Goal: Feedback & Contribution: Submit feedback/report problem

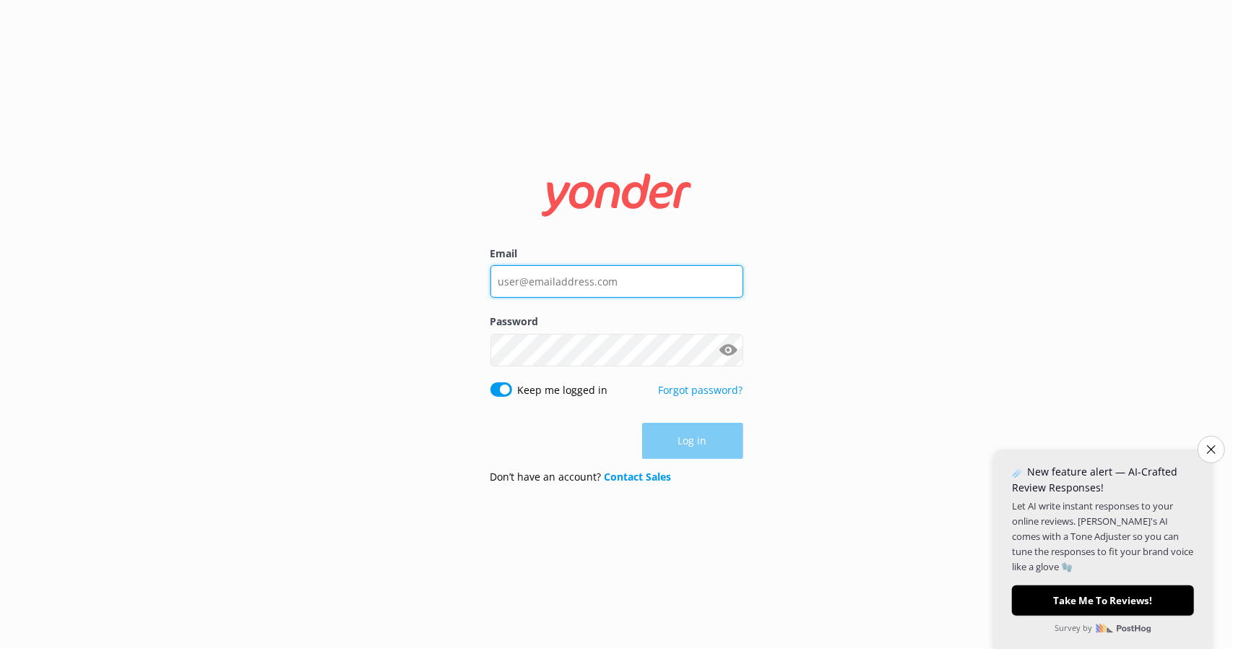
type input "[EMAIL_ADDRESS][DOMAIN_NAME]"
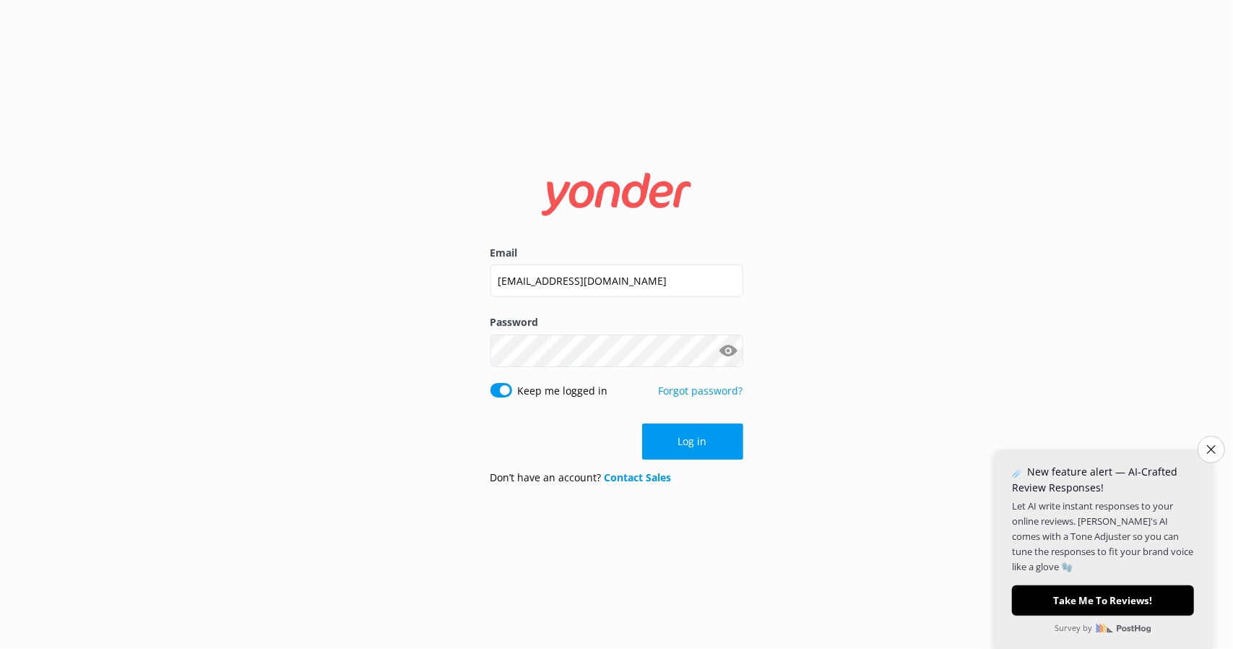
click at [725, 351] on button "Show password" at bounding box center [729, 350] width 29 height 29
click at [795, 274] on div "Email [EMAIL_ADDRESS][DOMAIN_NAME] Password Show password Keep me logged in For…" at bounding box center [616, 324] width 1233 height 649
click at [707, 434] on button "Log in" at bounding box center [692, 441] width 101 height 36
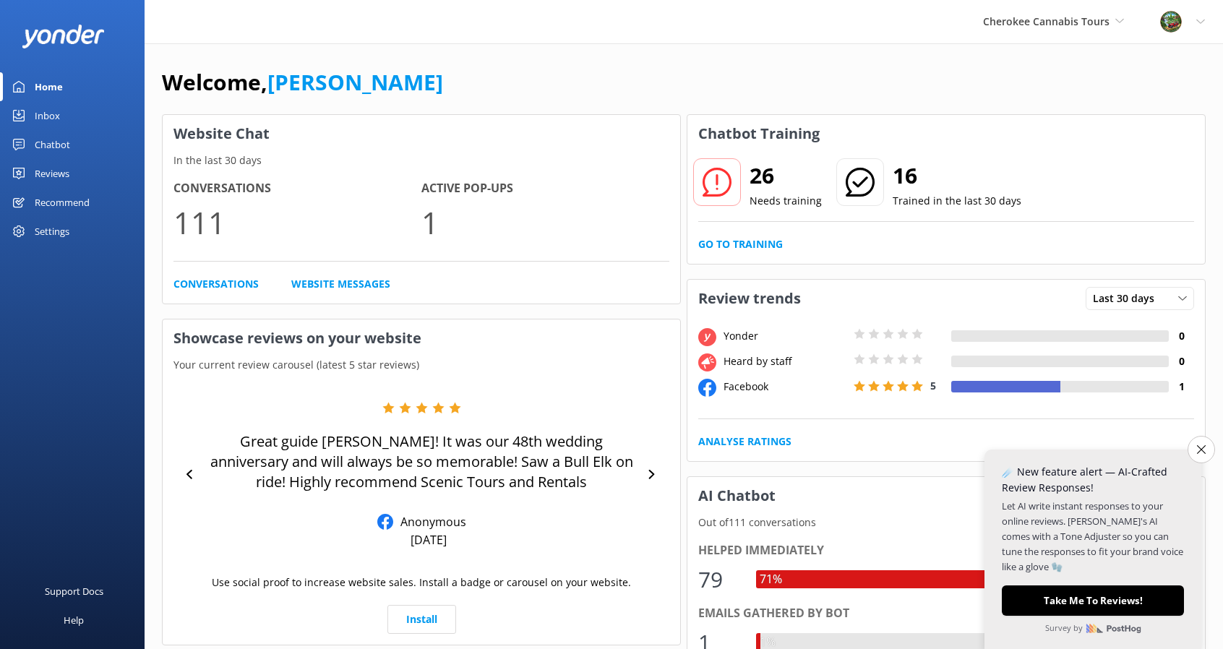
click at [710, 183] on icon at bounding box center [716, 182] width 29 height 29
click at [760, 176] on h2 "26" at bounding box center [785, 175] width 72 height 35
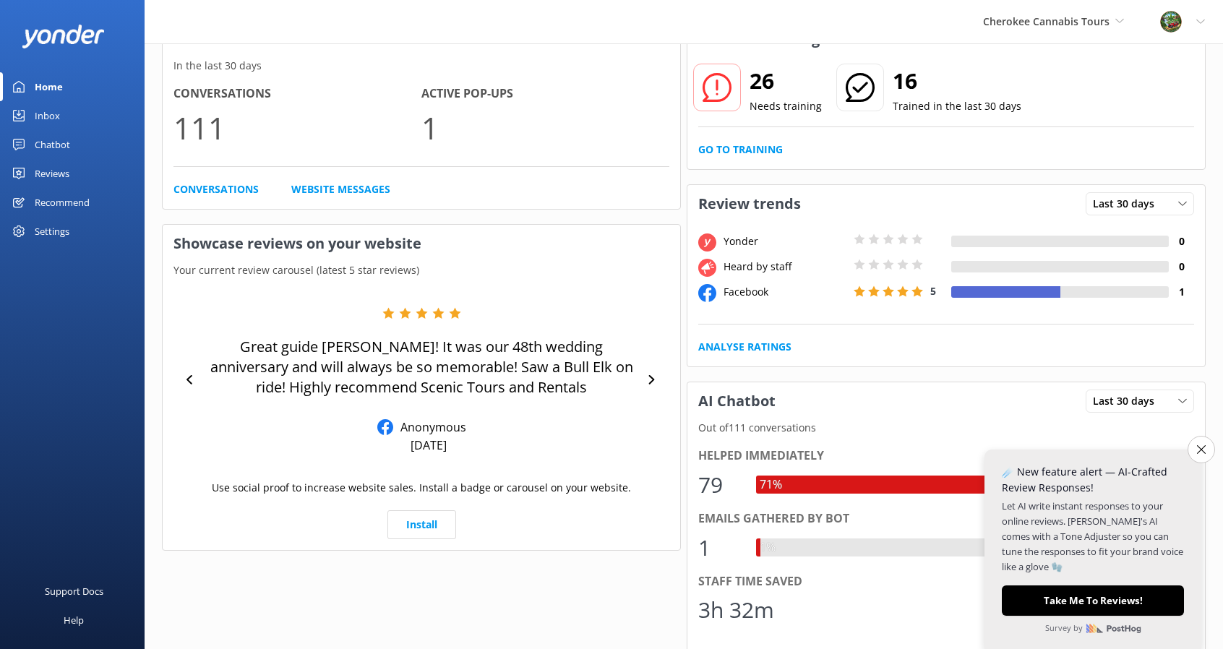
scroll to position [72, 0]
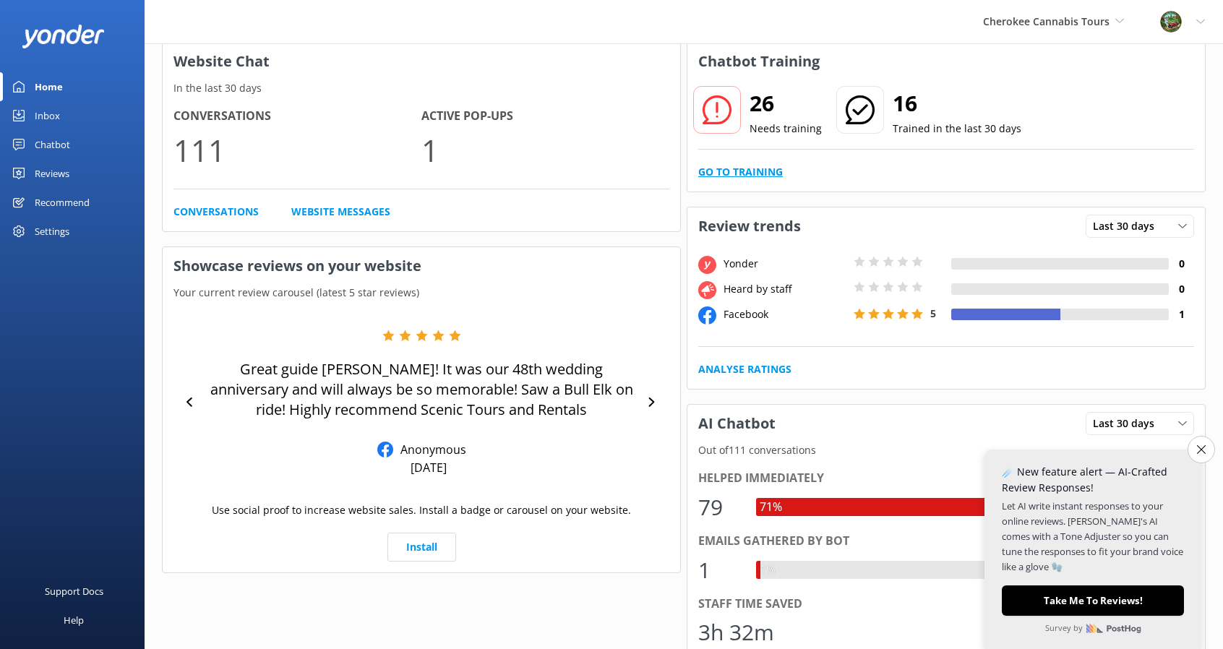
click at [730, 174] on link "Go to Training" at bounding box center [740, 172] width 85 height 16
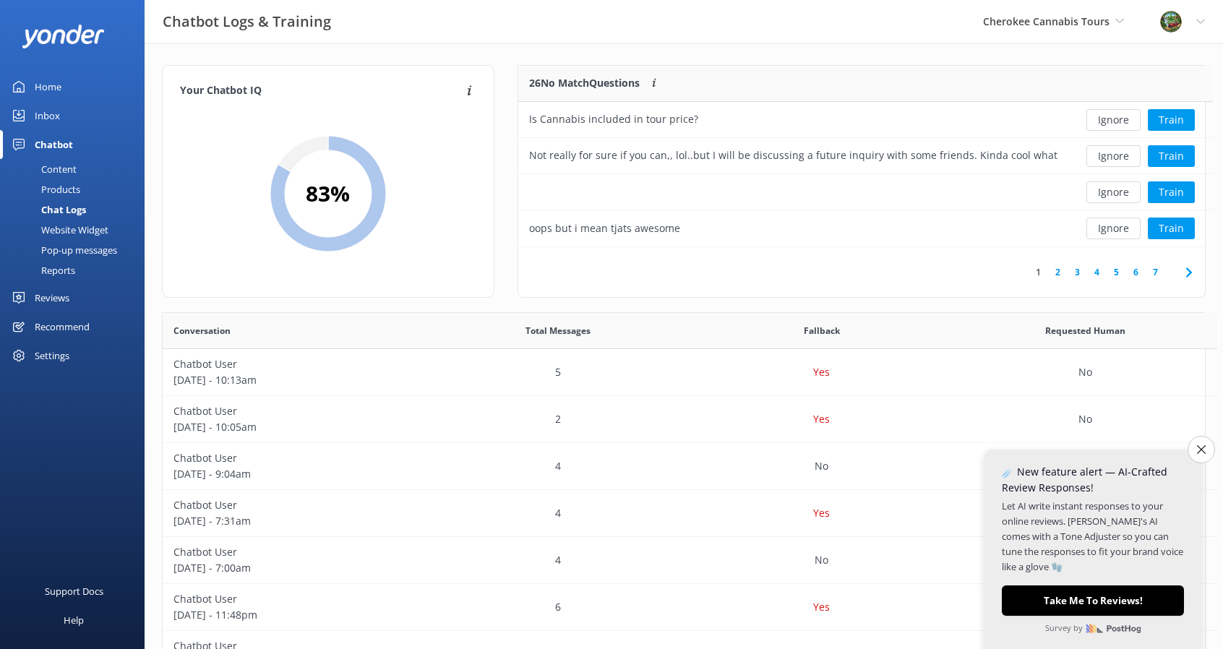
scroll to position [495, 1031]
click at [1165, 122] on button "Train" at bounding box center [1163, 120] width 47 height 22
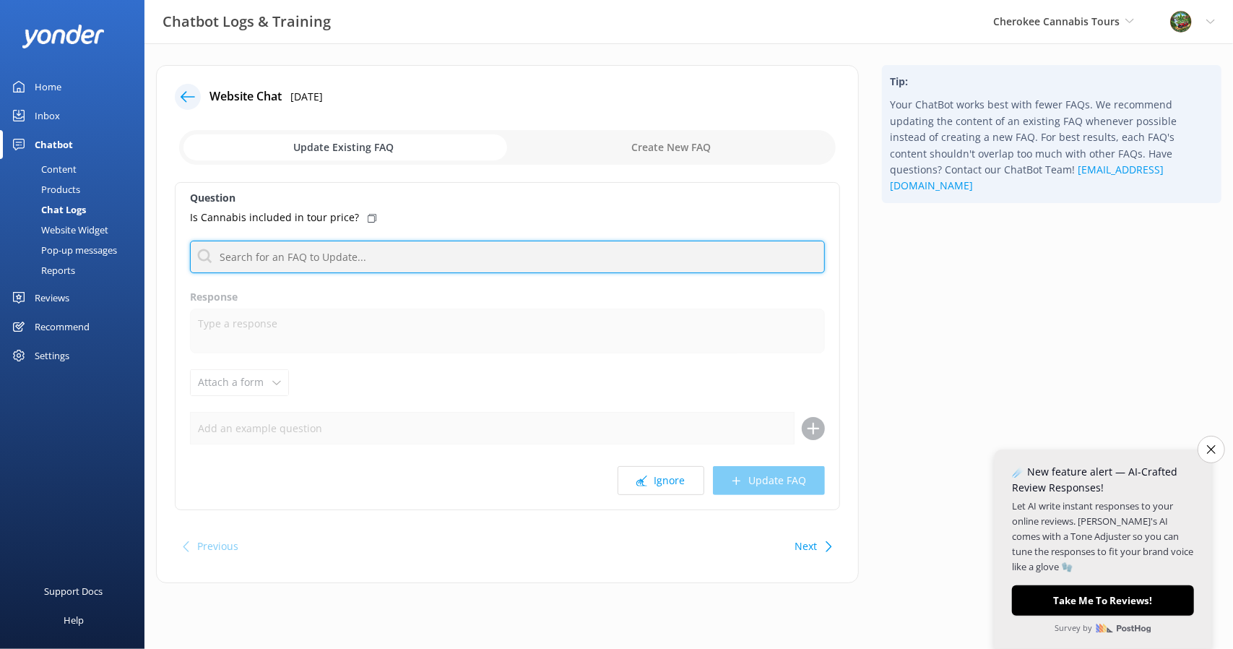
click at [329, 258] on input "text" at bounding box center [507, 257] width 635 height 33
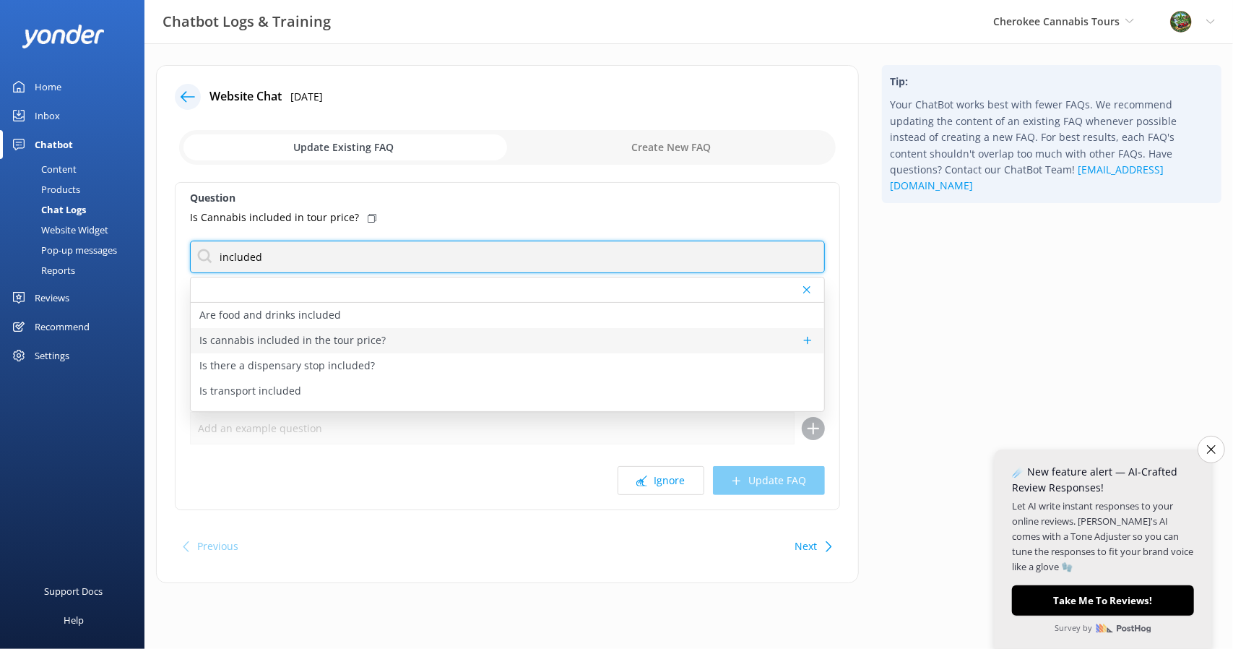
type input "included"
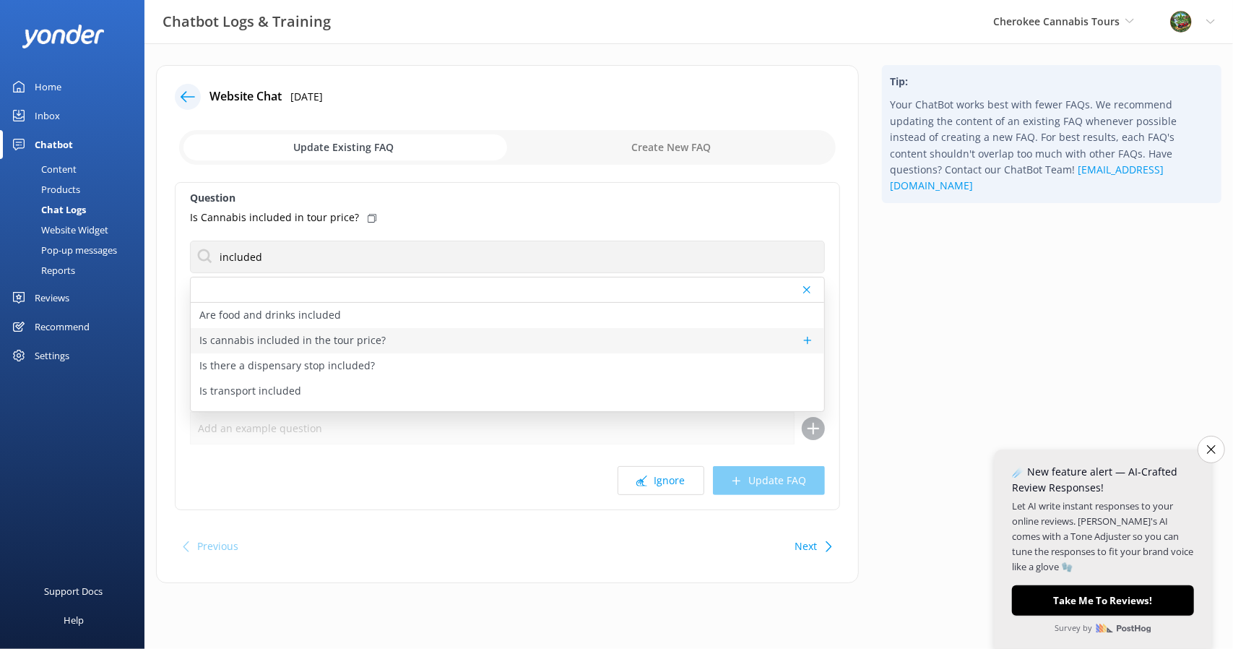
click at [350, 337] on p "Is cannabis included in the tour price?" at bounding box center [292, 340] width 186 height 16
type textarea "Cannabis is not included in the Medicine Man Tour price. Guests can purchase pr…"
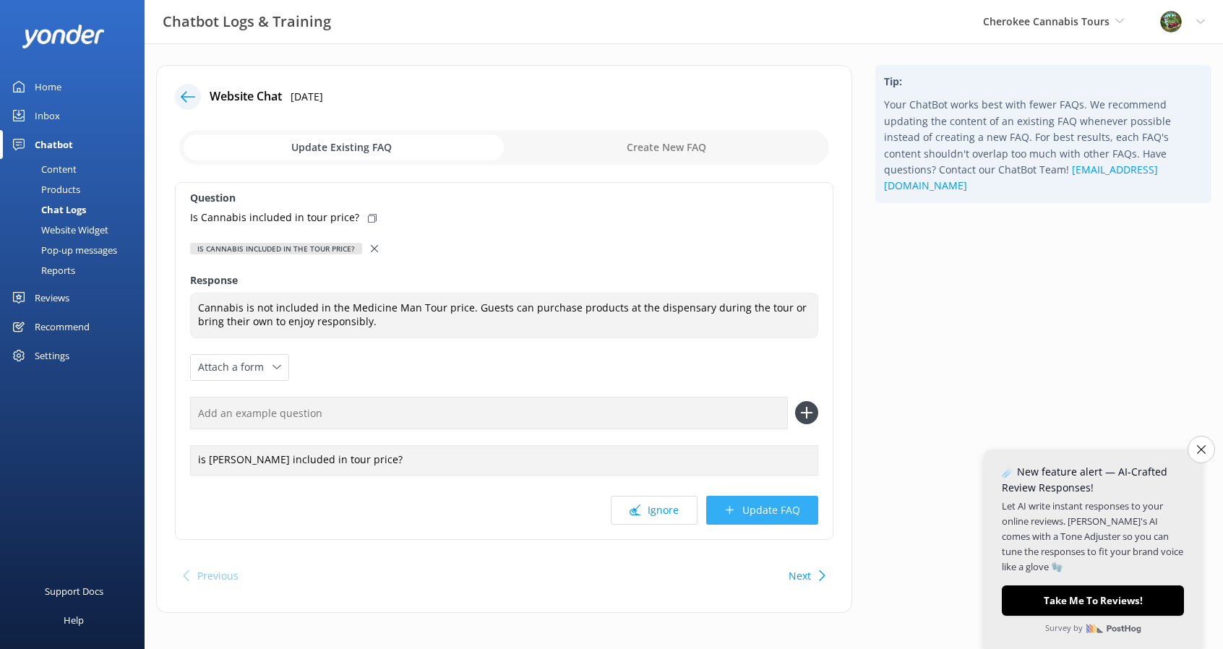
click at [772, 504] on button "Update FAQ" at bounding box center [762, 510] width 112 height 29
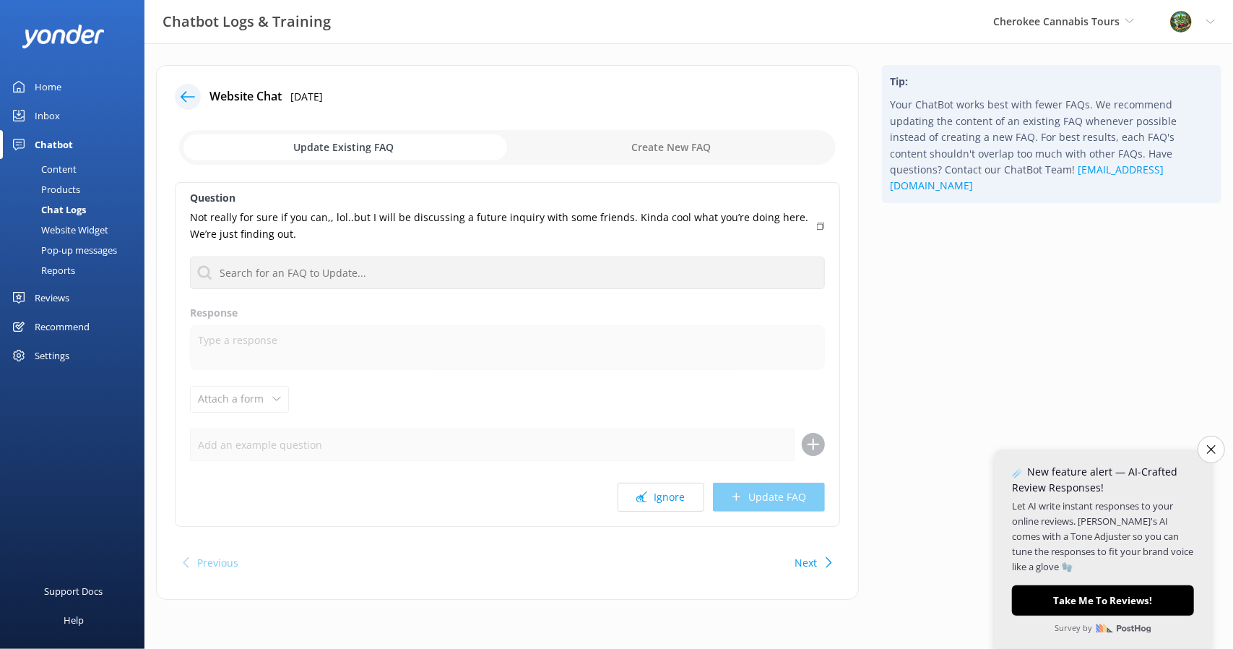
click at [203, 88] on div at bounding box center [192, 97] width 35 height 26
click at [197, 94] on div at bounding box center [188, 97] width 26 height 26
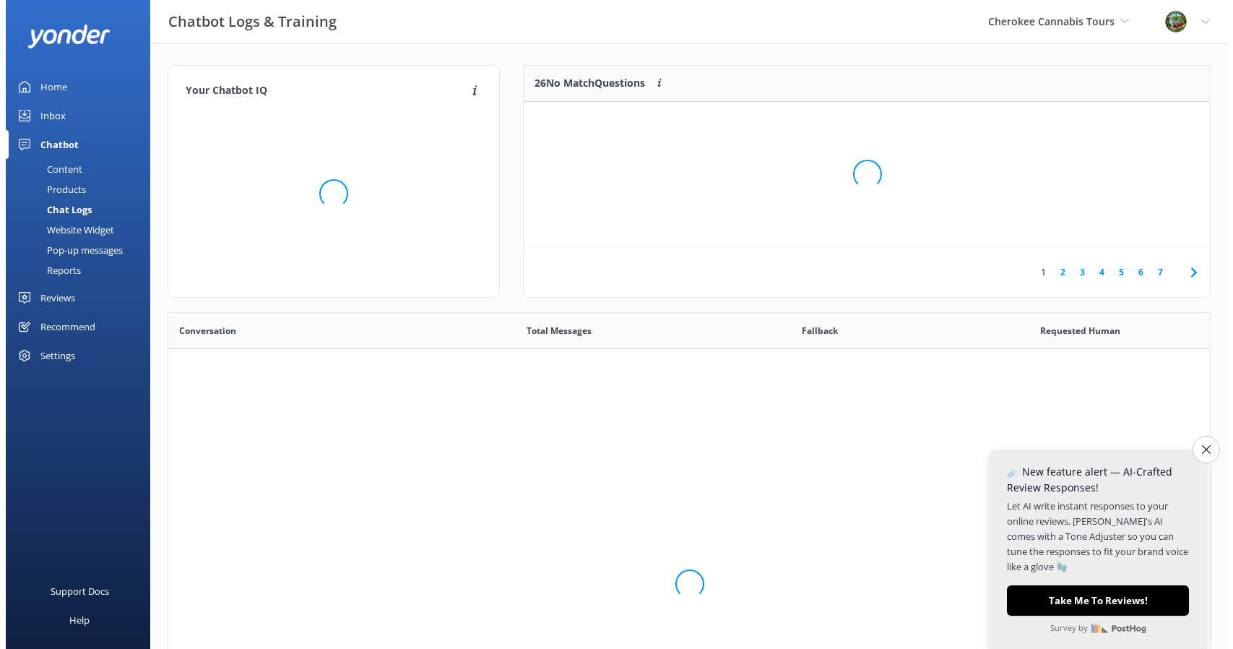
scroll to position [495, 1031]
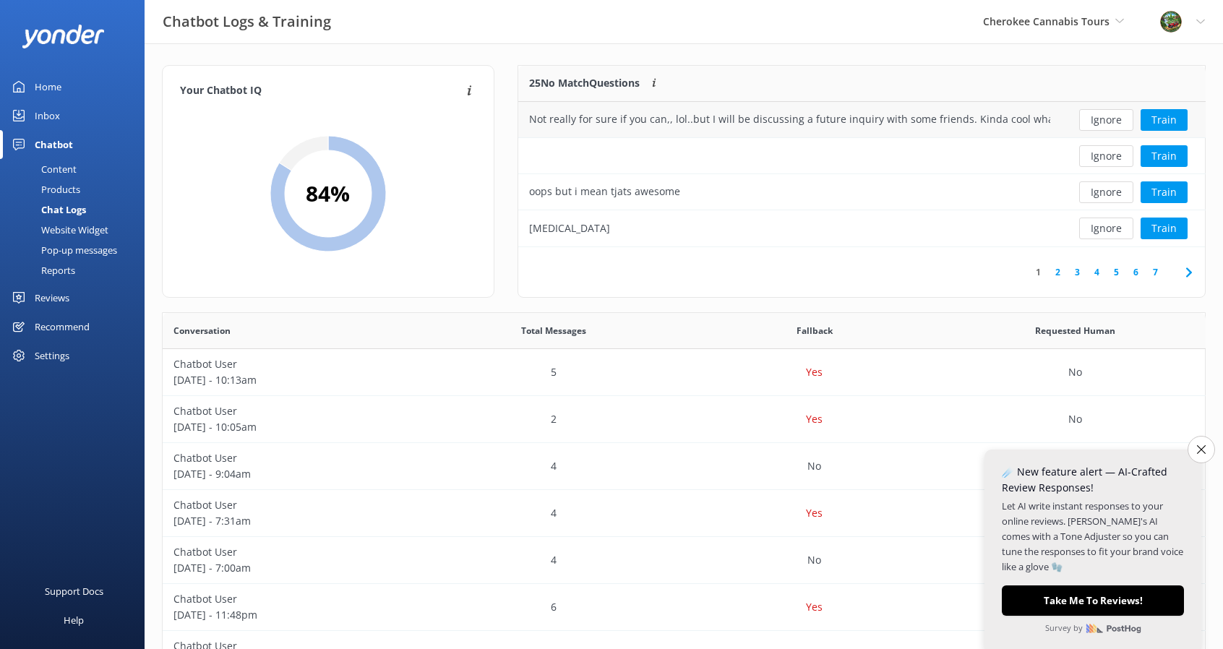
click at [1026, 113] on div "Not really for sure if you can,, lol..but I will be discussing a future inquiry…" at bounding box center [789, 119] width 521 height 16
click at [579, 109] on div "Not really for sure if you can,, lol..but I will be discussing a future inquiry…" at bounding box center [789, 120] width 543 height 36
click at [1159, 113] on button "Train" at bounding box center [1163, 120] width 47 height 22
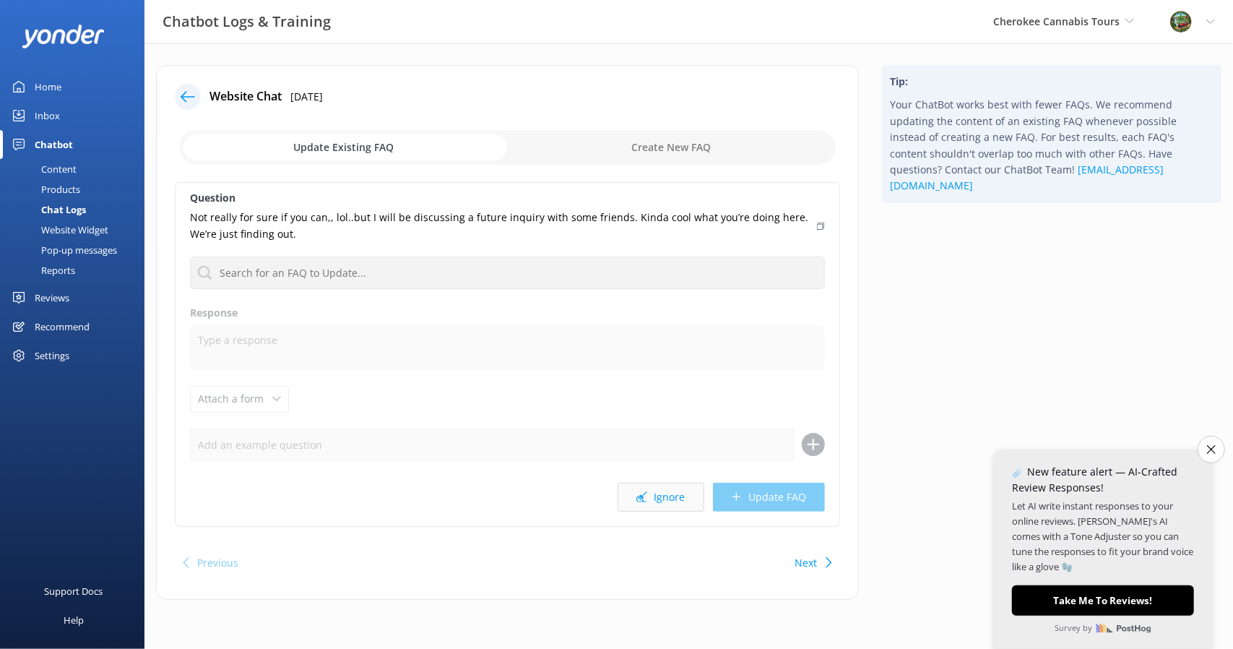
click at [660, 499] on button "Ignore" at bounding box center [661, 497] width 87 height 29
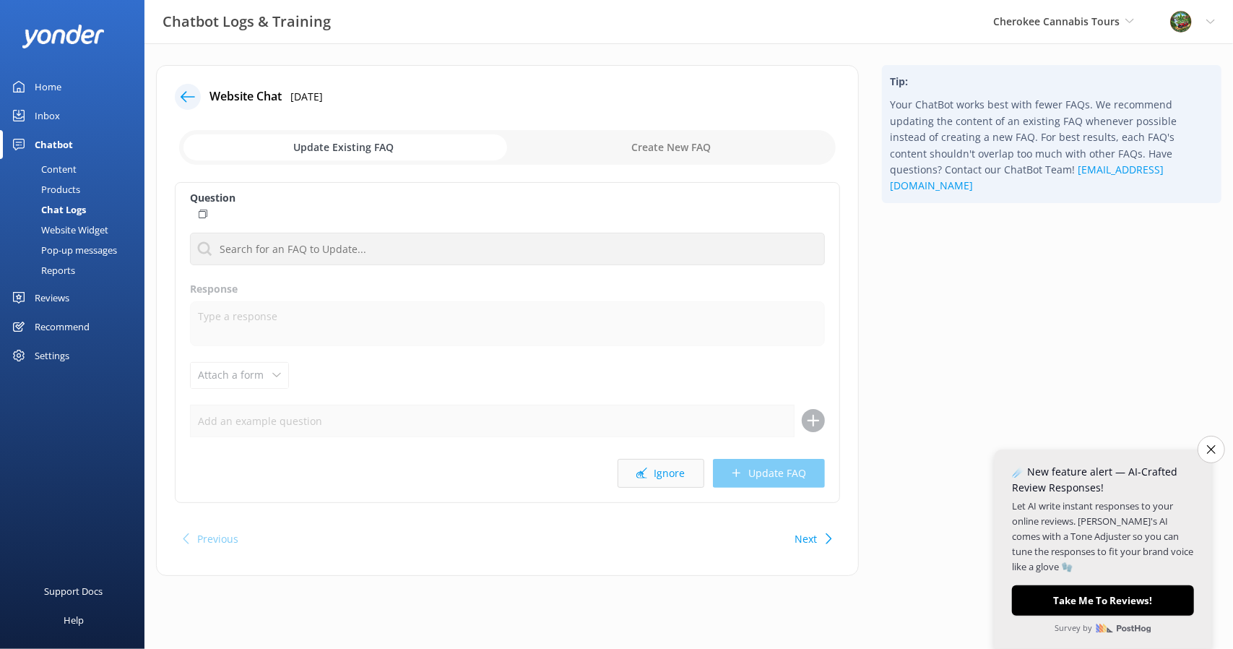
click at [665, 475] on button "Ignore" at bounding box center [661, 473] width 87 height 29
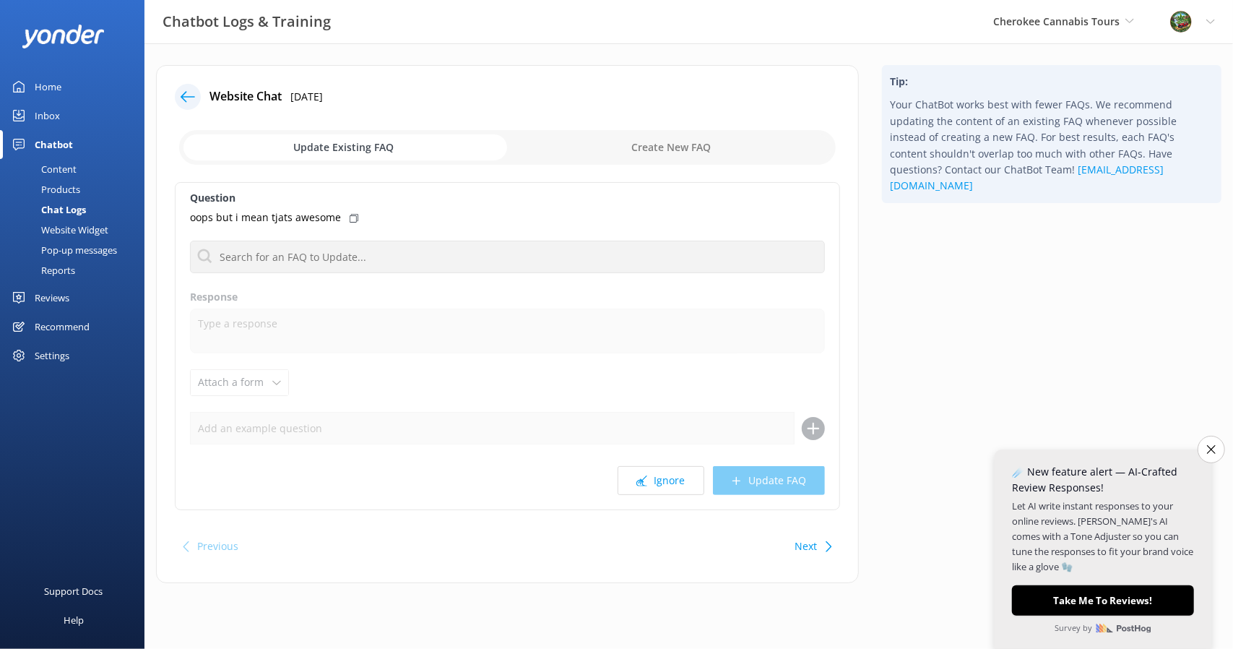
click at [665, 475] on button "Ignore" at bounding box center [661, 480] width 87 height 29
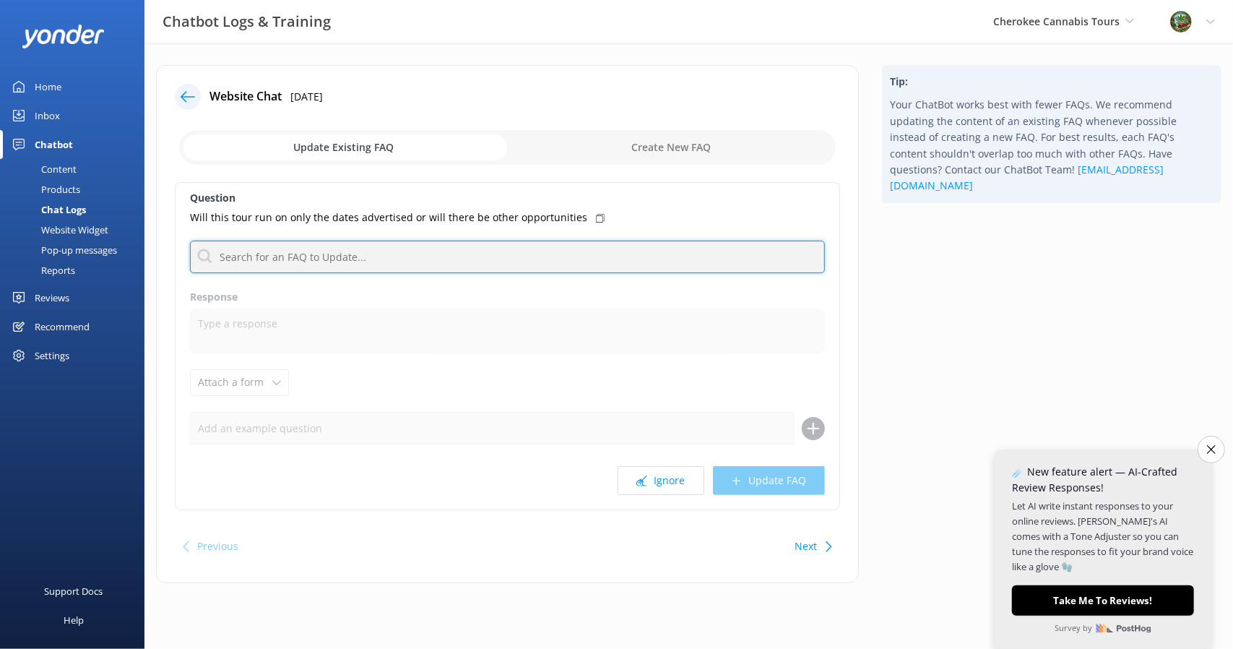
click at [566, 257] on input "text" at bounding box center [507, 257] width 635 height 33
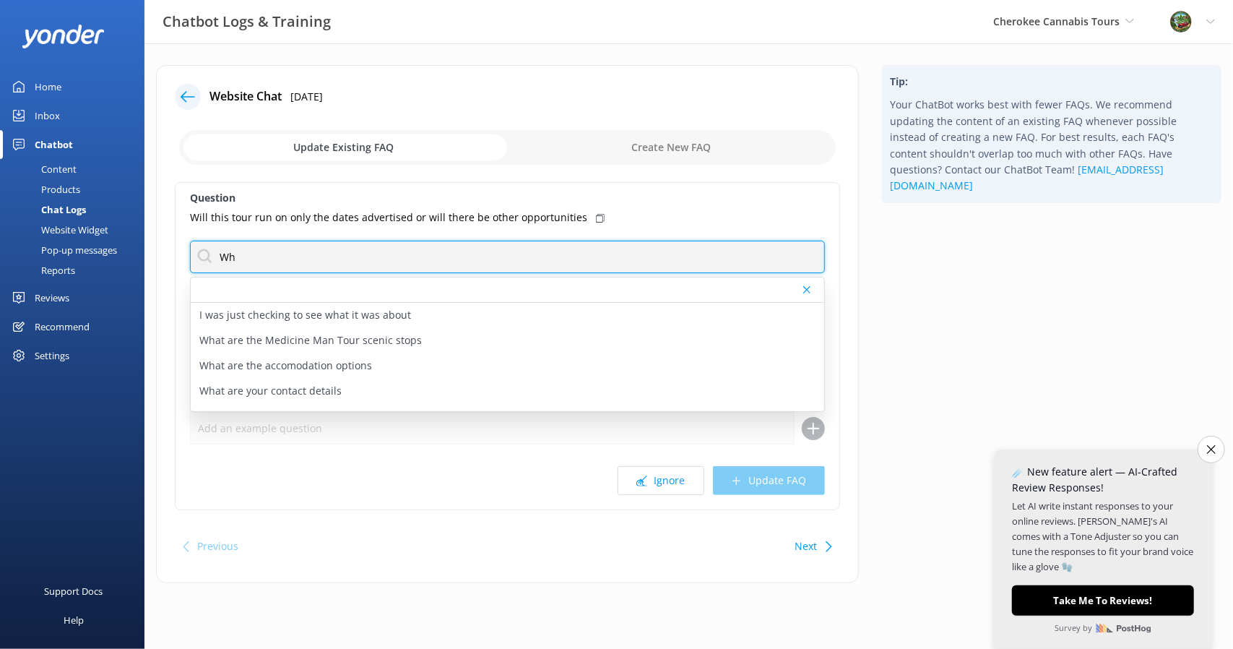
type input "W"
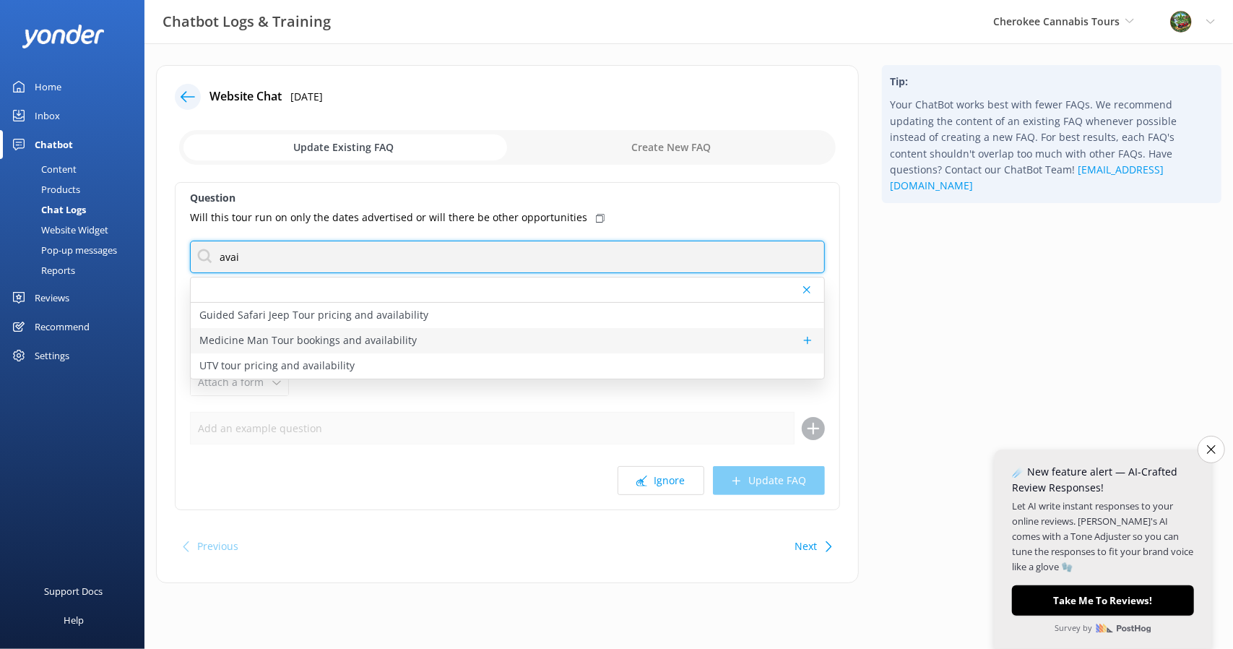
type input "avai"
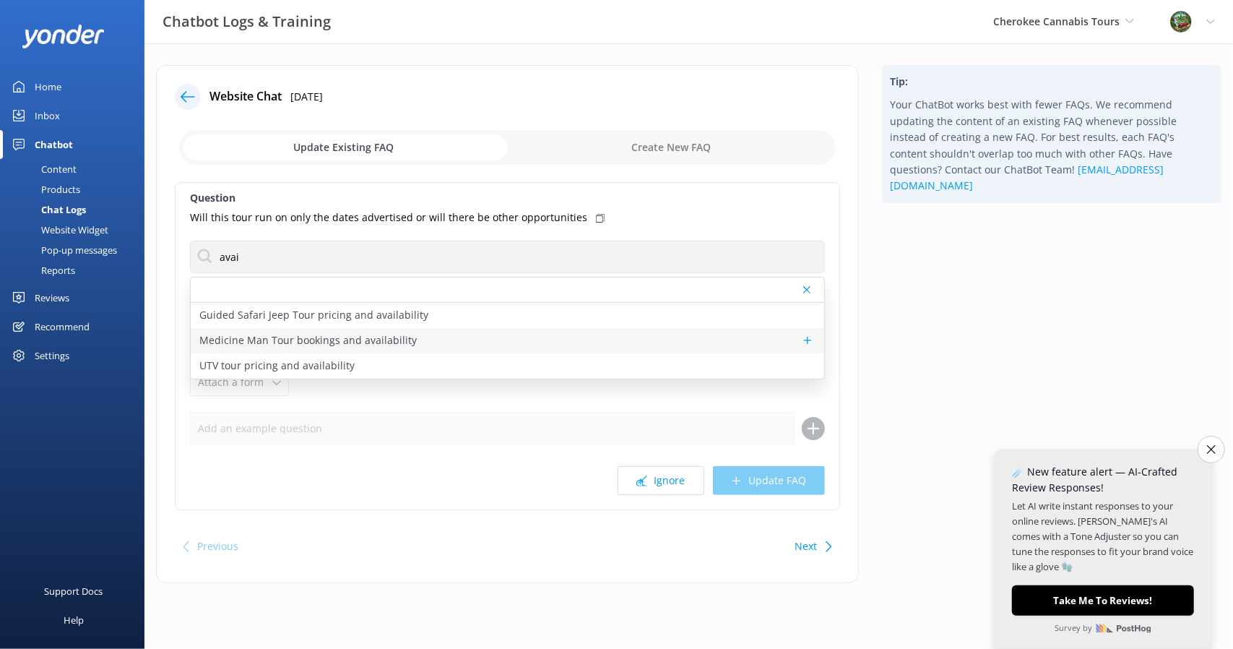
click at [408, 336] on div "Medicine Man Tour bookings and availability" at bounding box center [508, 340] width 634 height 25
type textarea "To check availability and book your spot on the Medicine Man Tour, click [URL][…"
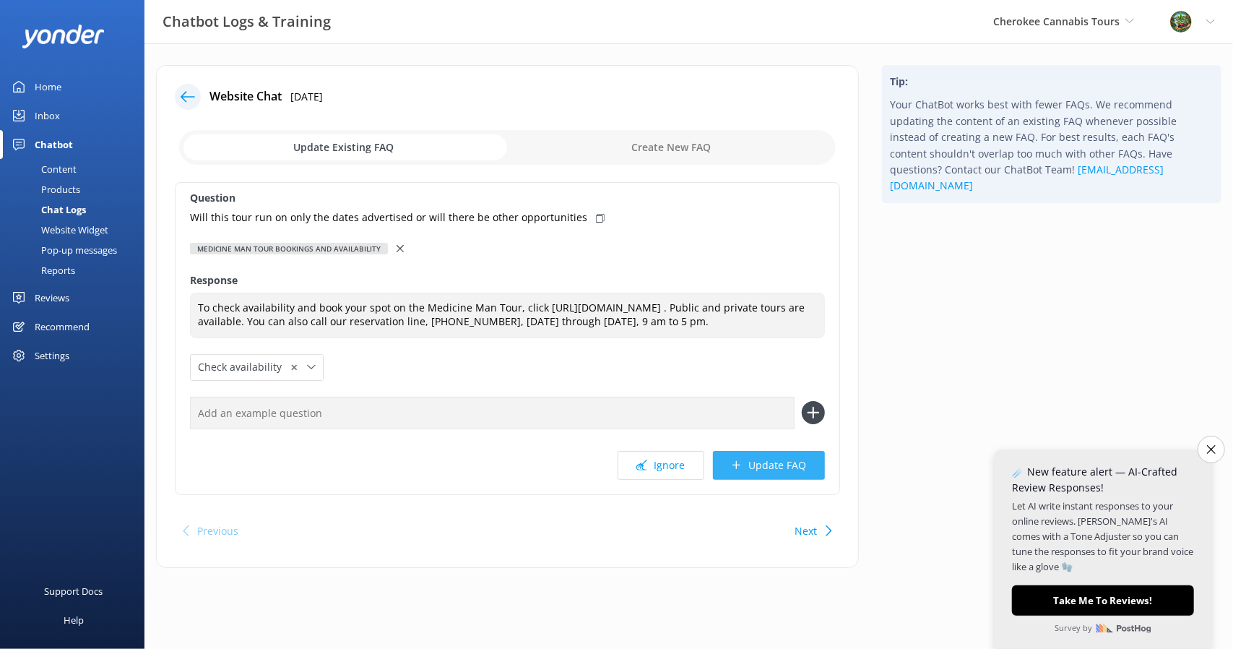
click at [755, 476] on button "Update FAQ" at bounding box center [769, 465] width 112 height 29
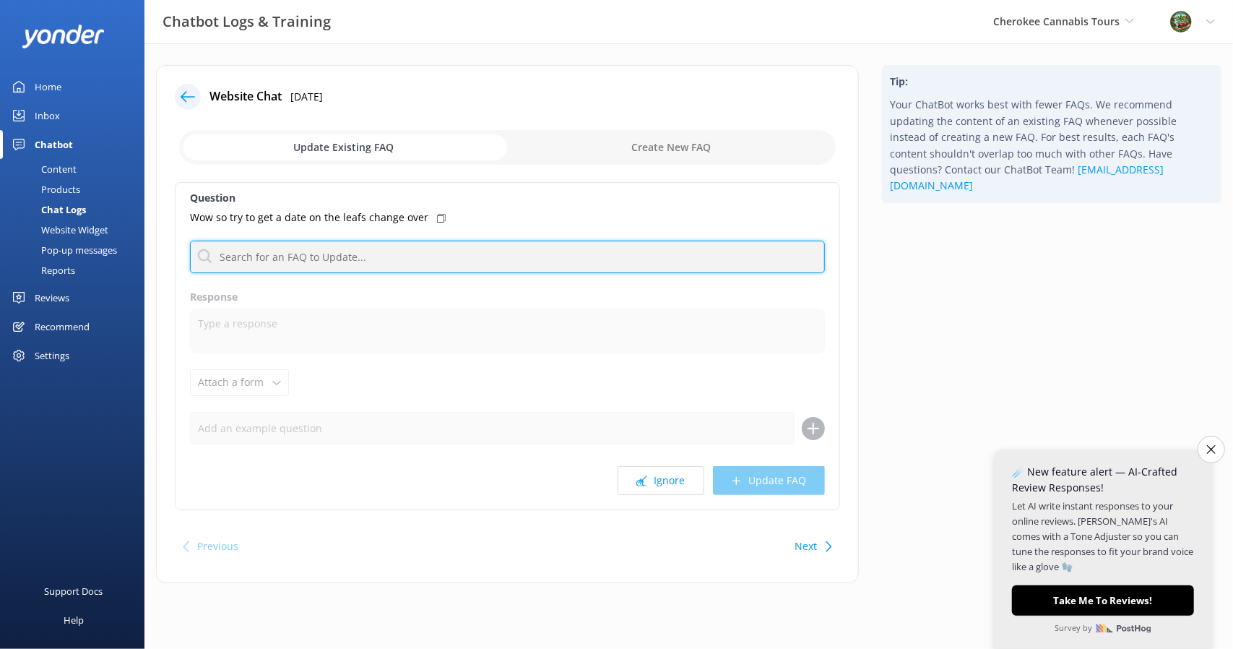
click at [387, 259] on input "text" at bounding box center [507, 257] width 635 height 33
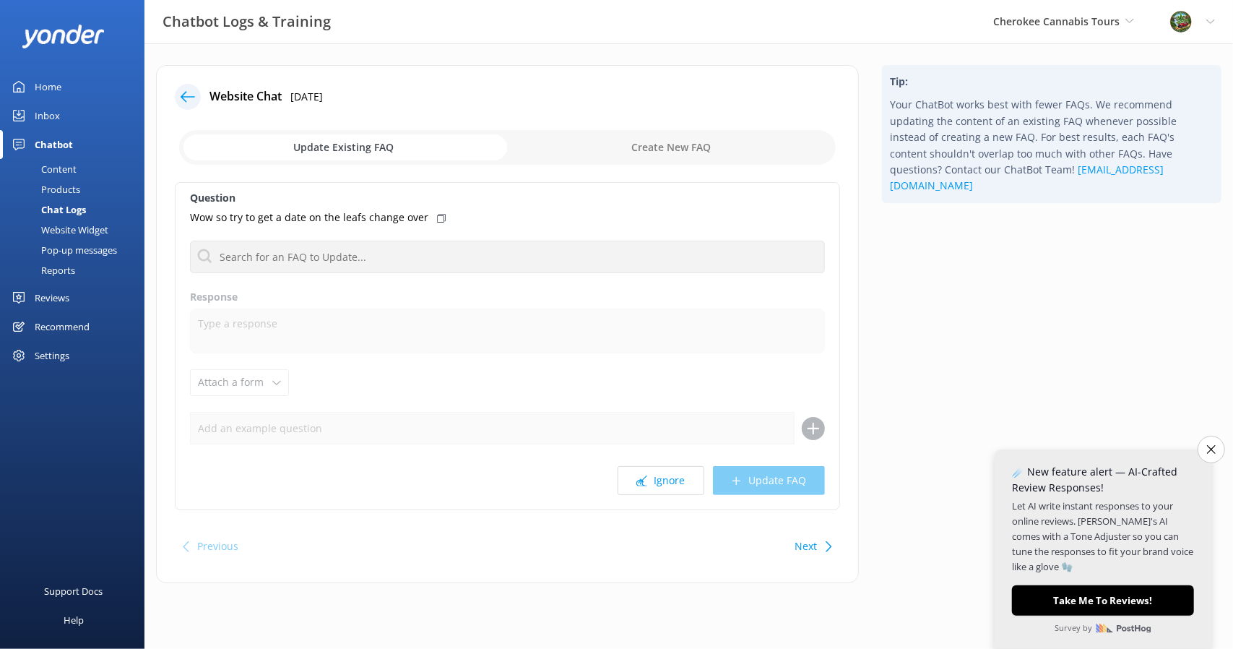
click at [669, 138] on input "checkbox" at bounding box center [507, 147] width 657 height 35
checkbox input "true"
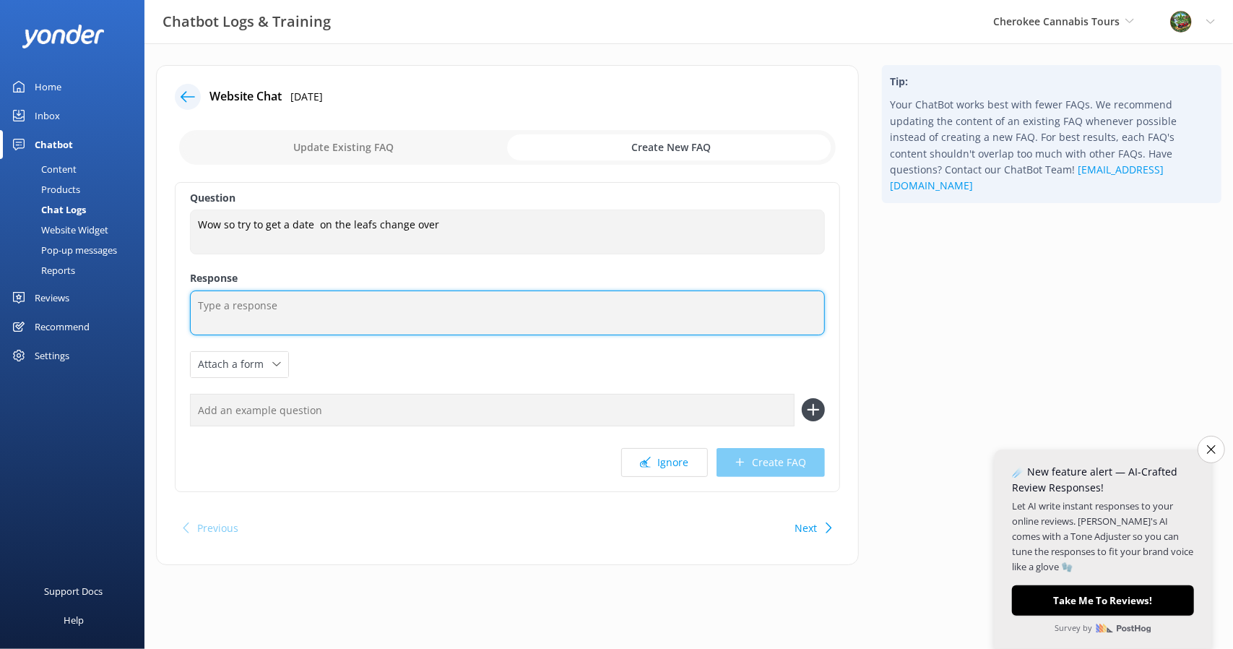
click at [287, 314] on textarea at bounding box center [507, 312] width 635 height 45
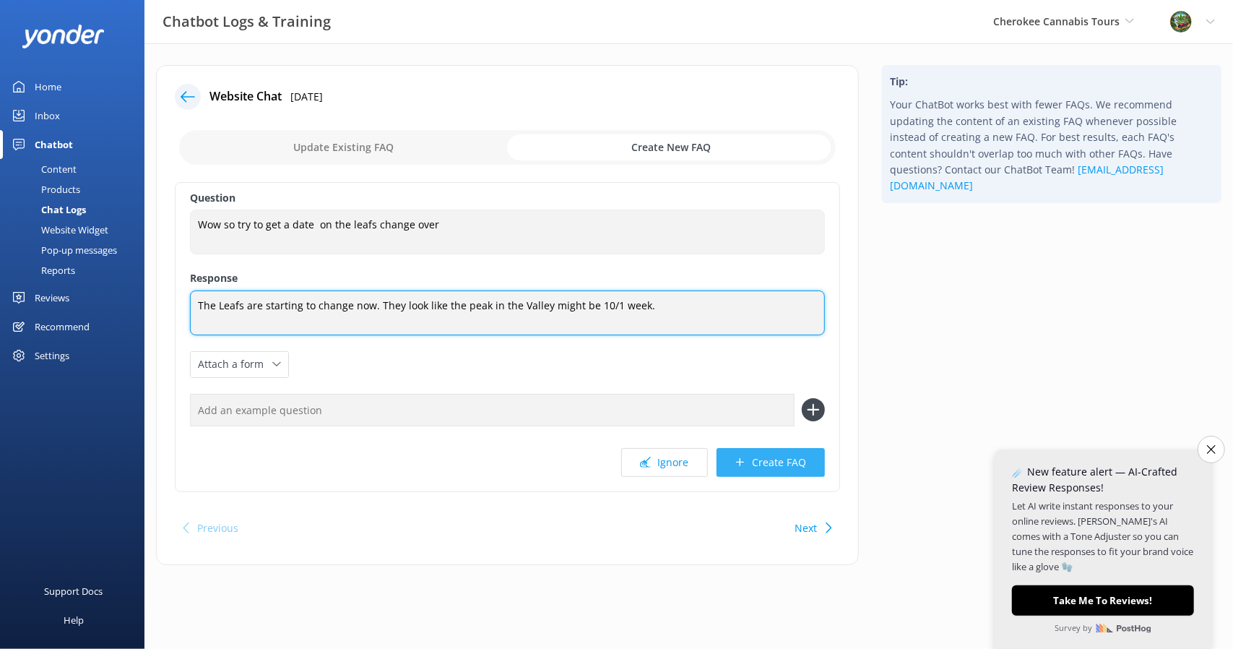
type textarea "The Leafs are starting to change now. They look like the peak in the Valley mig…"
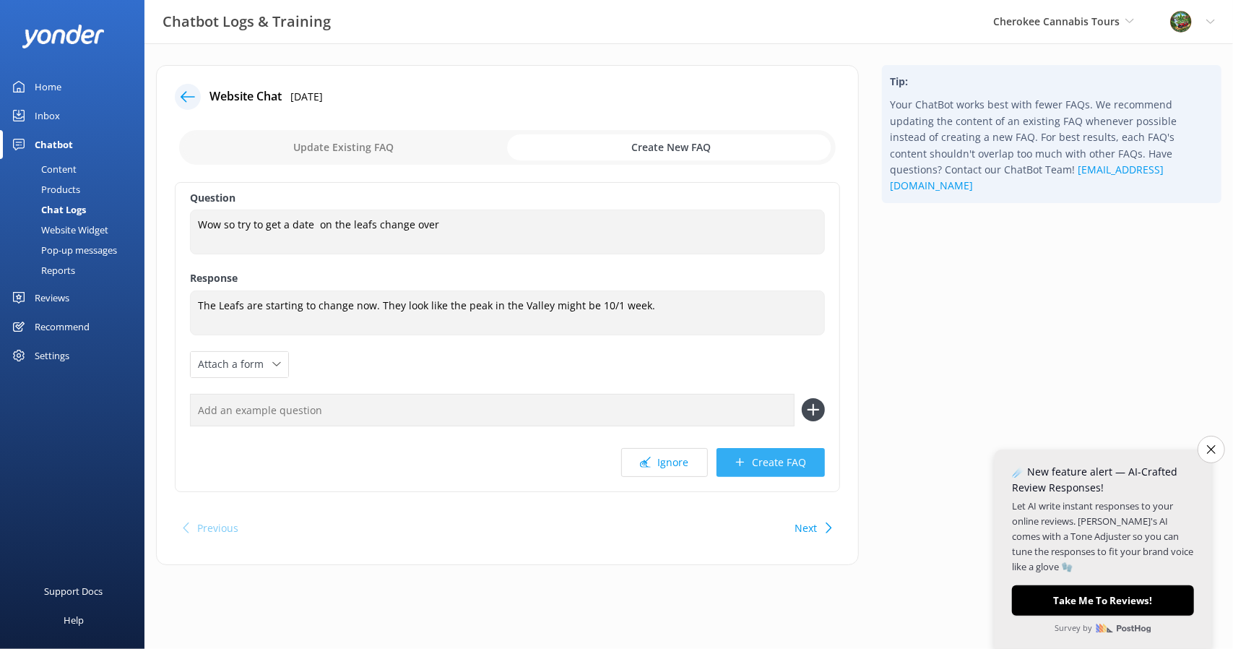
click at [759, 465] on button "Create FAQ" at bounding box center [771, 462] width 108 height 29
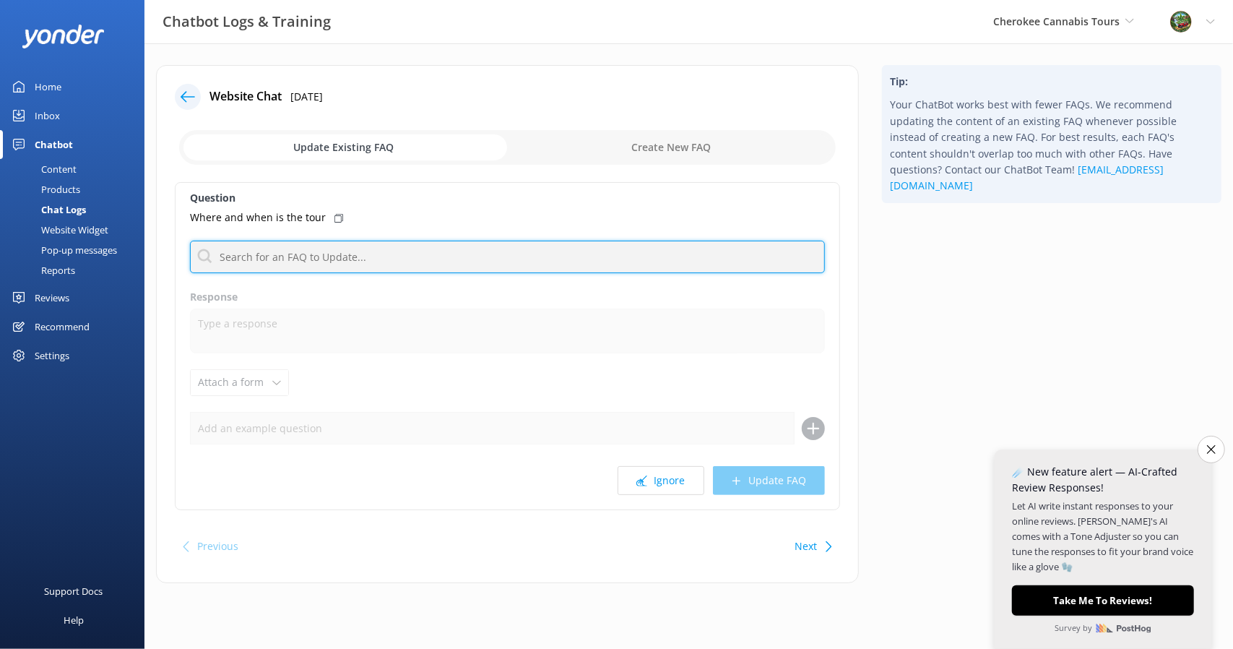
click at [322, 258] on input "text" at bounding box center [507, 257] width 635 height 33
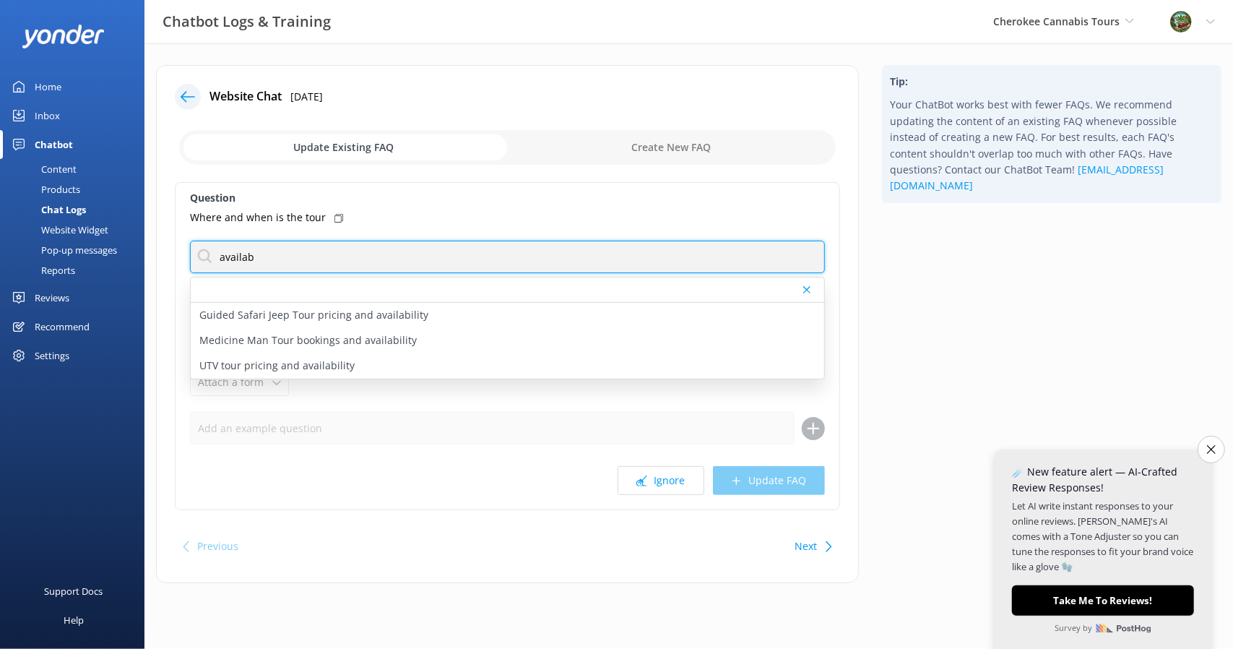
type input "availab"
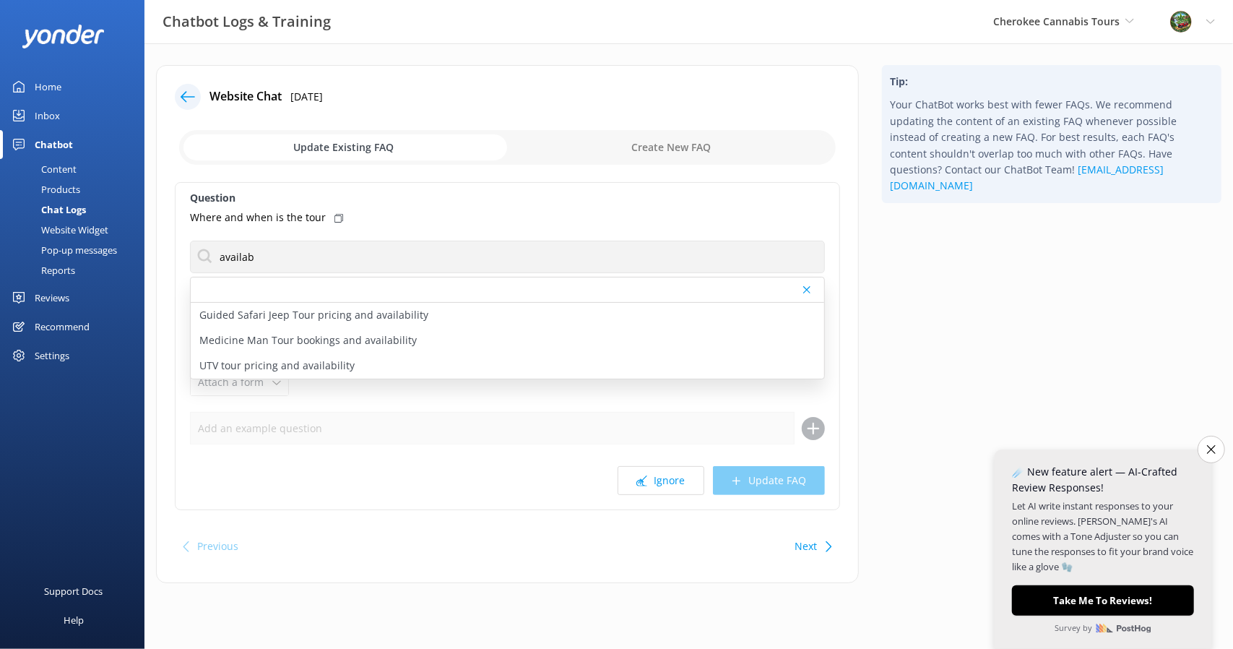
click at [273, 345] on p "Medicine Man Tour bookings and availability" at bounding box center [307, 340] width 217 height 16
type textarea "To check availability and book your spot on the Medicine Man Tour, click [URL][…"
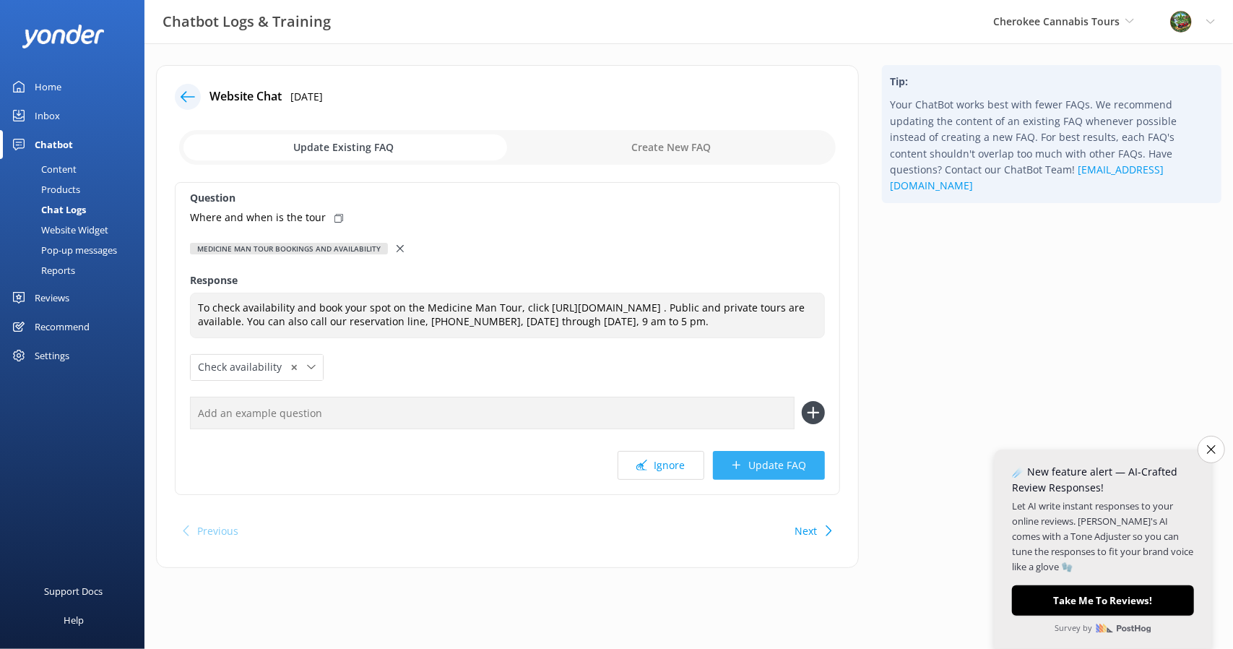
click at [765, 475] on button "Update FAQ" at bounding box center [769, 465] width 112 height 29
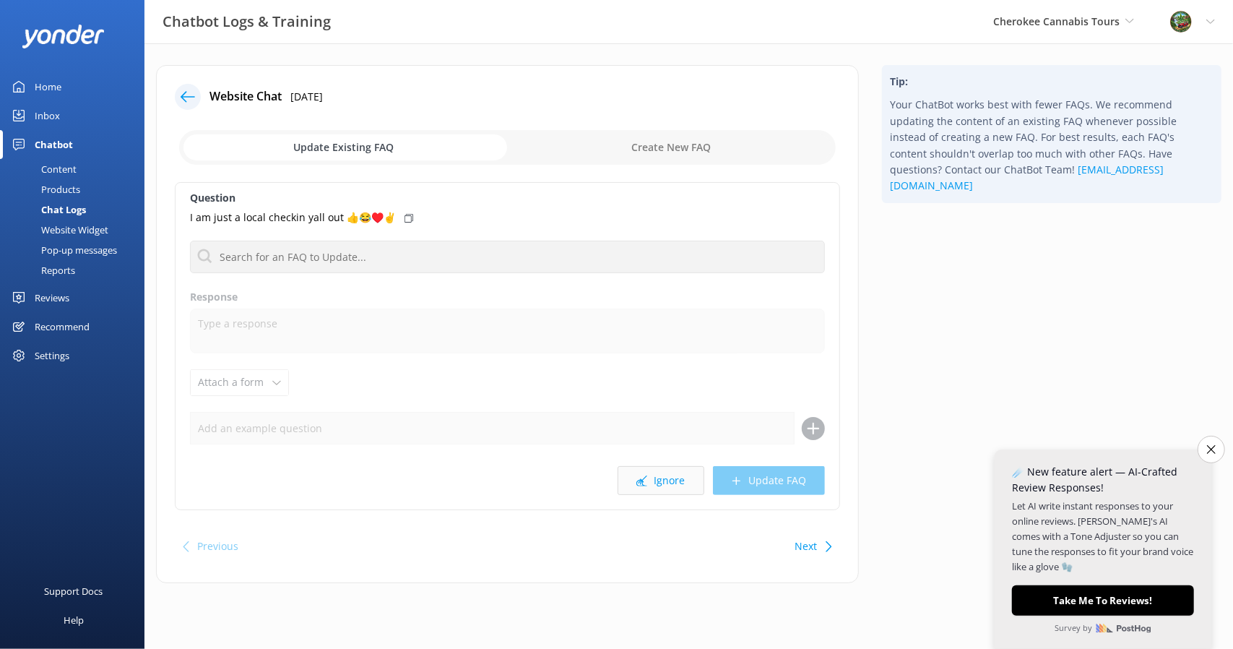
click at [665, 476] on button "Ignore" at bounding box center [661, 480] width 87 height 29
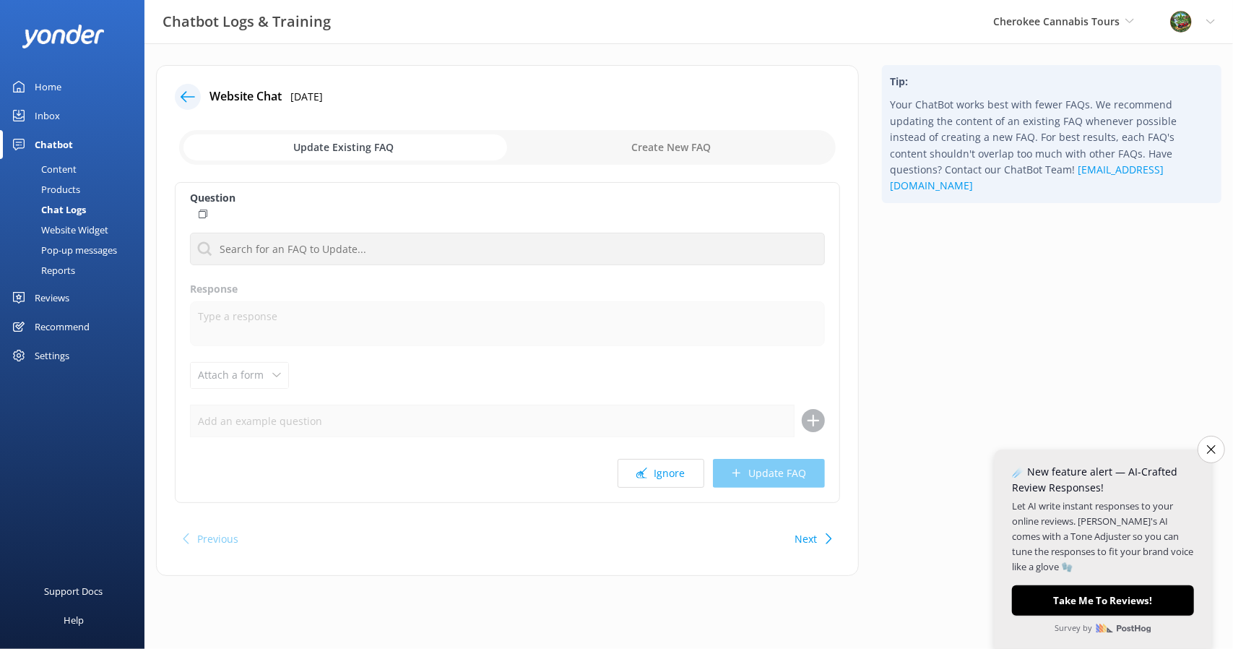
click at [665, 476] on button "Ignore" at bounding box center [661, 473] width 87 height 29
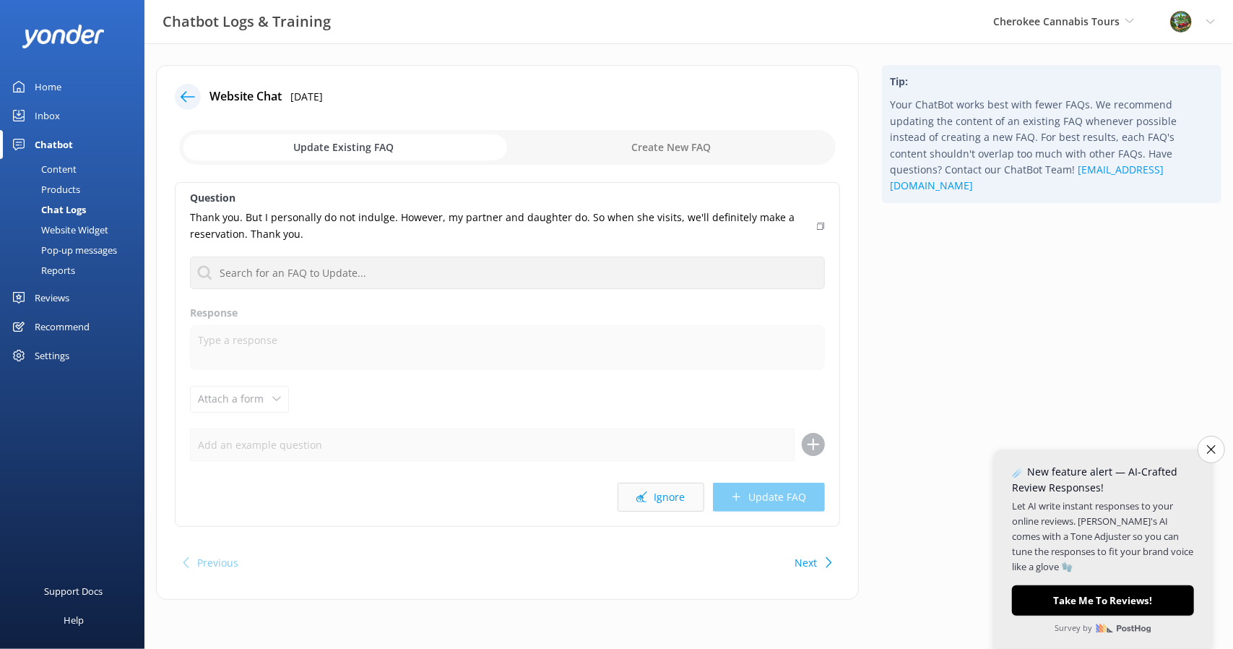
click at [664, 492] on button "Ignore" at bounding box center [661, 497] width 87 height 29
click at [673, 492] on button "Ignore" at bounding box center [661, 497] width 87 height 29
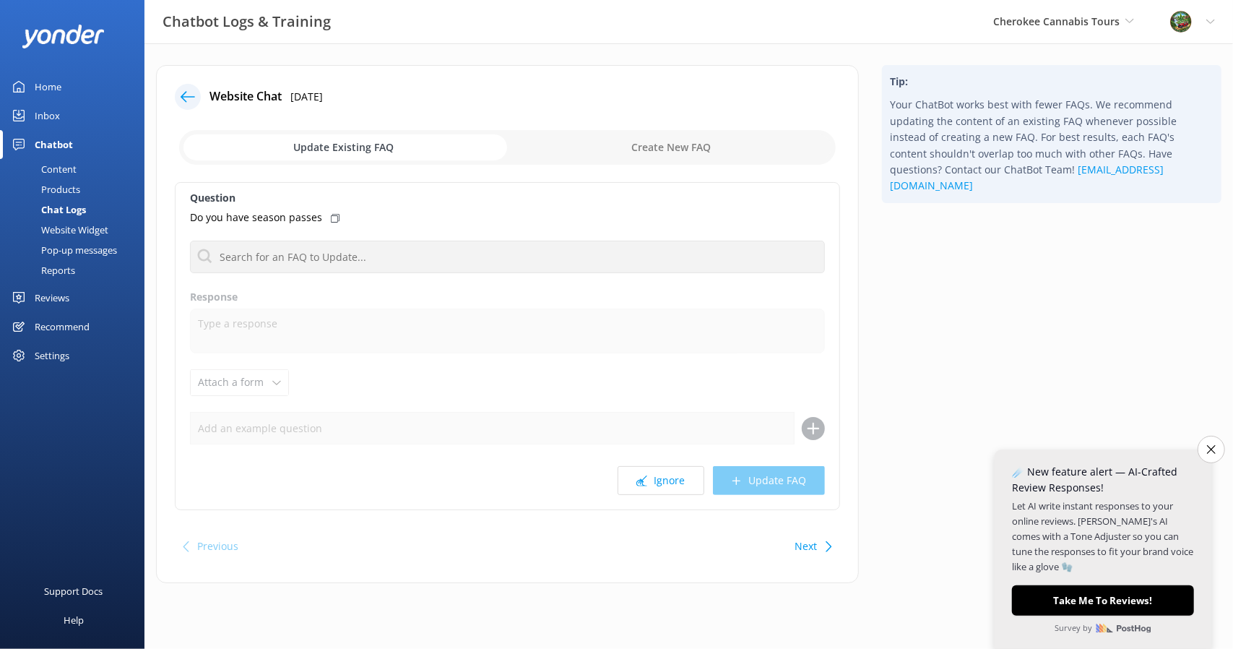
click at [644, 139] on input "checkbox" at bounding box center [507, 147] width 657 height 35
checkbox input "true"
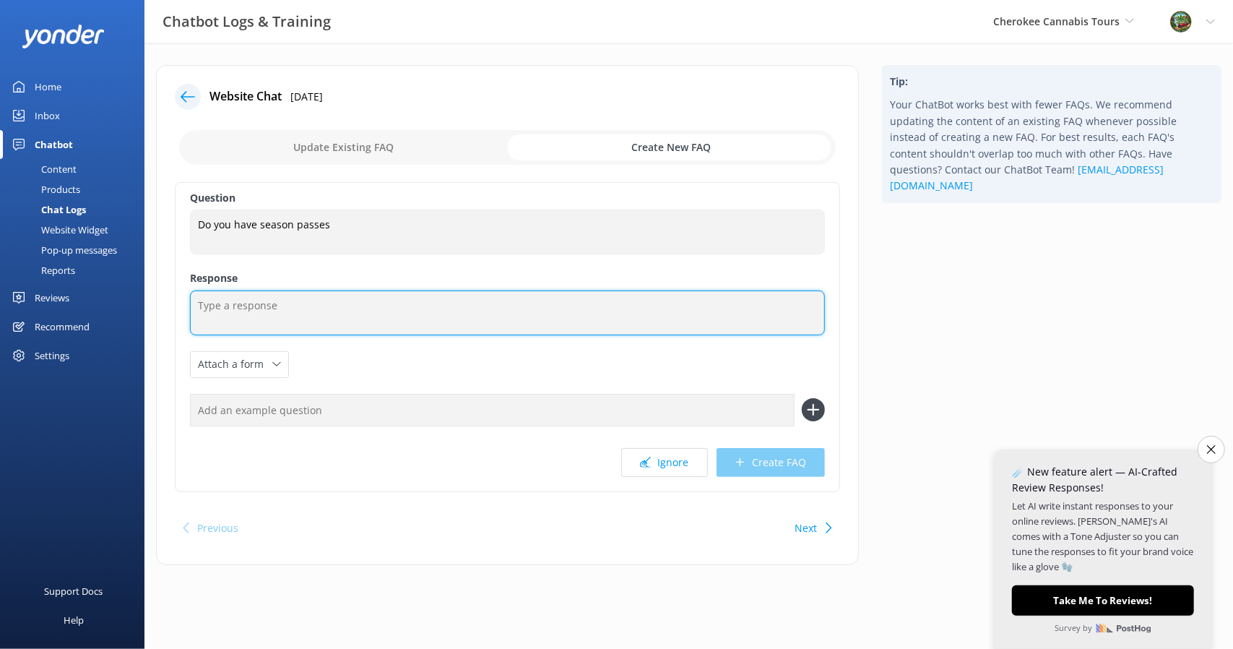
click at [304, 304] on textarea at bounding box center [507, 312] width 635 height 45
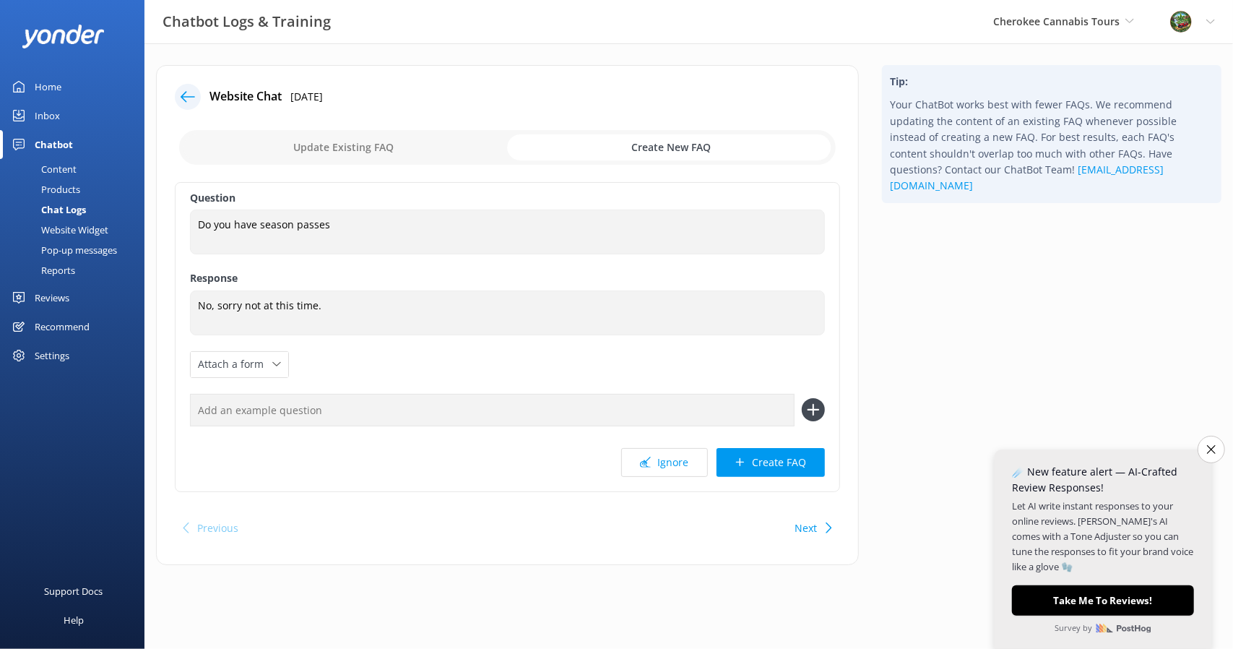
click at [254, 347] on div "Question Do you have season passes Do you have season passes Response No, sorry…" at bounding box center [507, 337] width 665 height 310
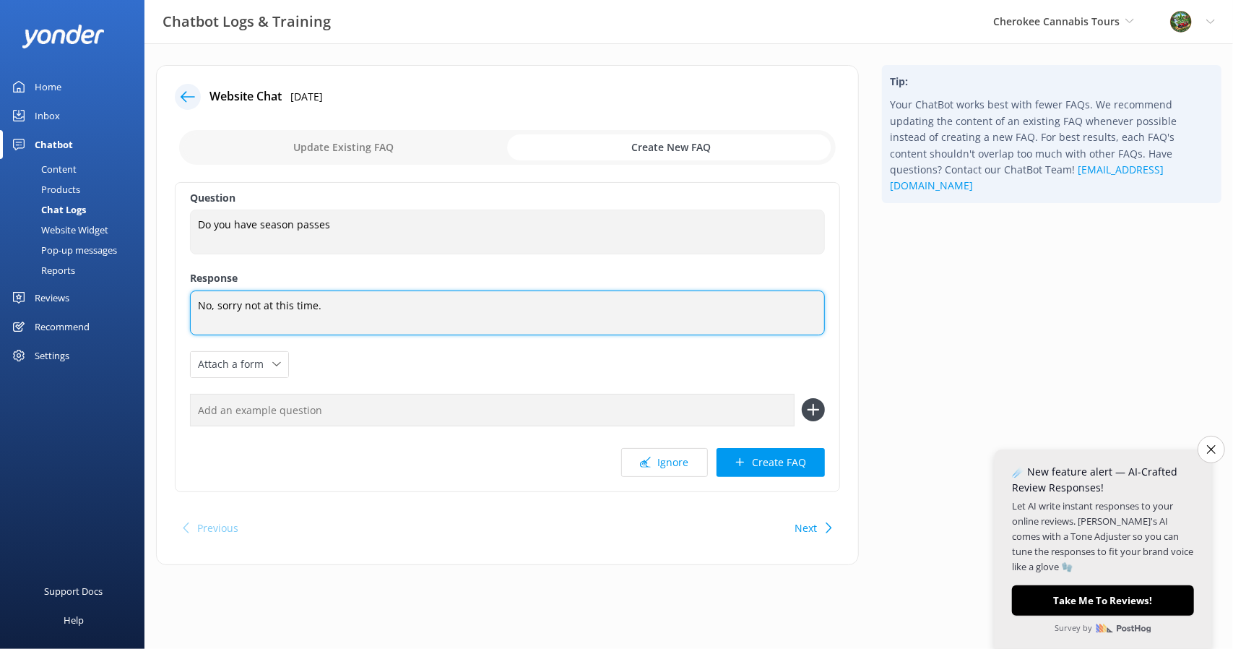
click at [241, 307] on textarea "No, sorry not at this time." at bounding box center [507, 312] width 635 height 45
type textarea "No, sorry, not at this time."
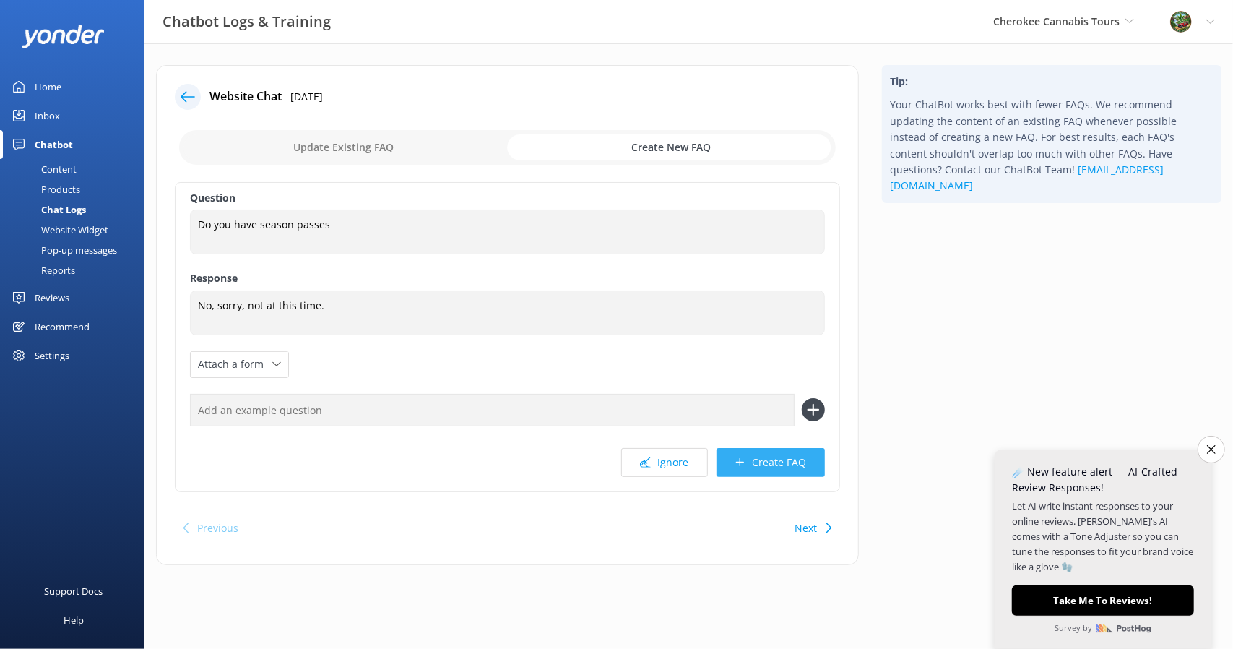
click at [757, 456] on button "Create FAQ" at bounding box center [771, 462] width 108 height 29
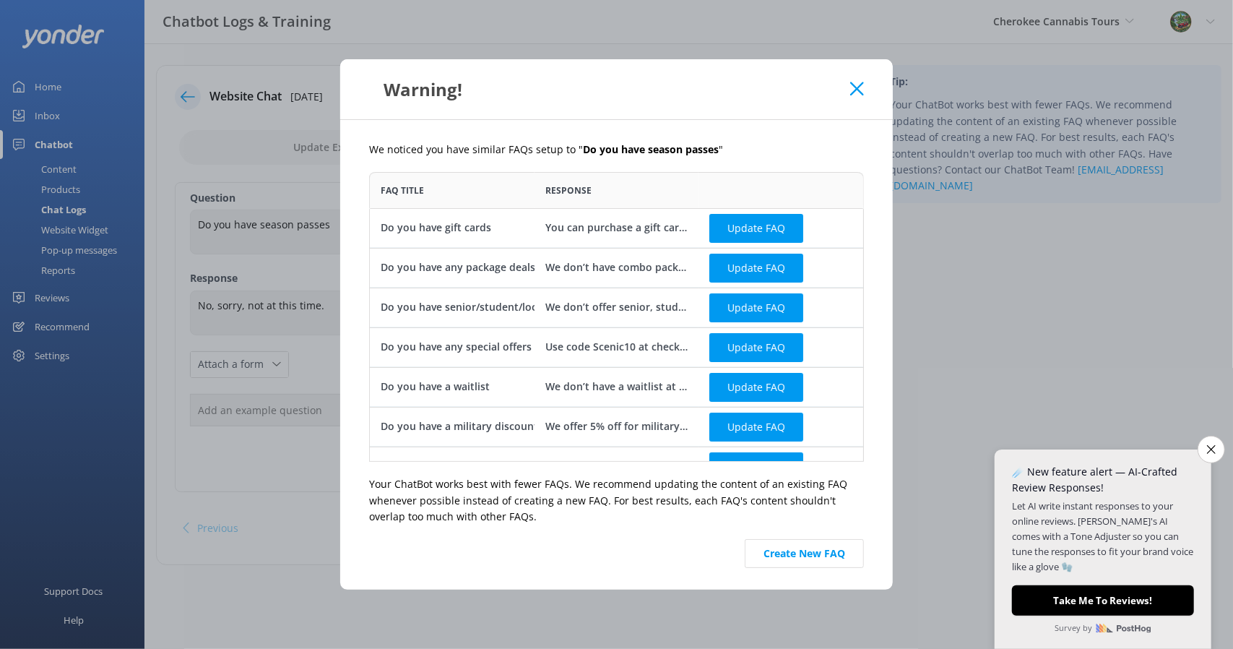
scroll to position [278, 483]
click at [855, 87] on use at bounding box center [857, 89] width 14 height 14
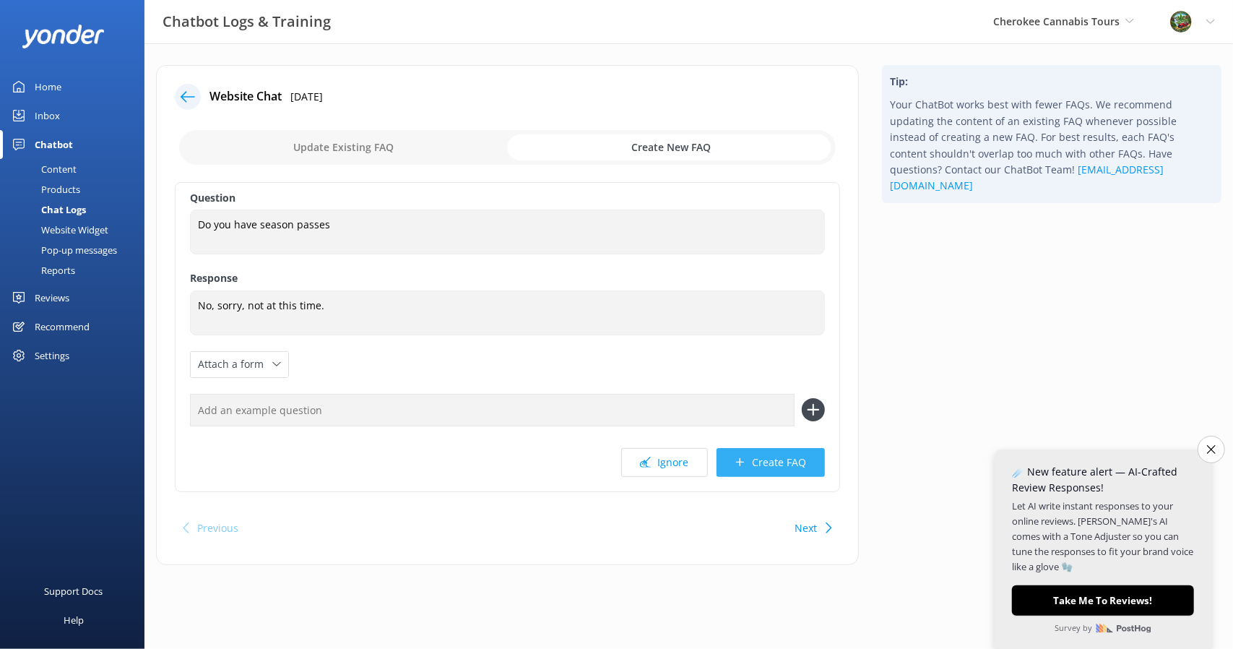
click at [757, 453] on button "Create FAQ" at bounding box center [771, 462] width 108 height 29
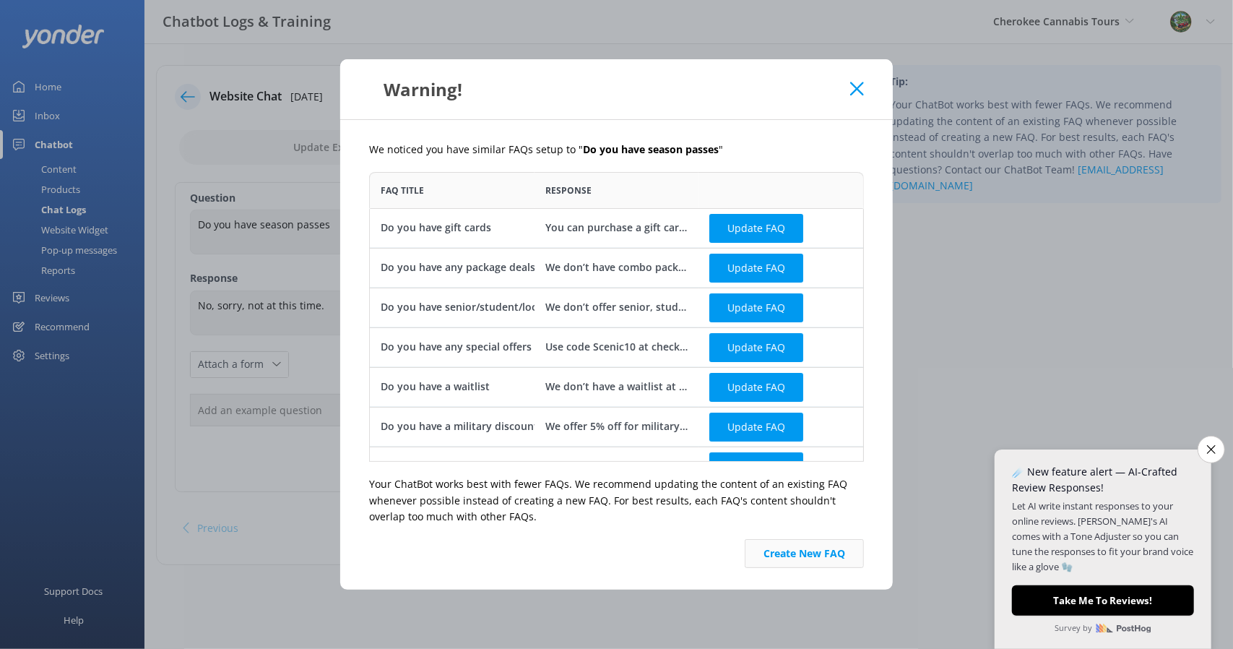
click at [803, 553] on button "Create New FAQ" at bounding box center [804, 553] width 119 height 29
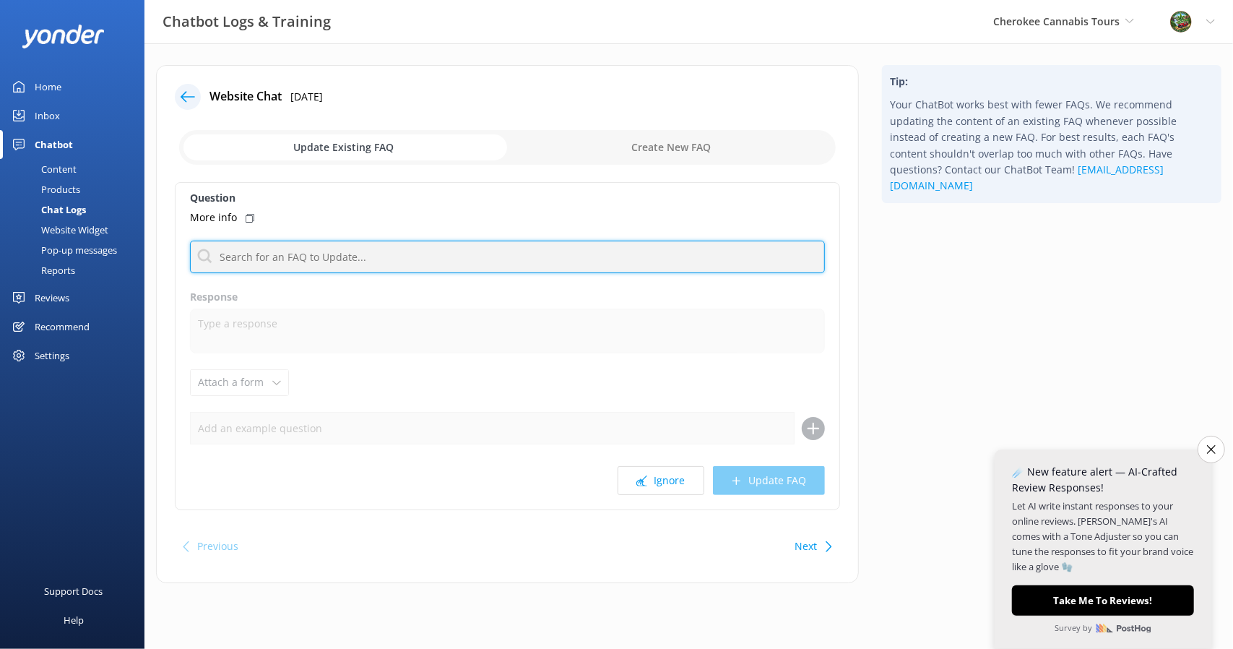
click at [439, 251] on input "text" at bounding box center [507, 257] width 635 height 33
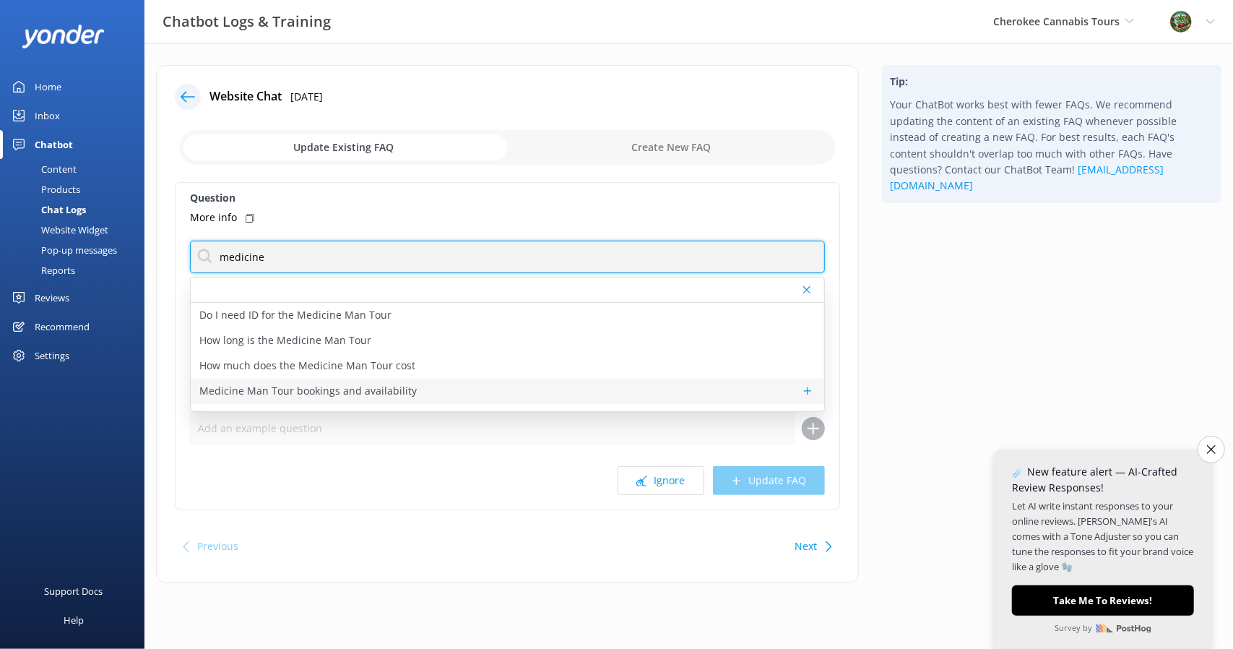
type input "medicine"
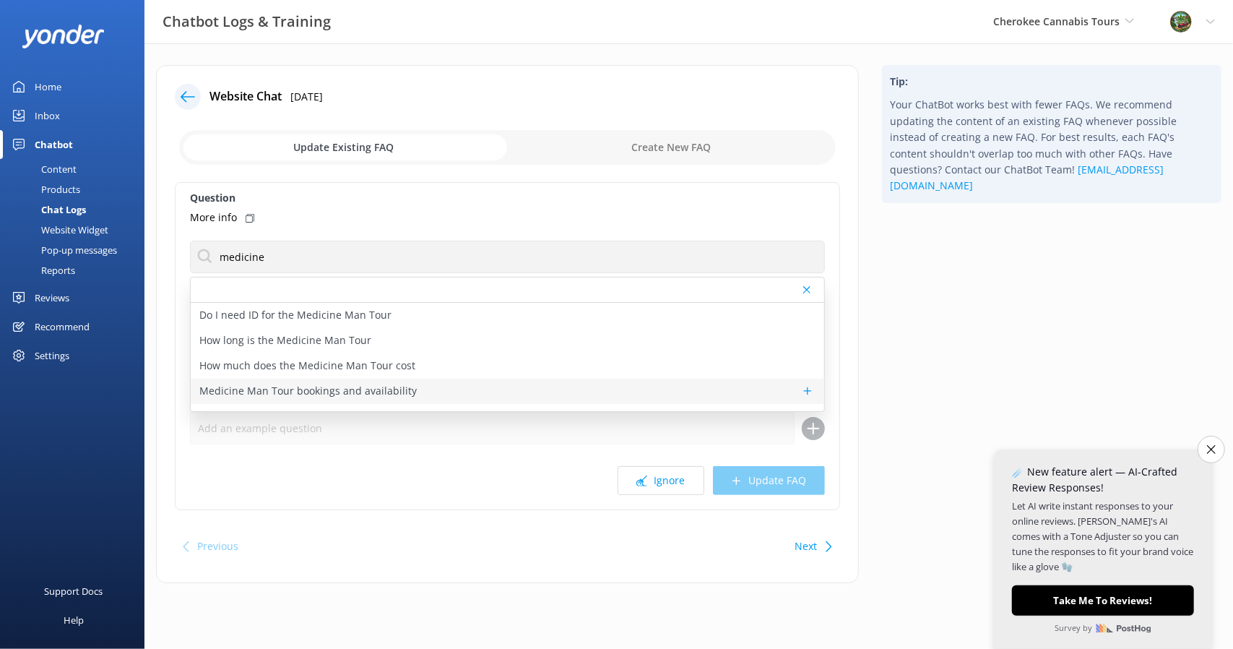
click at [418, 389] on div "Medicine Man Tour bookings and availability" at bounding box center [508, 391] width 634 height 25
type textarea "To check availability and book your spot on the Medicine Man Tour, click [URL][…"
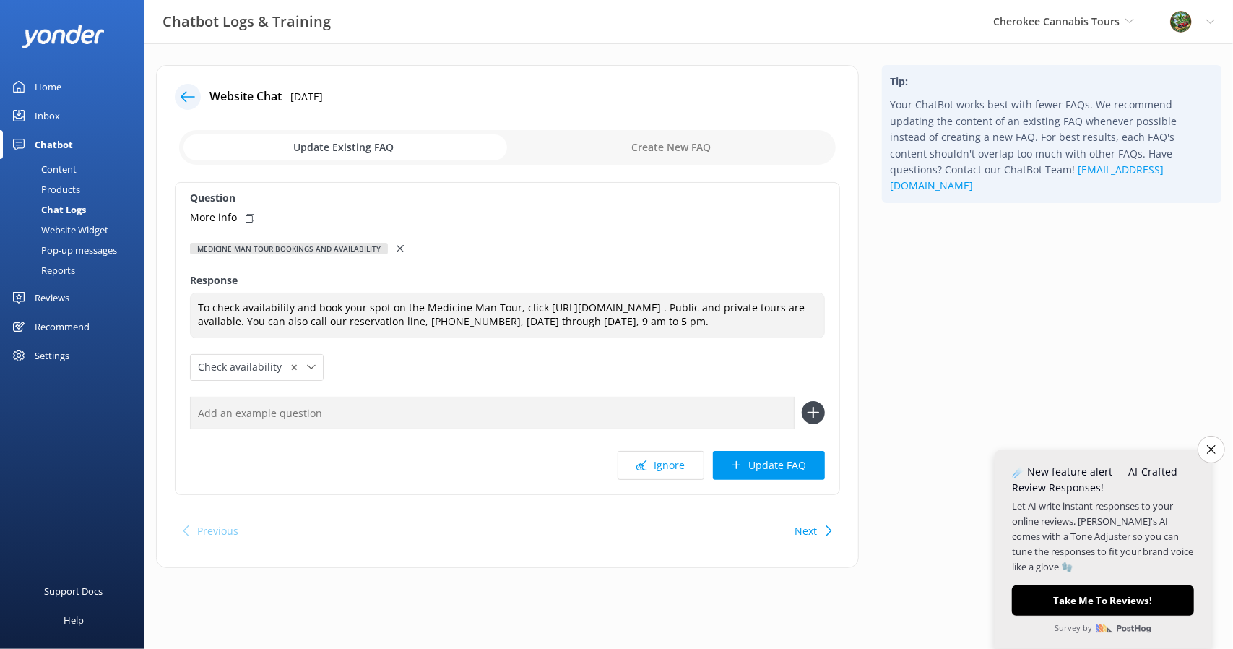
click at [397, 249] on icon at bounding box center [400, 248] width 7 height 7
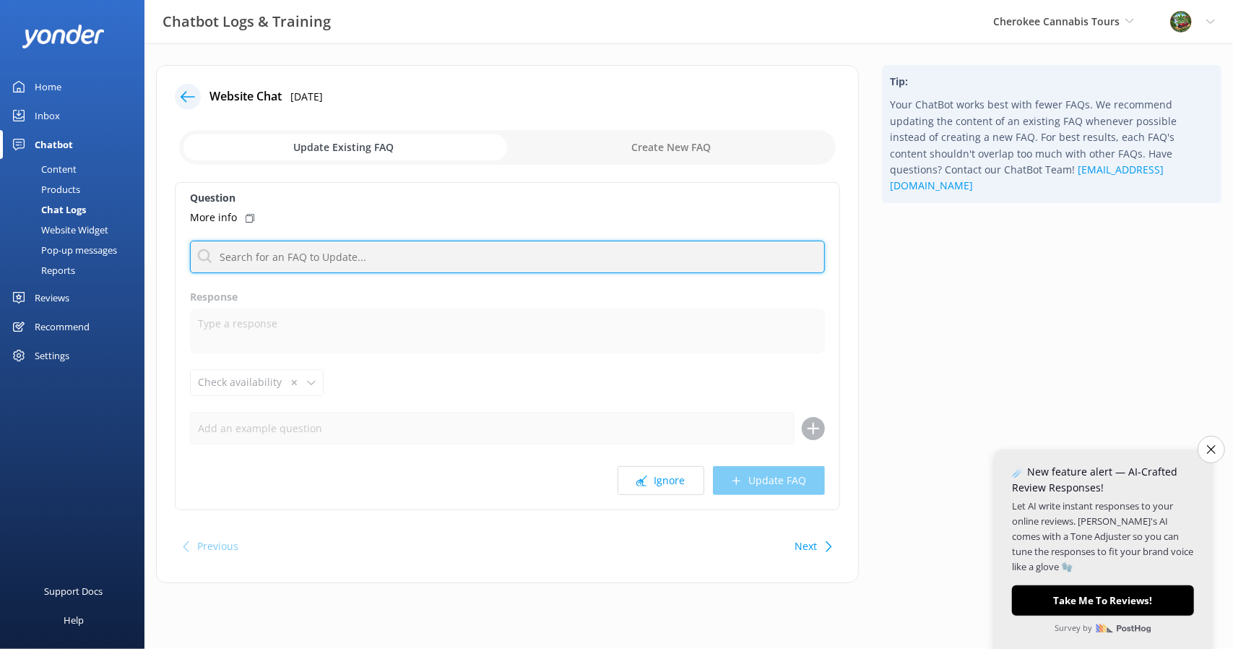
click at [382, 251] on input "text" at bounding box center [507, 257] width 635 height 33
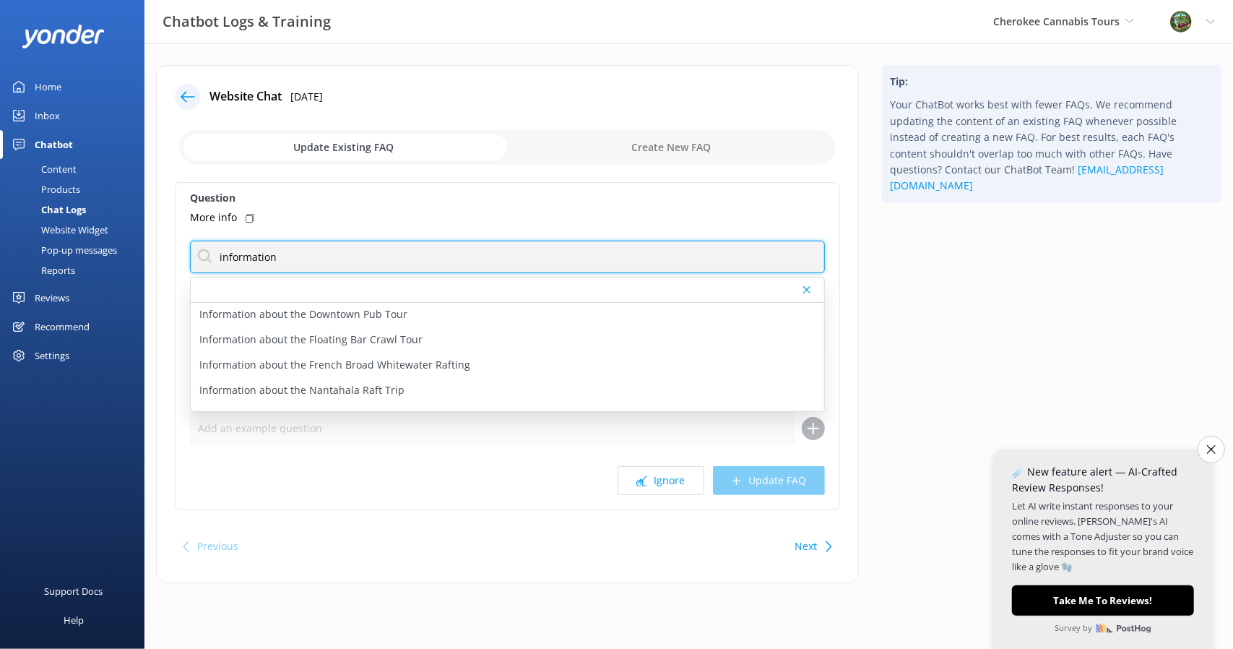
scroll to position [145, 0]
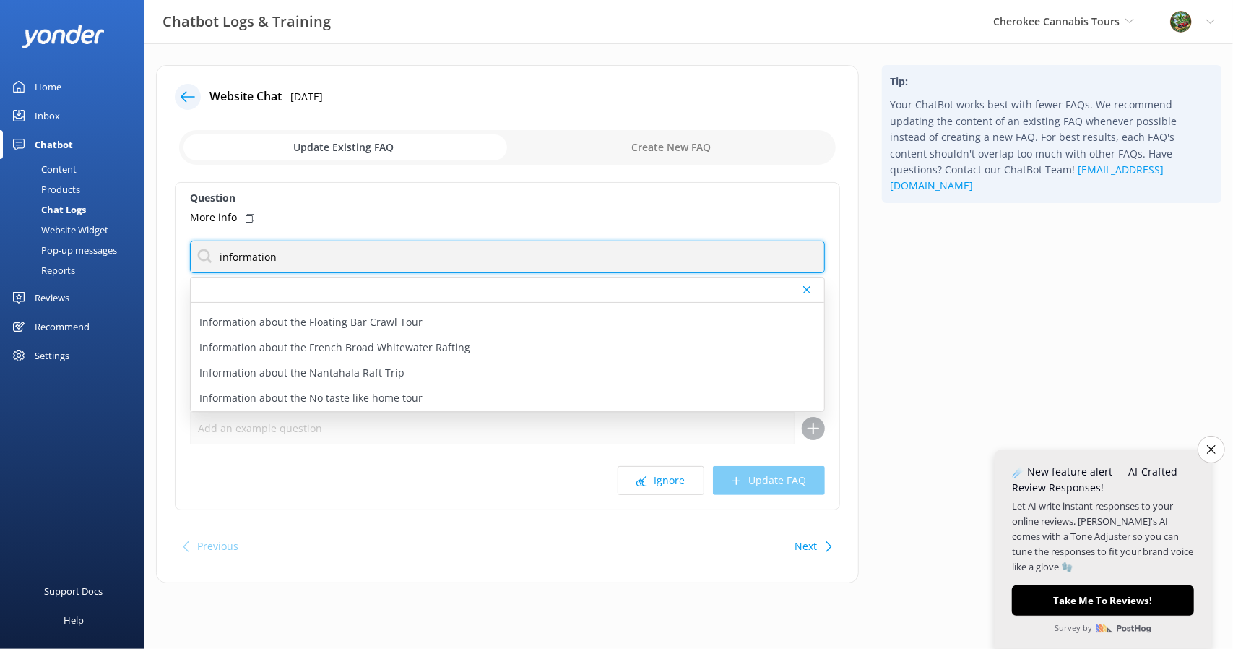
type input "information"
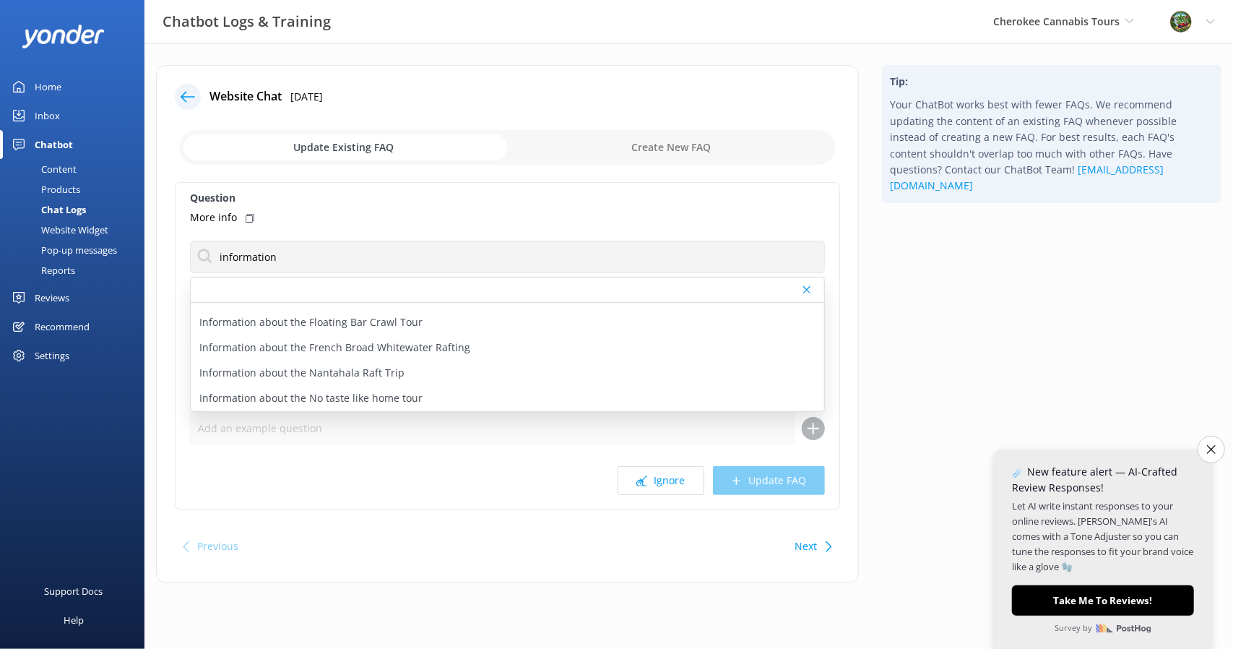
click at [639, 143] on input "checkbox" at bounding box center [507, 147] width 657 height 35
checkbox input "true"
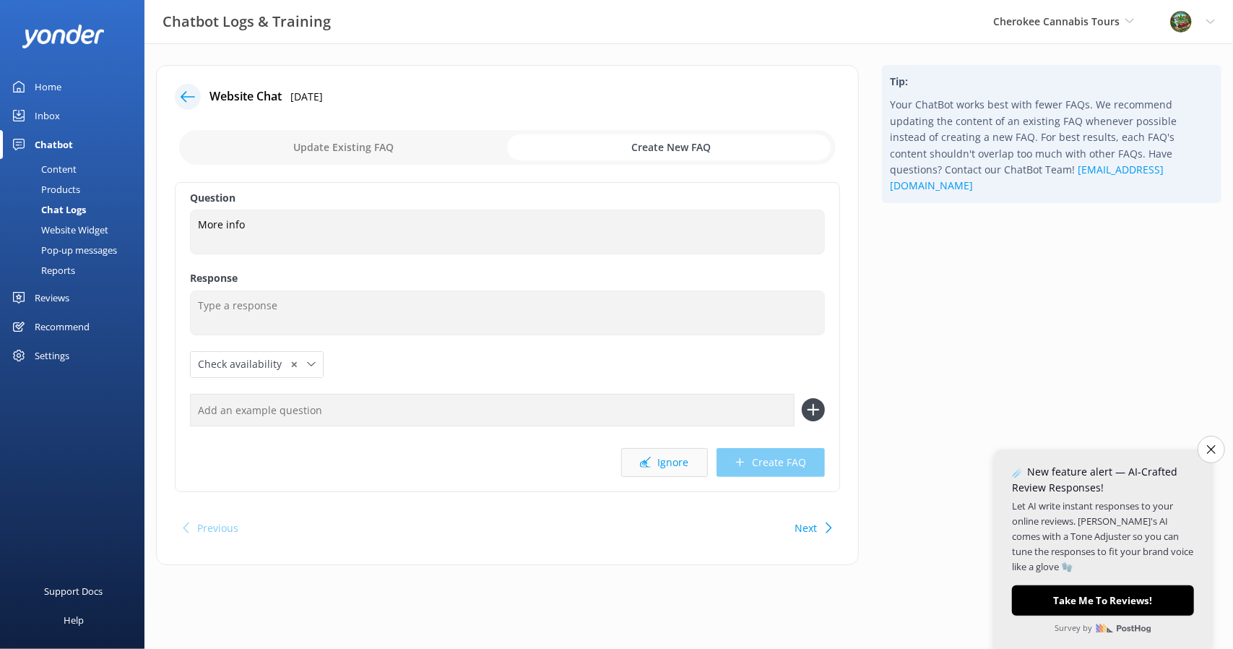
click at [671, 452] on button "Ignore" at bounding box center [664, 462] width 87 height 29
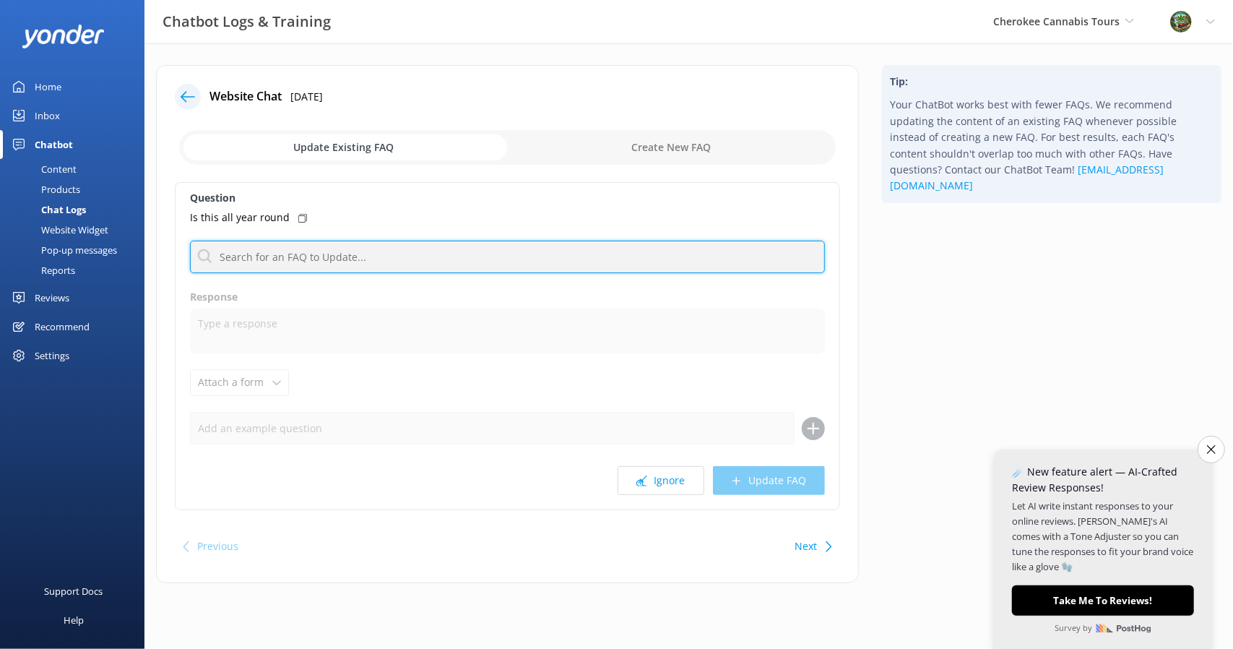
click at [400, 249] on input "text" at bounding box center [507, 257] width 635 height 33
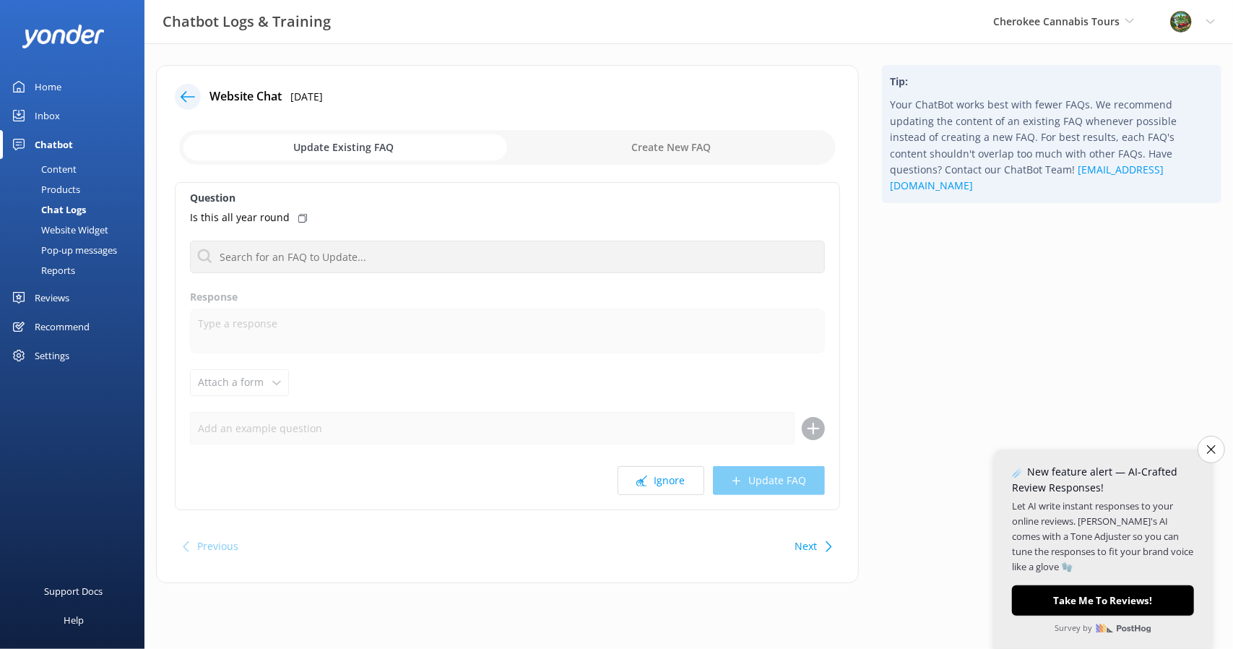
click at [650, 148] on input "checkbox" at bounding box center [507, 147] width 657 height 35
checkbox input "true"
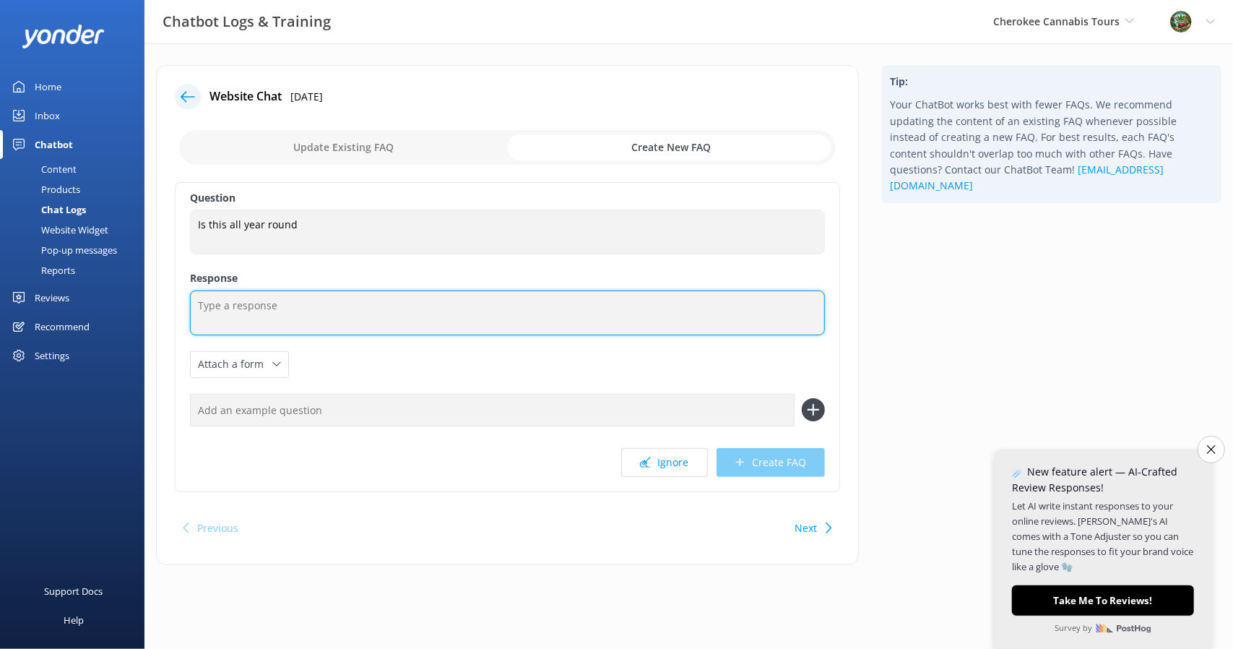
click at [292, 314] on textarea at bounding box center [507, 312] width 635 height 45
type textarea "We are closed the 2026 year [DATE] through [DATE]"
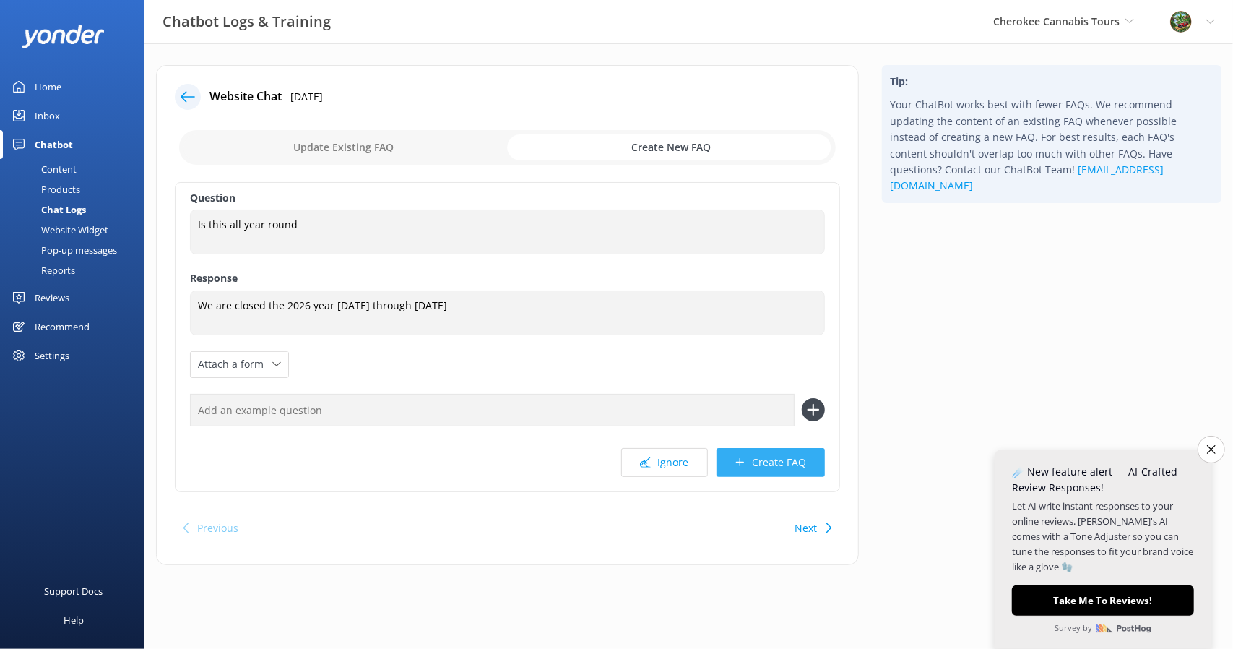
click at [754, 462] on button "Create FAQ" at bounding box center [771, 462] width 108 height 29
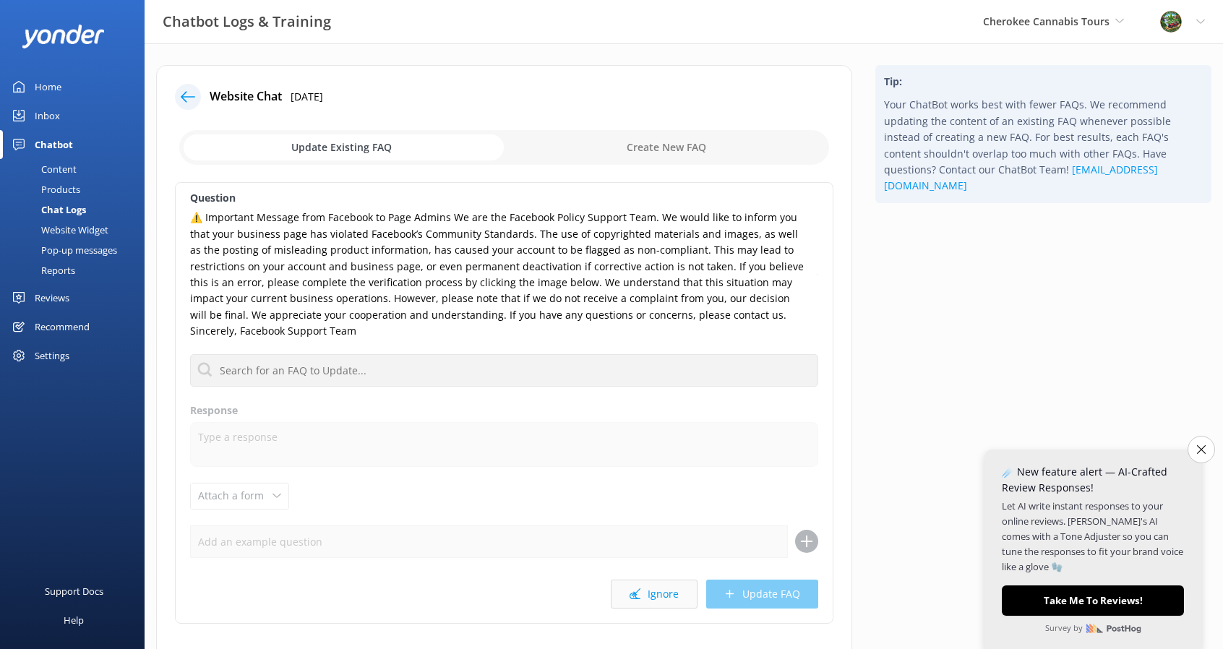
click at [645, 580] on button "Ignore" at bounding box center [654, 593] width 87 height 29
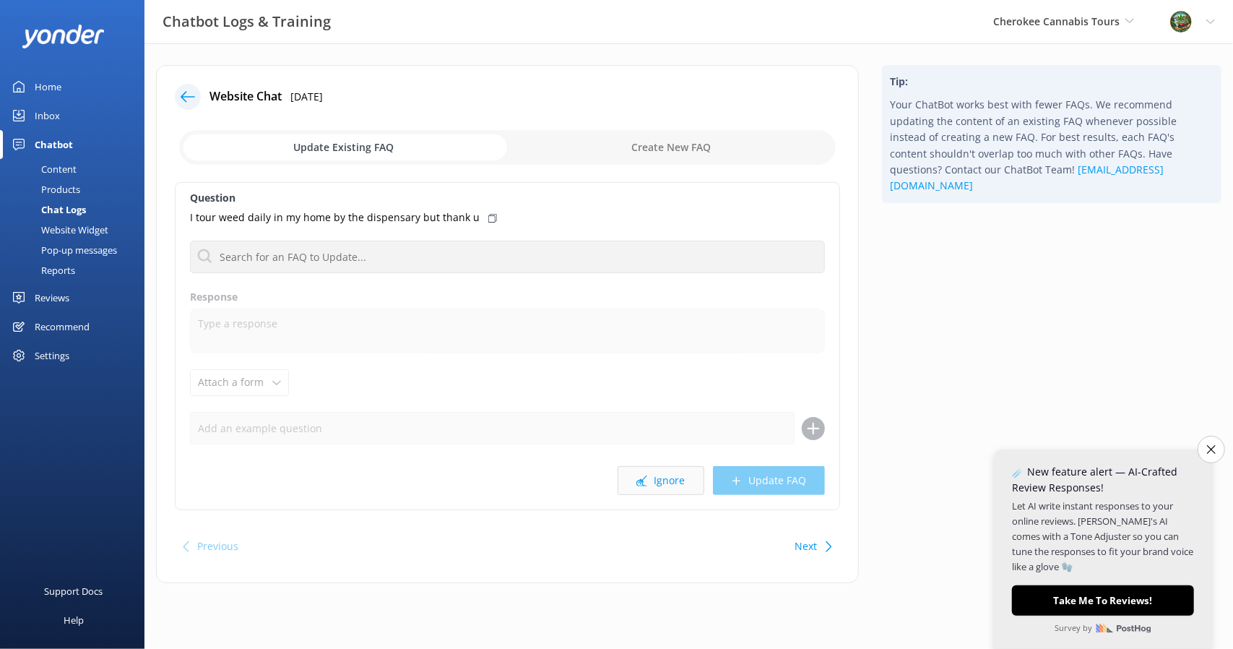
click at [669, 485] on button "Ignore" at bounding box center [661, 480] width 87 height 29
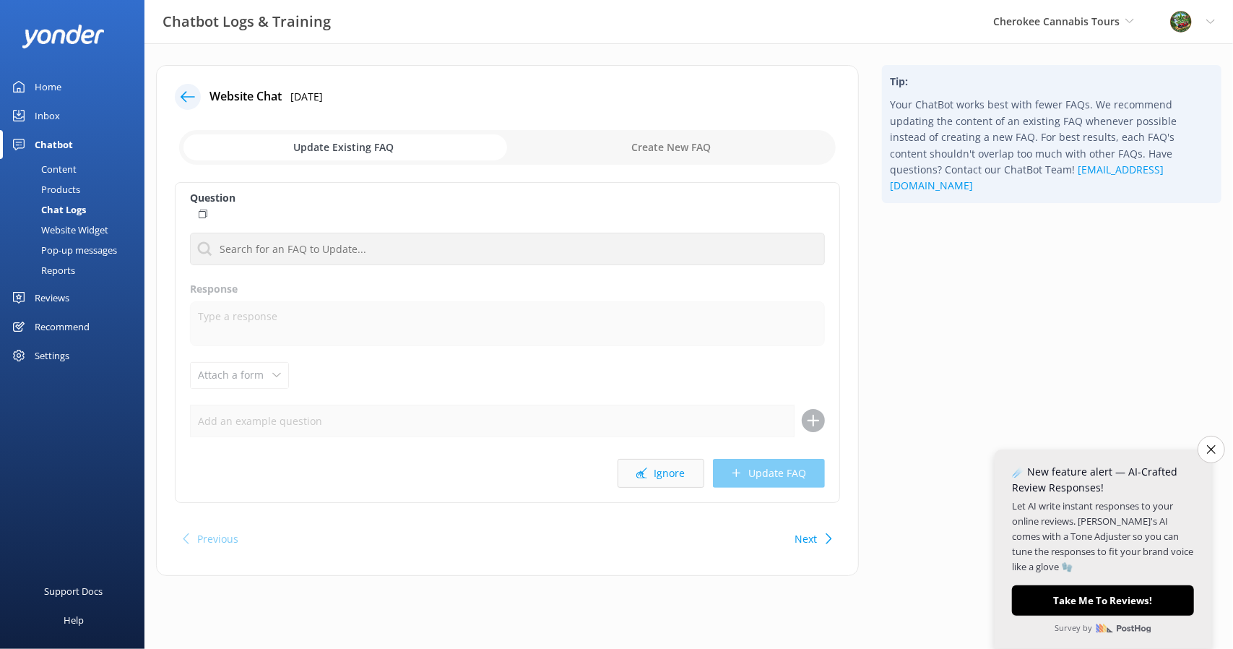
click at [675, 476] on button "Ignore" at bounding box center [661, 473] width 87 height 29
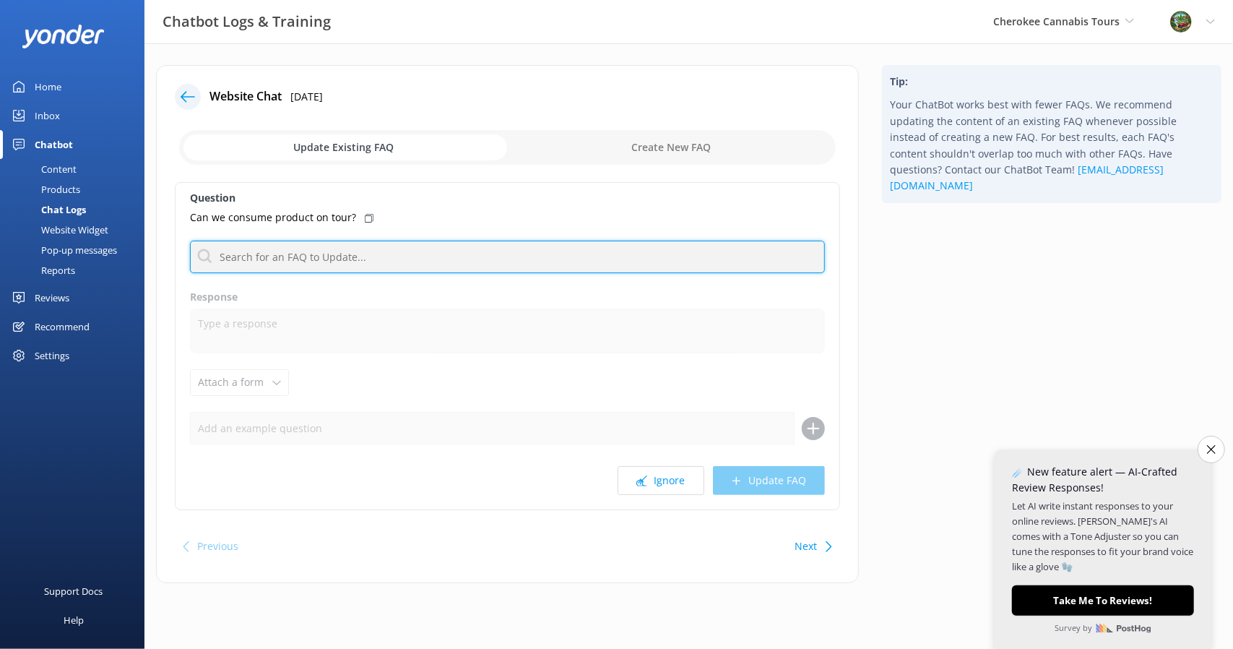
click at [319, 253] on input "text" at bounding box center [507, 257] width 635 height 33
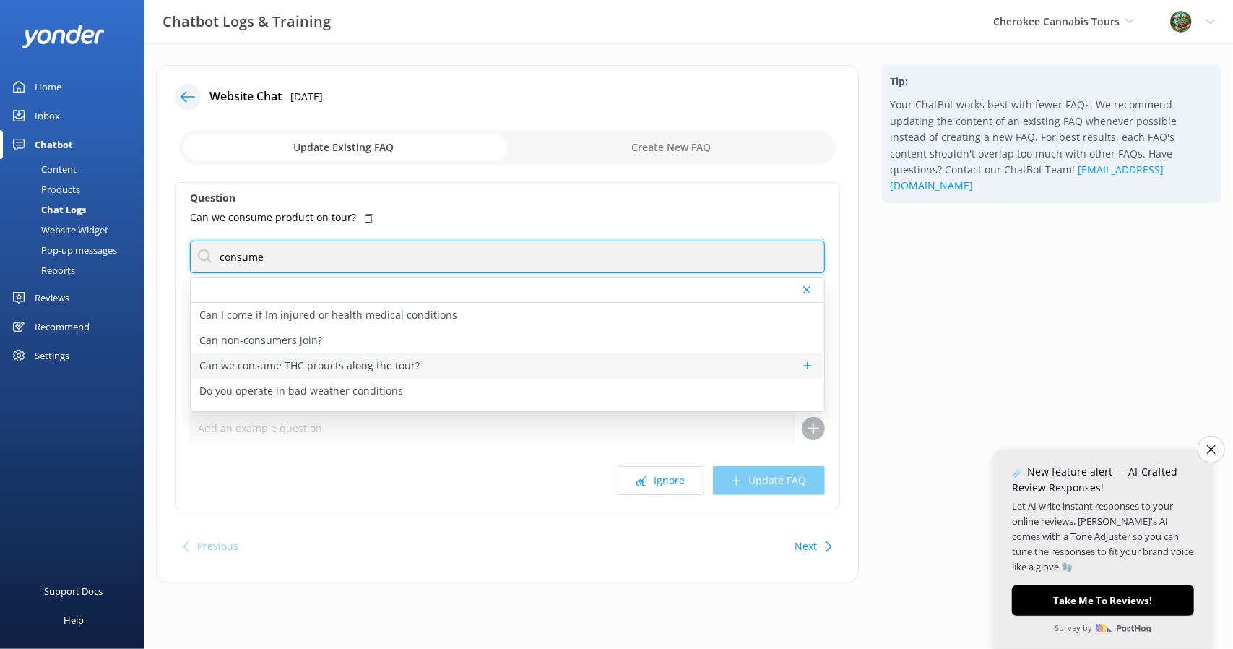
type input "consume"
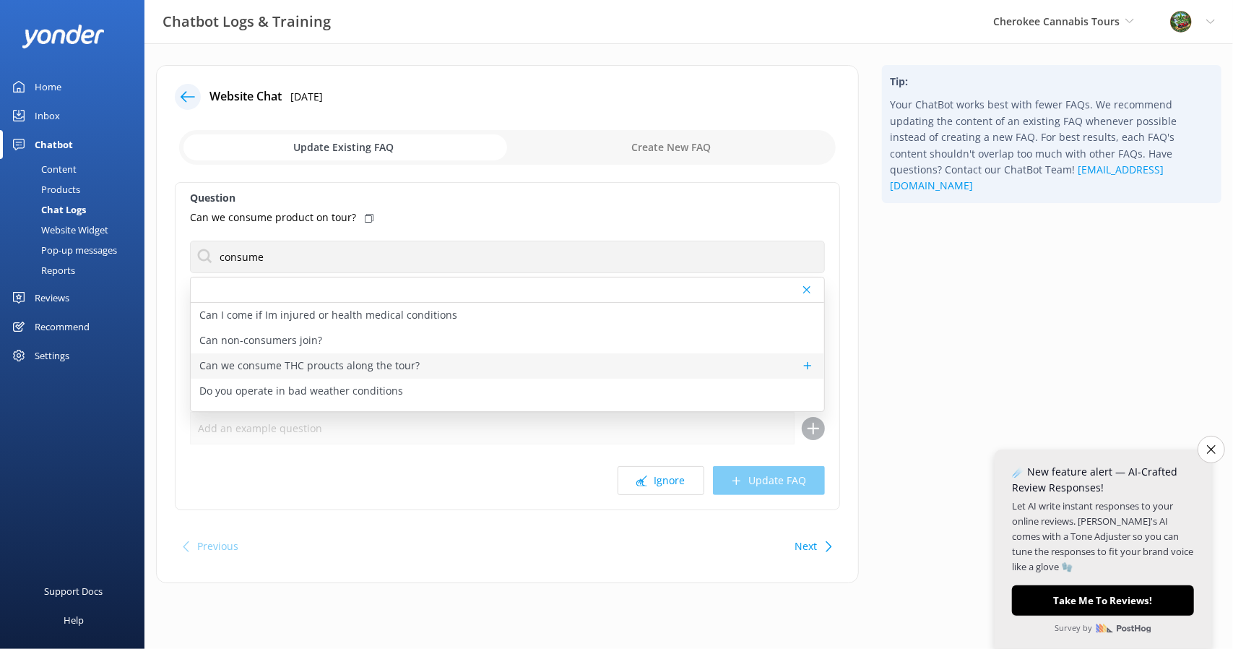
click at [393, 361] on p "Can we consume THC proucts along the tour?" at bounding box center [309, 366] width 220 height 16
type textarea "We encourage you to consume your purchases while on our adventure in the Smoky'…"
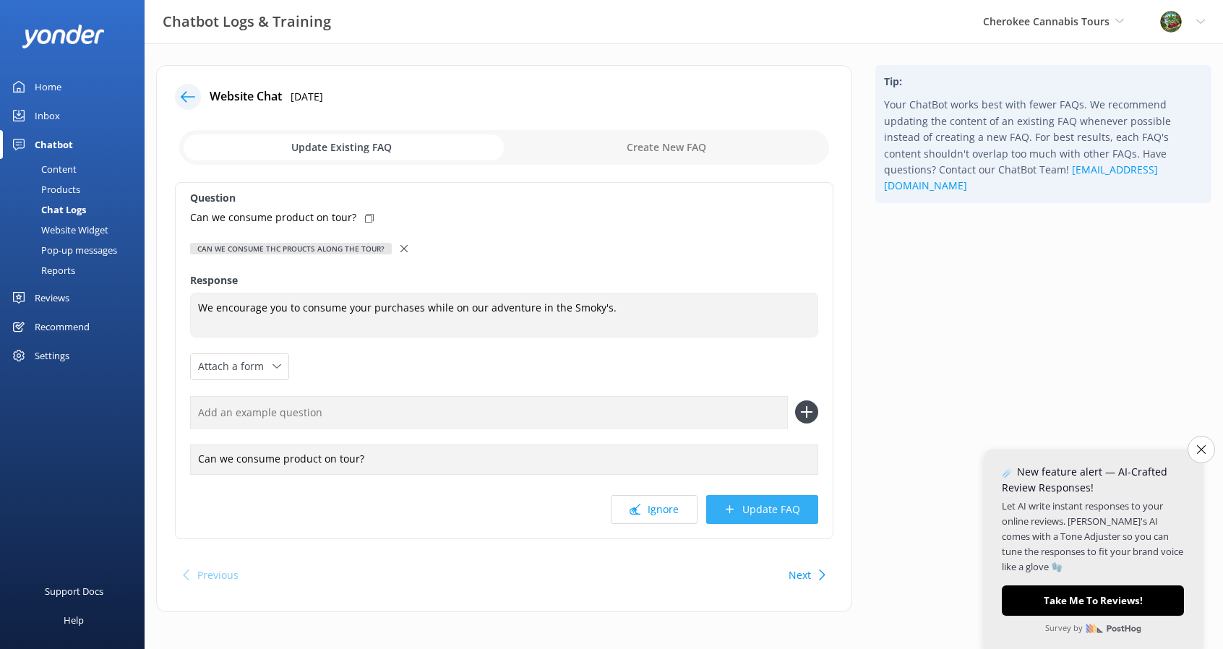
click at [759, 508] on button "Update FAQ" at bounding box center [762, 509] width 112 height 29
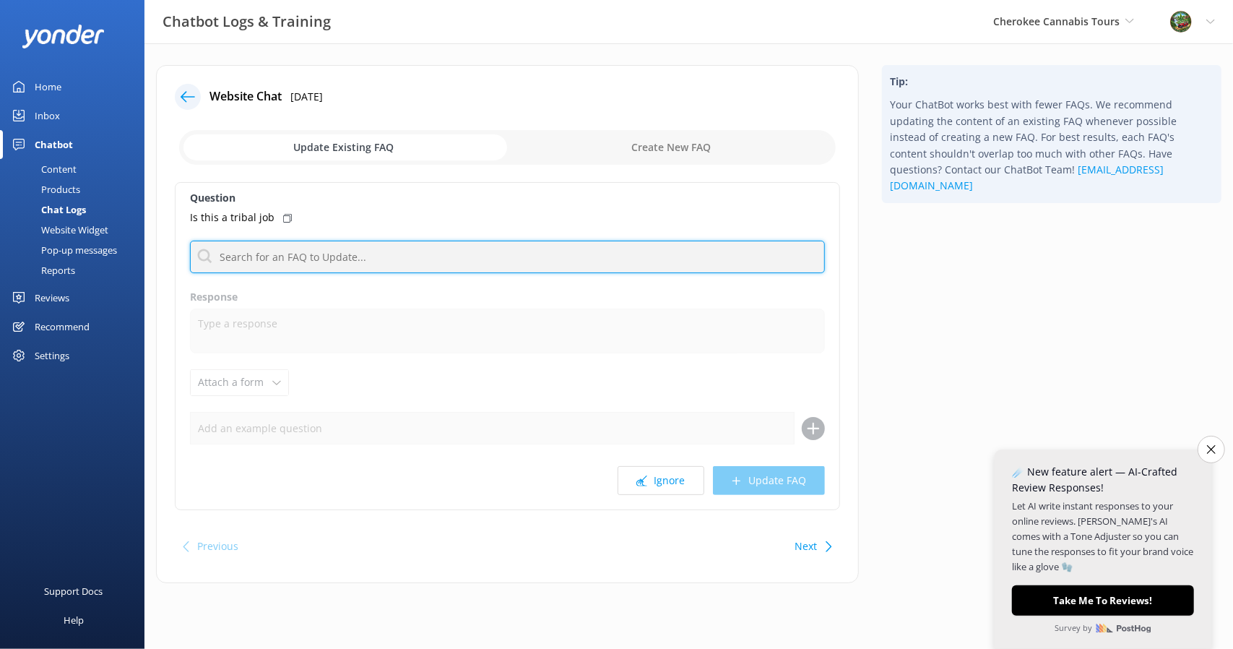
click at [271, 255] on input "text" at bounding box center [507, 257] width 635 height 33
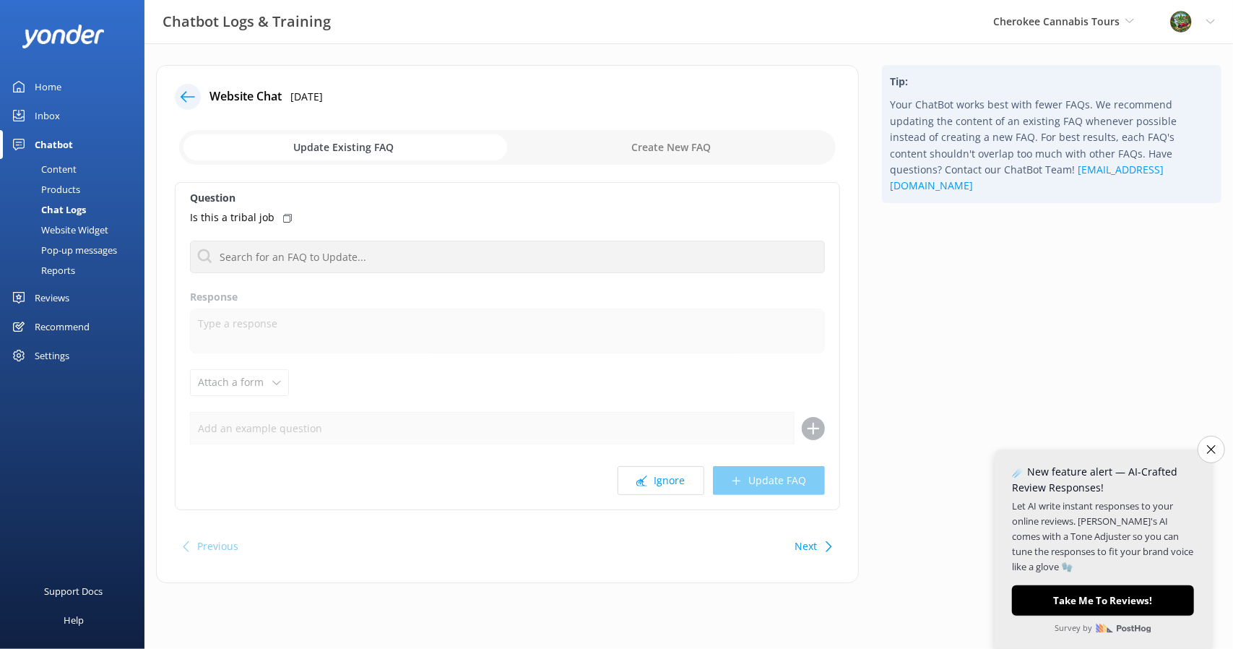
click at [653, 146] on input "checkbox" at bounding box center [507, 147] width 657 height 35
checkbox input "true"
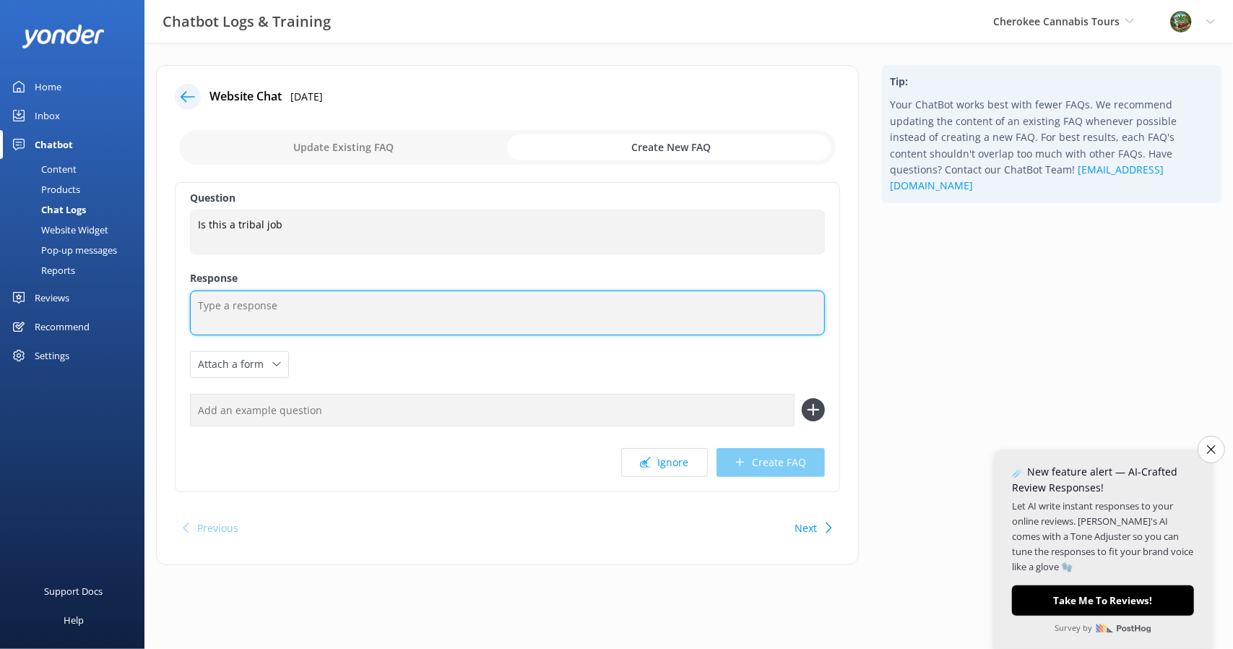
click at [292, 307] on textarea at bounding box center [507, 312] width 635 height 45
click at [211, 306] on textarea "No this is a tour not a job." at bounding box center [507, 312] width 635 height 45
click at [305, 298] on textarea "This is a tour not a job." at bounding box center [507, 312] width 635 height 45
click at [325, 307] on textarea "This is a tour, not a job." at bounding box center [507, 312] width 635 height 45
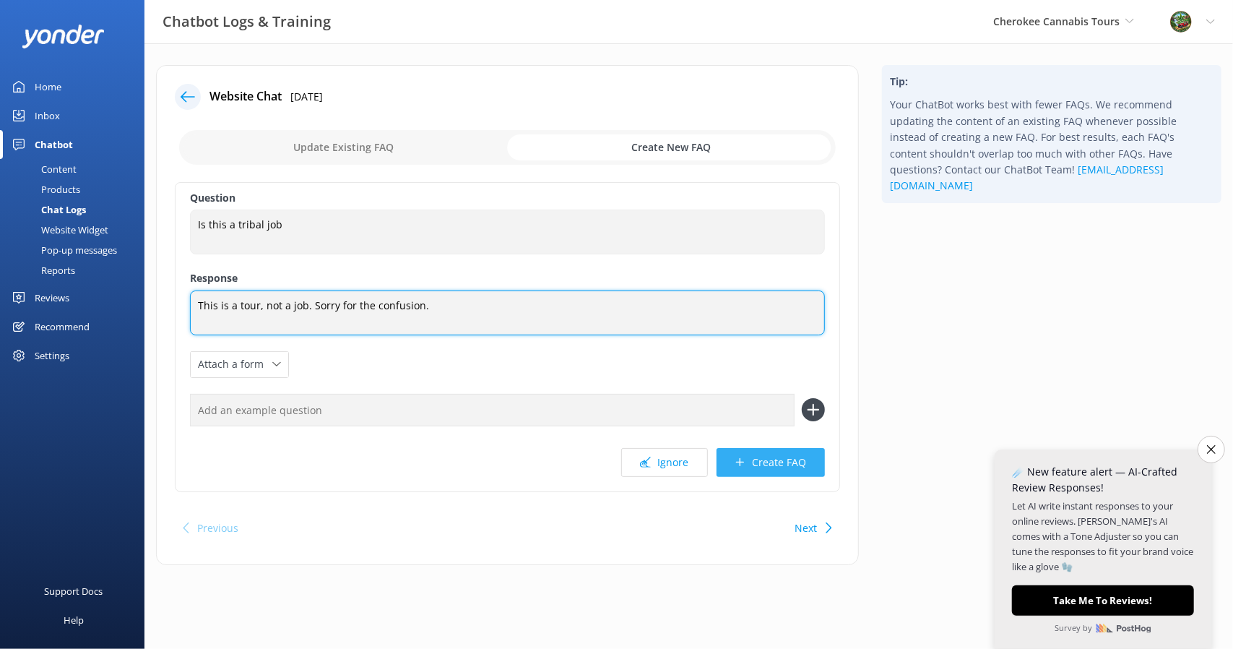
type textarea "This is a tour, not a job. Sorry for the confusion."
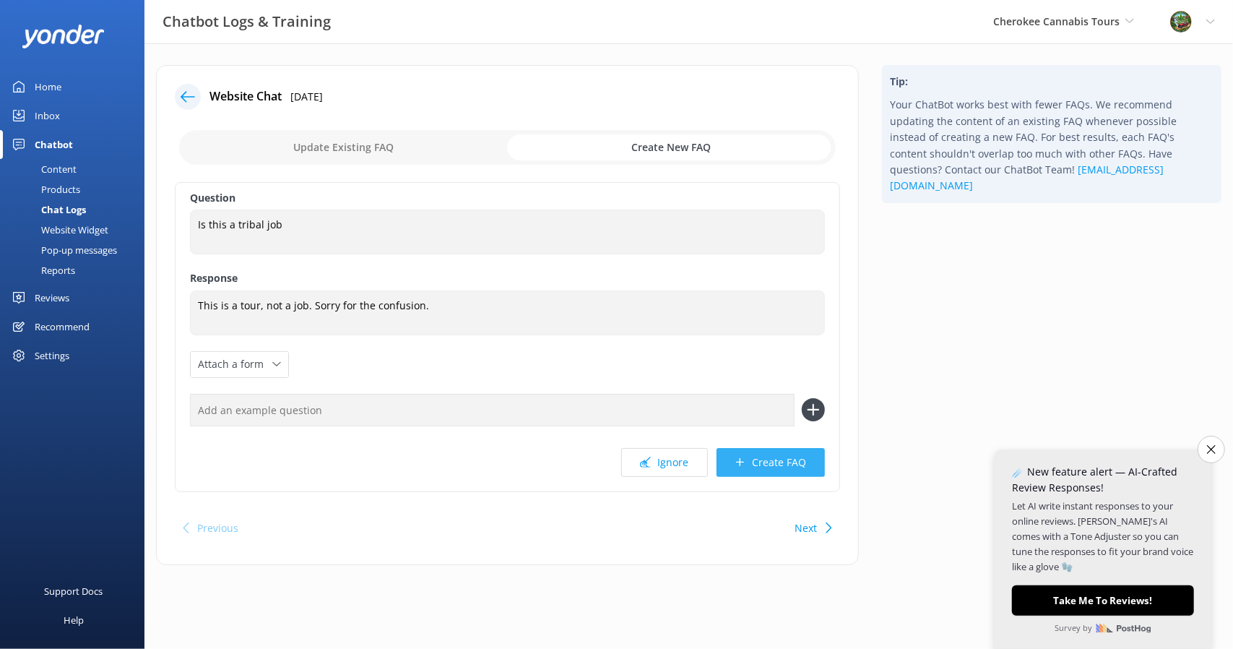
click at [776, 459] on button "Create FAQ" at bounding box center [771, 462] width 108 height 29
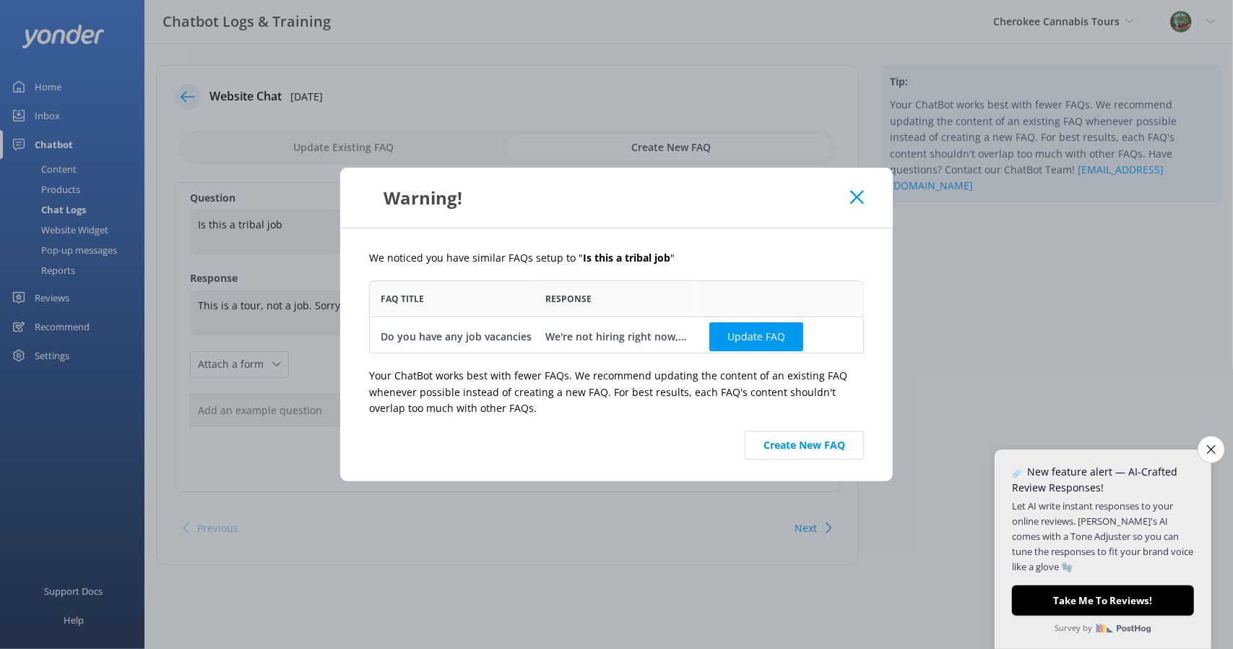
scroll to position [61, 483]
click at [809, 447] on button "Create New FAQ" at bounding box center [804, 445] width 119 height 29
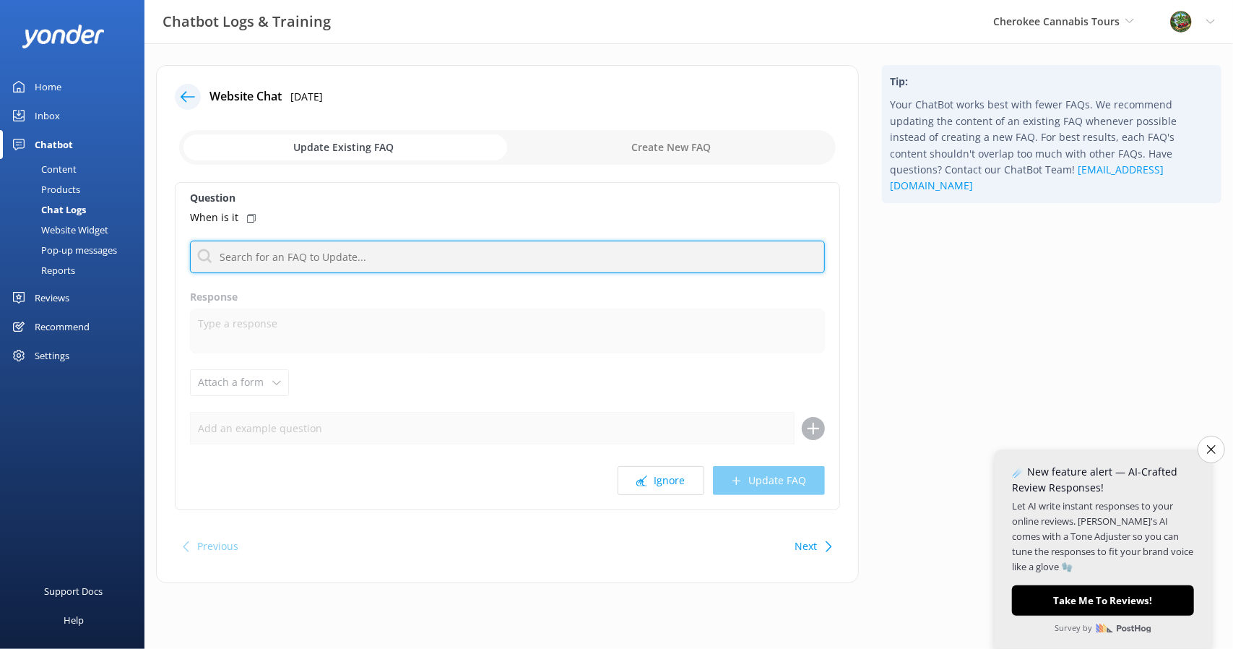
click at [426, 258] on input "text" at bounding box center [507, 257] width 635 height 33
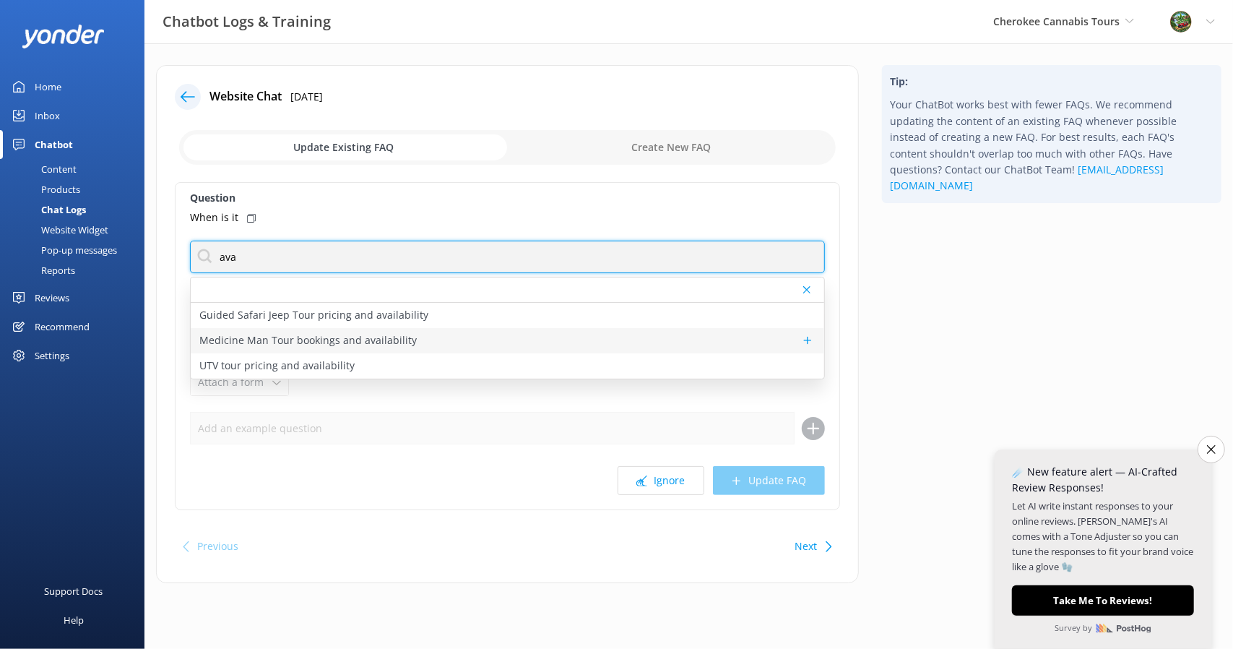
type input "ava"
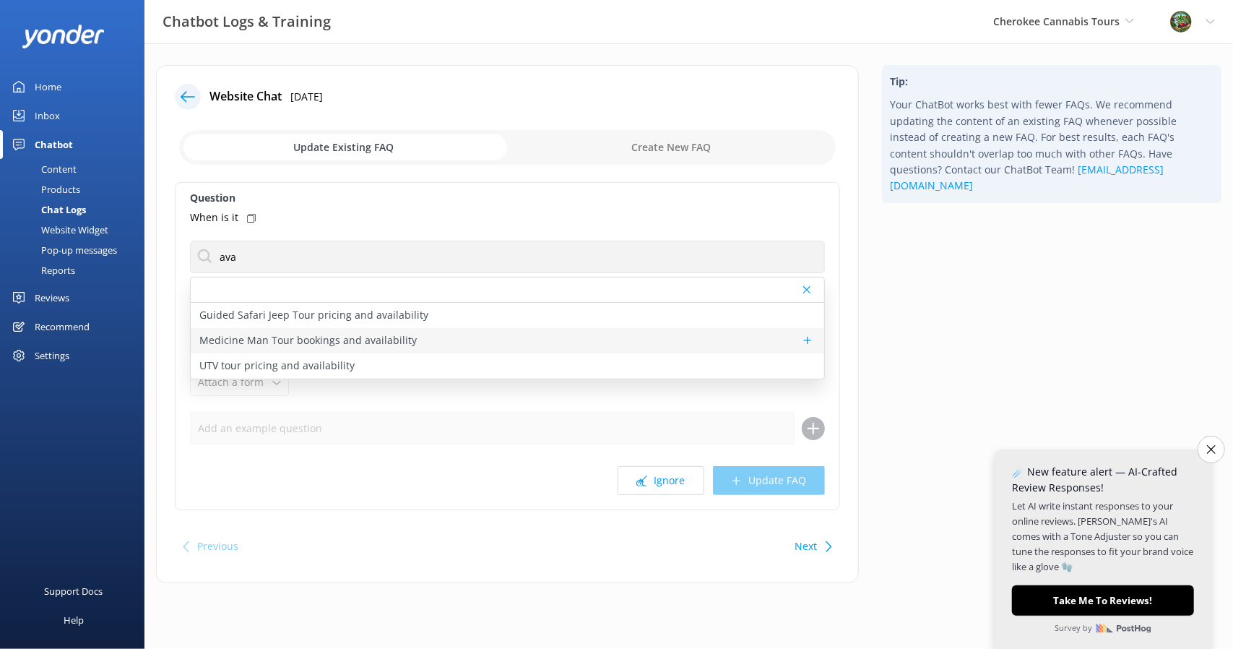
click at [400, 335] on p "Medicine Man Tour bookings and availability" at bounding box center [307, 340] width 217 height 16
type textarea "To check availability and book your spot on the Medicine Man Tour, click [URL][…"
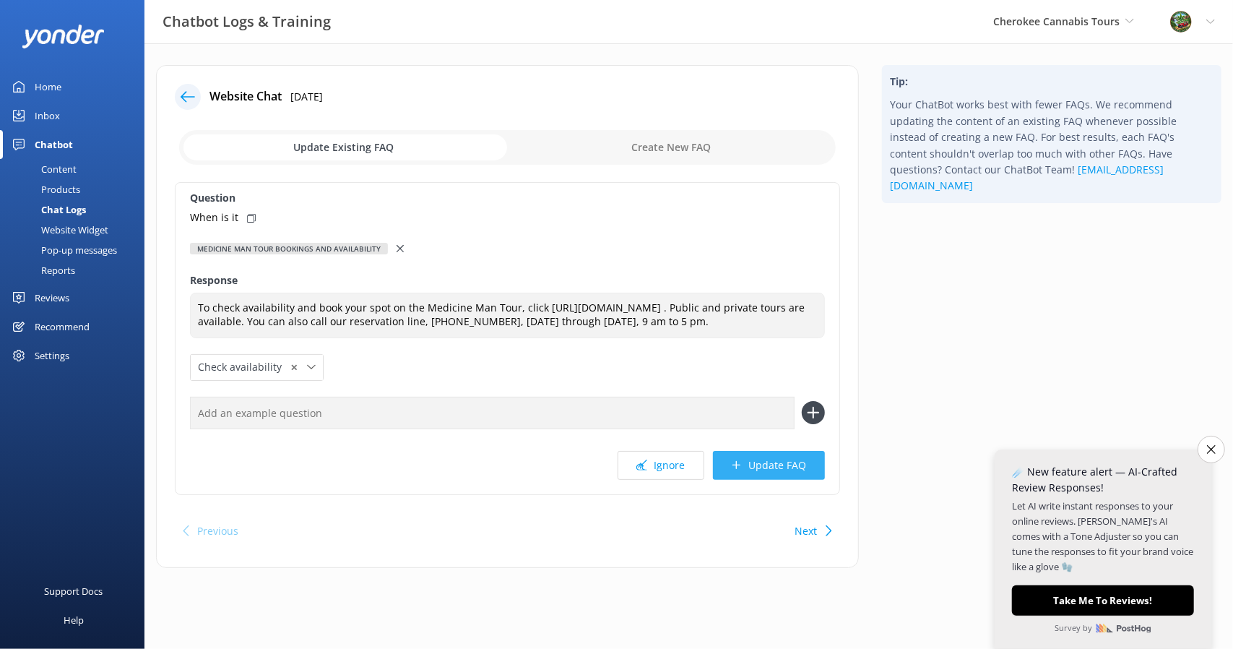
click at [766, 472] on button "Update FAQ" at bounding box center [769, 465] width 112 height 29
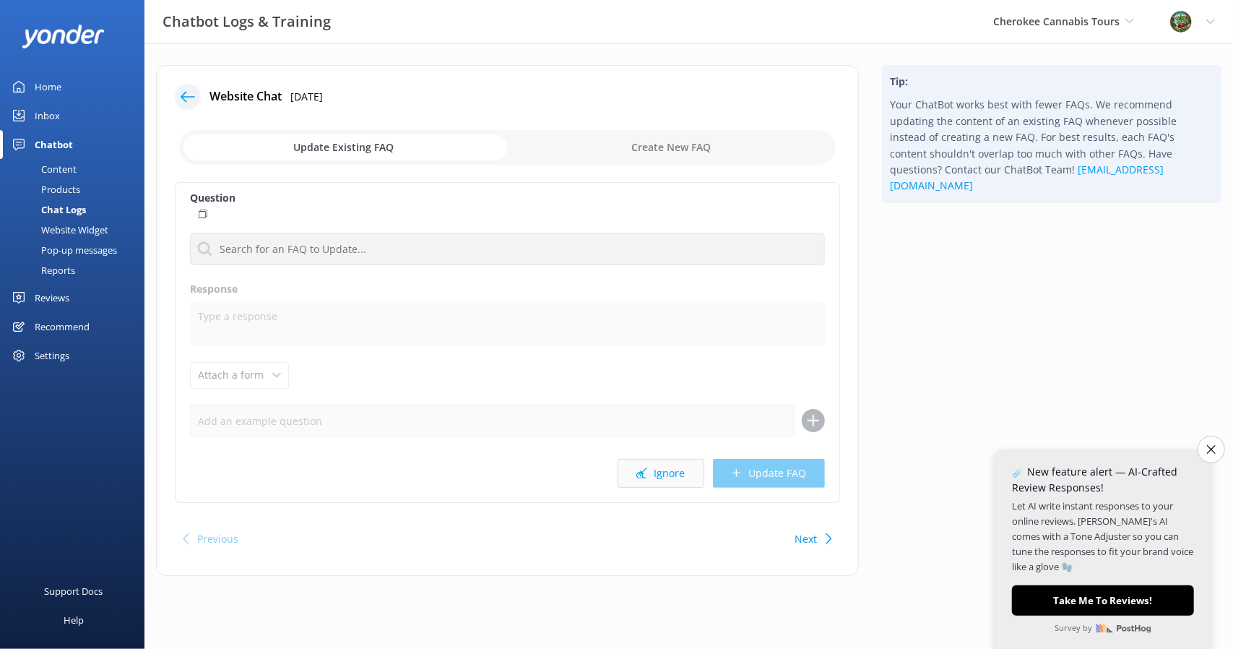
click at [660, 476] on button "Ignore" at bounding box center [661, 473] width 87 height 29
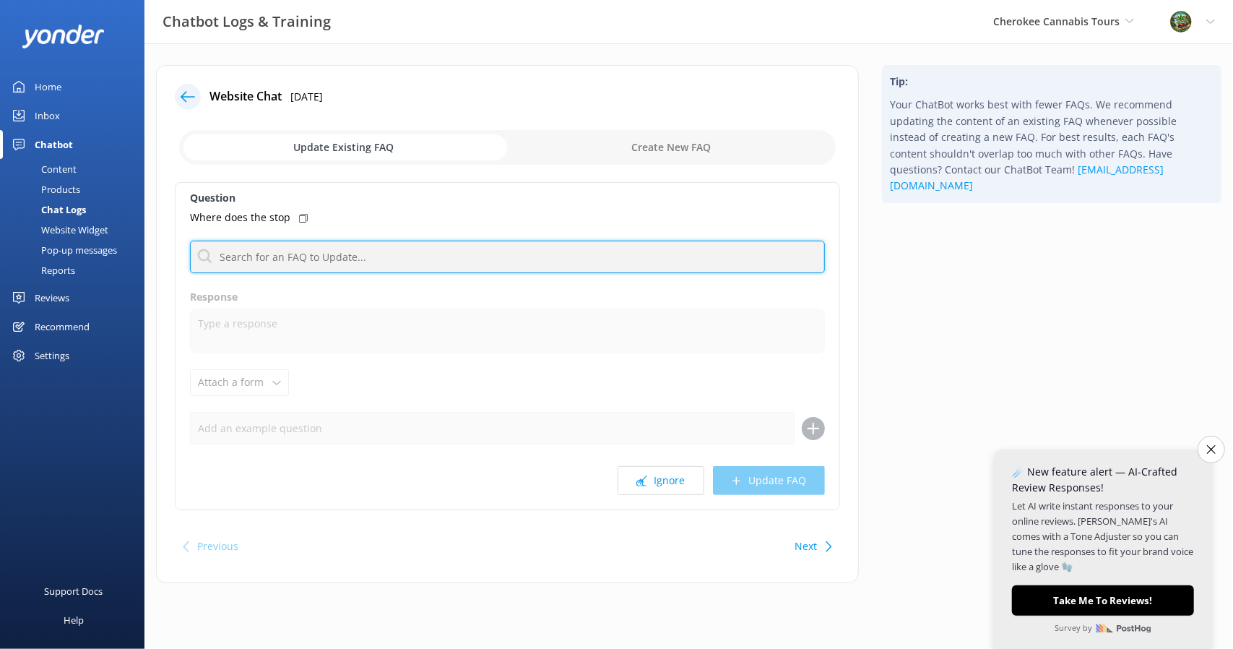
click at [289, 260] on input "text" at bounding box center [507, 257] width 635 height 33
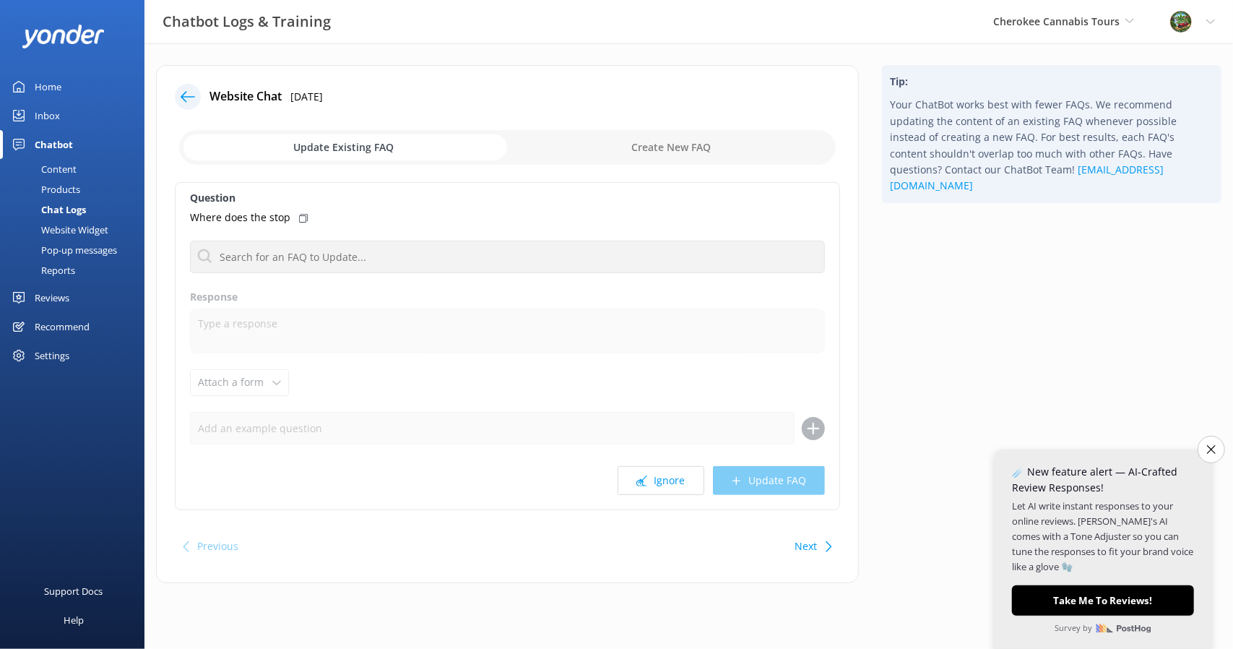
click at [668, 142] on input "checkbox" at bounding box center [507, 147] width 657 height 35
checkbox input "true"
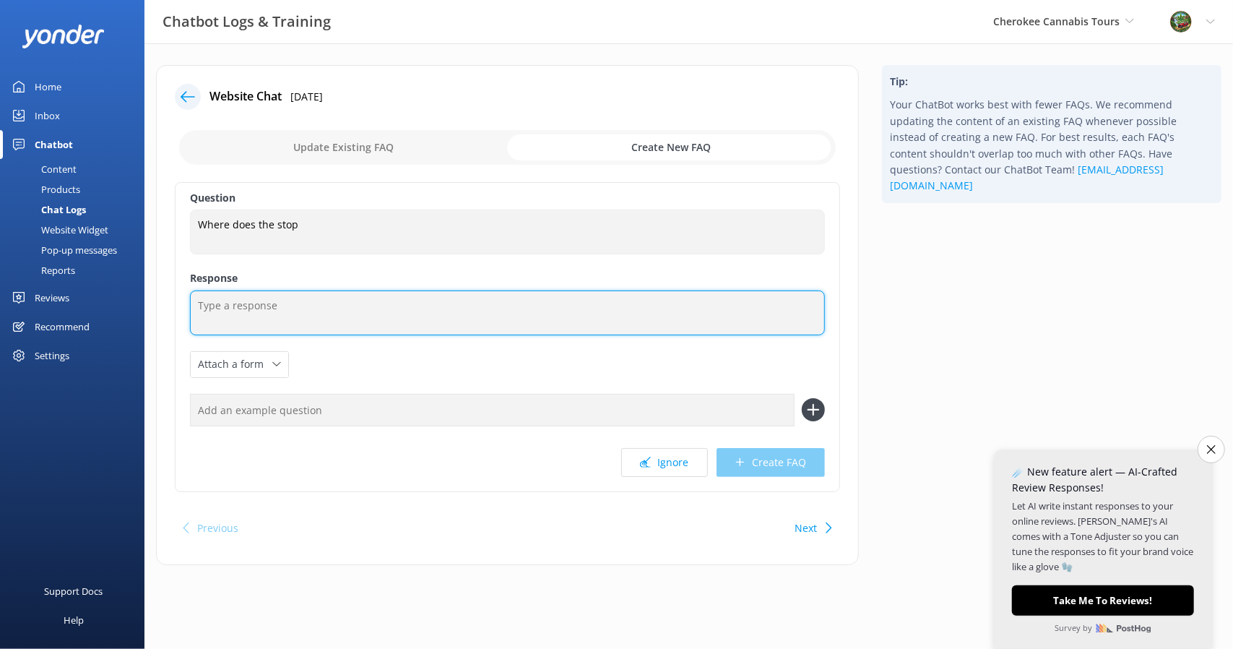
click at [303, 302] on textarea at bounding box center [507, 312] width 635 height 45
click at [363, 297] on textarea "It stops at the local grower harvested and packaged" at bounding box center [507, 312] width 635 height 45
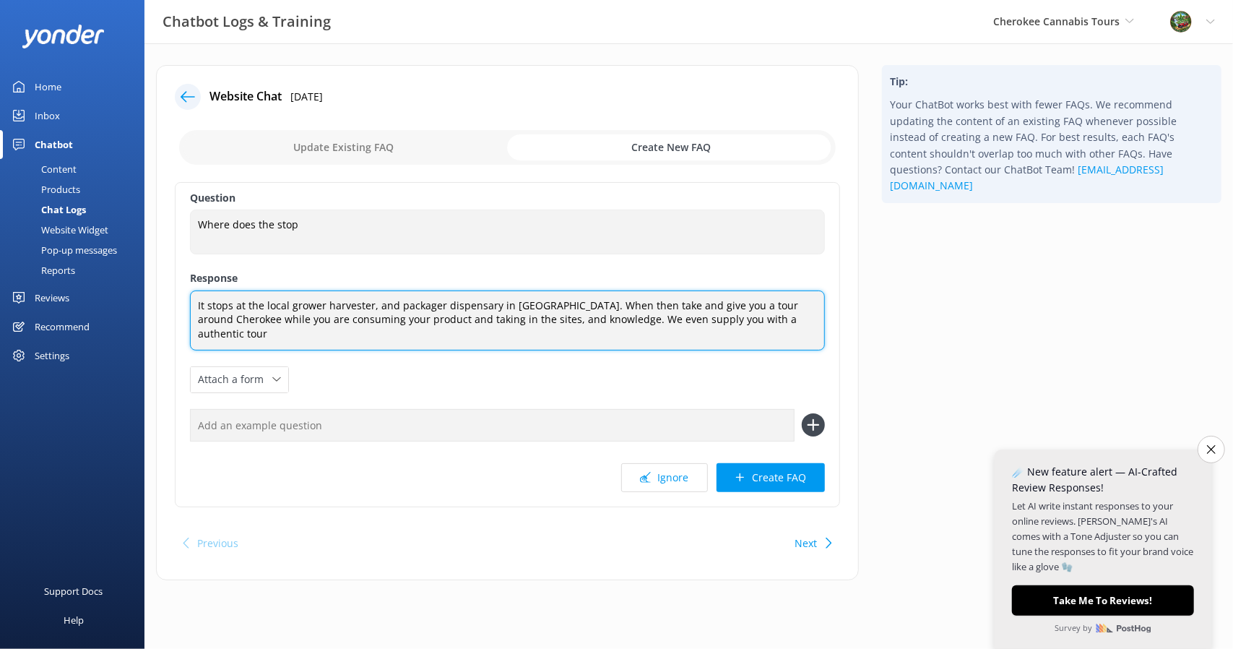
click at [298, 304] on textarea "It stops at the local grower harvester, and packager dispensary in [GEOGRAPHIC_…" at bounding box center [507, 320] width 635 height 60
drag, startPoint x: 308, startPoint y: 306, endPoint x: 278, endPoint y: 301, distance: 30.2
click at [278, 301] on textarea "It stops at the local grower harvester, and packager dispensary in [GEOGRAPHIC_…" at bounding box center [507, 320] width 635 height 60
click at [299, 303] on textarea "It stops at the local grower harvester, and packager dispensary in [GEOGRAPHIC_…" at bounding box center [507, 320] width 635 height 60
paste textarea "we take you on a tour around Cherokee, you can enjoy your product and absorb th…"
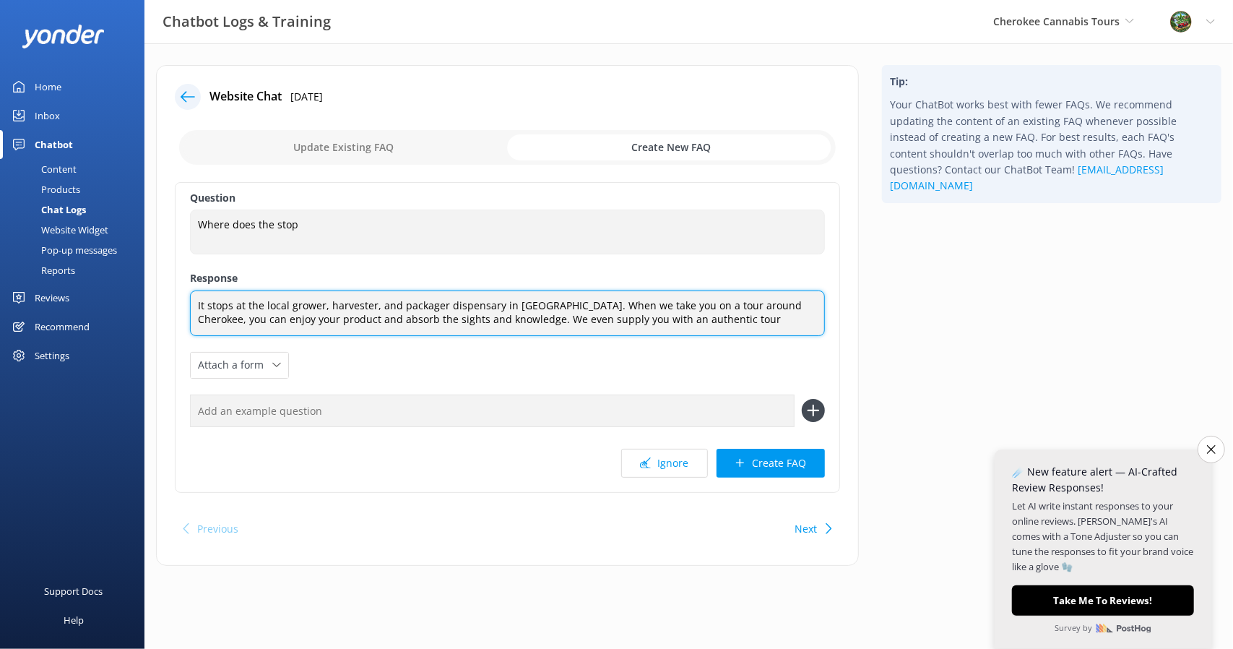
click at [707, 318] on textarea "It stops at the local grower, harvester, and packager dispensary in [GEOGRAPHIC…" at bounding box center [507, 313] width 635 height 46
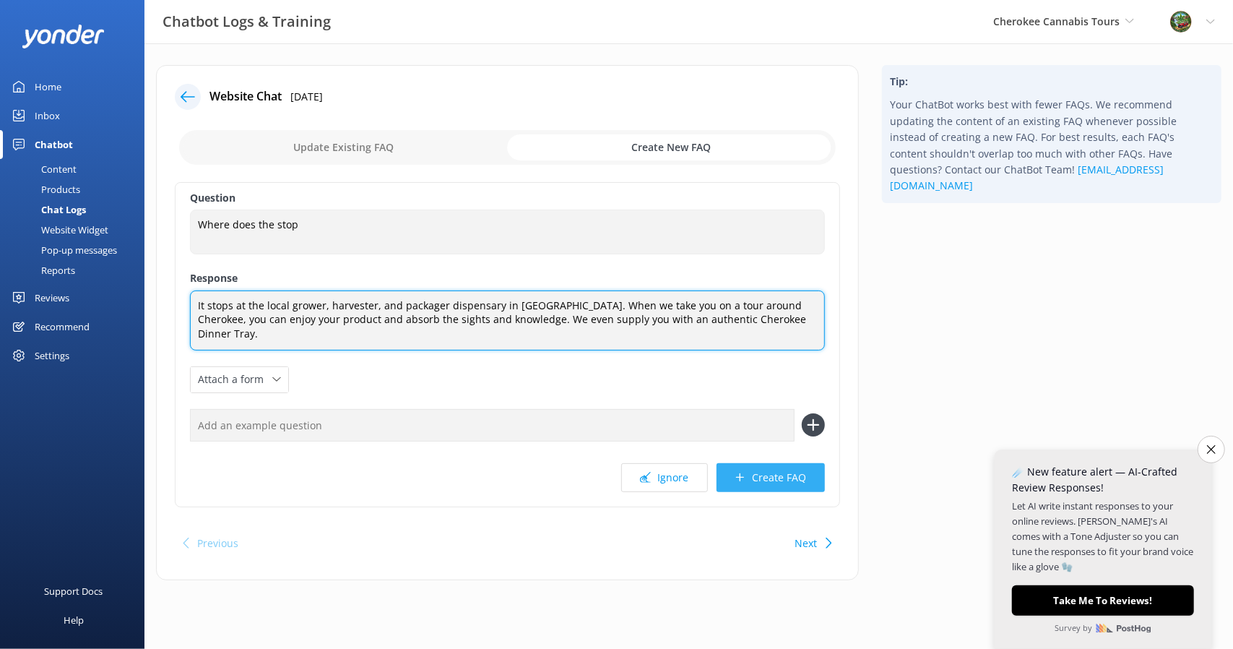
type textarea "It stops at the local grower, harvester, and packager dispensary in [GEOGRAPHIC…"
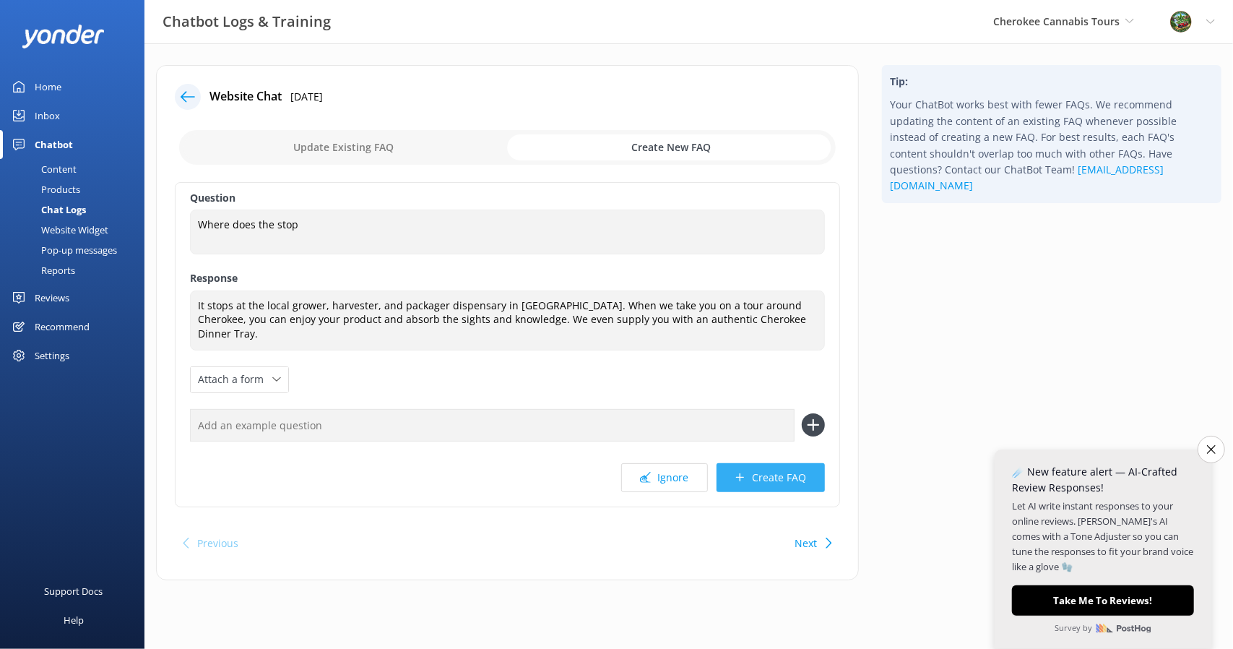
click at [790, 463] on button "Create FAQ" at bounding box center [771, 477] width 108 height 29
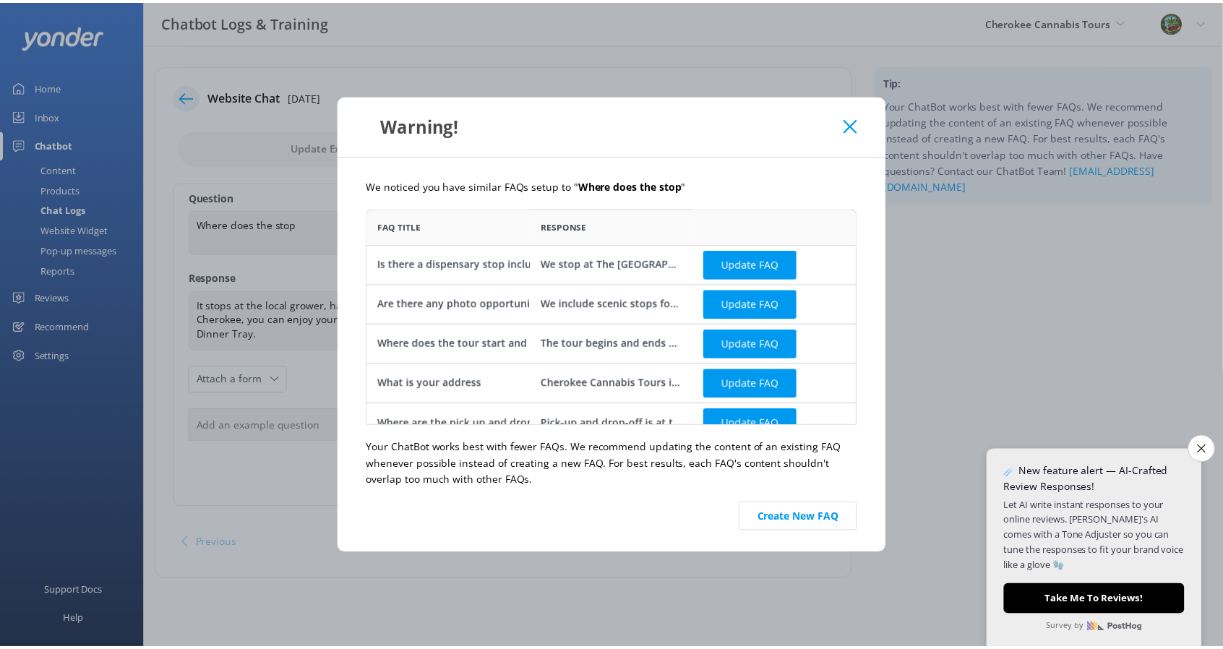
scroll to position [206, 483]
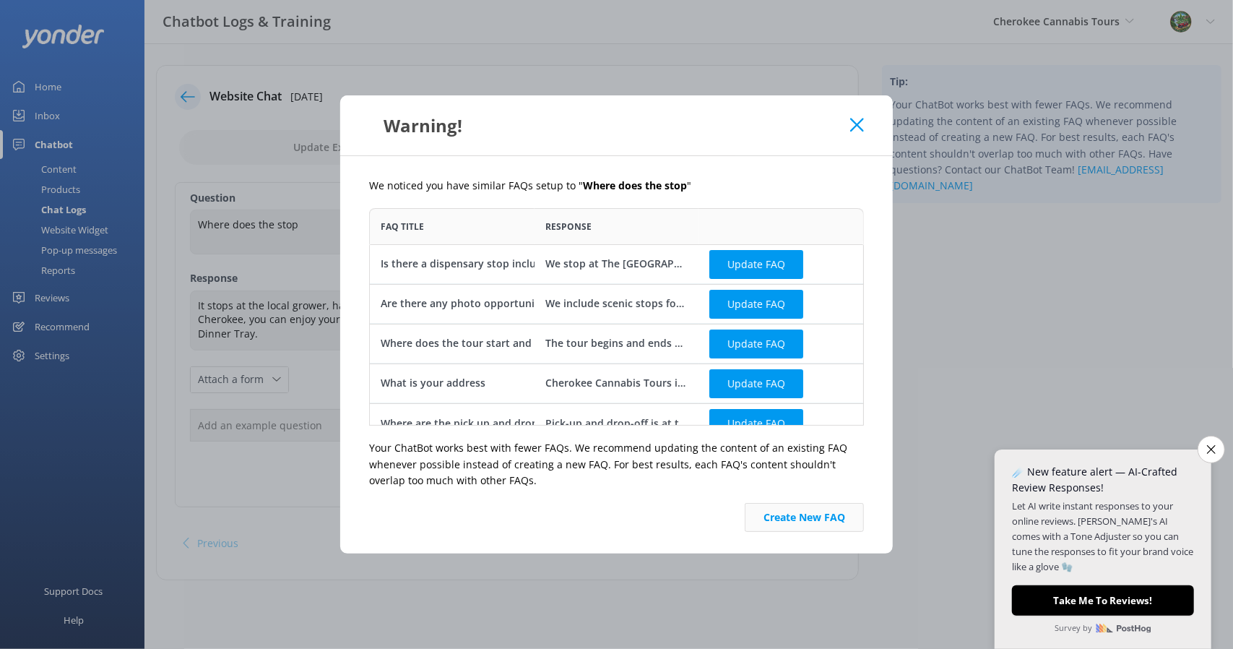
click at [806, 518] on button "Create New FAQ" at bounding box center [804, 517] width 119 height 29
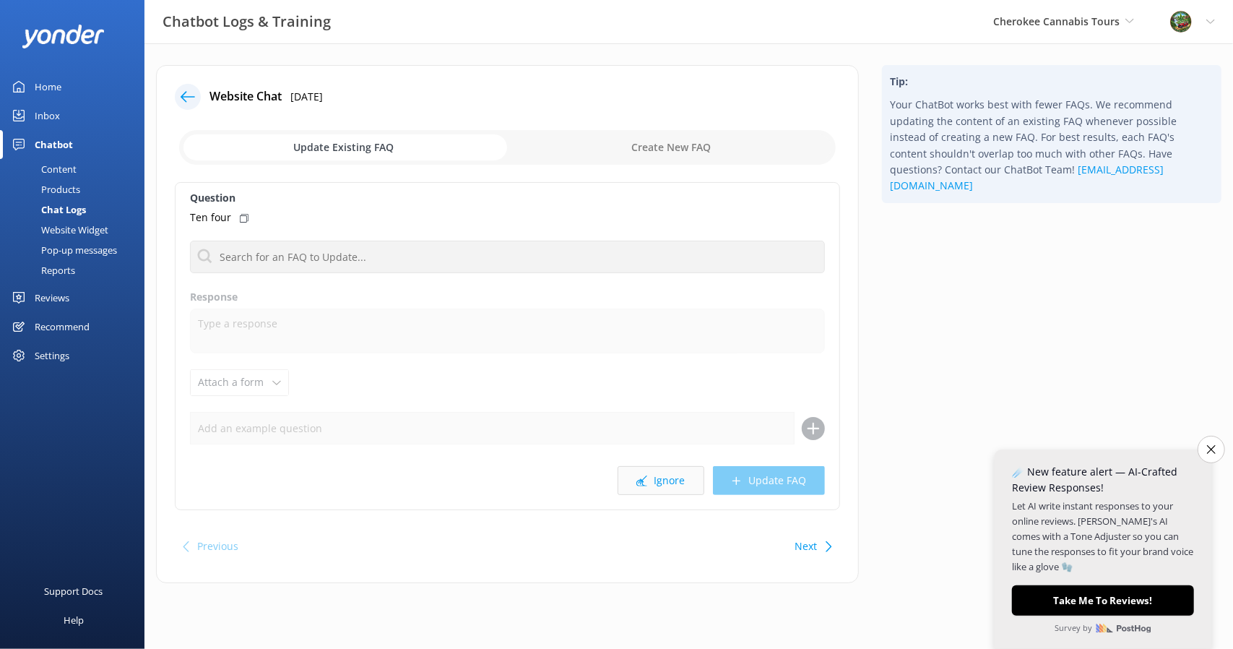
click at [676, 482] on button "Ignore" at bounding box center [661, 480] width 87 height 29
click at [671, 476] on button "Ignore" at bounding box center [661, 480] width 87 height 29
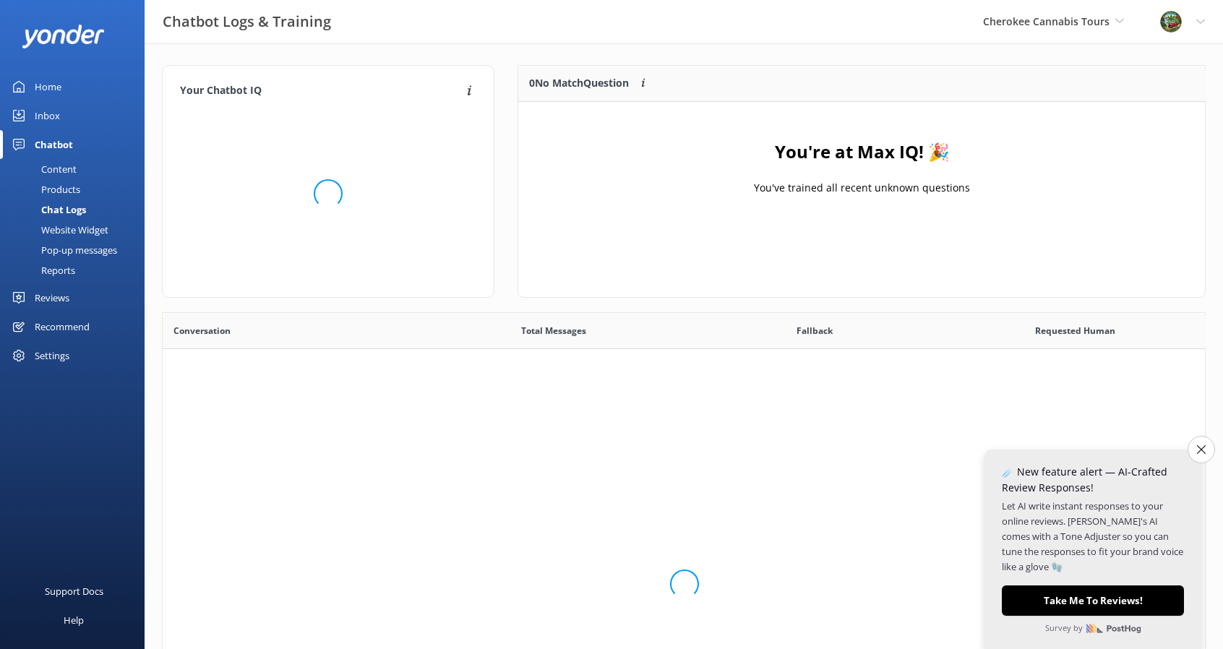
scroll to position [169, 676]
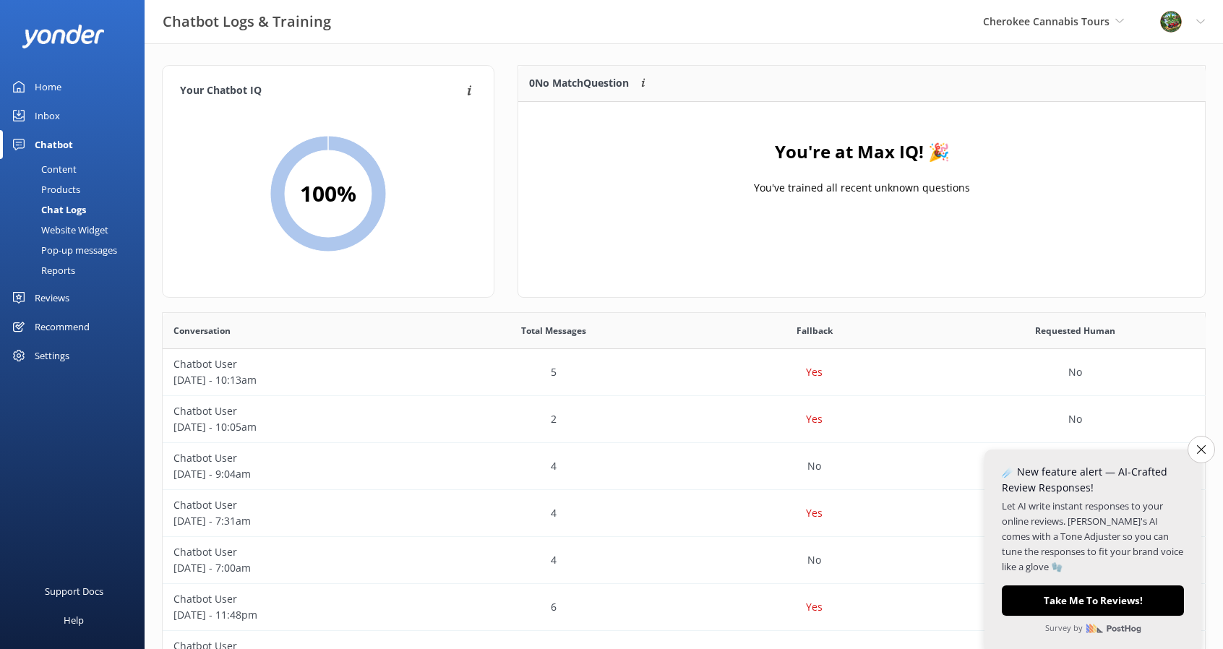
click at [61, 166] on div "Content" at bounding box center [43, 169] width 68 height 20
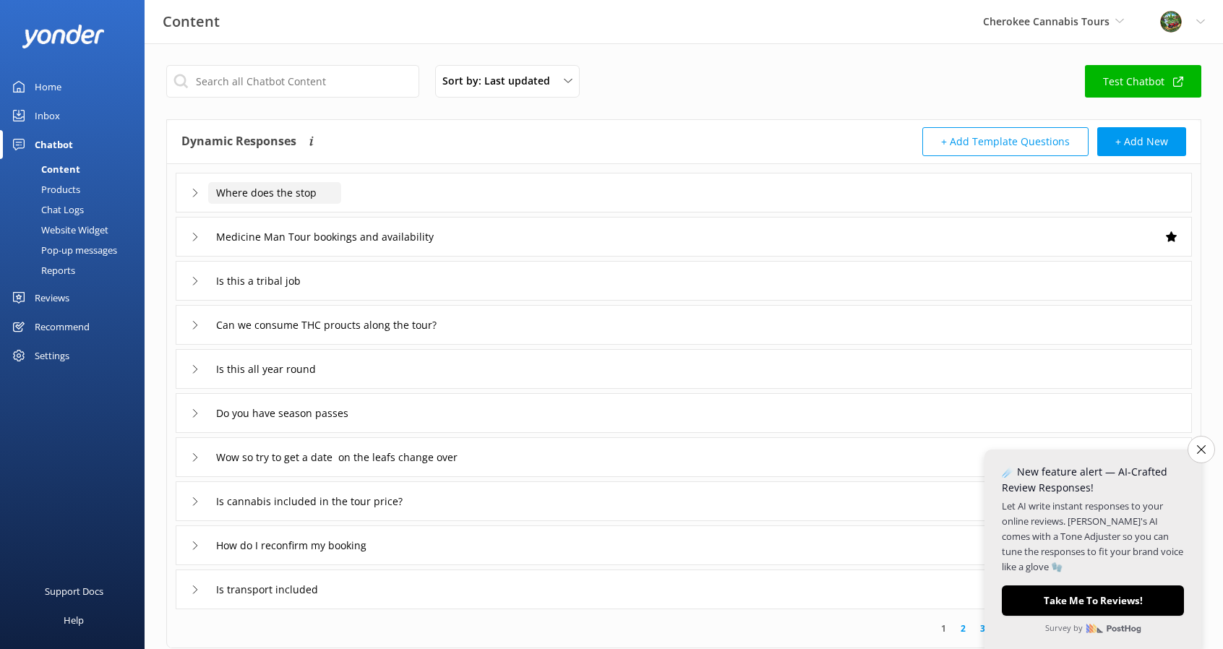
click at [314, 191] on input "Where does the stop" at bounding box center [274, 193] width 133 height 22
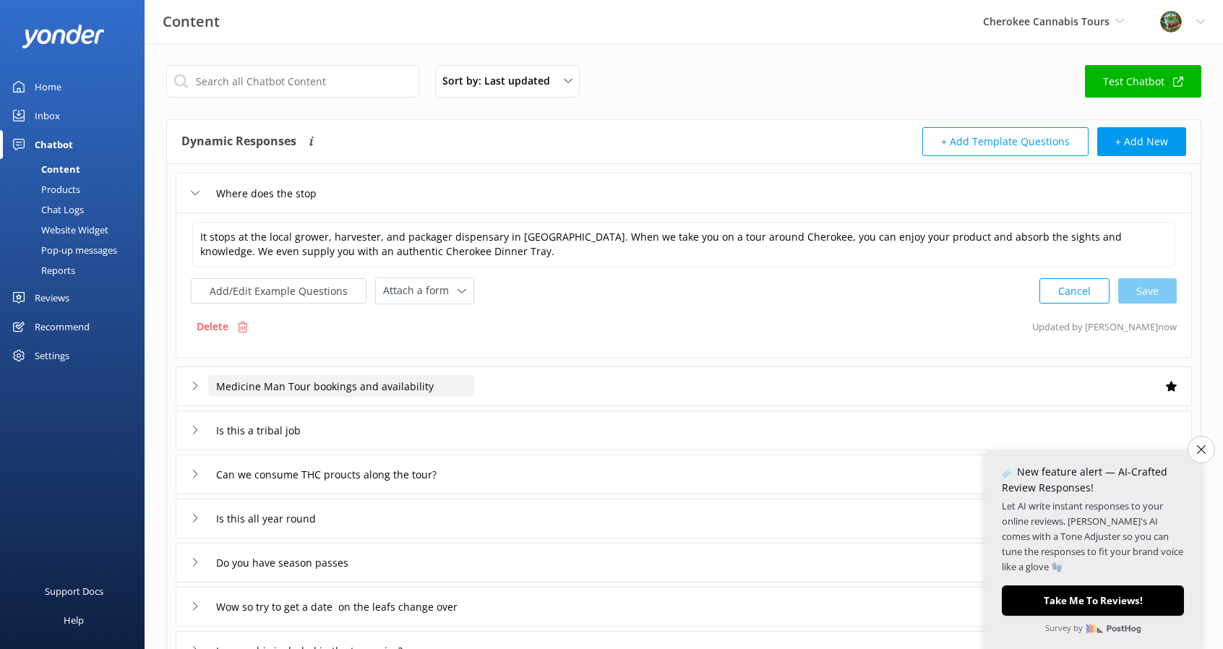
click at [405, 375] on input "Medicine Man Tour bookings and availability" at bounding box center [341, 386] width 266 height 22
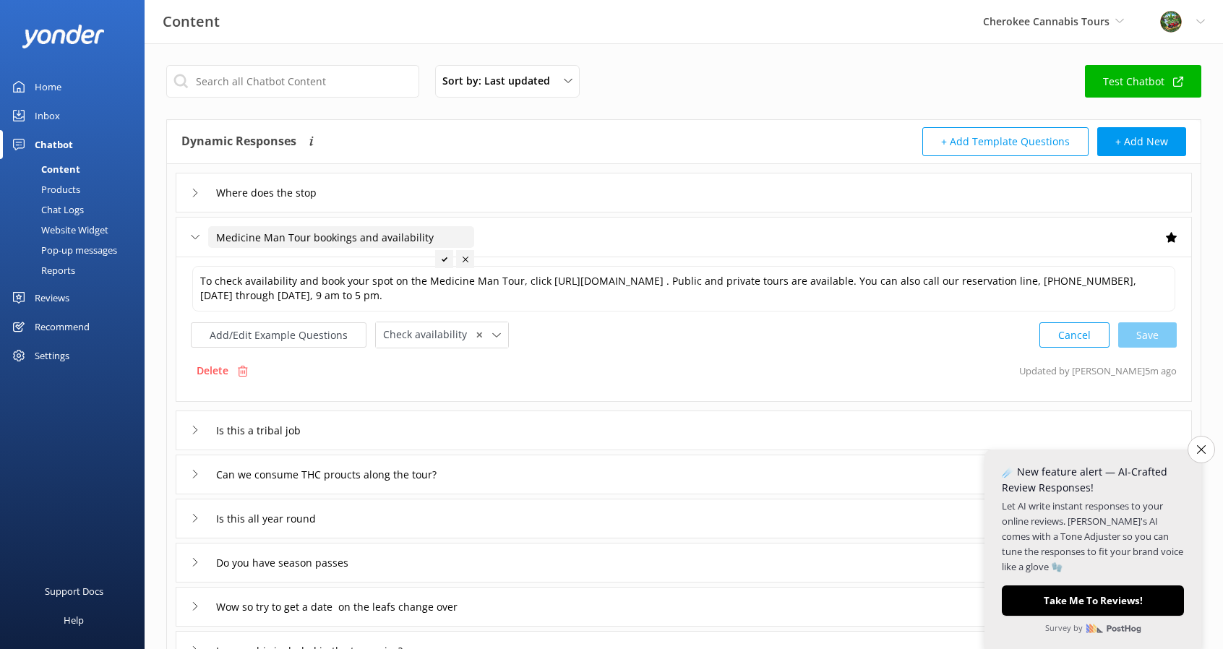
drag, startPoint x: 285, startPoint y: 236, endPoint x: 125, endPoint y: 230, distance: 159.8
click at [125, 230] on div "Content Cherokee Cannabis Tours Scenic Tours & Adventures Cherokee Cannabis Tou…" at bounding box center [611, 495] width 1223 height 905
drag, startPoint x: 212, startPoint y: 233, endPoint x: 306, endPoint y: 241, distance: 93.5
click at [306, 241] on input "Sacred Smoke Tour bookings and availability" at bounding box center [341, 237] width 266 height 22
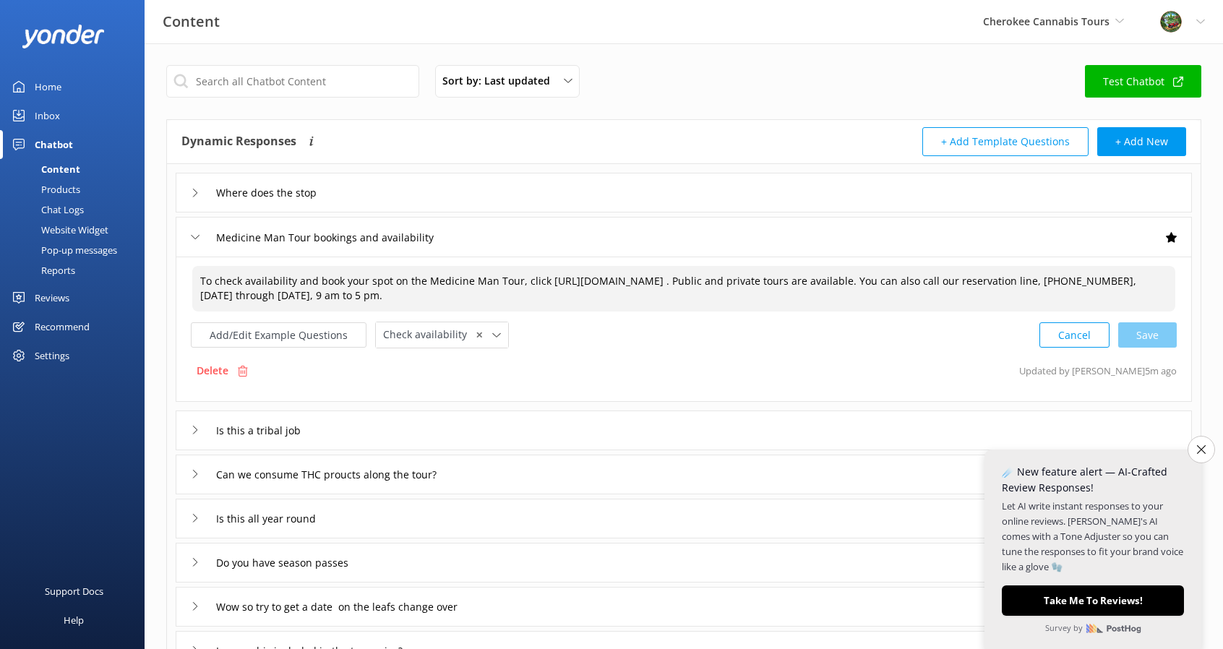
drag, startPoint x: 424, startPoint y: 280, endPoint x: 512, endPoint y: 286, distance: 87.6
click at [512, 286] on textarea "To check availability and book your spot on the Medicine Man Tour, click [URL][…" at bounding box center [683, 289] width 983 height 46
click at [218, 236] on input "Medicine Man Tour bookings and availability" at bounding box center [341, 237] width 266 height 22
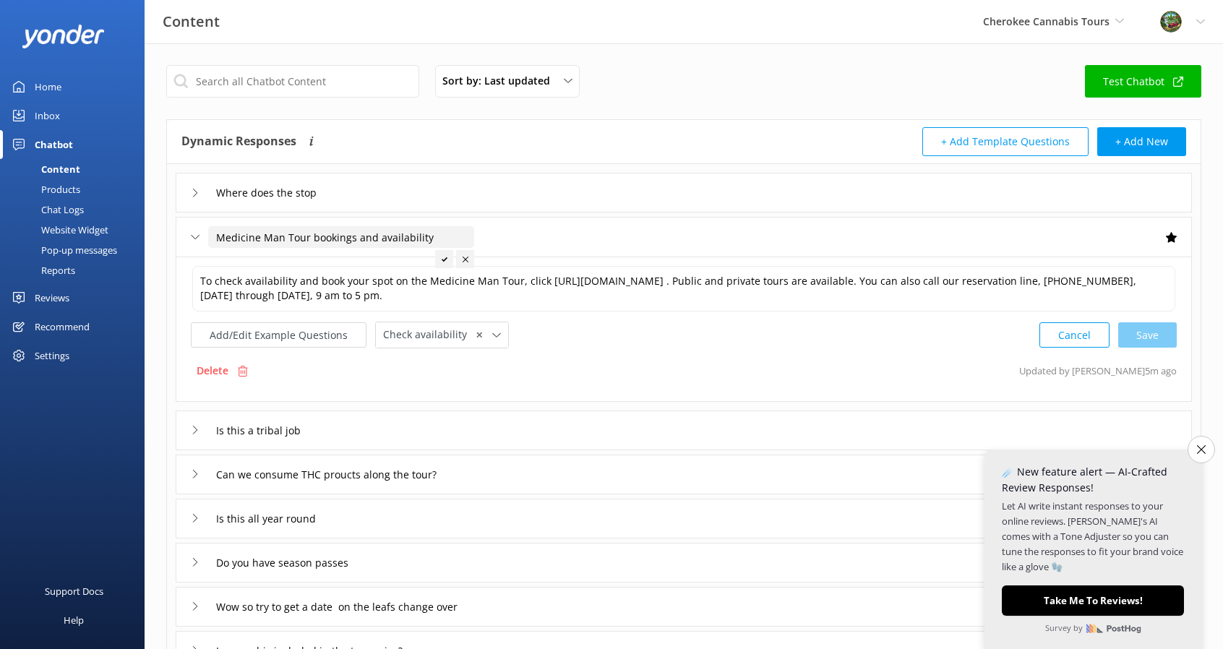
drag, startPoint x: 218, startPoint y: 236, endPoint x: 306, endPoint y: 244, distance: 87.7
click at [306, 244] on input "Medicine Man Tour bookings and availability" at bounding box center [341, 237] width 266 height 22
type input "Medicine Man Tour bookings and availability"
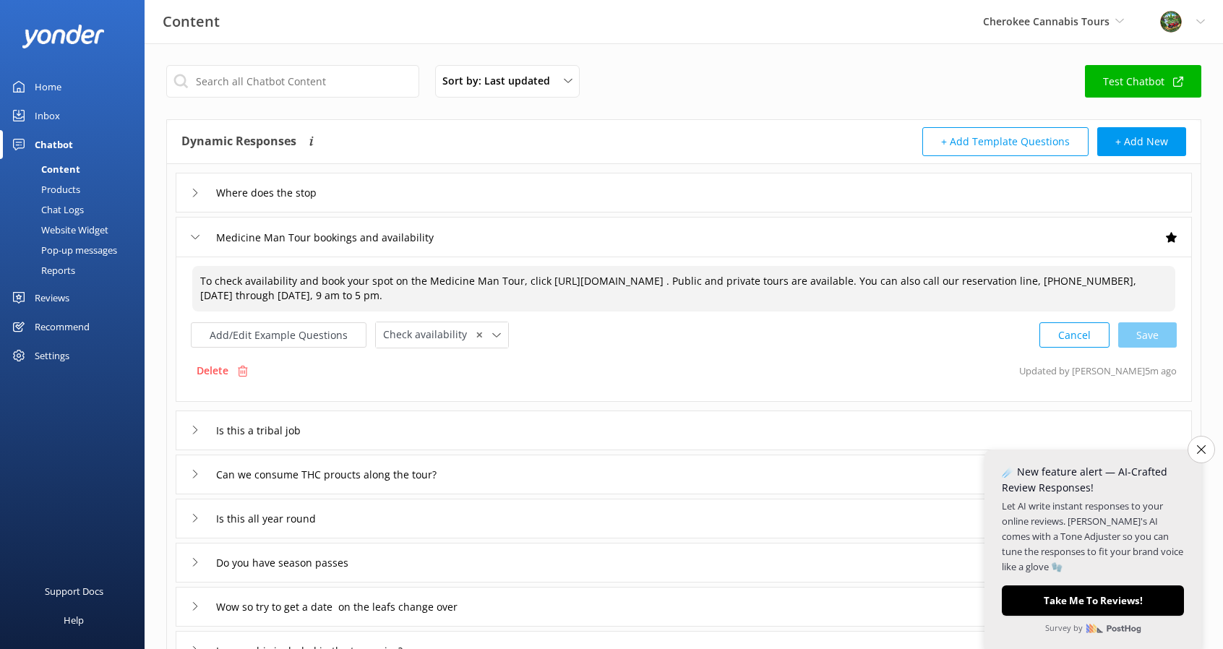
click at [512, 266] on textarea "To check availability and book your spot on the Medicine Man Tour, click [URL][…" at bounding box center [683, 289] width 983 height 46
click at [348, 239] on input "Medicine Man Tour bookings and availability" at bounding box center [341, 237] width 266 height 22
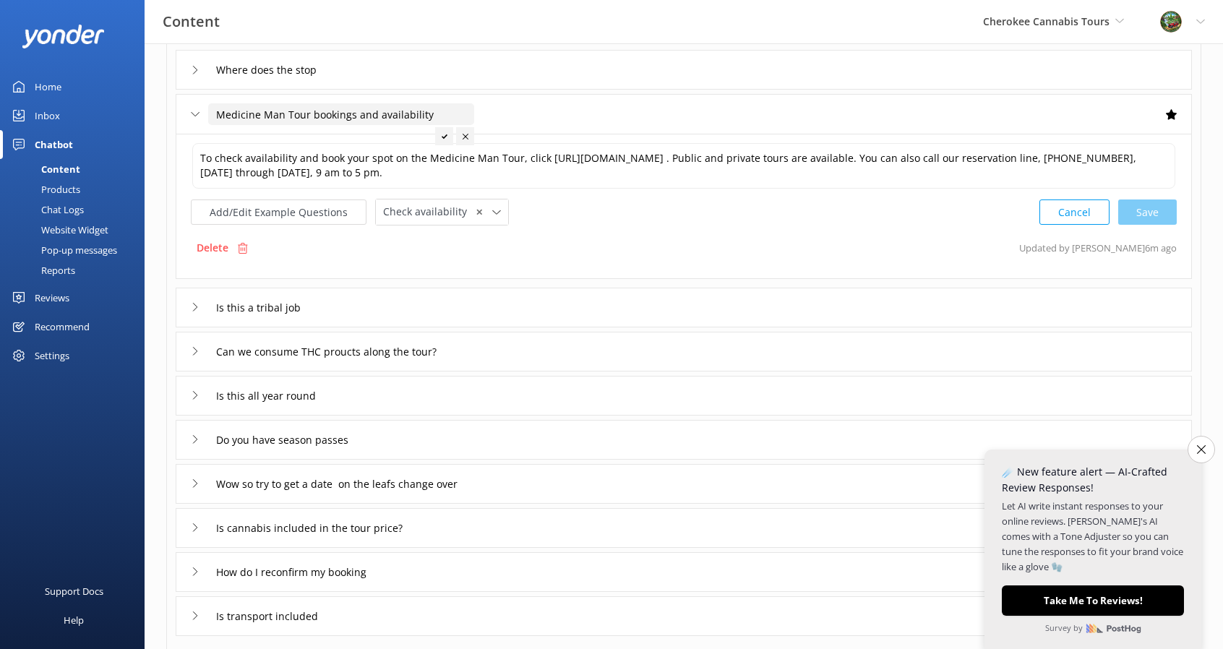
scroll to position [145, 0]
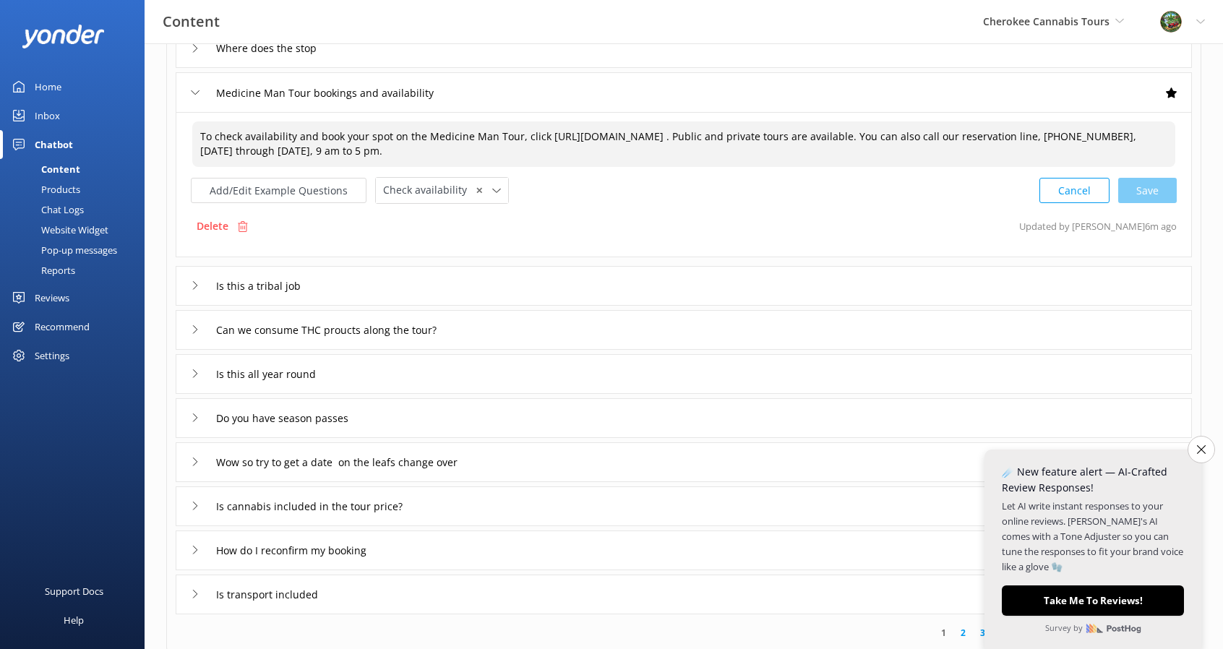
drag, startPoint x: 423, startPoint y: 135, endPoint x: 513, endPoint y: 139, distance: 90.4
click at [513, 139] on textarea "To check availability and book your spot on the Medicine Man Tour, click [URL][…" at bounding box center [683, 144] width 983 height 46
click at [1151, 187] on div "Cancel Save" at bounding box center [1107, 190] width 137 height 27
type textarea "To check availability and book your spot on the Sacred Smoke Tour, click [URL][…"
click at [285, 89] on input "Medicine Man Tour bookings and availability" at bounding box center [341, 93] width 266 height 22
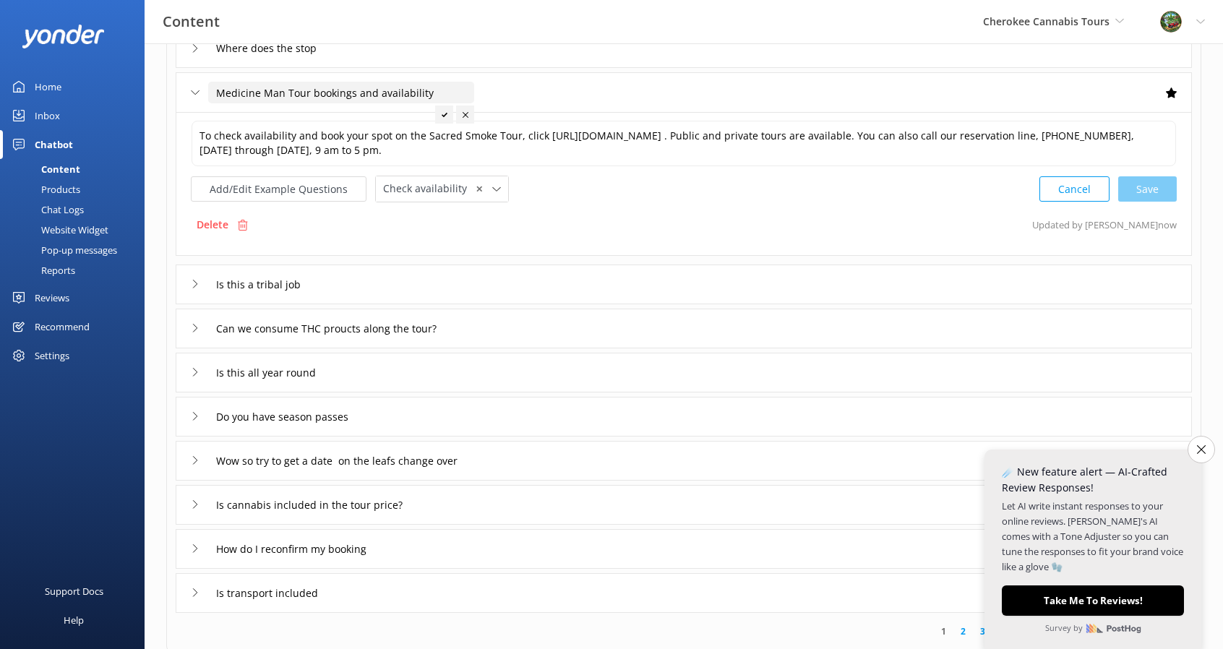
drag, startPoint x: 286, startPoint y: 94, endPoint x: 191, endPoint y: 83, distance: 96.0
click at [191, 83] on div "Medicine Man Tour bookings and availability" at bounding box center [324, 93] width 266 height 24
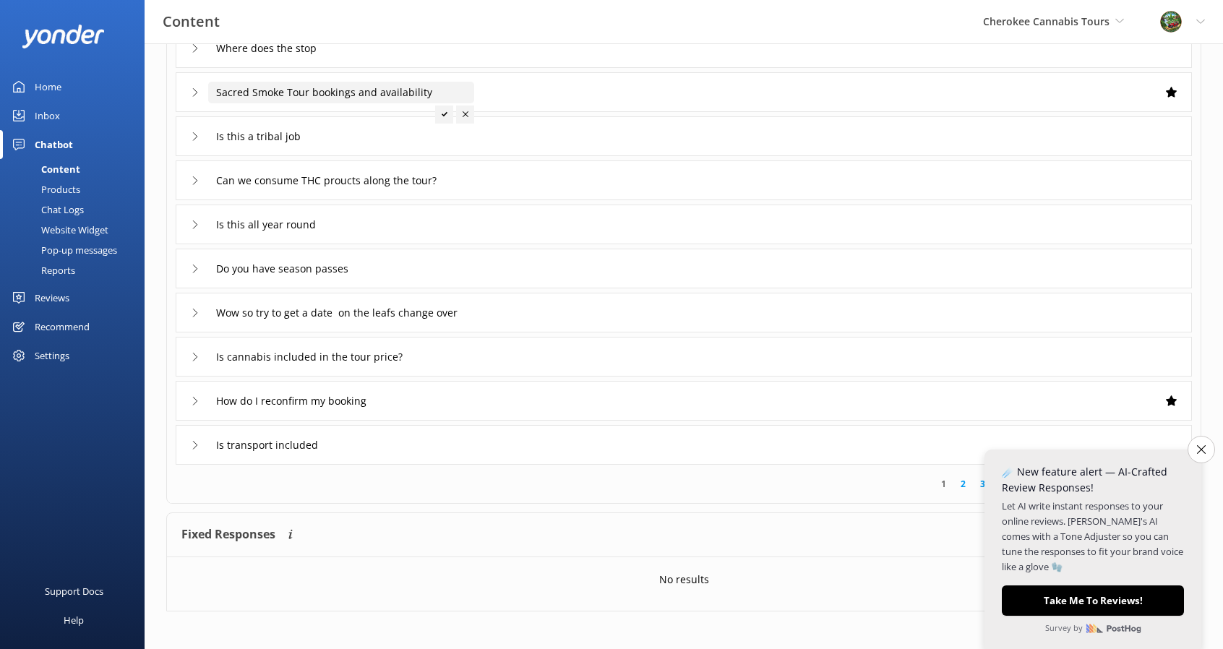
type input "Sacred Smoke Tour bookings and availability"
click at [439, 119] on div at bounding box center [444, 114] width 18 height 18
click at [197, 139] on icon at bounding box center [195, 136] width 9 height 9
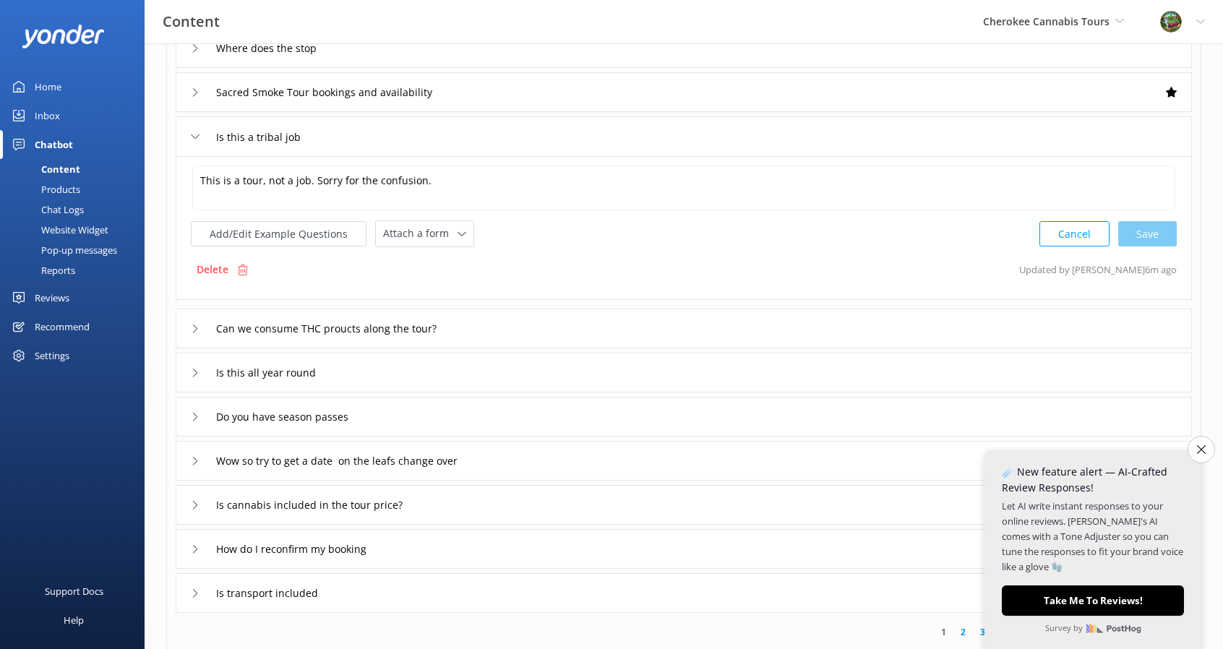
click at [197, 139] on icon at bounding box center [195, 136] width 9 height 9
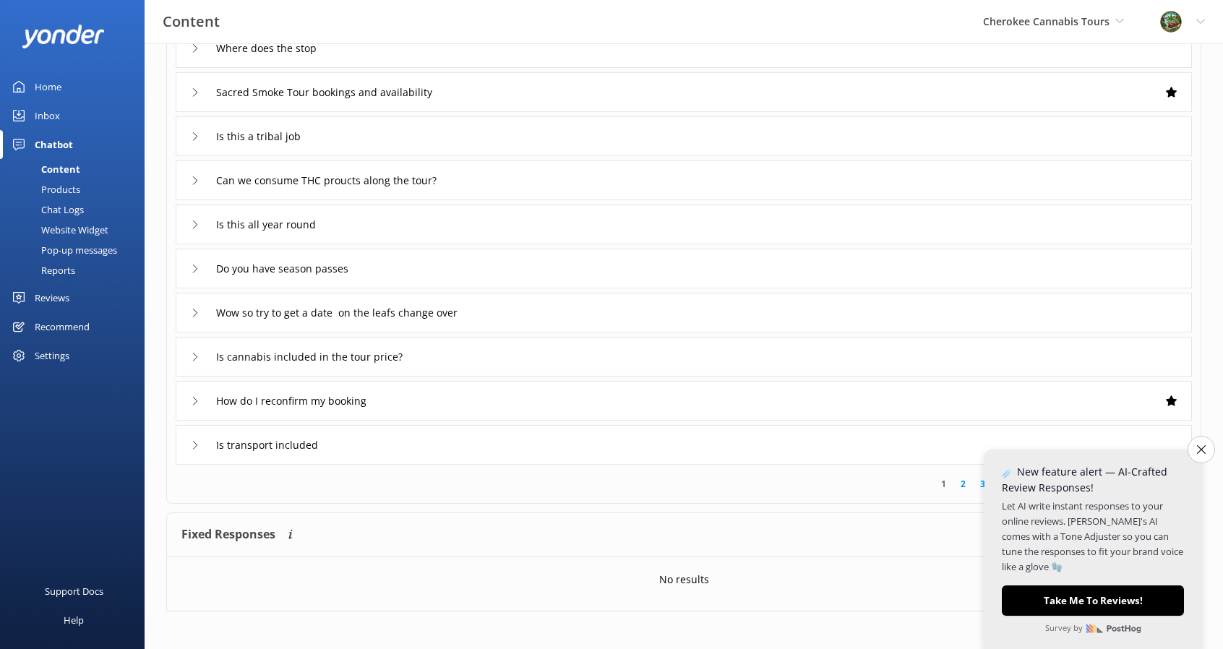
click at [191, 174] on div "Can we consume THC proucts along the tour?" at bounding box center [321, 180] width 260 height 24
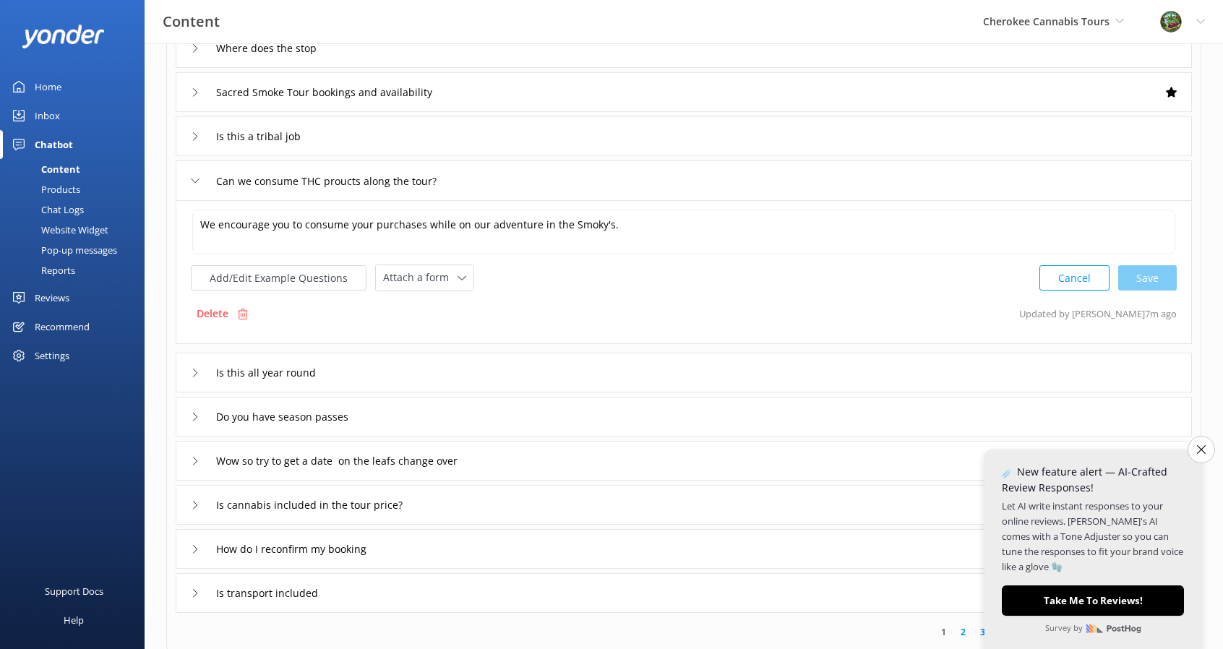
click at [191, 174] on div "Can we consume THC proucts along the tour?" at bounding box center [321, 181] width 260 height 24
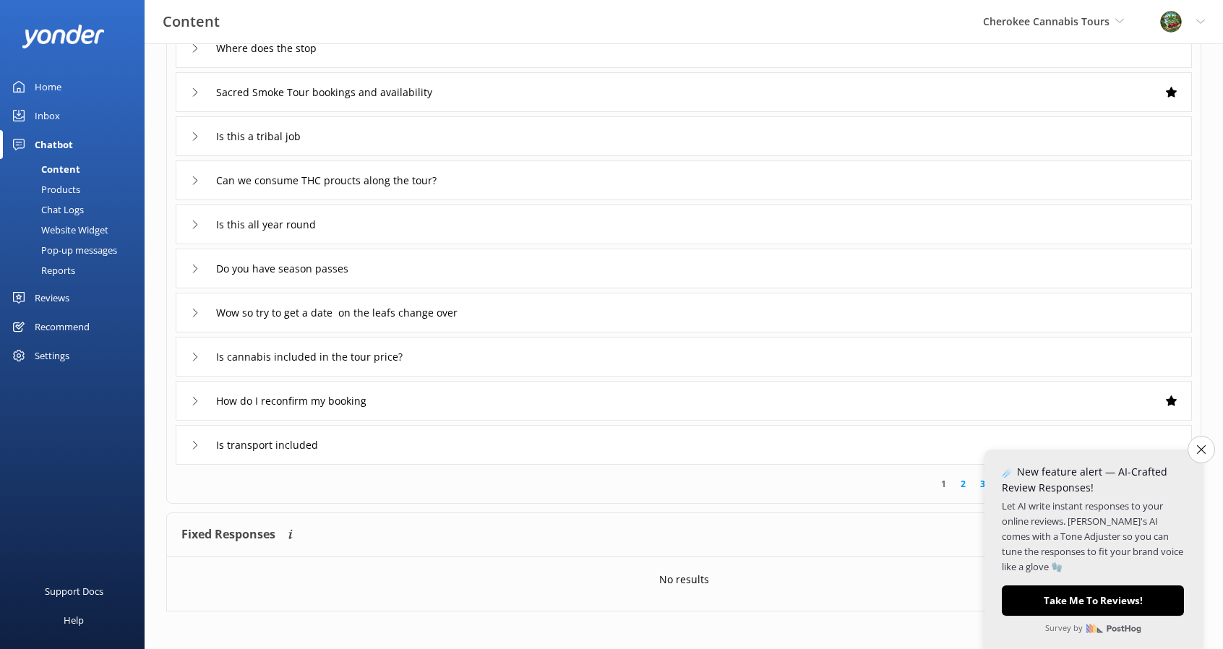
click at [194, 220] on icon at bounding box center [195, 224] width 9 height 9
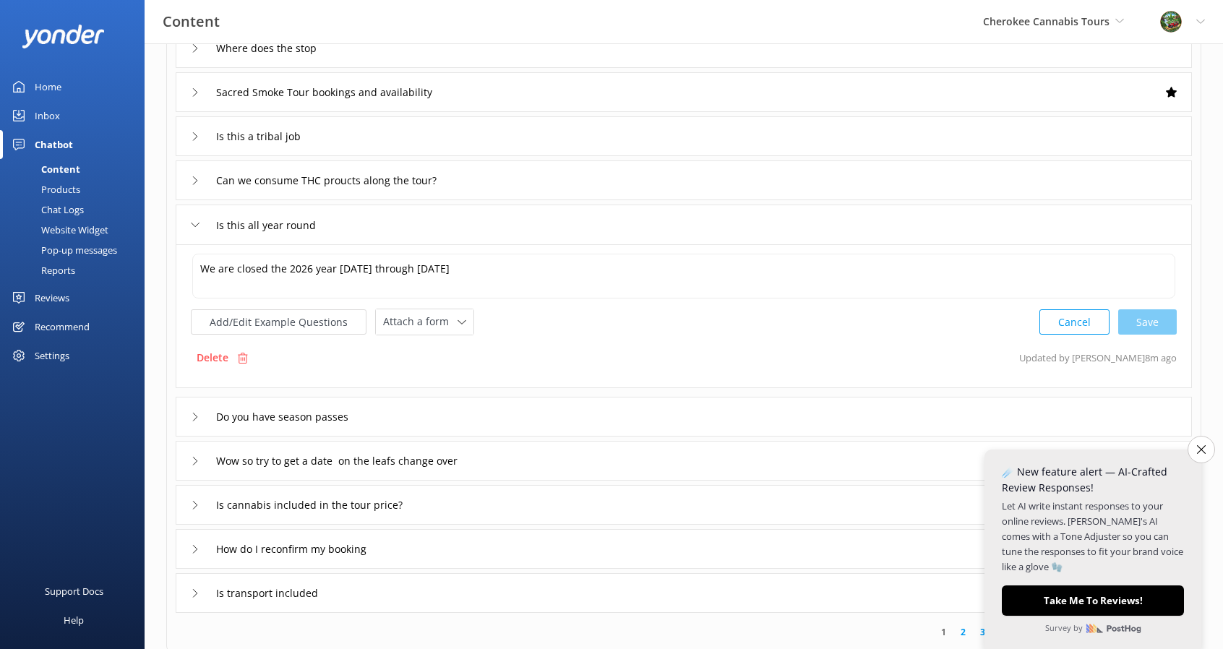
click at [194, 220] on icon at bounding box center [195, 224] width 9 height 9
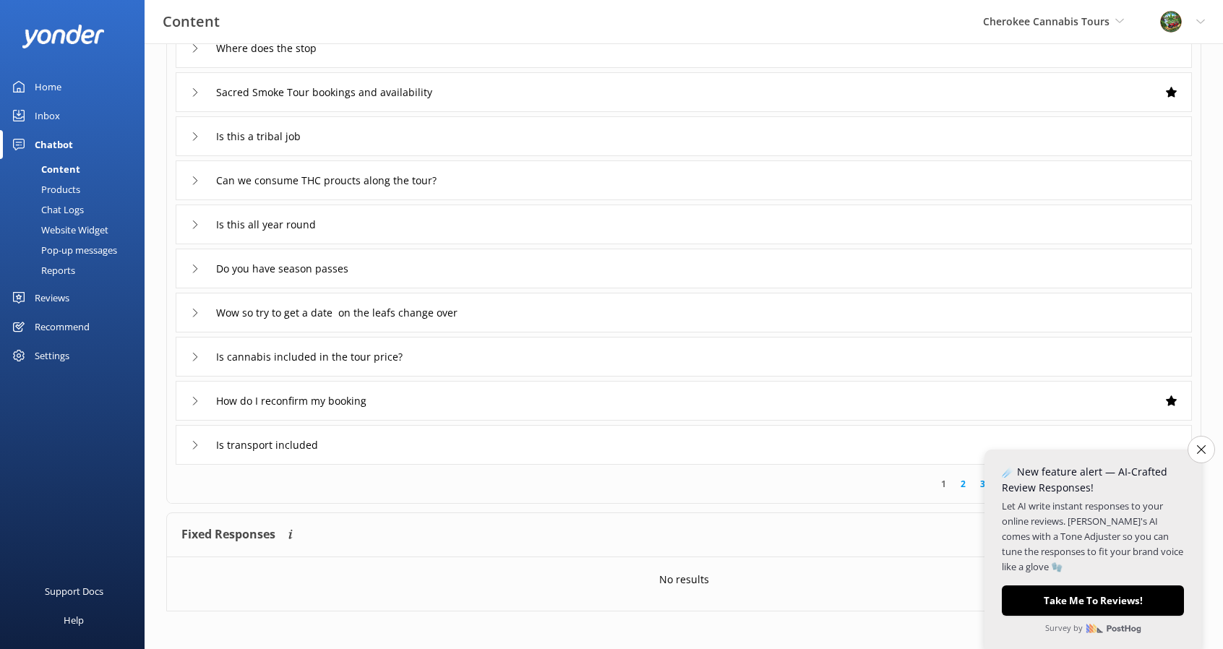
click at [188, 263] on div "Do you have season passes" at bounding box center [684, 269] width 1016 height 40
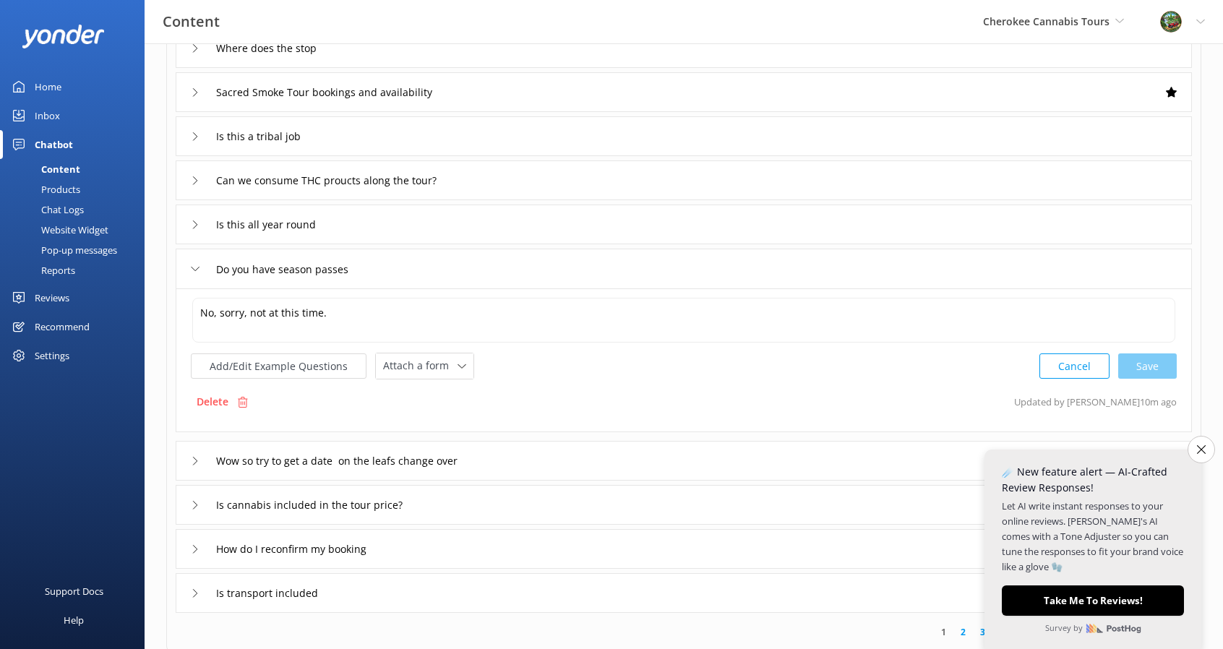
click at [188, 263] on div "Do you have season passes" at bounding box center [684, 269] width 1016 height 40
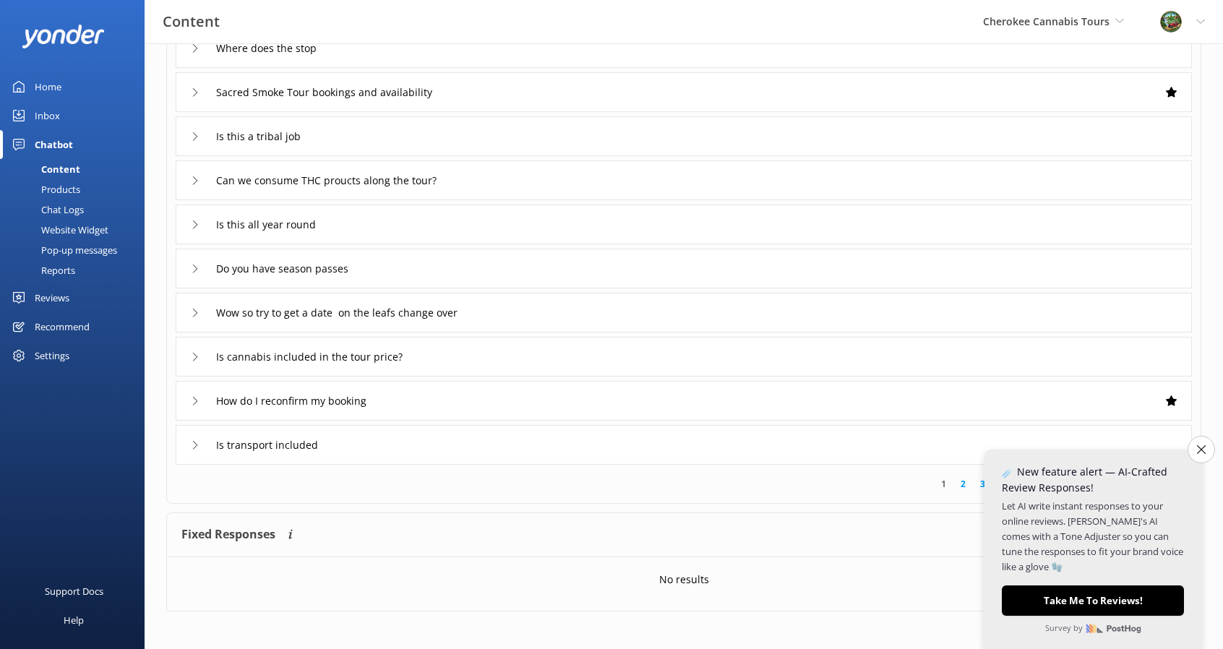
scroll to position [149, 0]
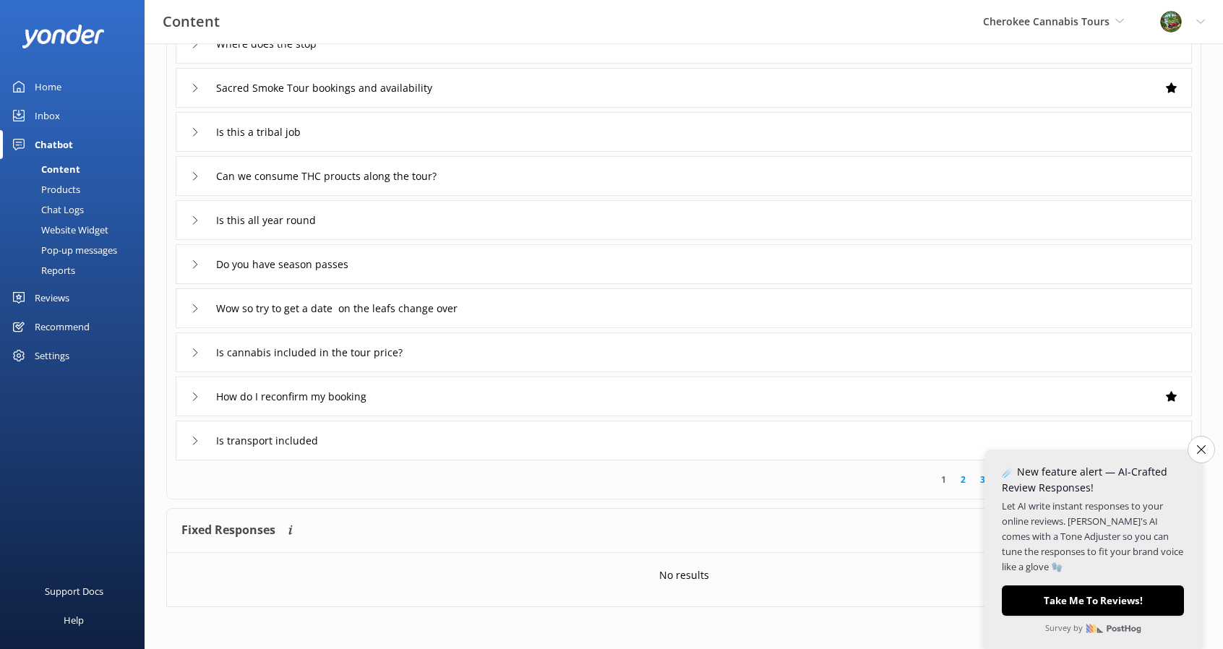
click at [192, 394] on icon at bounding box center [195, 396] width 9 height 9
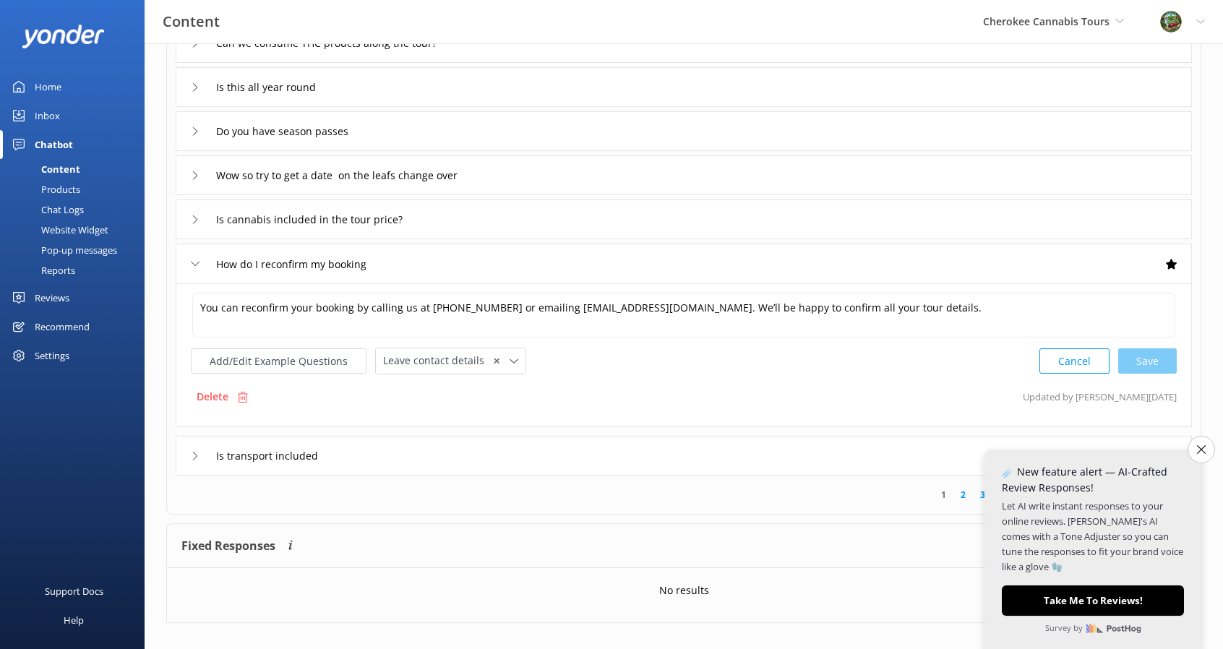
scroll to position [293, 0]
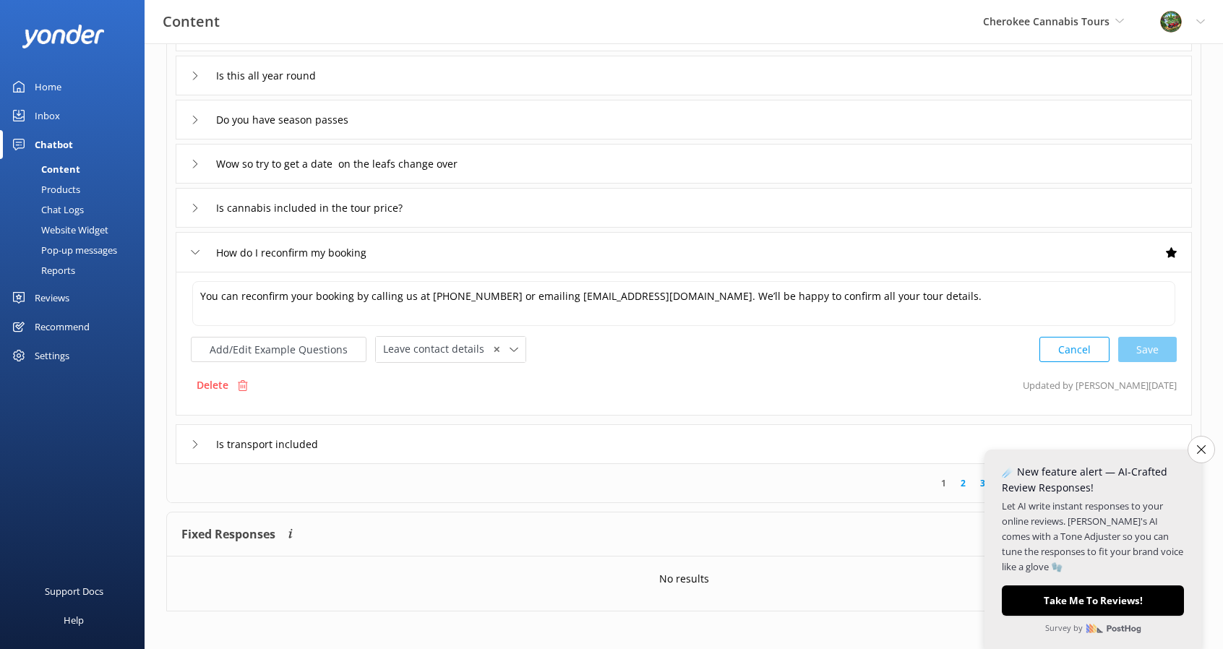
click at [199, 444] on div "Is transport included" at bounding box center [260, 444] width 139 height 24
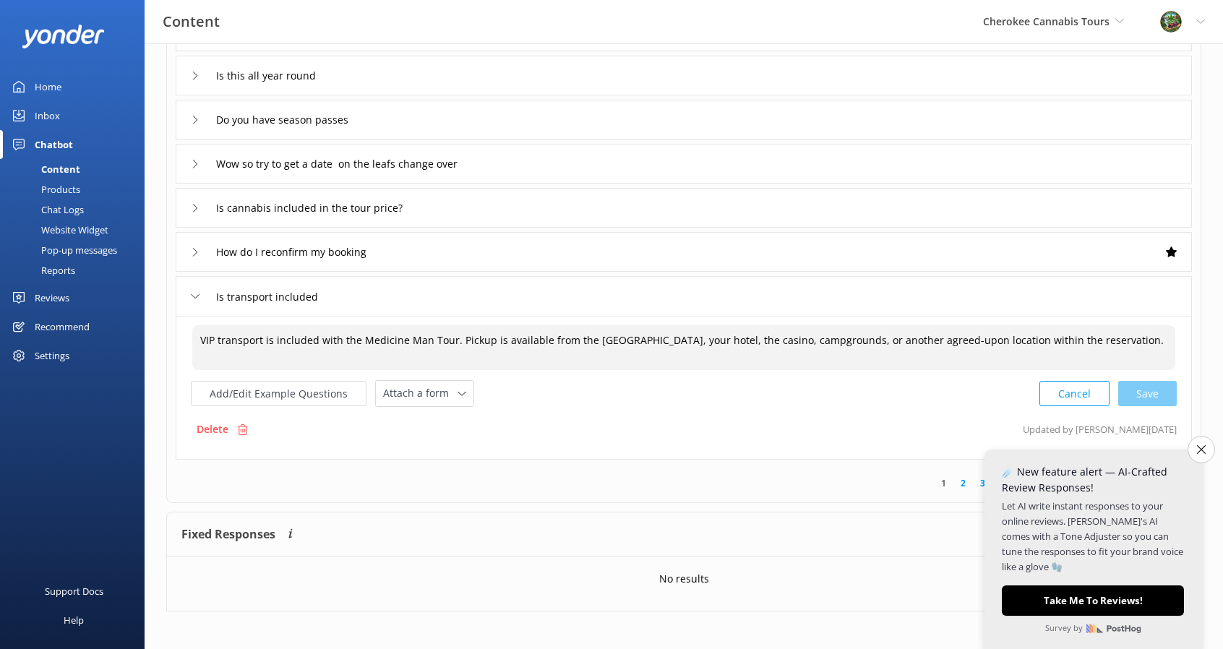
drag, startPoint x: 360, startPoint y: 338, endPoint x: 423, endPoint y: 341, distance: 62.9
click at [423, 341] on textarea "VIP transport is included with the Medicine Man Tour. Pickup is available from …" at bounding box center [683, 347] width 983 height 45
click at [1150, 386] on div "Cancel Save" at bounding box center [1107, 393] width 137 height 27
type textarea "VIP transport is included with the Sacred Smoke Tour. Pickup is available from …"
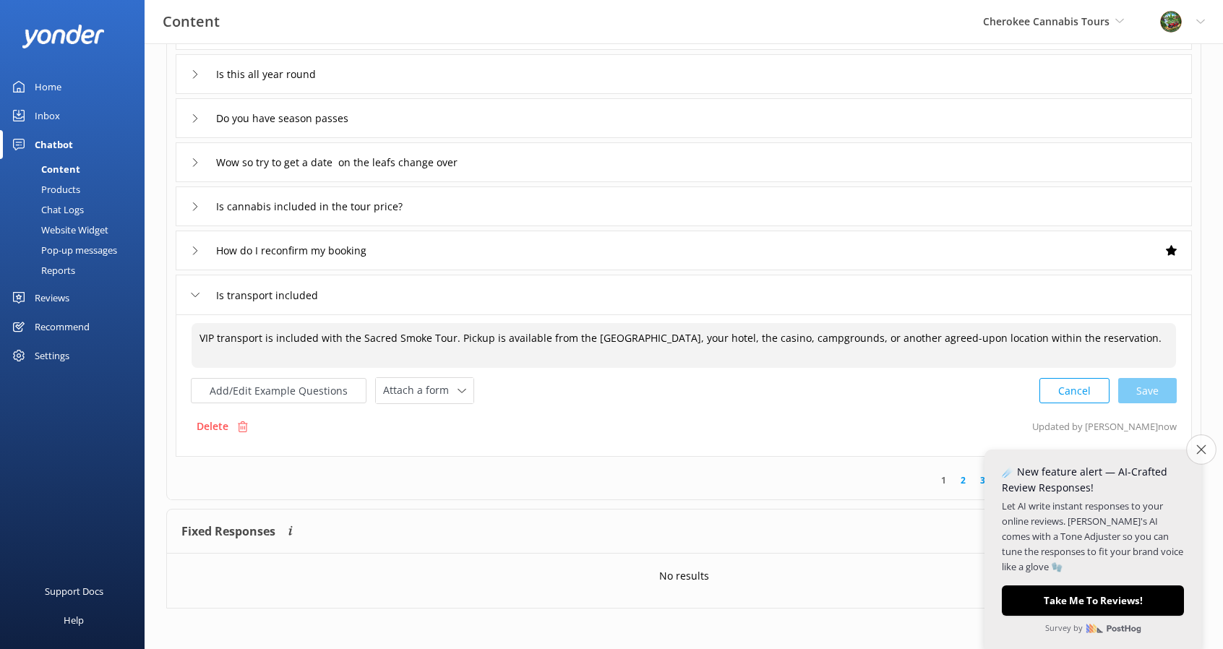
click at [1198, 443] on button "Close survey" at bounding box center [1201, 449] width 30 height 30
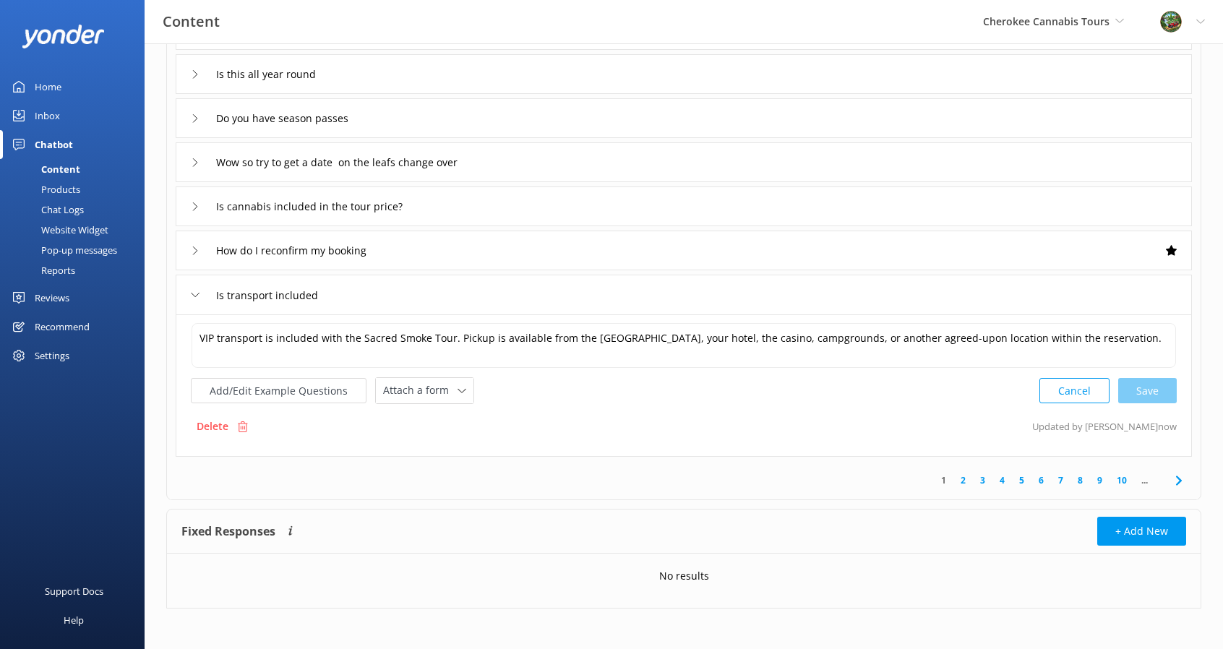
click at [960, 481] on link "2" at bounding box center [963, 480] width 20 height 14
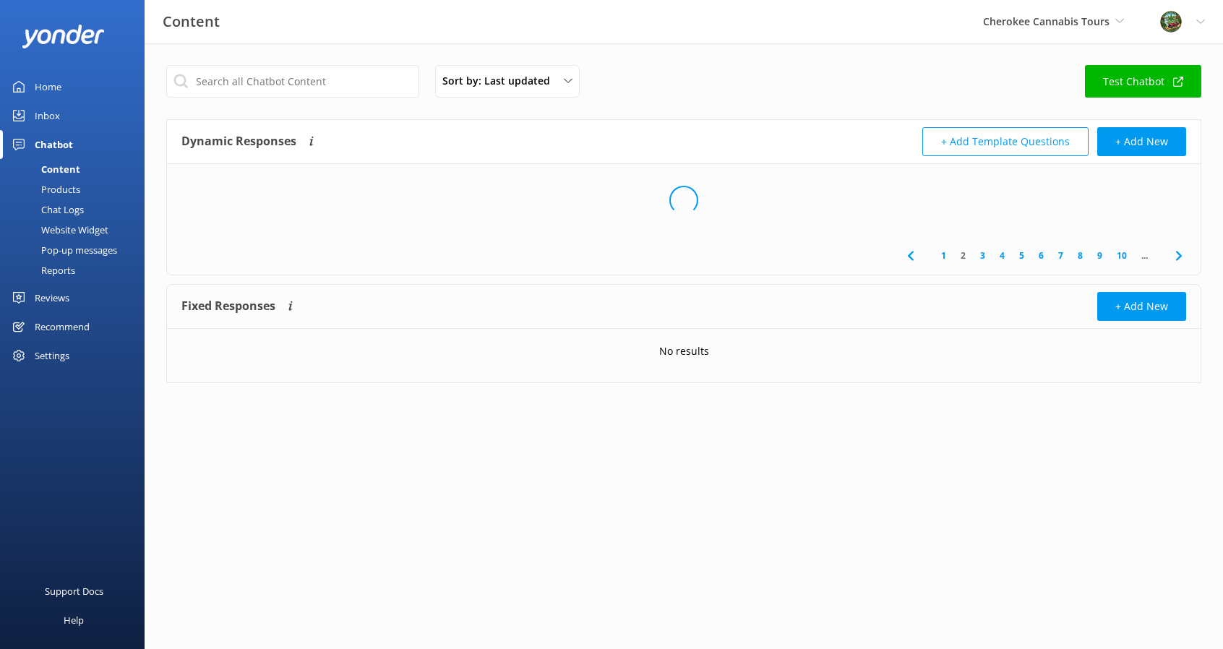
scroll to position [0, 0]
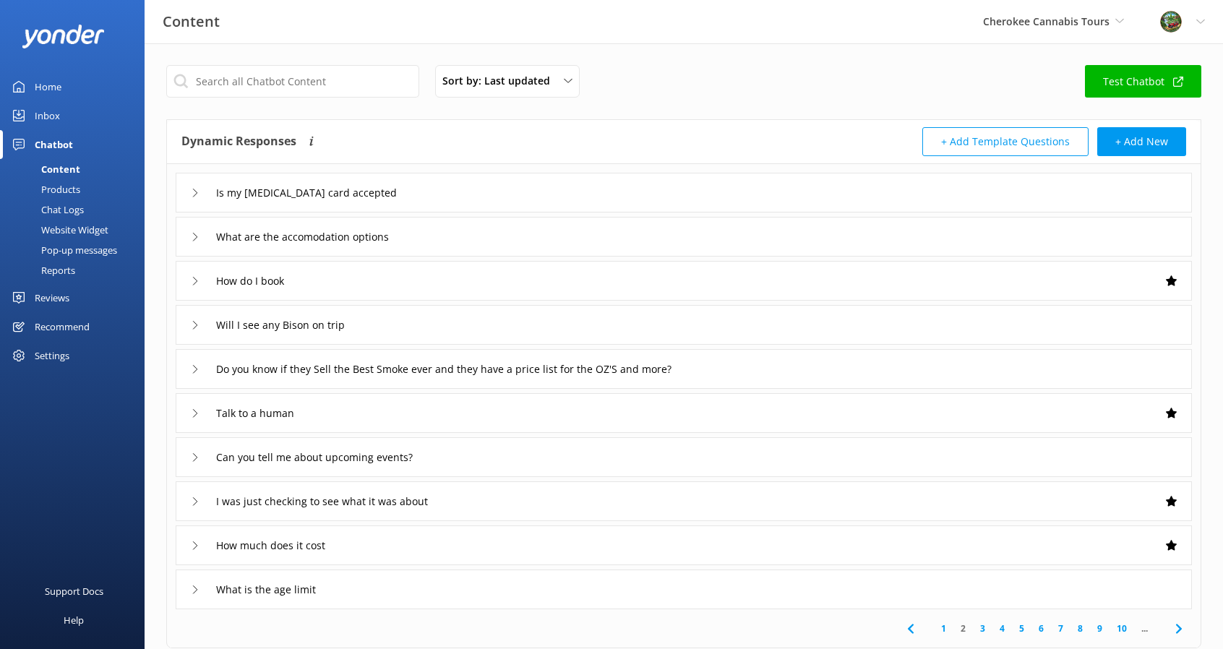
click at [191, 195] on icon at bounding box center [195, 193] width 9 height 9
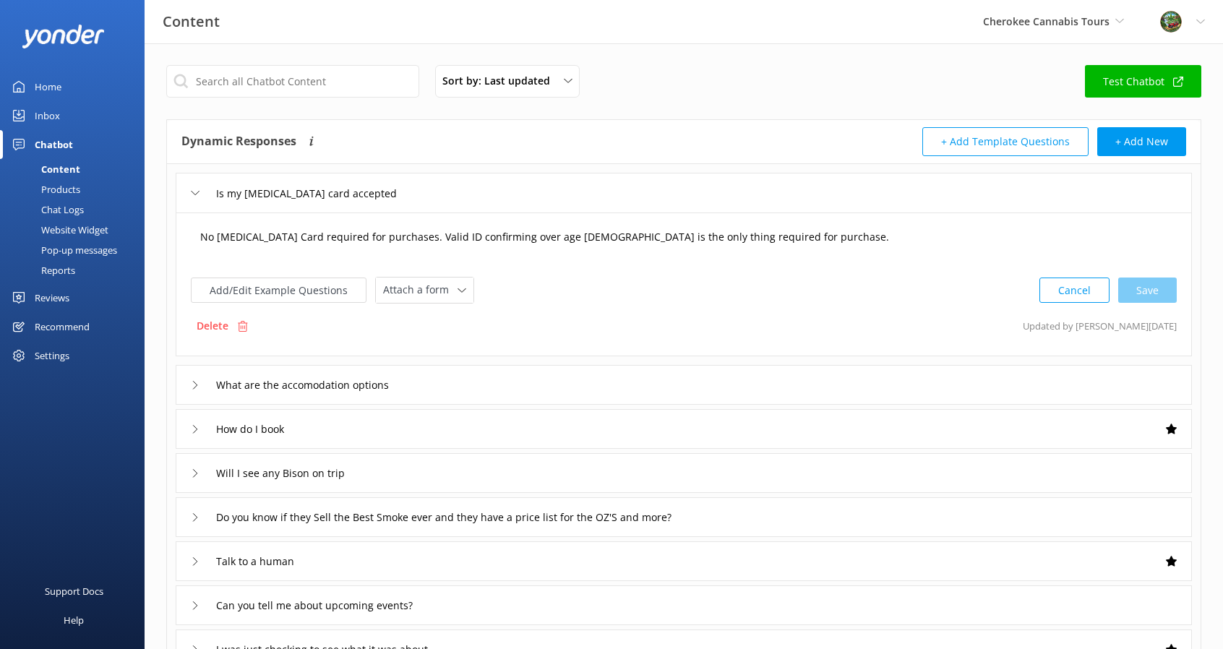
click at [212, 236] on textarea "No [MEDICAL_DATA] Card required for purchases. Valid ID confirming over age [DE…" at bounding box center [683, 244] width 983 height 45
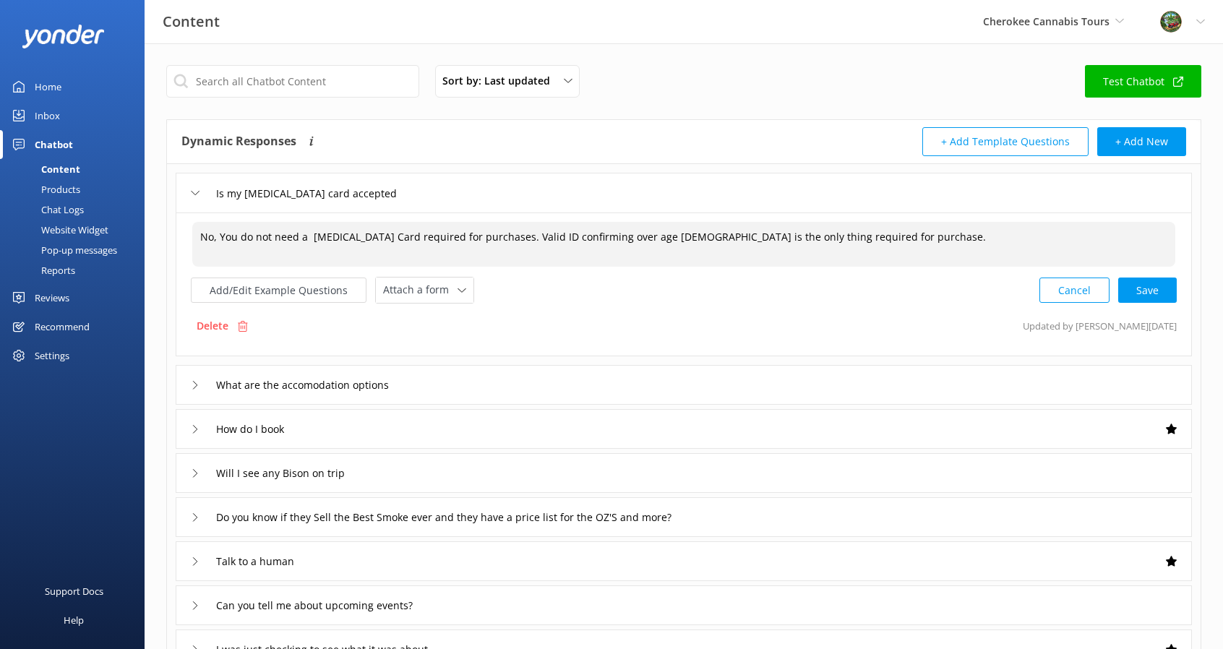
click at [461, 238] on textarea "No, You do not need a [MEDICAL_DATA] Card required for purchases. Valid ID conf…" at bounding box center [683, 244] width 983 height 45
click at [1139, 283] on div "Cancel Save" at bounding box center [1107, 290] width 137 height 27
type textarea "No, You do not need a [MEDICAL_DATA] Card to make purchases. Valid ID confirmin…"
click at [184, 385] on div "What are the accomodation options" at bounding box center [684, 383] width 1016 height 40
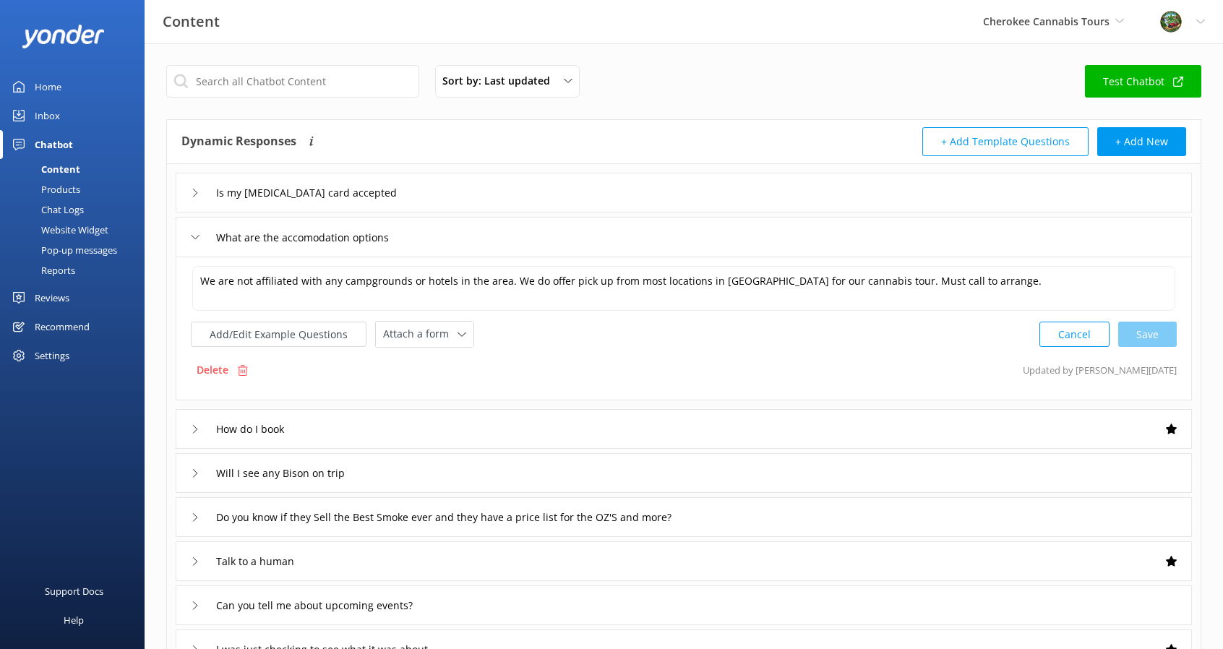
click at [203, 428] on div "How do I book" at bounding box center [240, 429] width 98 height 24
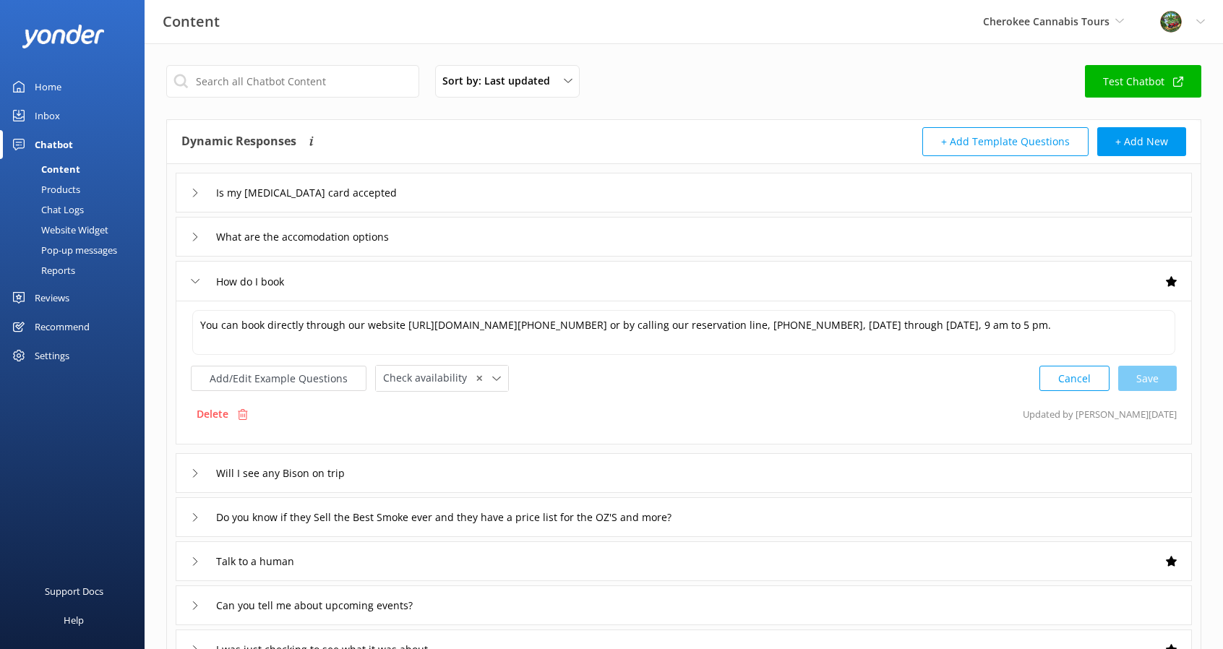
click at [204, 469] on div "Will I see any Bison on trip" at bounding box center [280, 473] width 179 height 24
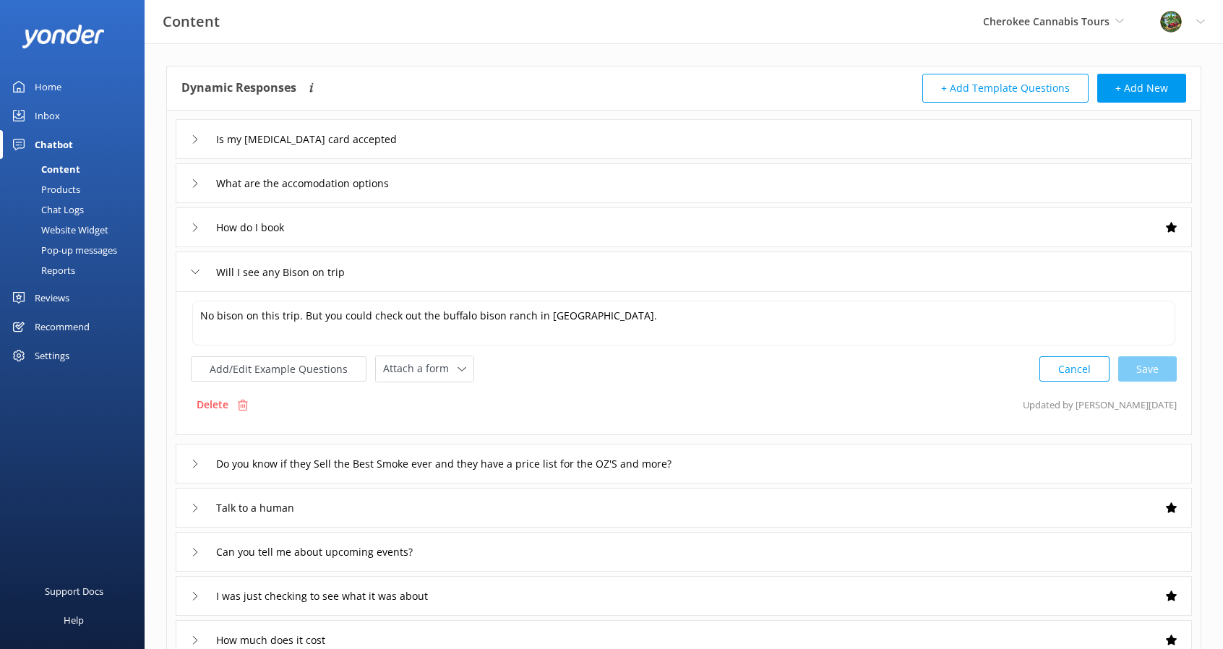
scroll to position [72, 0]
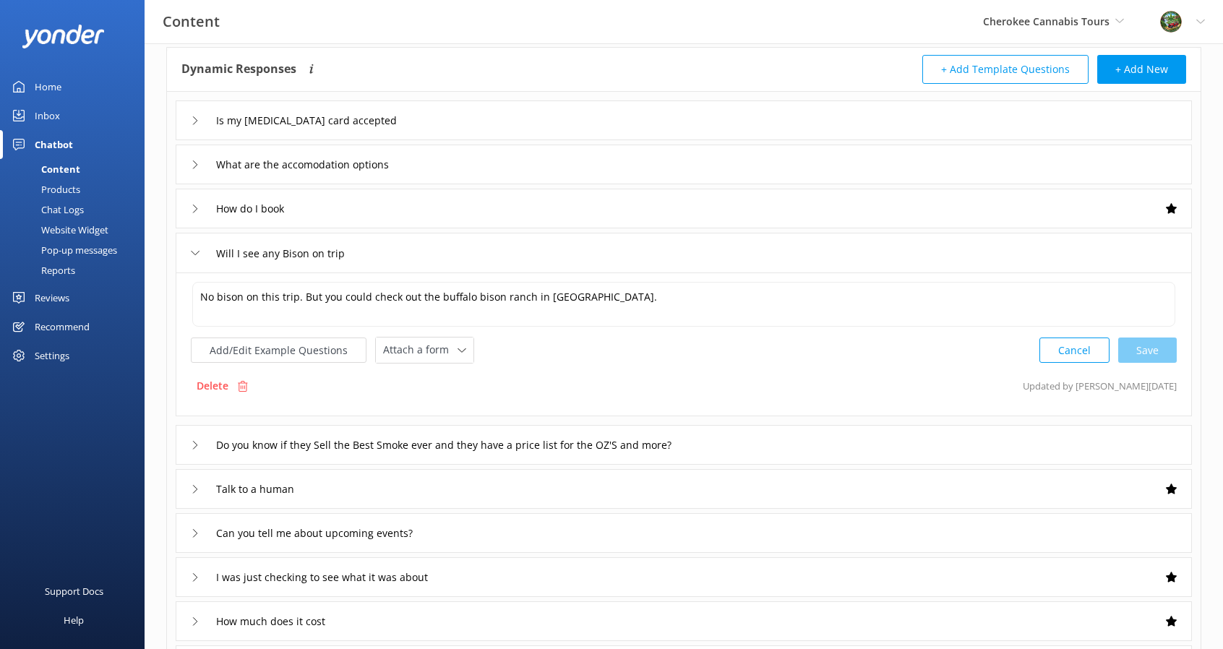
click at [201, 447] on div "Do you know if they Sell the Best Smoke ever and they have a price list for the…" at bounding box center [471, 445] width 561 height 24
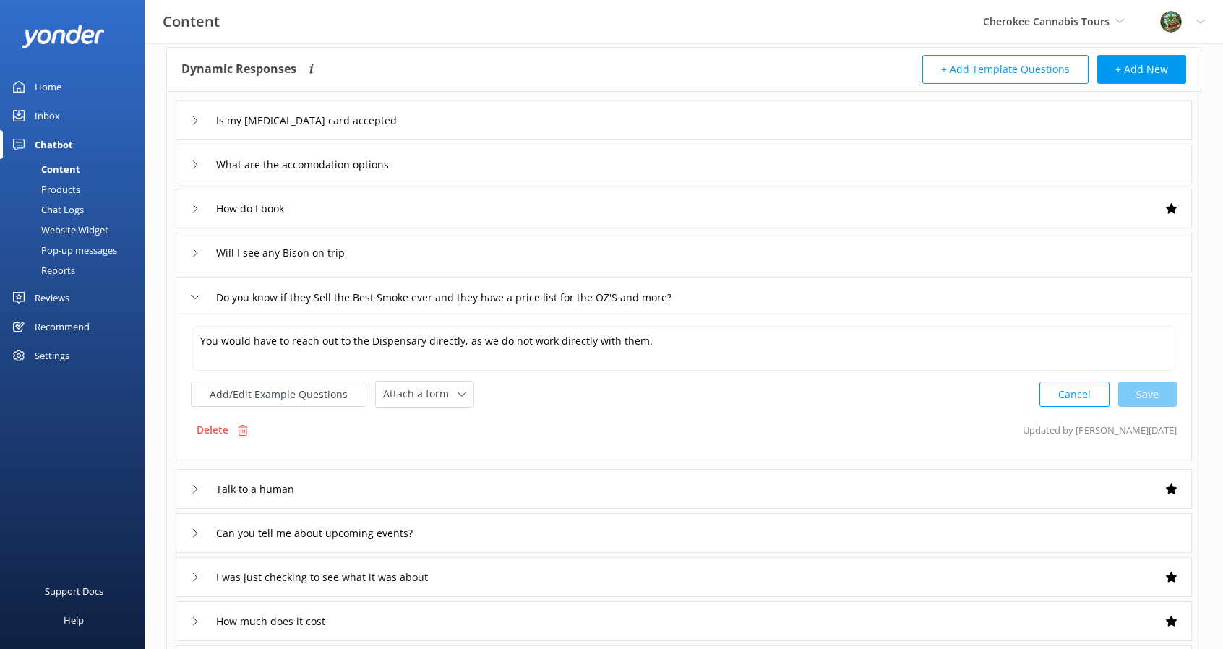
click at [195, 485] on use at bounding box center [195, 489] width 4 height 8
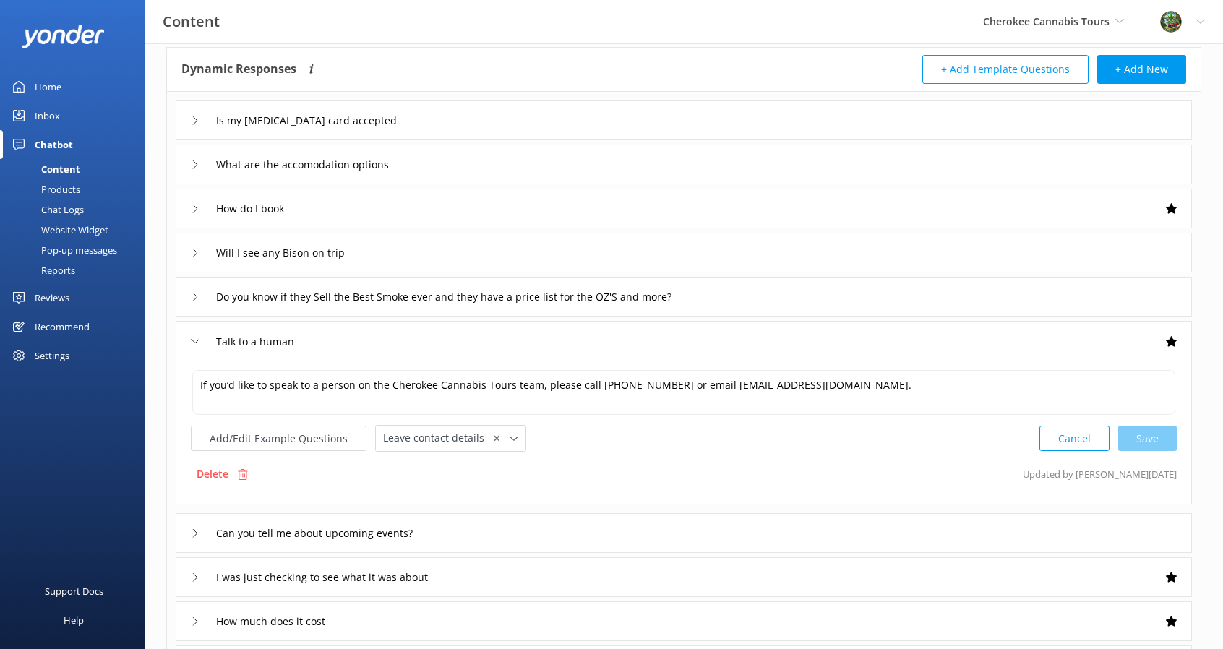
scroll to position [145, 0]
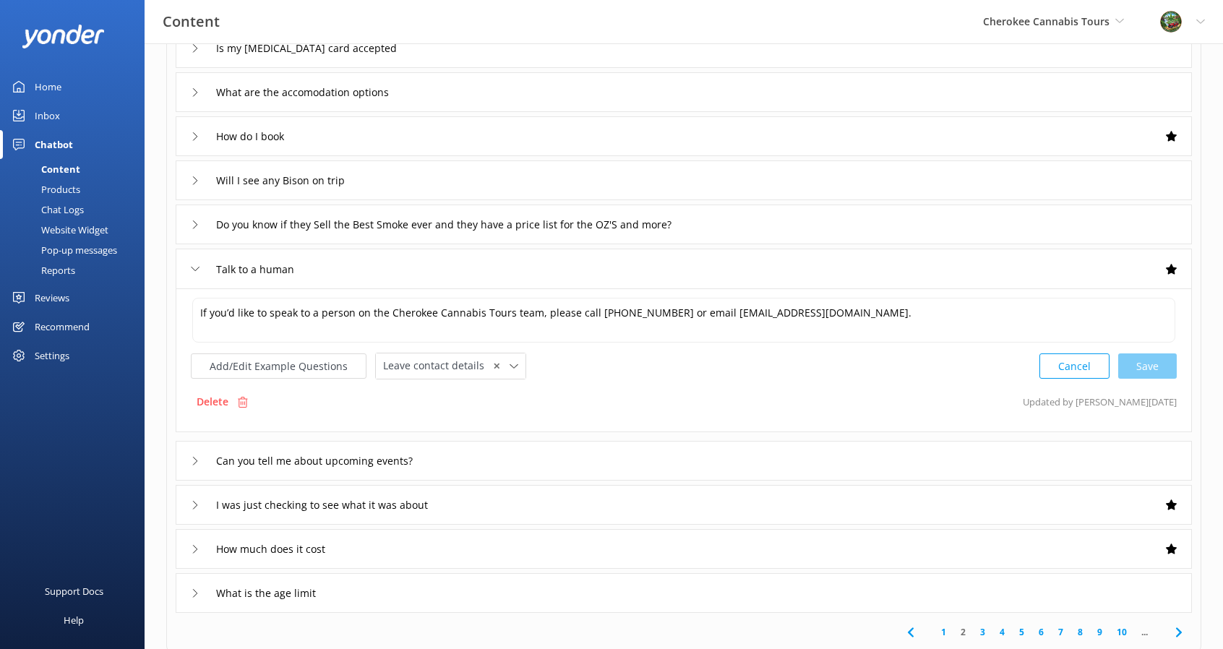
click at [195, 464] on div "Can you tell me about upcoming events?" at bounding box center [309, 461] width 237 height 24
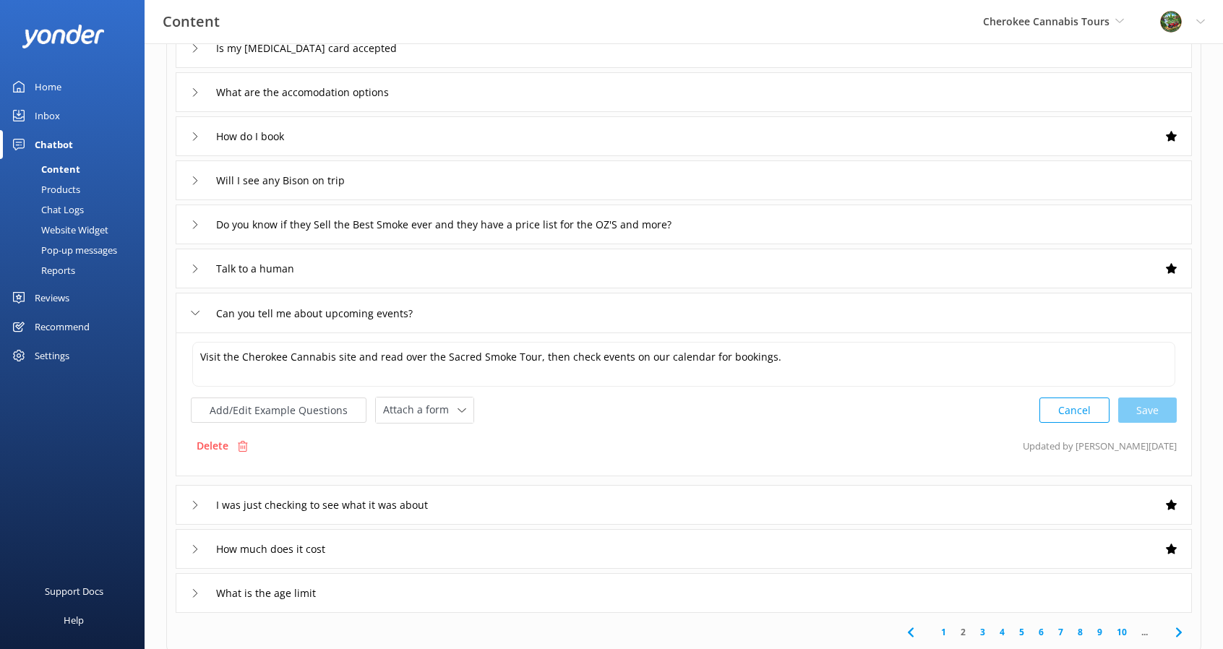
click at [198, 507] on icon at bounding box center [195, 505] width 9 height 9
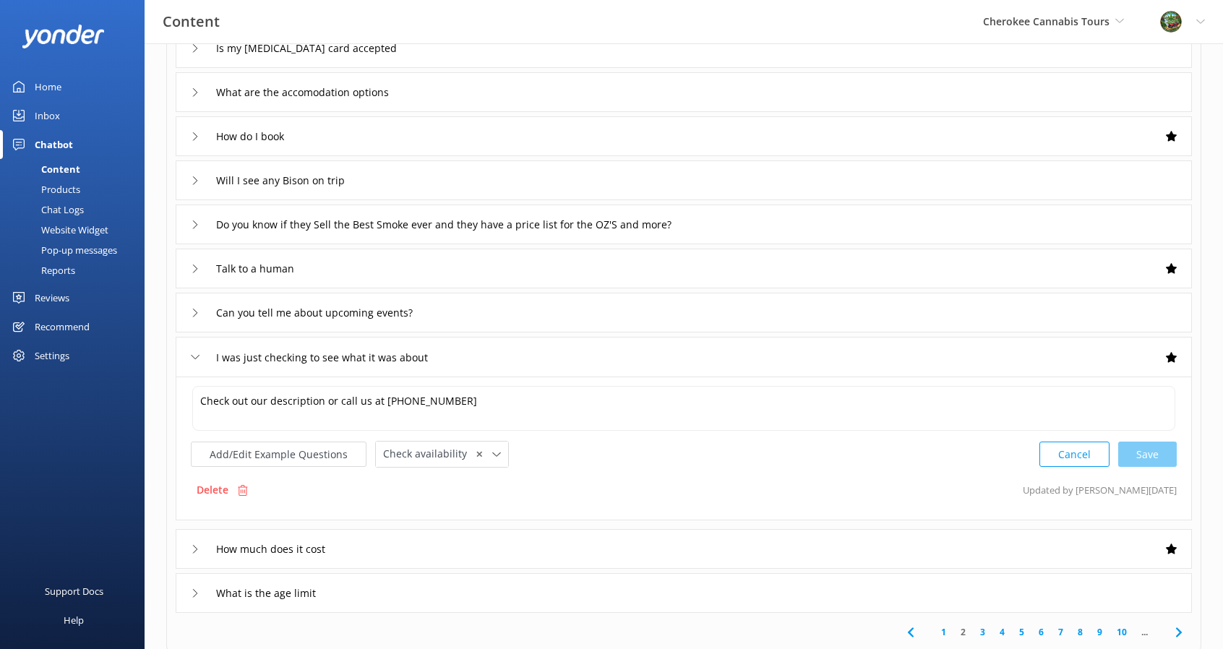
click at [195, 547] on icon at bounding box center [195, 549] width 9 height 9
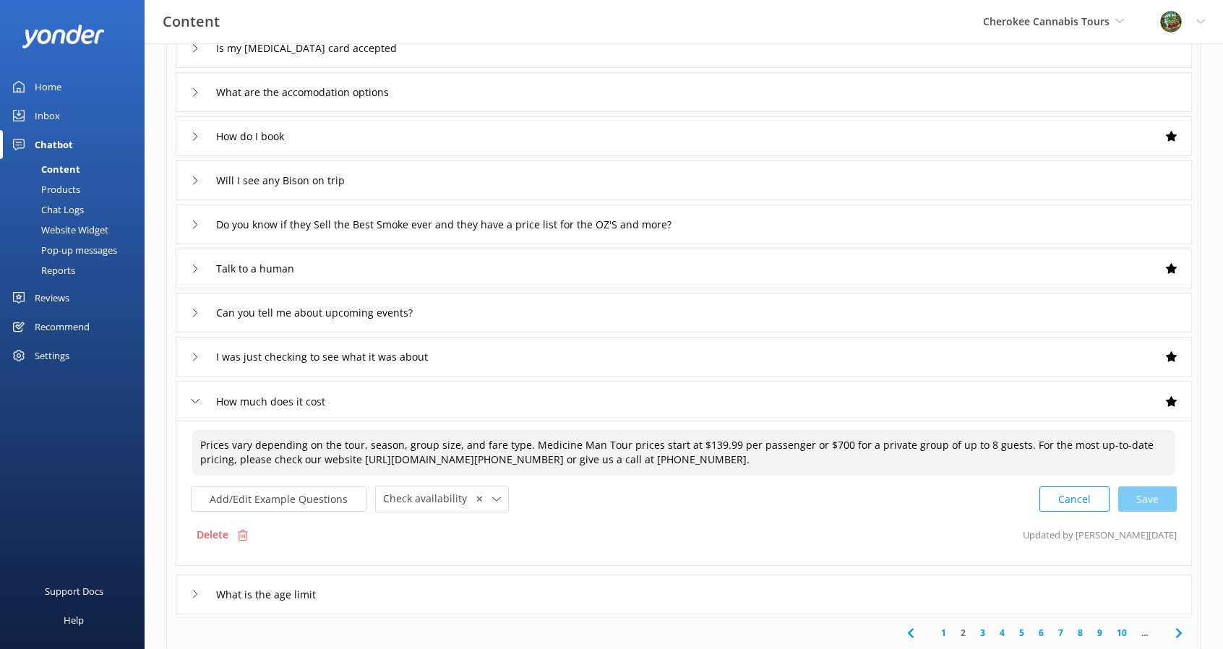
drag, startPoint x: 525, startPoint y: 443, endPoint x: 593, endPoint y: 443, distance: 67.2
click at [593, 443] on textarea "Prices vary depending on the tour, season, group size, and fare type. Medicine …" at bounding box center [683, 453] width 983 height 46
click at [1164, 499] on div "Cancel Loading.." at bounding box center [1108, 497] width 137 height 27
click at [821, 441] on textarea "Prices vary depending on the tour, season, group size, and fare type. Sacred Sm…" at bounding box center [683, 452] width 984 height 46
click at [1147, 486] on div "Cancel Save" at bounding box center [1107, 497] width 137 height 27
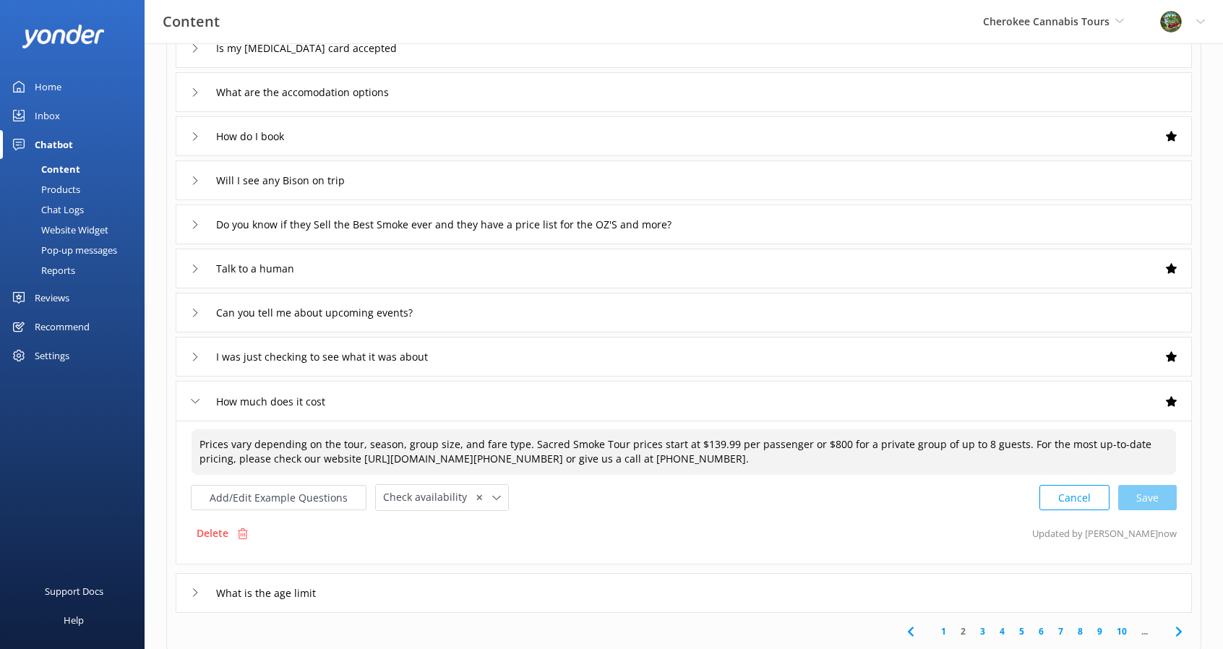
type textarea "Prices vary depending on the tour, season, group size, and fare type. Sacred Sm…"
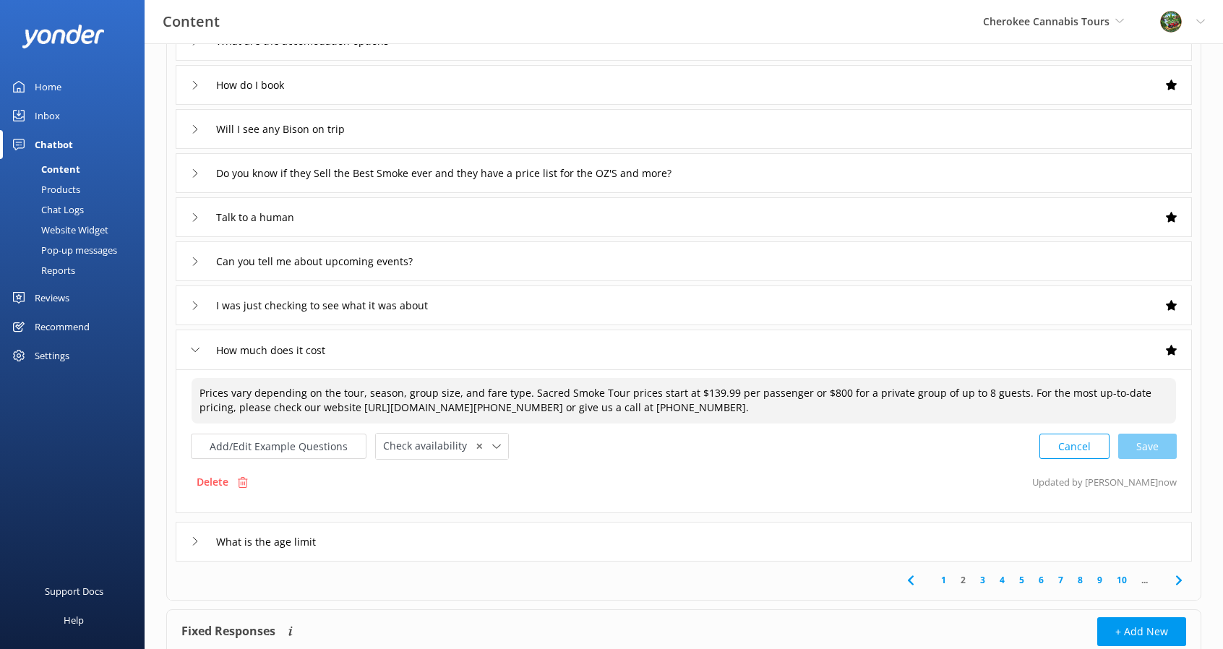
scroll to position [217, 0]
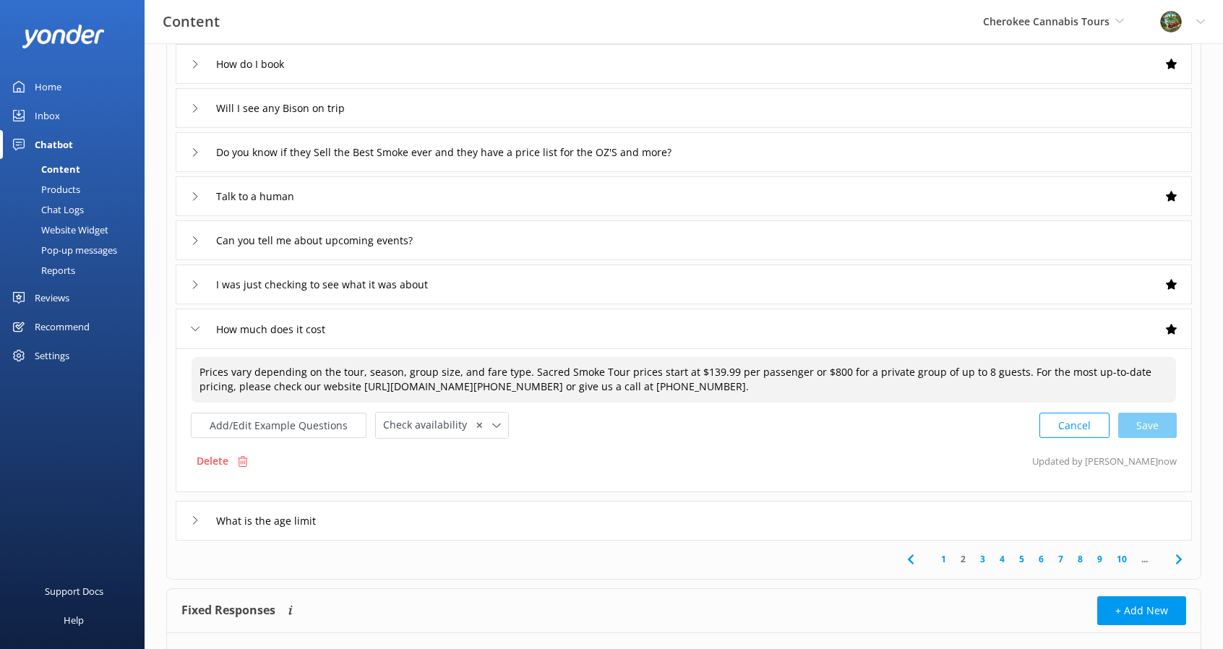
click at [681, 515] on div "What is the age limit" at bounding box center [684, 521] width 1016 height 40
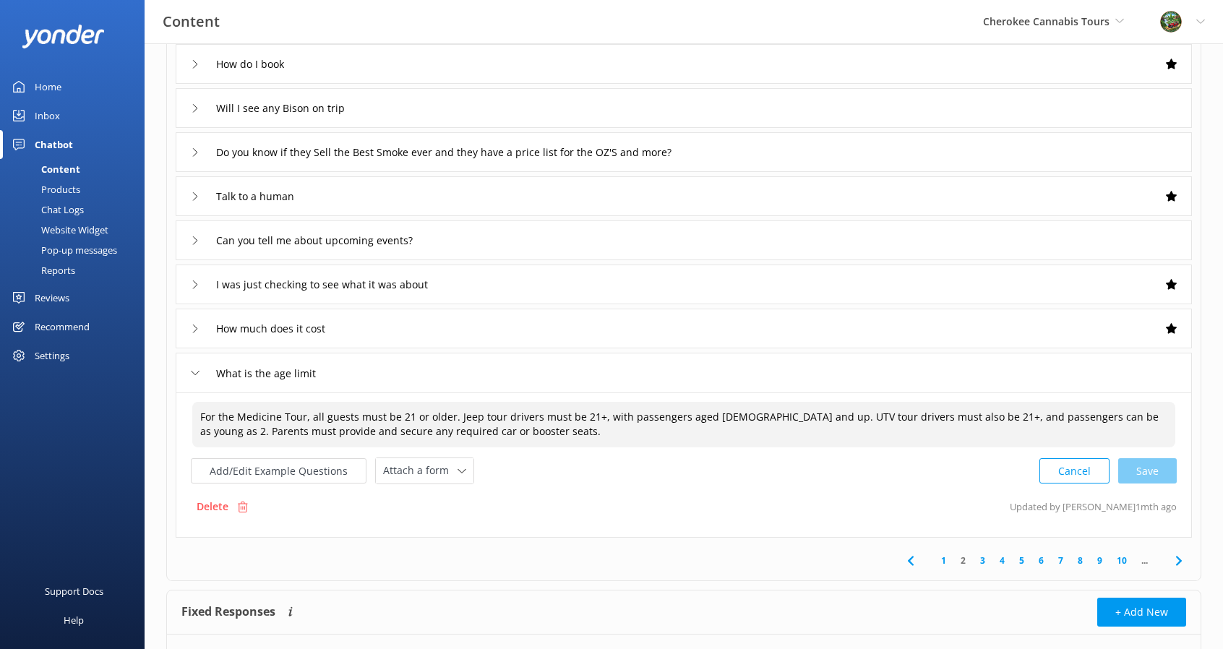
drag, startPoint x: 233, startPoint y: 413, endPoint x: 303, endPoint y: 409, distance: 70.9
click at [303, 409] on textarea "For the Medicine Tour, all guests must be 21 or older. Jeep tour drivers must b…" at bounding box center [683, 425] width 983 height 46
drag, startPoint x: 475, startPoint y: 414, endPoint x: 548, endPoint y: 436, distance: 76.3
click at [548, 436] on textarea "For the Sacred Smoke Tour, all guests must be 21 or older. Jeep tour drivers mu…" at bounding box center [683, 425] width 983 height 46
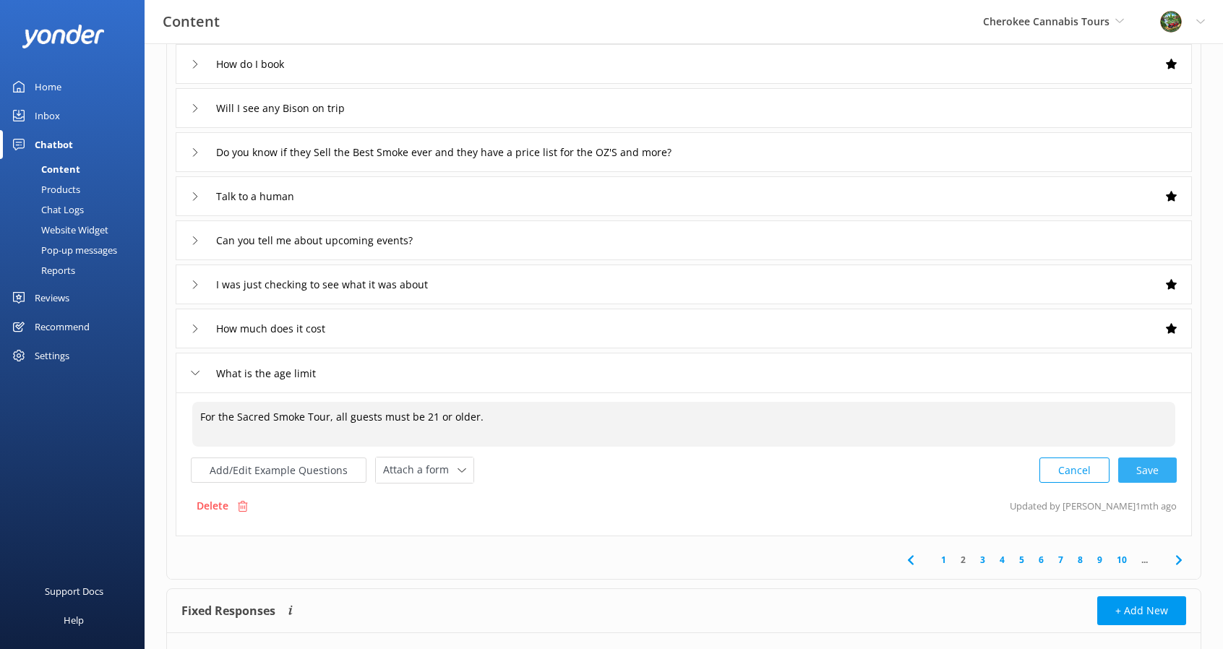
click at [1145, 460] on div "Cancel Save" at bounding box center [1107, 470] width 137 height 27
type textarea "For the Sacred Smoke Tour, all guests must be 21 or older."
click at [1173, 560] on icon at bounding box center [1178, 558] width 17 height 17
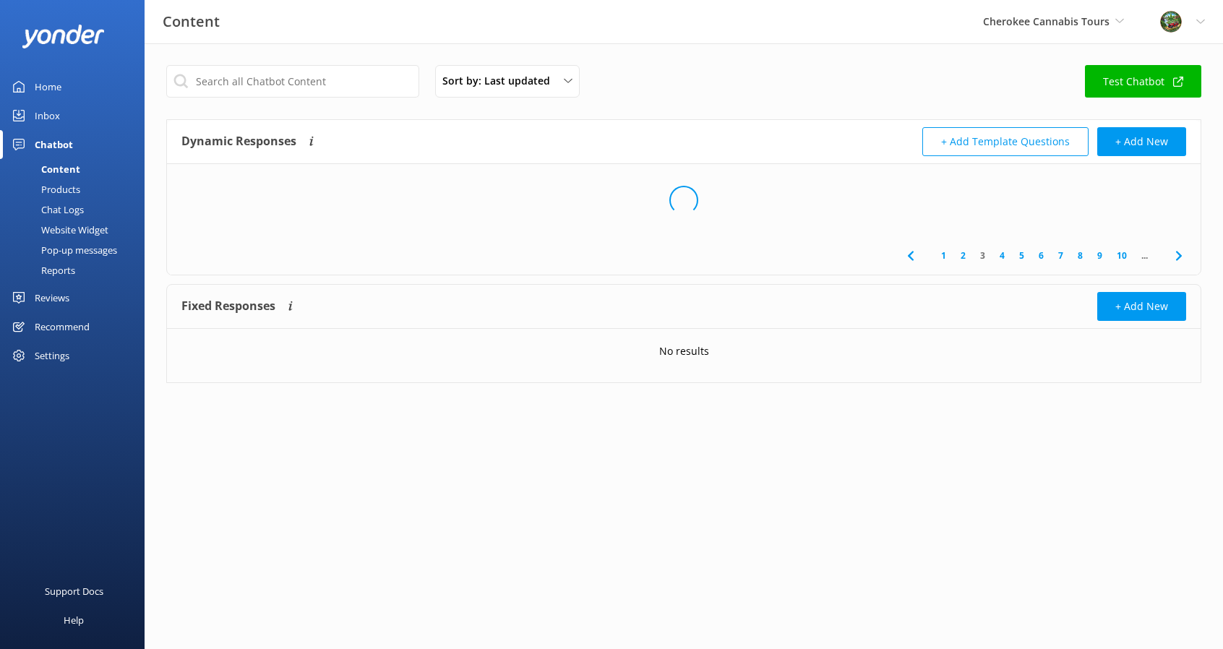
scroll to position [0, 0]
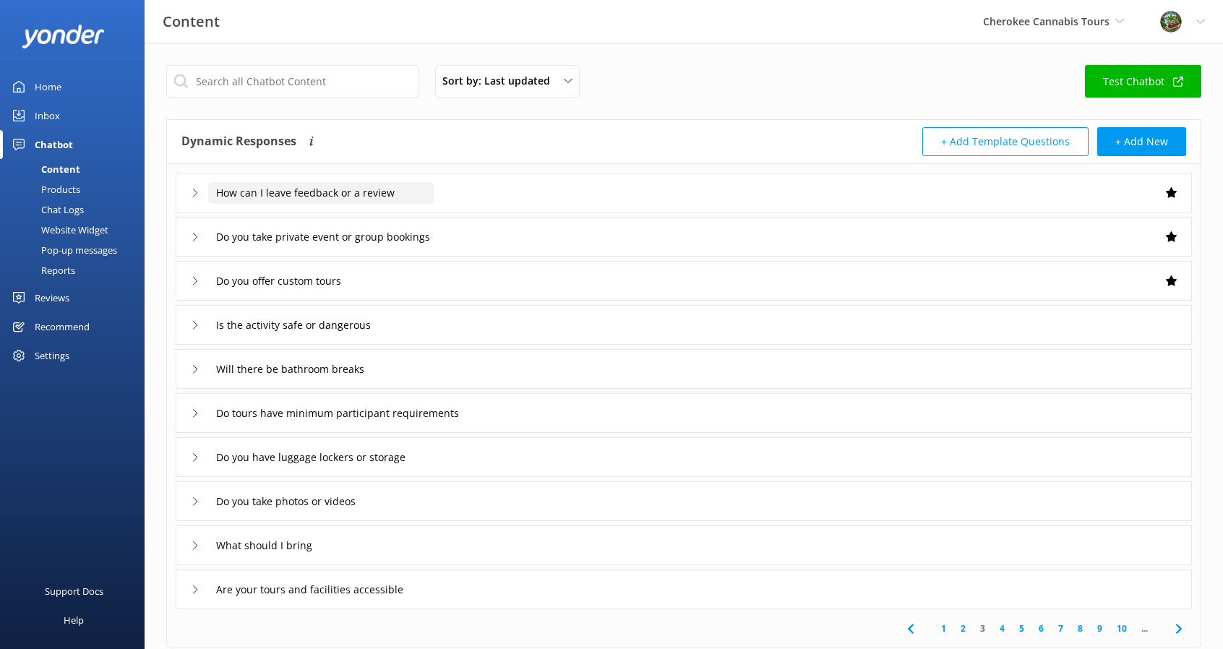
click at [370, 186] on input "How can I leave feedback or a review" at bounding box center [320, 193] width 225 height 22
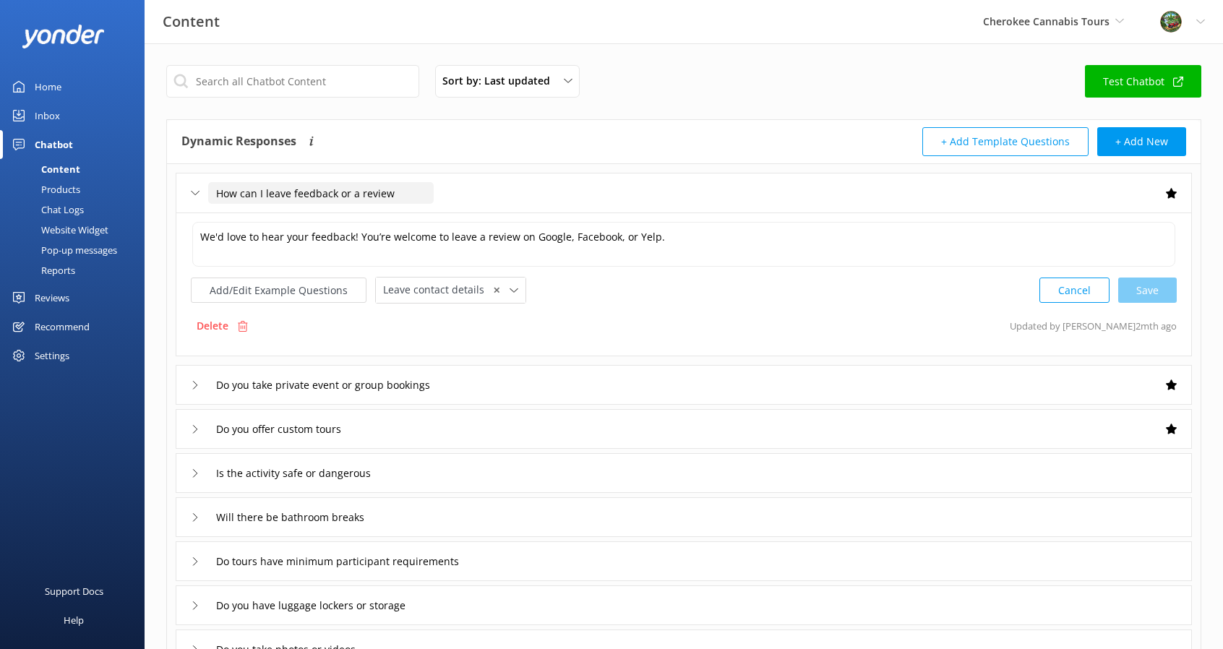
click at [421, 199] on input "How can I leave feedback or a review" at bounding box center [320, 193] width 225 height 22
click at [413, 378] on input "Do you take private event or group bookings" at bounding box center [341, 385] width 266 height 22
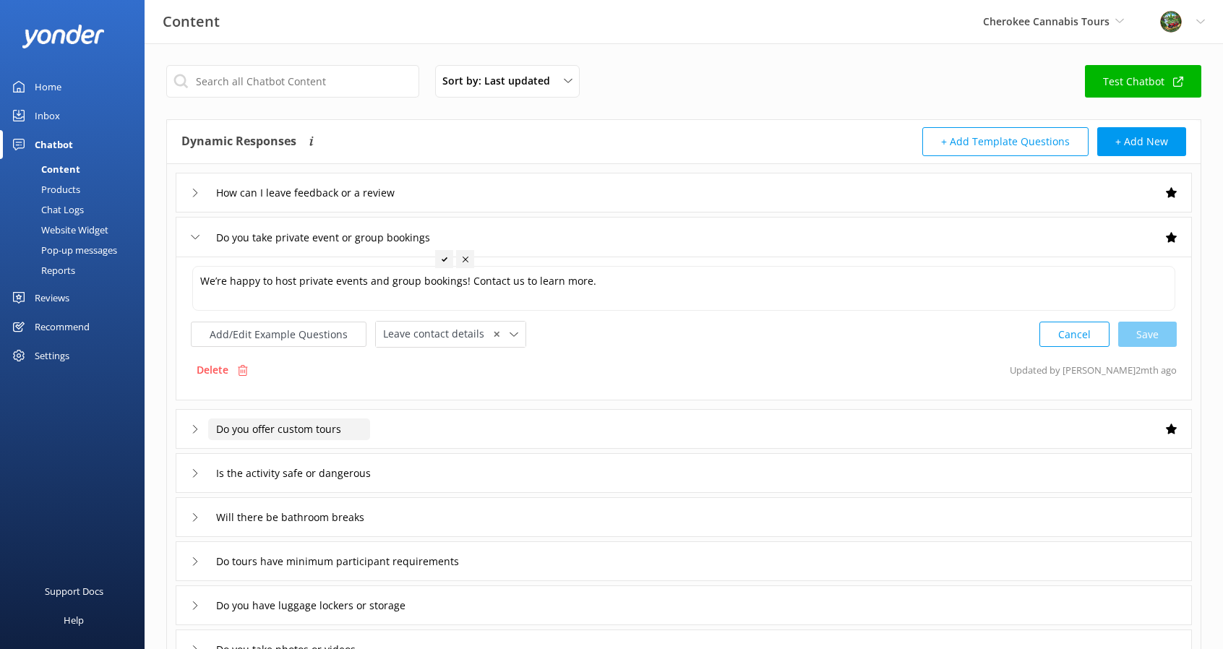
click at [335, 418] on input "Do you offer custom tours" at bounding box center [289, 429] width 162 height 22
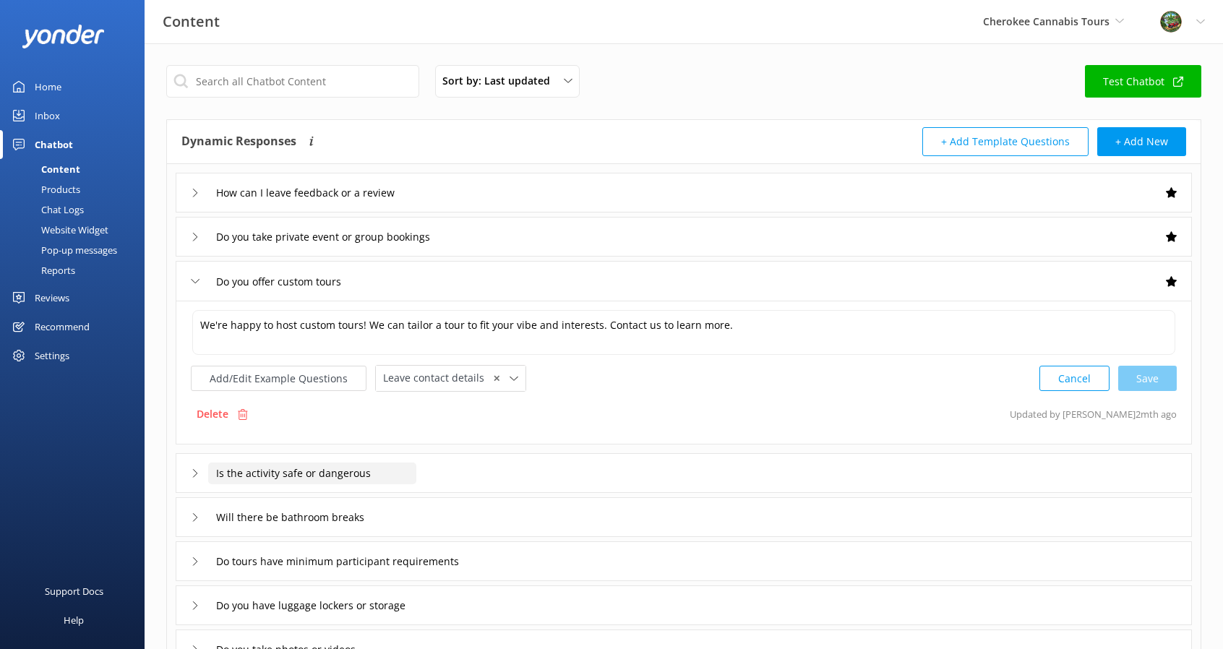
click at [341, 471] on input "Is the activity safe or dangerous" at bounding box center [312, 473] width 208 height 22
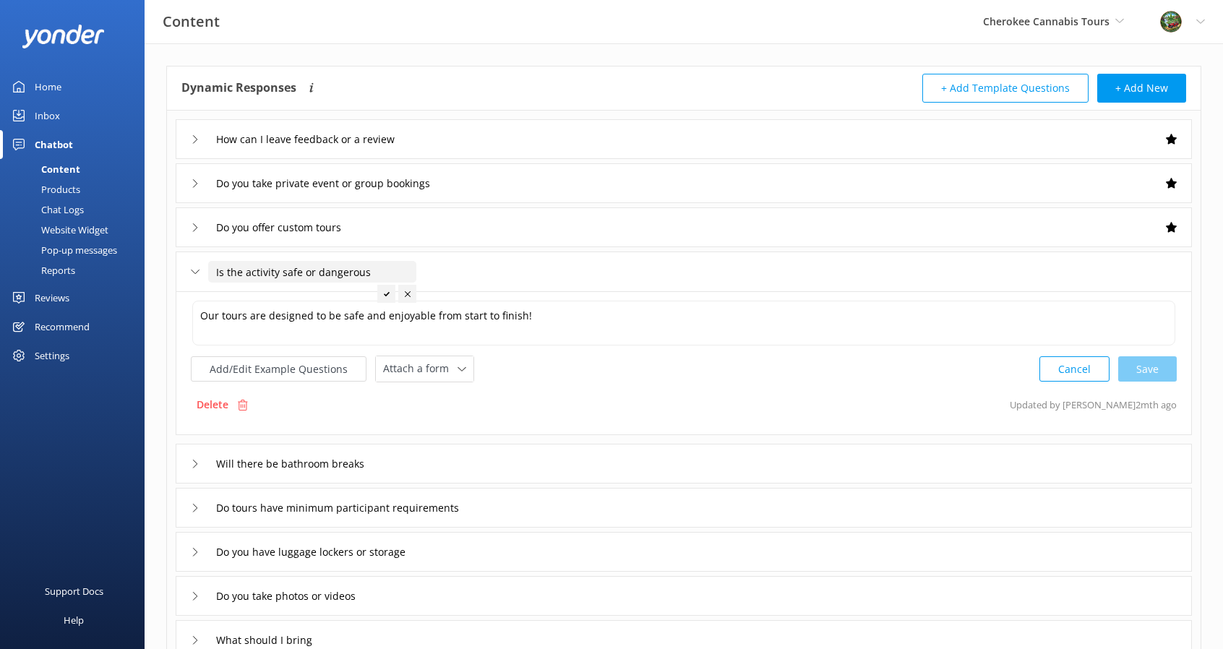
scroll to position [72, 0]
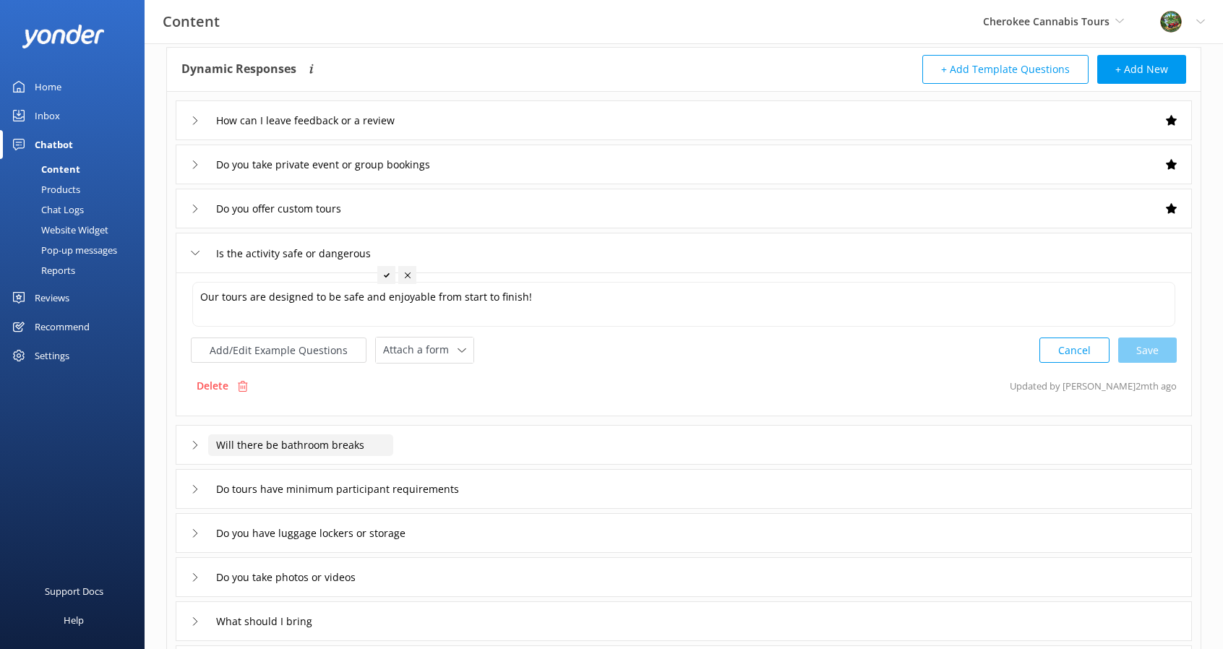
click at [316, 443] on input "Will there be bathroom breaks" at bounding box center [300, 445] width 185 height 22
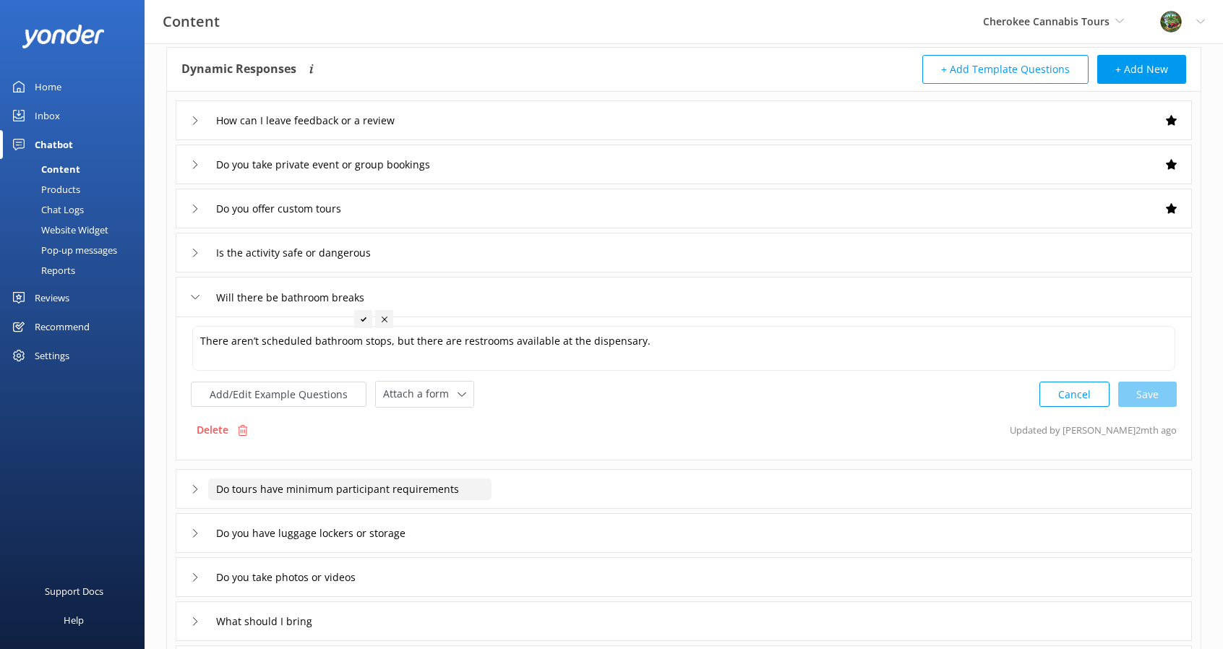
click at [344, 486] on input "Do tours have minimum participant requirements" at bounding box center [349, 489] width 283 height 22
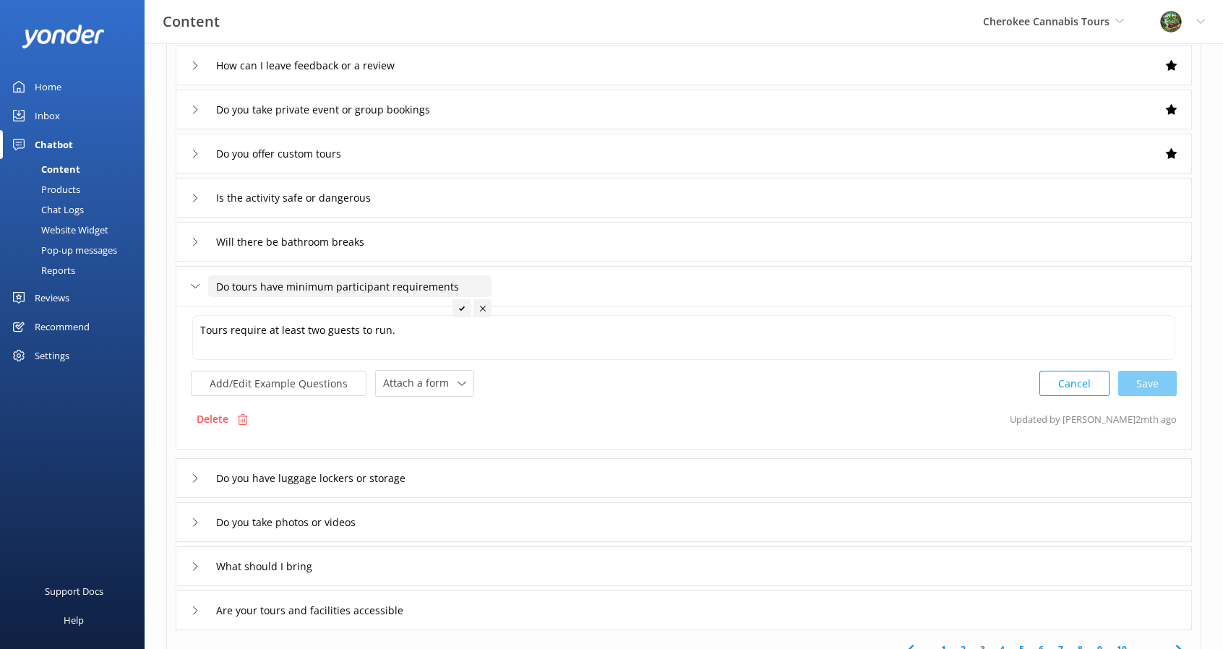
scroll to position [145, 0]
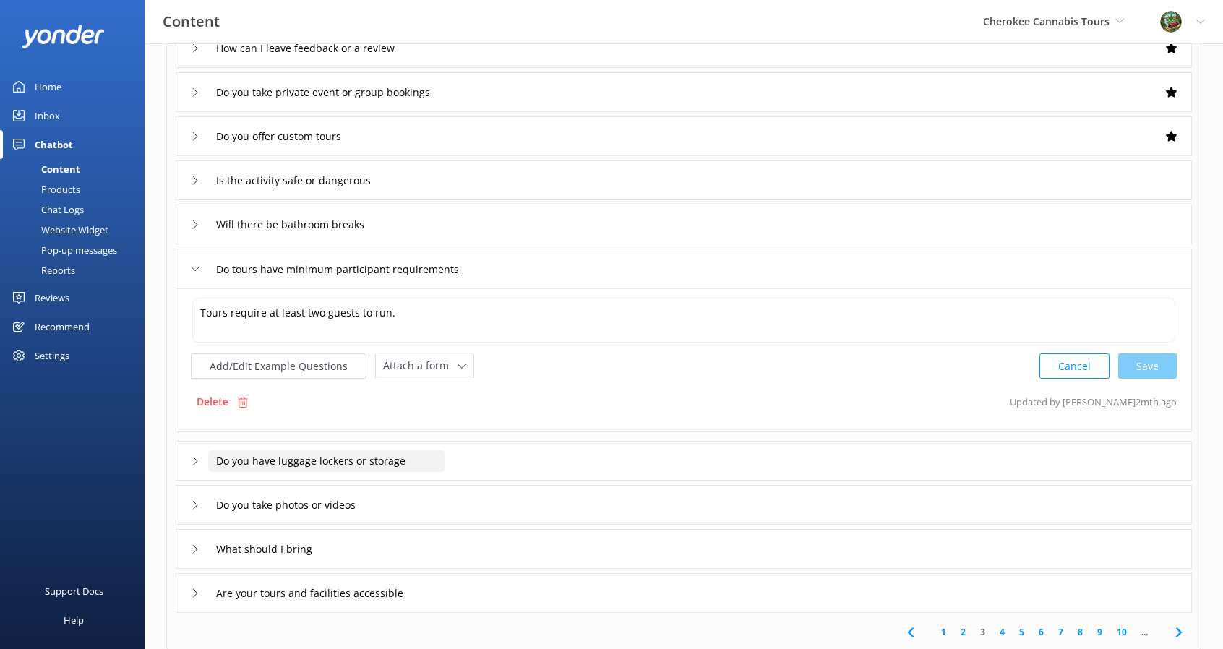
click at [335, 457] on input "Do you have luggage lockers or storage" at bounding box center [326, 461] width 237 height 22
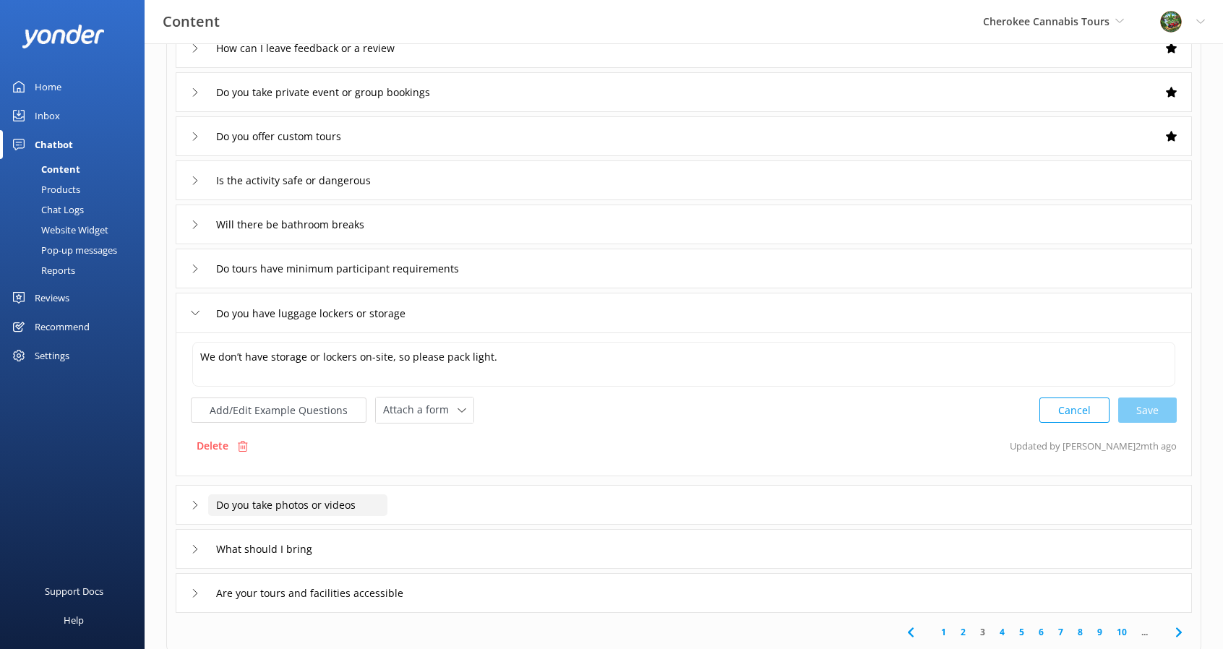
click at [337, 494] on input "Do you take photos or videos" at bounding box center [297, 505] width 179 height 22
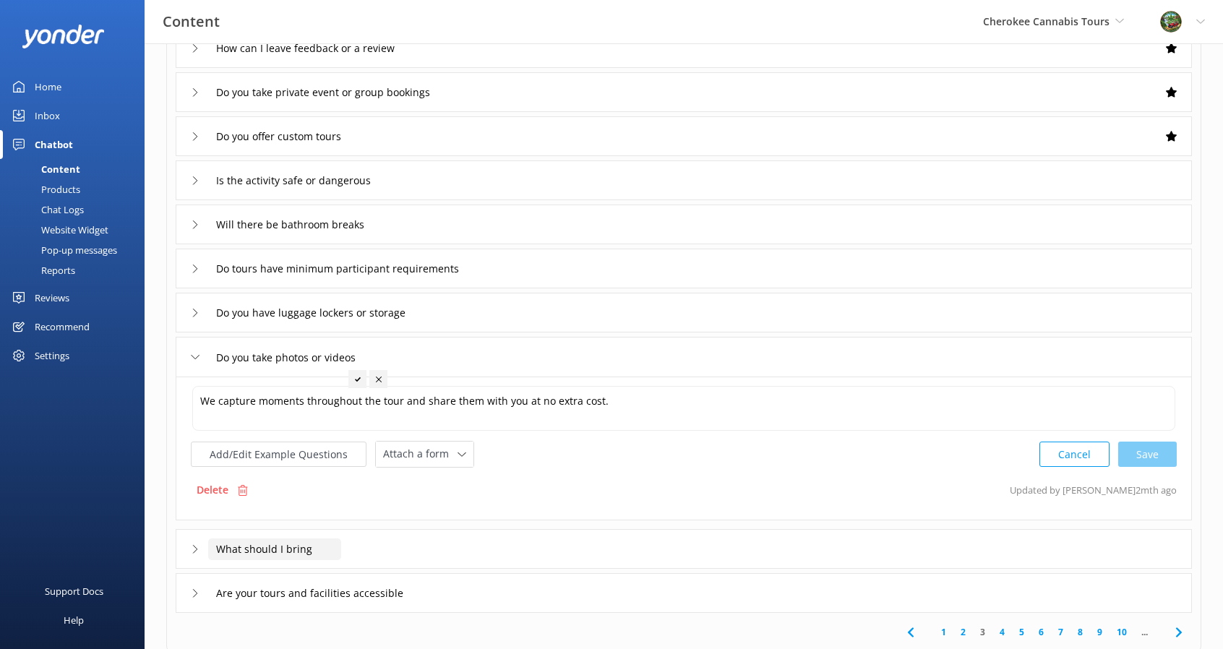
click at [283, 551] on input "What should I bring" at bounding box center [274, 549] width 133 height 22
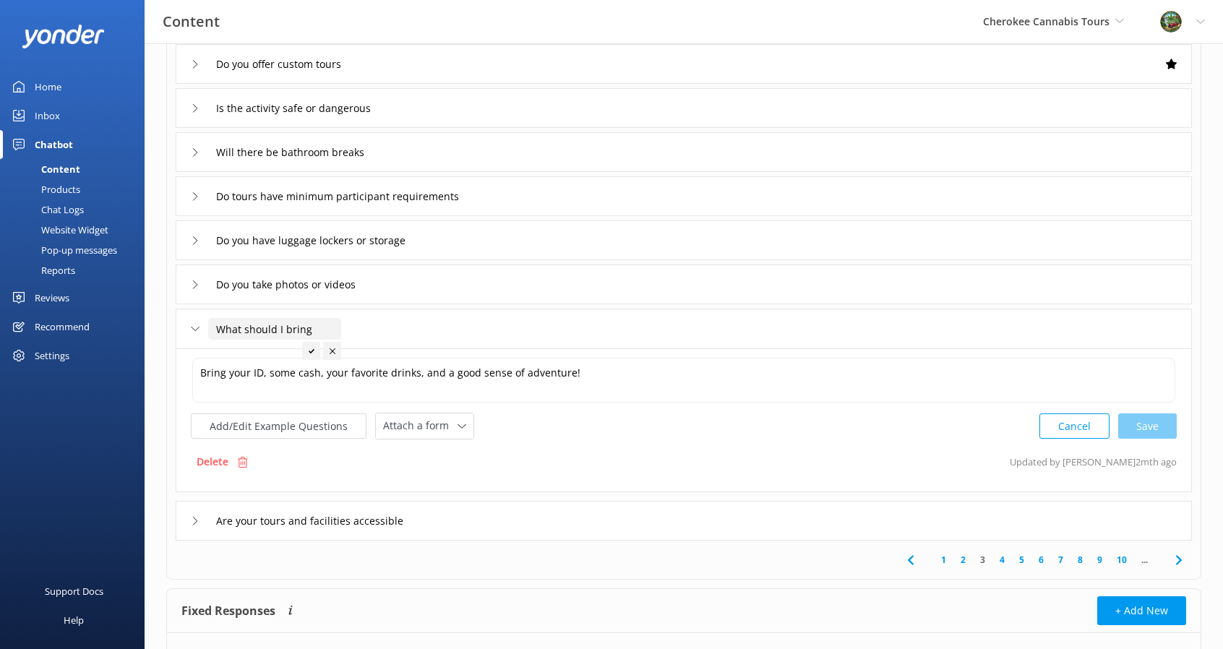
scroll to position [289, 0]
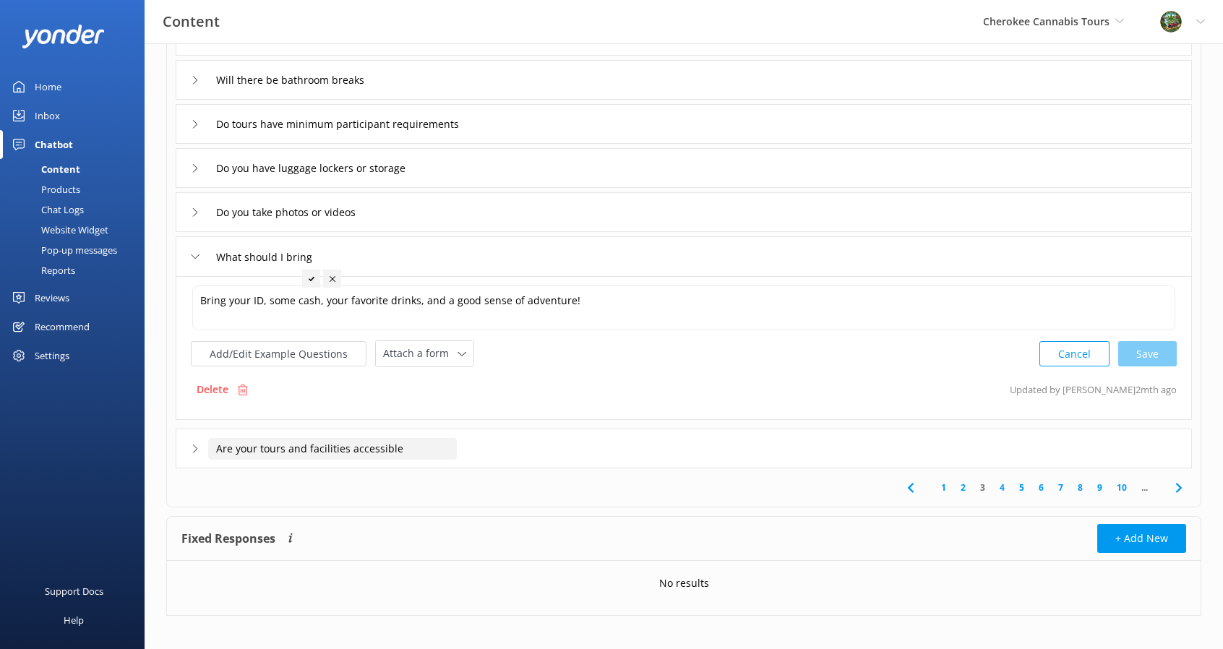
click at [269, 453] on input "Are your tours and facilities accessible" at bounding box center [332, 449] width 249 height 22
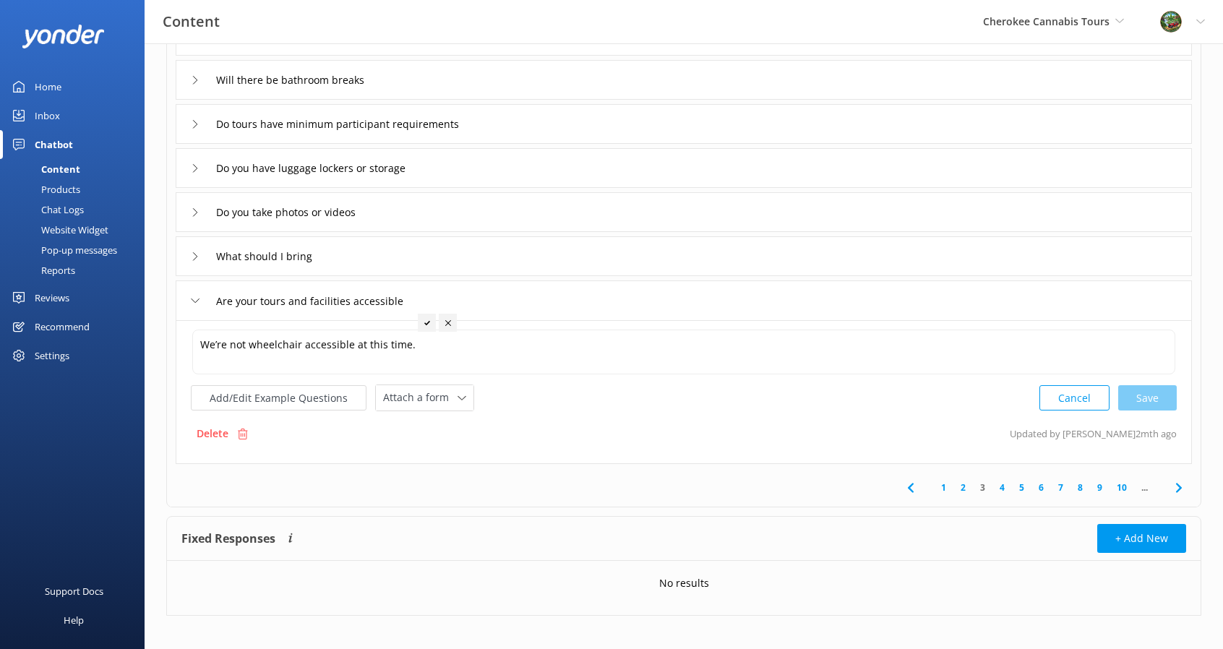
click at [1004, 486] on link "4" at bounding box center [1002, 488] width 20 height 14
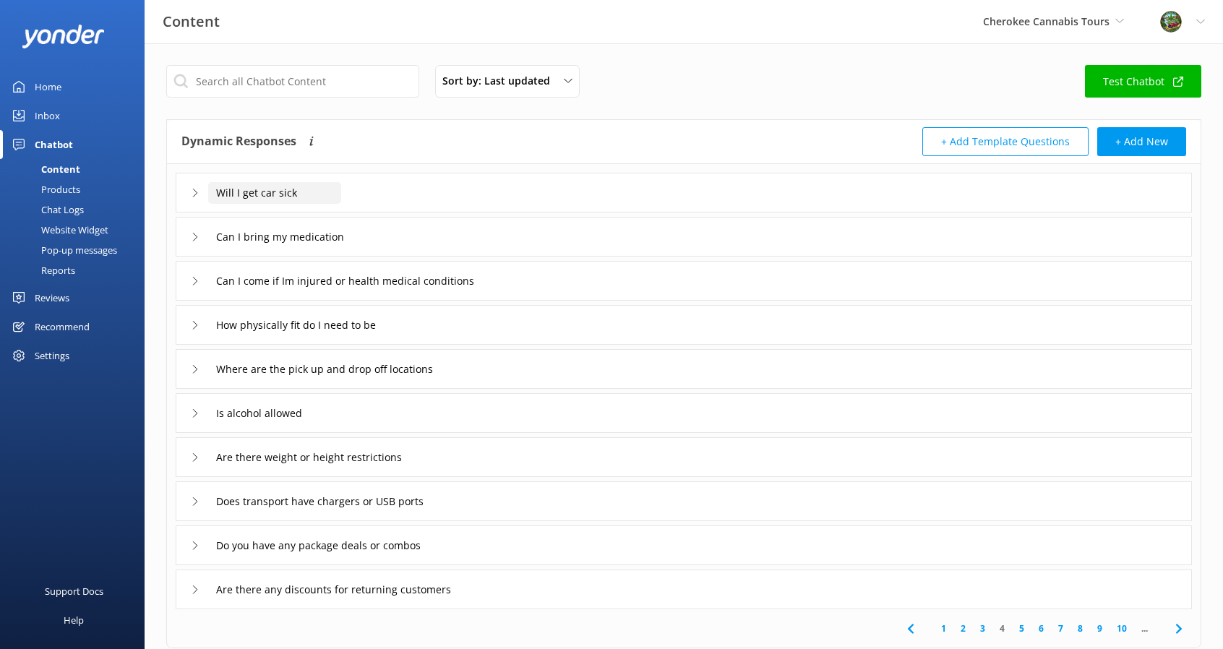
click at [319, 190] on input "Will I get car sick" at bounding box center [274, 193] width 133 height 22
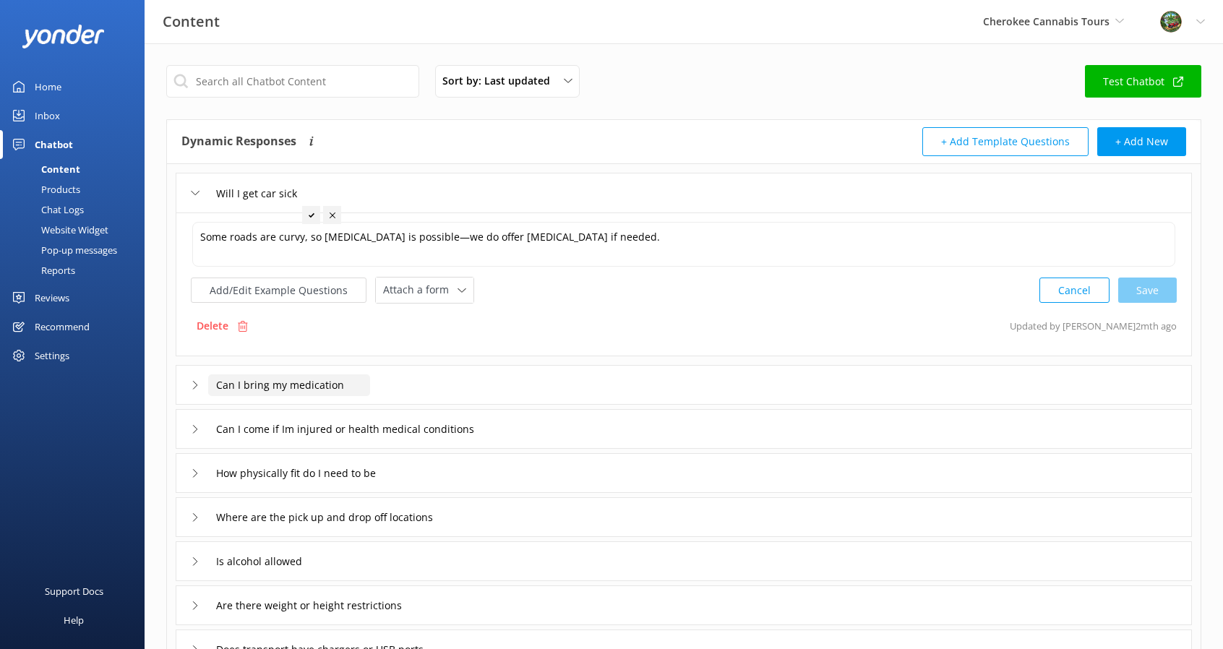
click at [337, 376] on input "Can I bring my medication" at bounding box center [289, 385] width 162 height 22
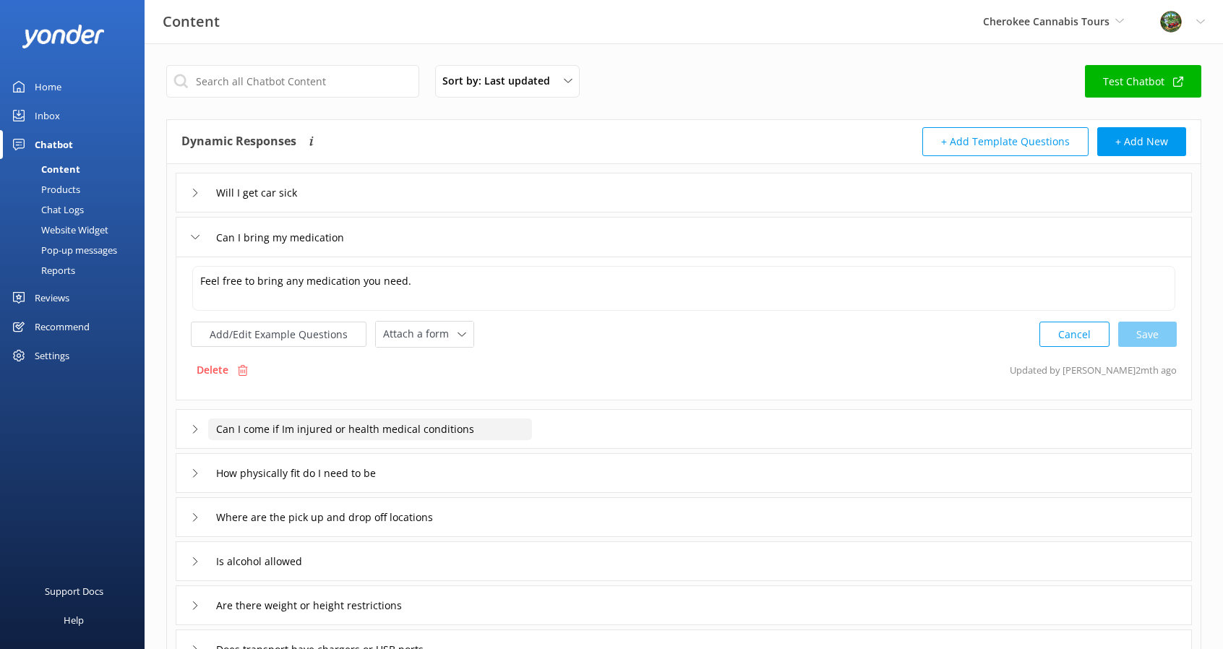
click at [359, 429] on input "Can I come if Im injured or health medical conditions" at bounding box center [370, 429] width 324 height 22
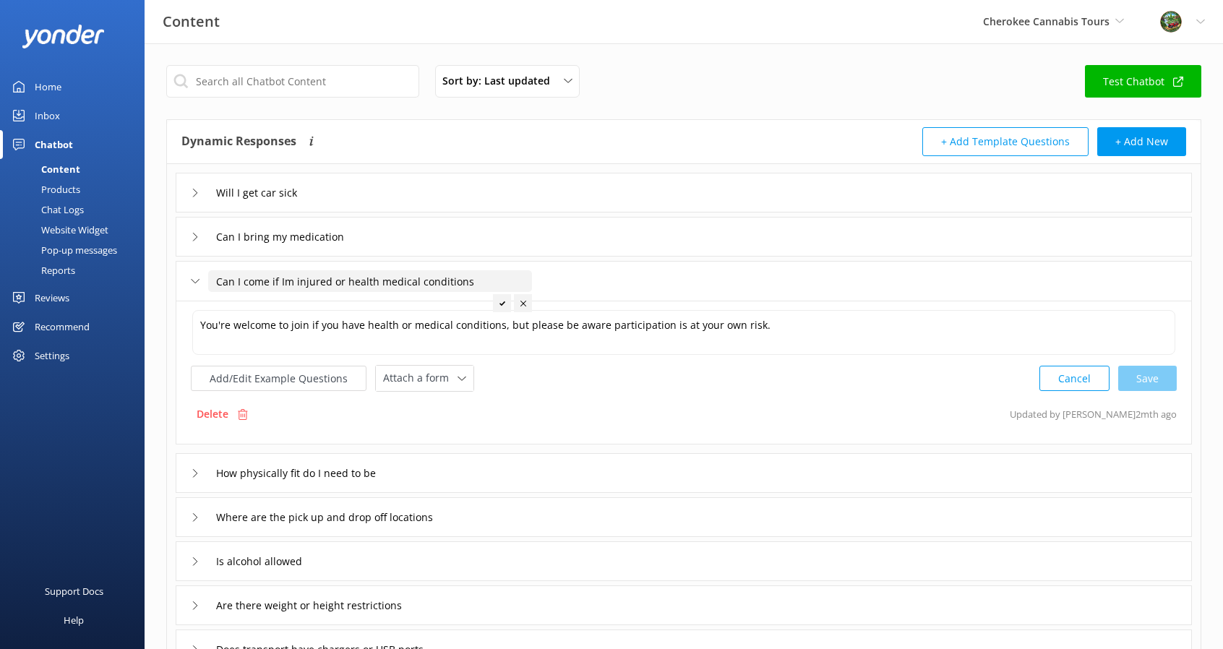
scroll to position [72, 0]
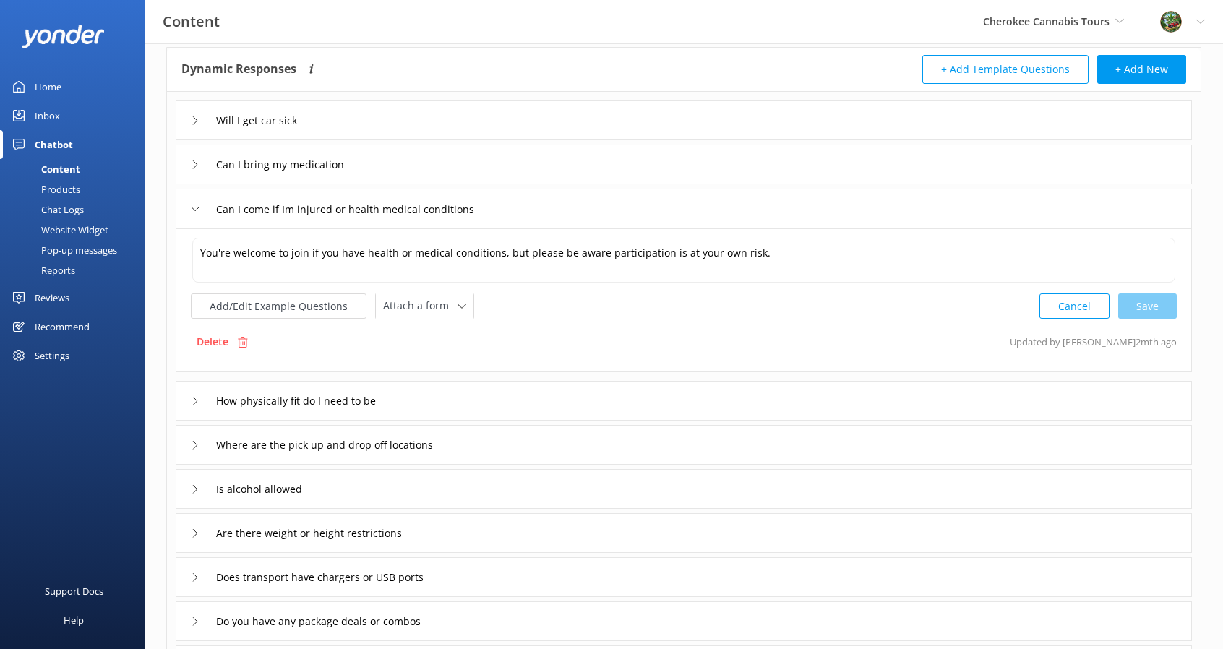
click at [425, 412] on div "How physically fit do I need to be" at bounding box center [684, 401] width 1016 height 40
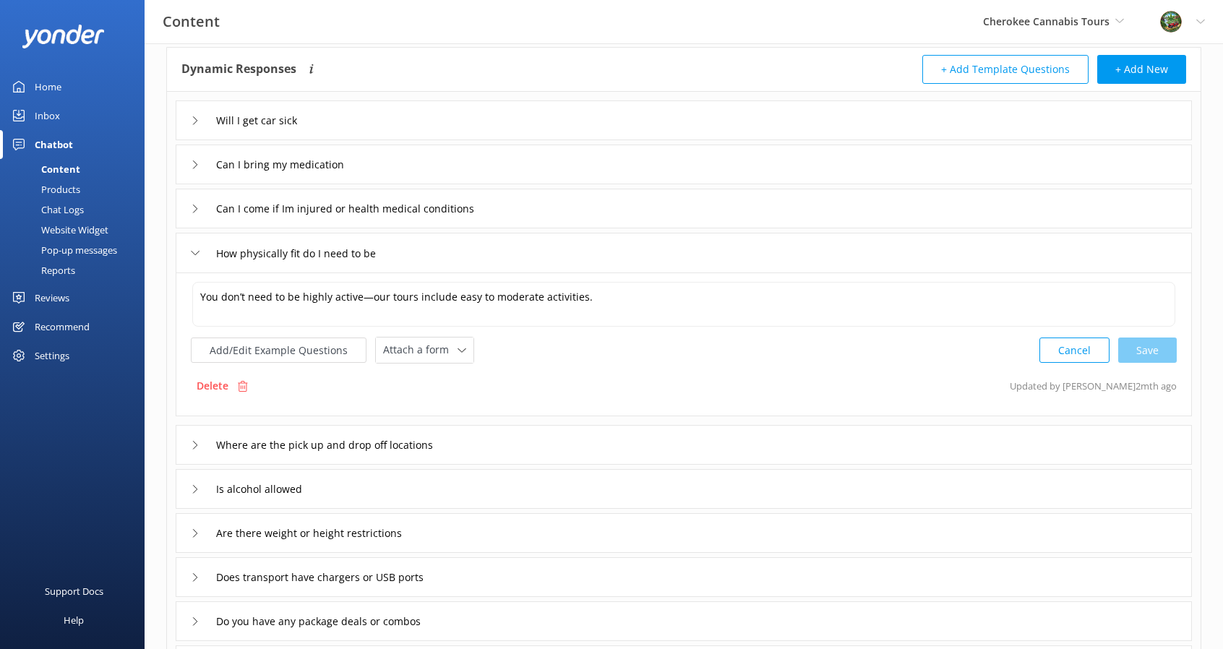
click at [199, 447] on div "Where are the pick up and drop off locations" at bounding box center [327, 445] width 272 height 24
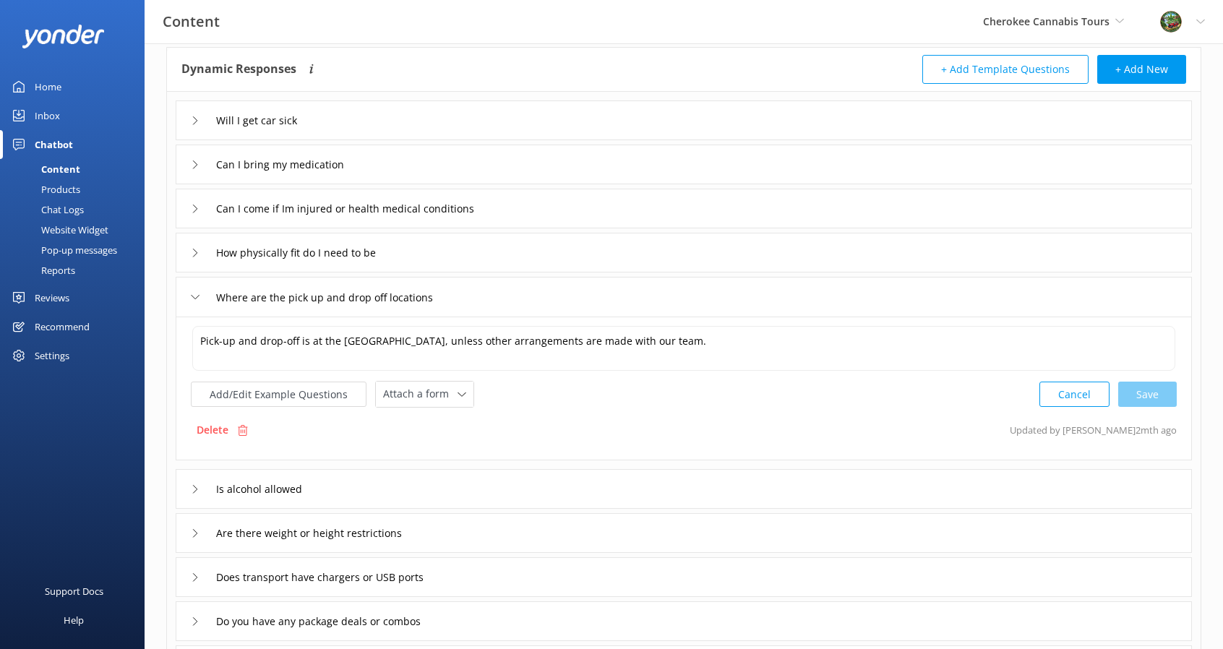
click at [195, 488] on use at bounding box center [195, 489] width 4 height 8
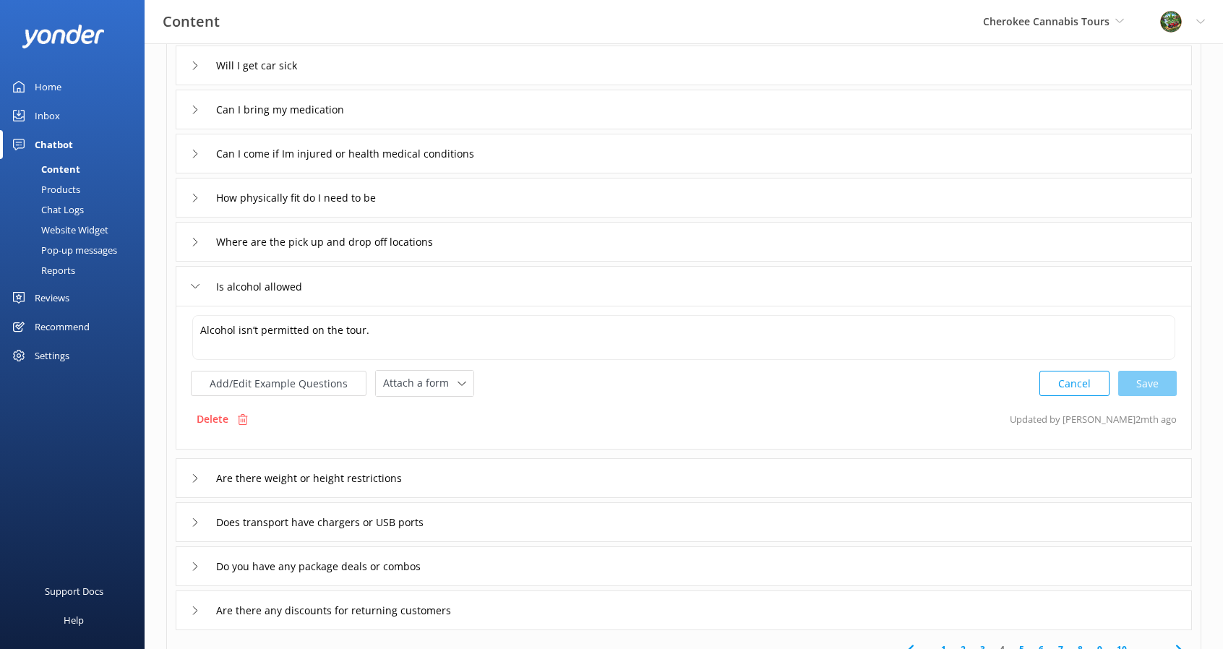
scroll to position [145, 0]
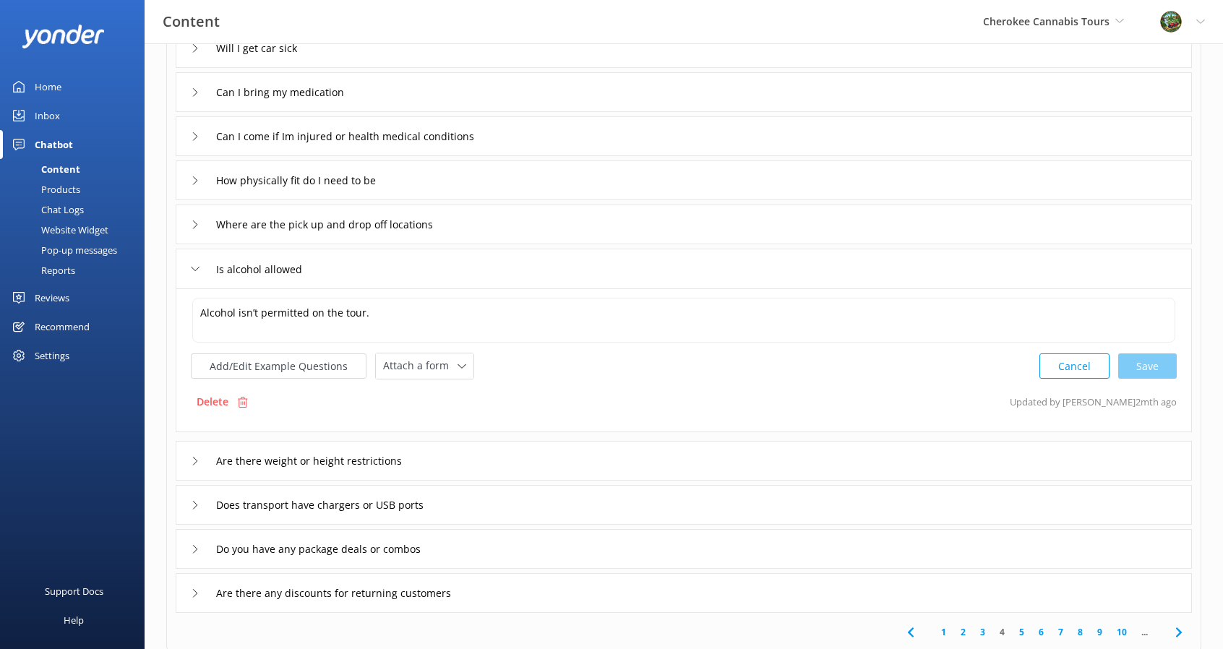
click at [191, 463] on div "Are there weight or height restrictions" at bounding box center [312, 461] width 243 height 24
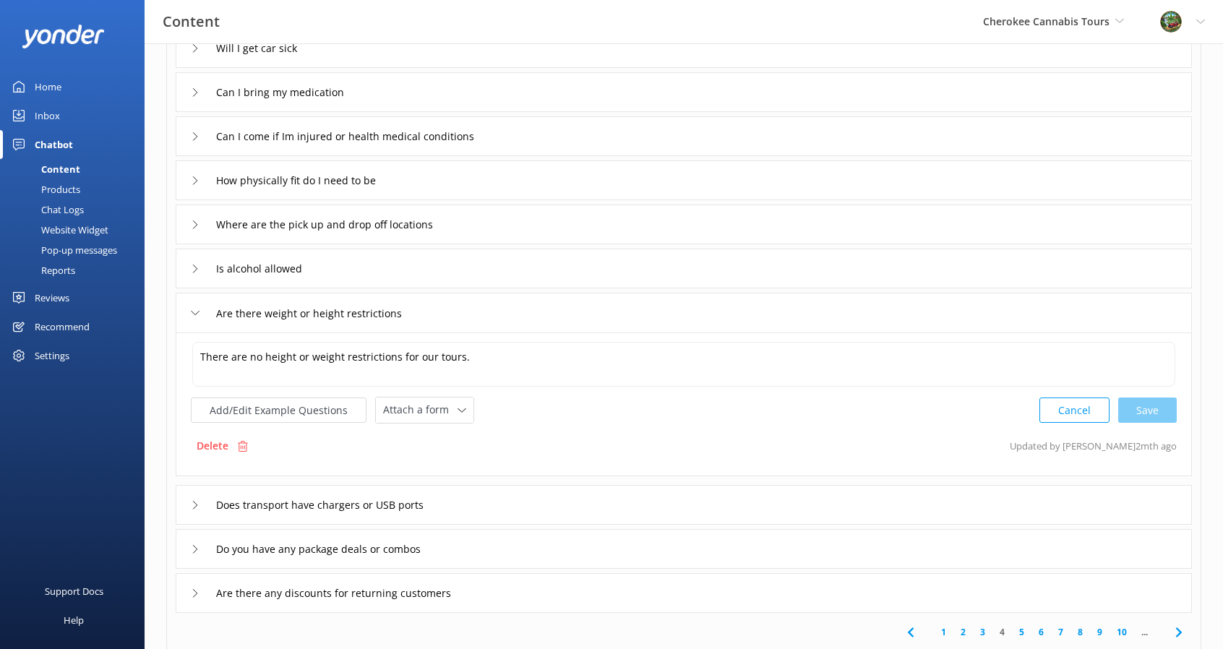
click at [194, 502] on icon at bounding box center [195, 505] width 9 height 9
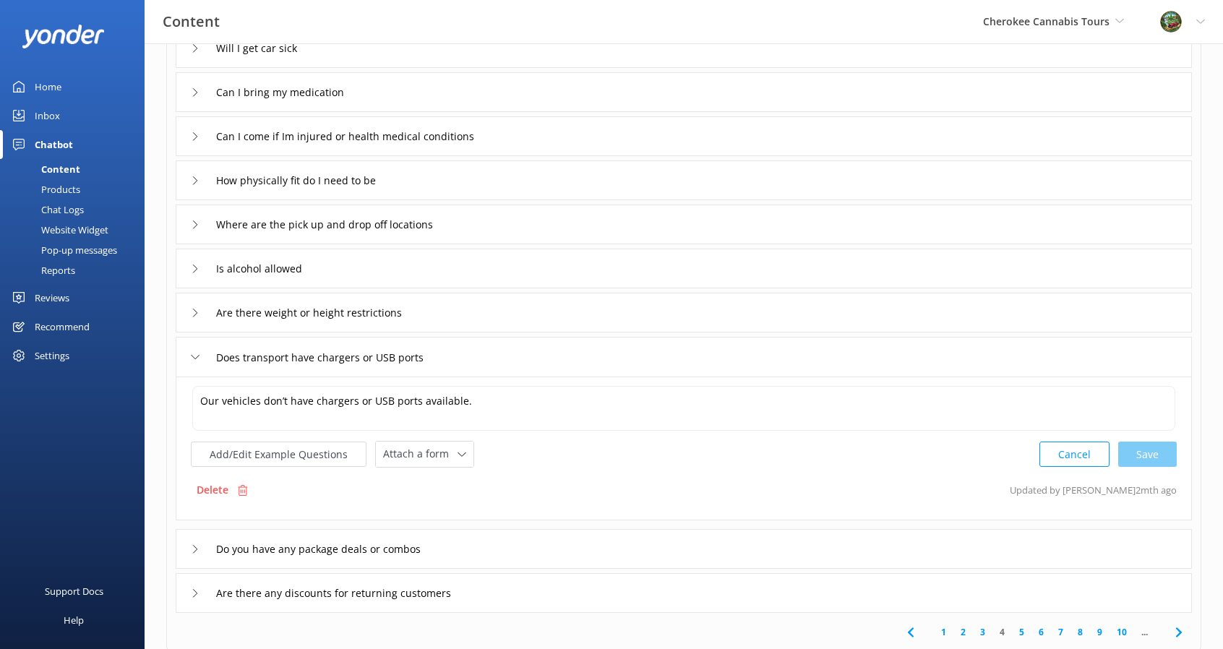
click at [194, 555] on div "Do you have any package deals or combos" at bounding box center [312, 549] width 243 height 24
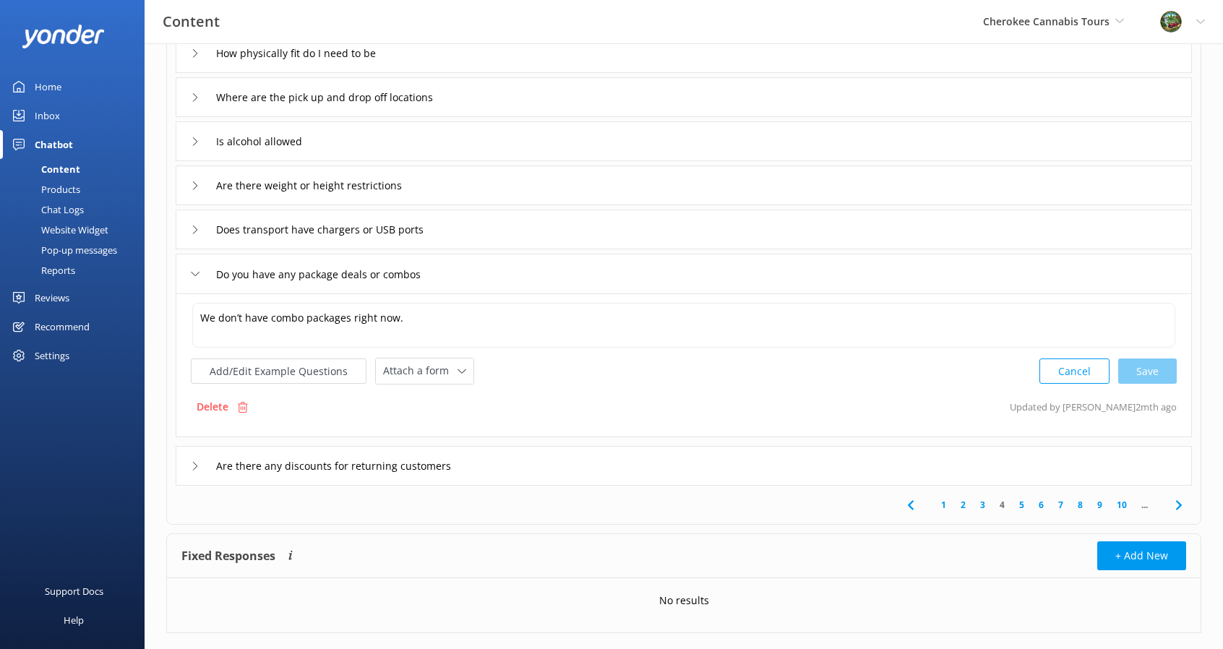
scroll to position [289, 0]
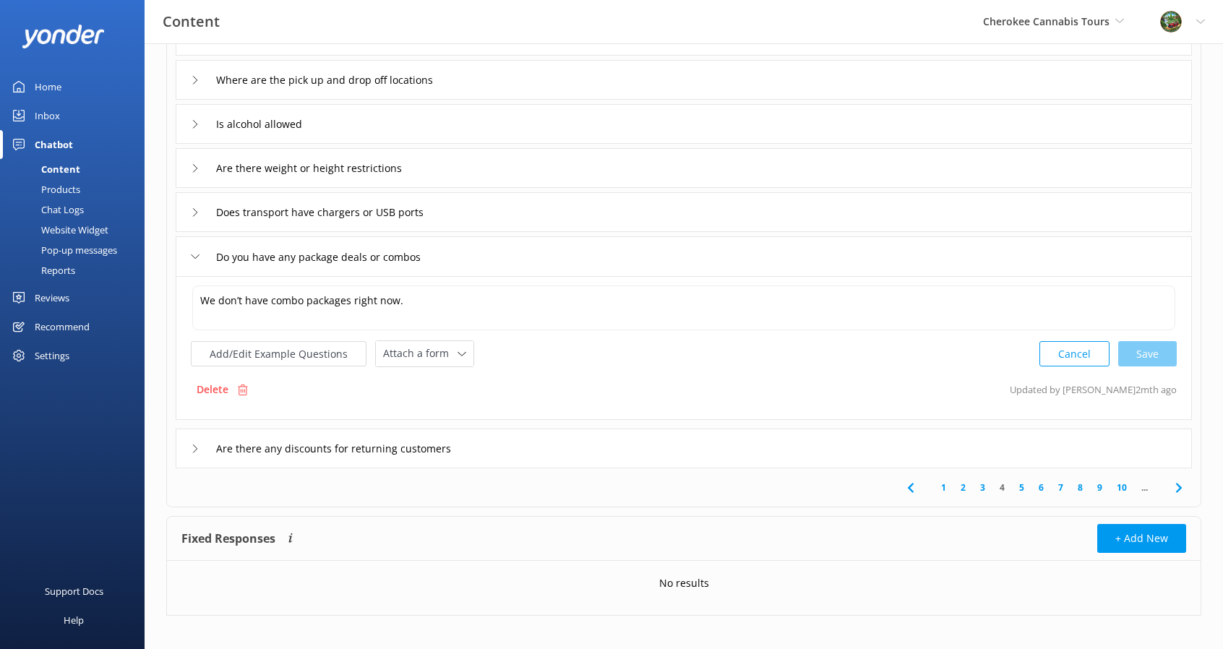
click at [202, 450] on div "Are there any discounts for returning customers" at bounding box center [335, 448] width 289 height 24
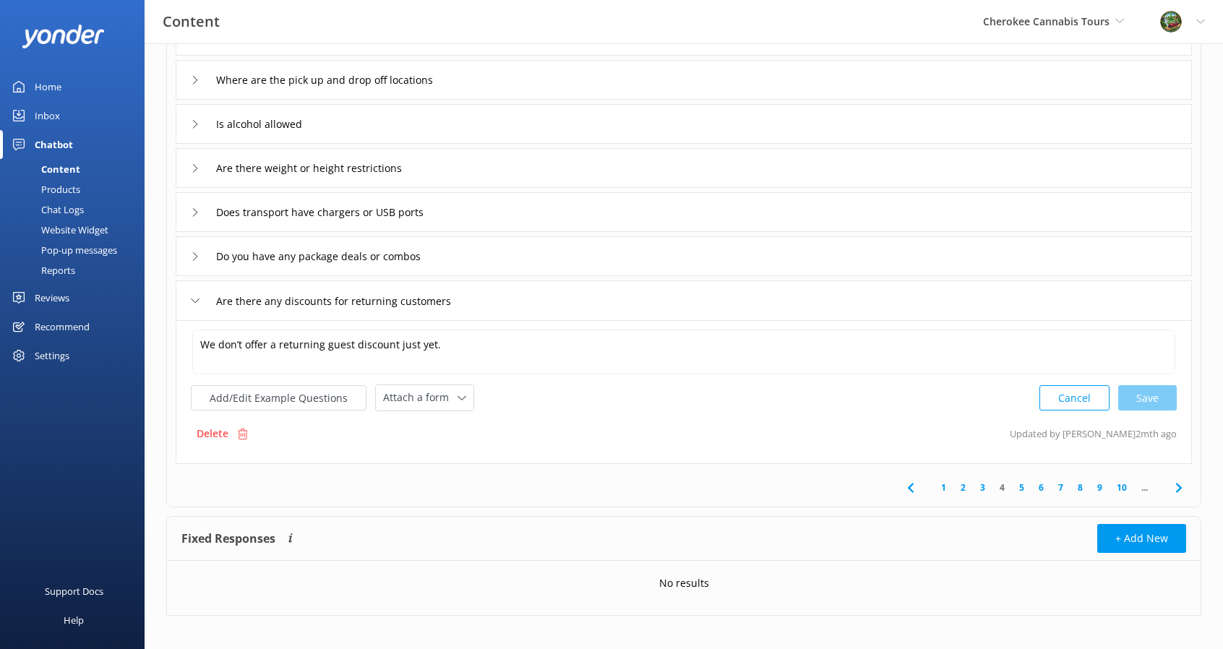
click at [1179, 483] on use at bounding box center [1178, 487] width 6 height 9
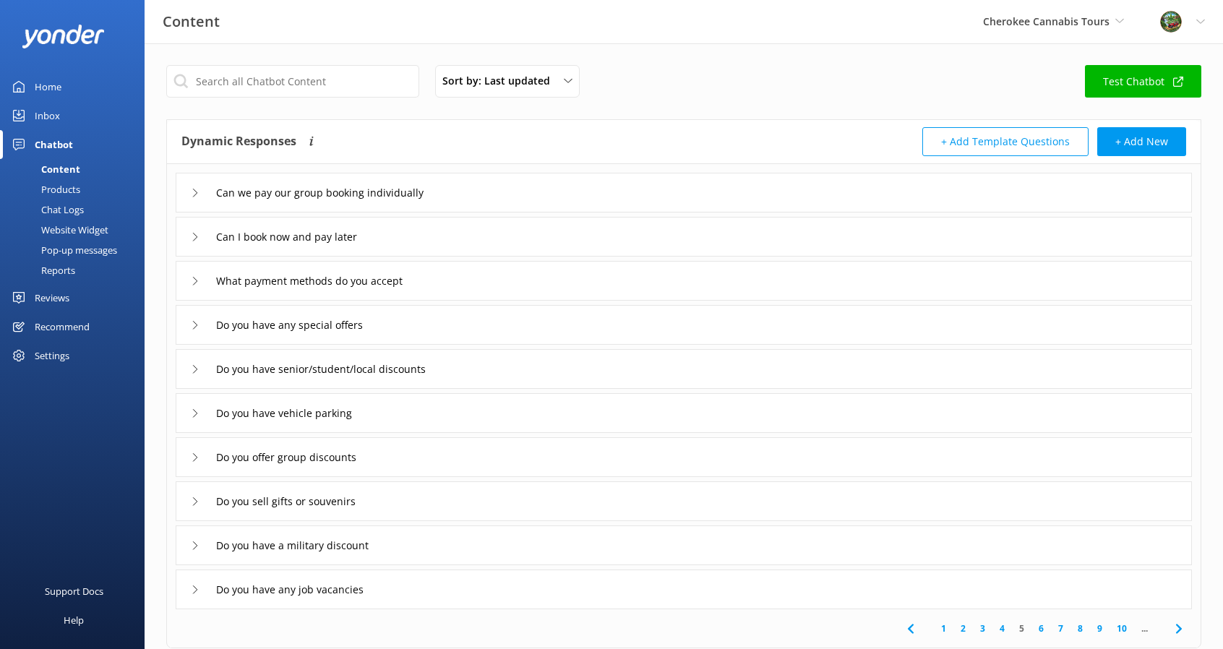
click at [197, 197] on div "Can we pay our group booking individually" at bounding box center [321, 193] width 260 height 24
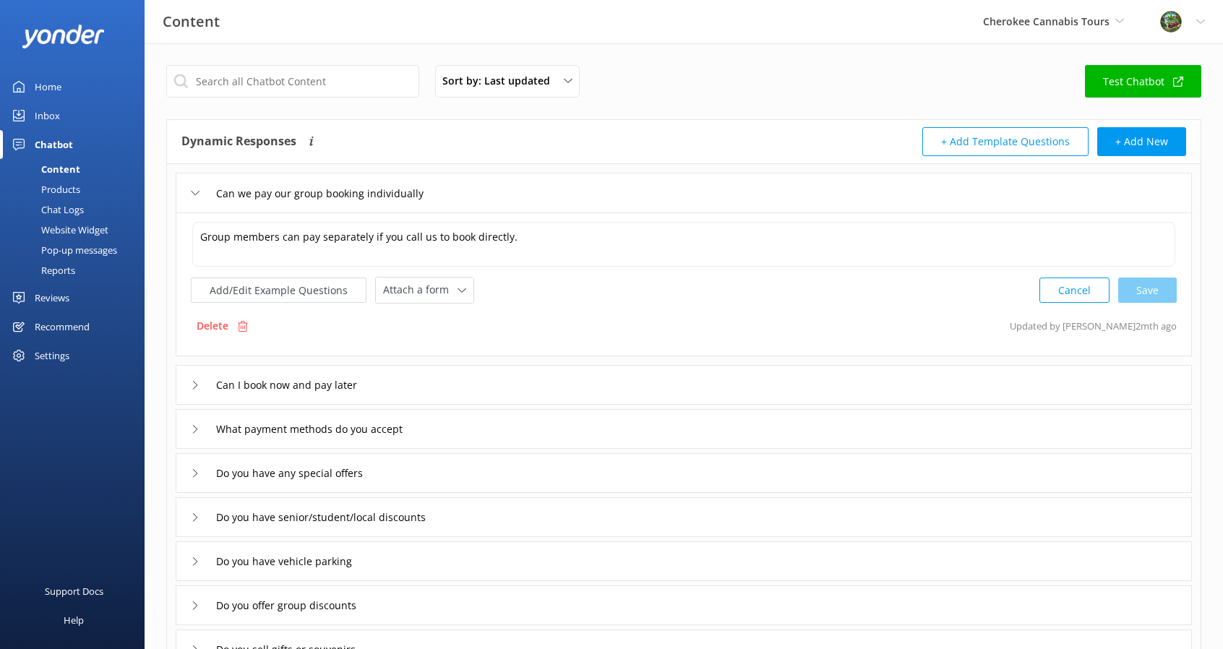
click at [197, 197] on div "Can we pay our group booking individually" at bounding box center [321, 193] width 260 height 24
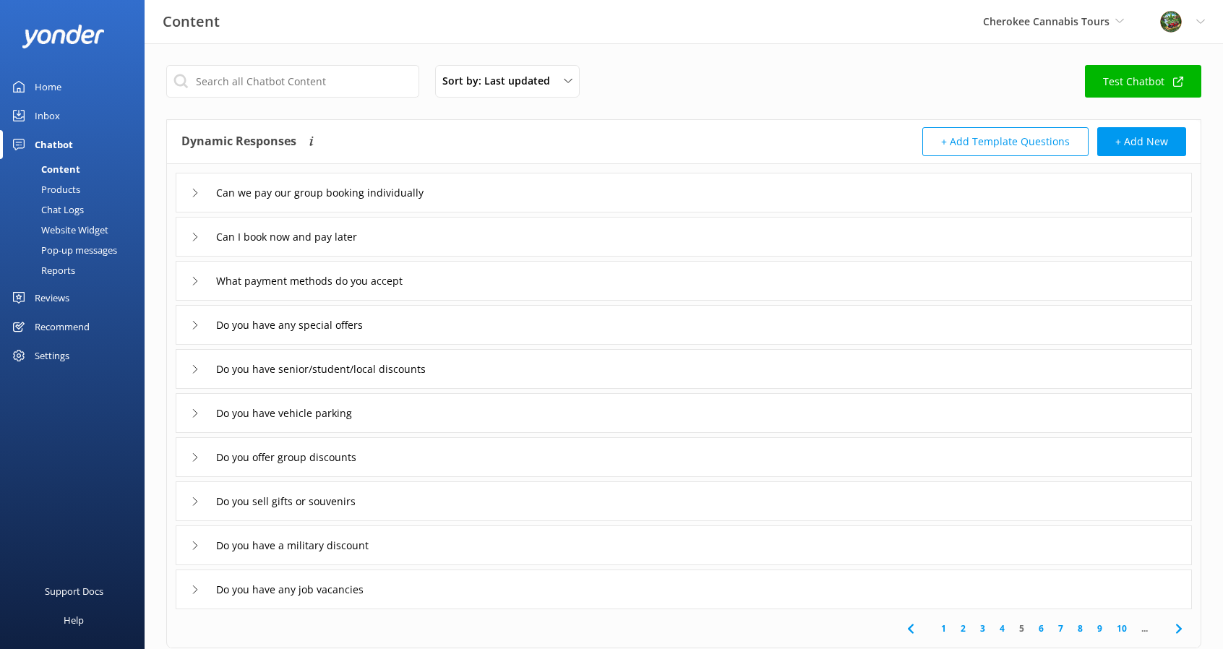
click at [189, 238] on div "Can I book now and pay later" at bounding box center [684, 237] width 1016 height 40
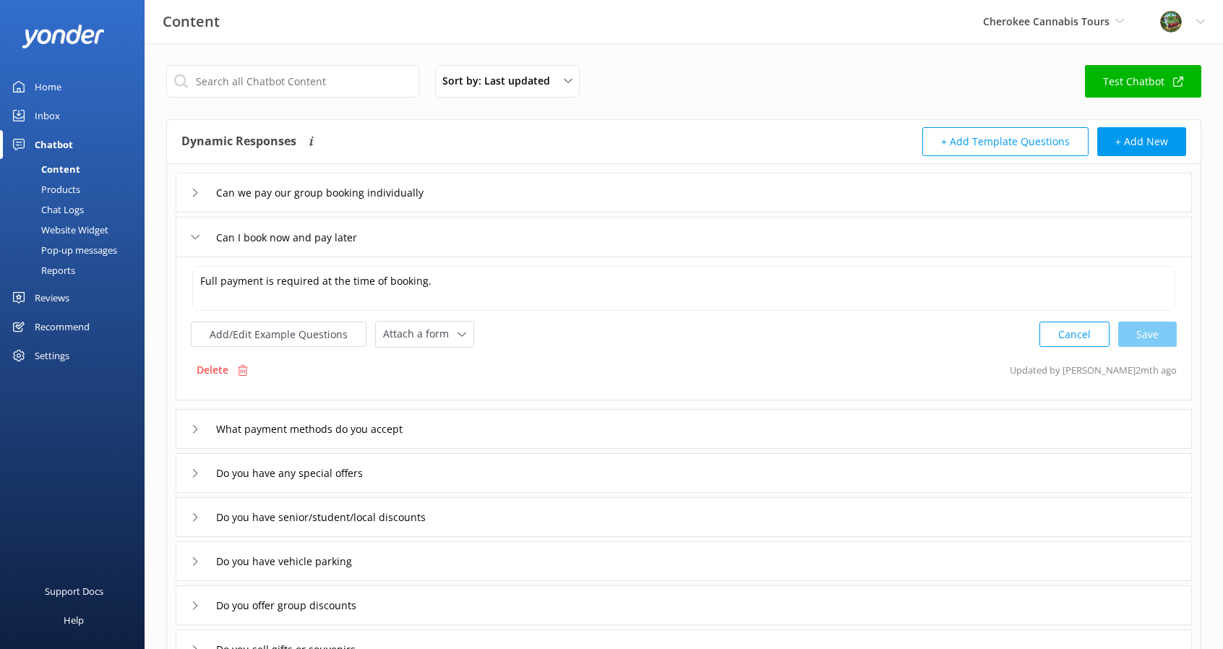
click at [191, 236] on icon at bounding box center [195, 237] width 9 height 9
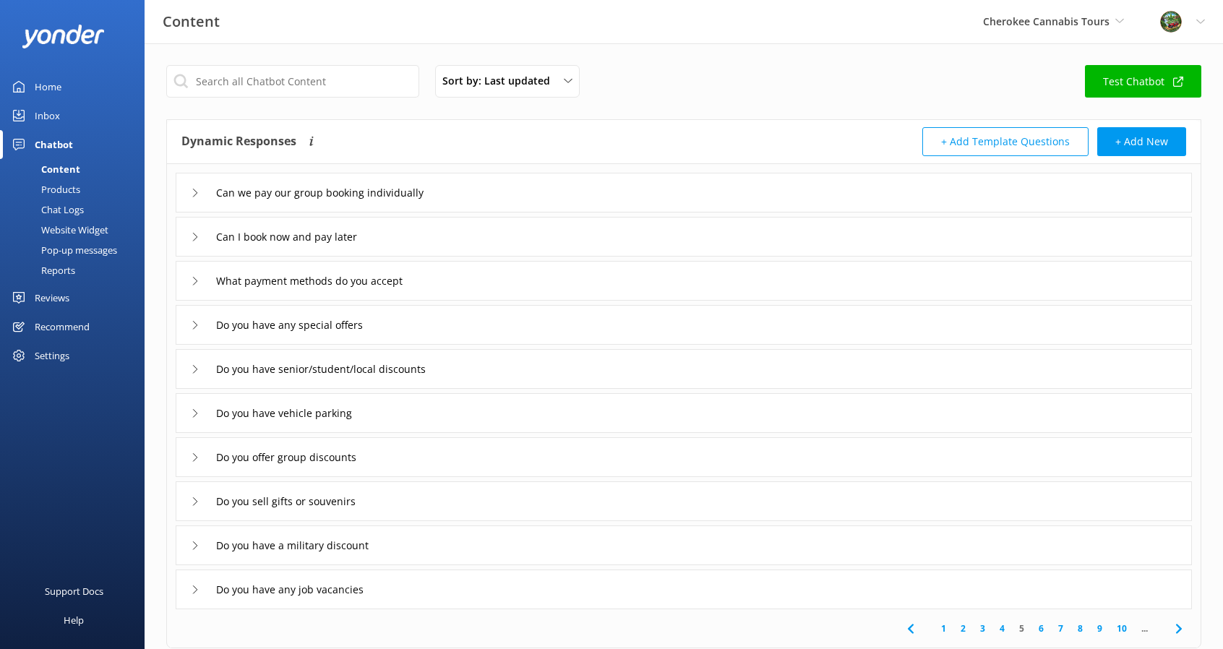
click at [197, 277] on icon at bounding box center [195, 281] width 9 height 9
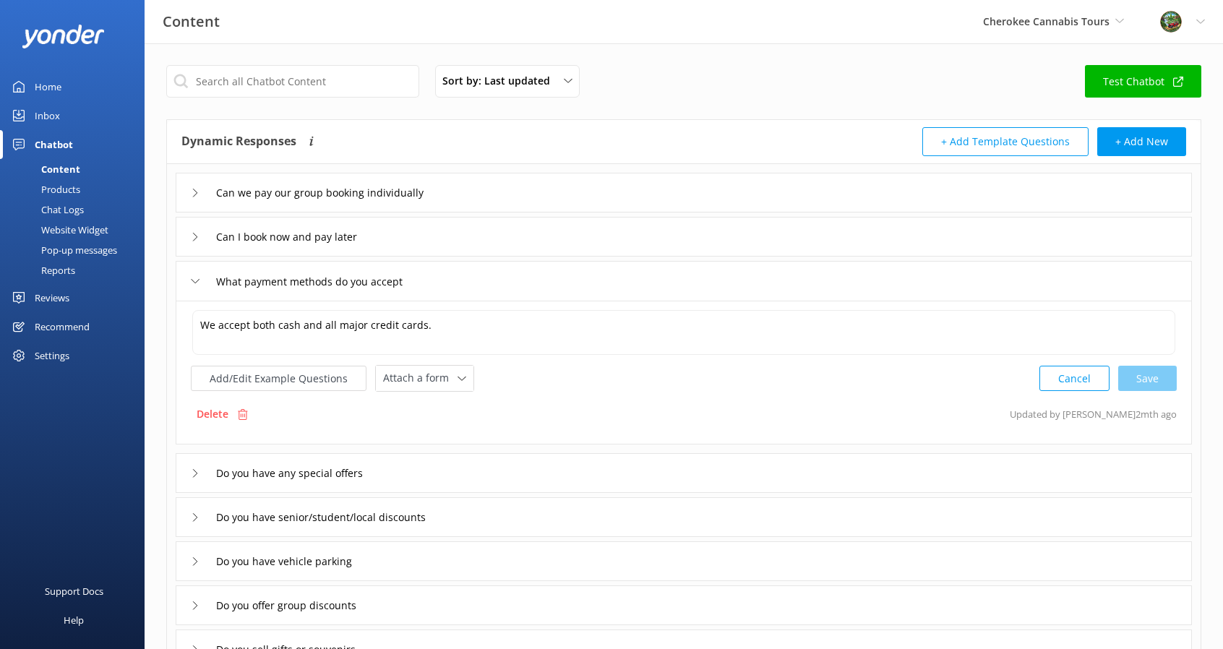
click at [197, 277] on icon at bounding box center [195, 281] width 9 height 9
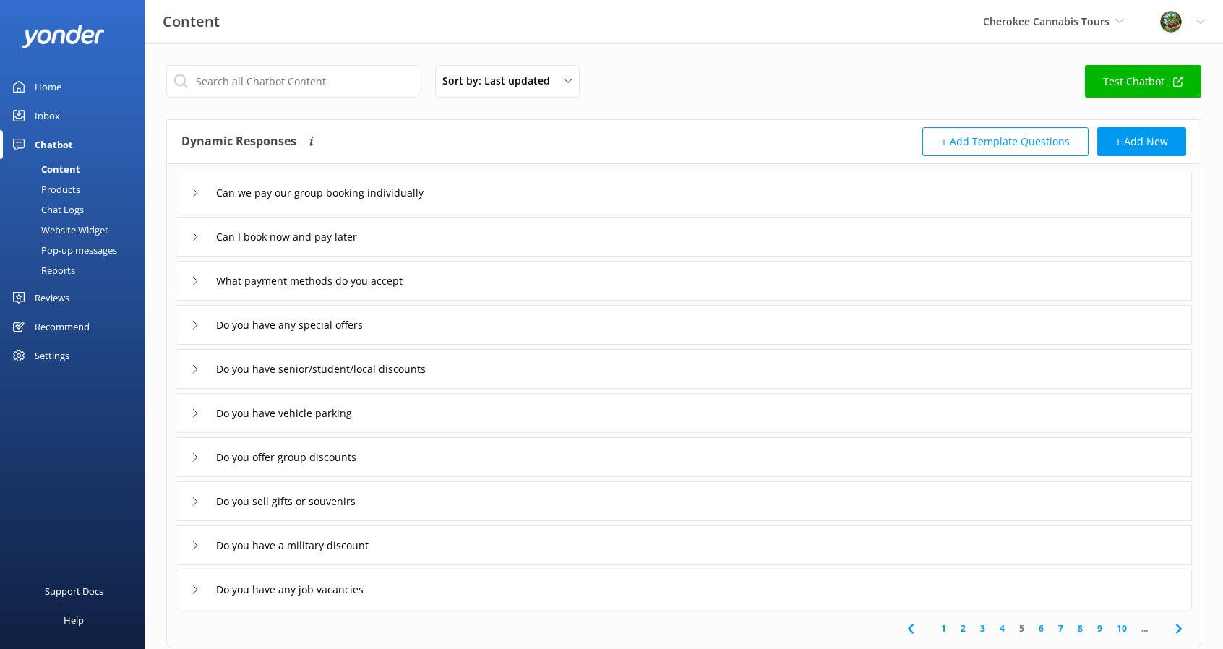
click at [195, 321] on icon at bounding box center [195, 325] width 9 height 9
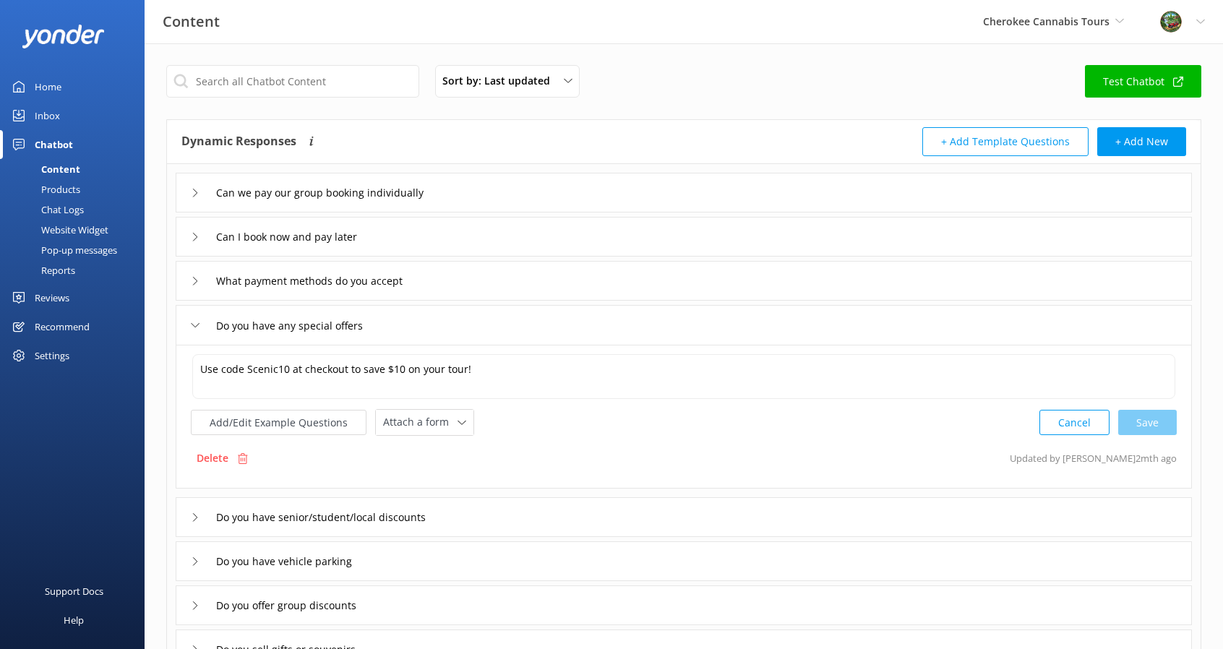
click at [195, 321] on icon at bounding box center [195, 325] width 9 height 9
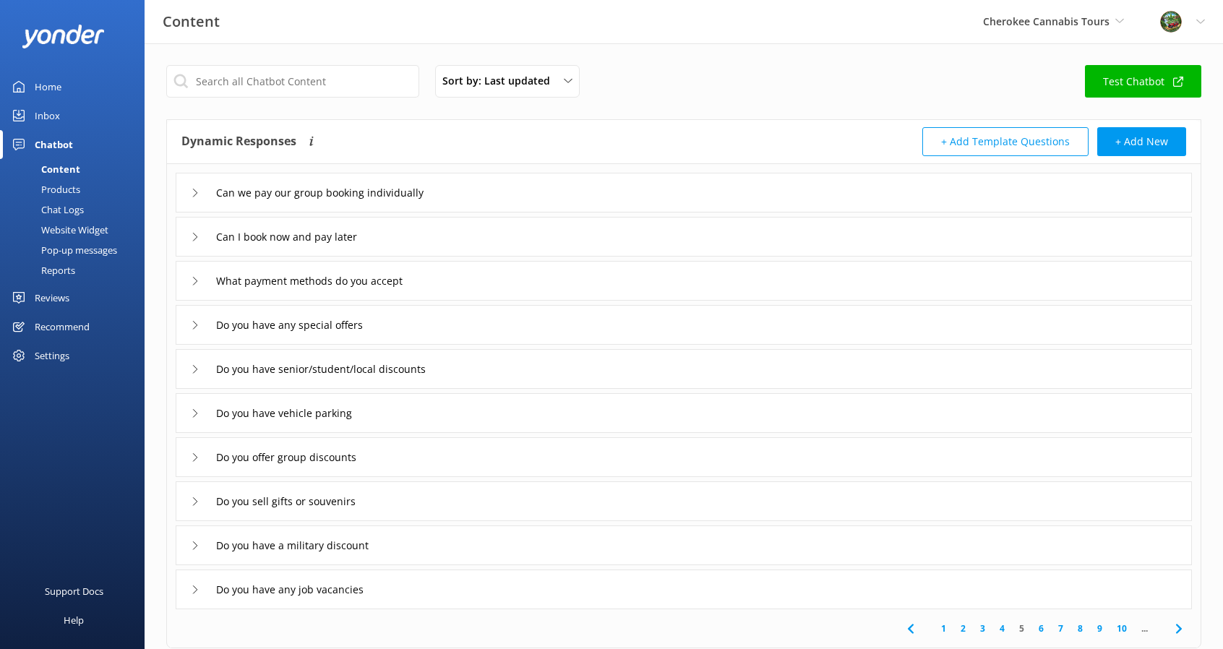
click at [193, 365] on use at bounding box center [195, 369] width 4 height 8
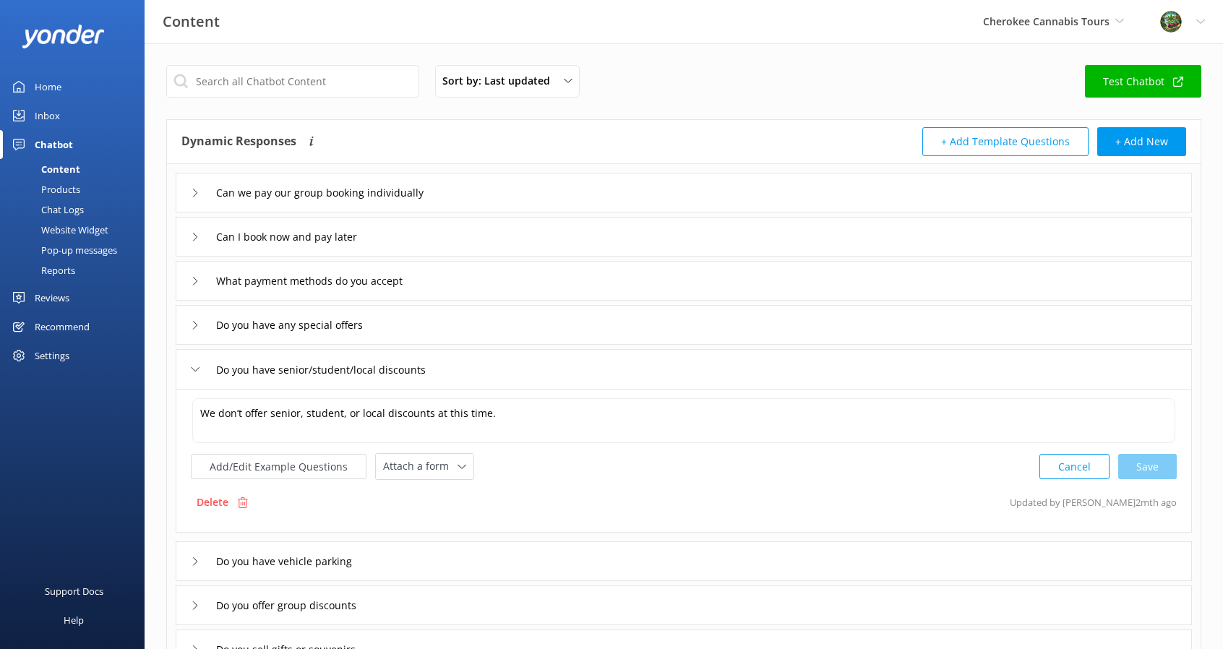
click at [192, 365] on icon at bounding box center [195, 369] width 9 height 9
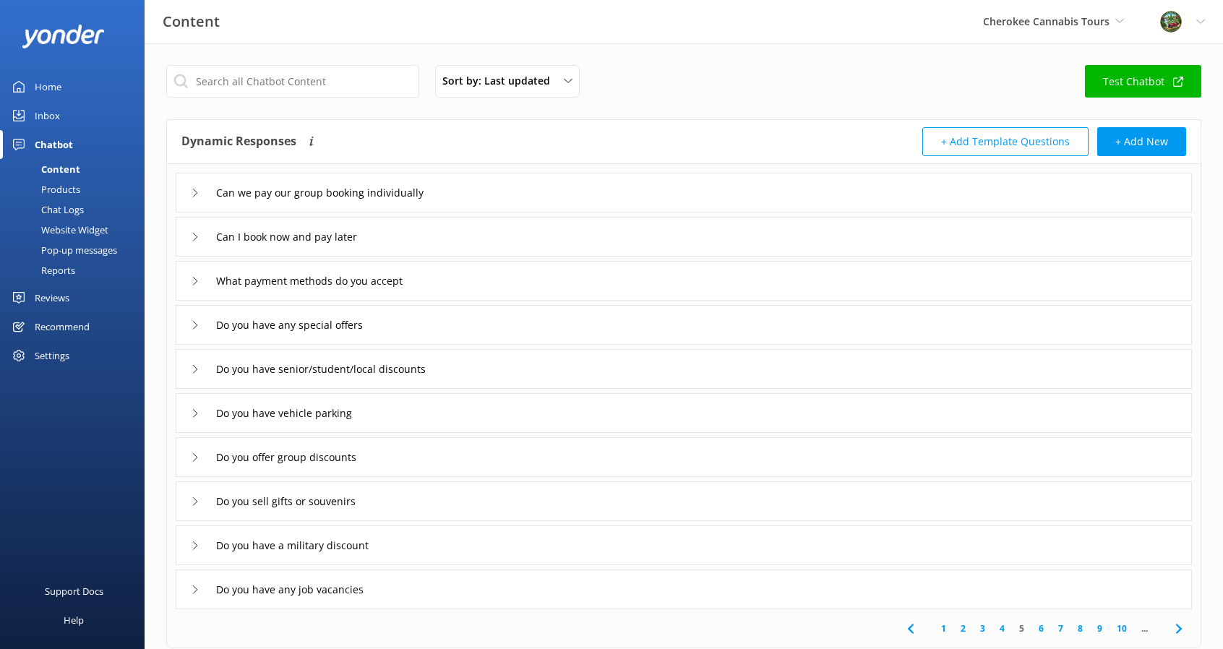
click at [192, 410] on icon at bounding box center [195, 413] width 9 height 9
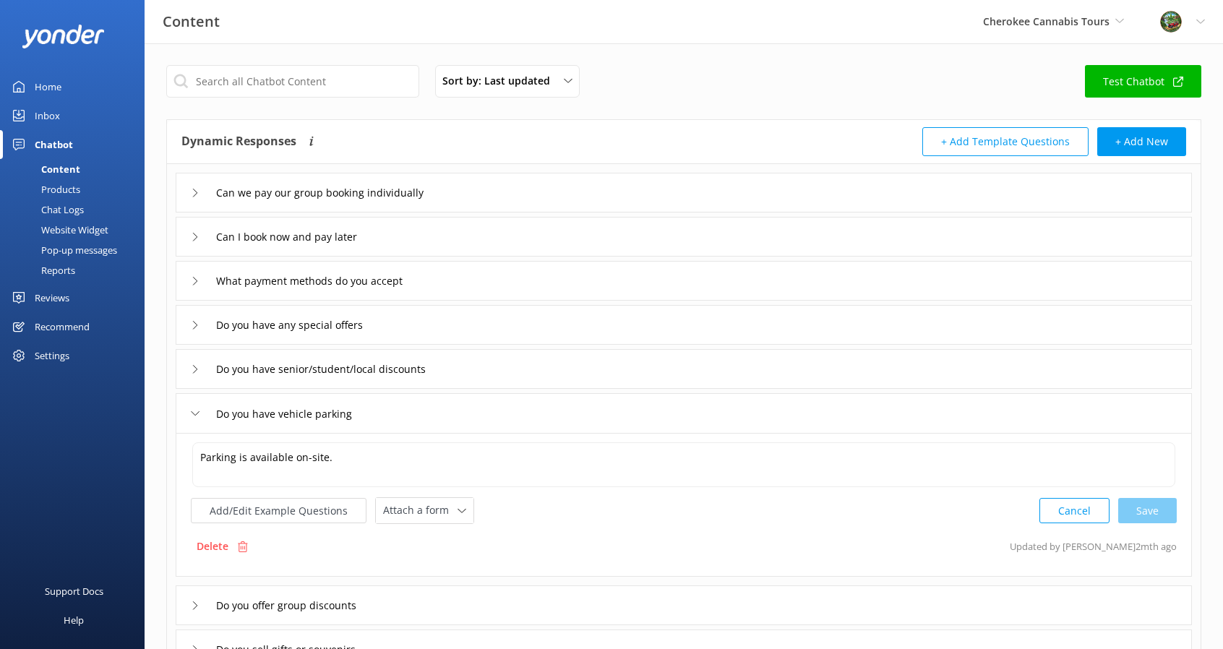
click at [192, 410] on icon at bounding box center [195, 413] width 9 height 9
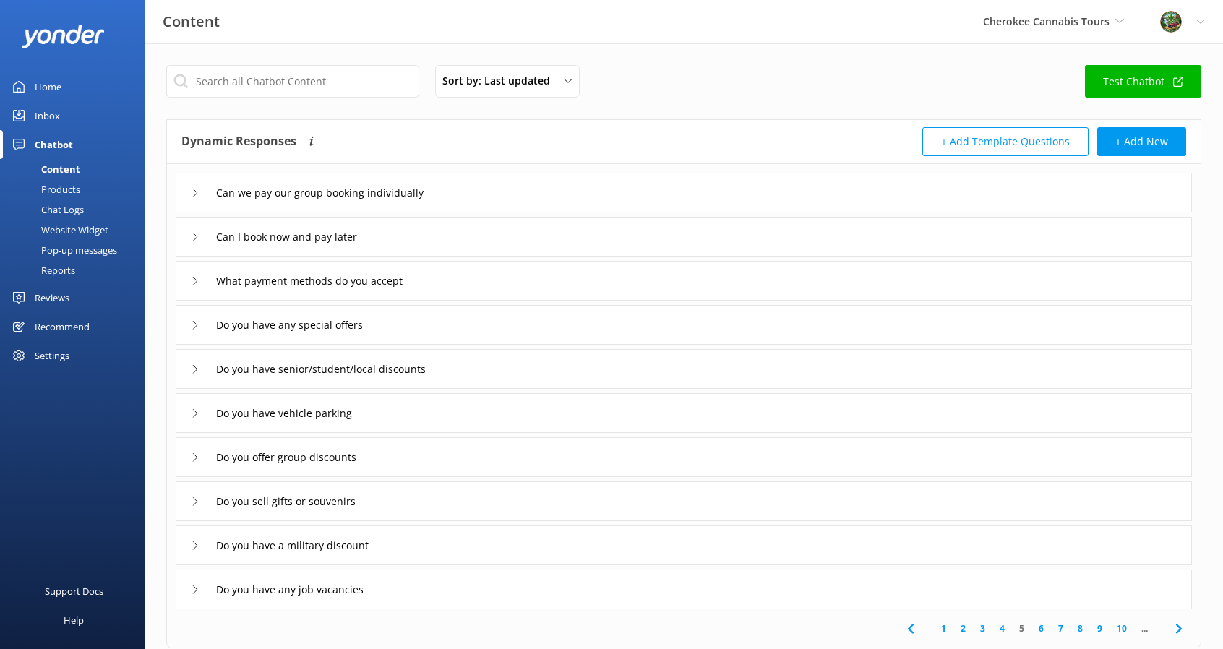
click at [197, 462] on div "Do you offer group discounts" at bounding box center [280, 457] width 179 height 24
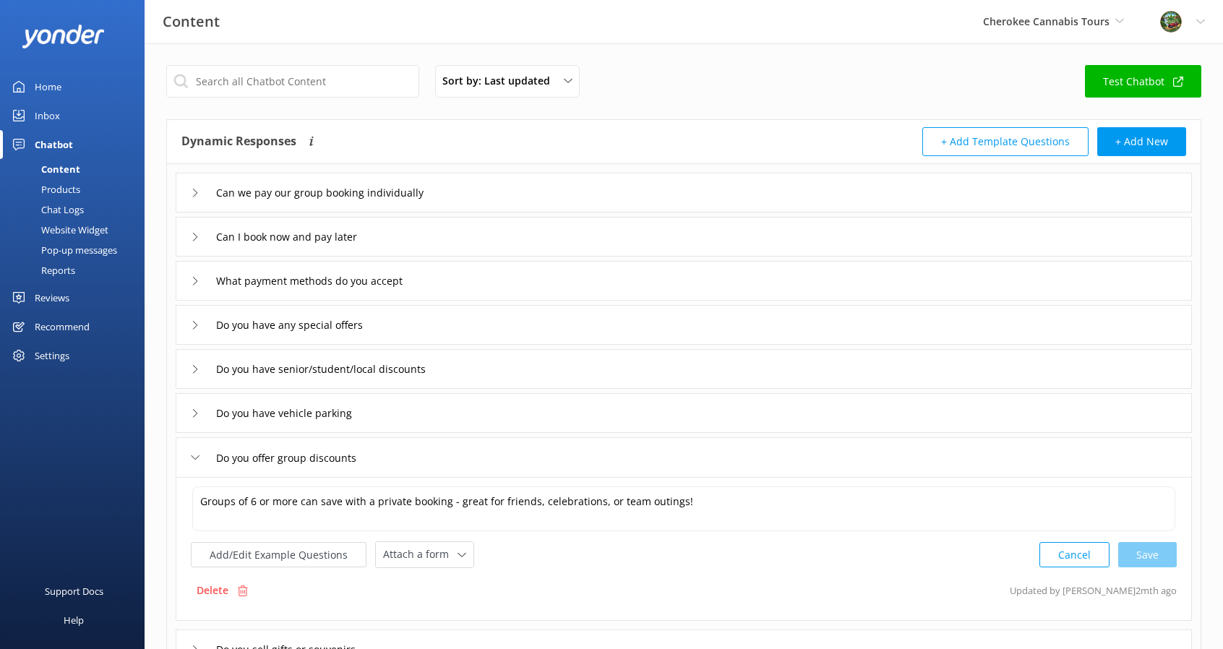
click at [197, 462] on div "Do you offer group discounts" at bounding box center [280, 458] width 179 height 24
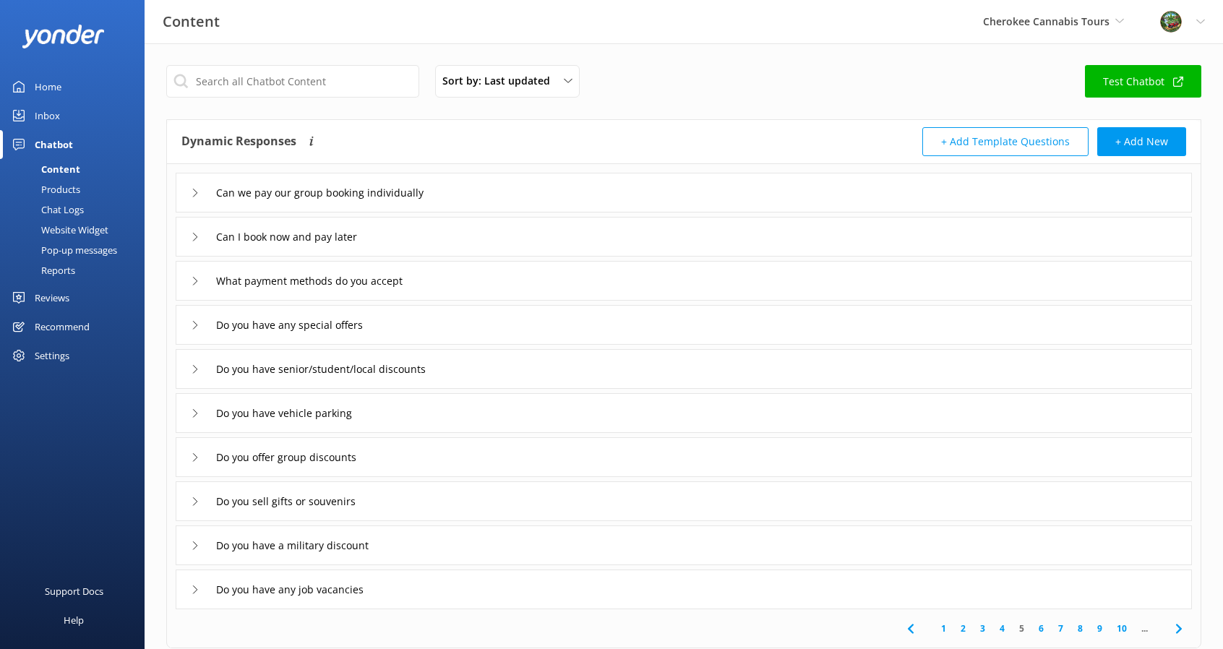
click at [195, 499] on use at bounding box center [195, 501] width 4 height 8
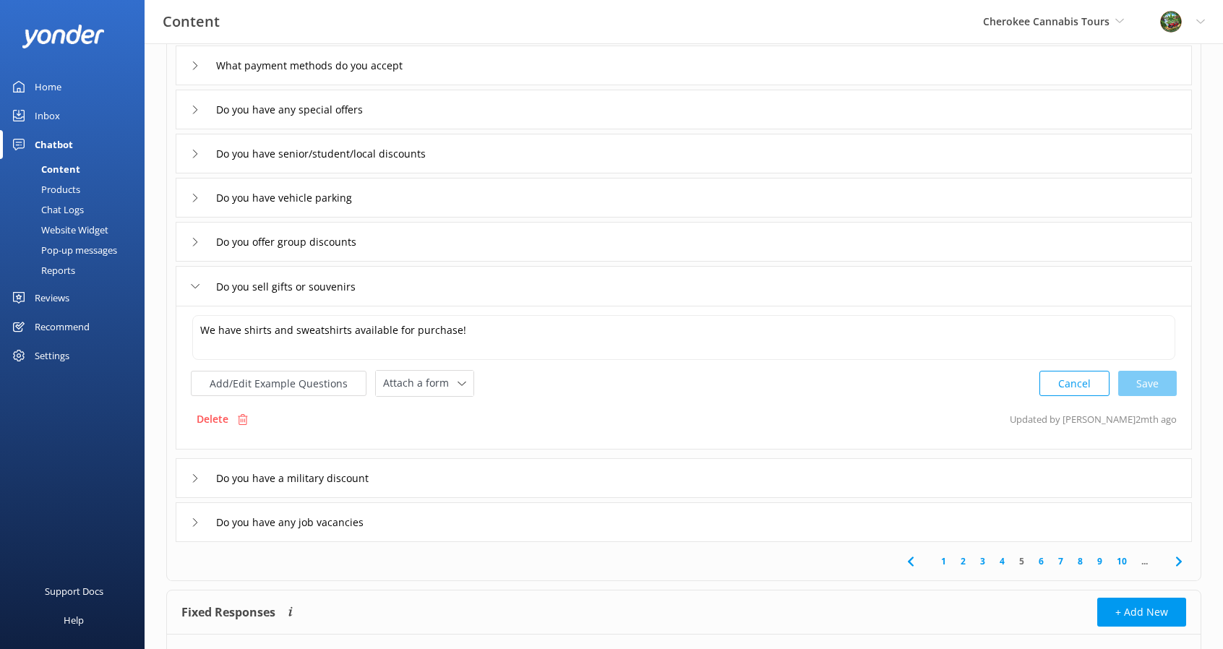
scroll to position [217, 0]
click at [192, 475] on icon at bounding box center [195, 477] width 9 height 9
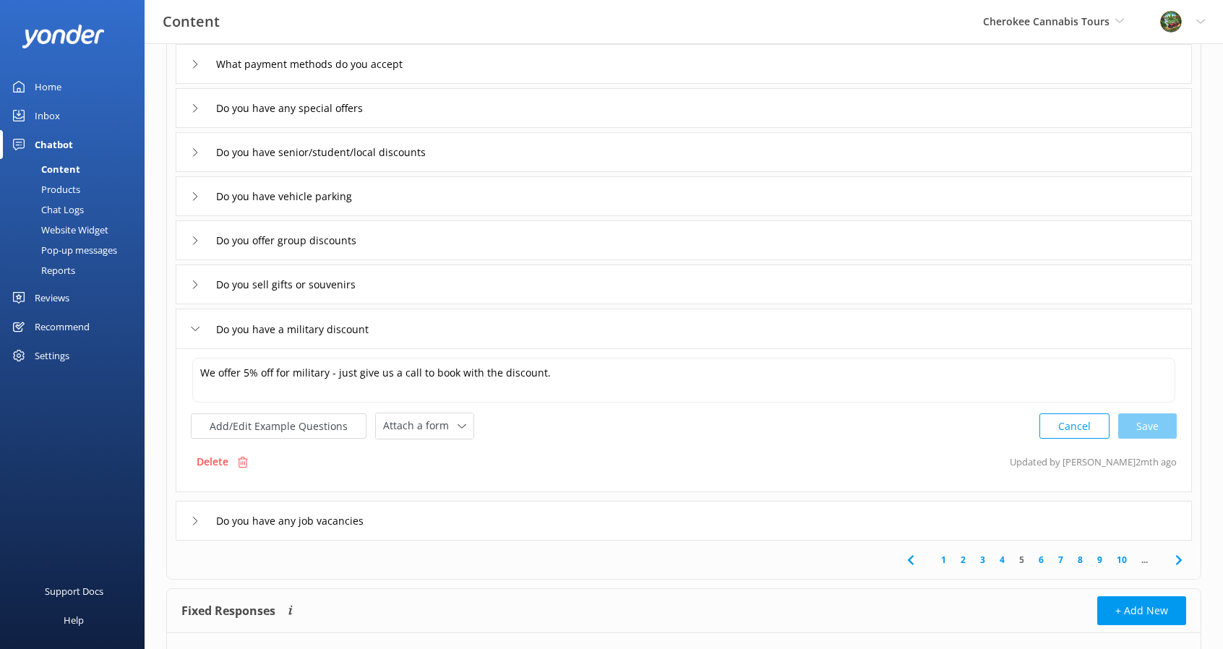
click at [194, 517] on icon at bounding box center [195, 521] width 9 height 9
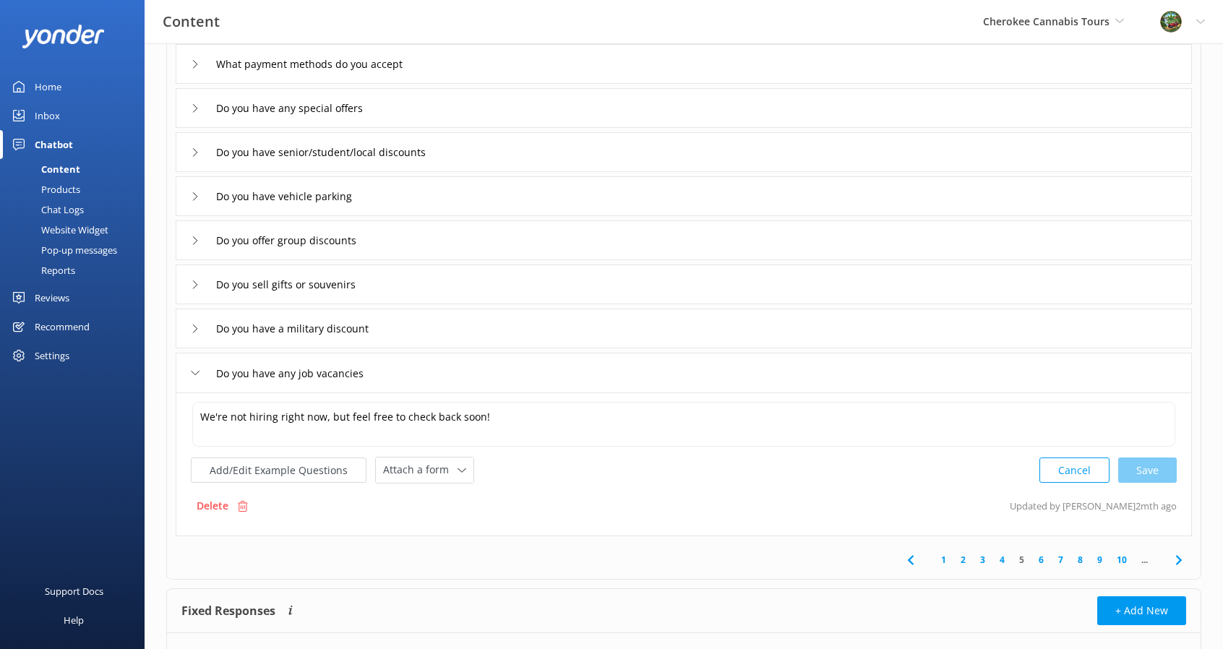
click at [1046, 556] on link "6" at bounding box center [1041, 560] width 20 height 14
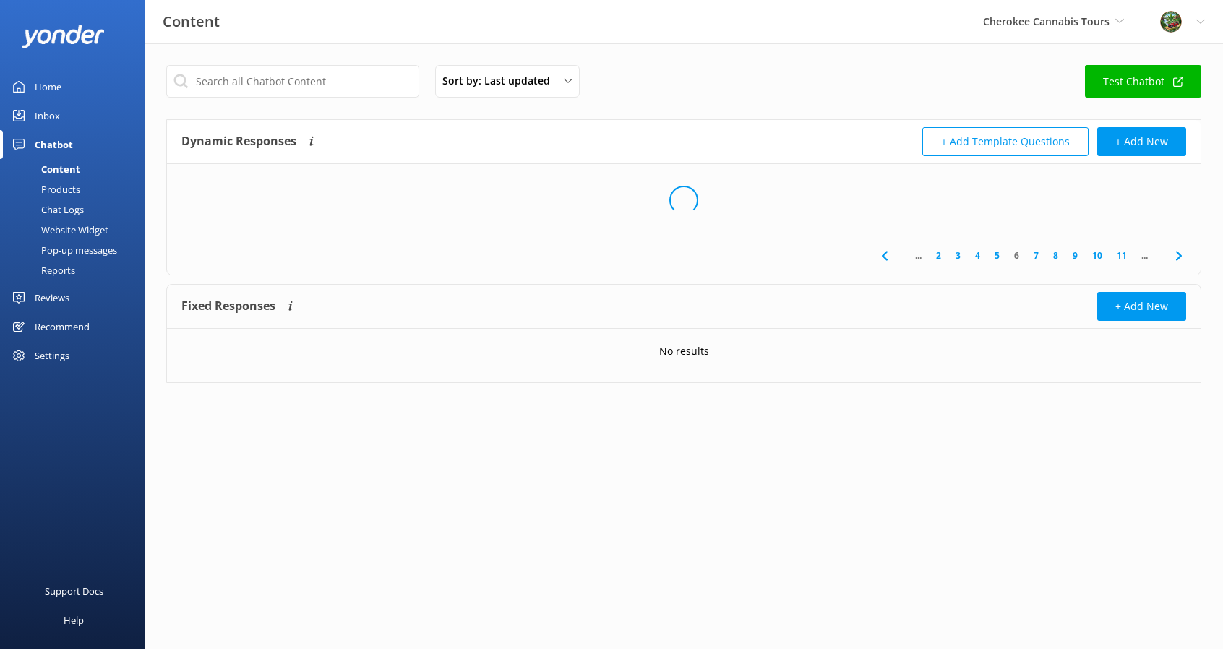
scroll to position [0, 0]
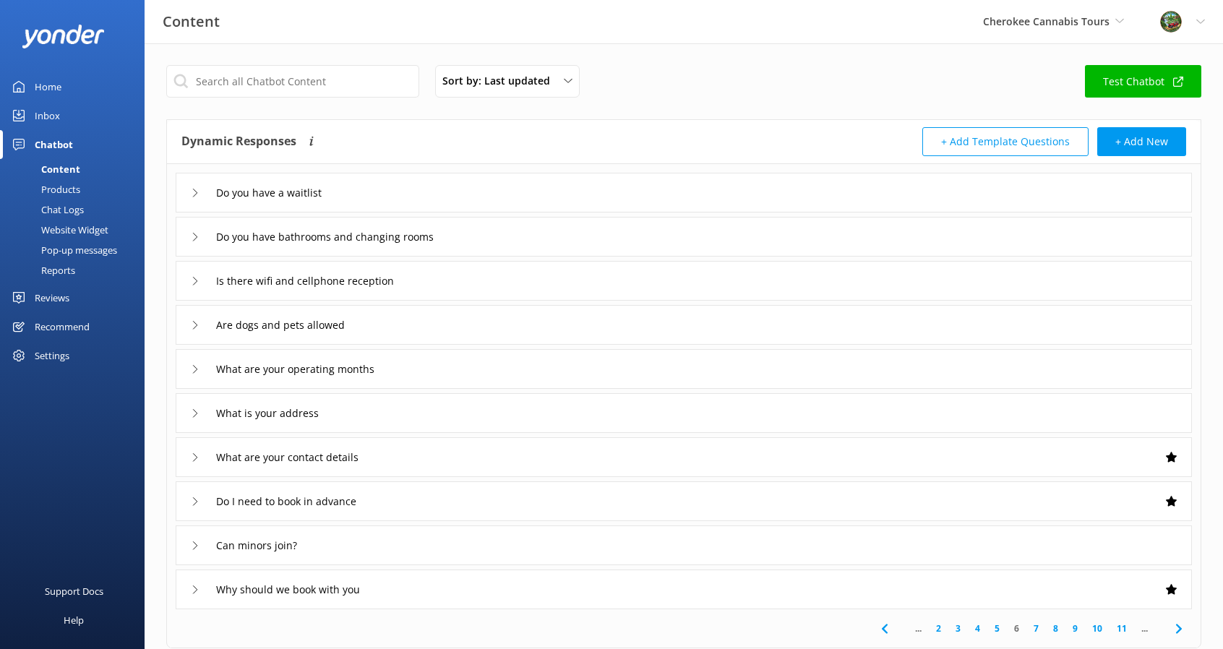
click at [195, 194] on use at bounding box center [195, 193] width 4 height 8
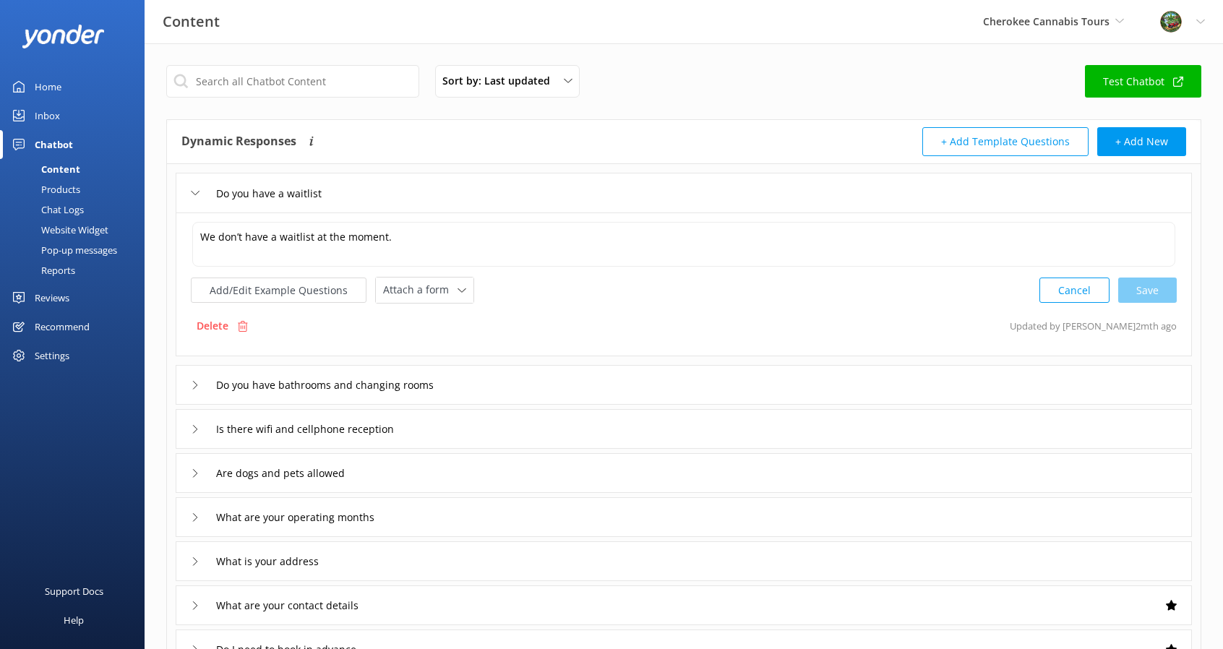
click at [195, 194] on use at bounding box center [195, 193] width 8 height 4
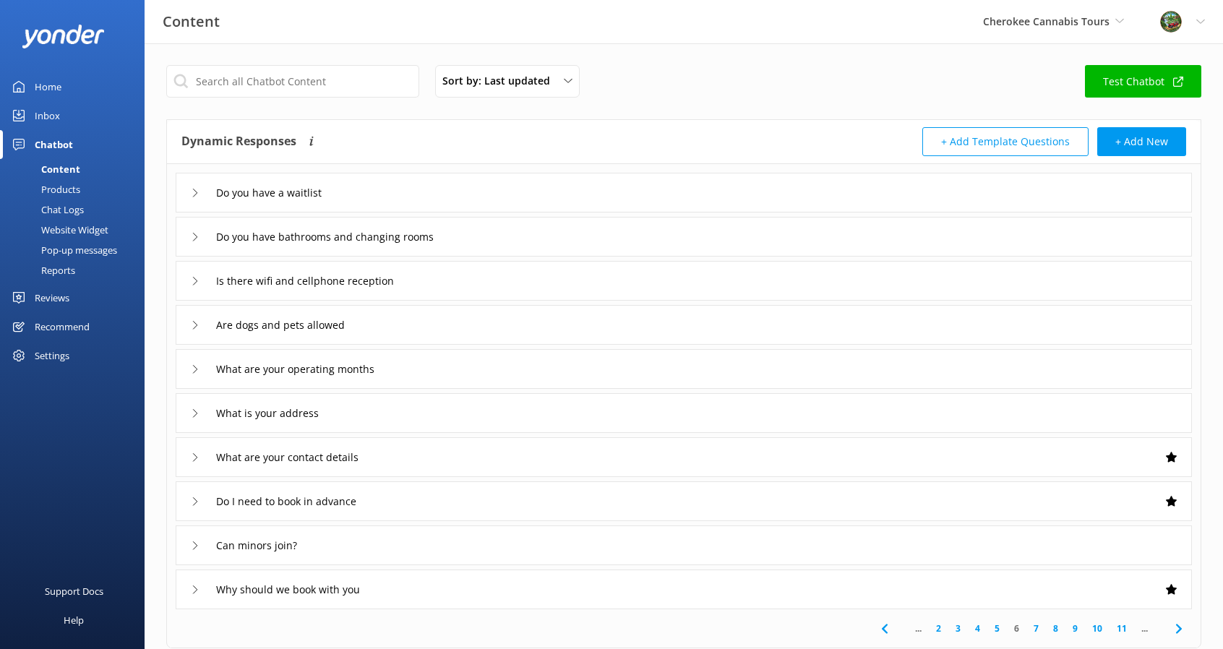
click at [193, 241] on div "Do you have bathrooms and changing rooms" at bounding box center [315, 237] width 249 height 24
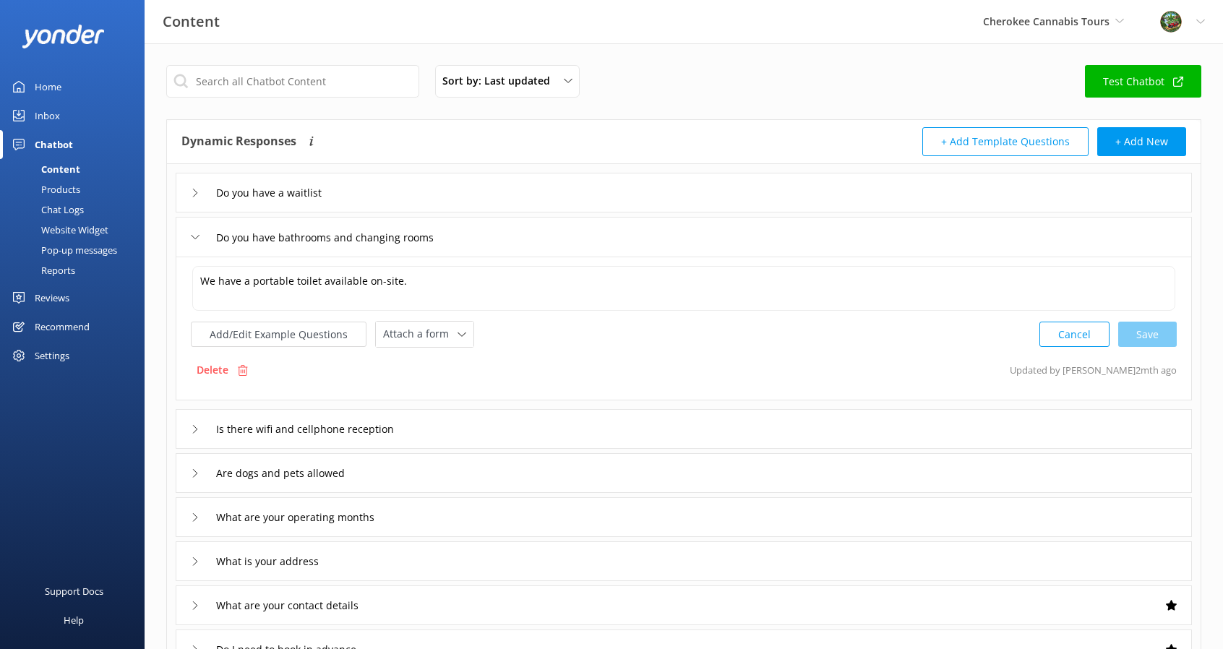
click at [193, 241] on div "Do you have bathrooms and changing rooms" at bounding box center [315, 237] width 249 height 24
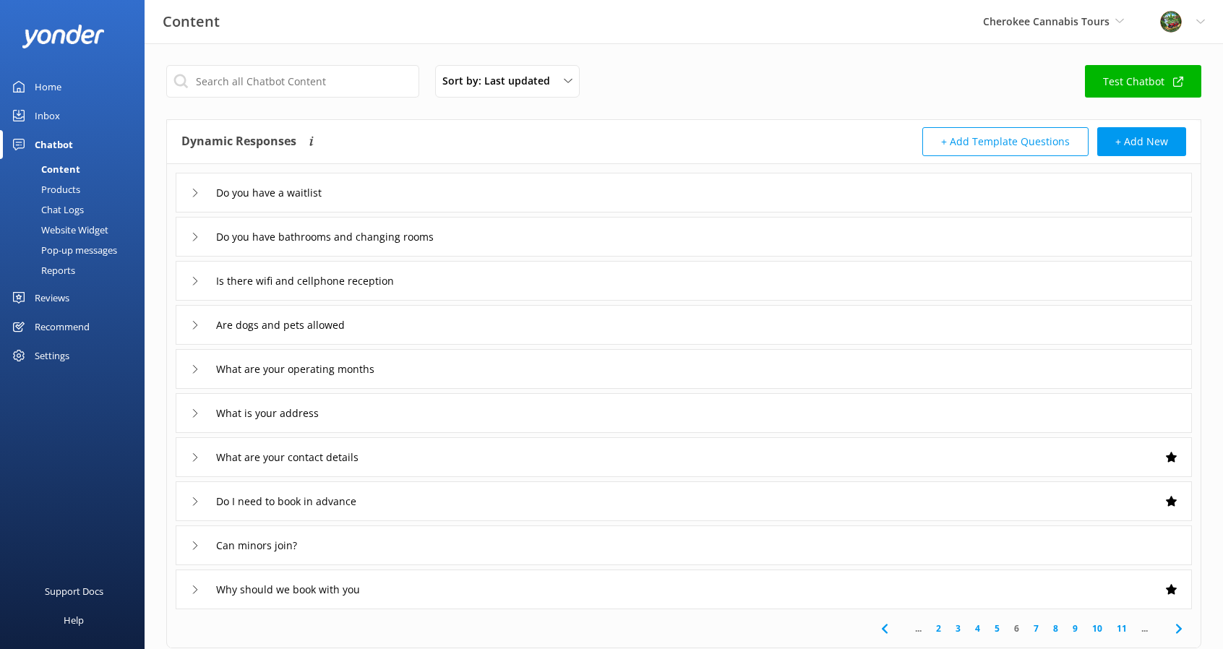
click at [195, 279] on use at bounding box center [195, 281] width 4 height 8
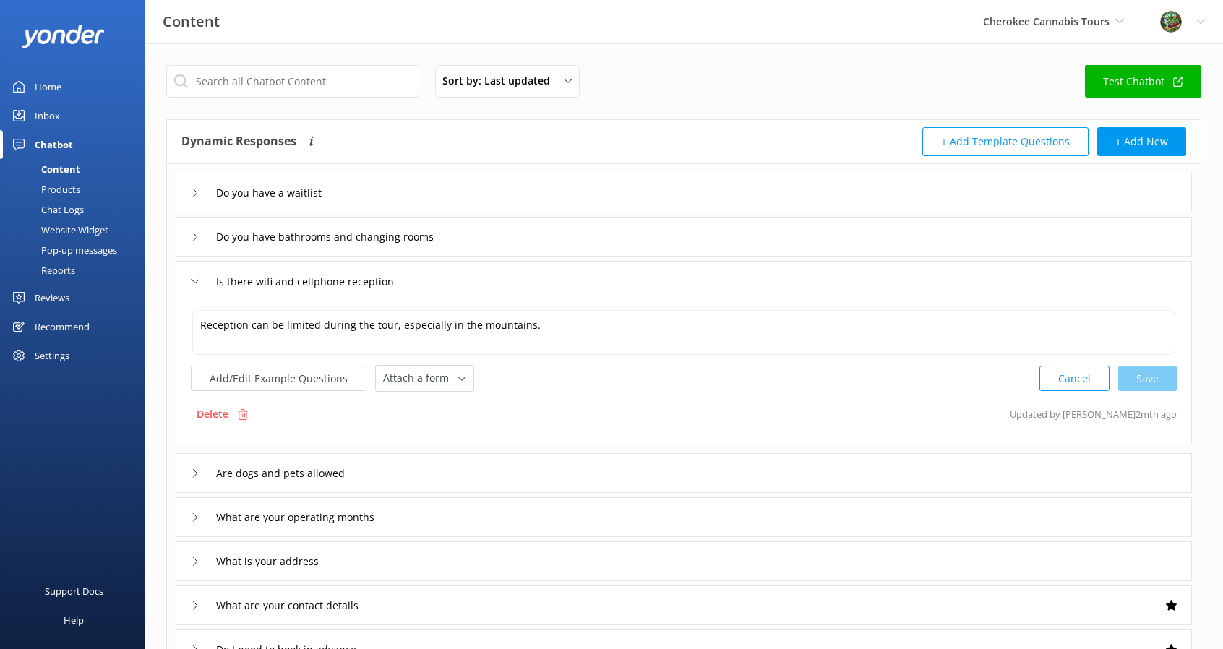
click at [195, 279] on icon at bounding box center [195, 281] width 9 height 9
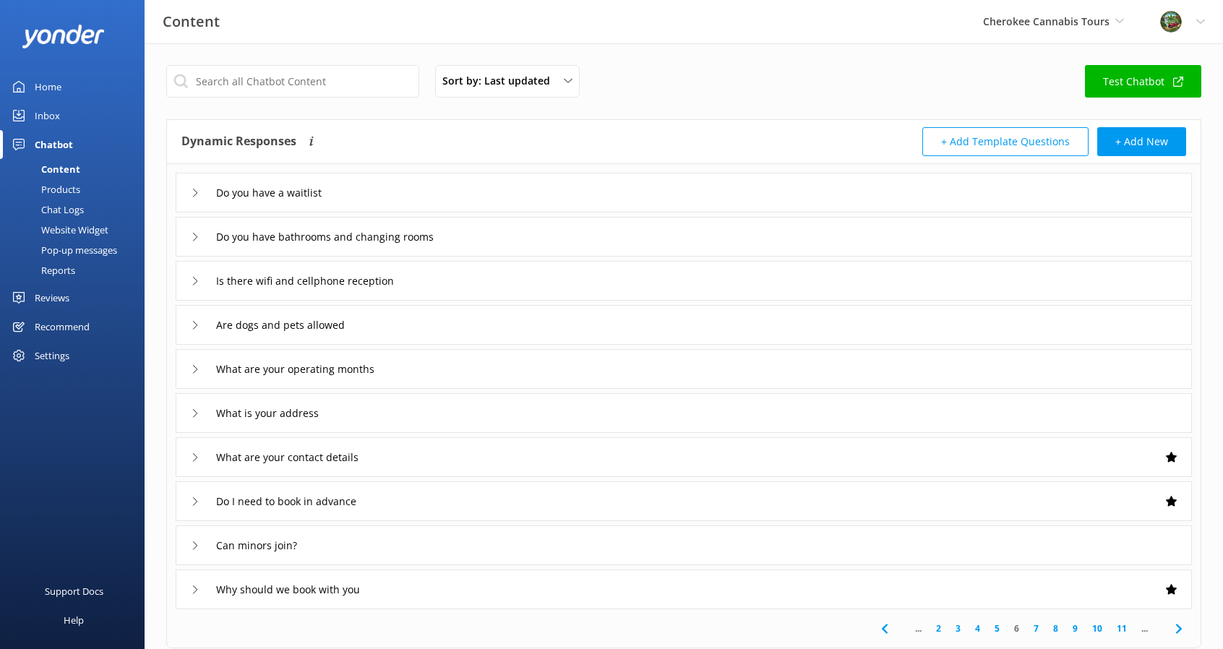
click at [201, 322] on div "Are dogs and pets allowed" at bounding box center [272, 325] width 162 height 24
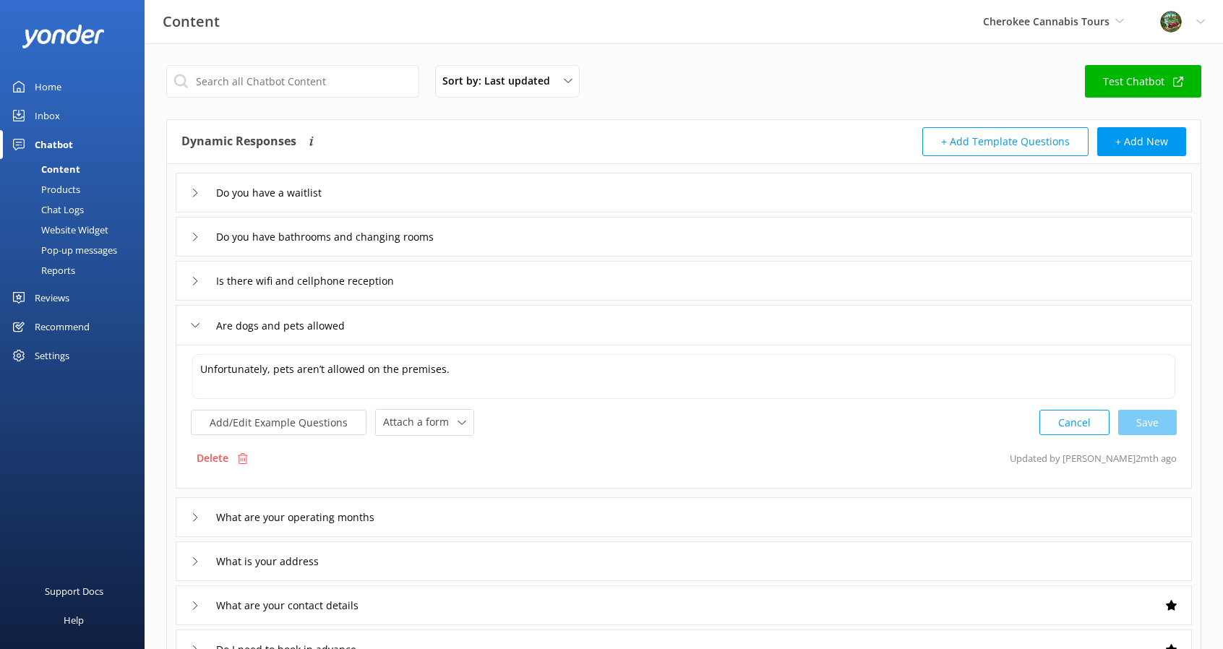
click at [201, 322] on div "Are dogs and pets allowed" at bounding box center [272, 326] width 162 height 24
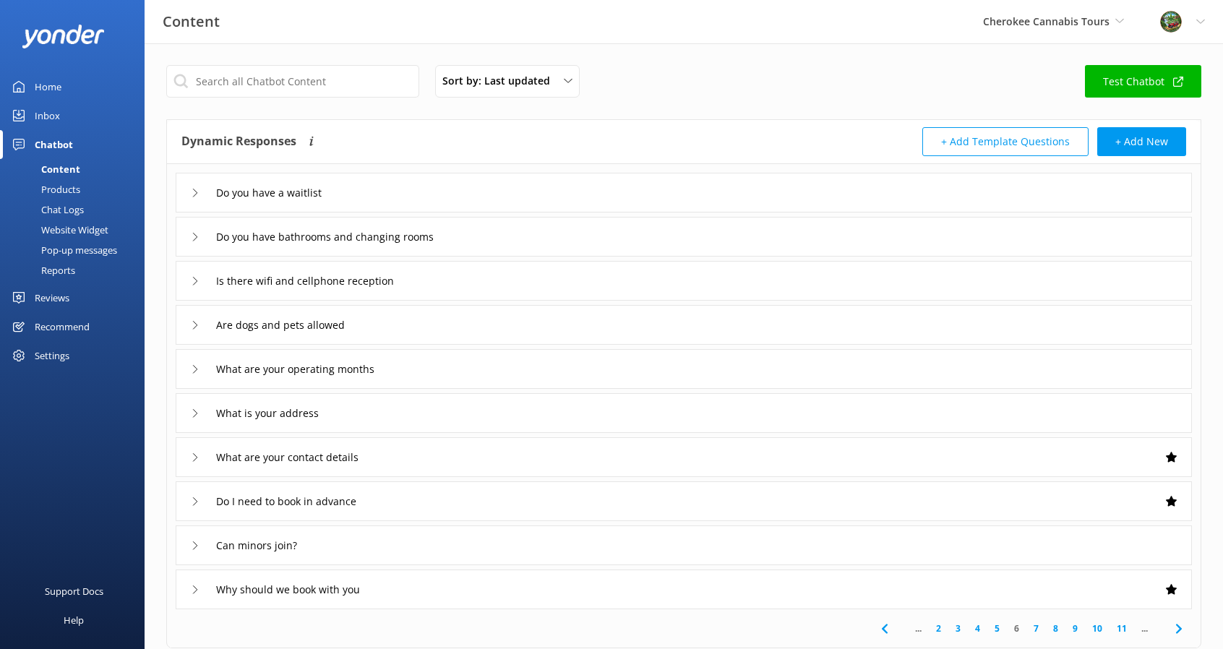
click at [197, 371] on icon at bounding box center [195, 369] width 9 height 9
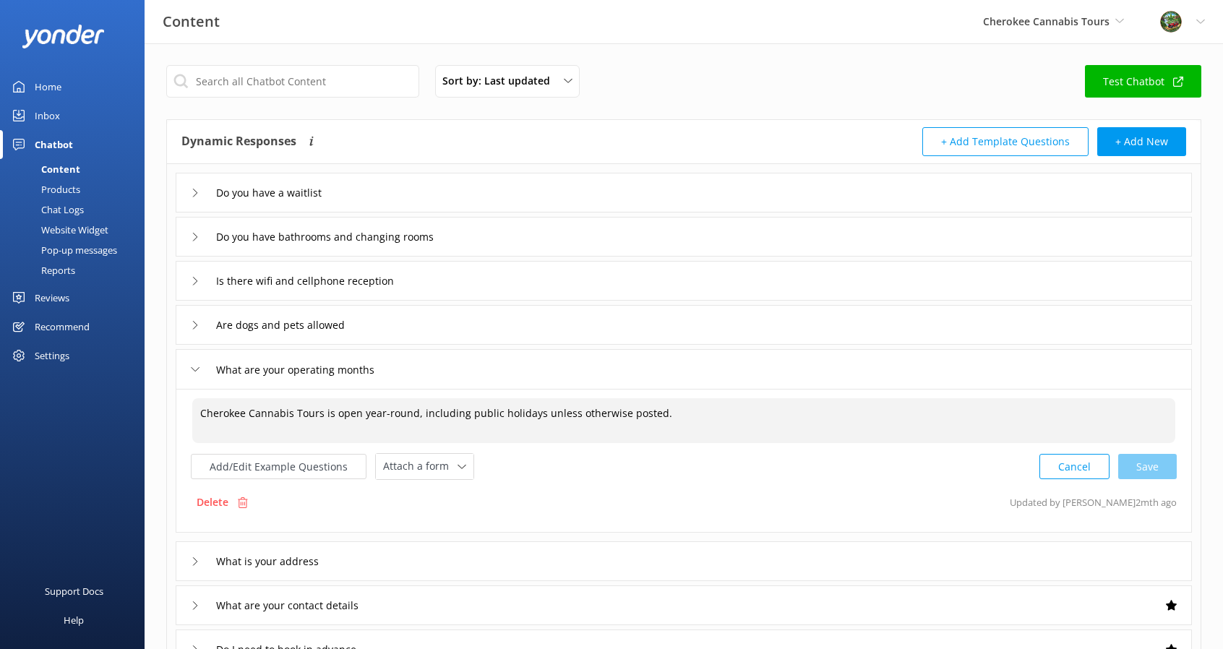
drag, startPoint x: 412, startPoint y: 404, endPoint x: 689, endPoint y: 411, distance: 277.6
click at [707, 411] on textarea "Cherokee Cannabis Tours is open year-round, including public holidays unless ot…" at bounding box center [683, 420] width 983 height 45
click at [409, 411] on textarea "Cherokee Cannabis Tours is open year-round, including public holidays unless ot…" at bounding box center [683, 420] width 983 height 45
click at [1166, 460] on div "Cancel Loading.." at bounding box center [1108, 465] width 137 height 27
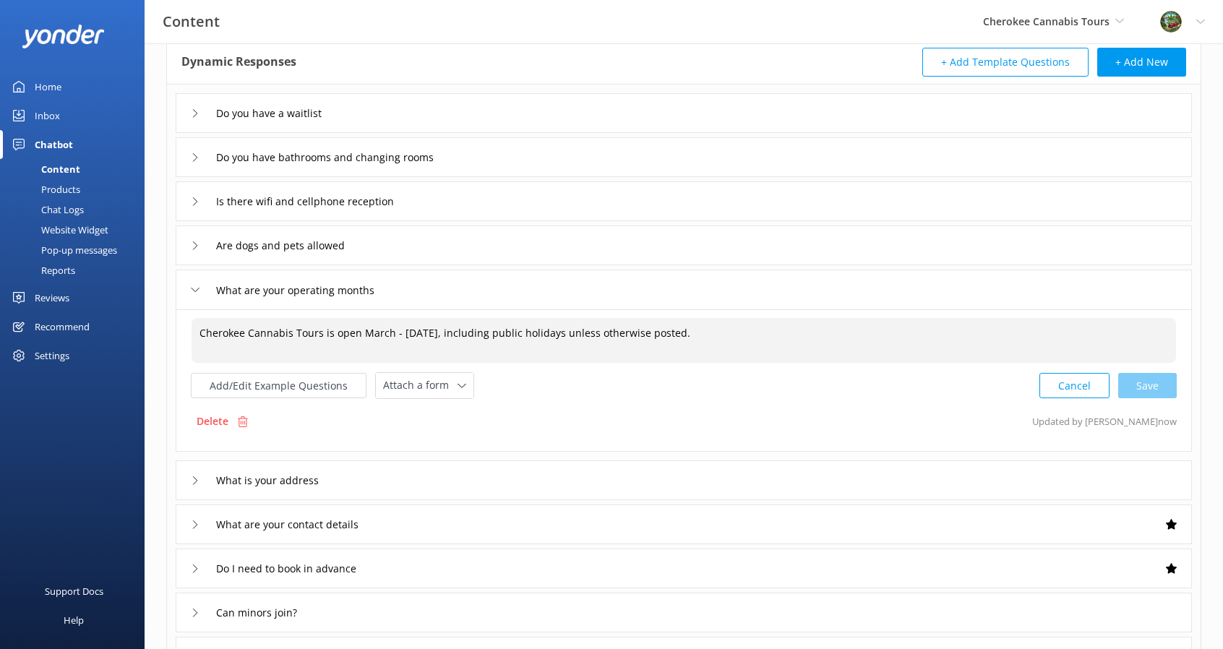
scroll to position [145, 0]
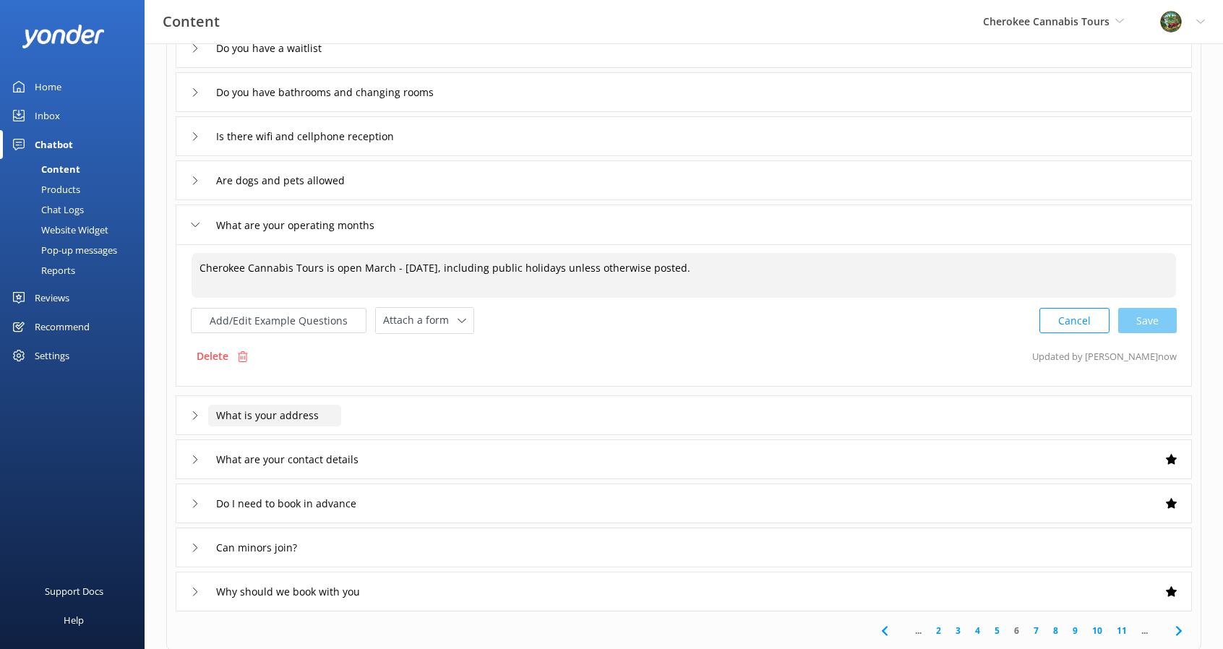
type textarea "Cherokee Cannabis Tours is open March - [DATE], including public holidays unles…"
click at [285, 410] on input "What is your address" at bounding box center [274, 416] width 133 height 22
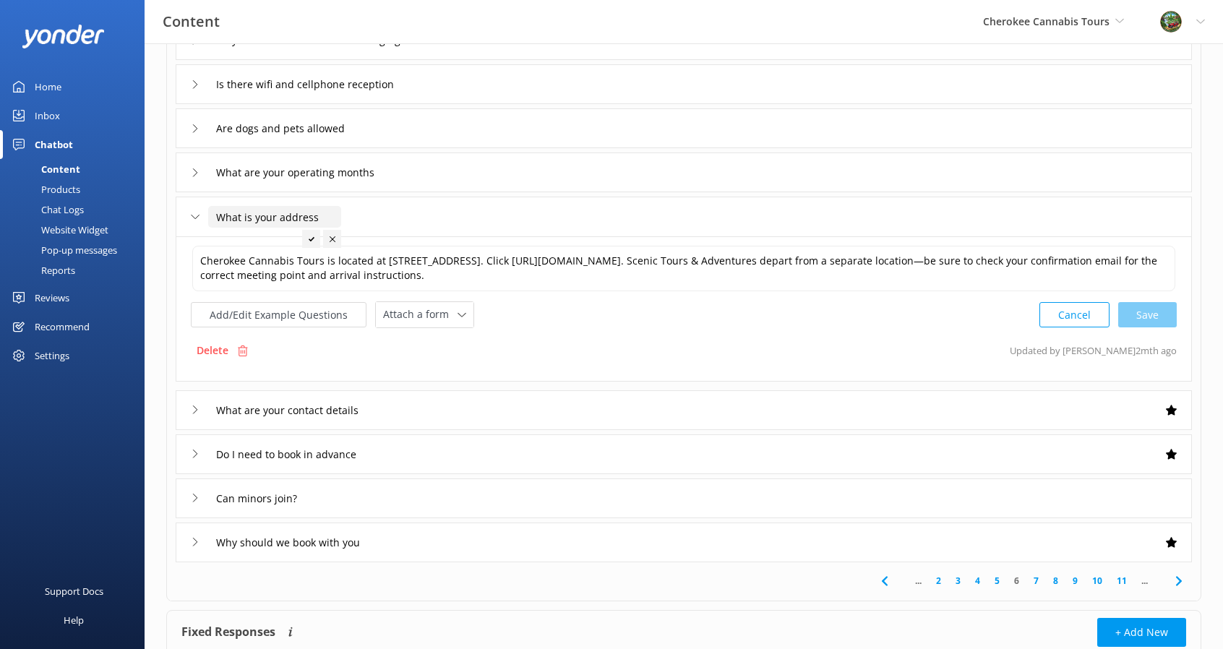
scroll to position [217, 0]
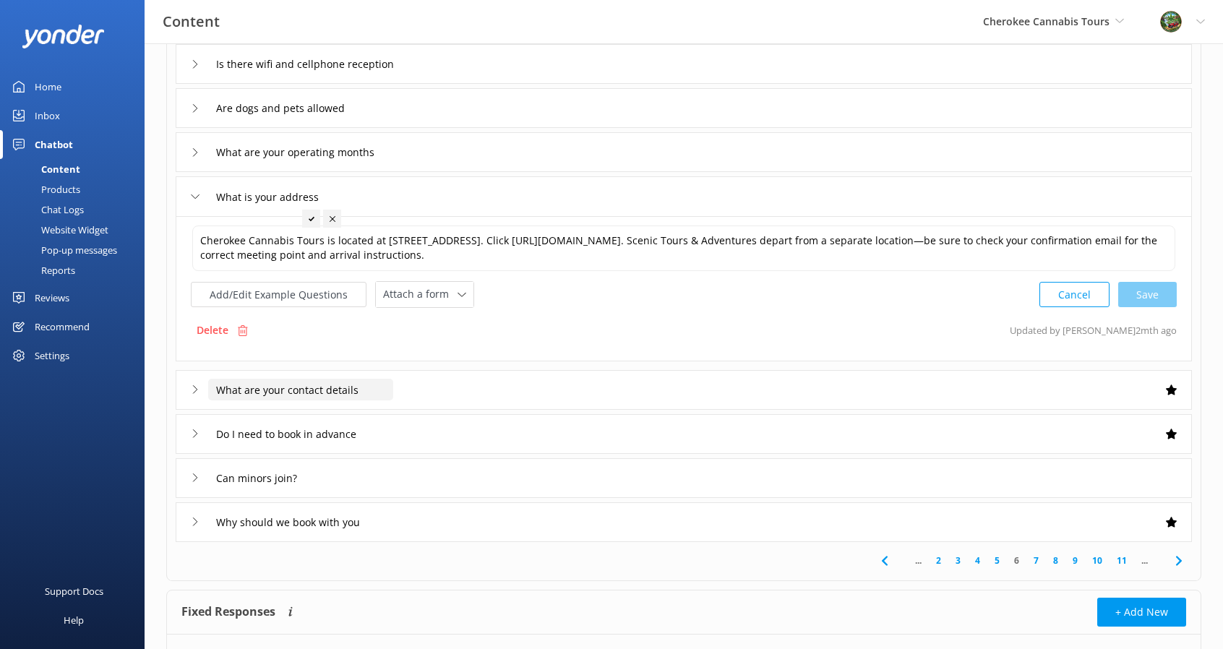
click at [243, 395] on input "What are your contact details" at bounding box center [300, 390] width 185 height 22
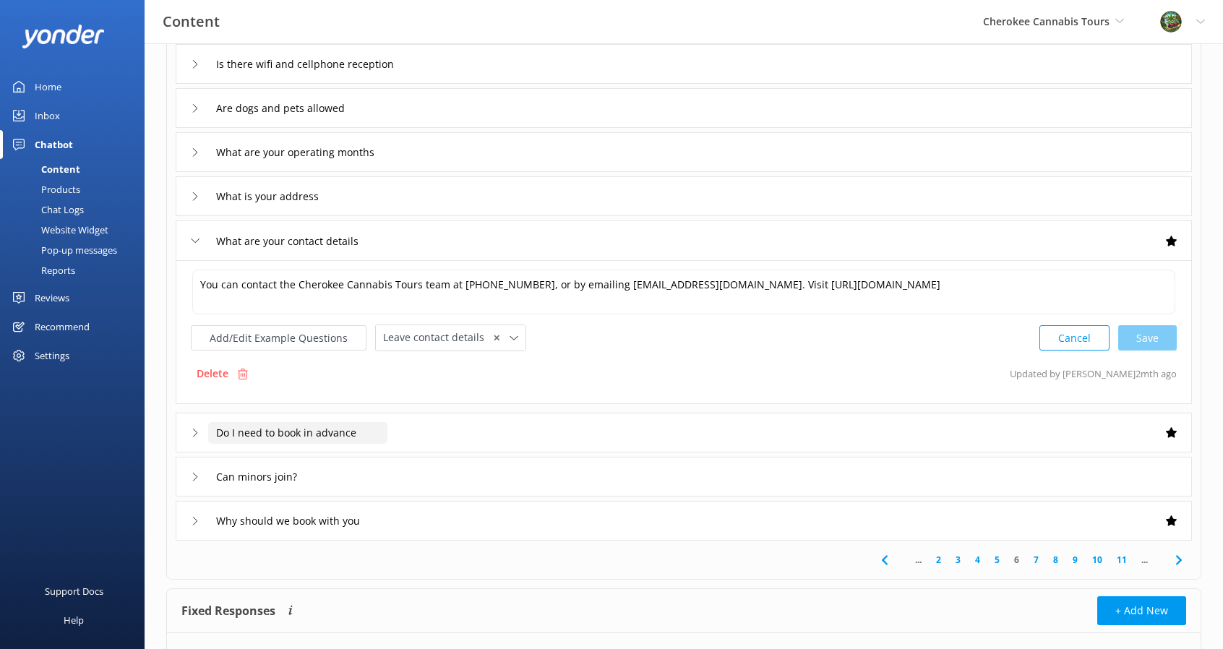
click at [229, 437] on input "Do I need to book in advance" at bounding box center [297, 433] width 179 height 22
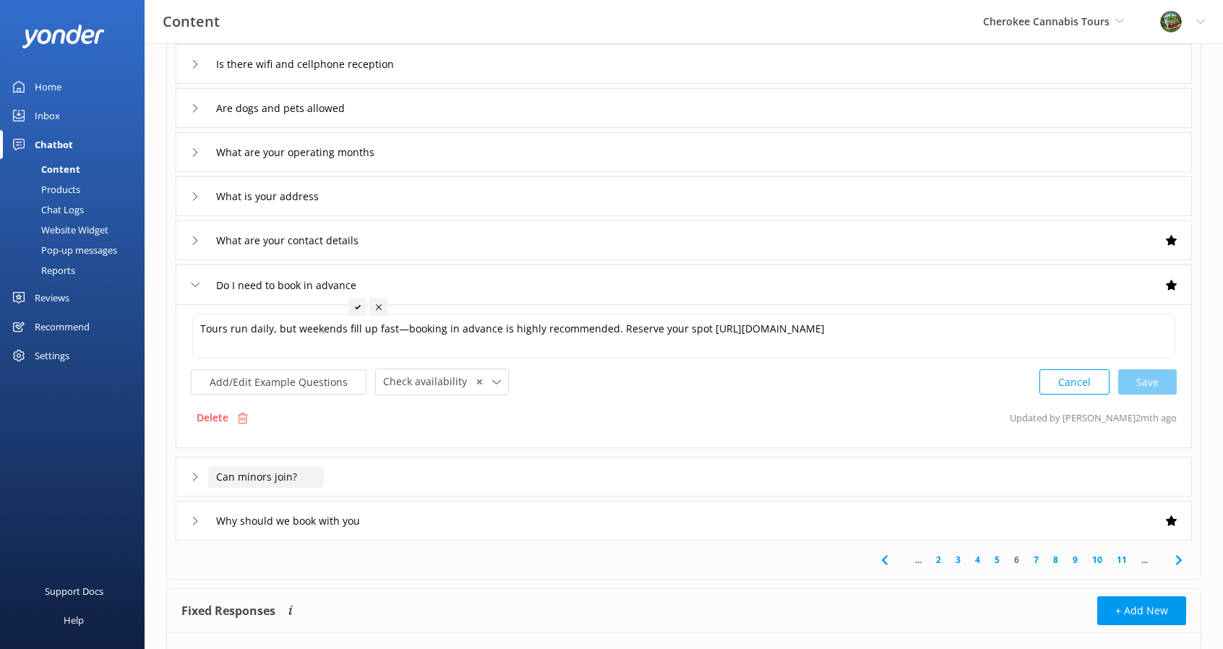
click at [231, 475] on input "Can minors join?" at bounding box center [266, 477] width 116 height 22
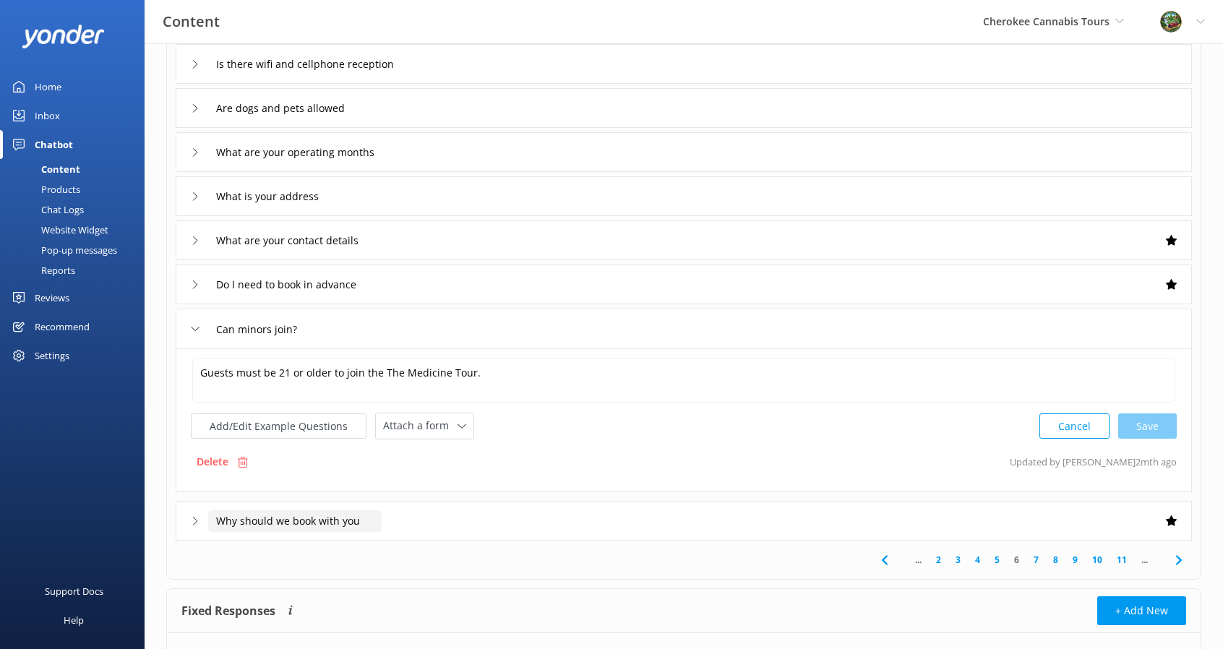
click at [231, 511] on input "Why should we book with you" at bounding box center [294, 521] width 173 height 22
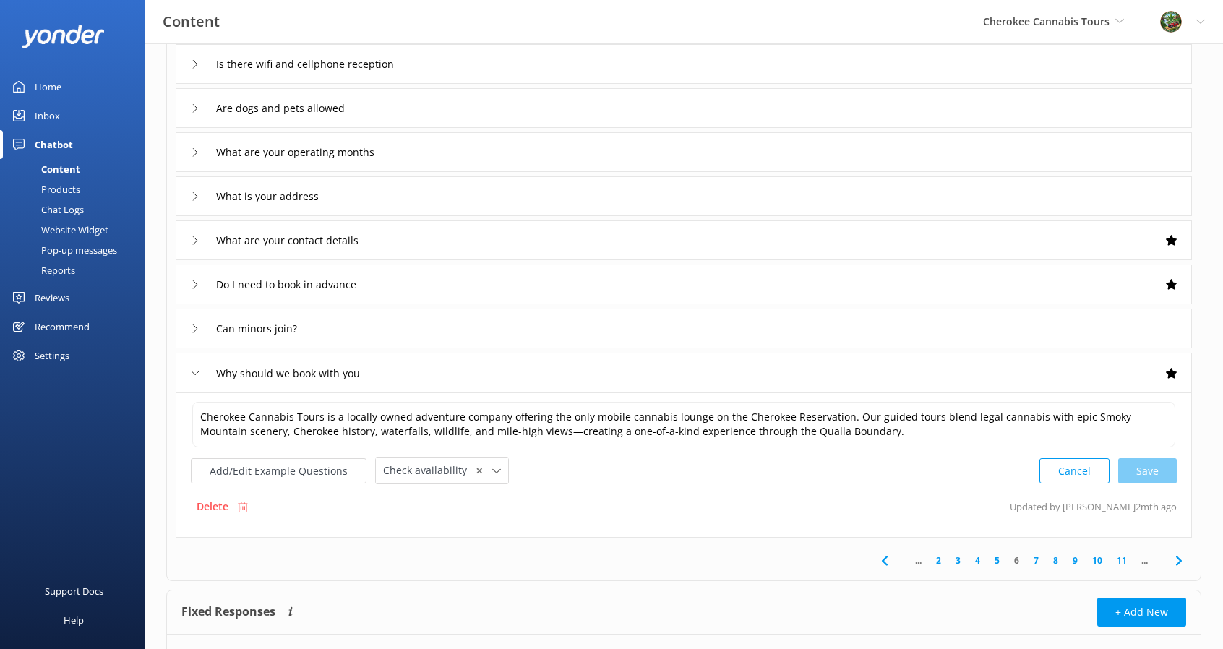
click at [1176, 560] on icon at bounding box center [1178, 560] width 17 height 17
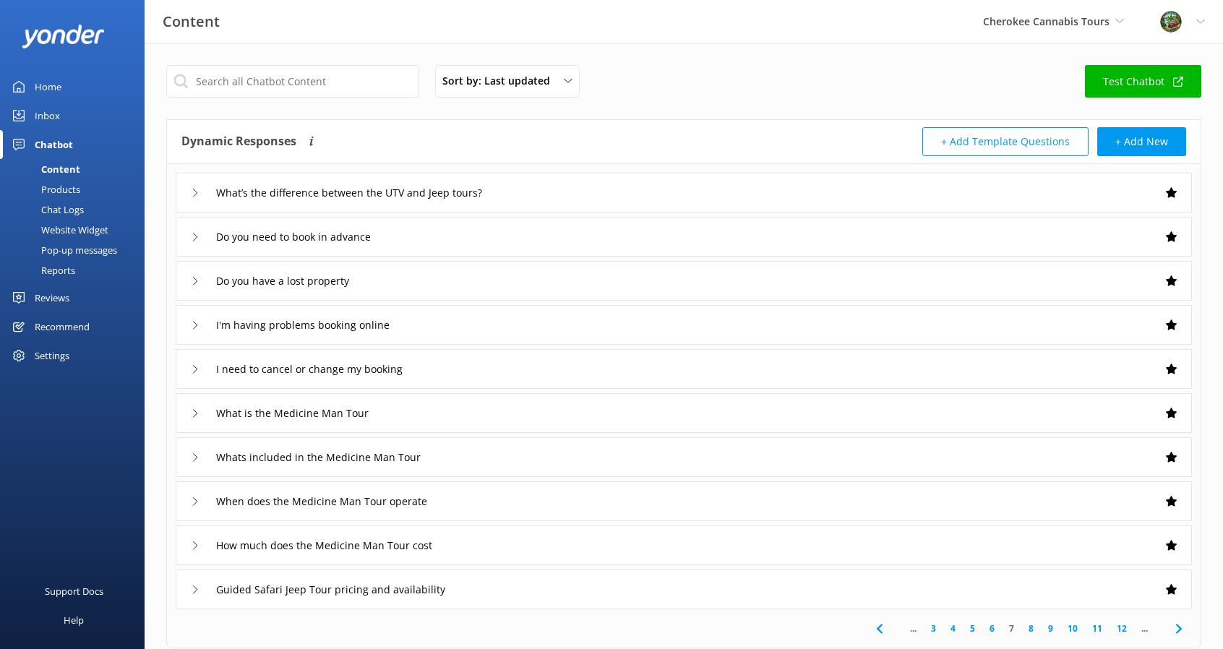
click at [194, 194] on use at bounding box center [195, 193] width 4 height 8
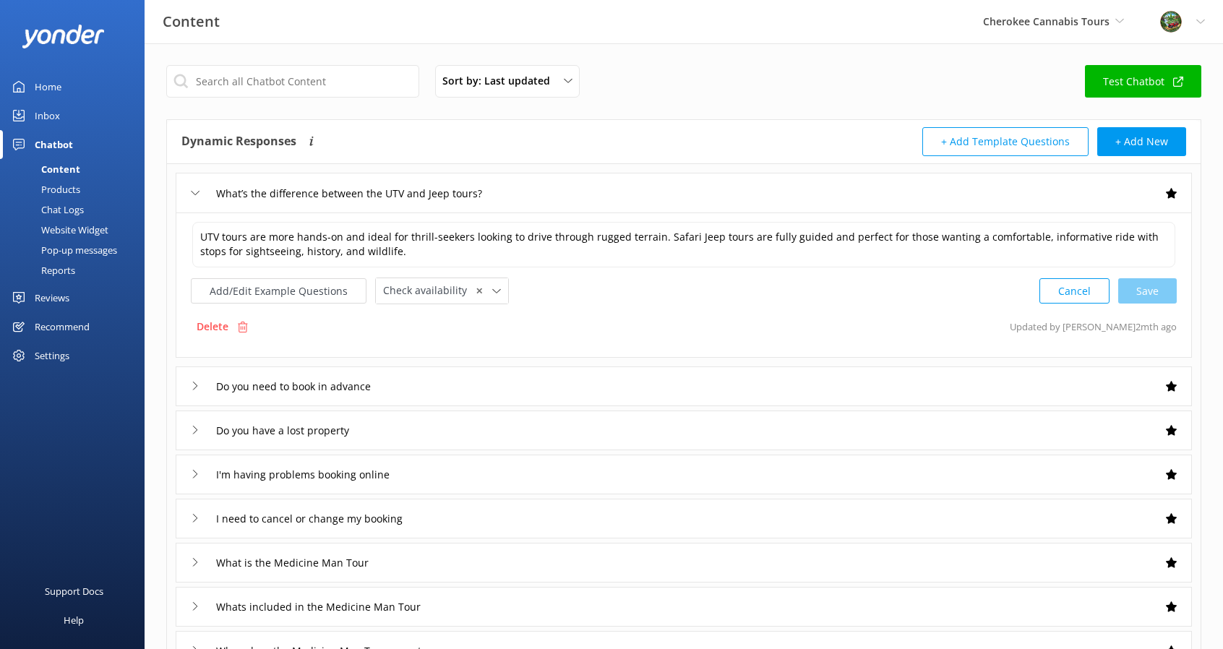
click at [185, 384] on div "Do you need to book in advance" at bounding box center [684, 386] width 1016 height 40
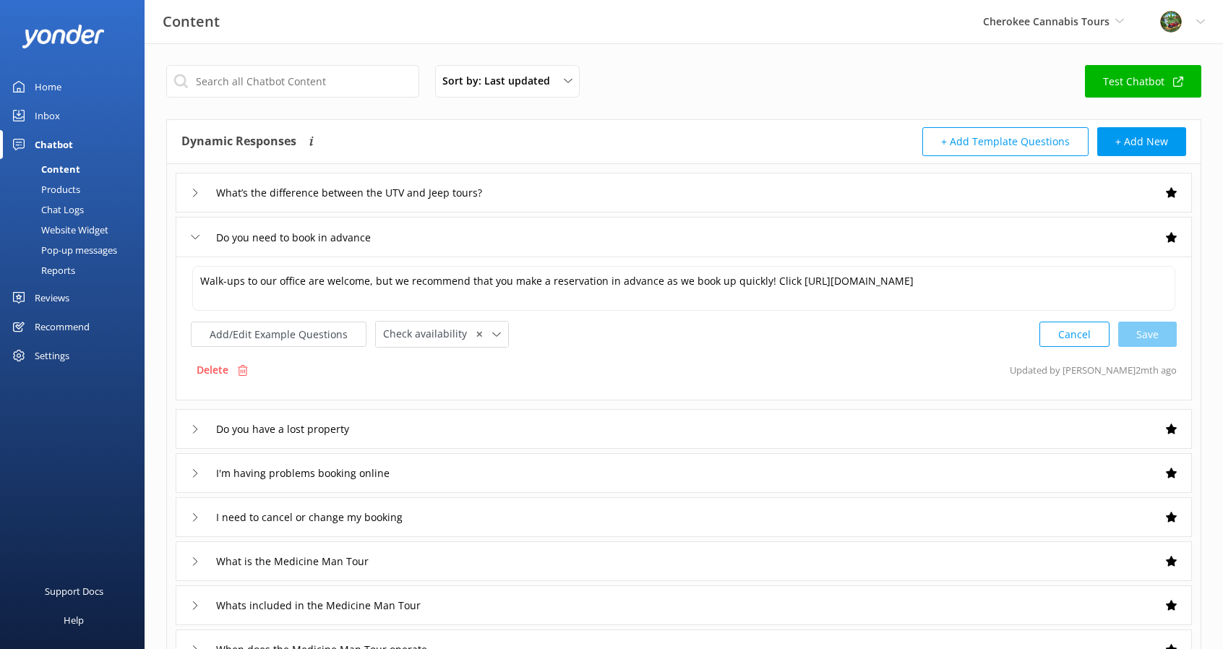
click at [182, 431] on div "Do you have a lost property" at bounding box center [684, 429] width 1016 height 40
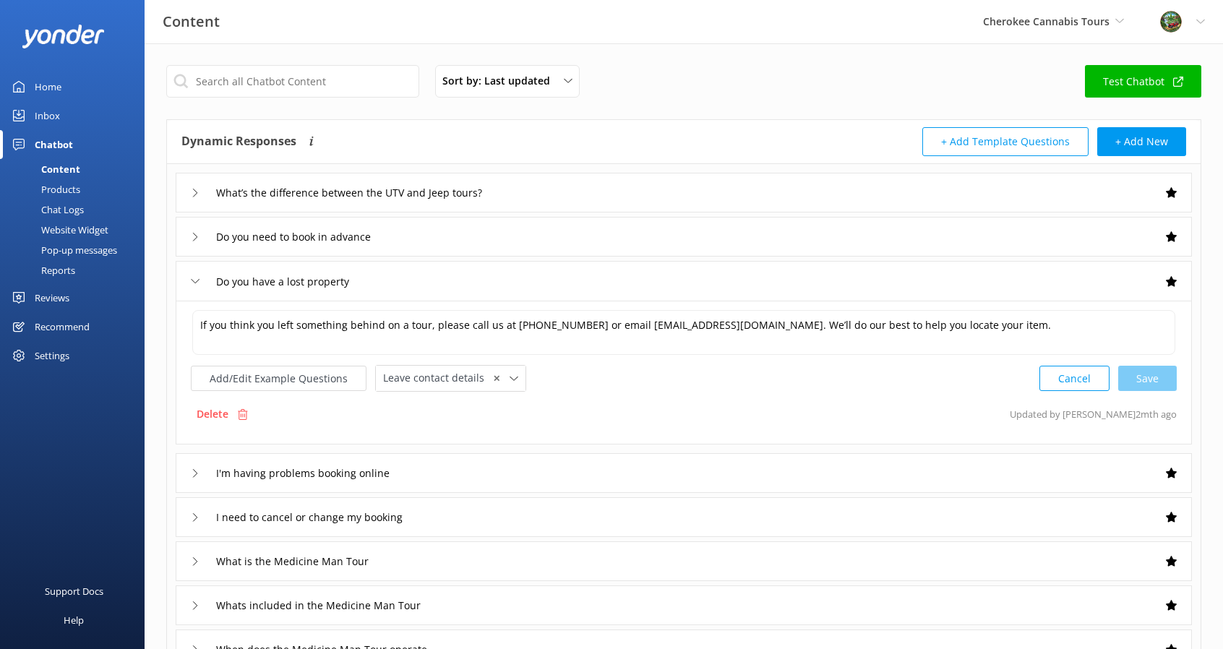
click at [198, 475] on div "I'm having problems booking online" at bounding box center [298, 473] width 214 height 24
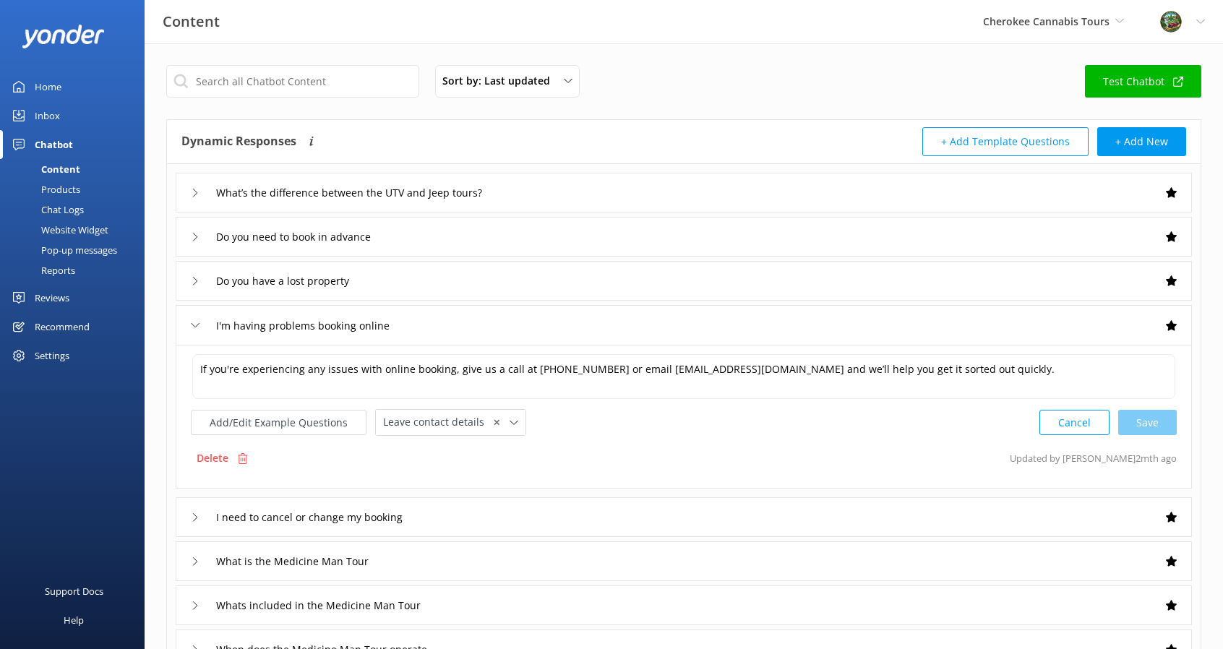
click at [189, 511] on div "I need to cancel or change my booking" at bounding box center [684, 517] width 1016 height 40
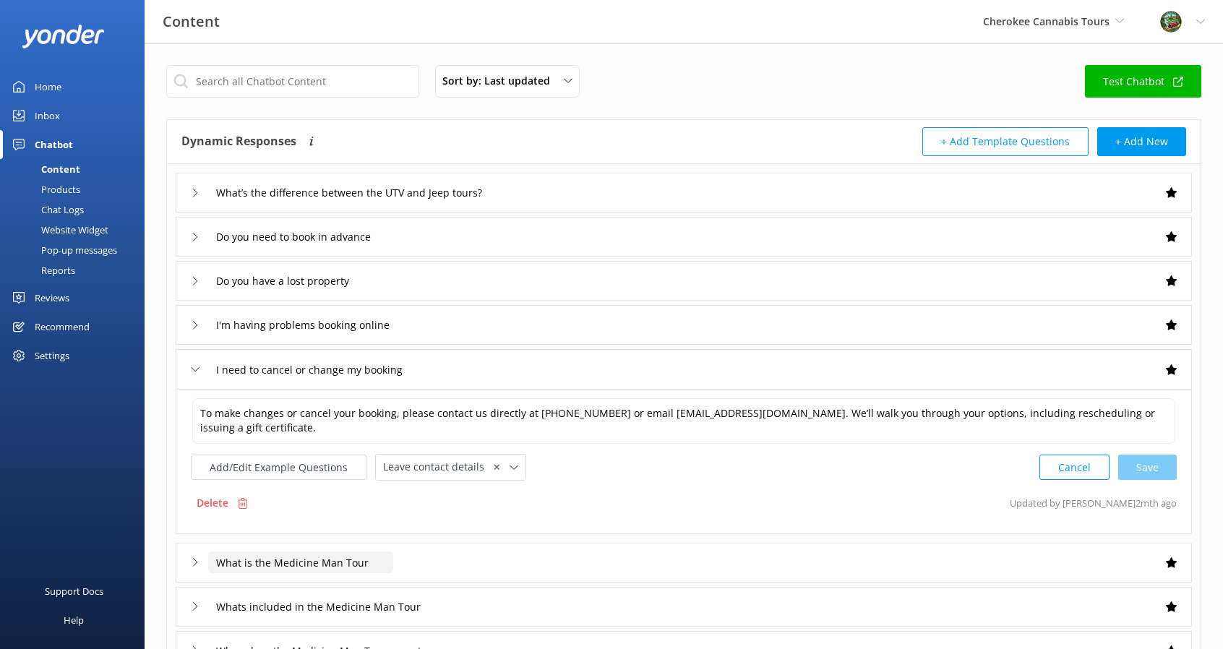
click at [270, 557] on input "What is the Medicine Man Tour" at bounding box center [300, 562] width 185 height 22
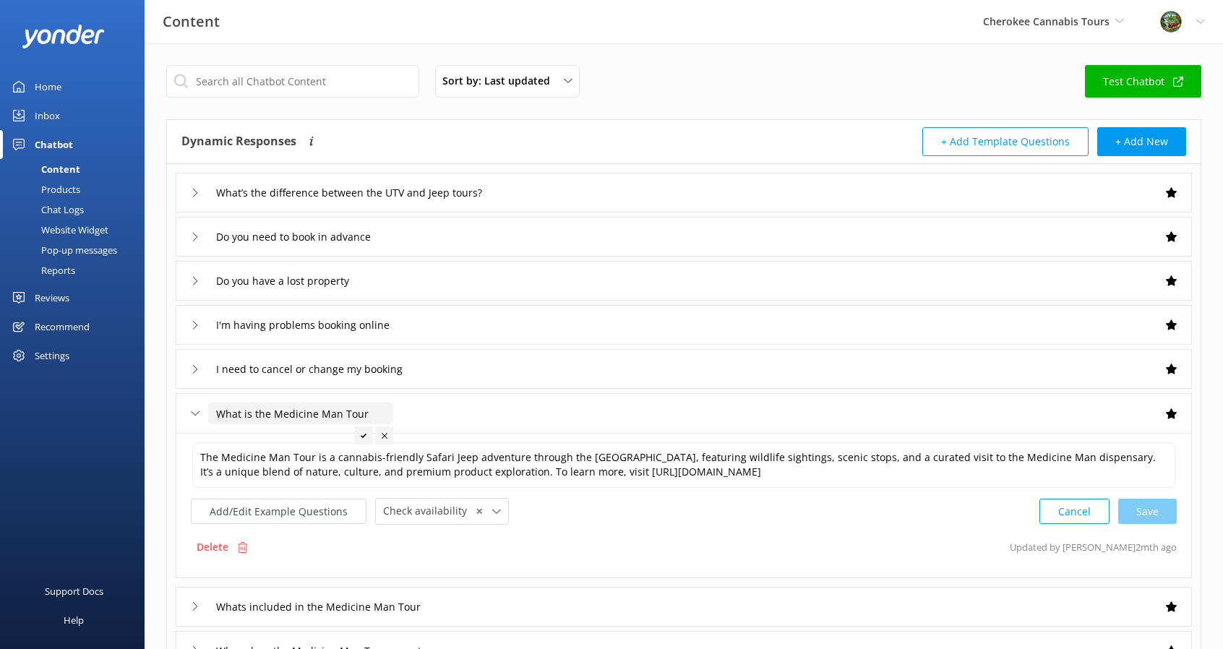
drag, startPoint x: 265, startPoint y: 411, endPoint x: 337, endPoint y: 410, distance: 72.3
click at [337, 410] on input "What is the Medicine Man Tour" at bounding box center [300, 413] width 185 height 22
type input "What is the Sacred Smoke Tour"
click at [363, 435] on icon at bounding box center [364, 436] width 6 height 6
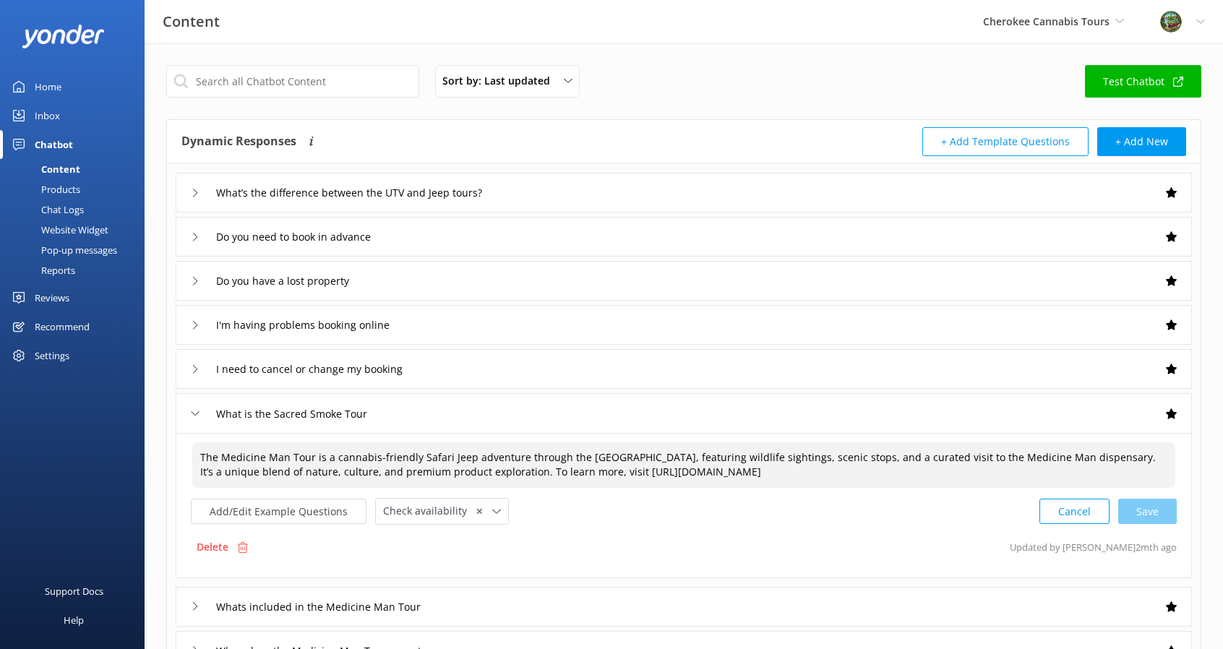
click at [287, 455] on textarea "The Medicine Man Tour is a cannabis-friendly Safari Jeep adventure through the …" at bounding box center [683, 465] width 983 height 46
drag, startPoint x: 997, startPoint y: 456, endPoint x: 1067, endPoint y: 457, distance: 70.1
click at [1067, 457] on textarea "The Sacred Smoke Tour is a cannabis-friendly Safari Jeep adventure through the …" at bounding box center [683, 465] width 983 height 46
click at [1146, 508] on div "Cancel Loading.." at bounding box center [1108, 509] width 137 height 27
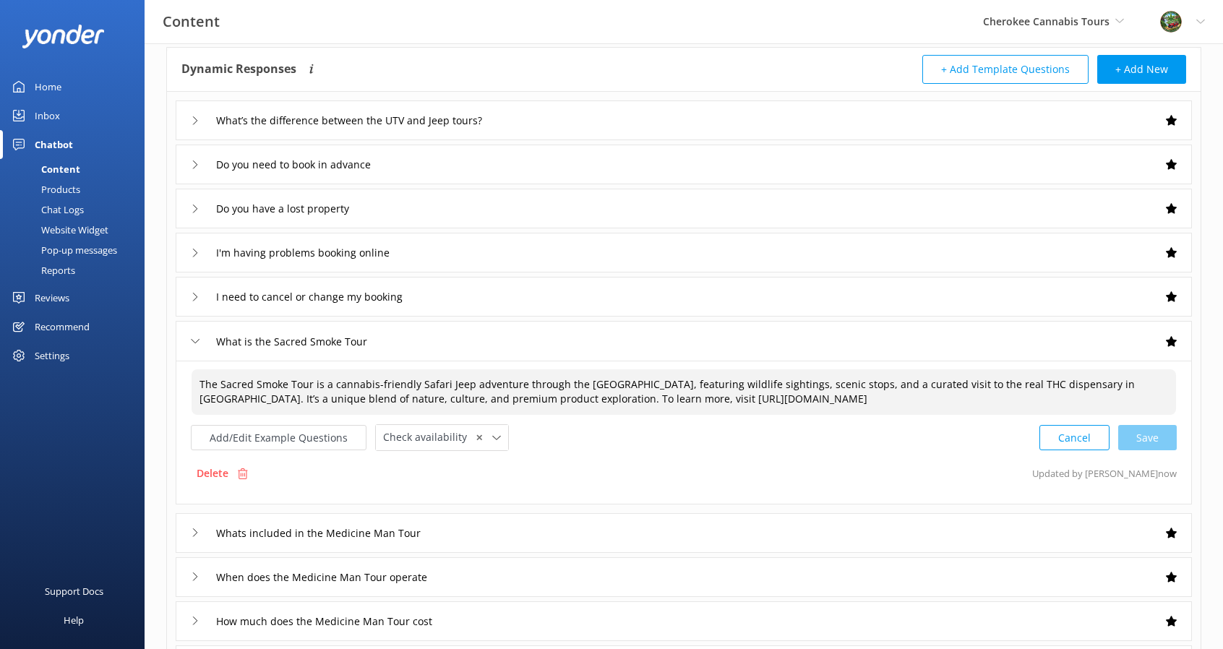
scroll to position [145, 0]
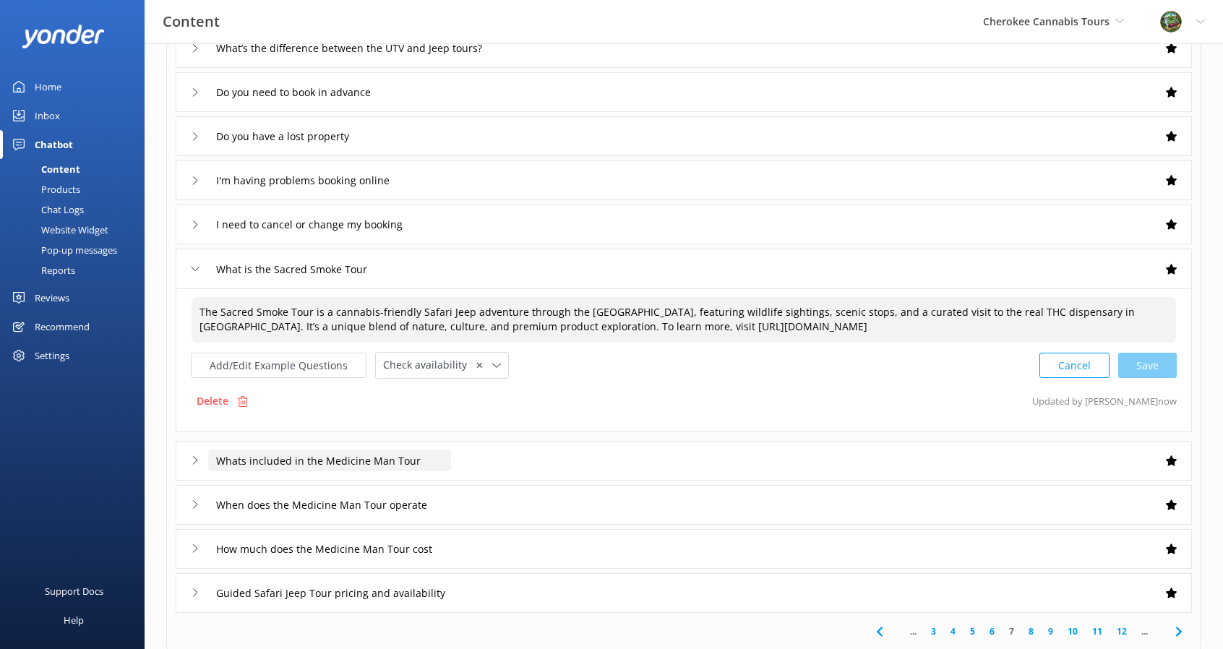
type textarea "The Sacred Smoke Tour is a cannabis-friendly Safari Jeep adventure through the …"
click at [445, 454] on input "Whats included in the Medicine Man Tour" at bounding box center [329, 460] width 243 height 22
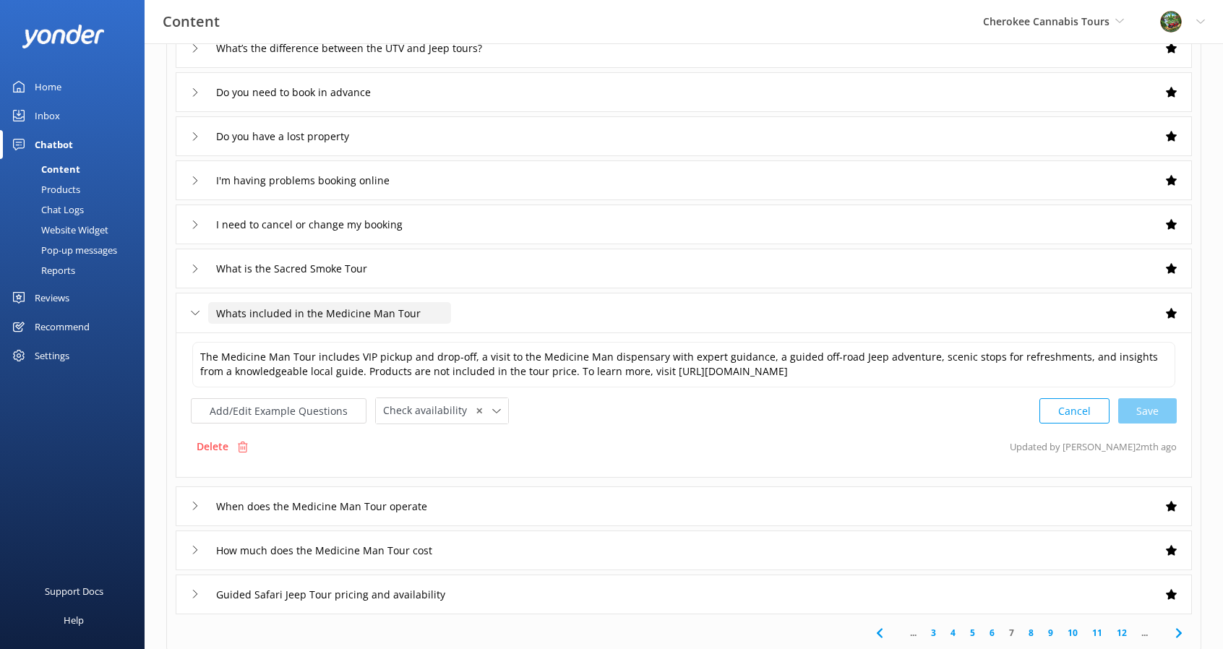
drag, startPoint x: 321, startPoint y: 308, endPoint x: 386, endPoint y: 309, distance: 65.0
click at [386, 309] on input "Whats included in the Medicine Man Tour" at bounding box center [329, 313] width 243 height 22
type input "Whats included in the Sacred Smoke Tour"
click at [418, 336] on icon at bounding box center [421, 335] width 6 height 6
click at [285, 356] on textarea "The Medicine Man Tour includes VIP pickup and drop-off, a visit to the Medicine…" at bounding box center [683, 365] width 983 height 46
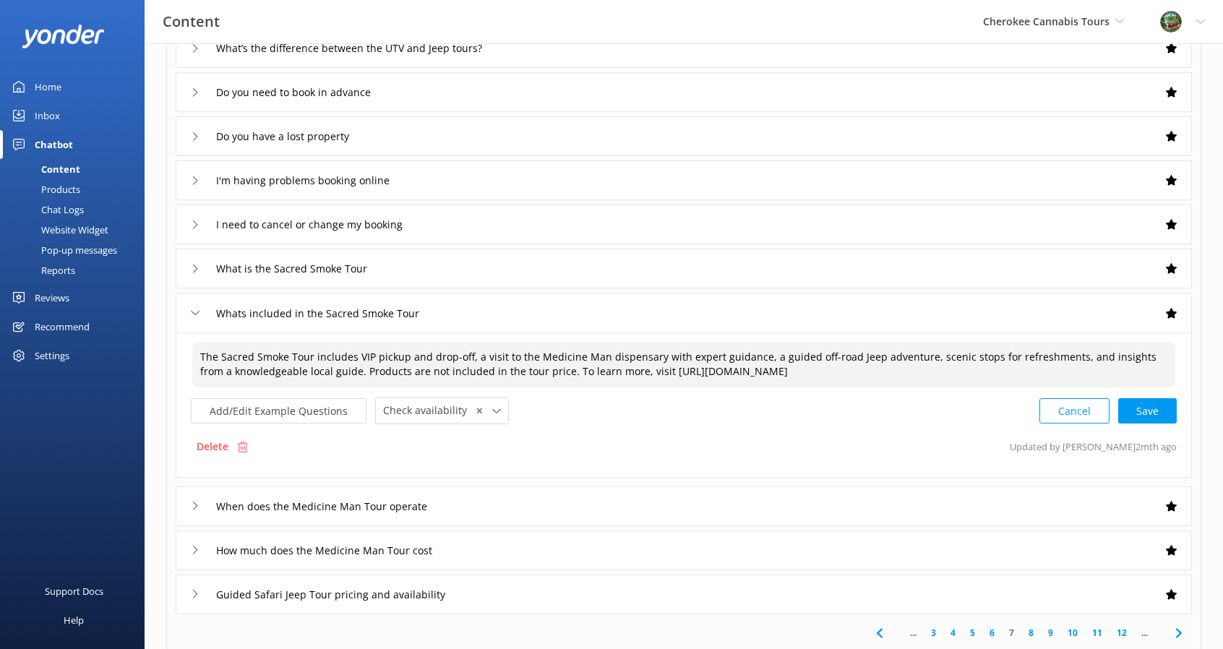
drag, startPoint x: 532, startPoint y: 356, endPoint x: 577, endPoint y: 346, distance: 45.9
click at [577, 346] on textarea "The Sacred Smoke Tour includes VIP pickup and drop-off, a visit to the Medicine…" at bounding box center [683, 365] width 983 height 46
click at [582, 350] on textarea "The Sacred Smoke Tour includes VIP pickup and drop-off, a visit to the Medicine…" at bounding box center [683, 365] width 983 height 46
drag, startPoint x: 531, startPoint y: 356, endPoint x: 598, endPoint y: 352, distance: 67.3
click at [598, 352] on textarea "The Sacred Smoke Tour includes VIP pickup and drop-off, a visit to the Medicine…" at bounding box center [683, 365] width 983 height 46
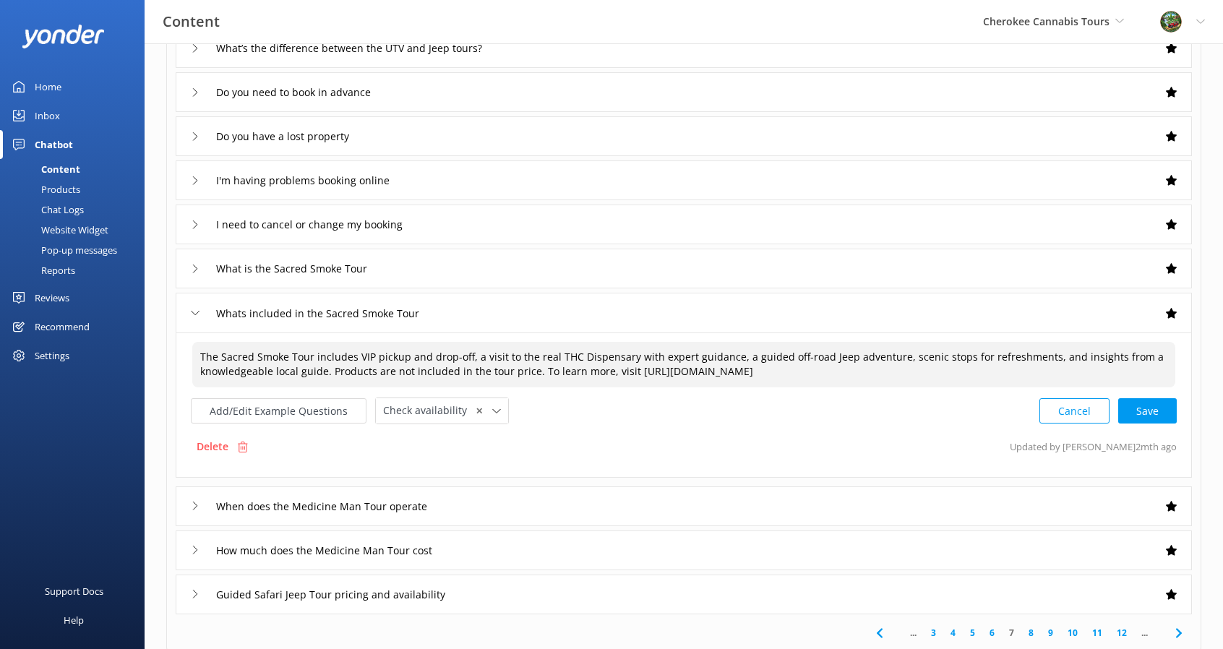
click at [532, 354] on textarea "The Sacred Smoke Tour includes VIP pickup and drop-off, a visit to the real THC…" at bounding box center [683, 365] width 983 height 46
click at [1136, 402] on div "Cancel Loading.." at bounding box center [1108, 409] width 137 height 27
type textarea "The Sacred Smoke Tour includes VIP pickup and drop-off, a visit to the Largest …"
click at [337, 499] on input "When does the Medicine Man Tour operate" at bounding box center [329, 505] width 243 height 22
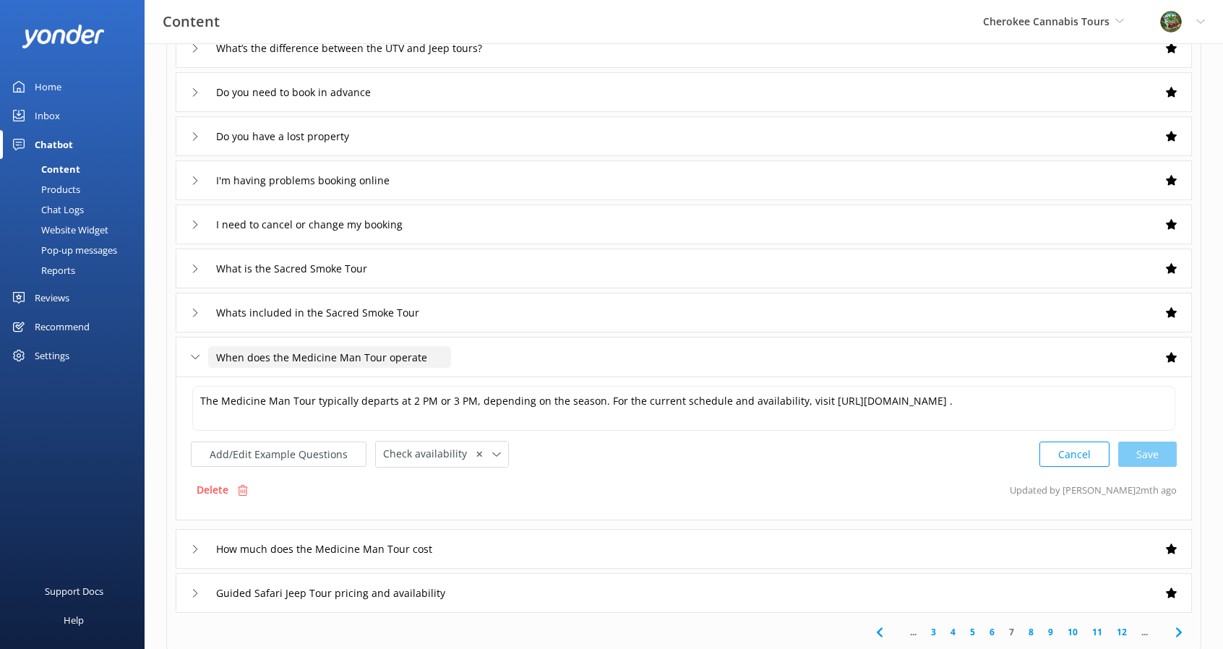
click at [354, 358] on input "When does the Medicine Man Tour operate" at bounding box center [329, 357] width 243 height 22
click at [282, 402] on textarea "The Medicine Man Tour typically departs at 2 PM or 3 PM, depending on the seaso…" at bounding box center [683, 408] width 983 height 45
click at [348, 353] on input "When does the Medicine Man Tour operate" at bounding box center [329, 357] width 243 height 22
click at [357, 353] on input "When does the Medicine Man Tour operate" at bounding box center [329, 357] width 243 height 22
type input "When does the Sacred Smoke Tour operate"
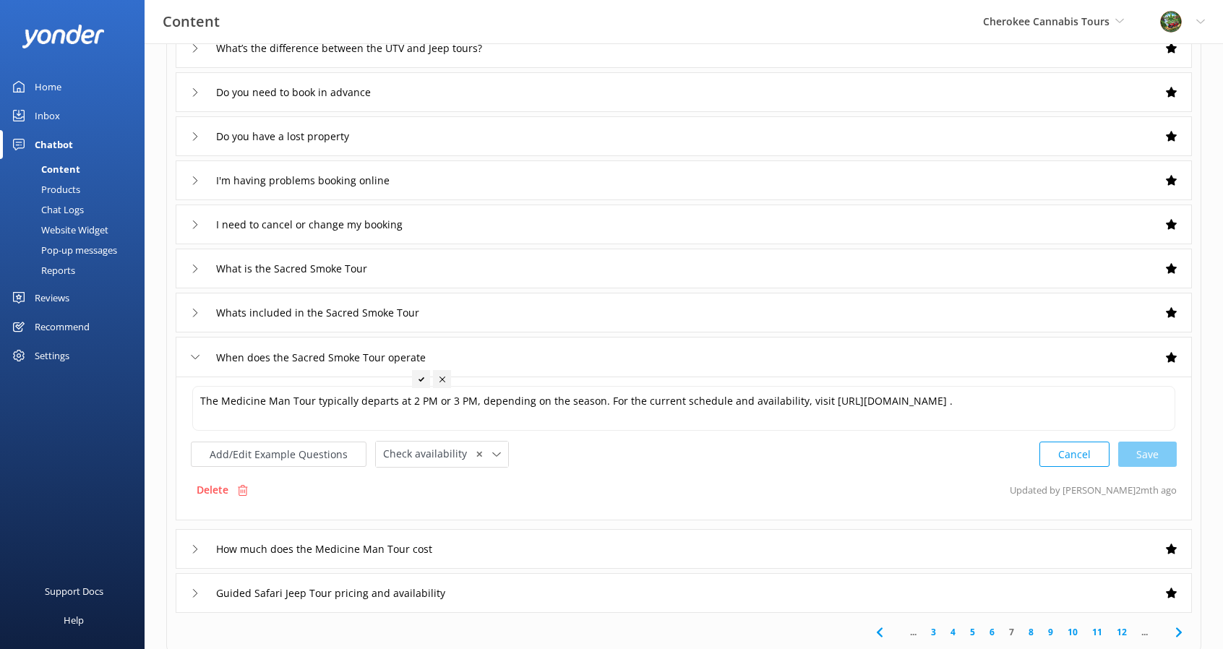
click at [412, 379] on div at bounding box center [421, 379] width 18 height 18
click at [286, 400] on textarea "The Medicine Man Tour typically departs at 2 PM or 3 PM, depending on the seaso…" at bounding box center [683, 408] width 983 height 45
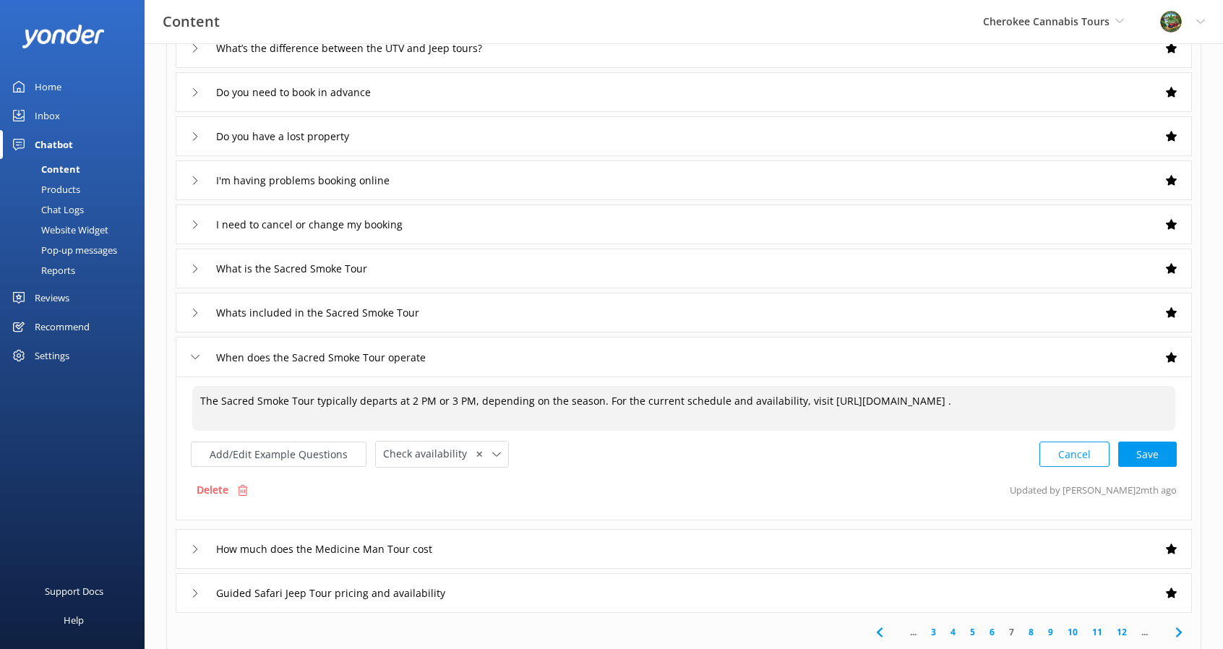
click at [1147, 445] on div "Cancel Save" at bounding box center [1107, 454] width 137 height 27
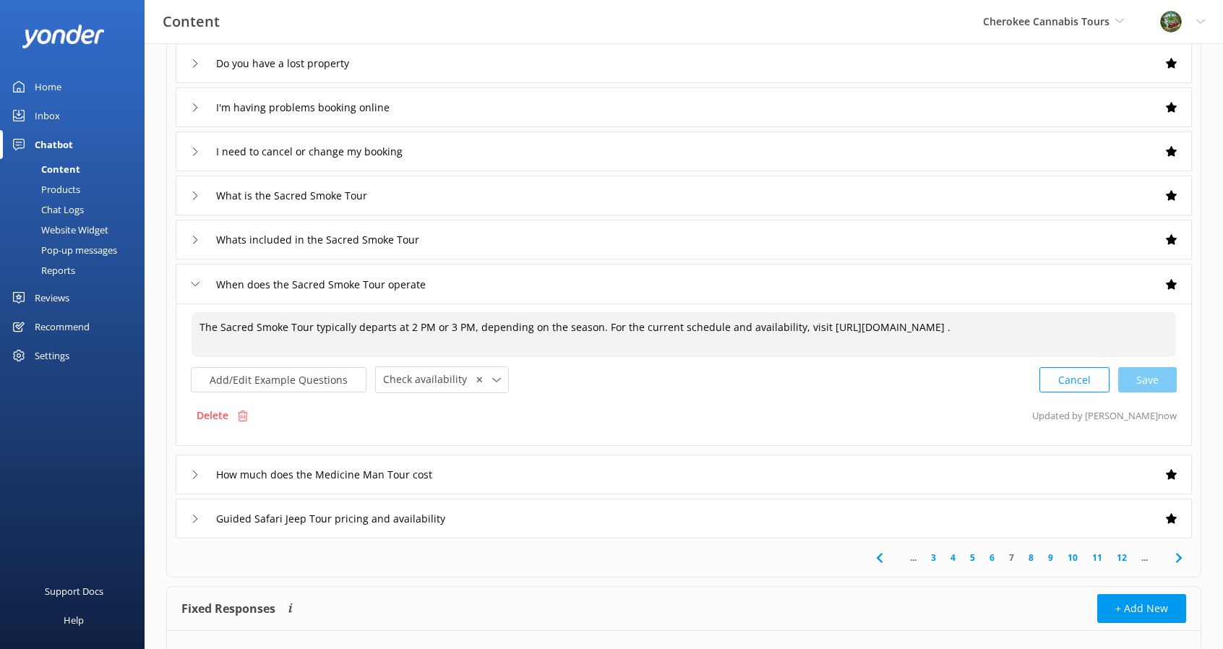
scroll to position [289, 0]
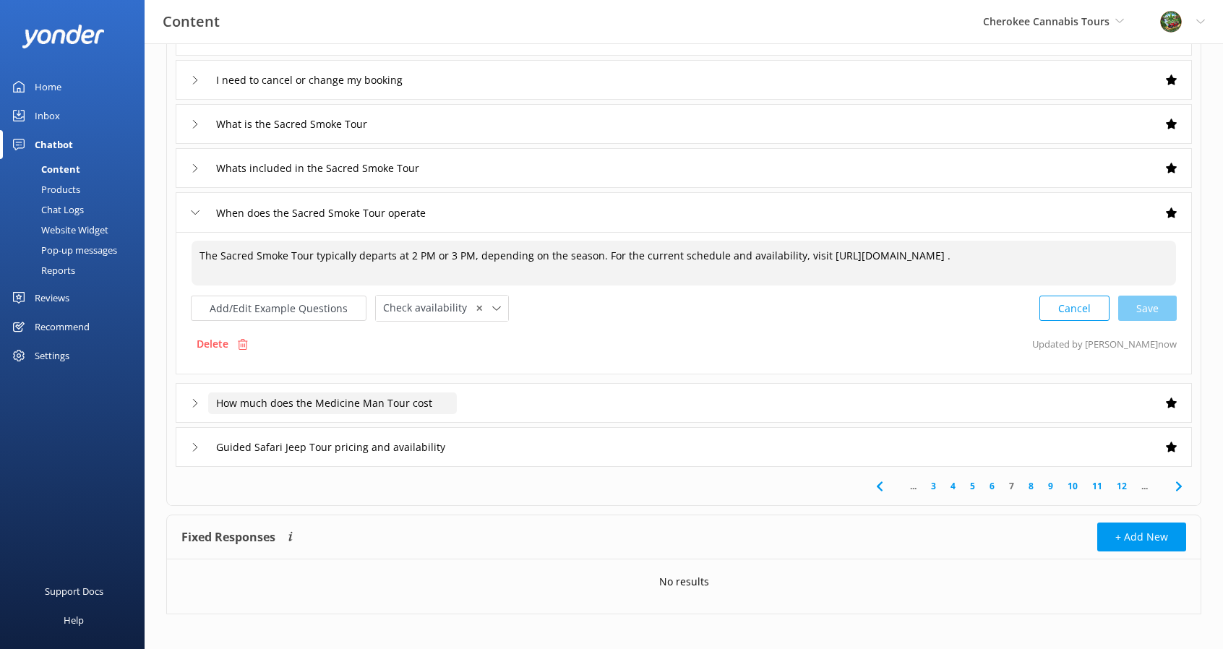
type textarea "The Sacred Smoke Tour typically departs at 2 PM or 3 PM, depending on the seaso…"
click at [374, 407] on input "How much does the Medicine Man Tour cost" at bounding box center [332, 403] width 249 height 22
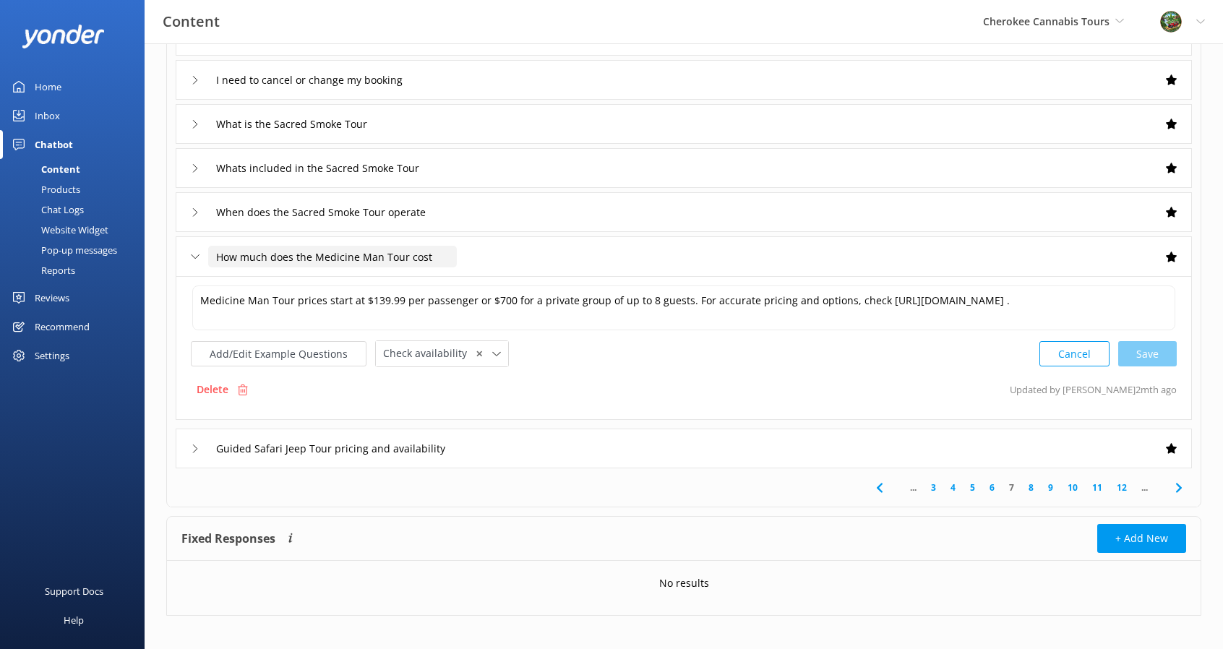
click at [376, 254] on input "How much does the Medicine Man Tour cost" at bounding box center [332, 257] width 249 height 22
type input "How much does the Sacred Smoke Tour cost"
click at [426, 284] on div at bounding box center [427, 279] width 18 height 18
click at [263, 298] on textarea "Medicine Man Tour prices start at $139.99 per passenger or $700 for a private g…" at bounding box center [683, 307] width 983 height 45
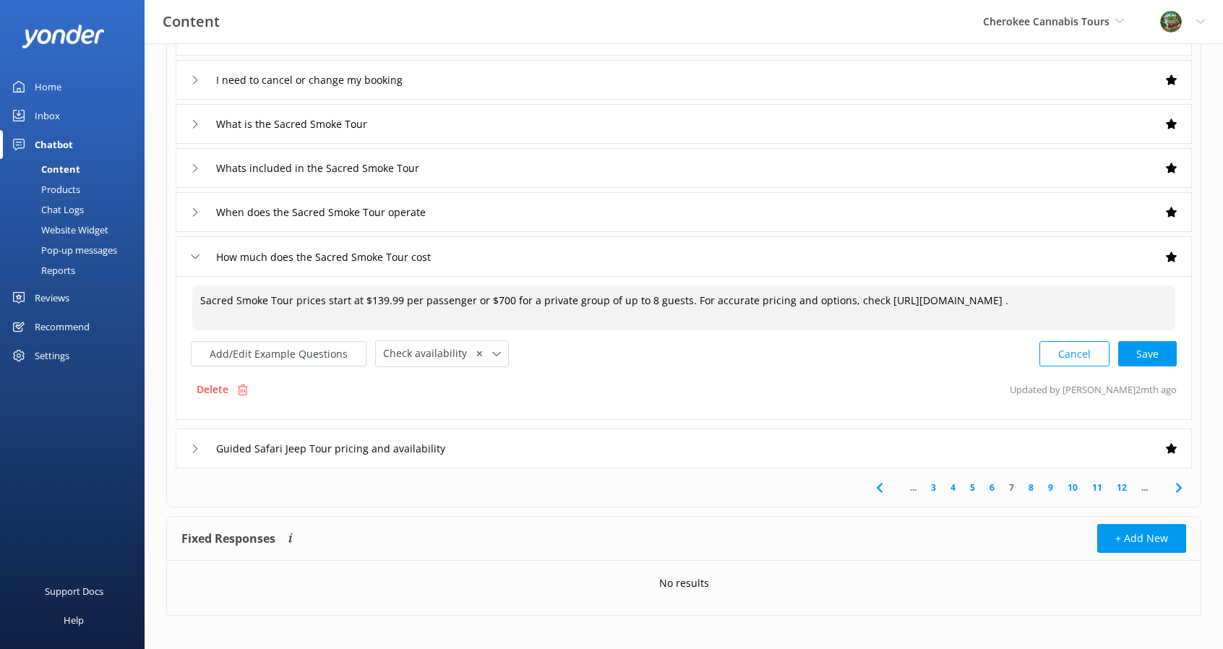
click at [493, 301] on textarea "Sacred Smoke Tour prices start at $139.99 per passenger or $700 for a private g…" at bounding box center [683, 307] width 983 height 45
click at [1146, 353] on div "Cancel Save" at bounding box center [1107, 353] width 137 height 27
type textarea "Sacred Smoke Tour prices start at $139.99 per passenger or $800 for a private g…"
click at [251, 449] on input "Guided Safari Jeep Tour pricing and availability" at bounding box center [355, 447] width 295 height 22
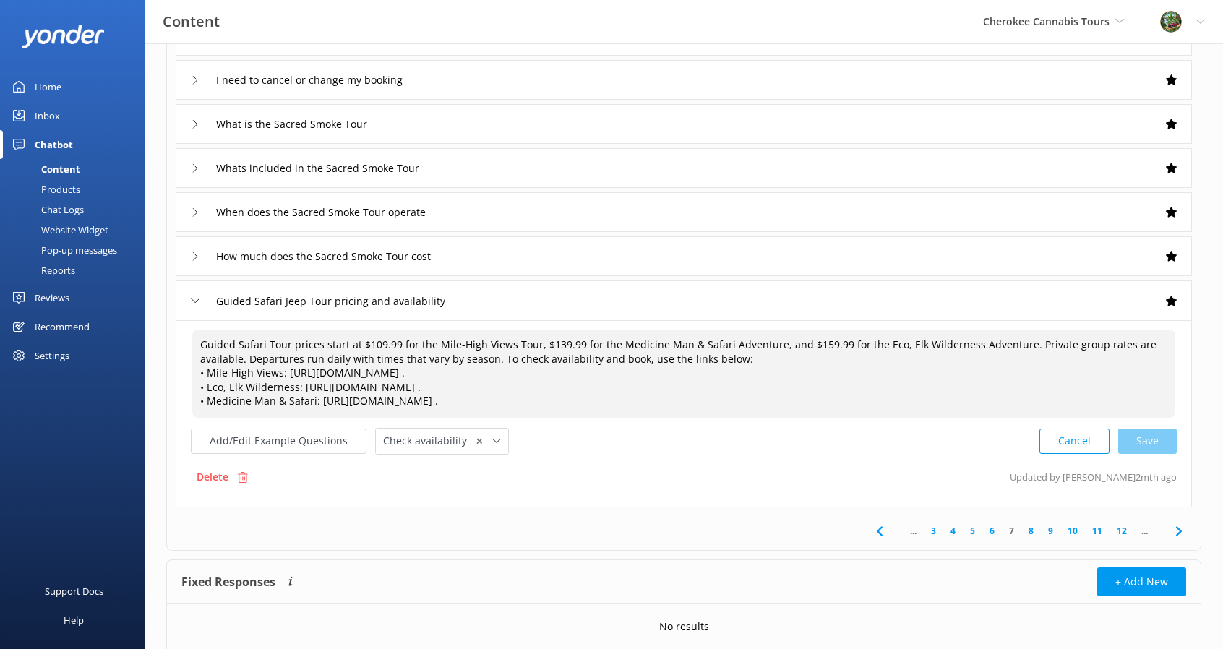
click at [676, 345] on textarea "Guided Safari Tour prices start at $109.99 for the Mile-High Views Tour, $139.9…" at bounding box center [683, 373] width 983 height 88
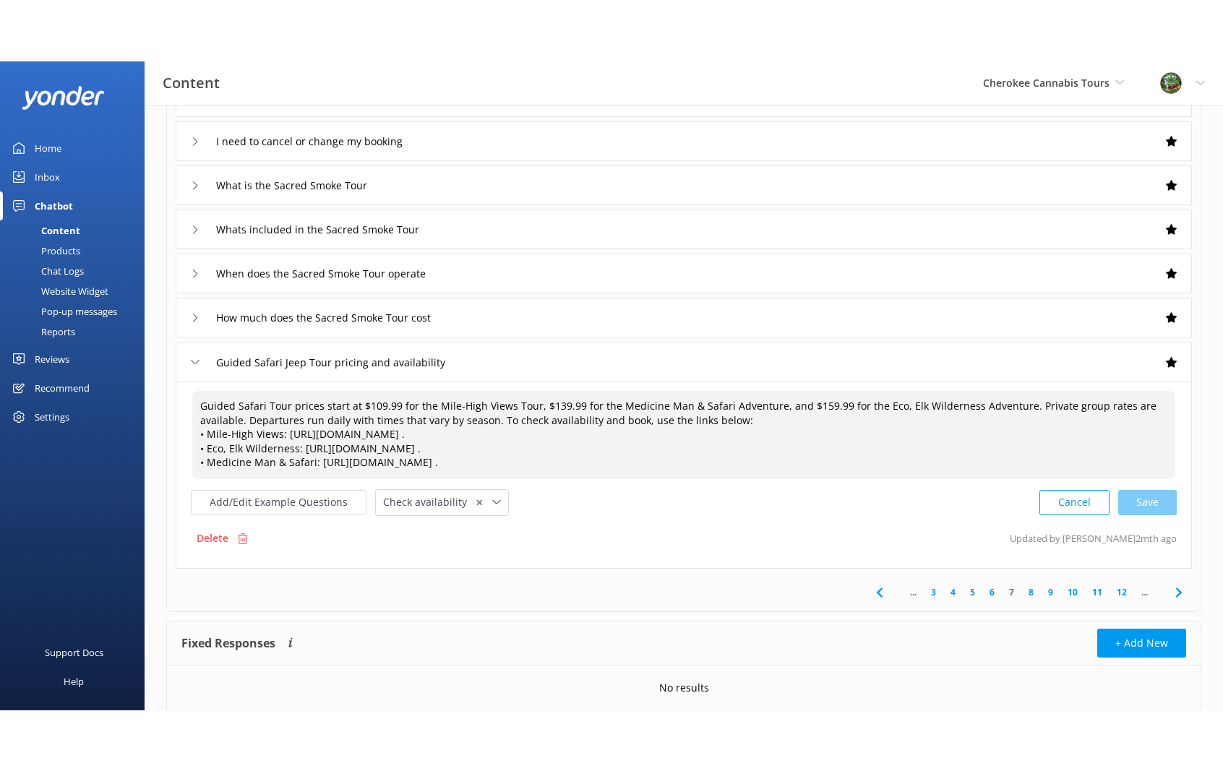
scroll to position [217, 0]
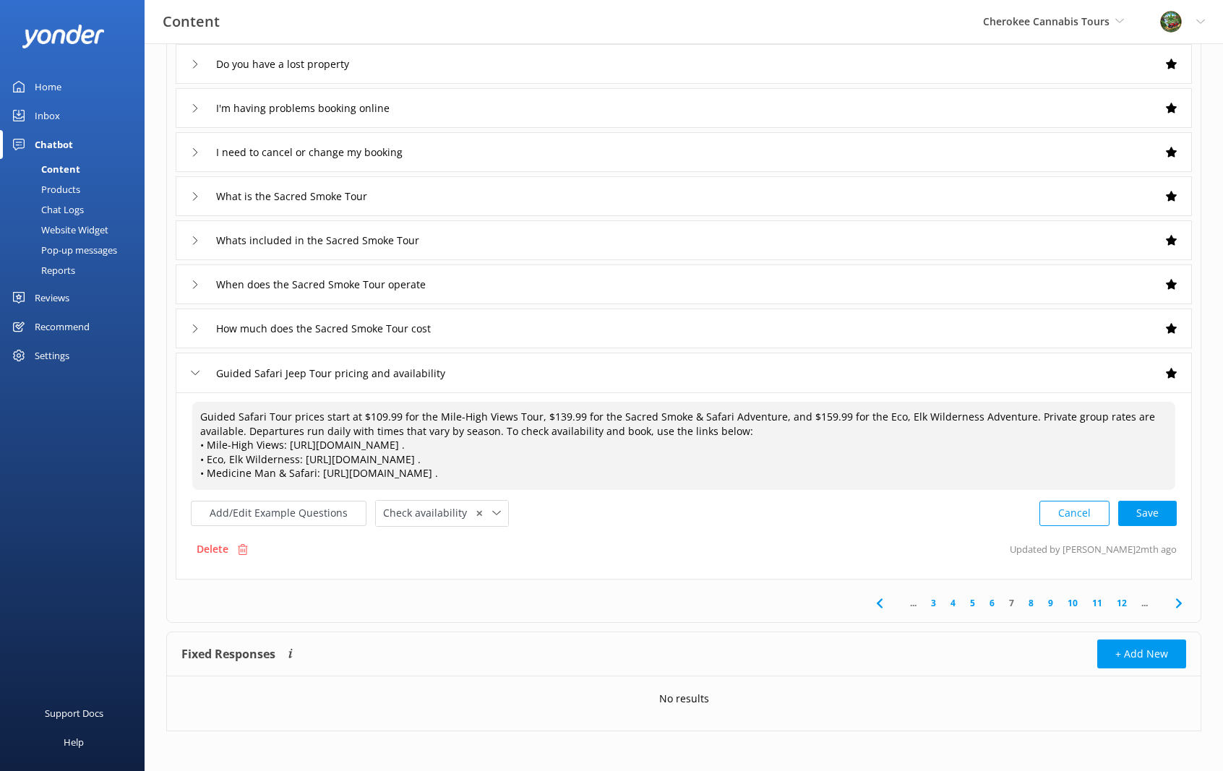
click at [815, 423] on textarea "Guided Safari Tour prices start at $109.99 for the Mile-High Views Tour, $139.9…" at bounding box center [683, 446] width 983 height 88
drag, startPoint x: 808, startPoint y: 413, endPoint x: 833, endPoint y: 414, distance: 25.3
click at [808, 413] on textarea "Guided Safari Tour prices start at $109.99 for the Mile-High Views Tour, $139.9…" at bounding box center [683, 446] width 983 height 88
click at [1158, 513] on div "Cancel Save" at bounding box center [1107, 514] width 137 height 27
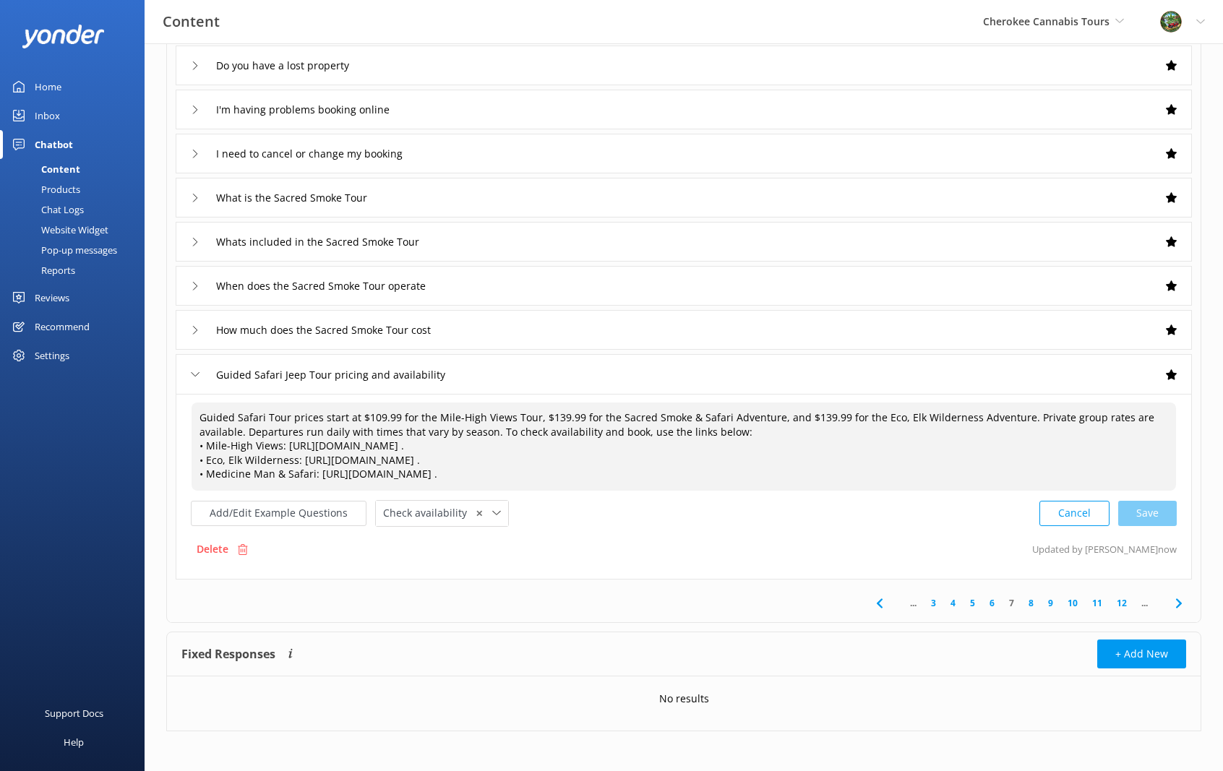
type textarea "Guided Safari Tour prices start at $109.99 for the Mile-High Views Tour, $139.9…"
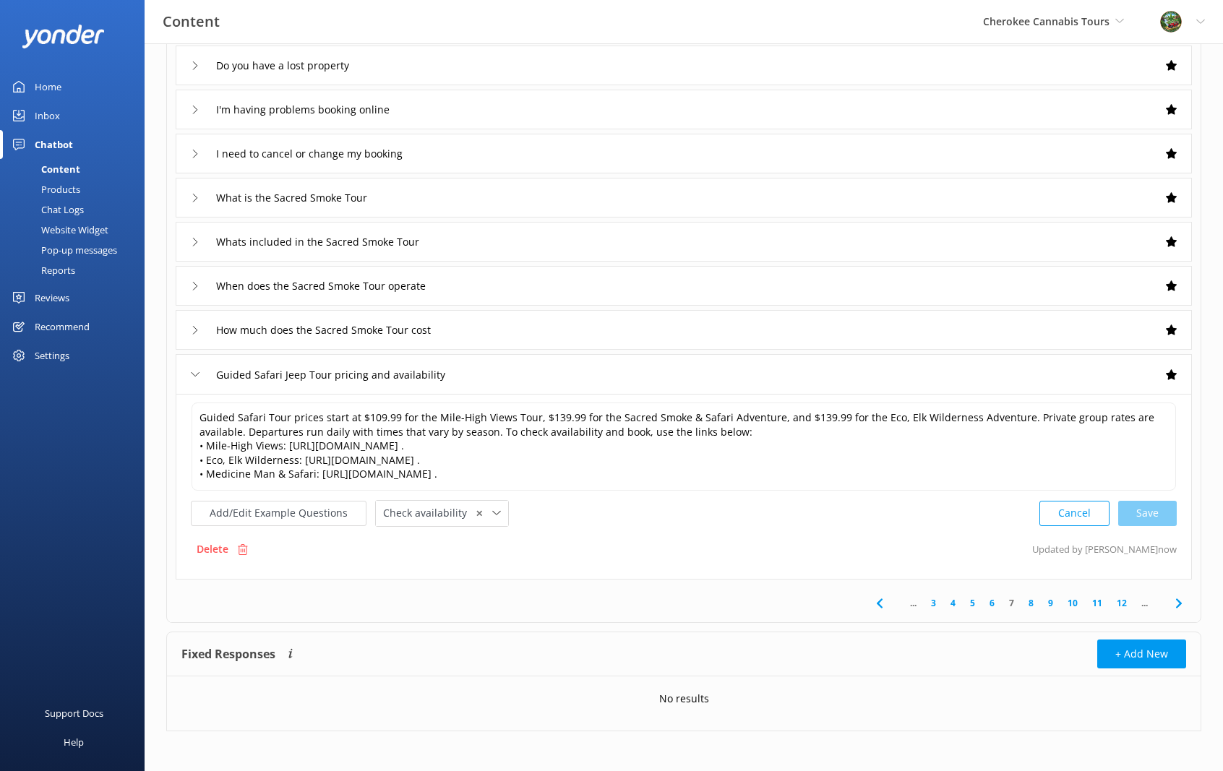
click at [1177, 601] on icon at bounding box center [1178, 603] width 17 height 17
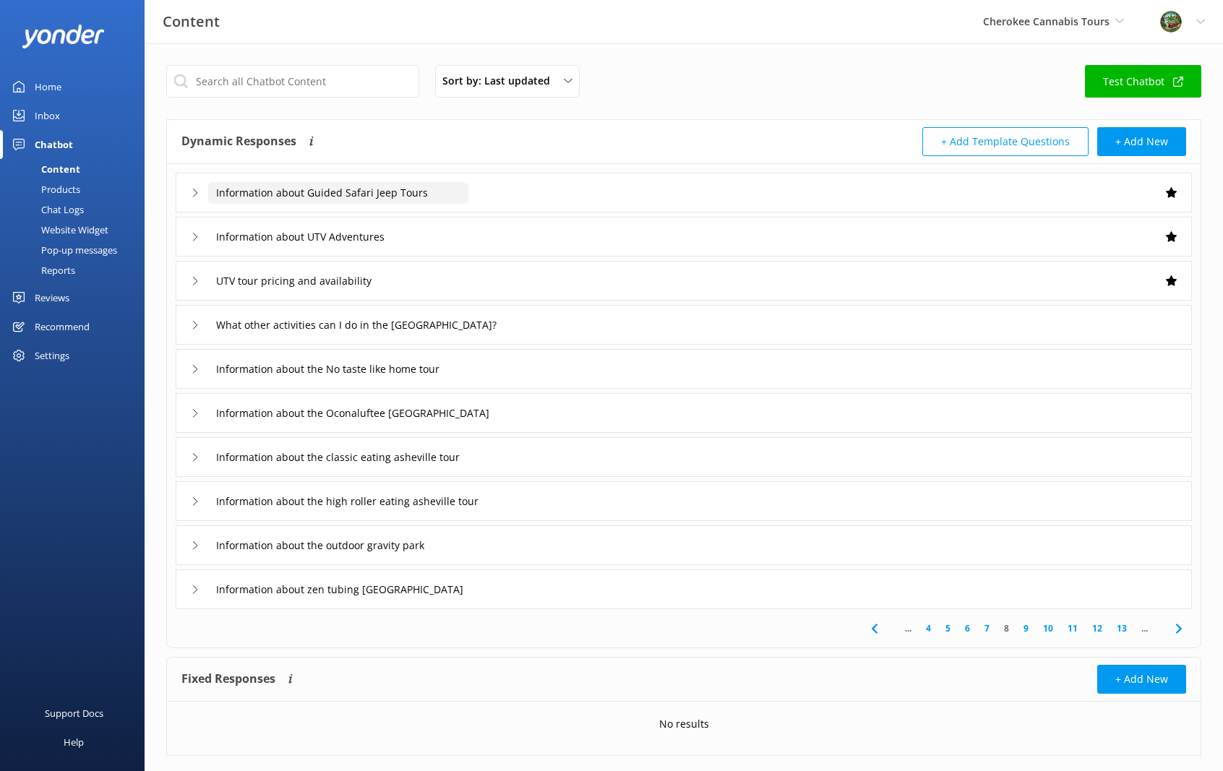
click at [314, 193] on input "Information about Guided Safari Jeep Tours" at bounding box center [338, 193] width 260 height 22
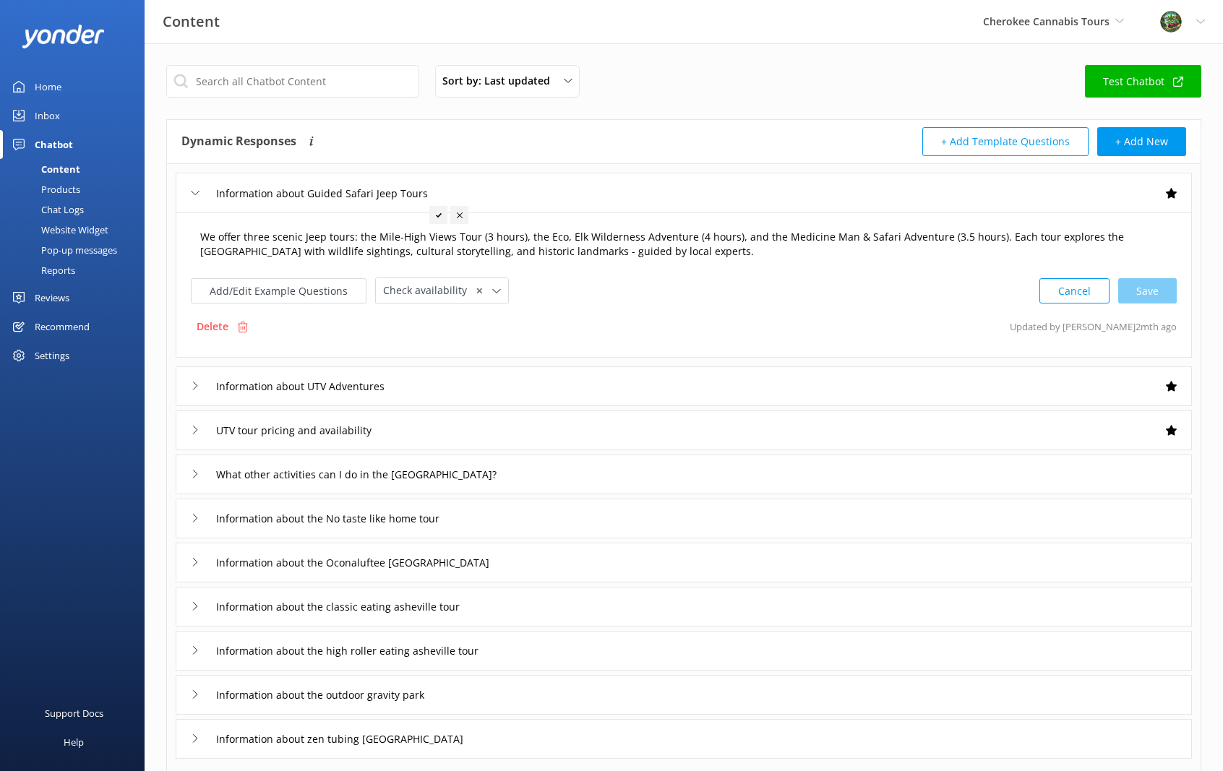
click at [835, 233] on textarea "We offer three scenic Jeep tours: the Mile-High Views Tour (3 hours), the Eco, …" at bounding box center [683, 245] width 983 height 46
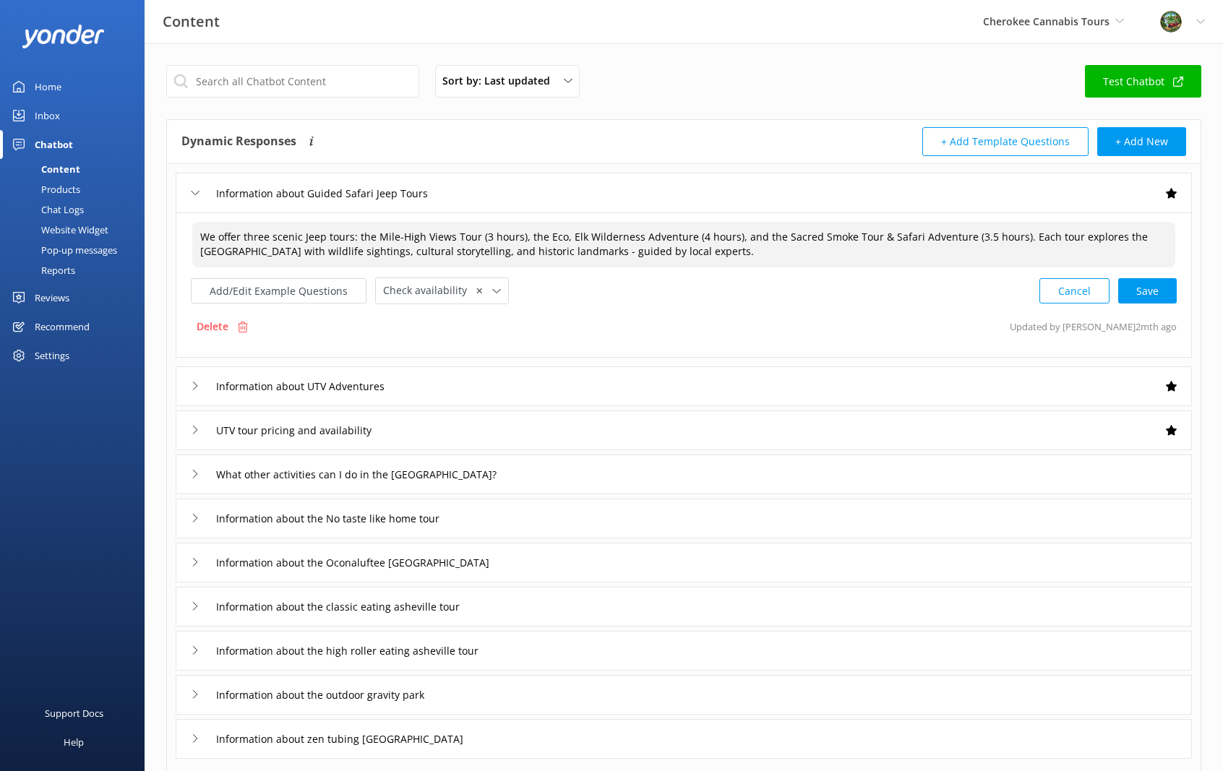
click at [1159, 288] on div "Cancel Save" at bounding box center [1107, 290] width 137 height 27
type textarea "We offer three scenic Jeep tours: the Mile-High Views Tour (3 hours), the Eco, …"
click at [304, 387] on input "Information about UTV Adventures" at bounding box center [309, 385] width 202 height 22
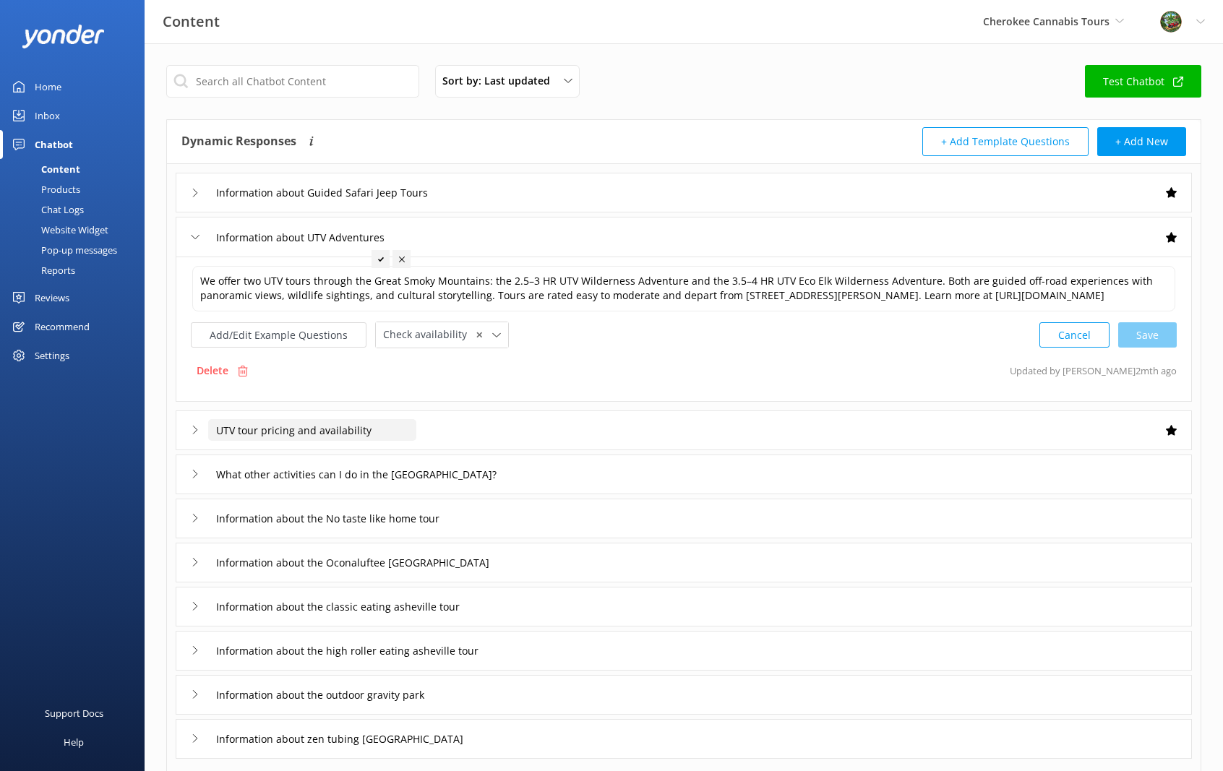
click at [320, 441] on input "UTV tour pricing and availability" at bounding box center [312, 430] width 208 height 22
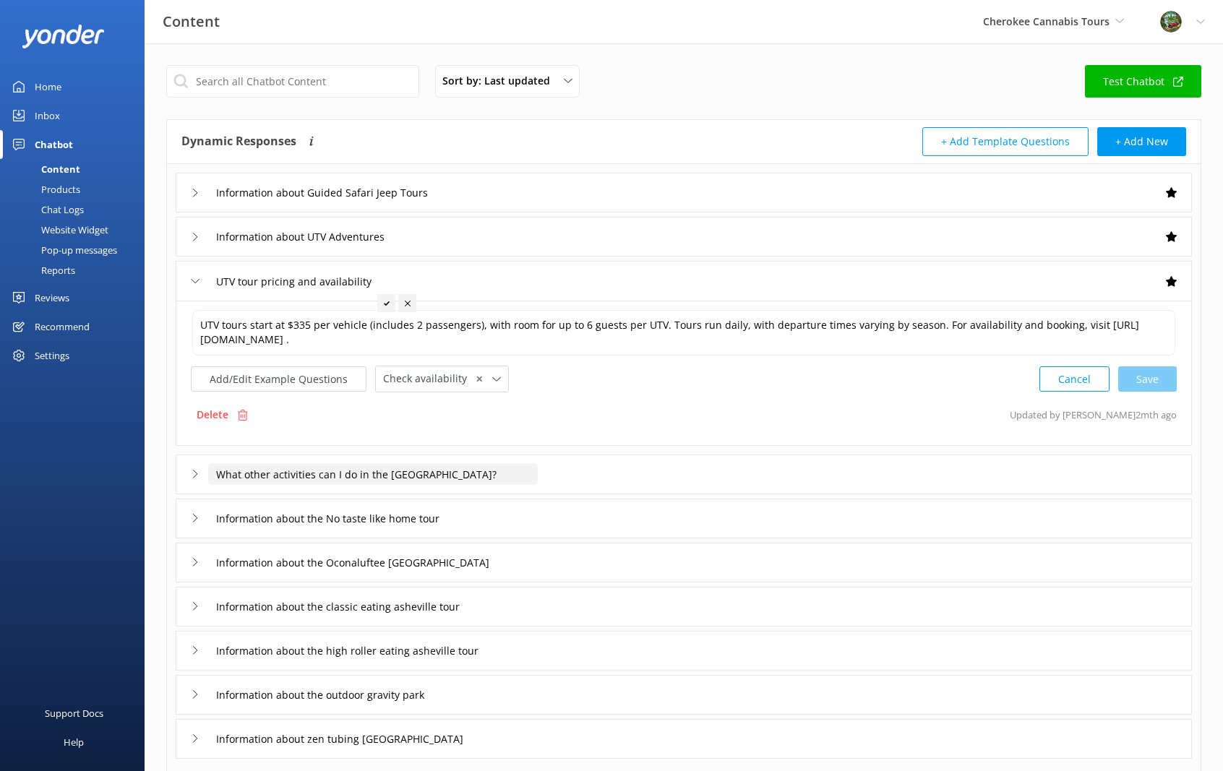
click at [337, 470] on input "What other activities can I do in the [GEOGRAPHIC_DATA]?" at bounding box center [372, 474] width 329 height 22
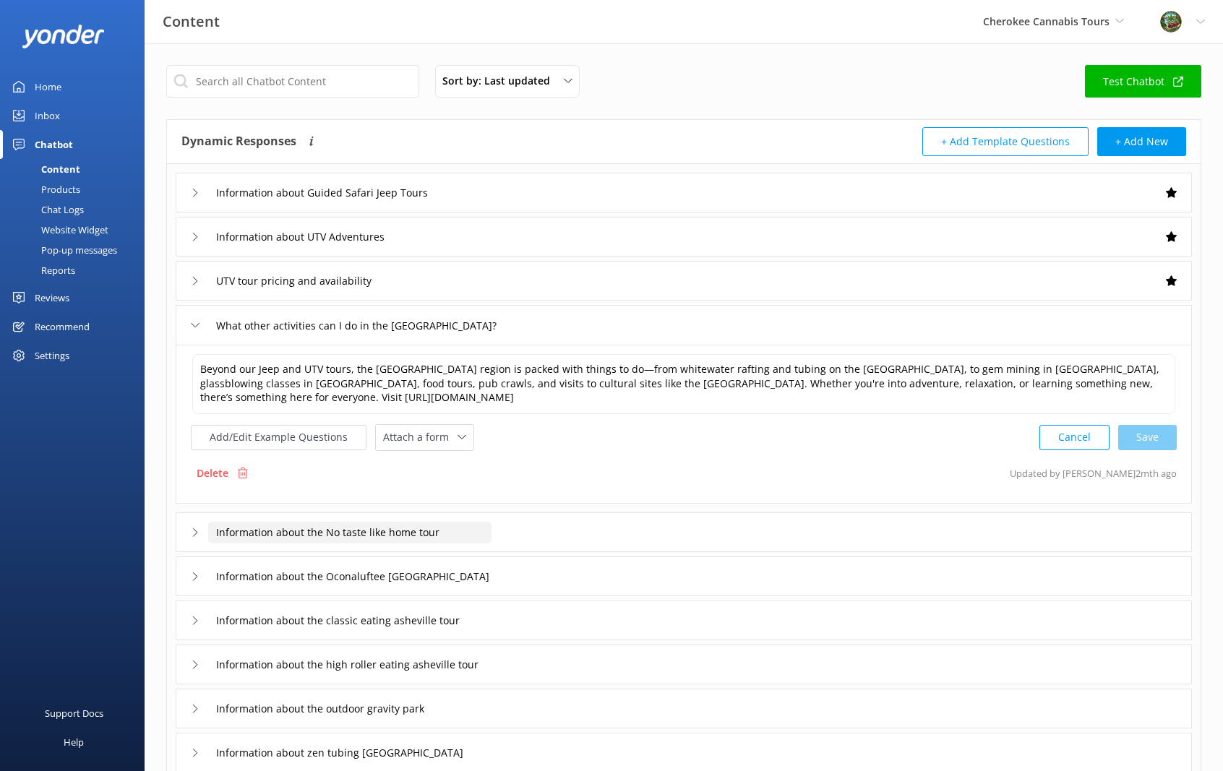
click at [325, 534] on input "Information about the No taste like home tour" at bounding box center [349, 533] width 283 height 22
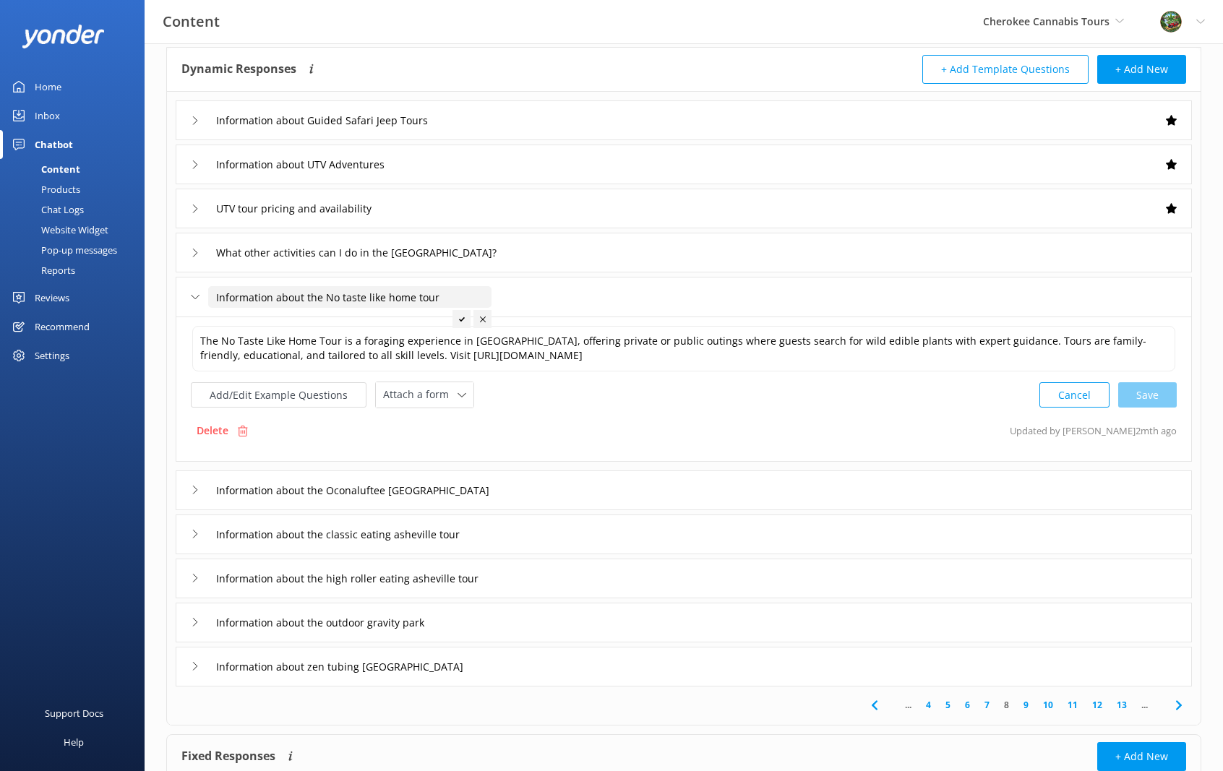
scroll to position [173, 0]
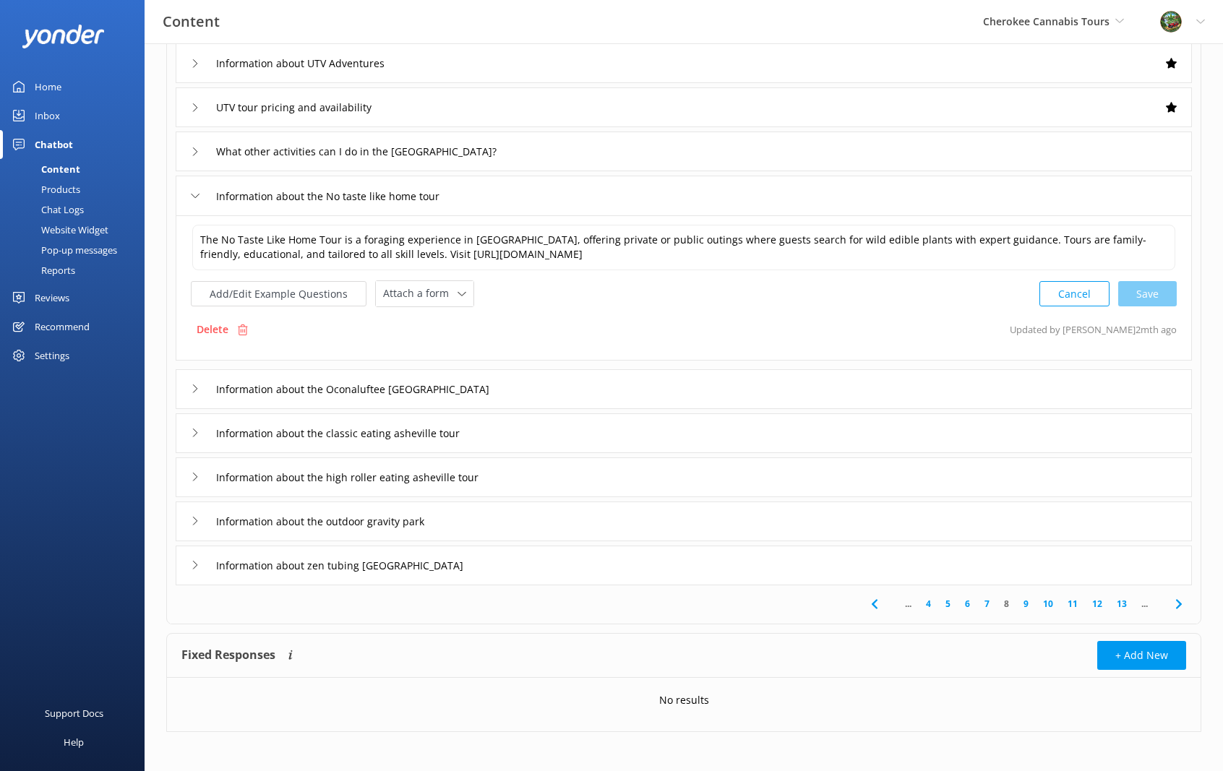
click at [1179, 606] on icon at bounding box center [1178, 603] width 17 height 17
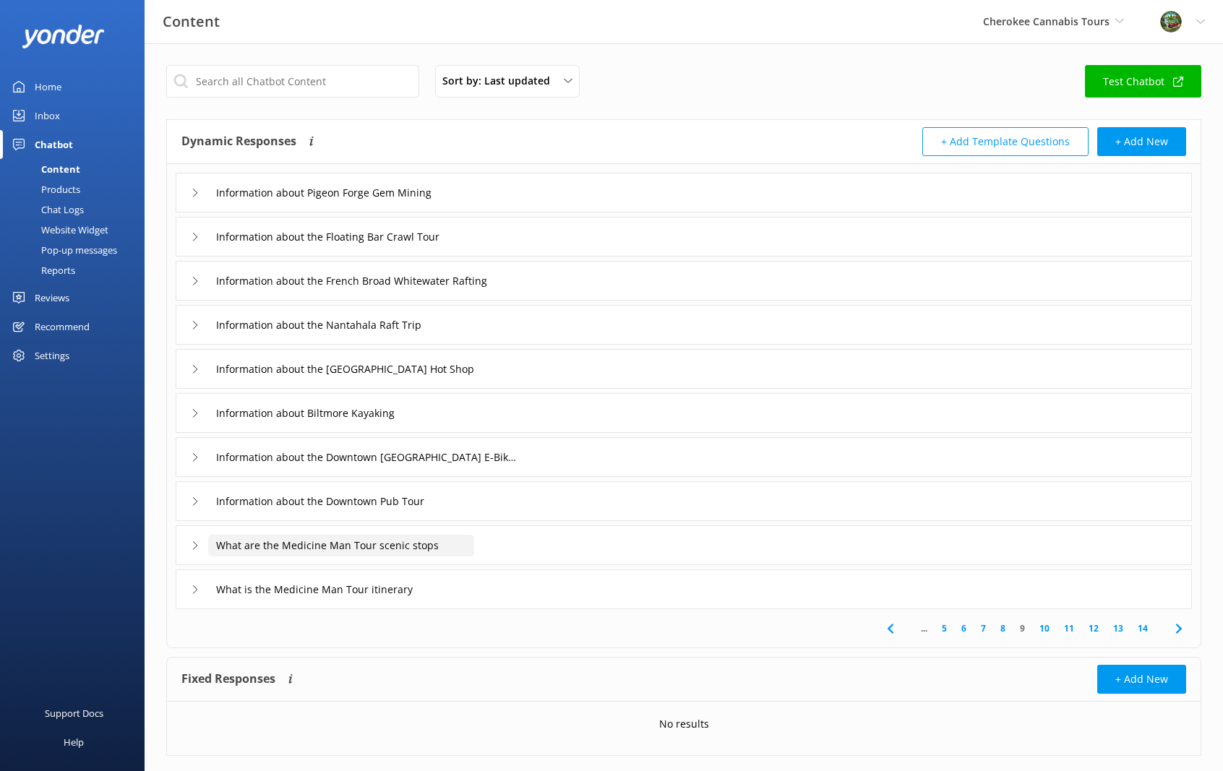
click at [371, 550] on input "What are the Medicine Man Tour scenic stops" at bounding box center [341, 546] width 266 height 22
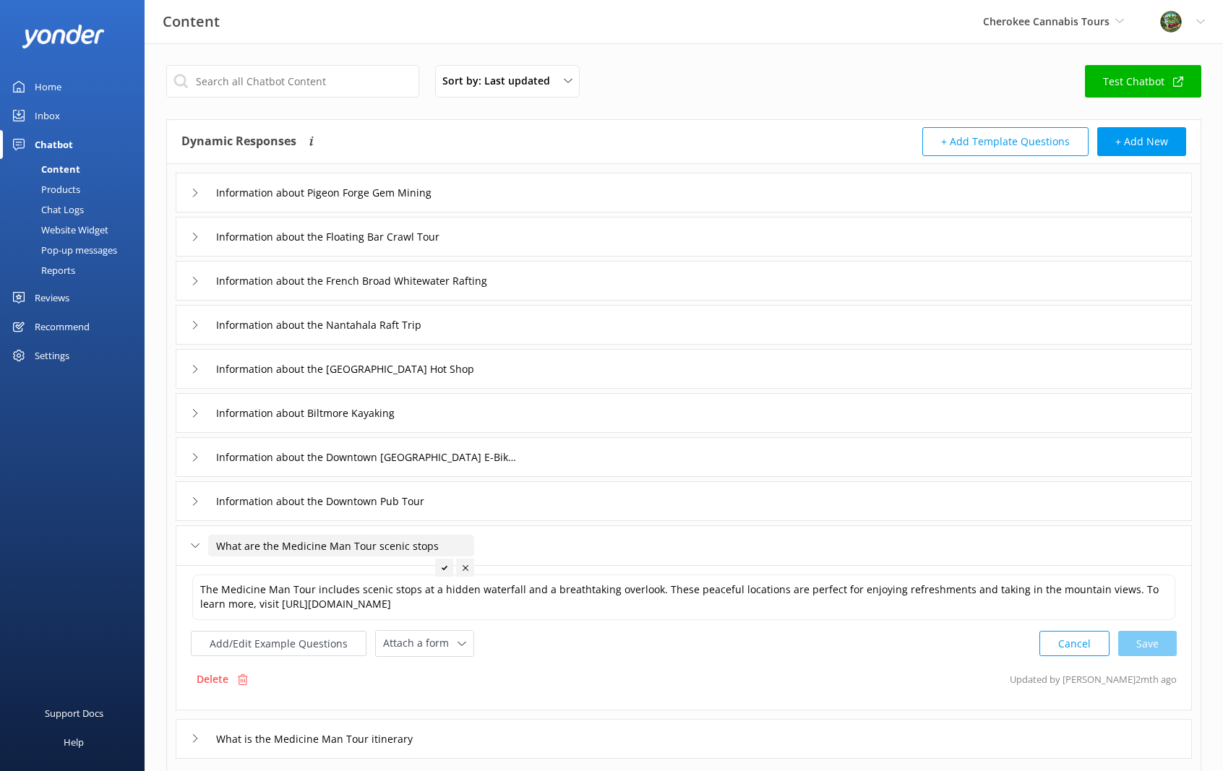
click at [344, 542] on input "What are the Medicine Man Tour scenic stops" at bounding box center [341, 546] width 266 height 22
type input "What are the Sacred Smoke Tour scenic stops"
click at [445, 561] on div at bounding box center [444, 568] width 18 height 18
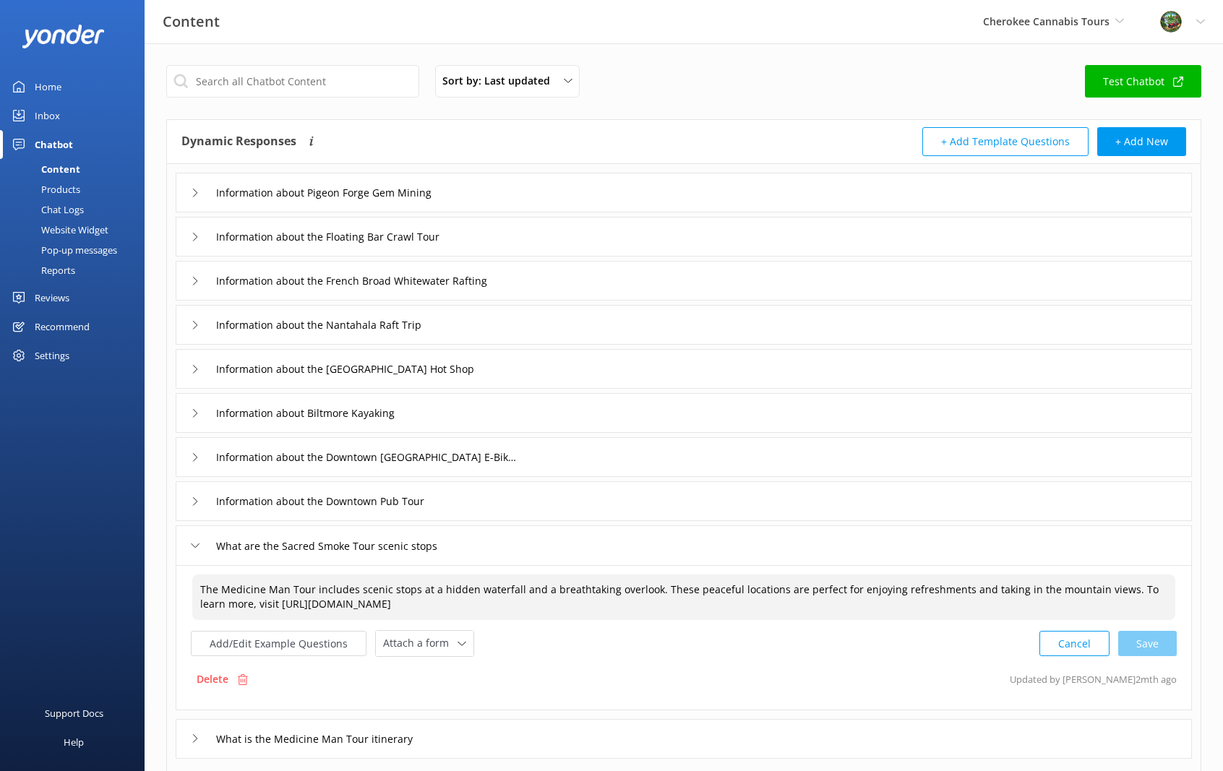
click at [283, 586] on textarea "The Medicine Man Tour includes scenic stops at a hidden waterfall and a breatht…" at bounding box center [683, 597] width 983 height 46
click at [1134, 639] on div "Cancel Save" at bounding box center [1107, 643] width 137 height 27
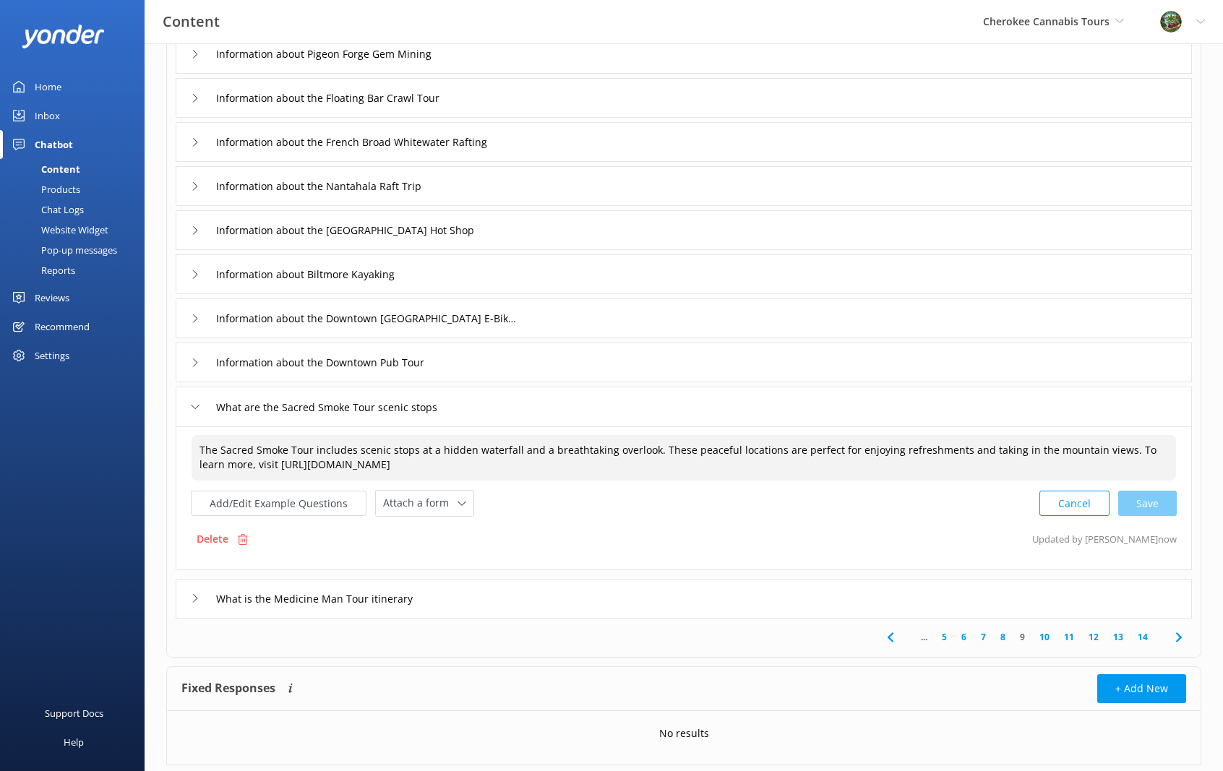
scroll to position [145, 0]
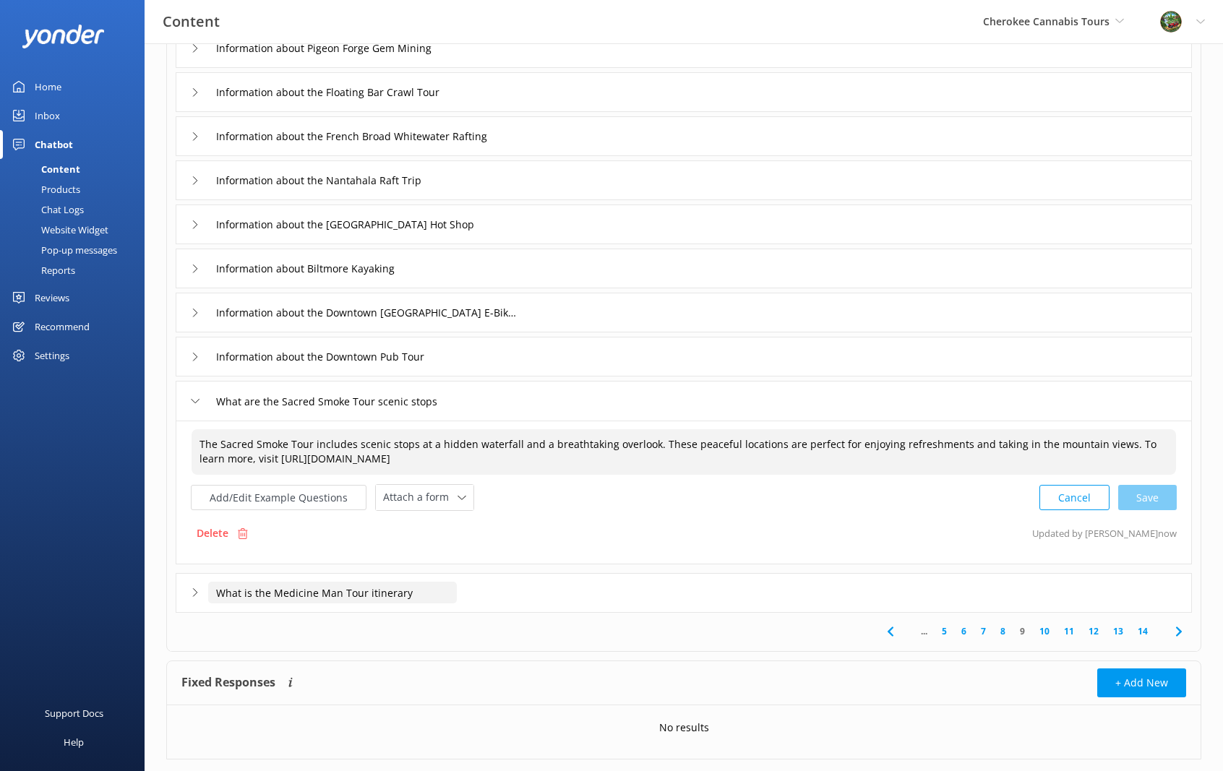
type textarea "The Sacred Smoke Tour includes scenic stops at a hidden waterfall and a breatht…"
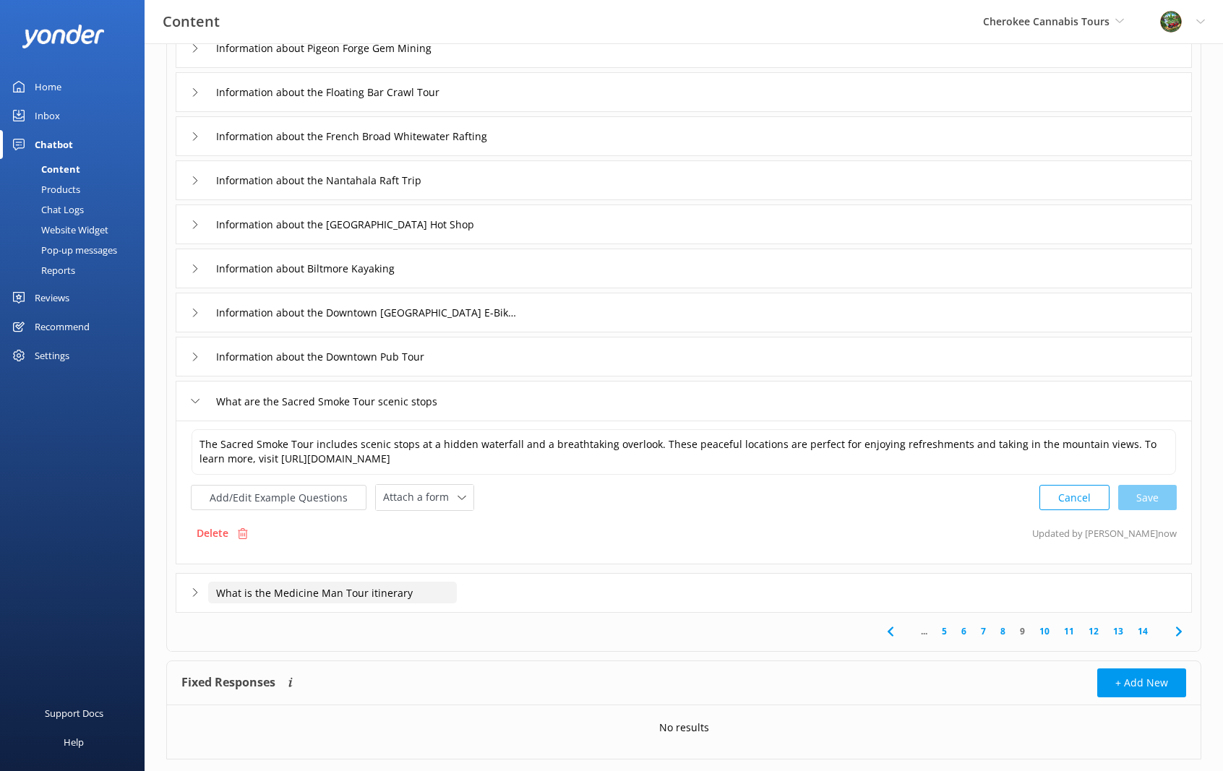
click at [360, 586] on input "What is the Medicine Man Tour itinerary" at bounding box center [332, 593] width 249 height 22
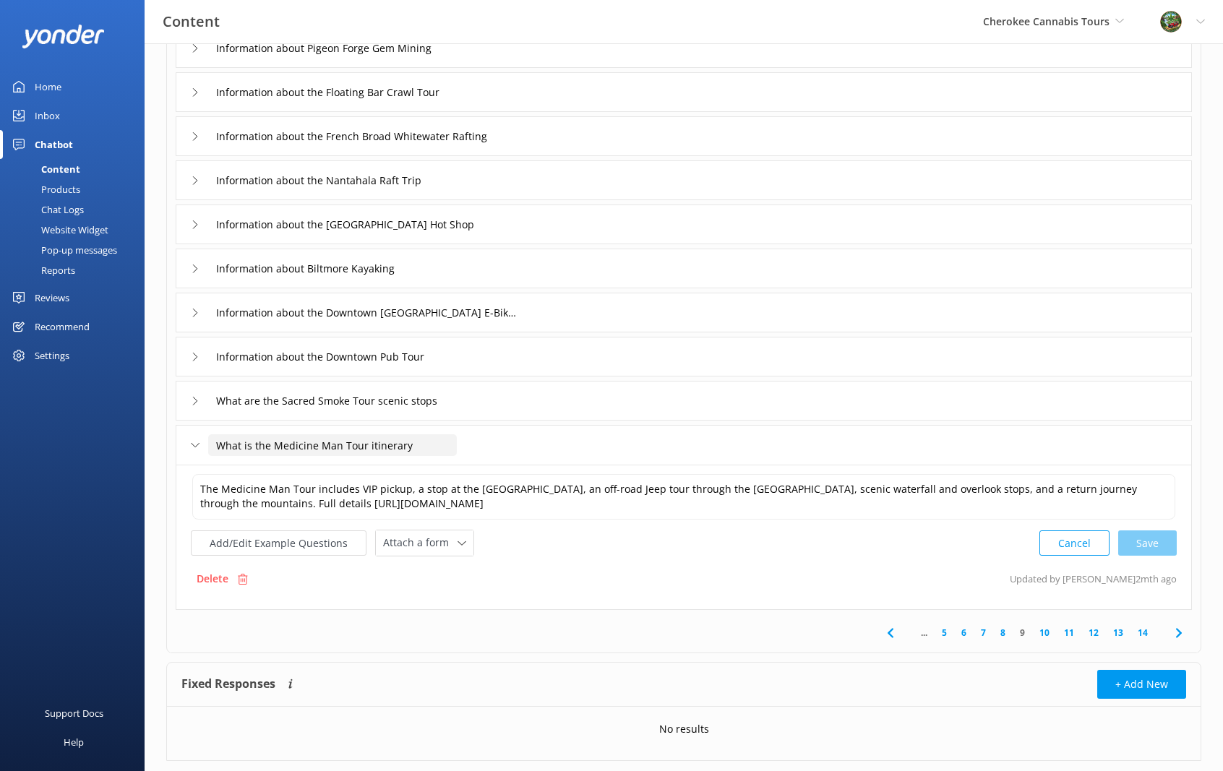
click at [335, 446] on input "What is the Medicine Man Tour itinerary" at bounding box center [332, 445] width 249 height 22
type input "What is the Sacred Smoke Tour itinerary"
click at [422, 471] on div at bounding box center [427, 467] width 18 height 18
click at [285, 488] on textarea "The Medicine Man Tour includes VIP pickup, a stop at the [GEOGRAPHIC_DATA], an …" at bounding box center [683, 497] width 983 height 46
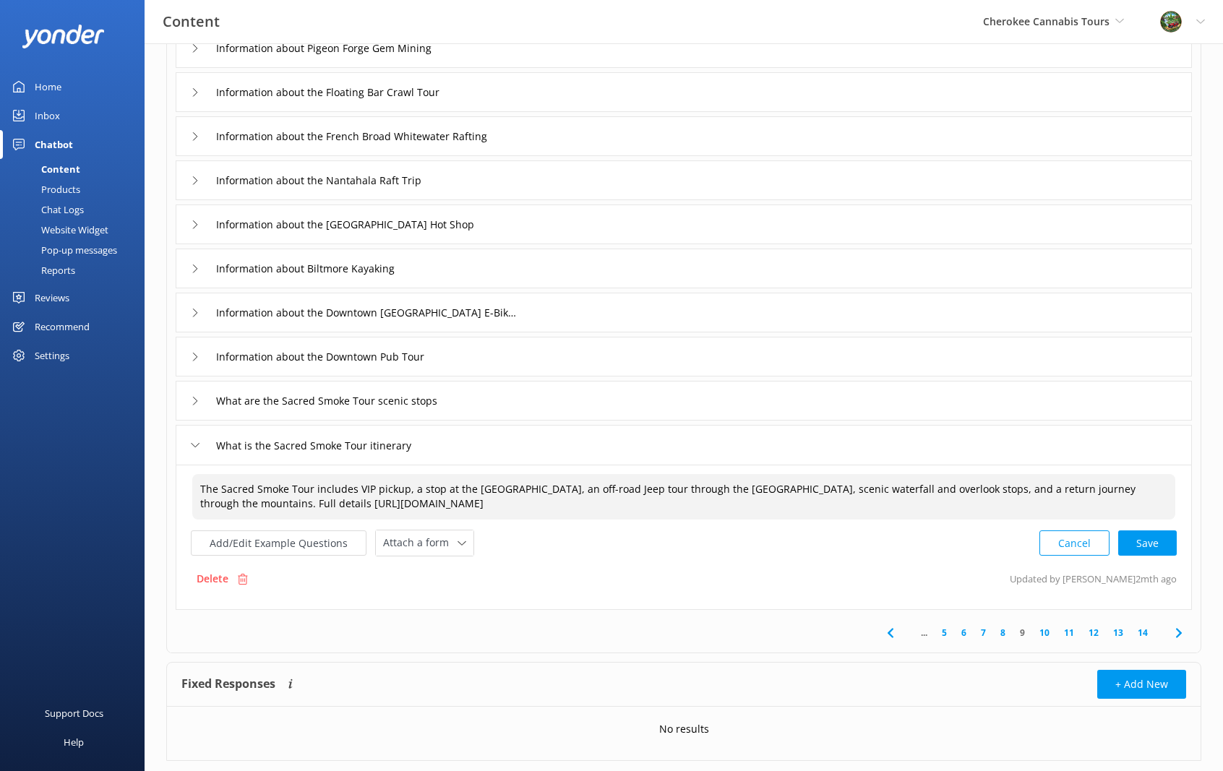
drag, startPoint x: 471, startPoint y: 487, endPoint x: 621, endPoint y: 481, distance: 150.4
click at [540, 487] on textarea "The Sacred Smoke Tour includes VIP pickup, a stop at the [GEOGRAPHIC_DATA], an …" at bounding box center [683, 497] width 983 height 46
click at [936, 486] on textarea "The Sacred Smoke Tour includes VIP pickup, a stop at the LARGEST real THC dispe…" at bounding box center [683, 497] width 983 height 46
click at [1146, 540] on div "Cancel Loading.." at bounding box center [1108, 541] width 137 height 27
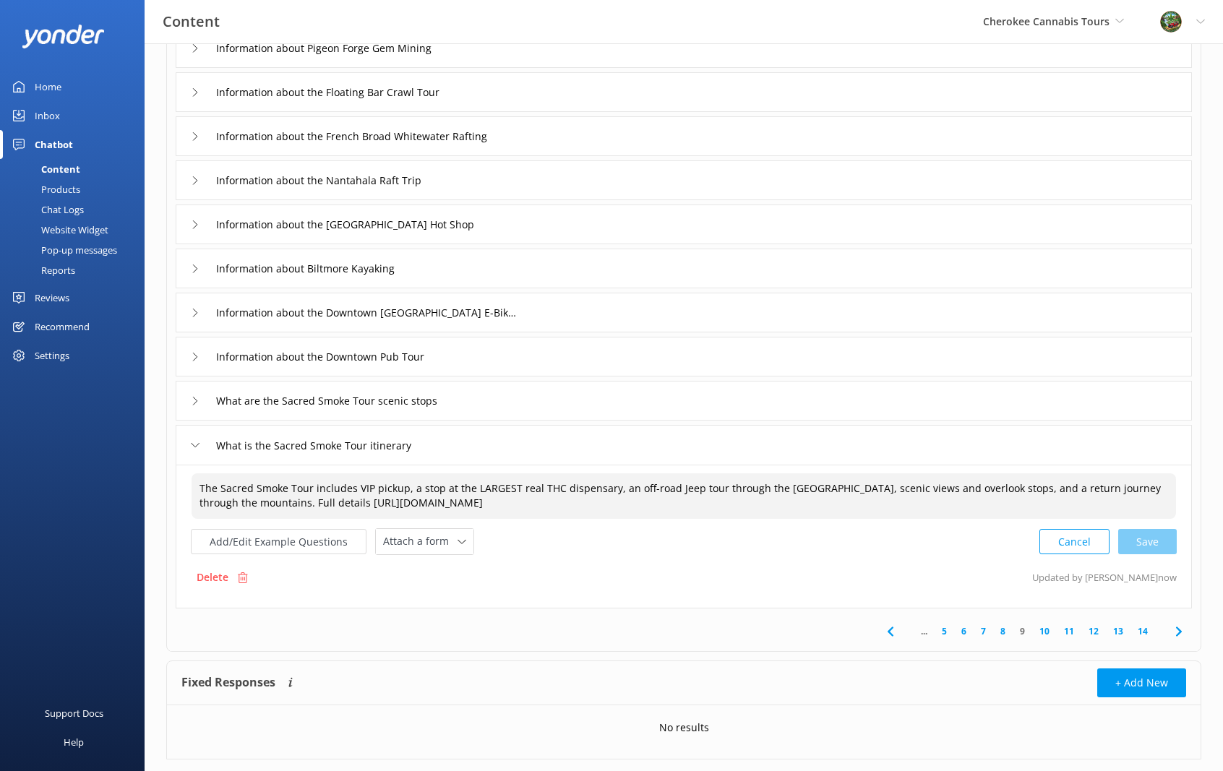
type textarea "The Sacred Smoke Tour includes VIP pickup, a stop at the LARGEST real THC dispe…"
click at [1176, 633] on use at bounding box center [1178, 630] width 6 height 9
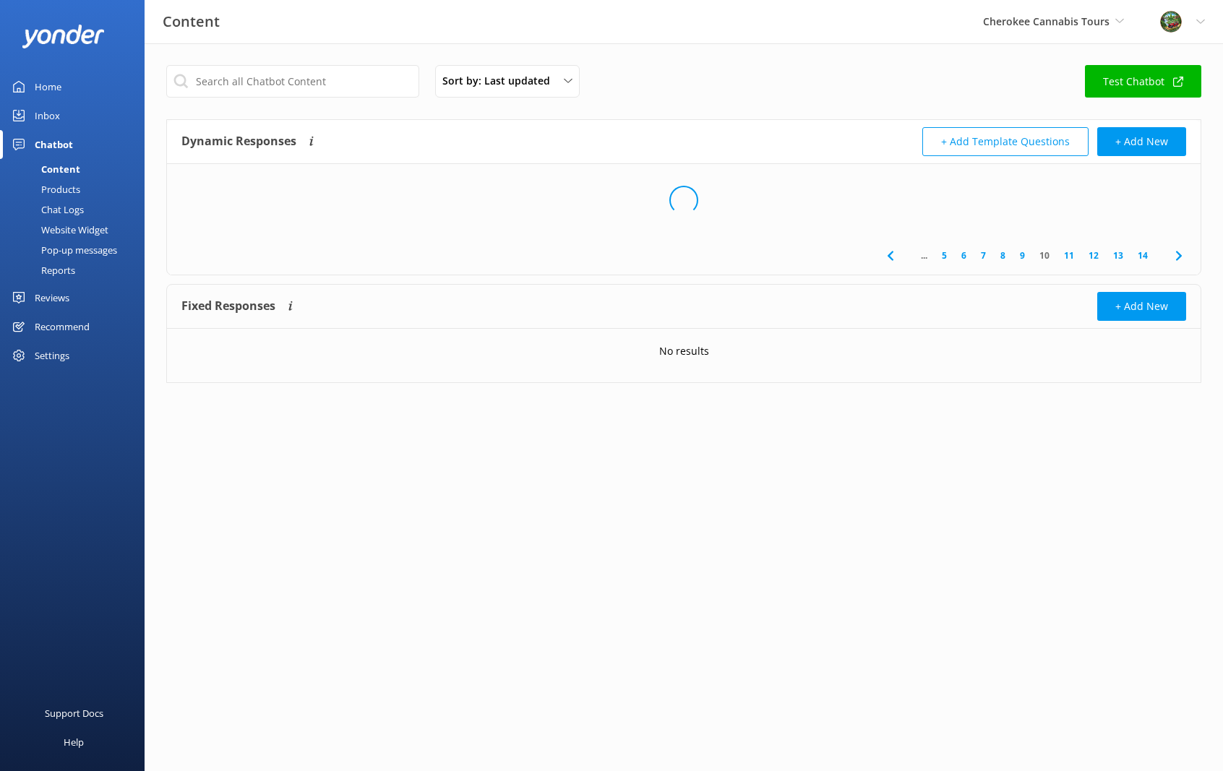
scroll to position [0, 0]
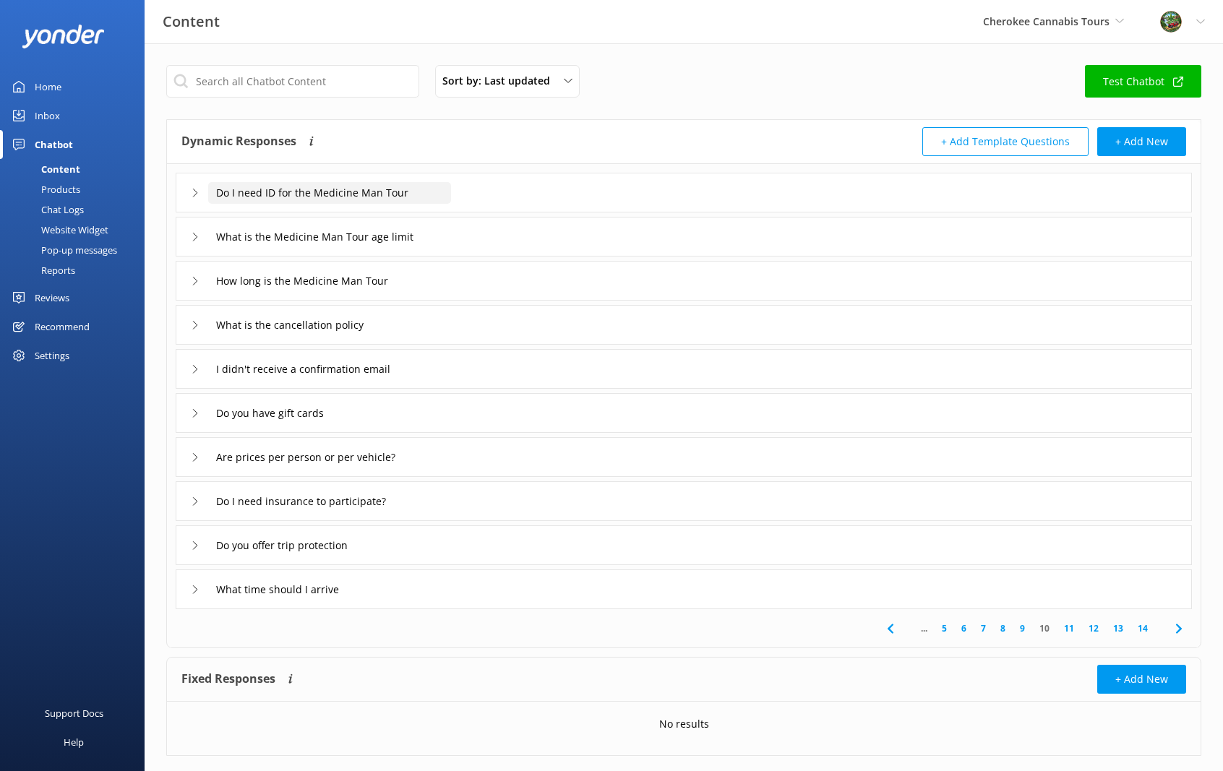
click at [369, 194] on input "Do I need ID for the Medicine Man Tour" at bounding box center [329, 193] width 243 height 22
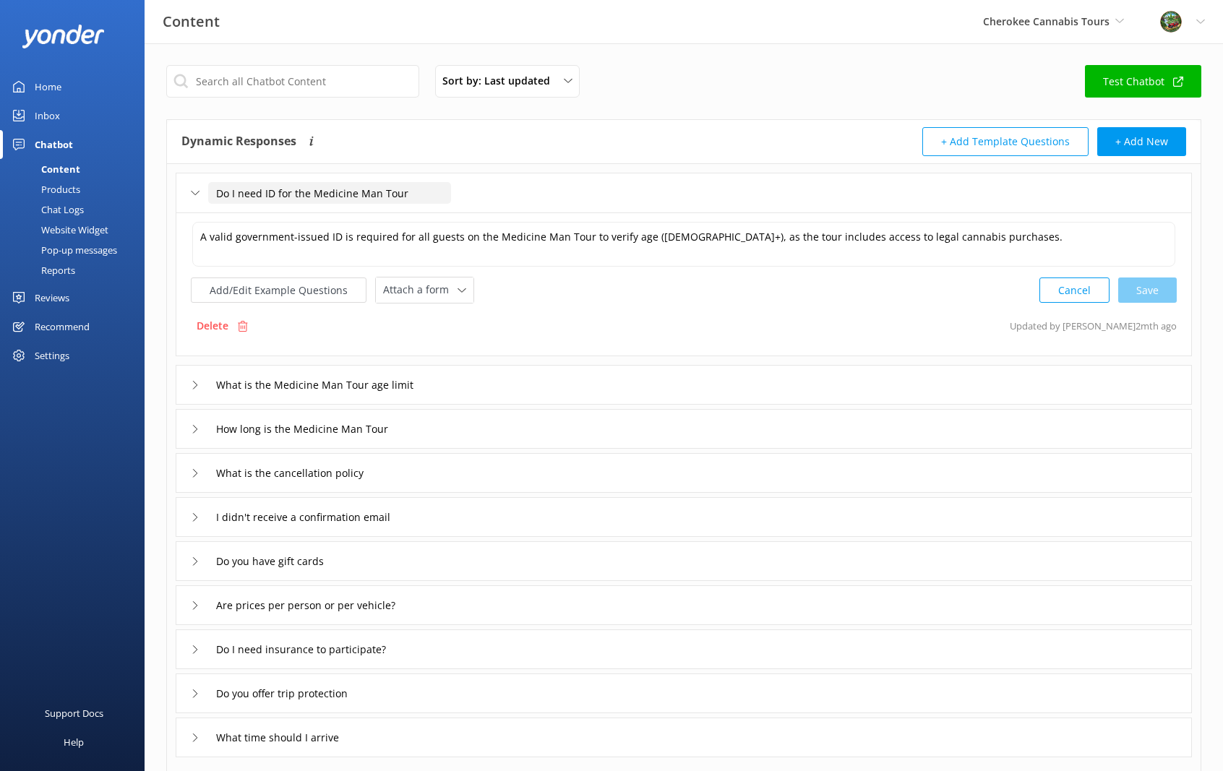
click at [374, 192] on input "Do I need ID for the Medicine Man Tour" at bounding box center [329, 193] width 243 height 22
type input "Do I need ID for the Sacred Smoke Tour"
click at [423, 216] on icon at bounding box center [421, 215] width 6 height 6
click at [553, 237] on textarea "A valid government-issued ID is required for all guests on the Medicine Man Tou…" at bounding box center [683, 244] width 983 height 45
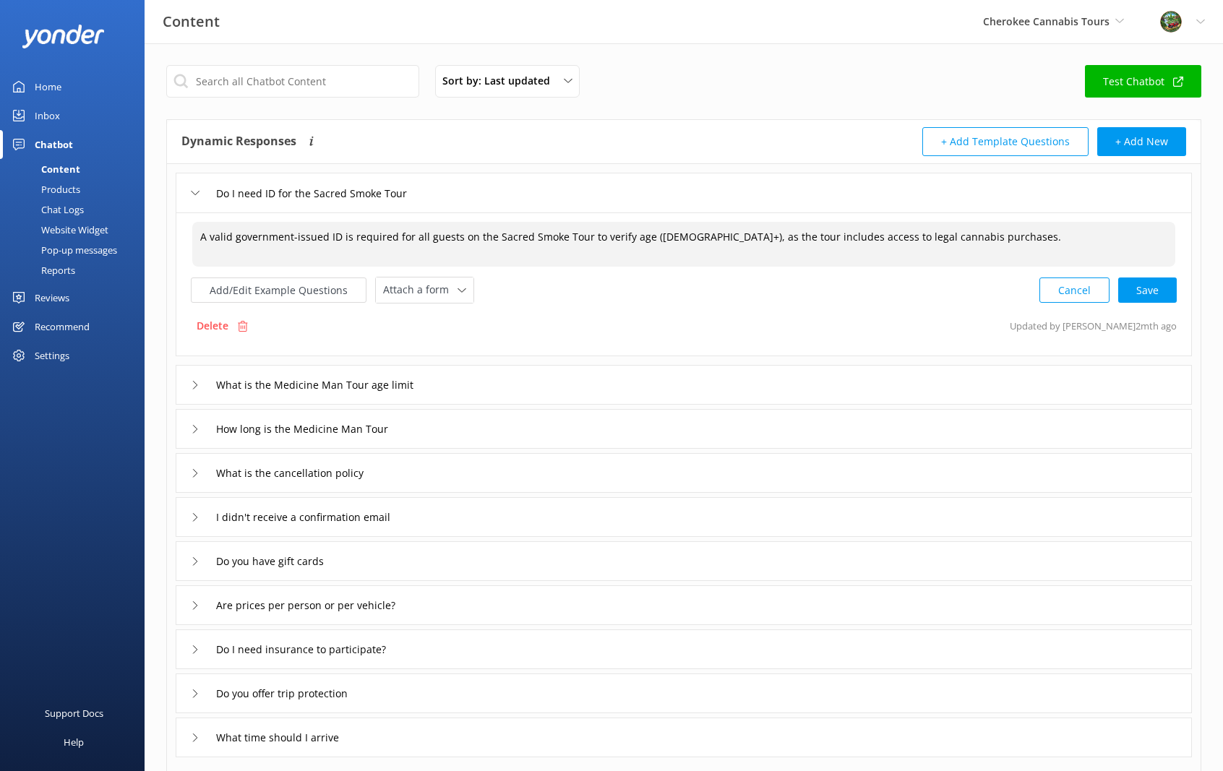
click at [1153, 288] on div "Cancel Save" at bounding box center [1107, 290] width 137 height 27
type textarea "A valid government-issued ID is required for all guests on the Sacred Smoke Tou…"
click at [335, 384] on input "What is the Medicine Man Tour age limit" at bounding box center [332, 384] width 249 height 22
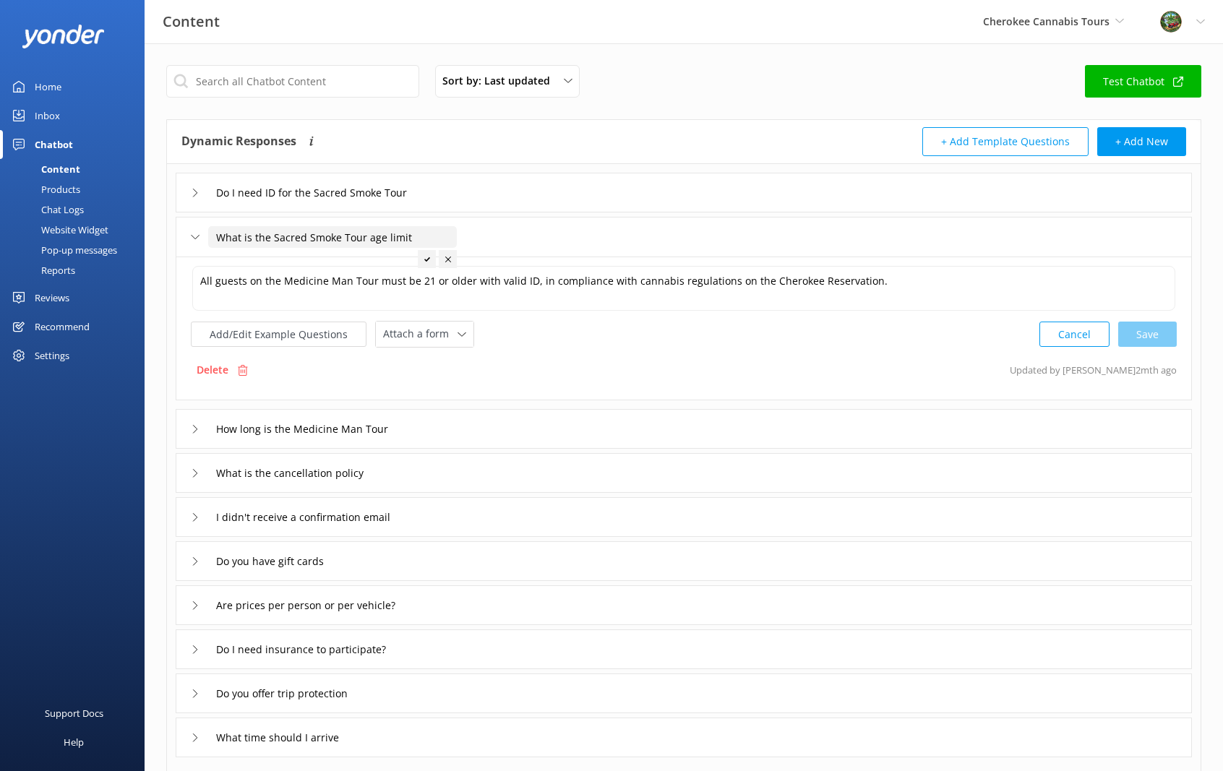
type input "What is the Sacred Smoke Tour age limit"
click at [428, 259] on icon at bounding box center [427, 260] width 6 height 6
click at [348, 282] on textarea "All guests on the Medicine Man Tour must be 21 or older with valid ID, in compl…" at bounding box center [683, 288] width 983 height 45
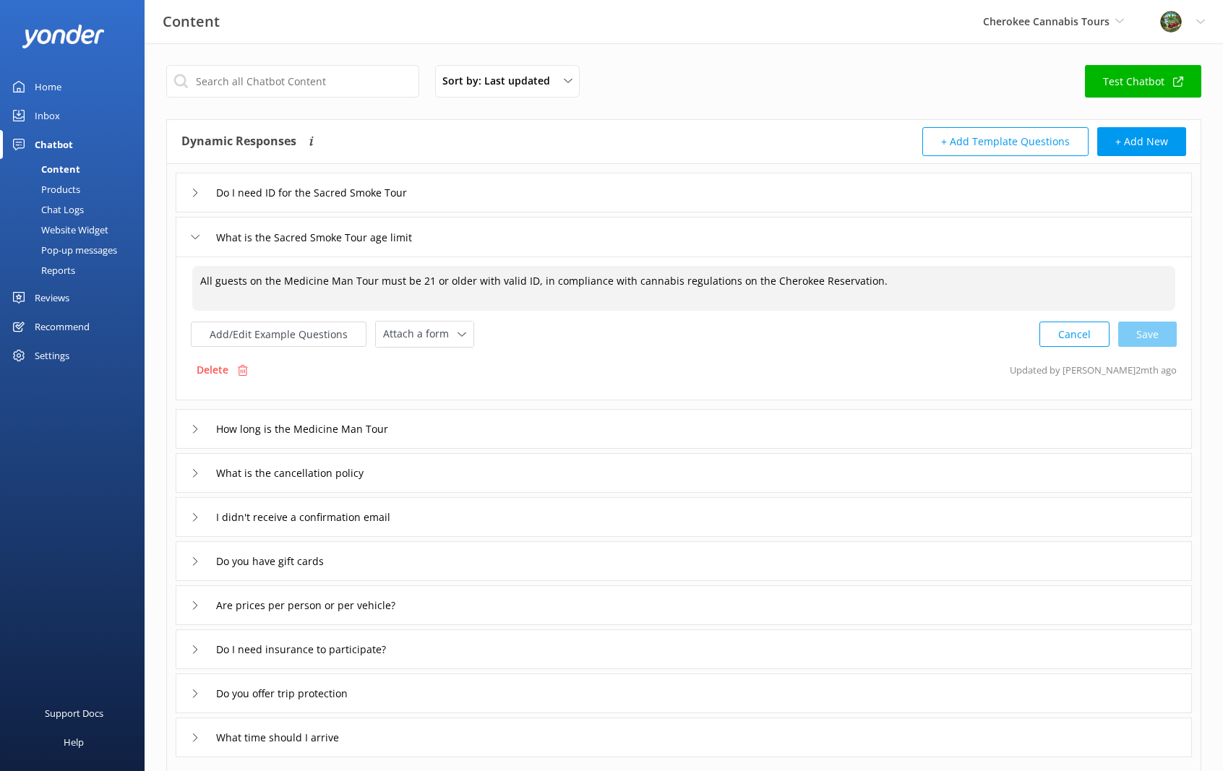
click at [345, 280] on textarea "All guests on the Medicine Man Tour must be 21 or older with valid ID, in compl…" at bounding box center [683, 288] width 983 height 45
click at [1145, 329] on div "Cancel Save" at bounding box center [1107, 334] width 137 height 27
type textarea "All guests on the Sacred Smoke Tour must be 21 or older with valid ID, in compl…"
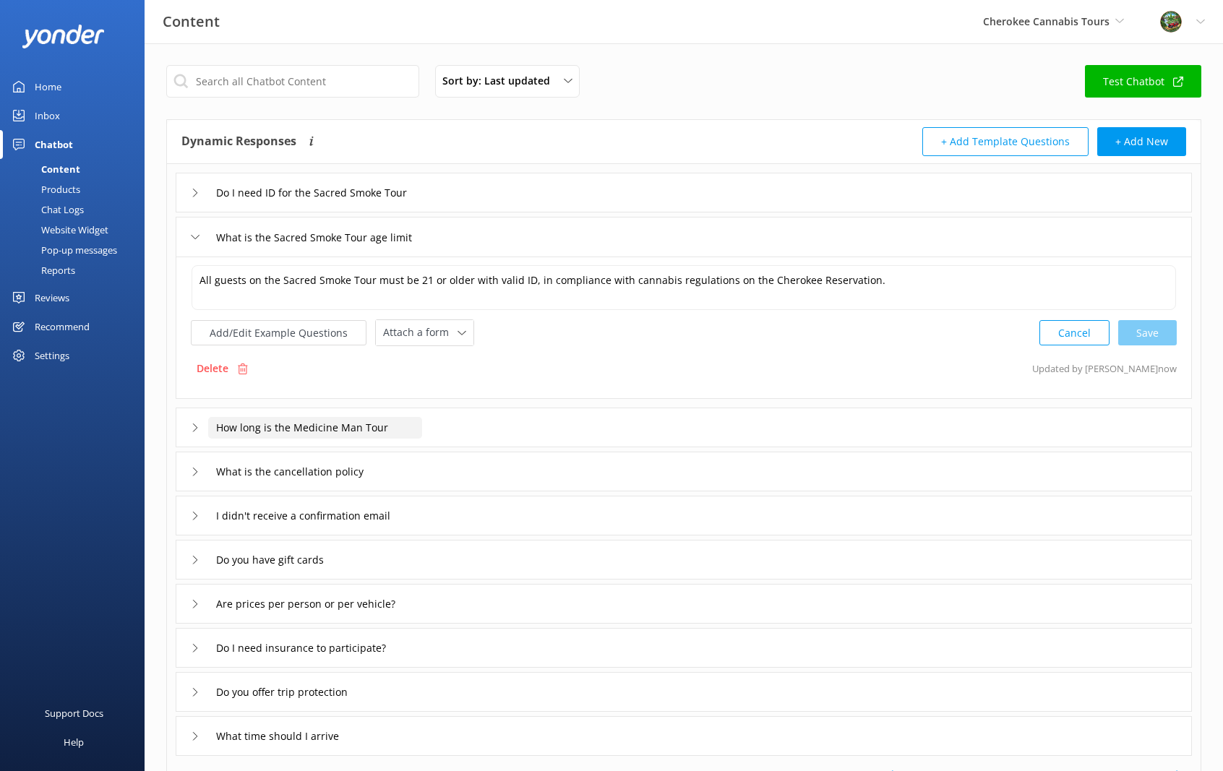
click at [369, 422] on input "How long is the Medicine Man Tour" at bounding box center [315, 428] width 214 height 22
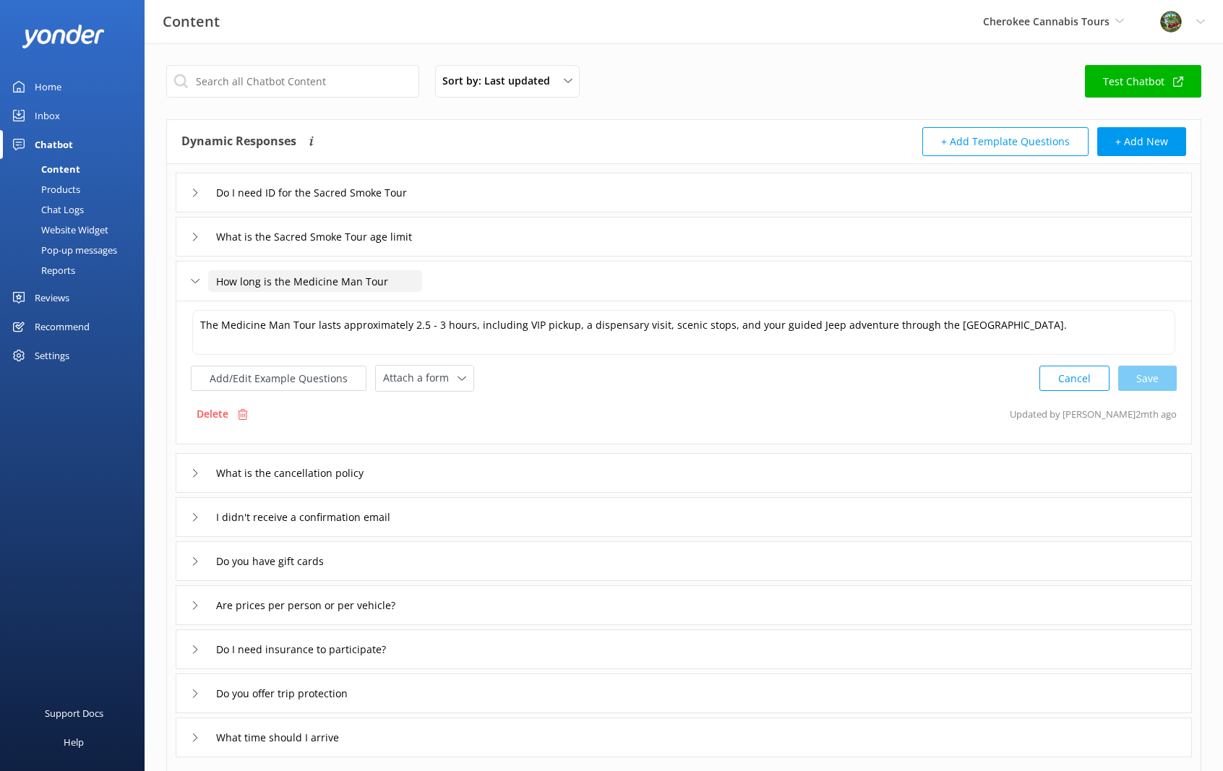
click at [293, 276] on input "How long is the Medicine Man Tour" at bounding box center [315, 281] width 214 height 22
type input "How long is the Sacred Smoke Tour"
click at [392, 303] on use at bounding box center [392, 303] width 6 height 4
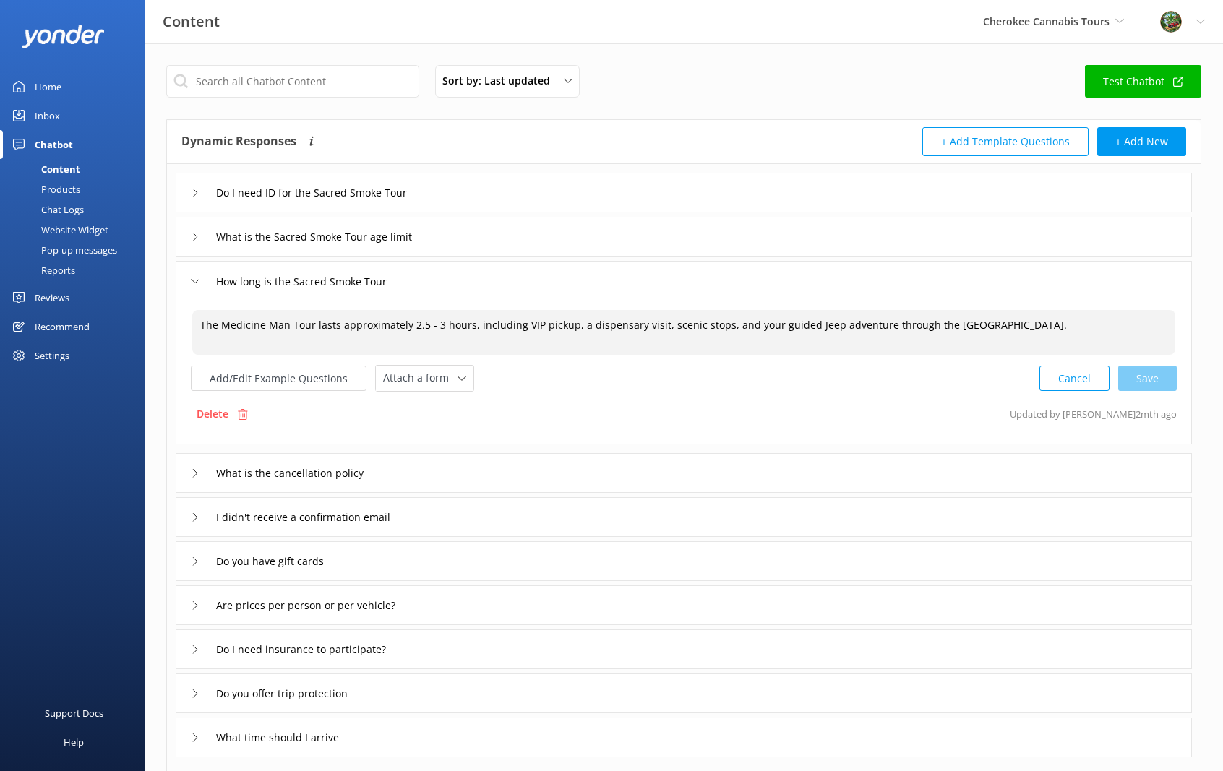
click at [283, 325] on textarea "The Medicine Man Tour lasts approximately 2.5 - 3 hours, including VIP pickup, …" at bounding box center [683, 332] width 983 height 45
click at [1168, 379] on div "Cancel Loading.." at bounding box center [1108, 376] width 137 height 27
type textarea "The Sacred Smoke Tour lasts approximately 2.5 - 3 hours, including VIP pickup, …"
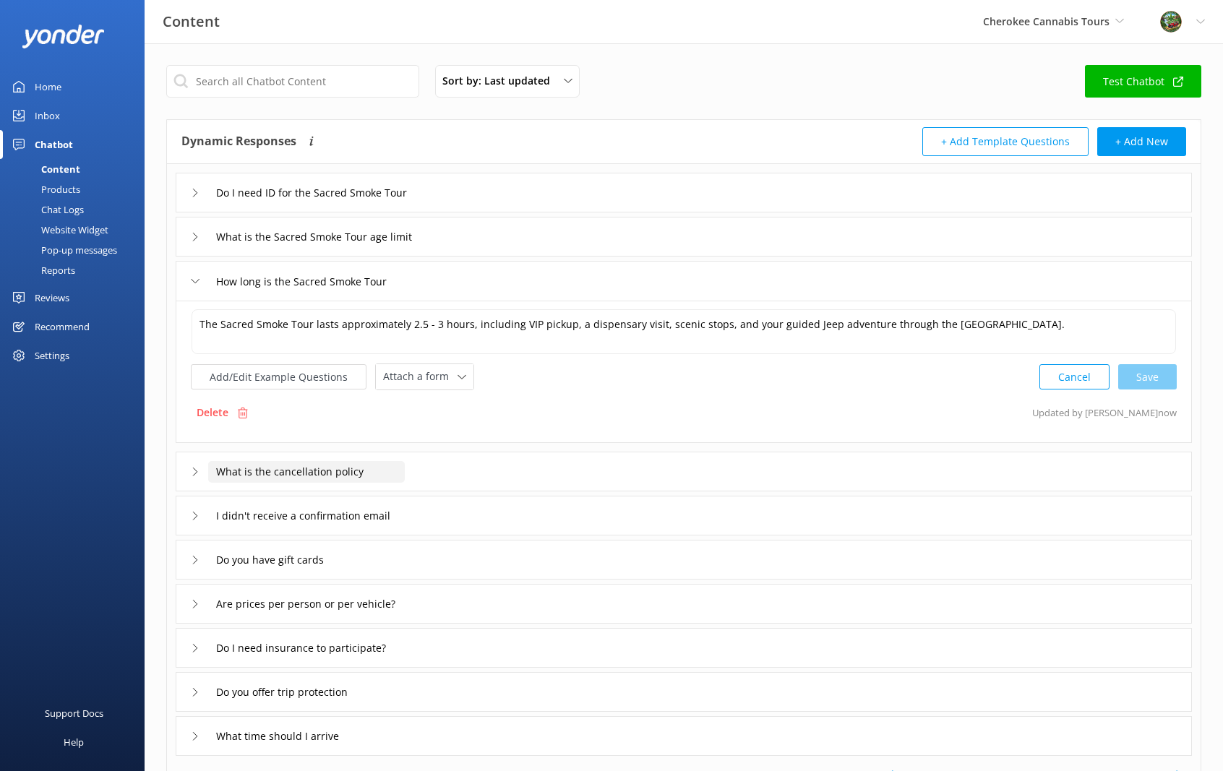
click at [296, 471] on input "What is the cancellation policy" at bounding box center [306, 472] width 197 height 22
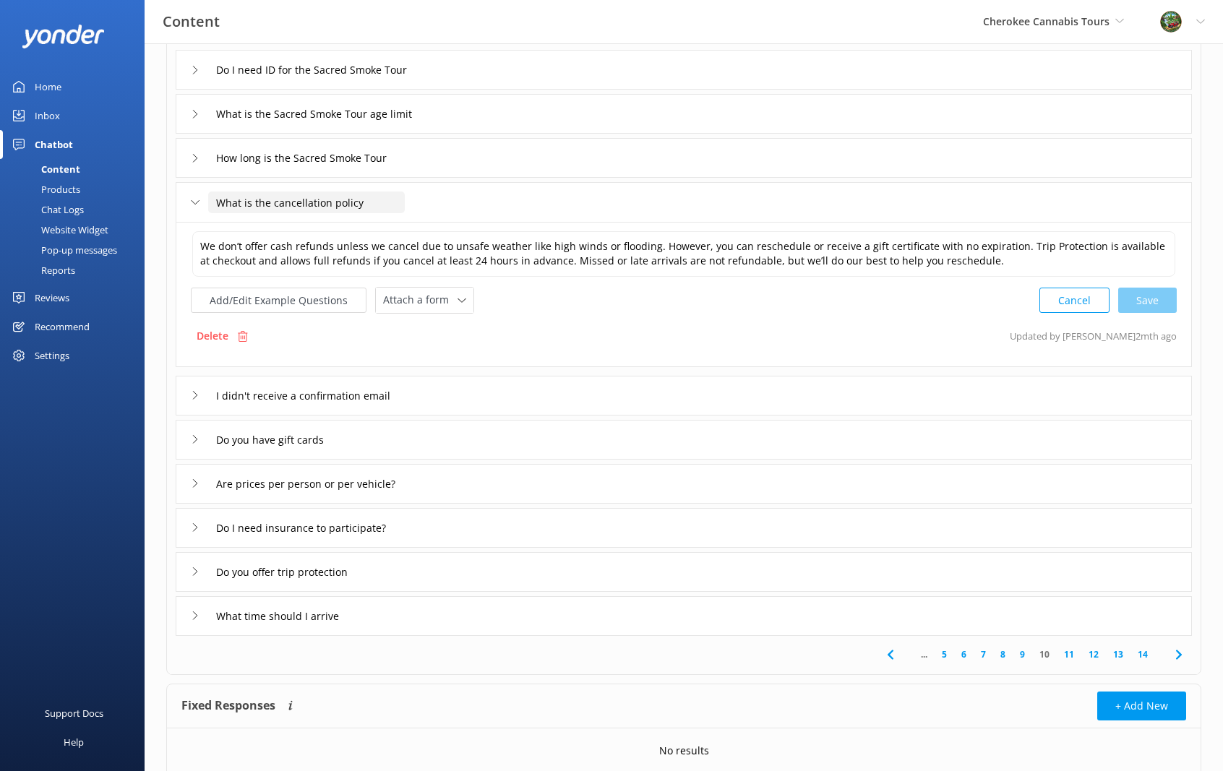
scroll to position [145, 0]
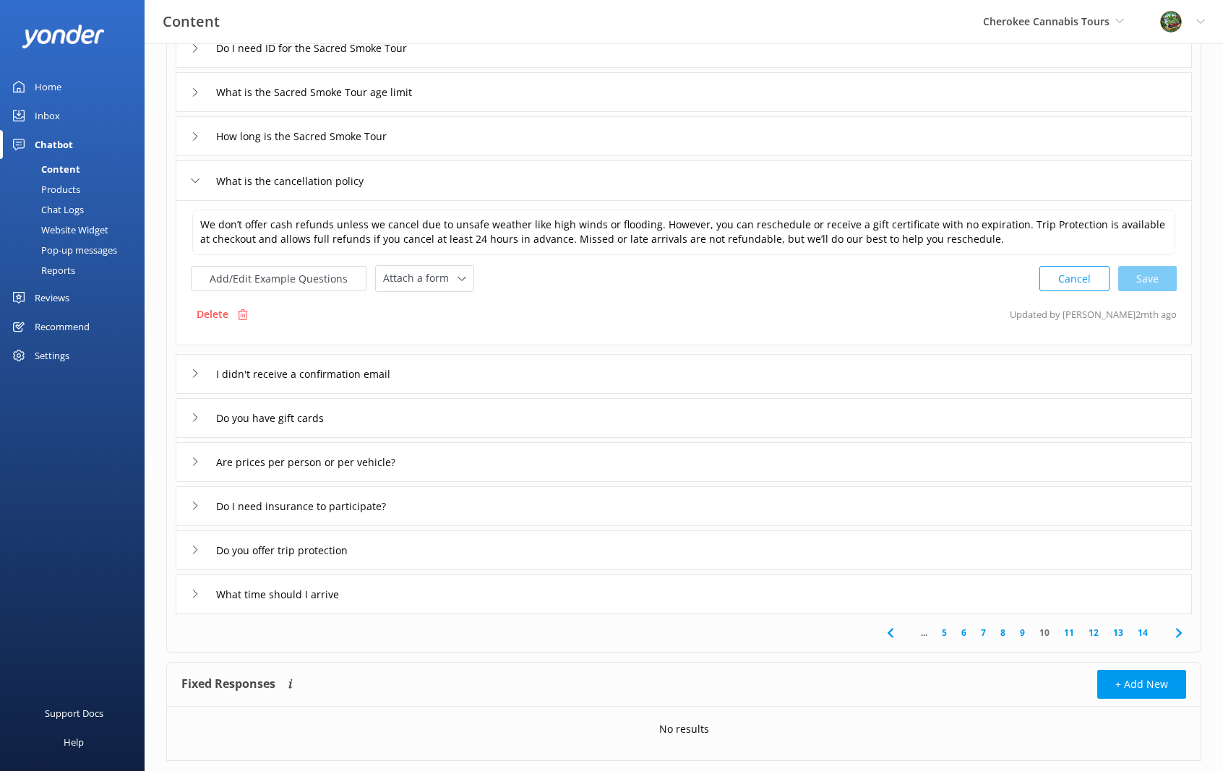
click at [192, 369] on icon at bounding box center [195, 373] width 9 height 9
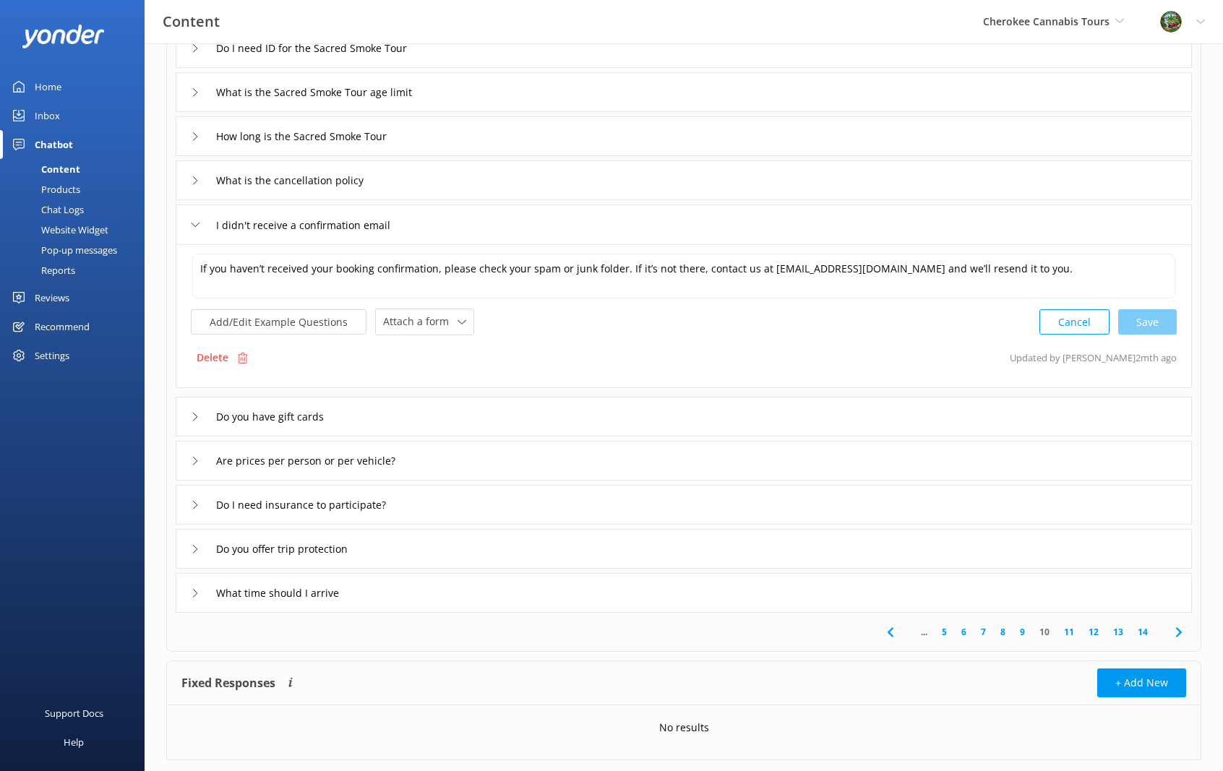
click at [194, 414] on icon at bounding box center [195, 417] width 9 height 9
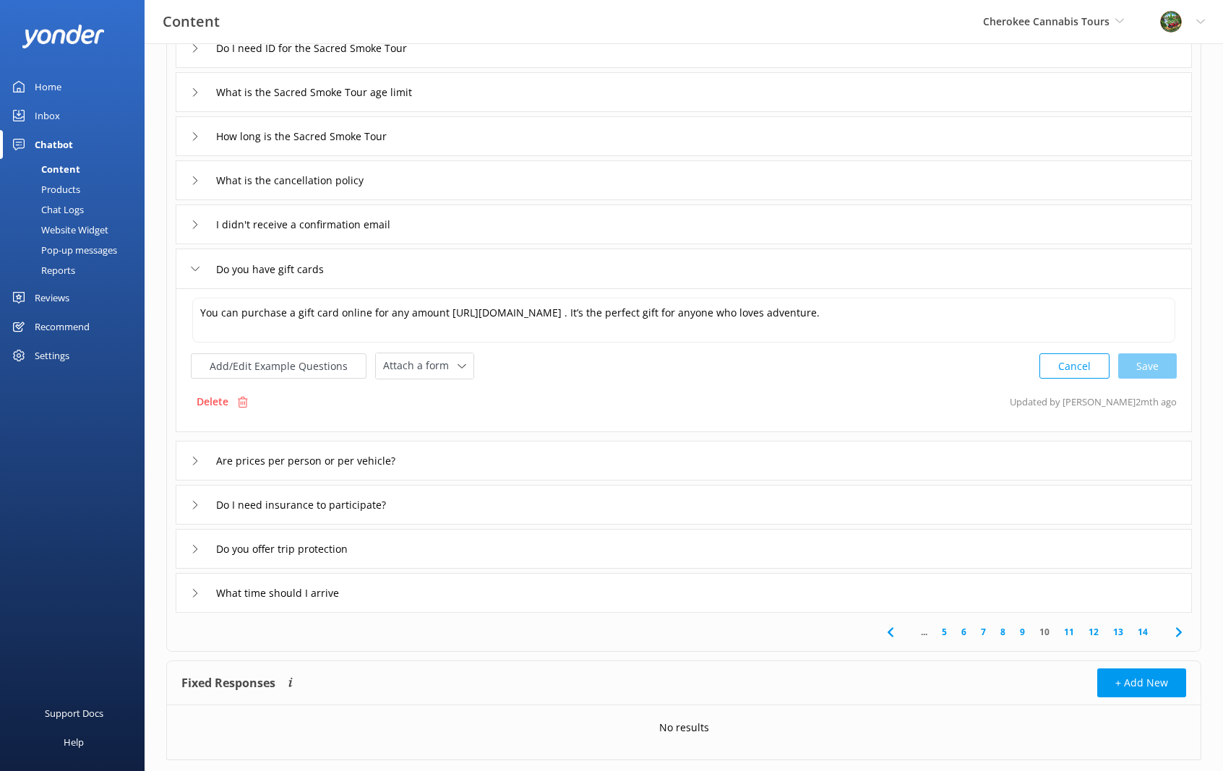
click at [198, 451] on div "Are prices per person or per vehicle?" at bounding box center [306, 461] width 231 height 24
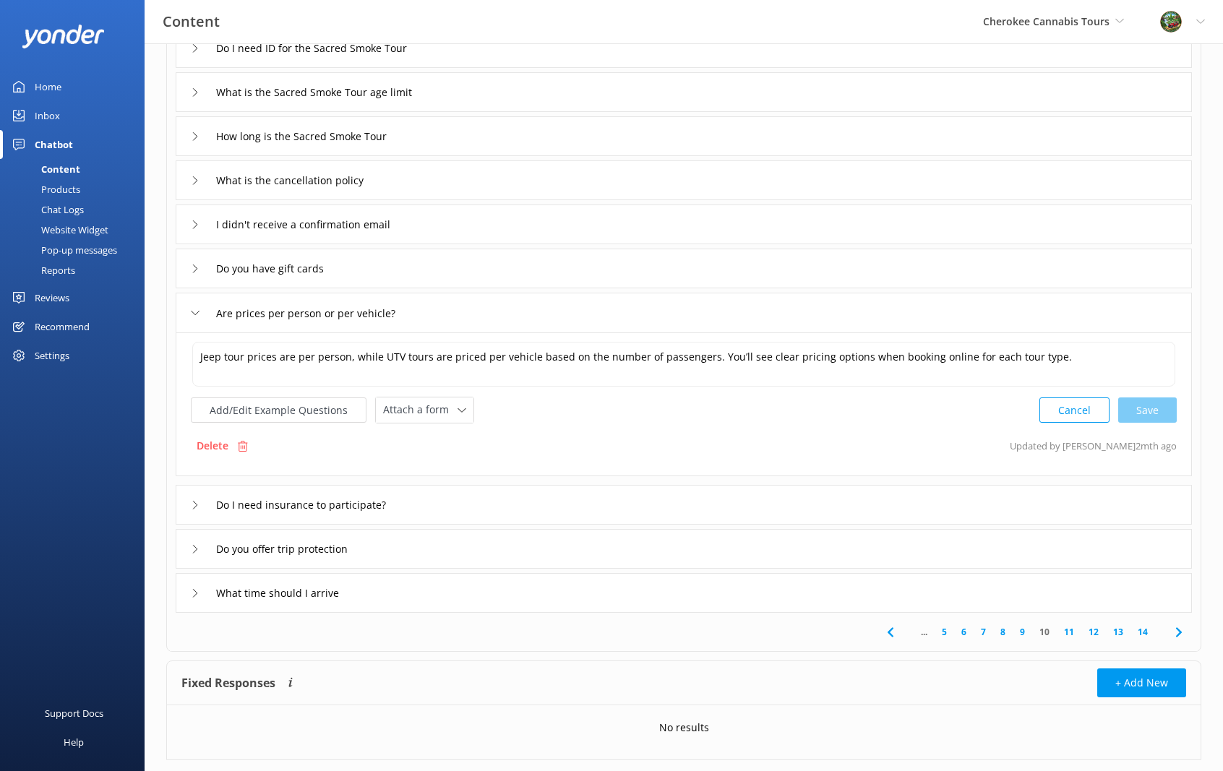
click at [194, 501] on icon at bounding box center [195, 505] width 9 height 9
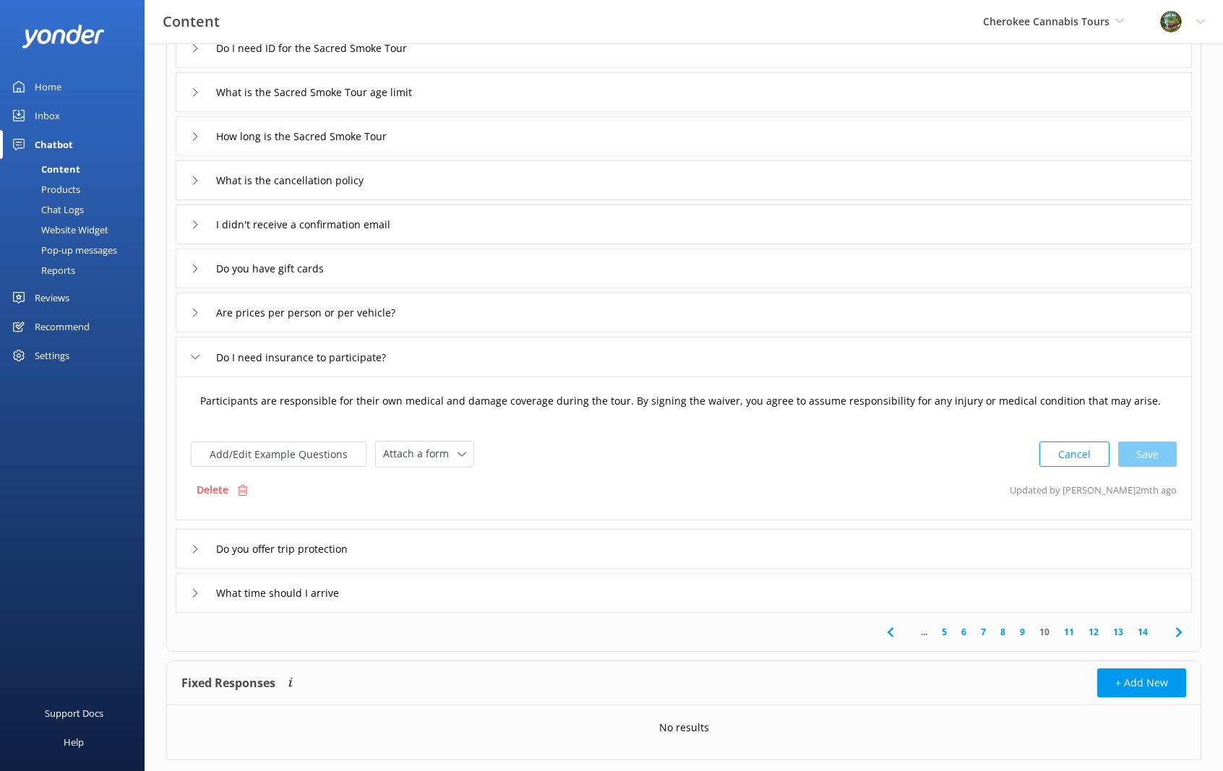
click at [199, 400] on textarea "Participants are responsible for their own medical and damage coverage during t…" at bounding box center [683, 408] width 983 height 45
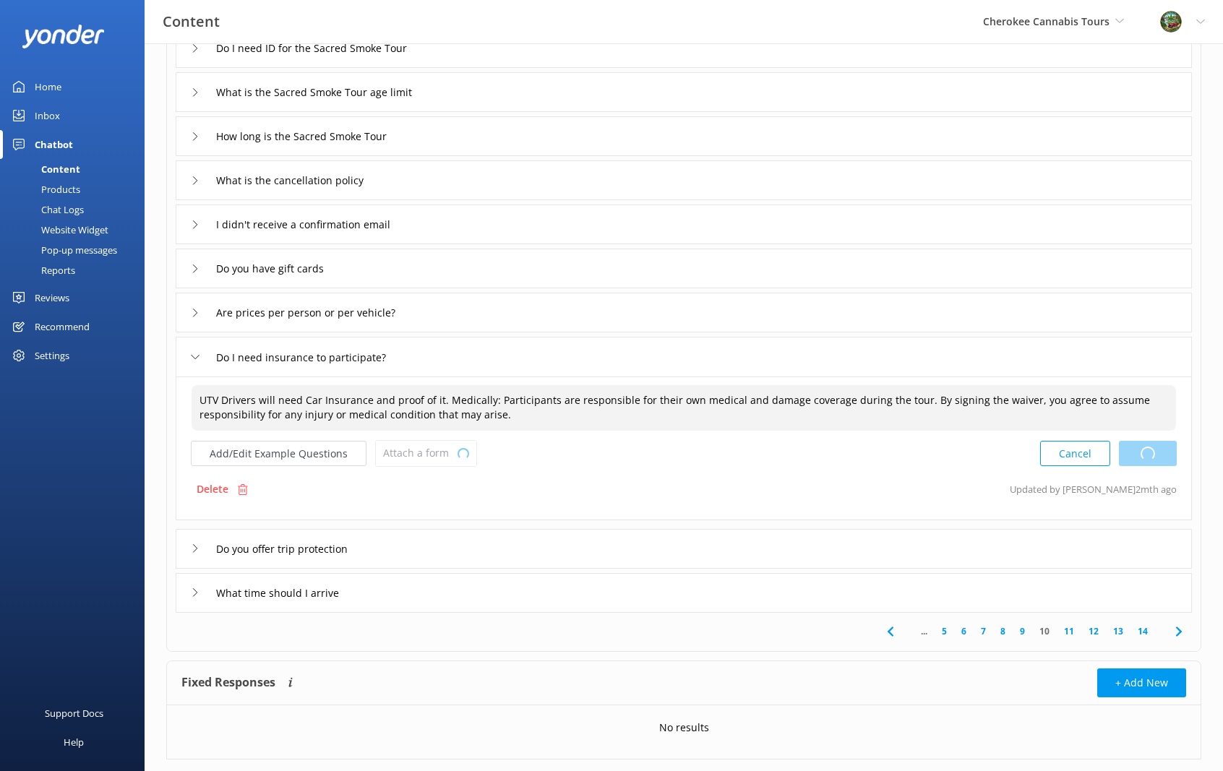
click at [1139, 449] on div "Cancel Loading.." at bounding box center [1108, 453] width 137 height 27
type textarea "UTV Drivers will need Car Insurance and proof of it. Medically: Participants ar…"
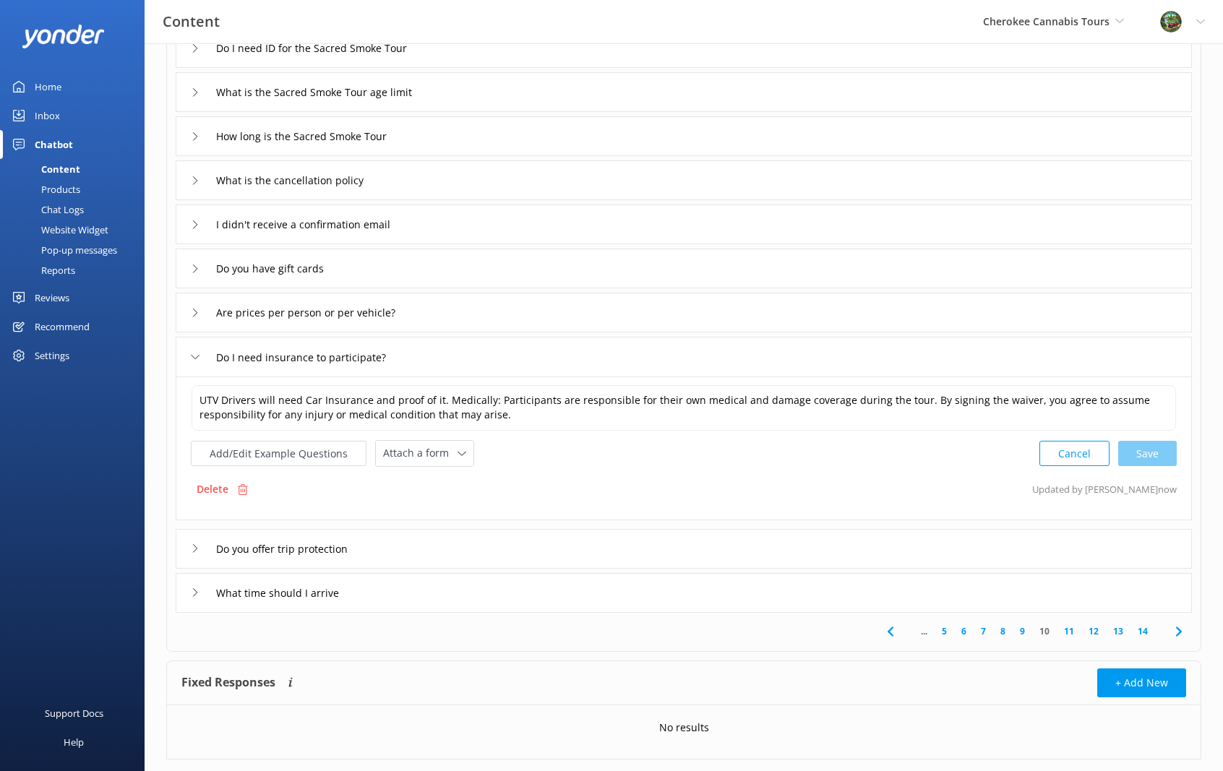
click at [445, 536] on div "Do you offer trip protection" at bounding box center [684, 549] width 1016 height 40
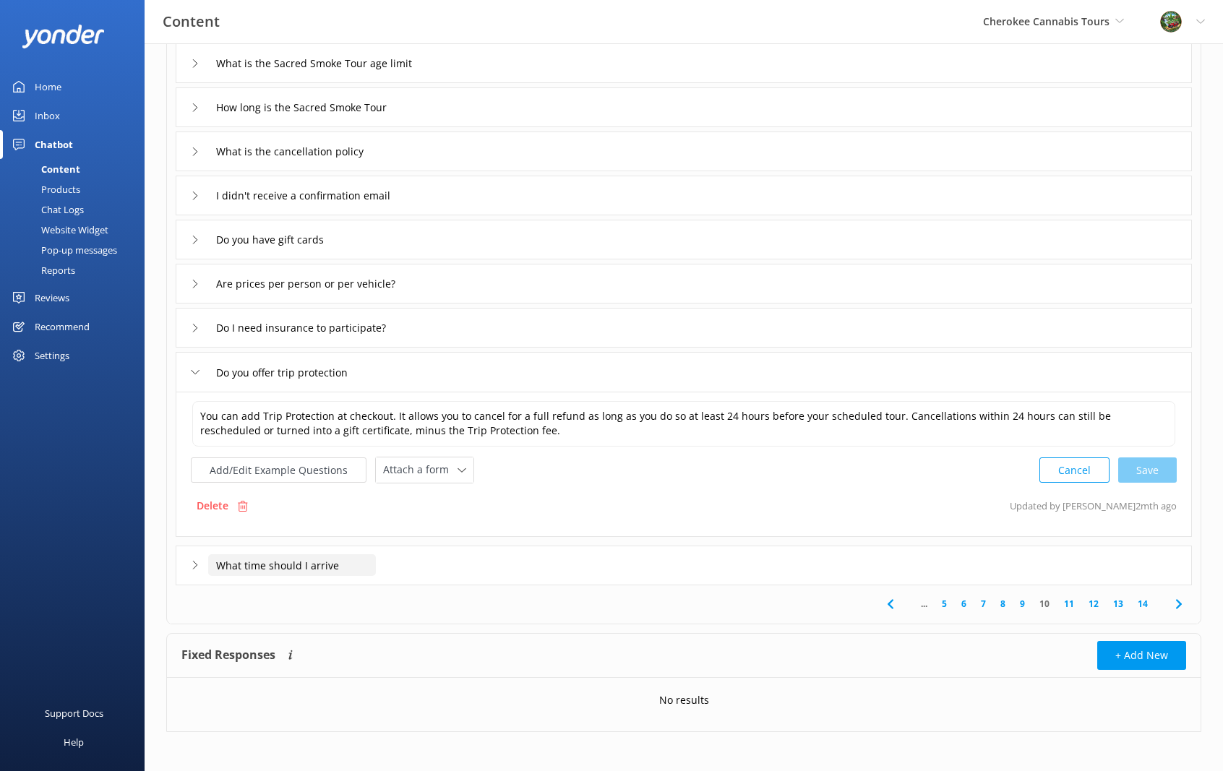
click at [342, 556] on input "What time should I arrive" at bounding box center [292, 565] width 168 height 22
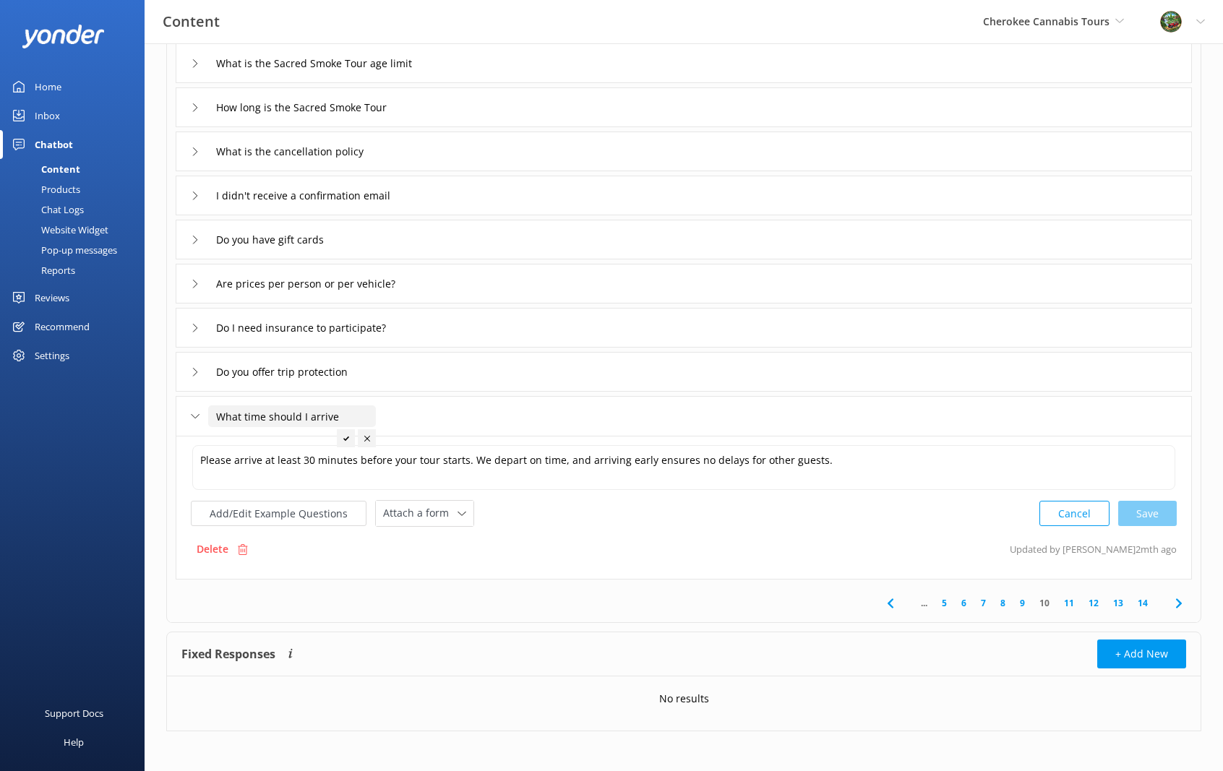
scroll to position [173, 0]
click at [1182, 595] on icon at bounding box center [1178, 603] width 17 height 17
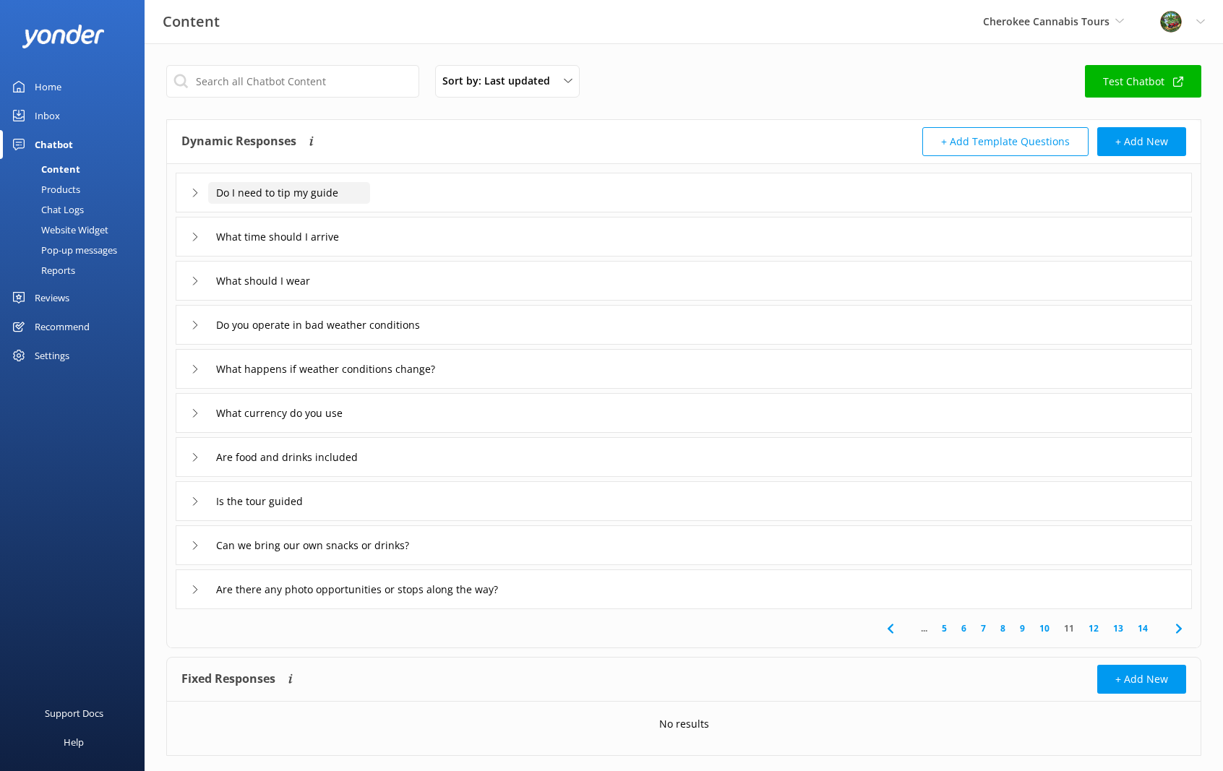
click at [321, 197] on input "Do I need to tip my guide" at bounding box center [289, 193] width 162 height 22
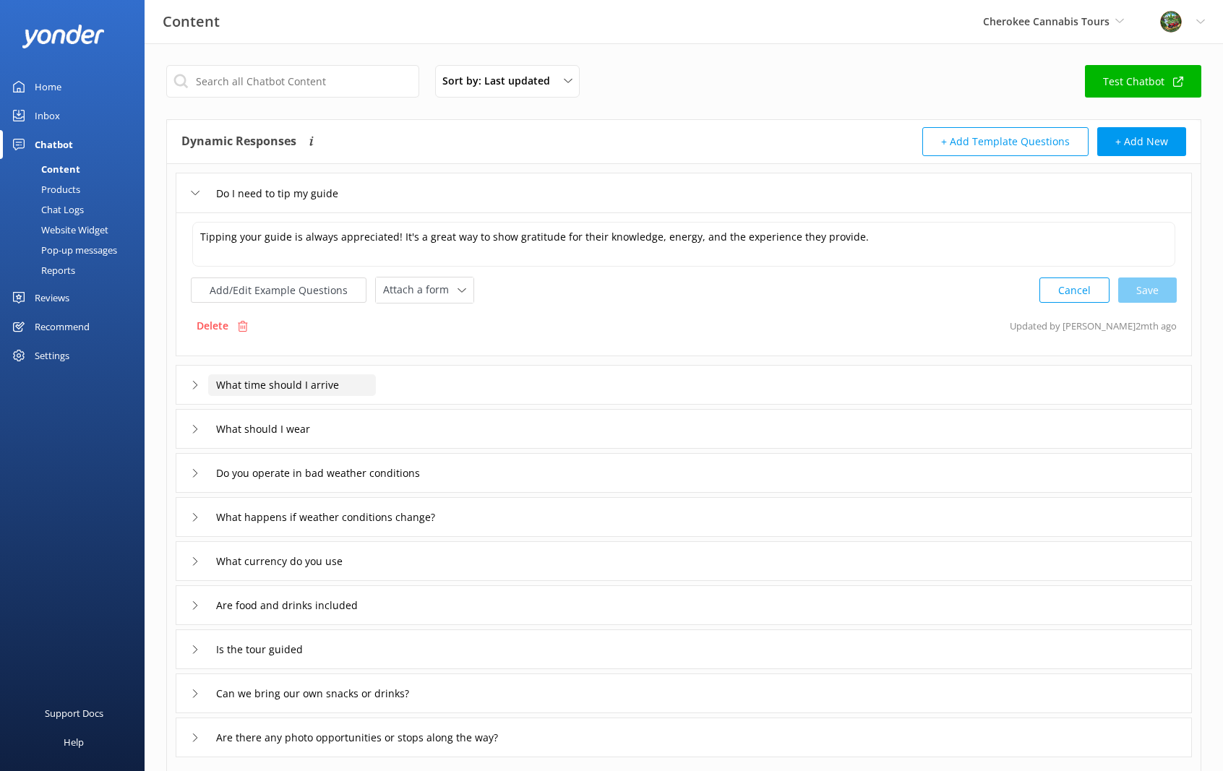
click at [337, 386] on input "What time should I arrive" at bounding box center [292, 385] width 168 height 22
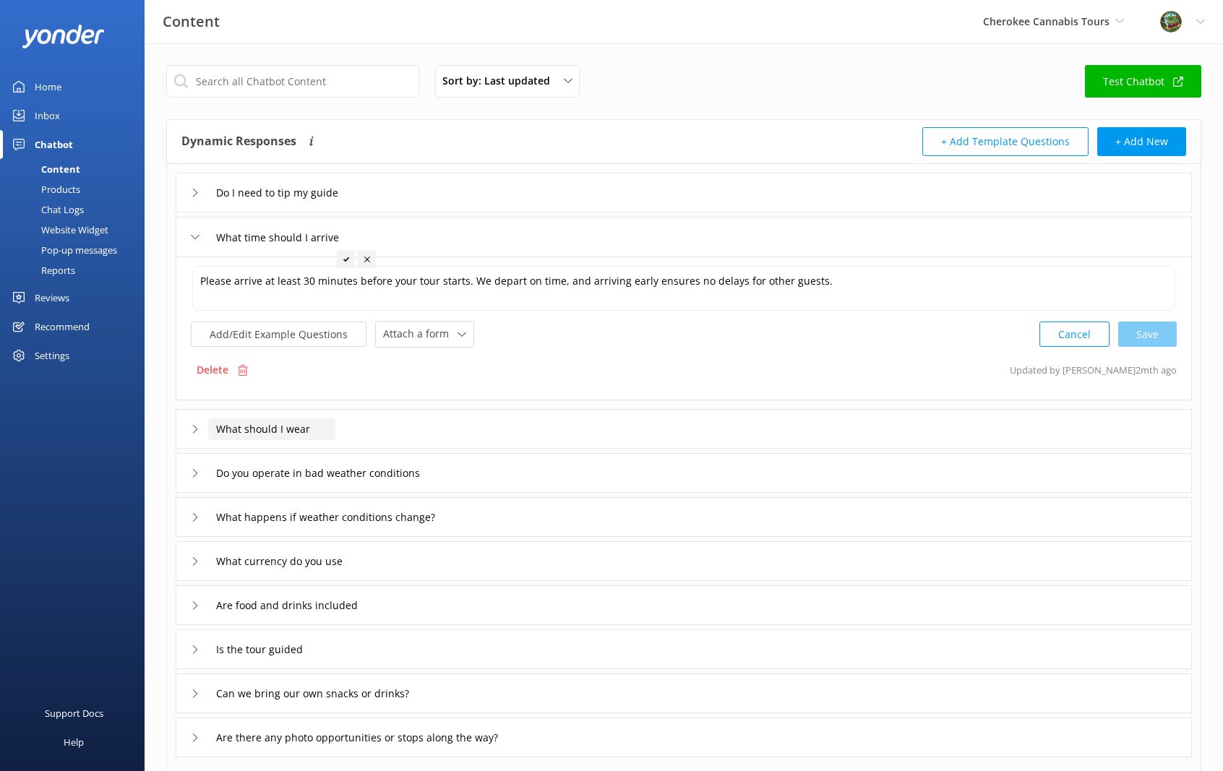
click at [315, 429] on input "What should I wear" at bounding box center [271, 429] width 127 height 22
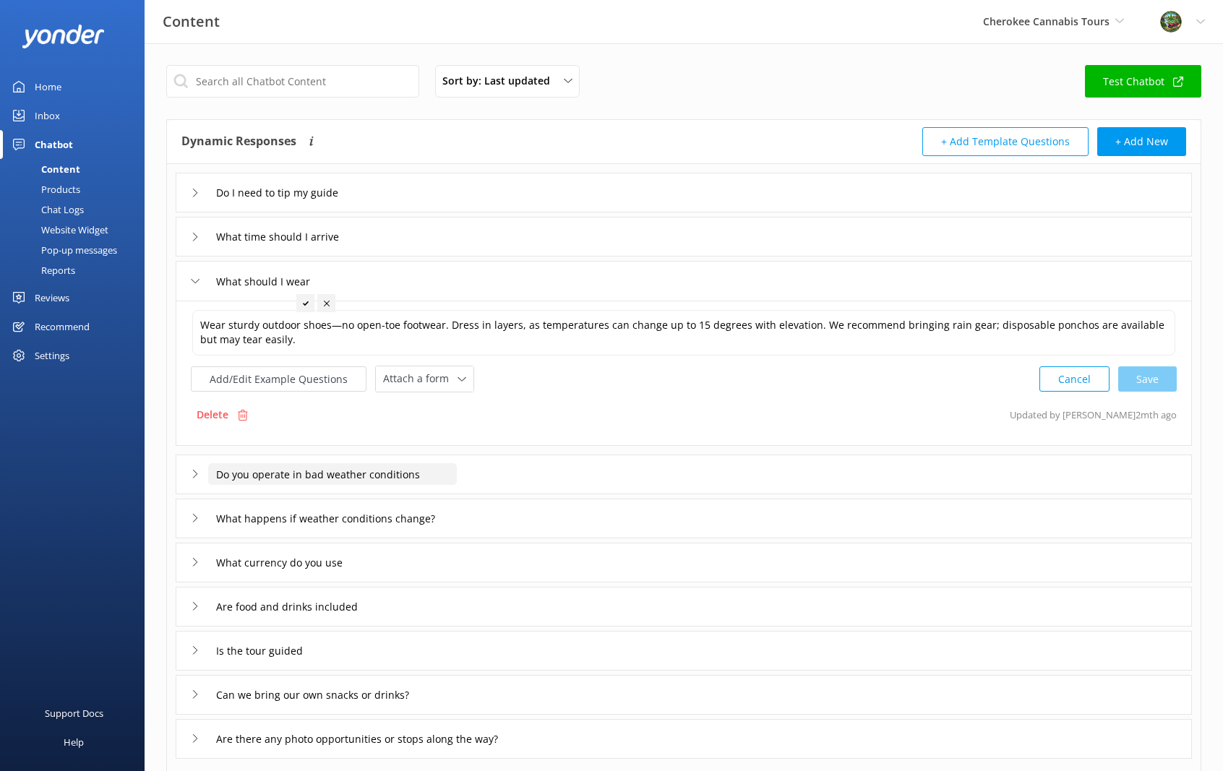
click at [336, 465] on input "Do you operate in bad weather conditions" at bounding box center [332, 474] width 249 height 22
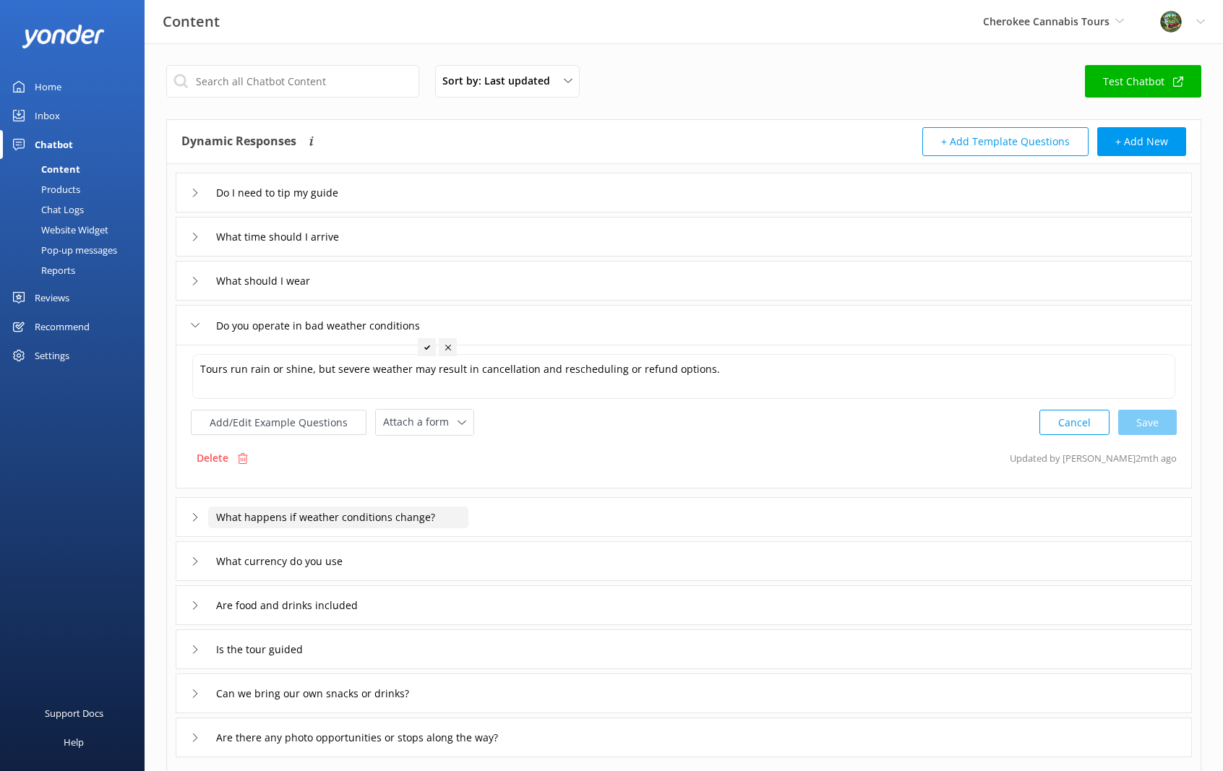
click at [391, 512] on input "What happens if weather conditions change?" at bounding box center [338, 518] width 260 height 22
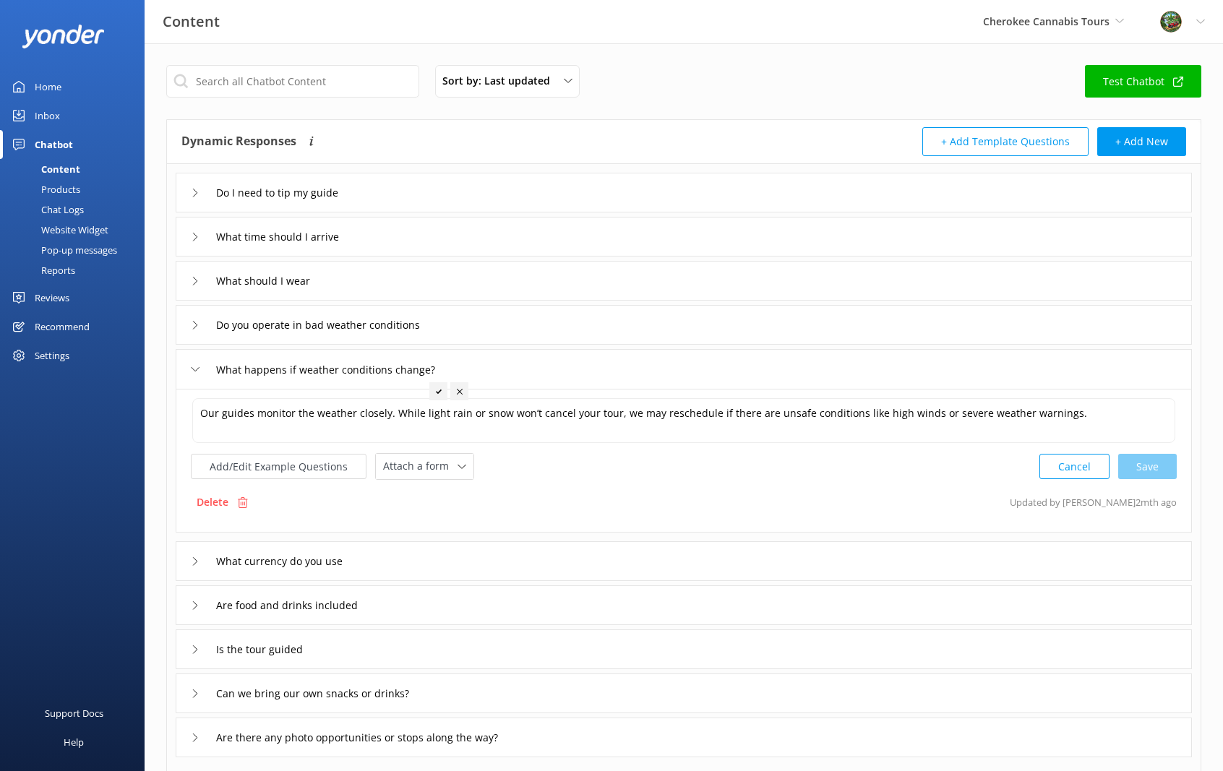
click at [366, 559] on div "What currency do you use" at bounding box center [684, 561] width 1016 height 40
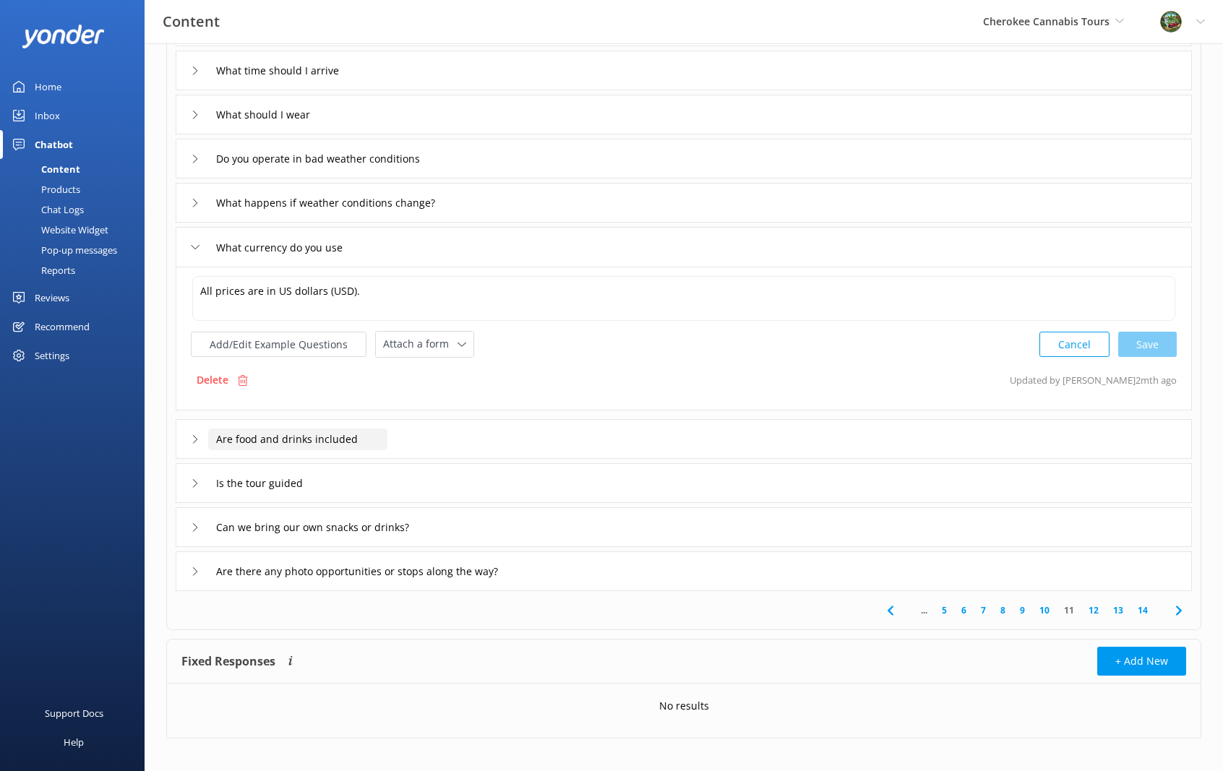
scroll to position [173, 0]
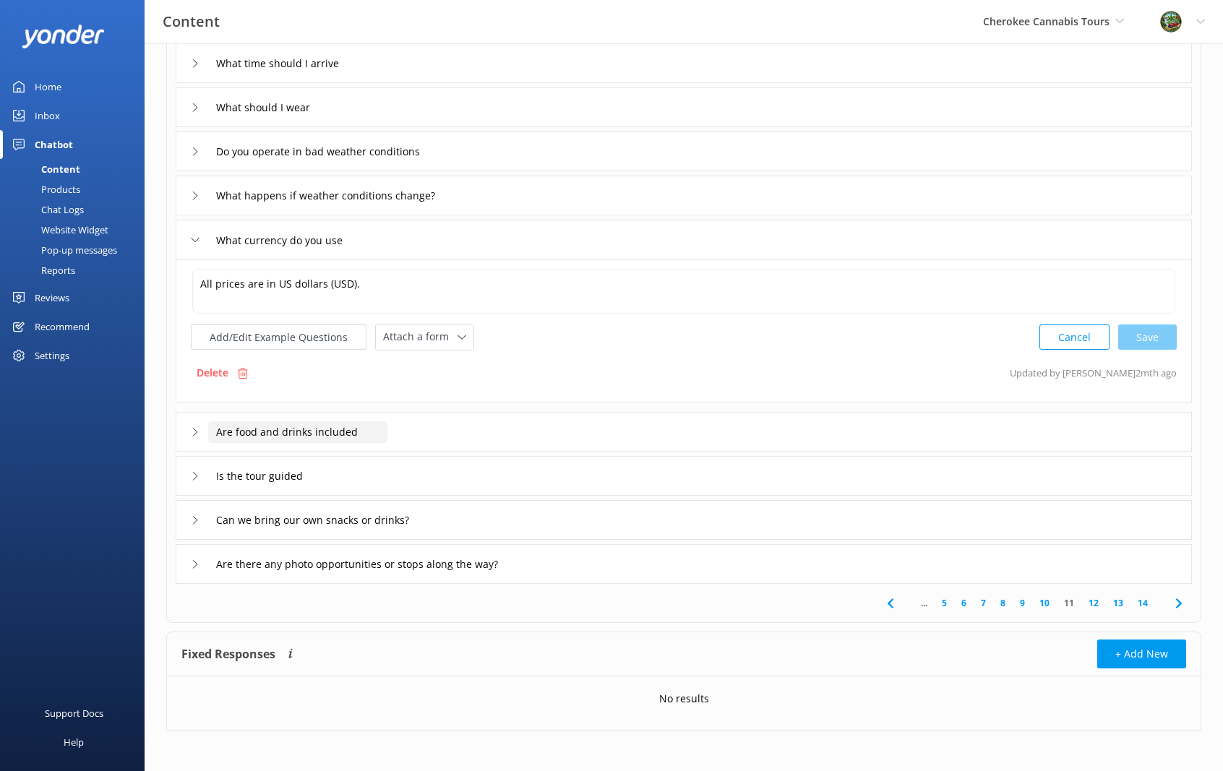
click at [369, 432] on input "Are food and drinks included" at bounding box center [297, 432] width 179 height 22
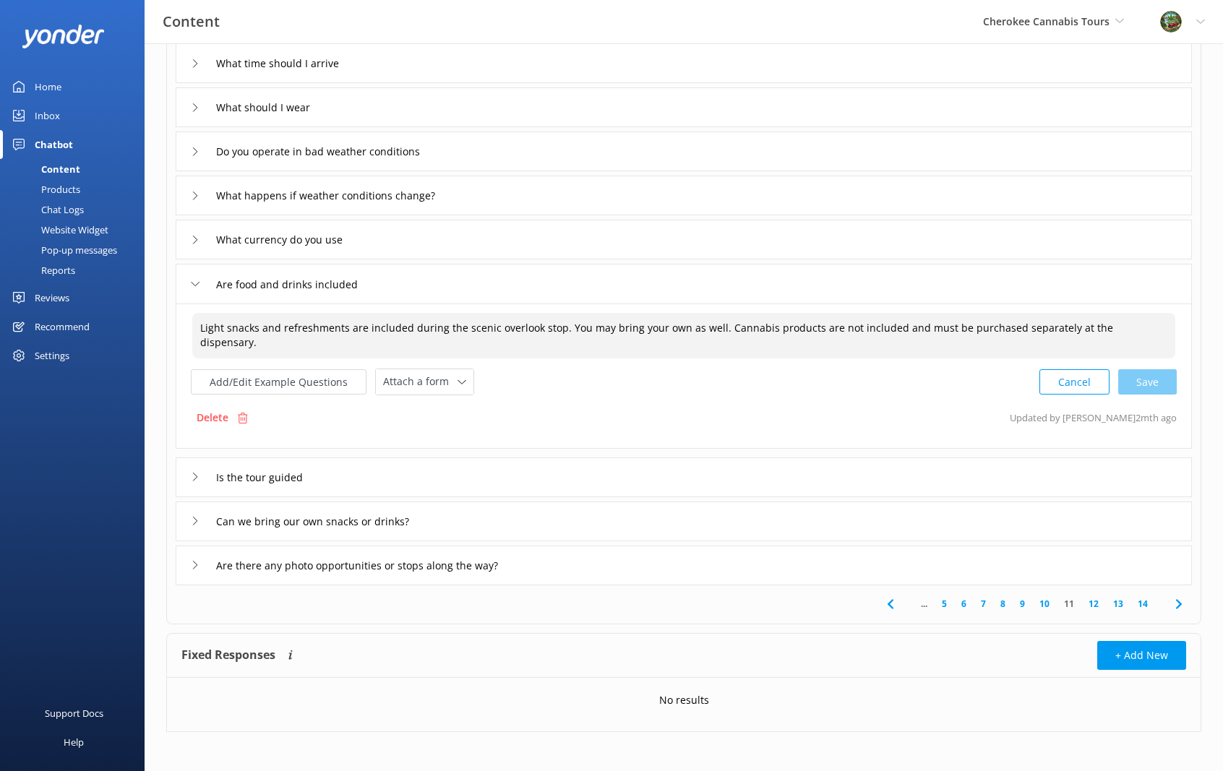
drag, startPoint x: 201, startPoint y: 326, endPoint x: 555, endPoint y: 334, distance: 354.1
click at [555, 334] on textarea "Light snacks and refreshments are included during the scenic overlook stop. You…" at bounding box center [683, 336] width 983 height 46
click at [848, 327] on textarea "We now offer an authentic Cherokee Dinner Tray with water. You may bring your o…" at bounding box center [683, 335] width 983 height 45
click at [1050, 325] on textarea "We now offer an authentic Cherokee Dinner Tray with water. You may bring your o…" at bounding box center [683, 335] width 983 height 45
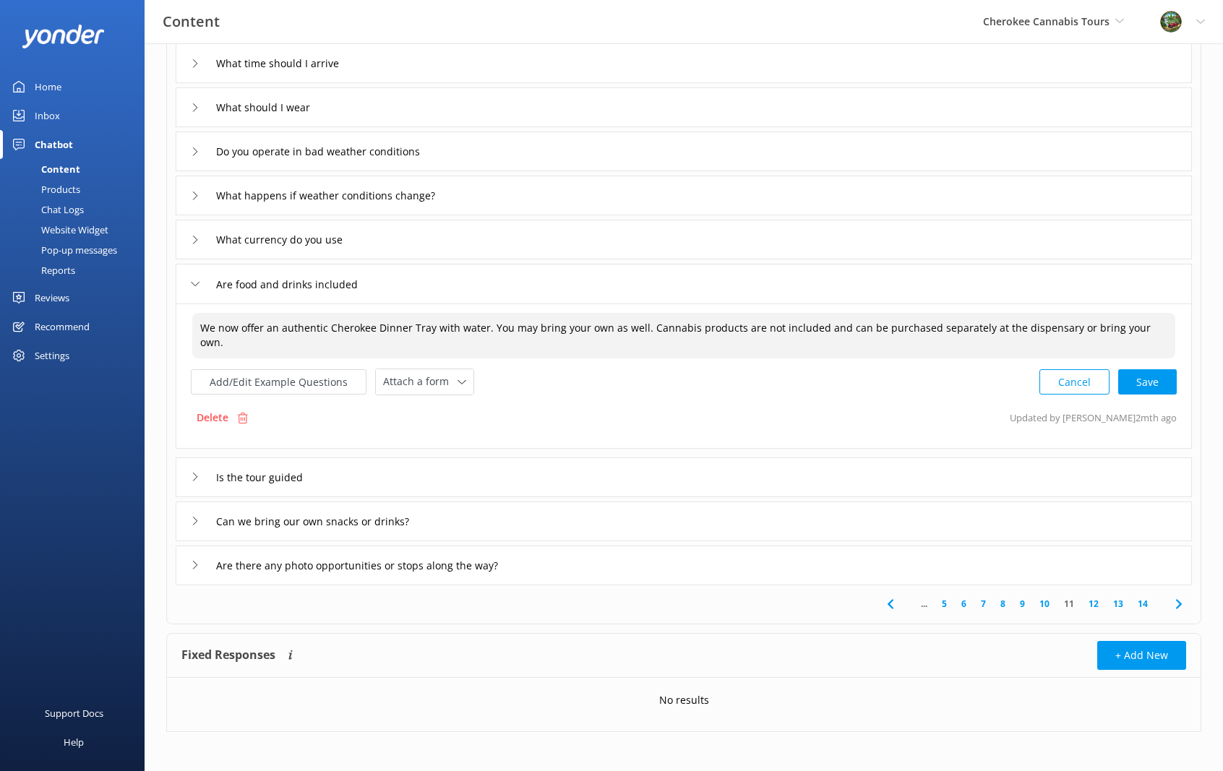
click at [1142, 381] on div "Cancel Save" at bounding box center [1107, 382] width 137 height 27
type textarea "We now offer an authentic Cherokee Dinner Tray with water. You may bring your o…"
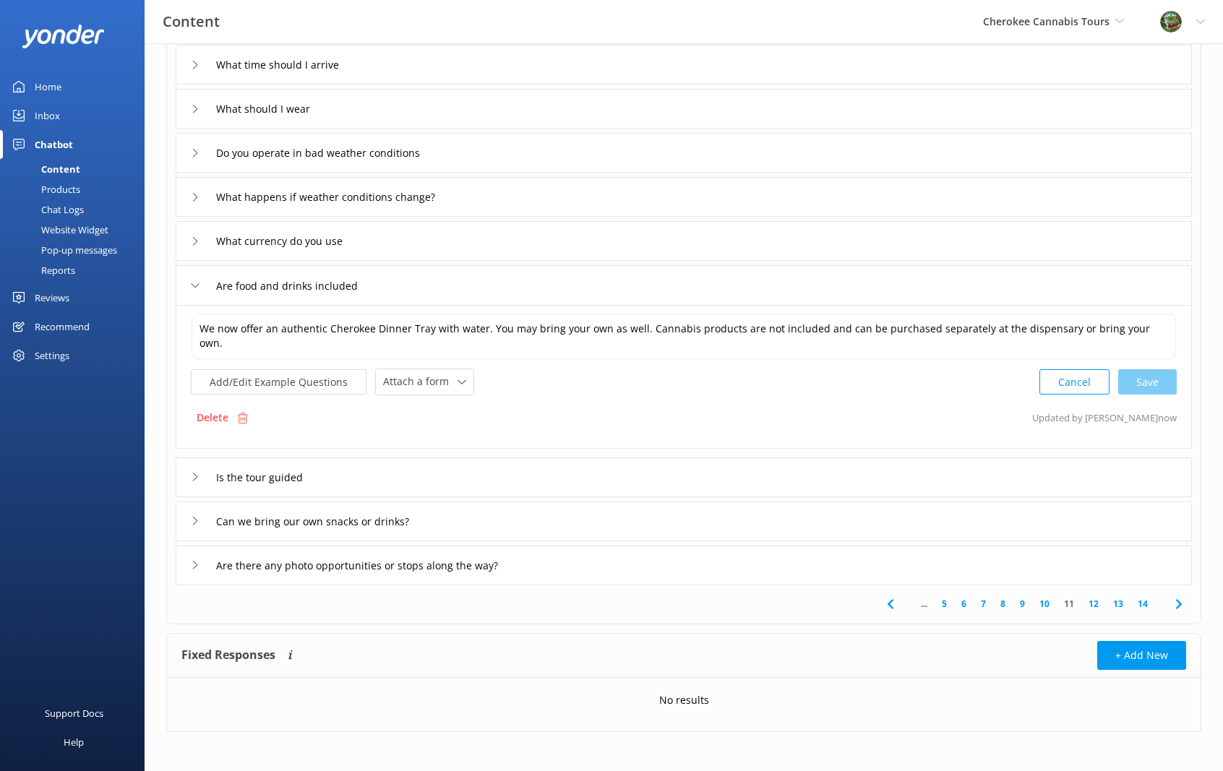
click at [345, 462] on div "Is the tour guided" at bounding box center [684, 477] width 1016 height 40
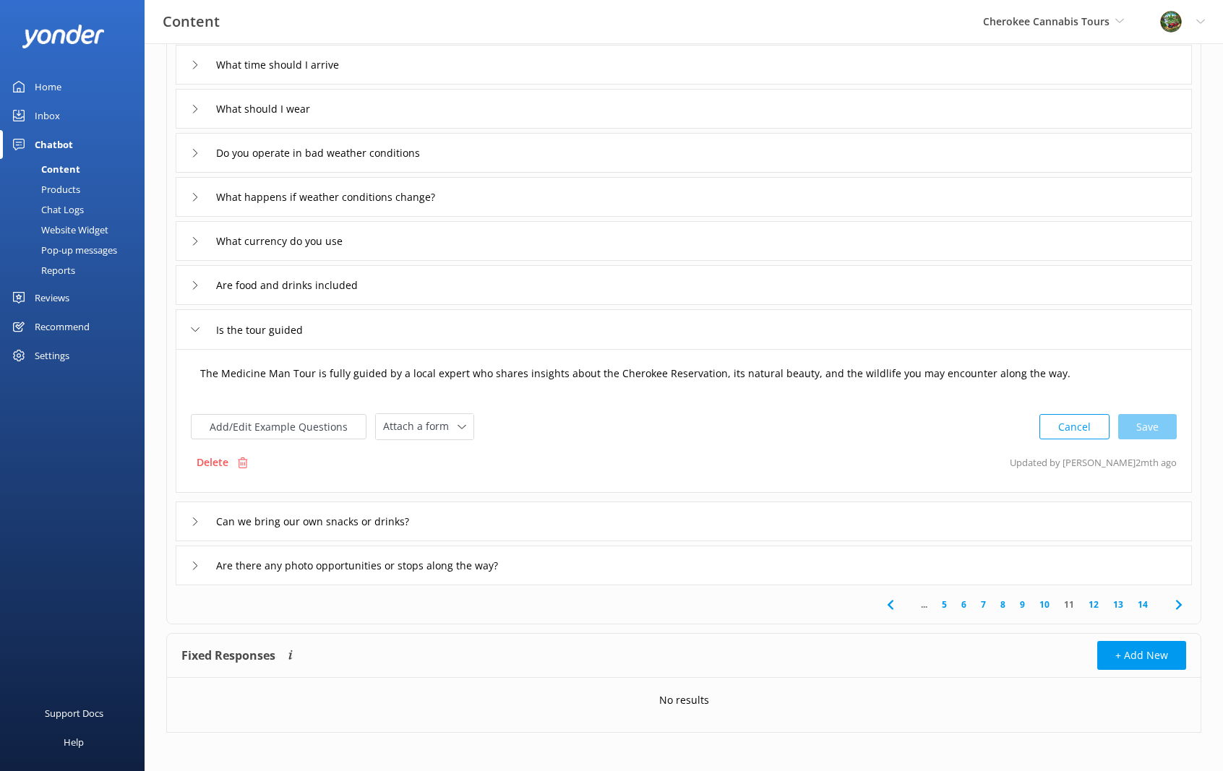
click at [283, 371] on textarea "The Medicine Man Tour is fully guided by a local expert who shares insights abo…" at bounding box center [683, 380] width 983 height 45
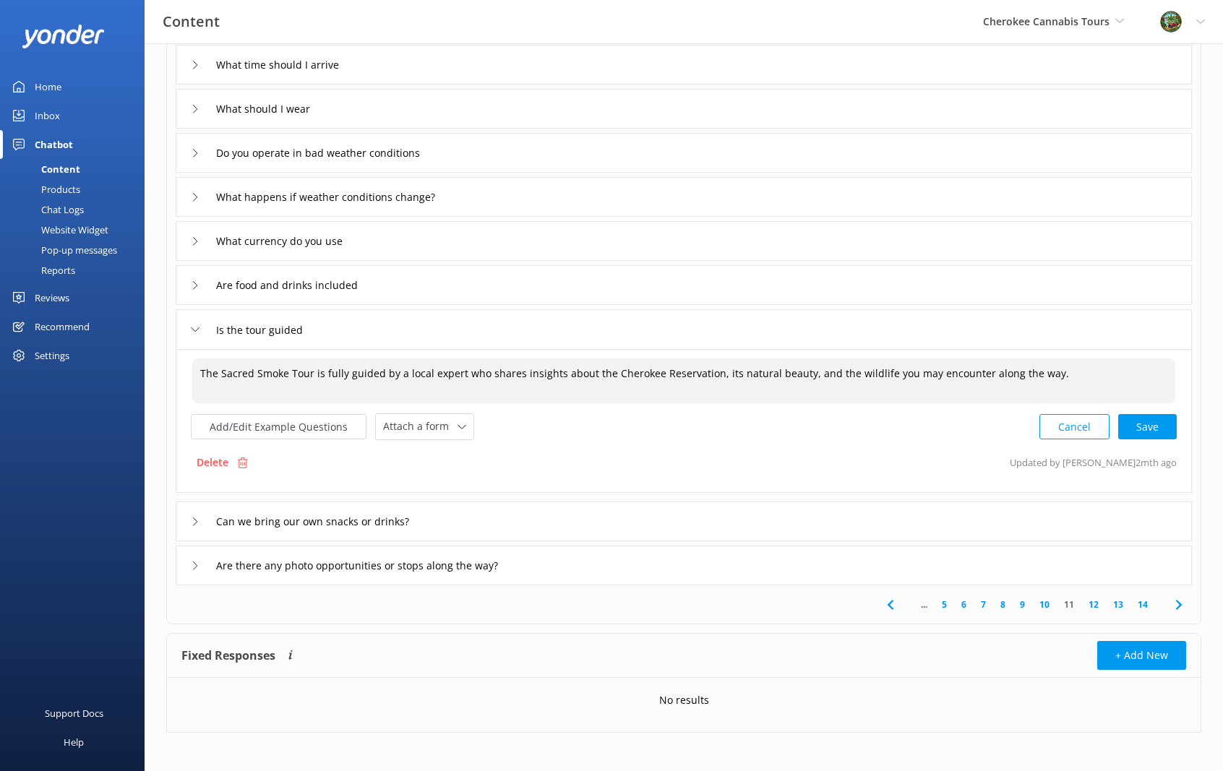
click at [1156, 429] on div "Cancel Save" at bounding box center [1107, 426] width 137 height 27
type textarea "The Sacred Smoke Tour is fully guided by a local expert who shares insights abo…"
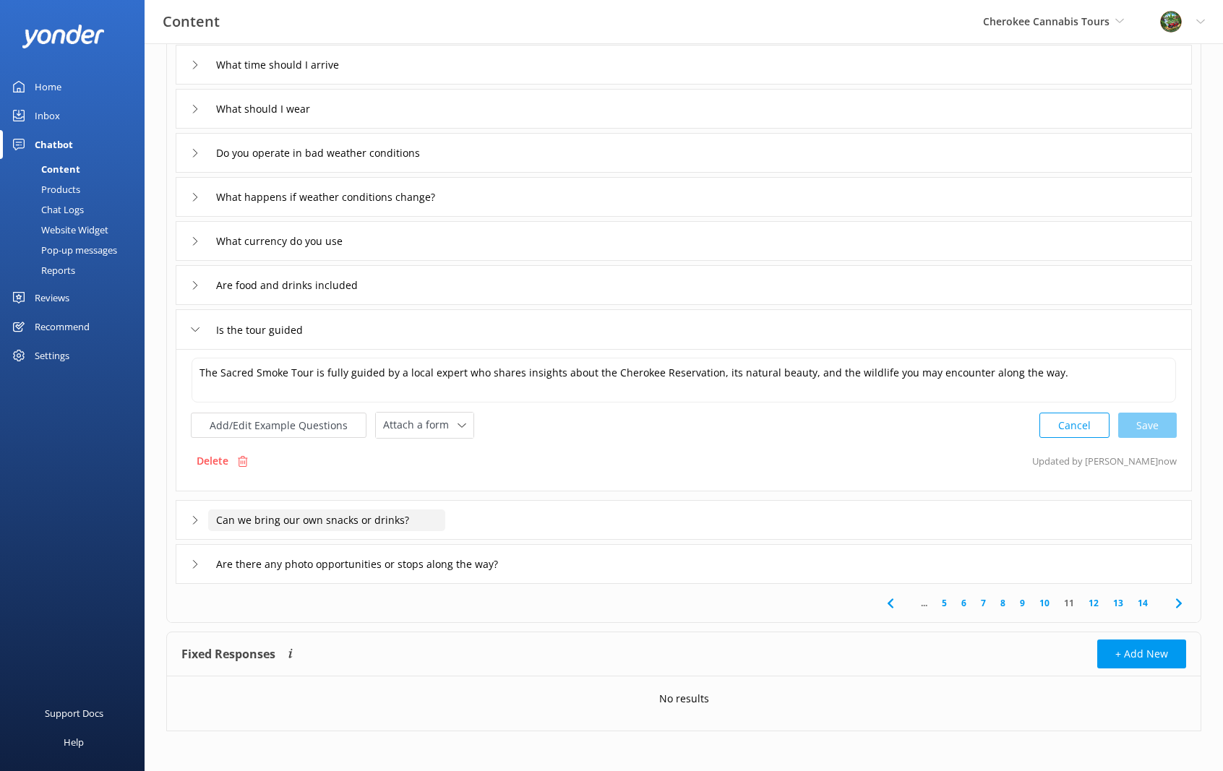
click at [351, 516] on input "Can we bring our own snacks or drinks?" at bounding box center [326, 520] width 237 height 22
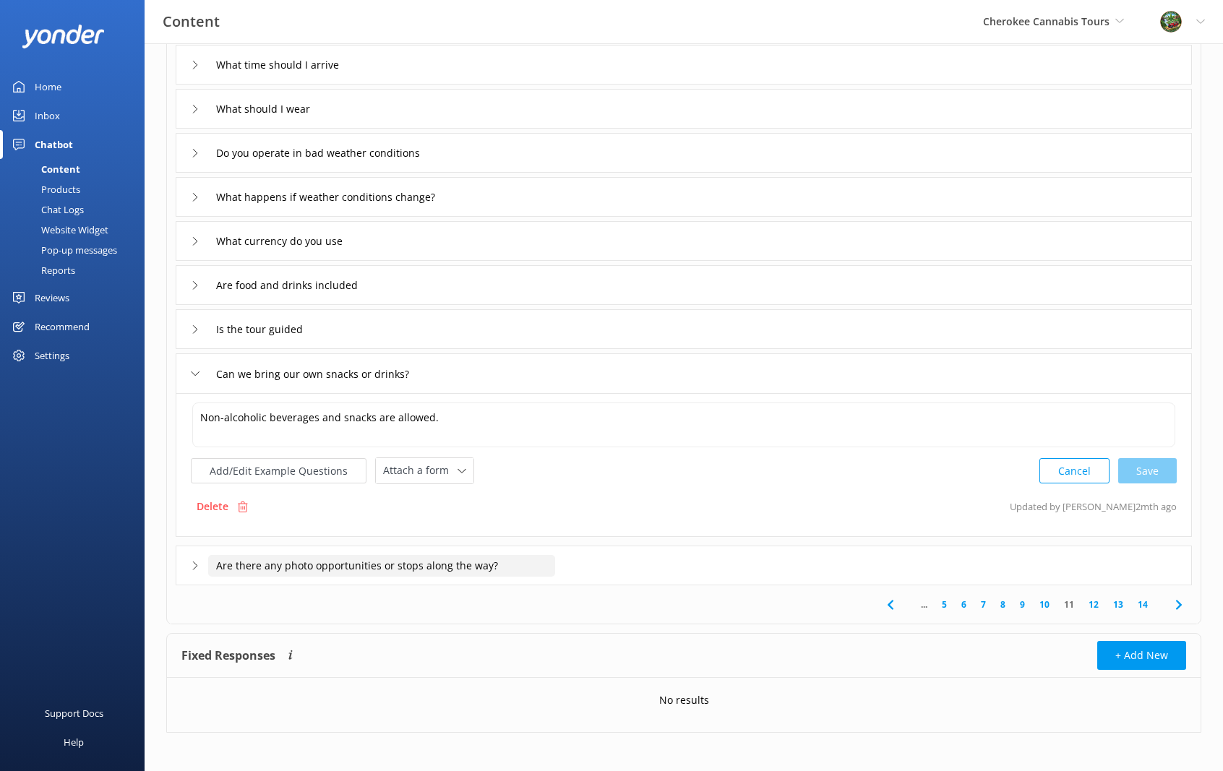
click at [442, 562] on input "Are there any photo opportunities or stops along the way?" at bounding box center [381, 566] width 347 height 22
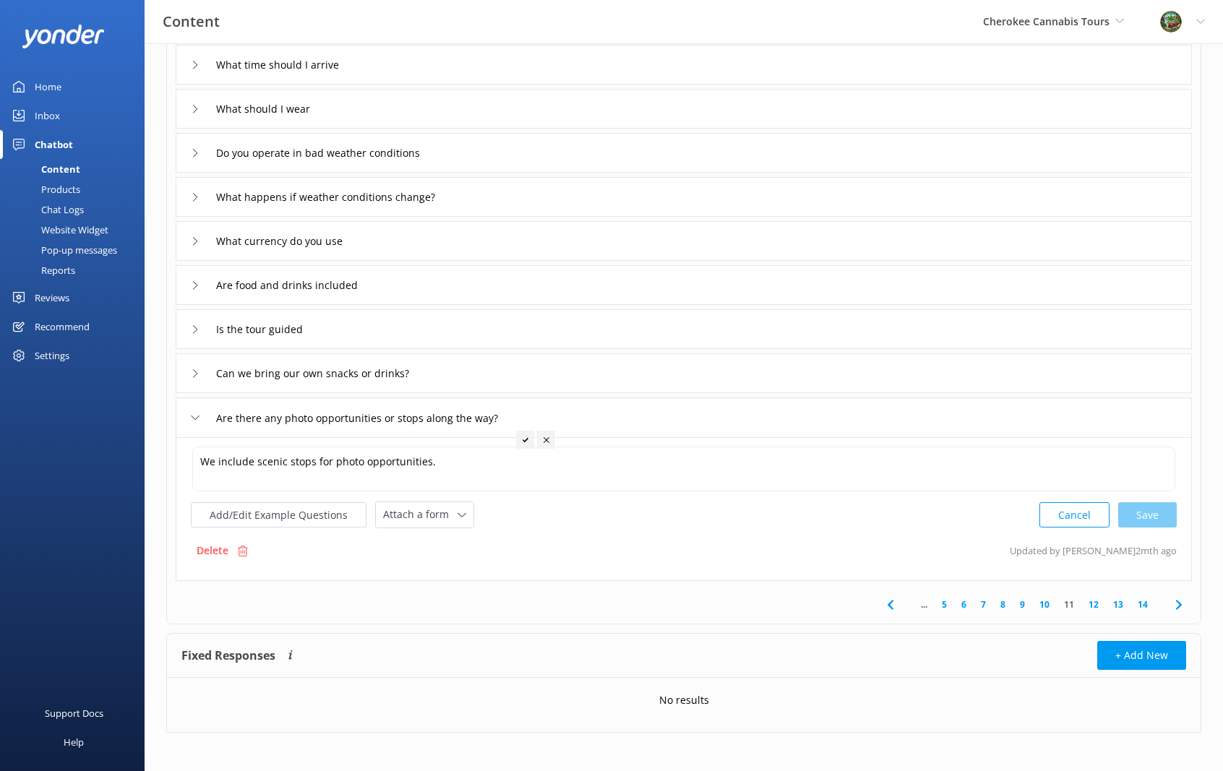
click at [1178, 598] on icon at bounding box center [1178, 604] width 17 height 17
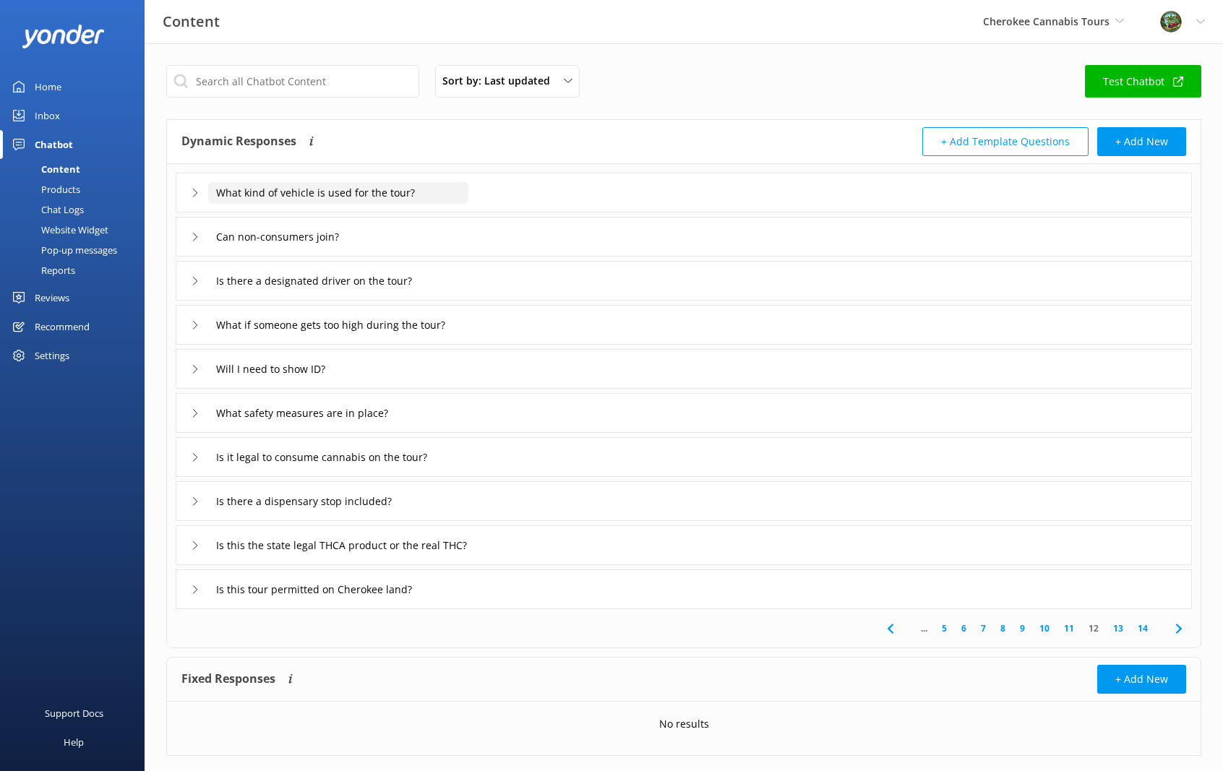
click at [393, 195] on input "What kind of vehicle is used for the tour?" at bounding box center [338, 193] width 260 height 22
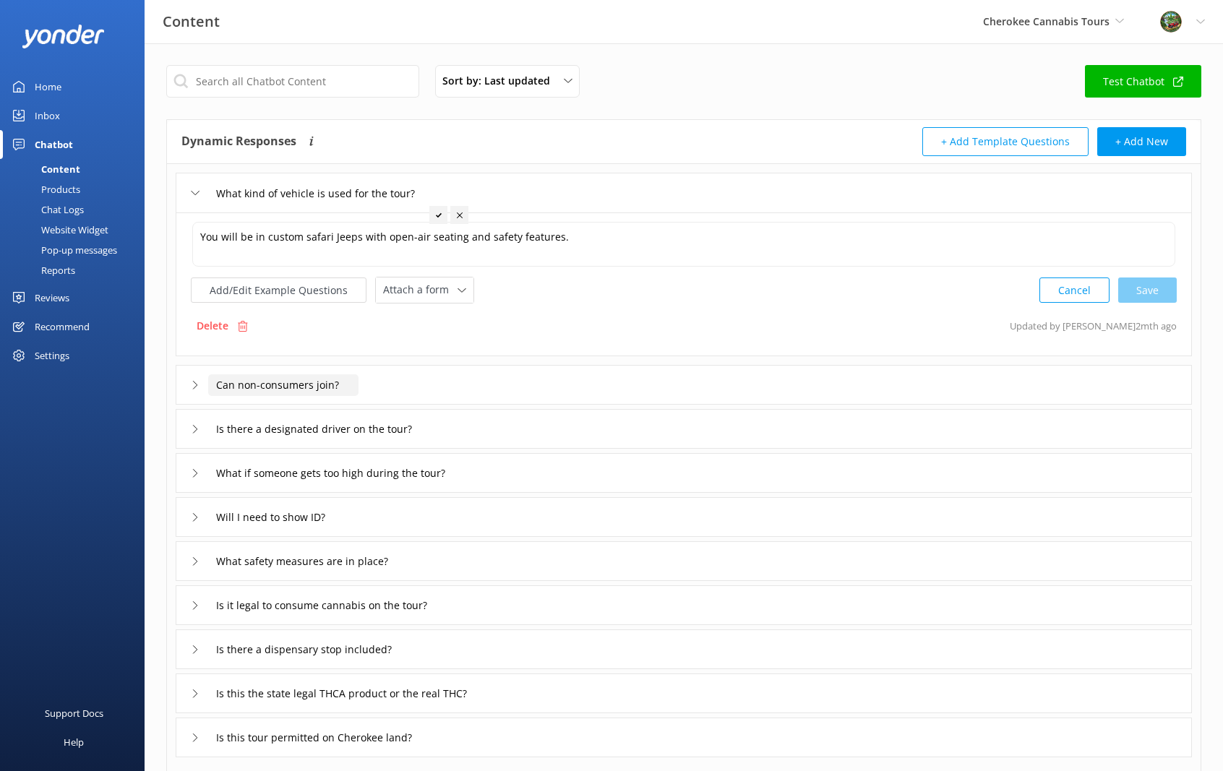
click at [308, 383] on input "Can non-consumers join?" at bounding box center [283, 385] width 150 height 22
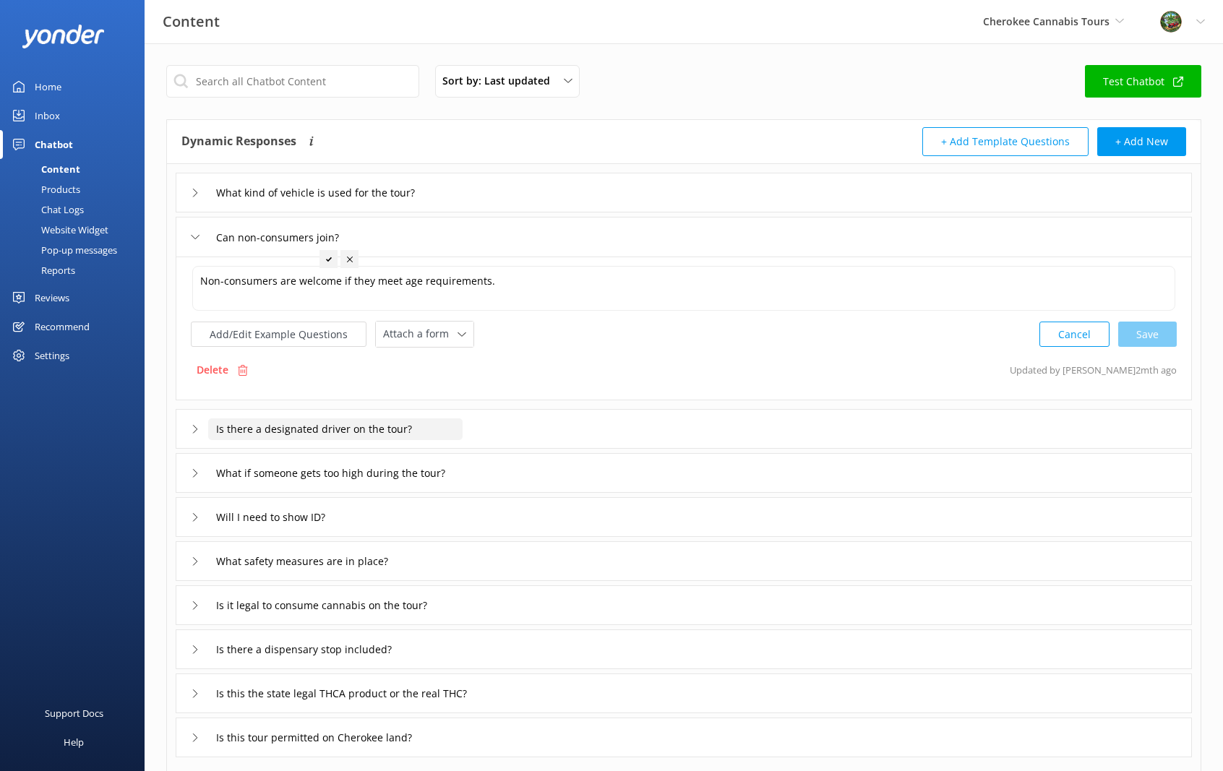
click at [316, 429] on input "Is there a designated driver on the tour?" at bounding box center [335, 429] width 254 height 22
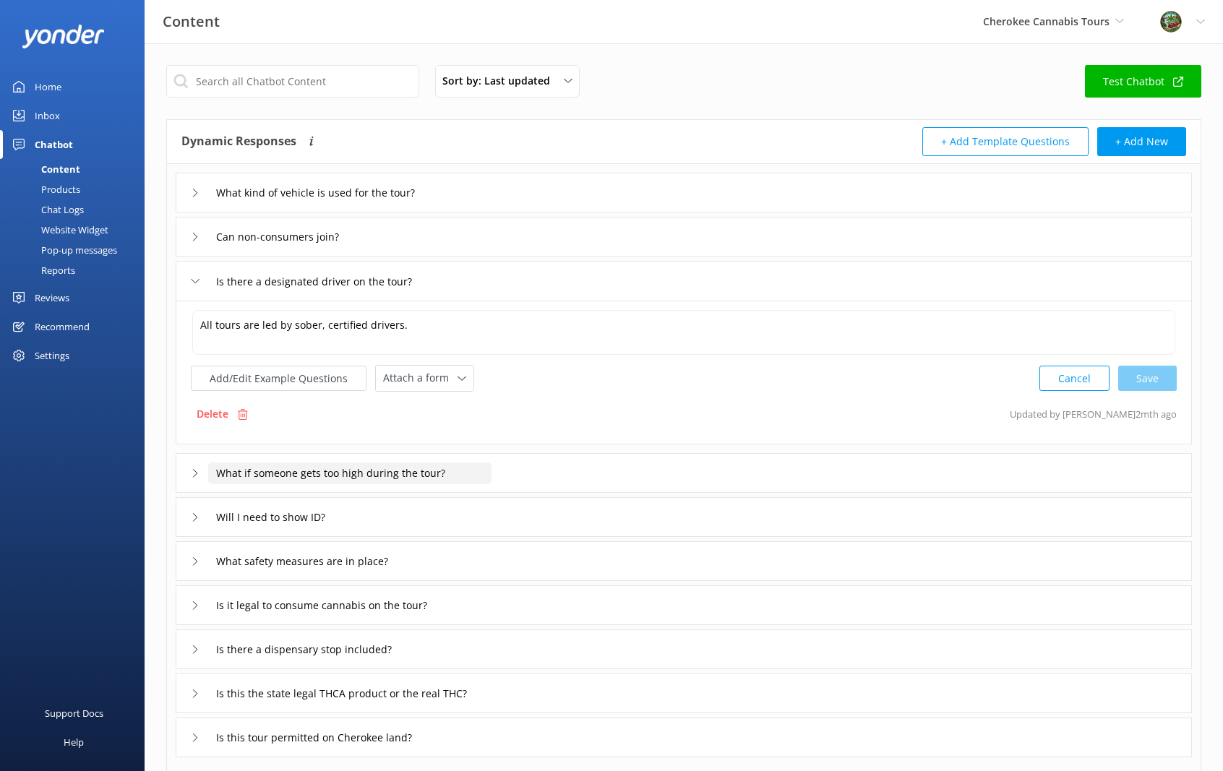
click at [339, 477] on input "What if someone gets too high during the tour?" at bounding box center [349, 473] width 283 height 22
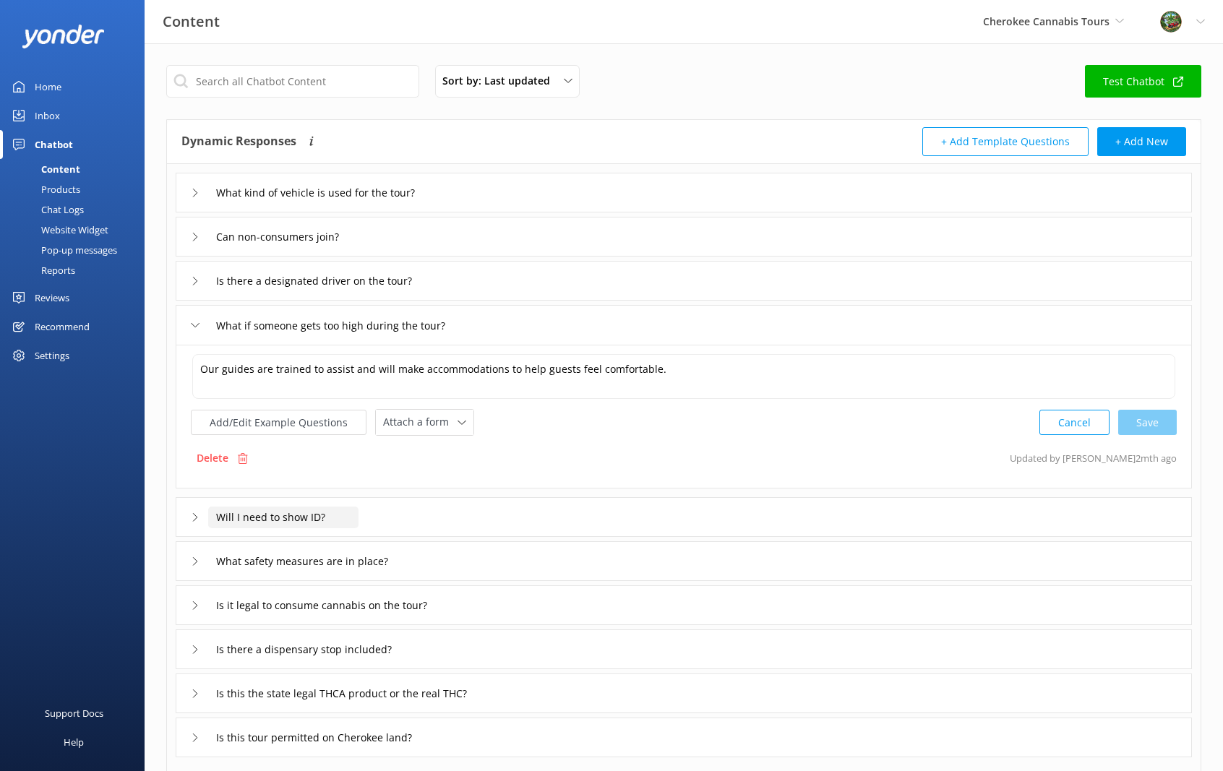
click at [336, 511] on input "Will I need to show ID?" at bounding box center [283, 518] width 150 height 22
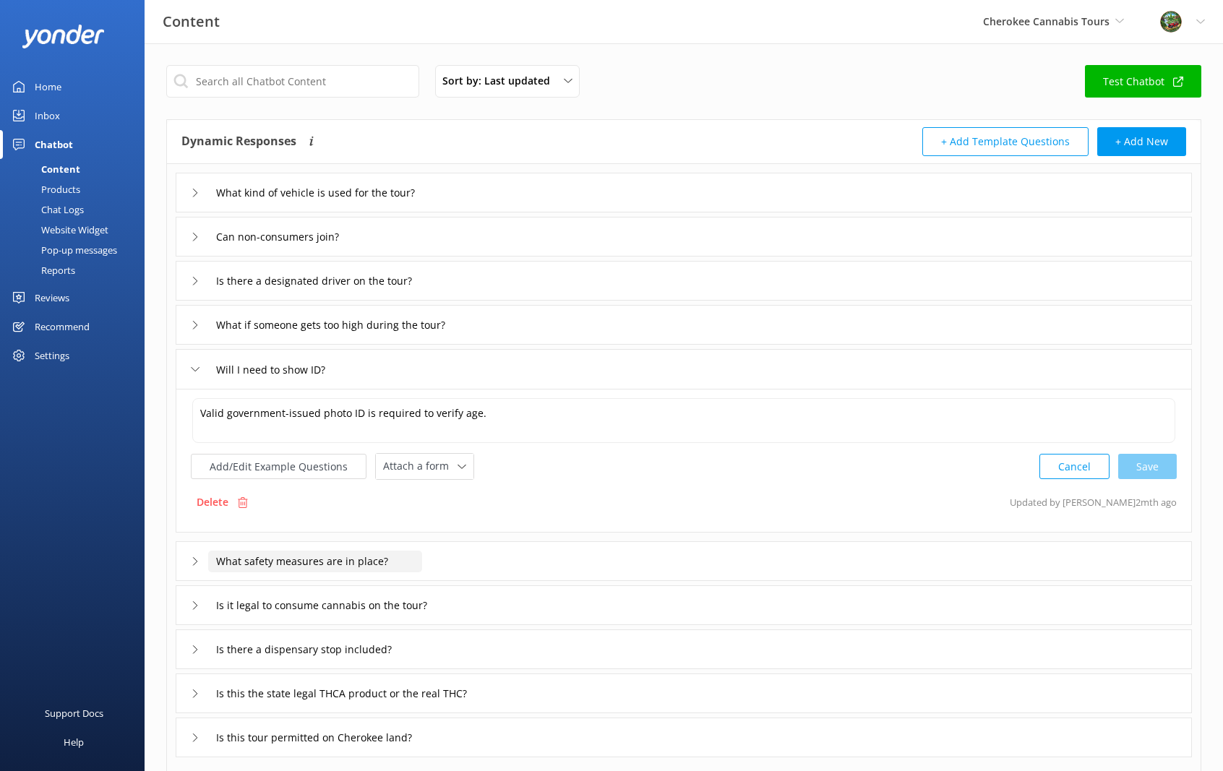
click at [339, 552] on input "What safety measures are in place?" at bounding box center [315, 562] width 214 height 22
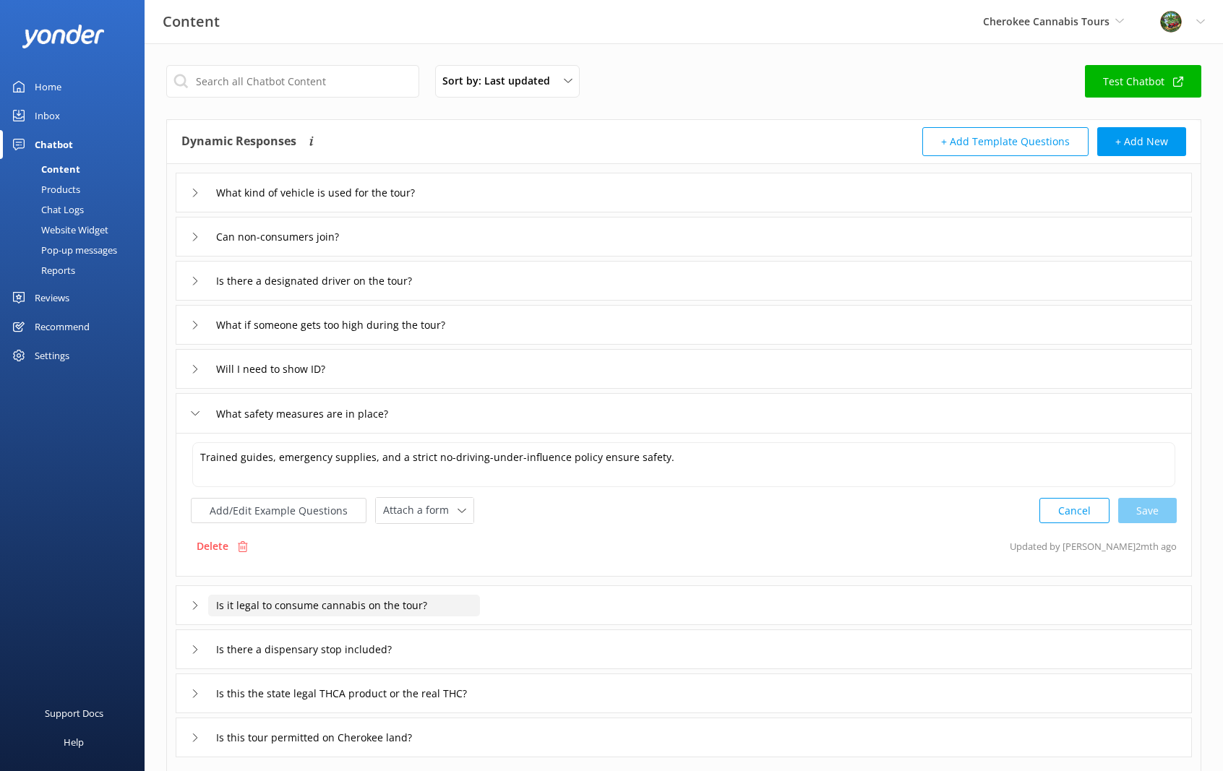
click at [346, 600] on input "Is it legal to consume cannabis on the tour?" at bounding box center [344, 606] width 272 height 22
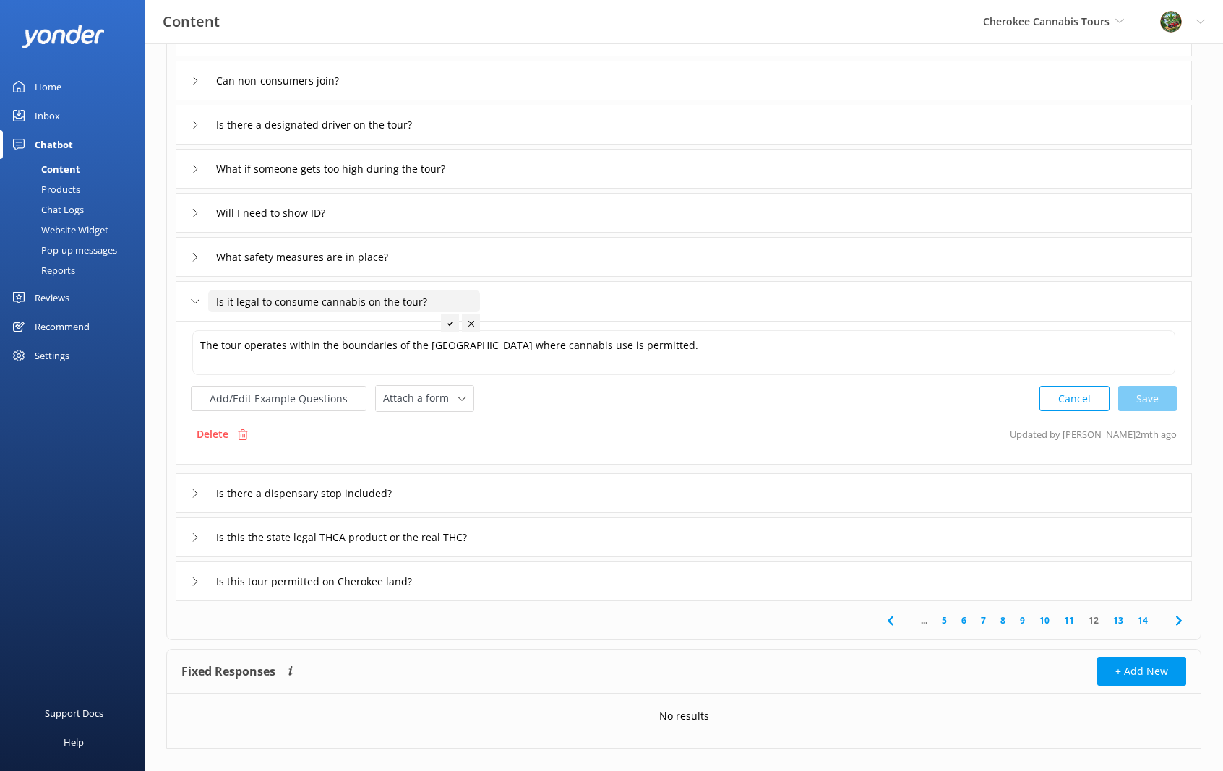
scroll to position [173, 0]
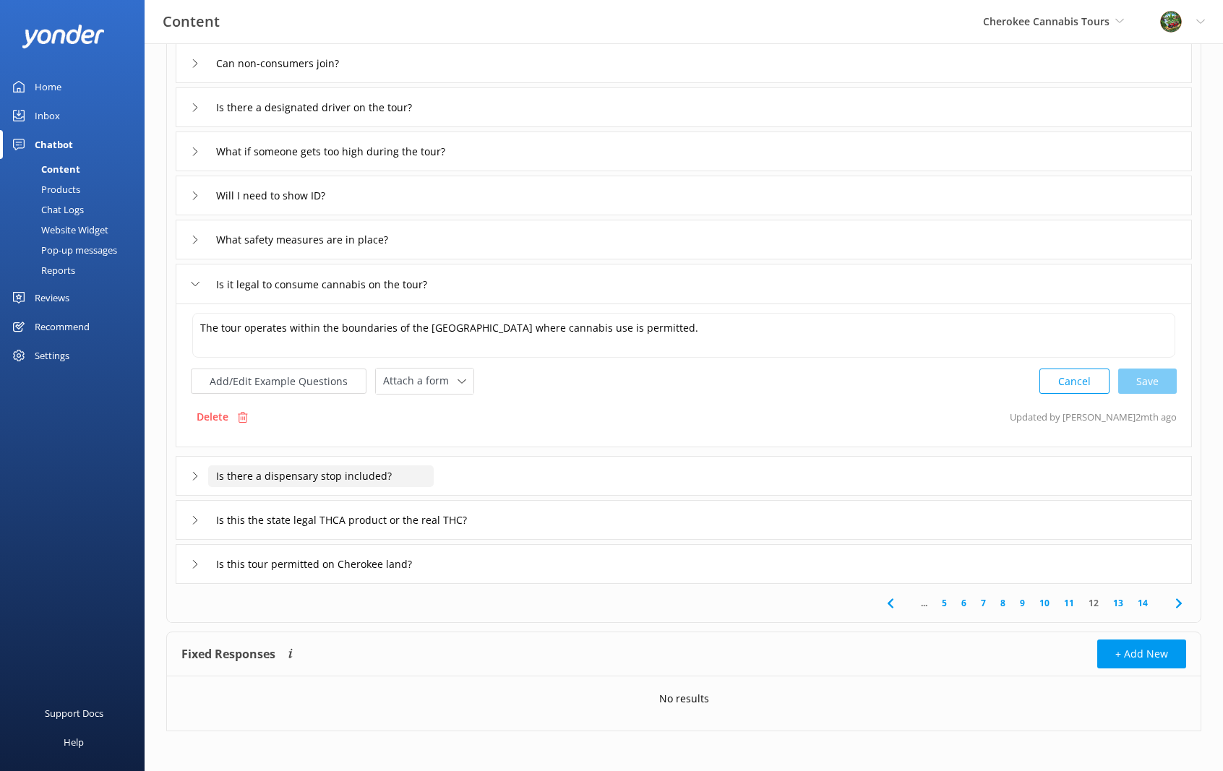
click at [322, 481] on input "Is there a dispensary stop included?" at bounding box center [320, 476] width 225 height 22
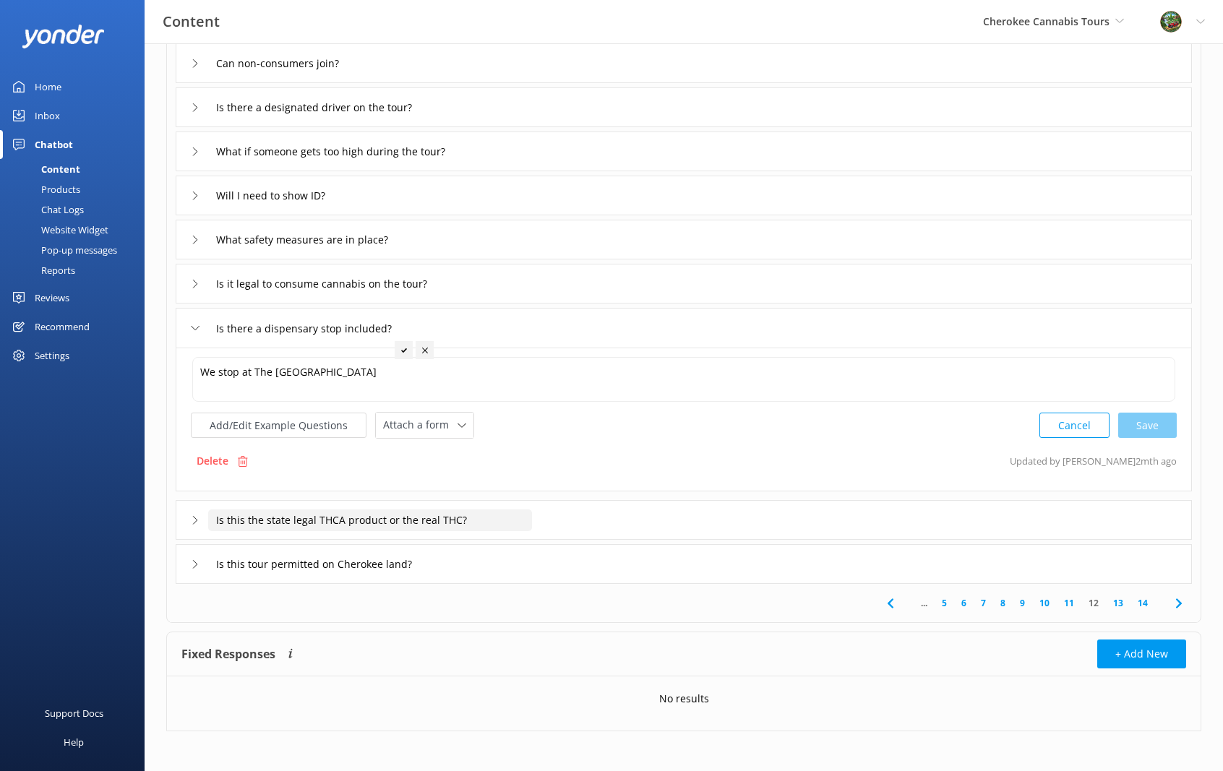
click at [328, 526] on input "Is this the state legal THCA product or the real THC?" at bounding box center [370, 520] width 324 height 22
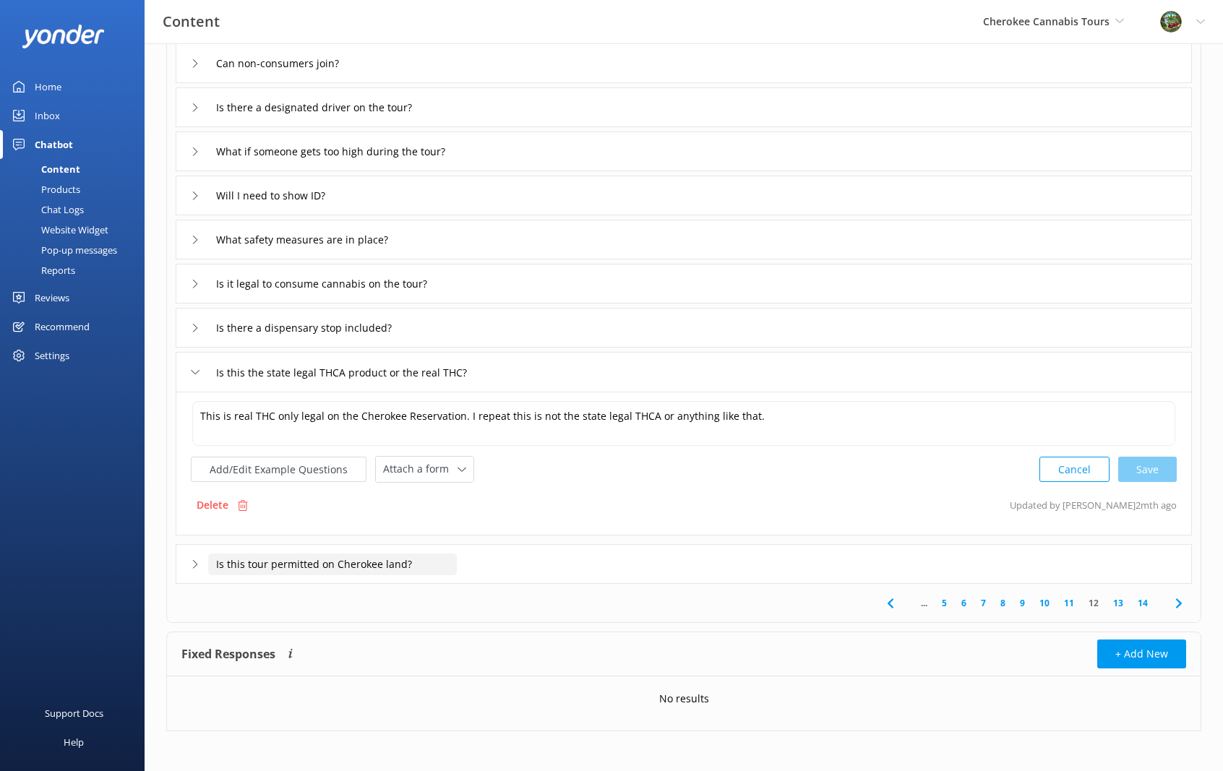
click at [310, 567] on input "Is this tour permitted on Cherokee land?" at bounding box center [332, 564] width 249 height 22
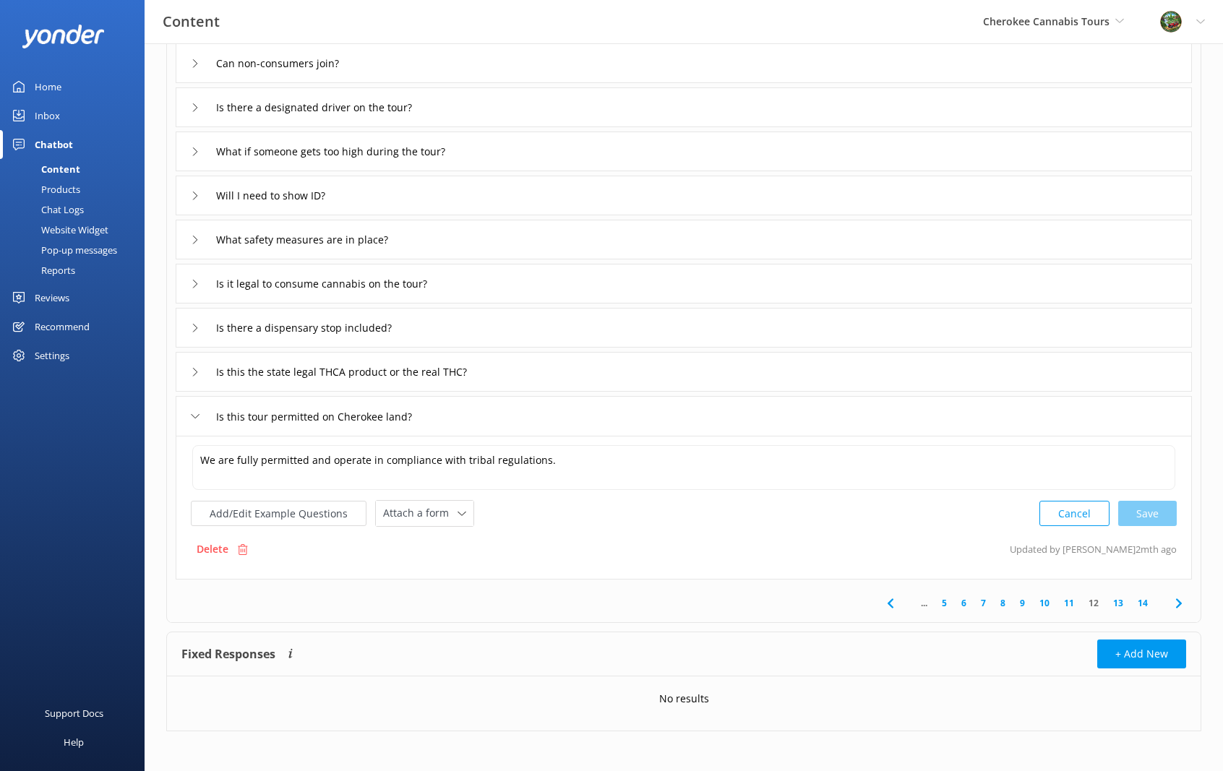
click at [1119, 598] on link "13" at bounding box center [1118, 603] width 25 height 14
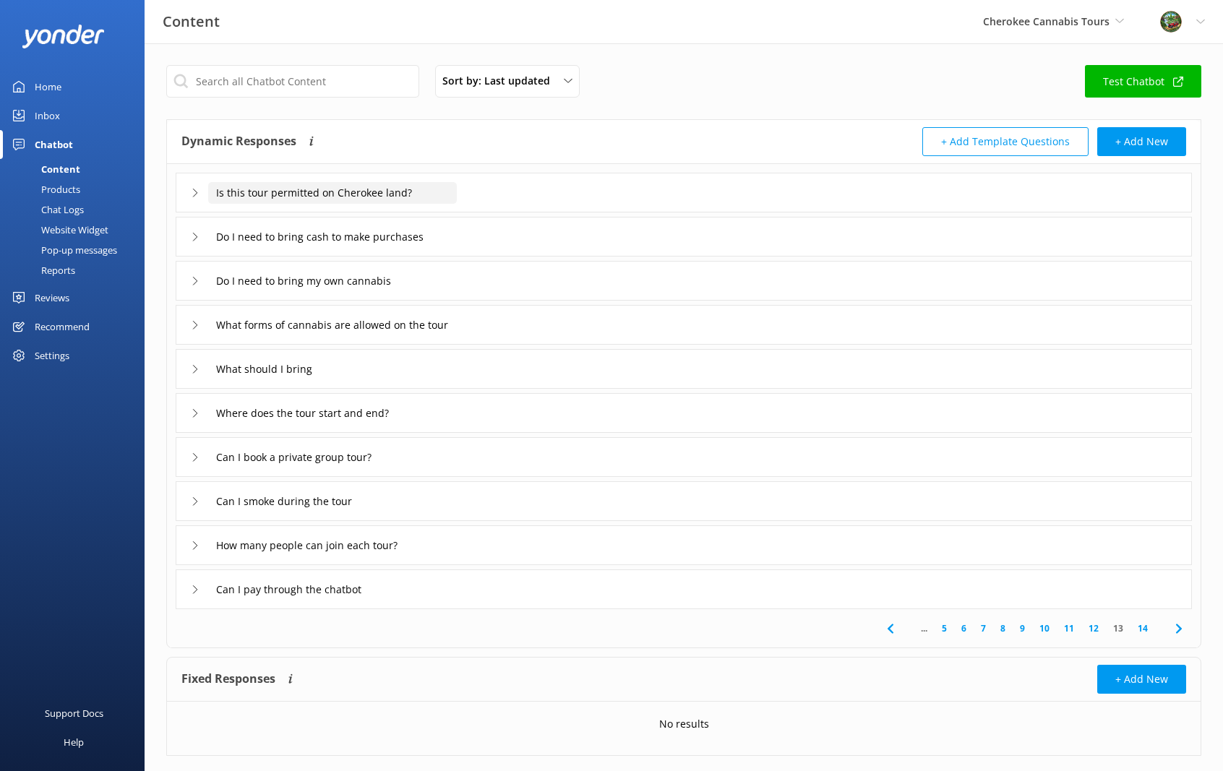
click at [369, 197] on input "Is this tour permitted on Cherokee land?" at bounding box center [332, 193] width 249 height 22
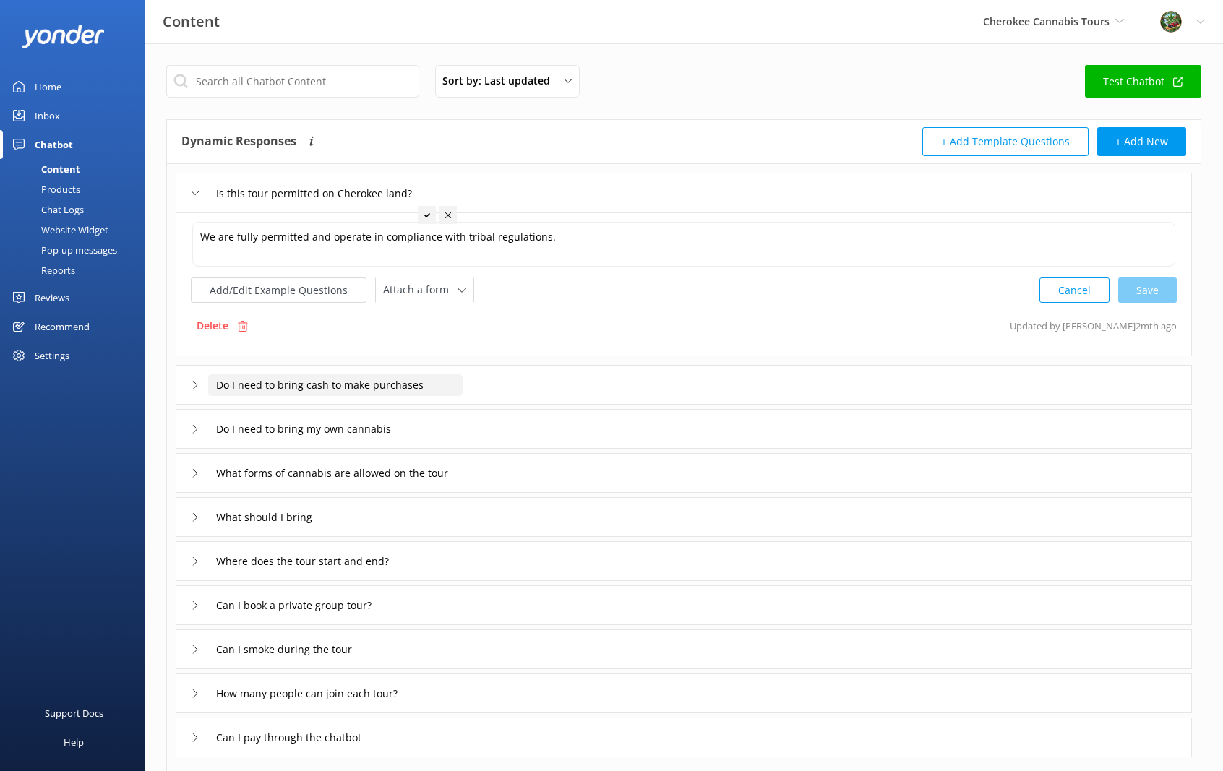
click at [419, 383] on input "Do I need to bring cash to make purchases" at bounding box center [335, 385] width 254 height 22
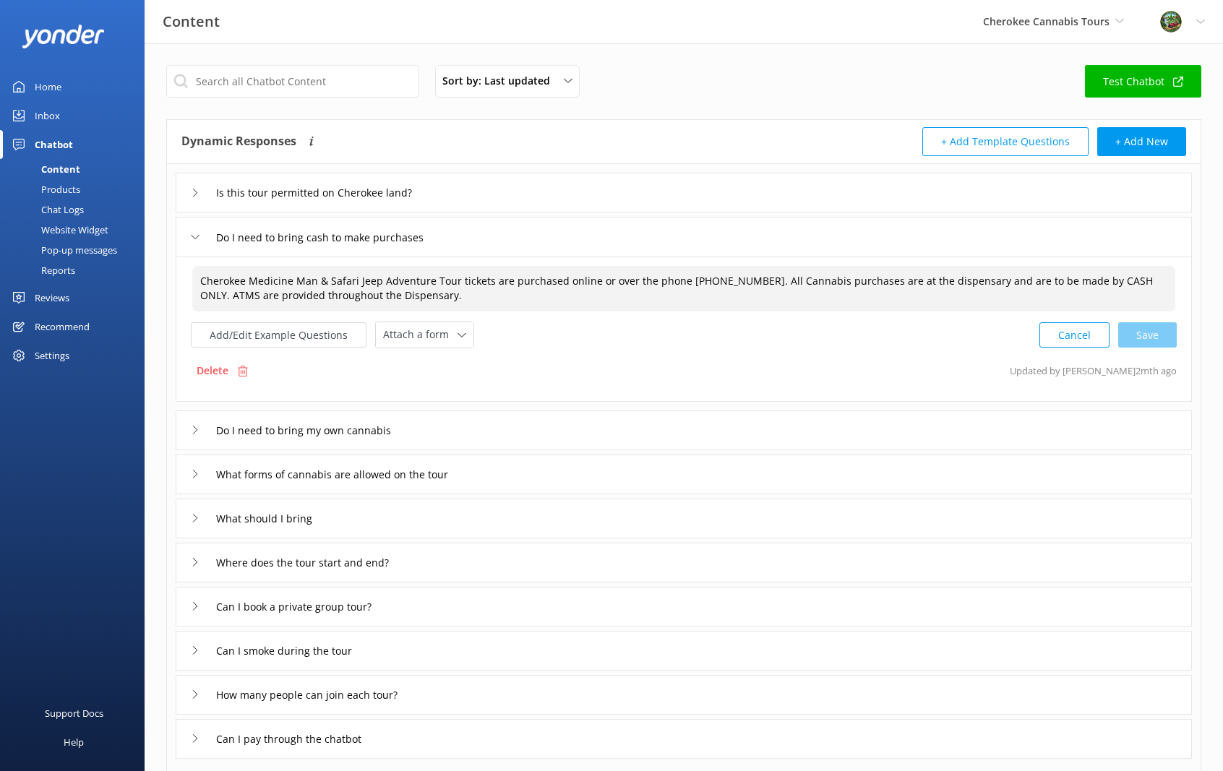
drag, startPoint x: 312, startPoint y: 280, endPoint x: 145, endPoint y: 281, distance: 166.9
click at [145, 281] on div "Sort by: Last updated Title (A-Z) Last updated Test Chatbot Dynamic Responses T…" at bounding box center [684, 495] width 1078 height 905
click at [1147, 333] on div "Cancel Save" at bounding box center [1107, 335] width 137 height 27
type textarea "Sacred Smoke & Safari Jeep Adventure Tour tickets are purchased online or over …"
click at [373, 423] on input "Do I need to bring my own cannabis" at bounding box center [315, 429] width 214 height 22
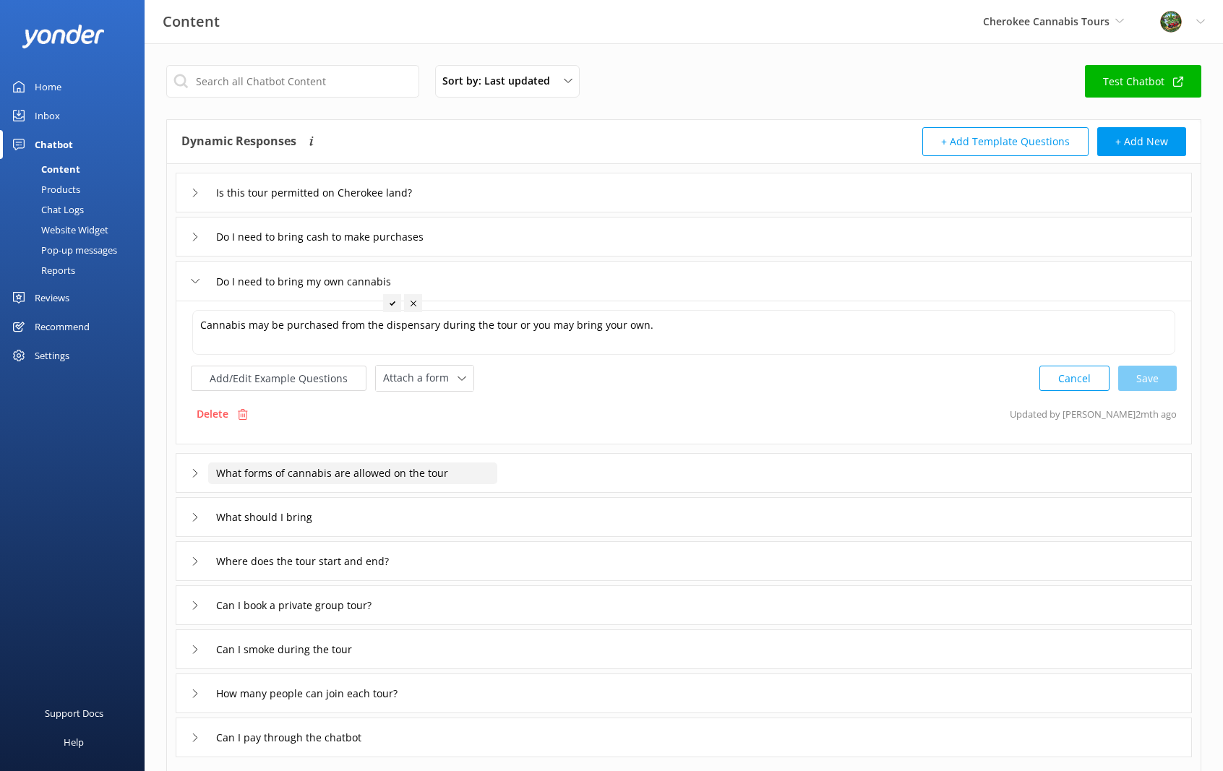
click at [261, 476] on input "What forms of cannabis are allowed on the tour" at bounding box center [352, 473] width 289 height 22
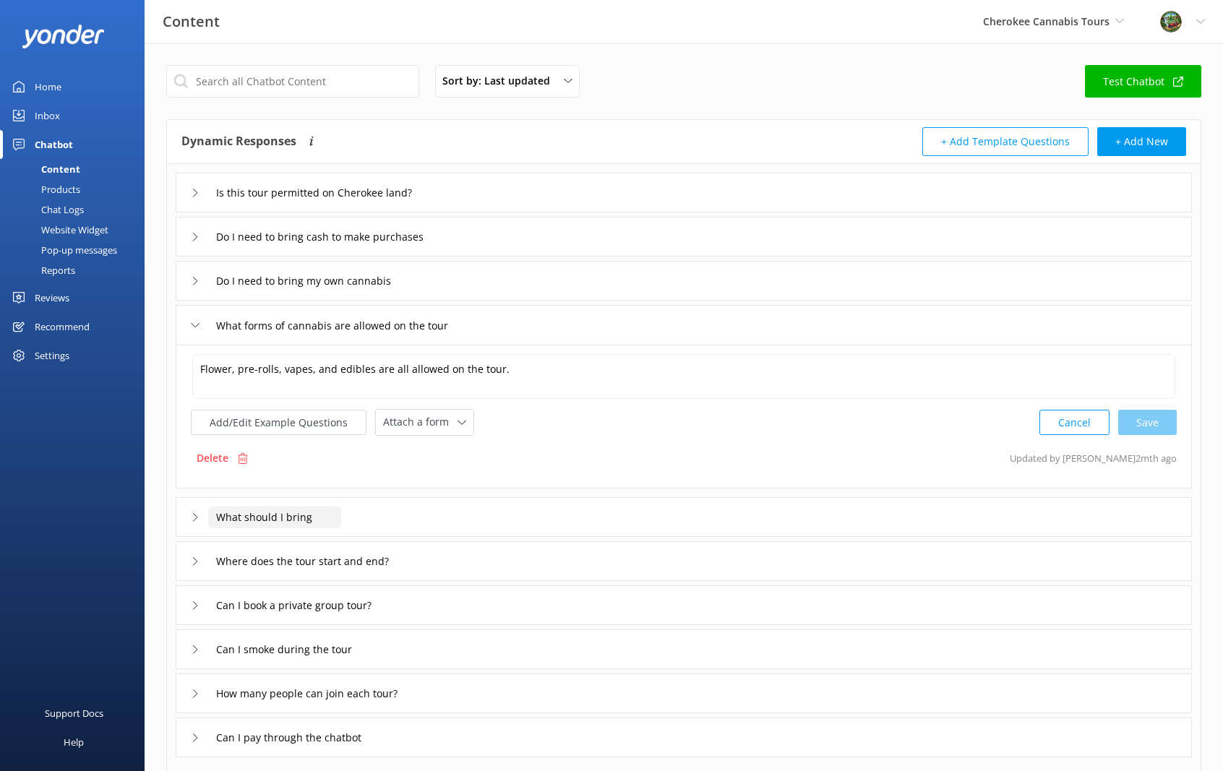
click at [317, 514] on input "What should I bring" at bounding box center [274, 518] width 133 height 22
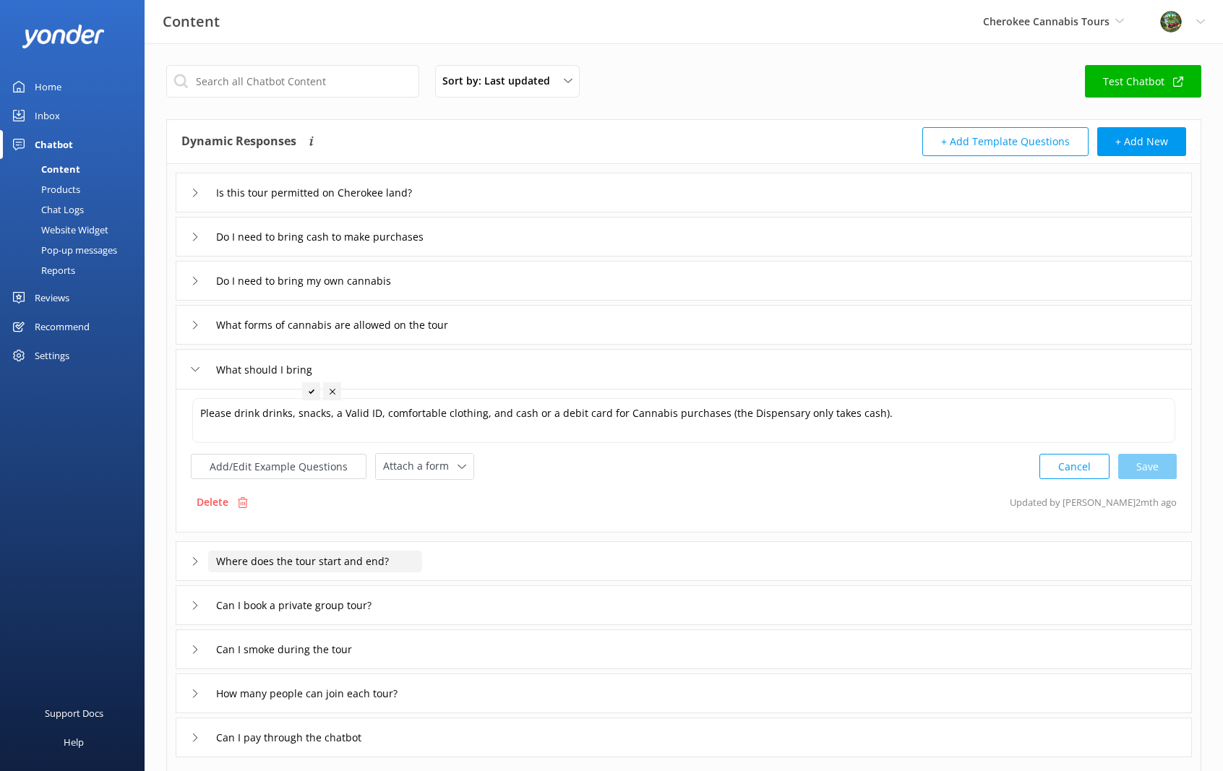
click at [366, 564] on input "Where does the tour start and end?" at bounding box center [315, 562] width 214 height 22
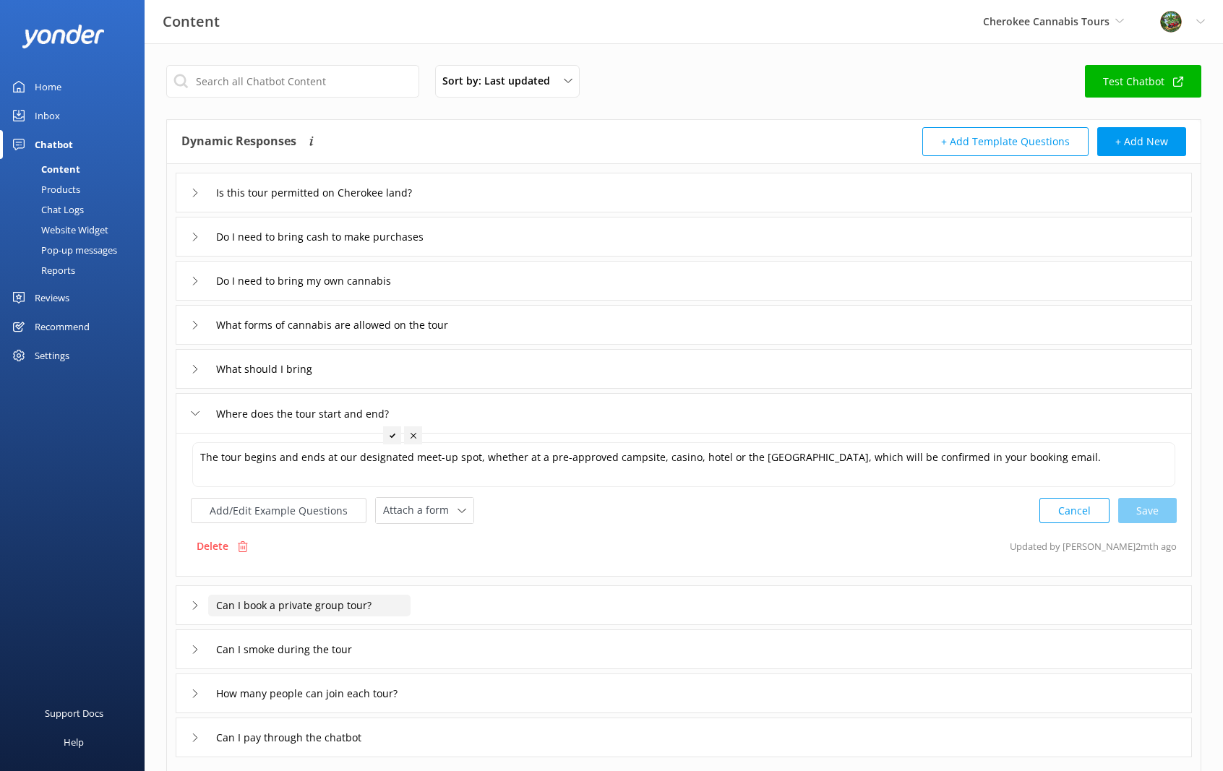
click at [316, 606] on input "Can I book a private group tour?" at bounding box center [309, 606] width 202 height 22
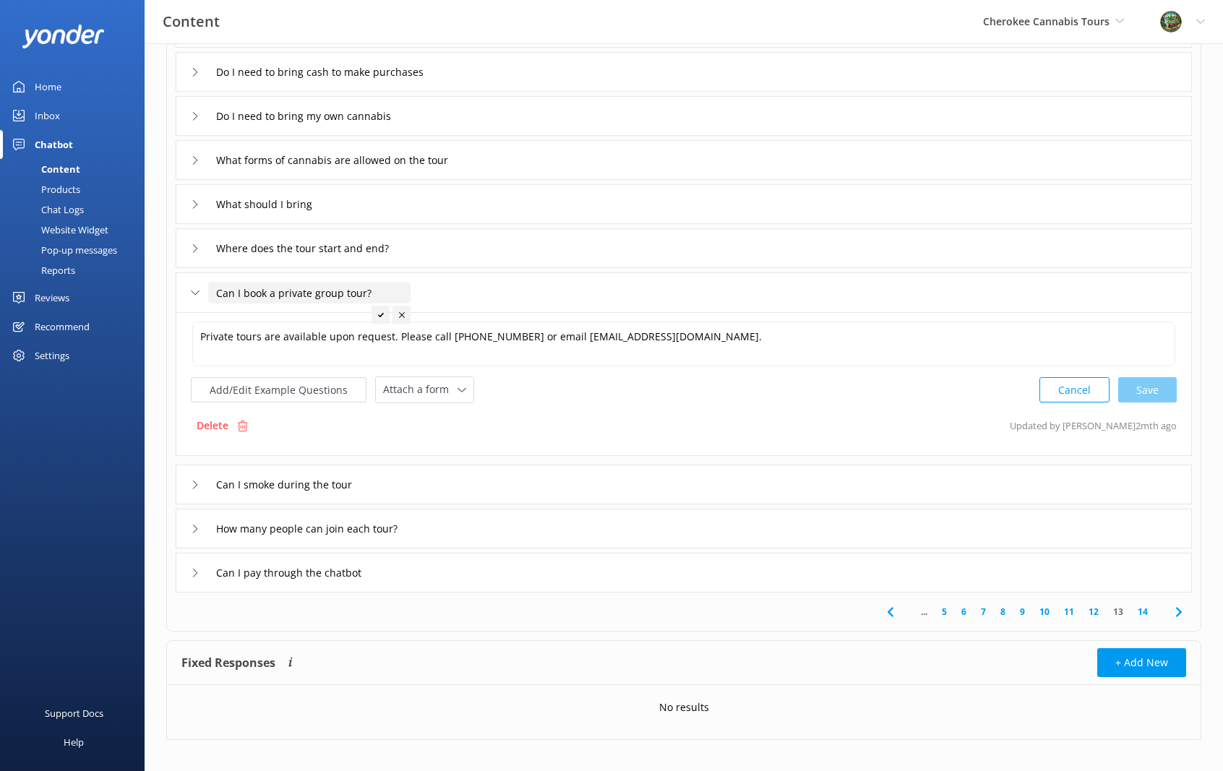
scroll to position [173, 0]
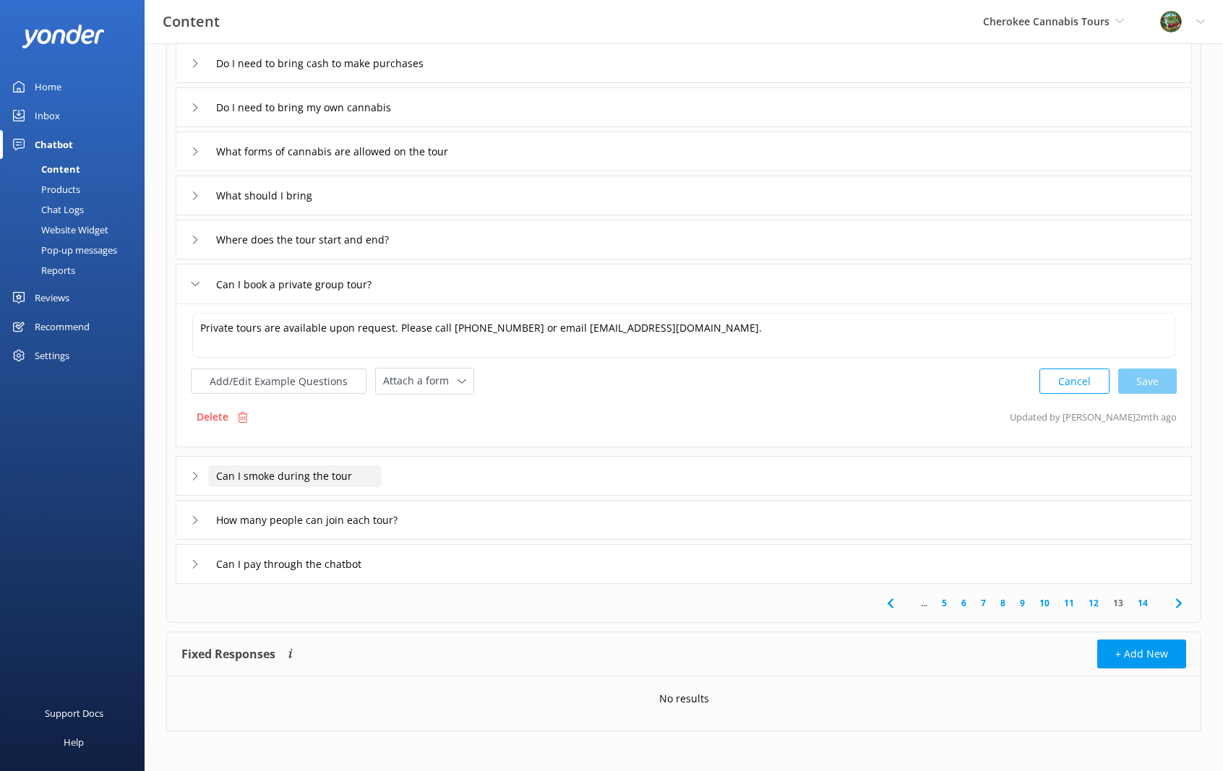
click at [308, 475] on input "Can I smoke during the tour" at bounding box center [294, 476] width 173 height 22
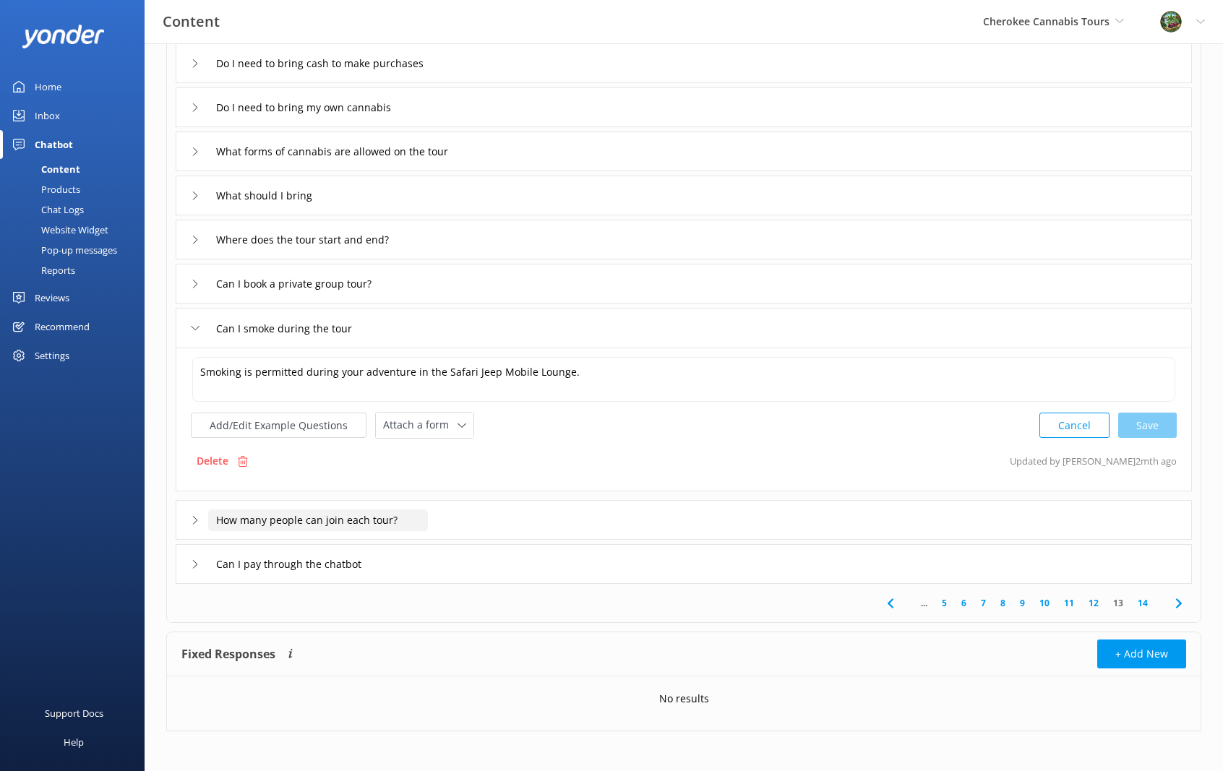
click at [371, 525] on input "How many people can join each tour?" at bounding box center [318, 520] width 220 height 22
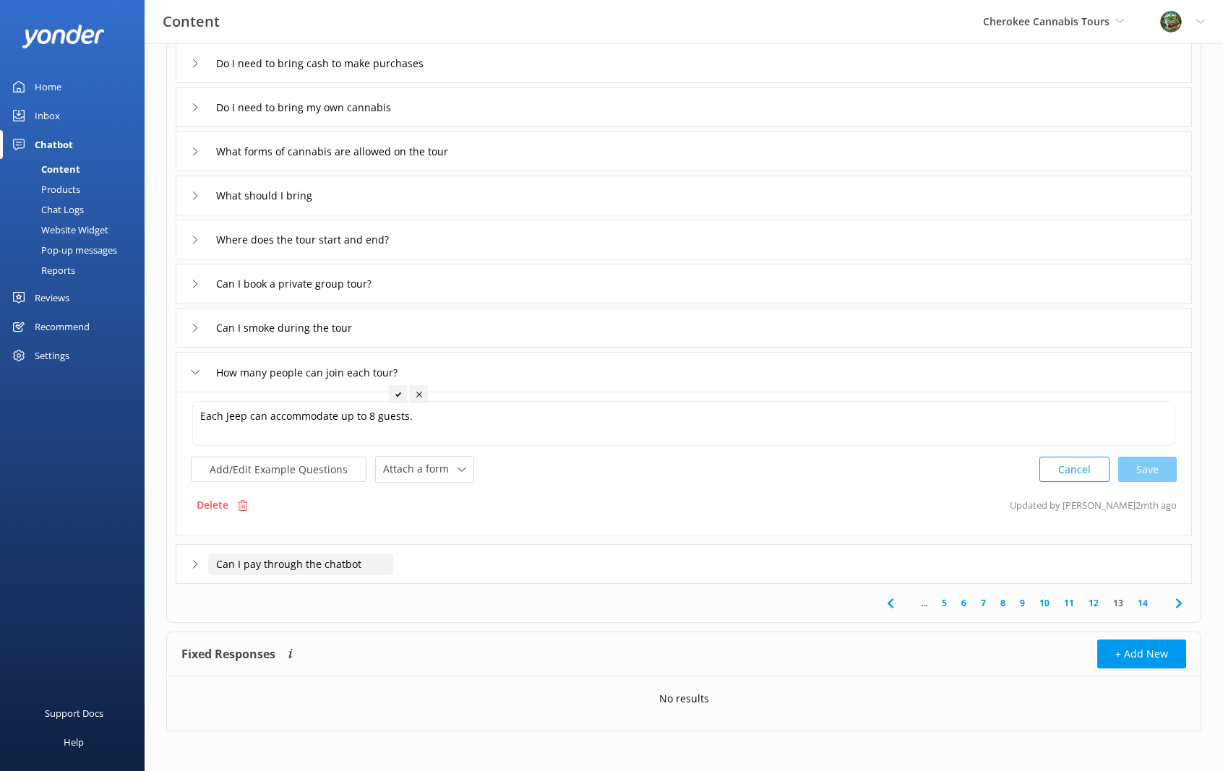
click at [370, 558] on input "Can I pay through the chatbot" at bounding box center [300, 564] width 185 height 22
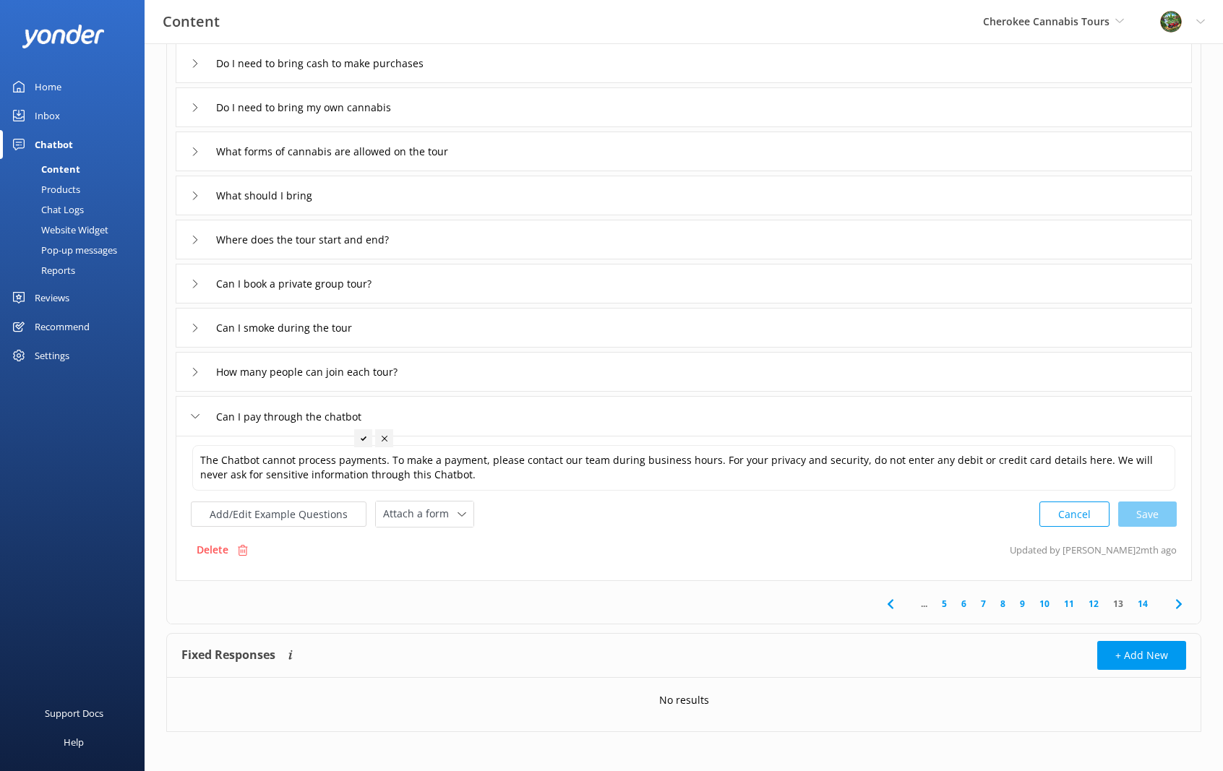
click at [1143, 600] on link "14" at bounding box center [1142, 604] width 25 height 14
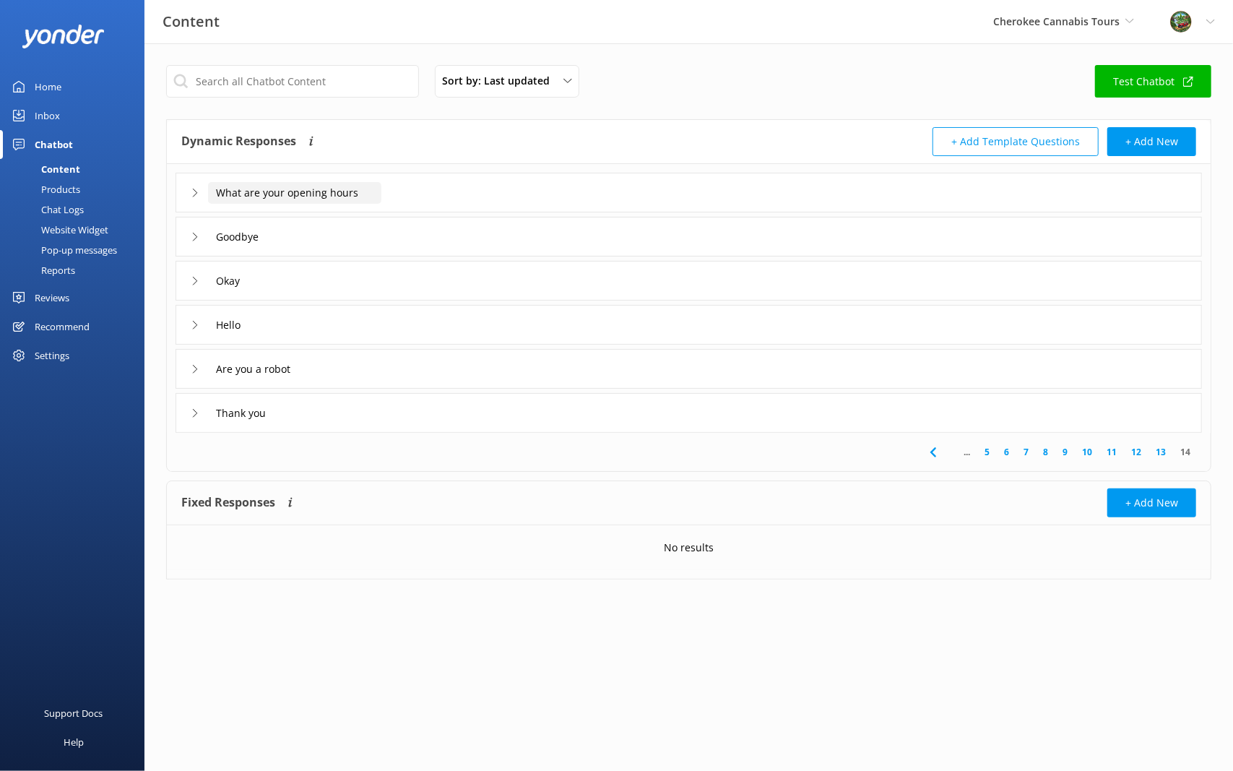
click at [291, 195] on input "What are your opening hours" at bounding box center [294, 193] width 173 height 22
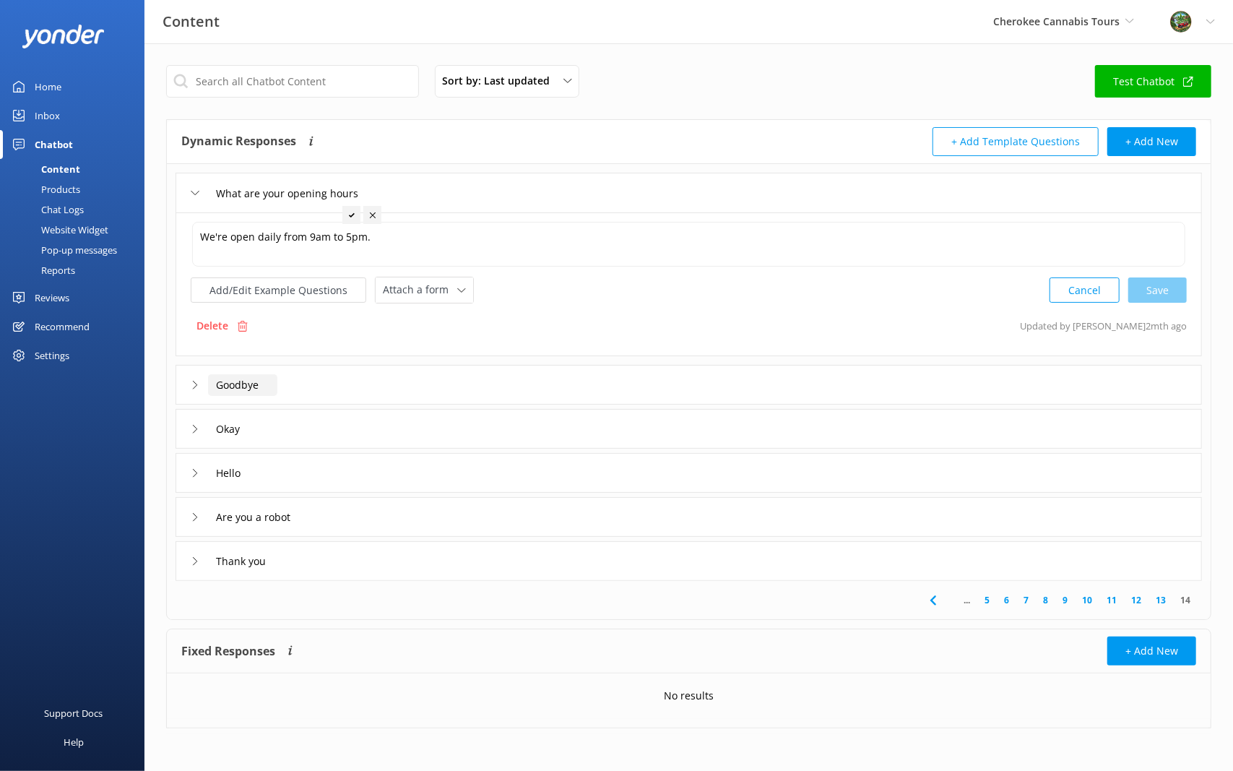
click at [245, 387] on input "Goodbye" at bounding box center [242, 385] width 69 height 22
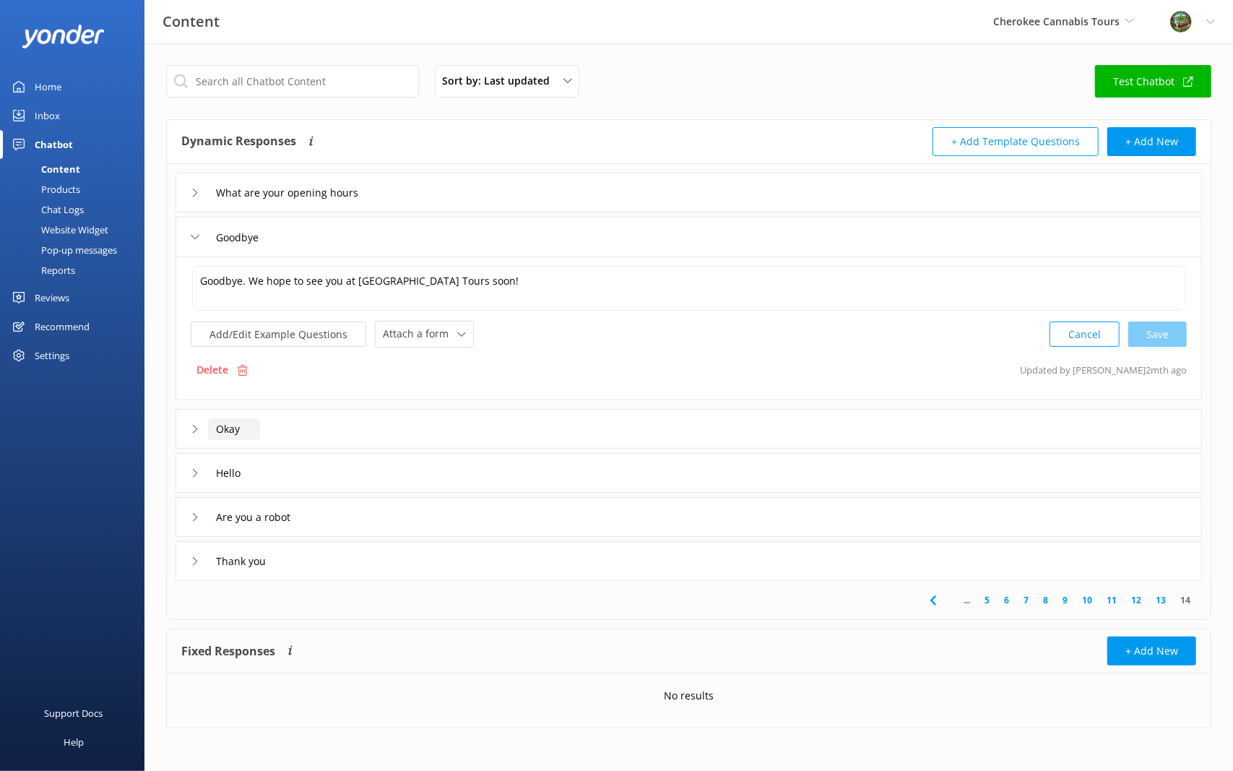
click at [244, 432] on input "Okay" at bounding box center [234, 429] width 52 height 22
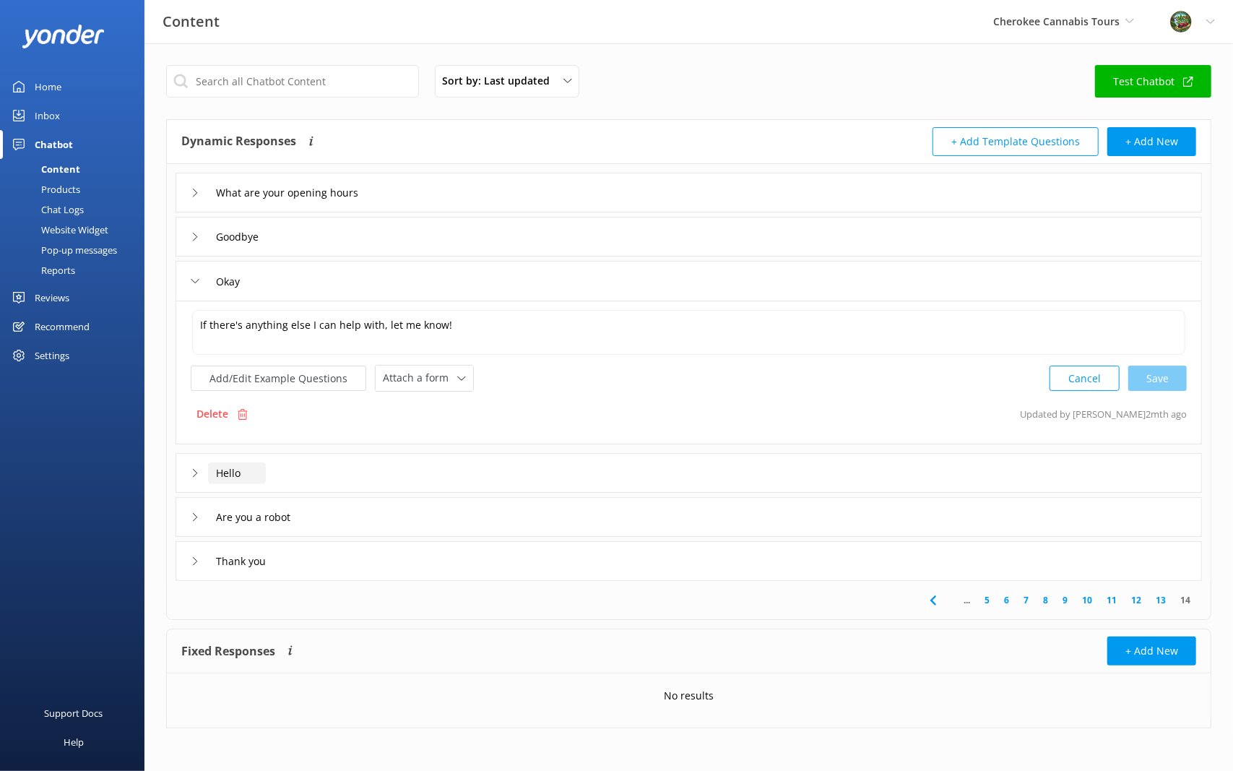
click at [239, 469] on input "Hello" at bounding box center [237, 473] width 58 height 22
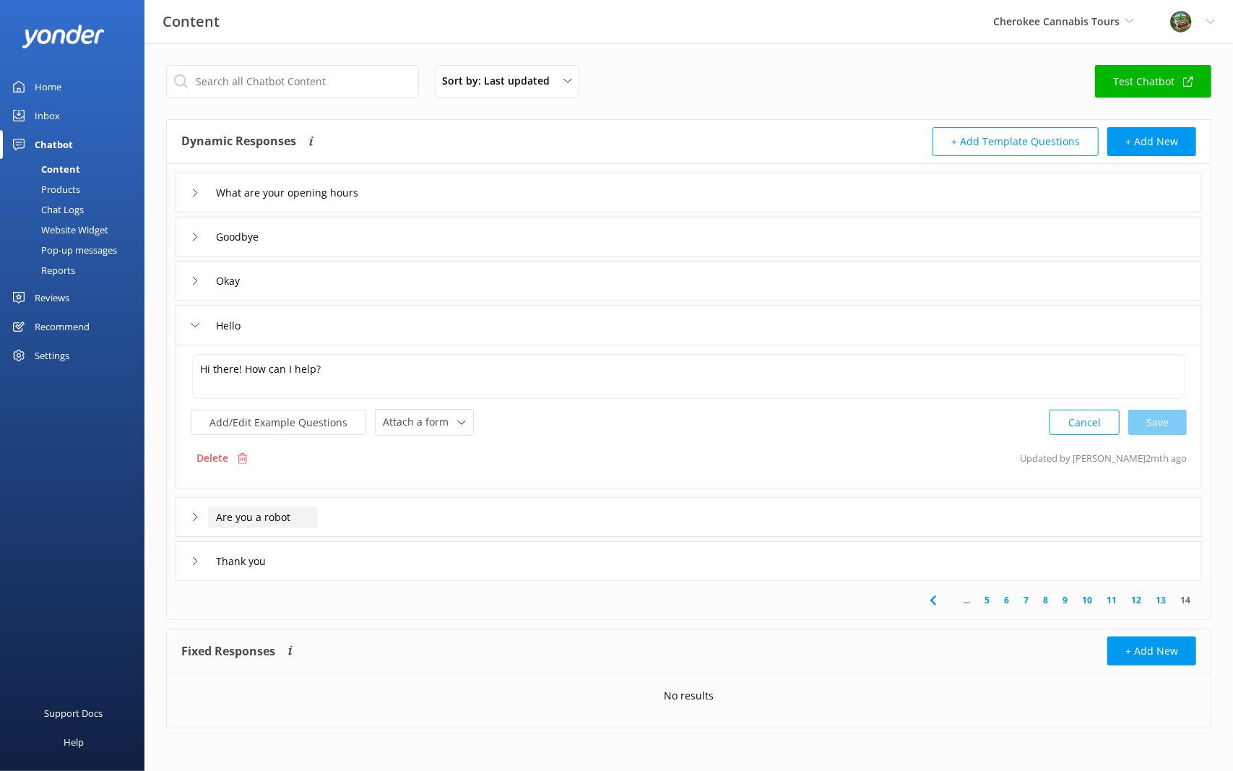
click at [281, 509] on input "Are you a robot" at bounding box center [263, 518] width 110 height 22
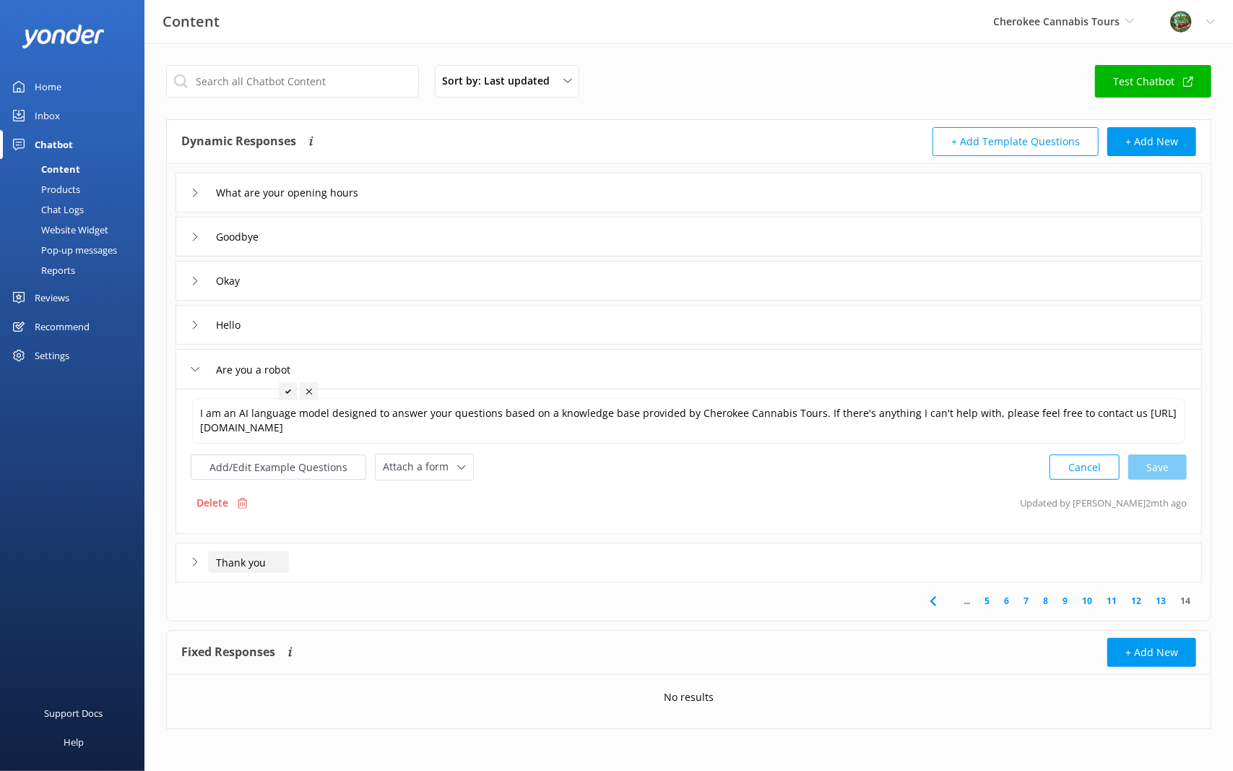
click at [275, 564] on input "Thank you" at bounding box center [248, 562] width 81 height 22
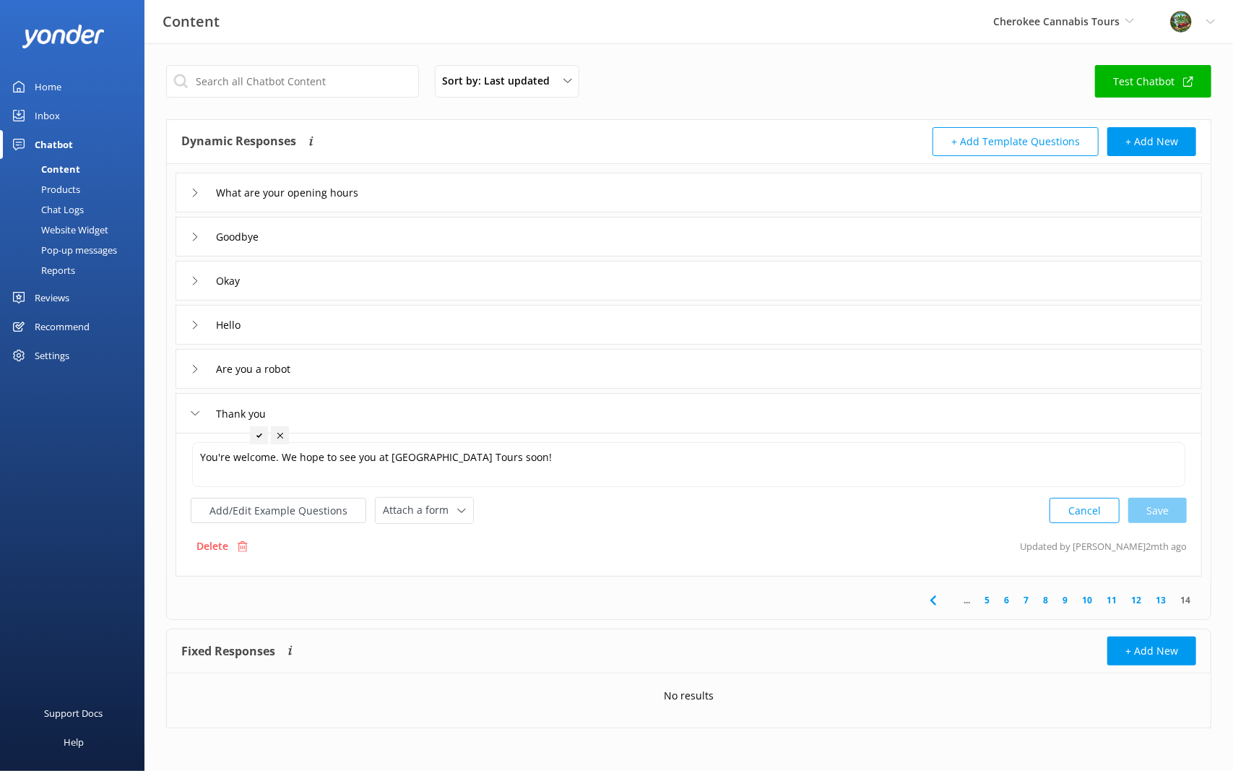
click at [51, 77] on div "Home" at bounding box center [48, 86] width 27 height 29
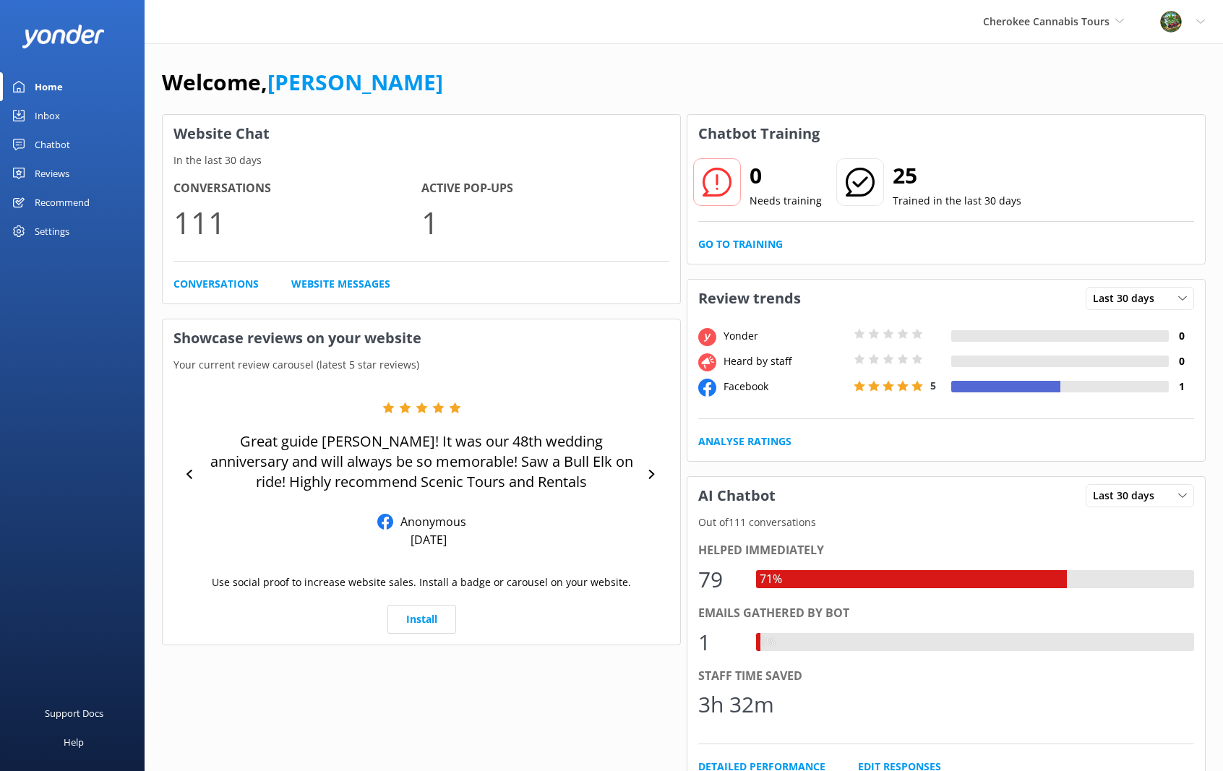
click at [1094, 12] on div "Cherokee Cannabis Tours Scenic Tours & Adventures Cherokee Cannabis Tours" at bounding box center [1053, 21] width 177 height 43
click at [1027, 64] on link "Scenic Tours & Adventures" at bounding box center [1037, 60] width 145 height 35
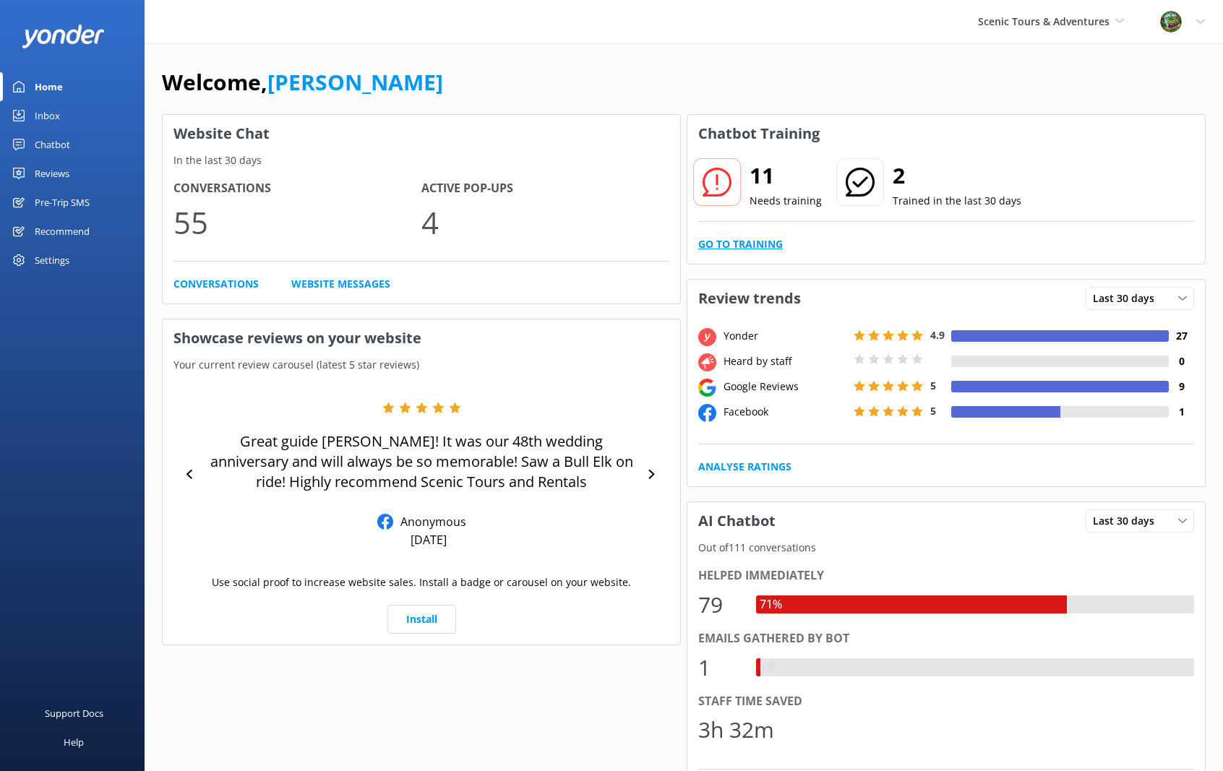
click at [731, 238] on link "Go to Training" at bounding box center [740, 244] width 85 height 16
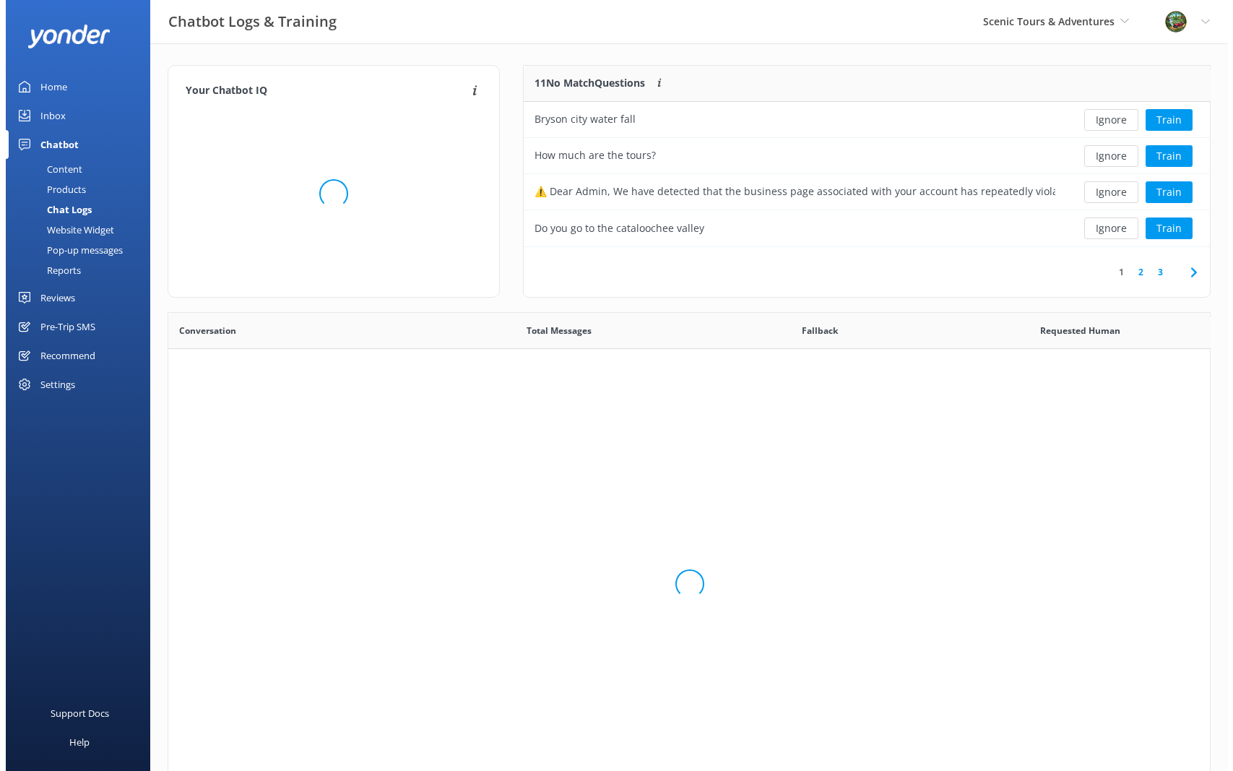
scroll to position [170, 676]
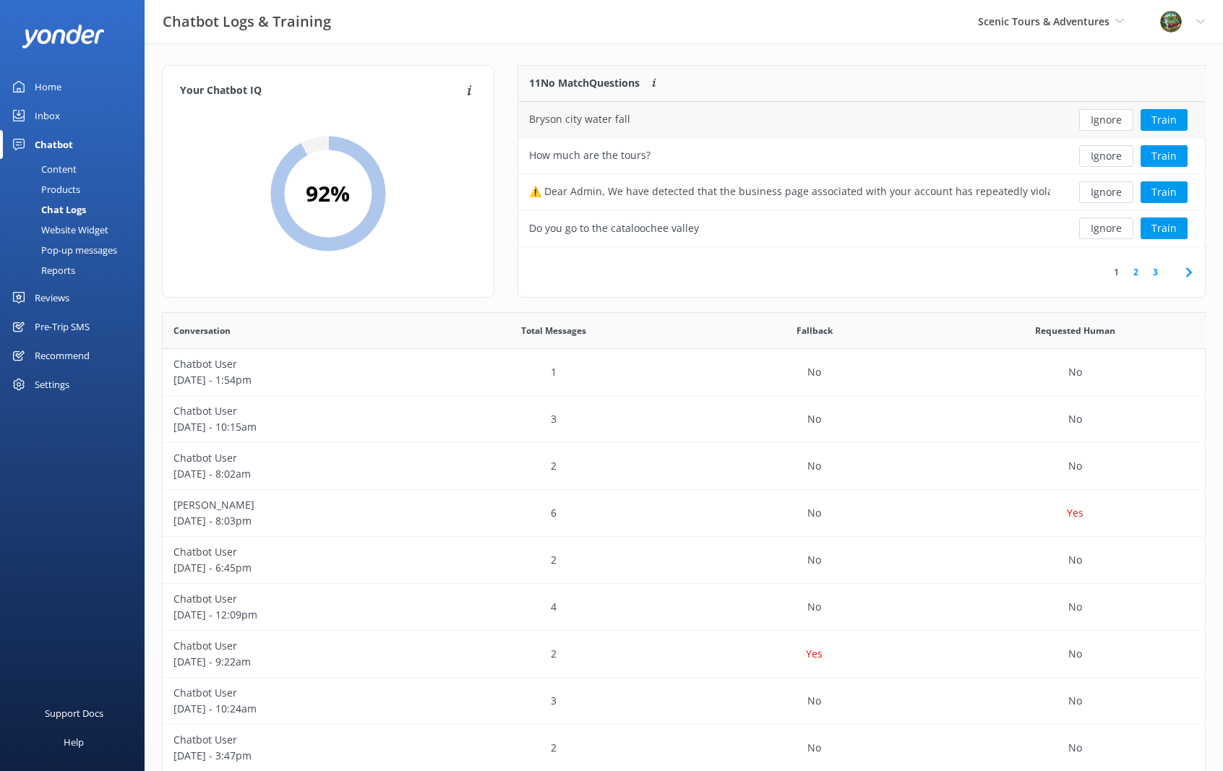
click at [957, 125] on div "Bryson city water fall" at bounding box center [789, 120] width 543 height 36
click at [1102, 118] on button "Ignore" at bounding box center [1106, 120] width 54 height 22
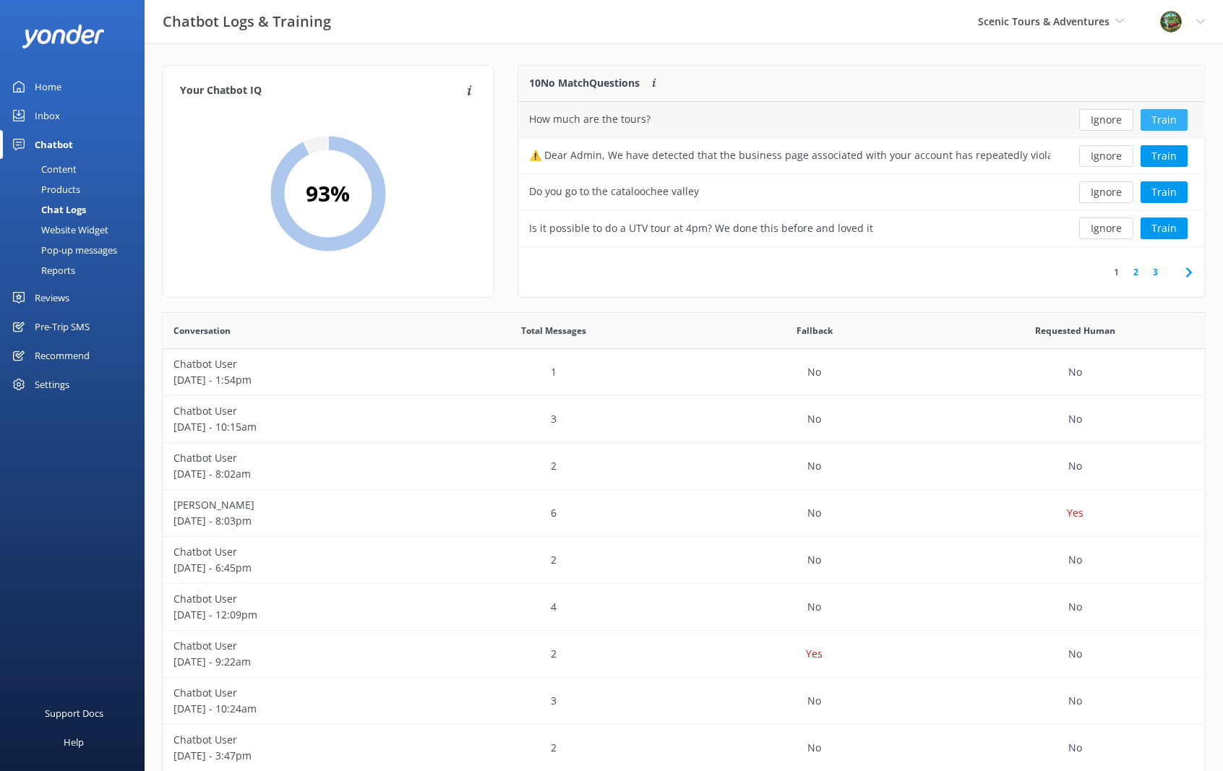
click at [1150, 118] on button "Train" at bounding box center [1163, 120] width 47 height 22
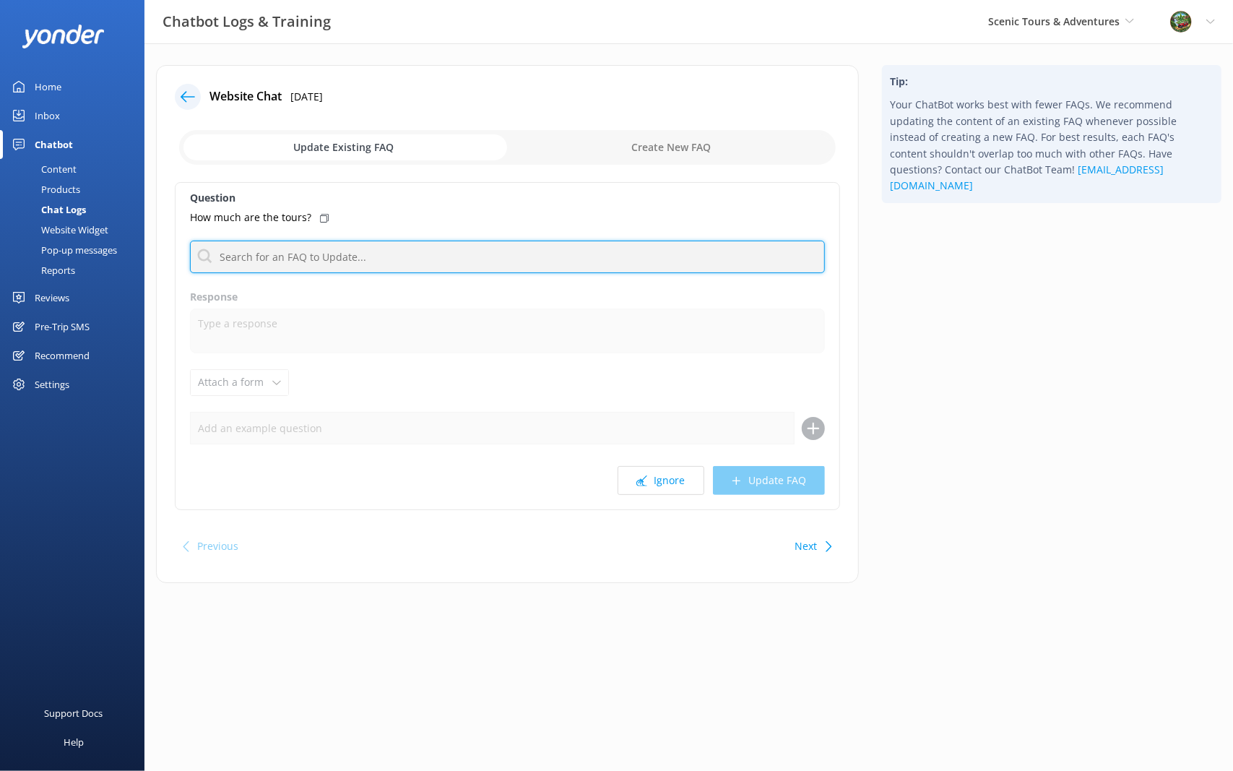
click at [340, 257] on input "text" at bounding box center [507, 257] width 635 height 33
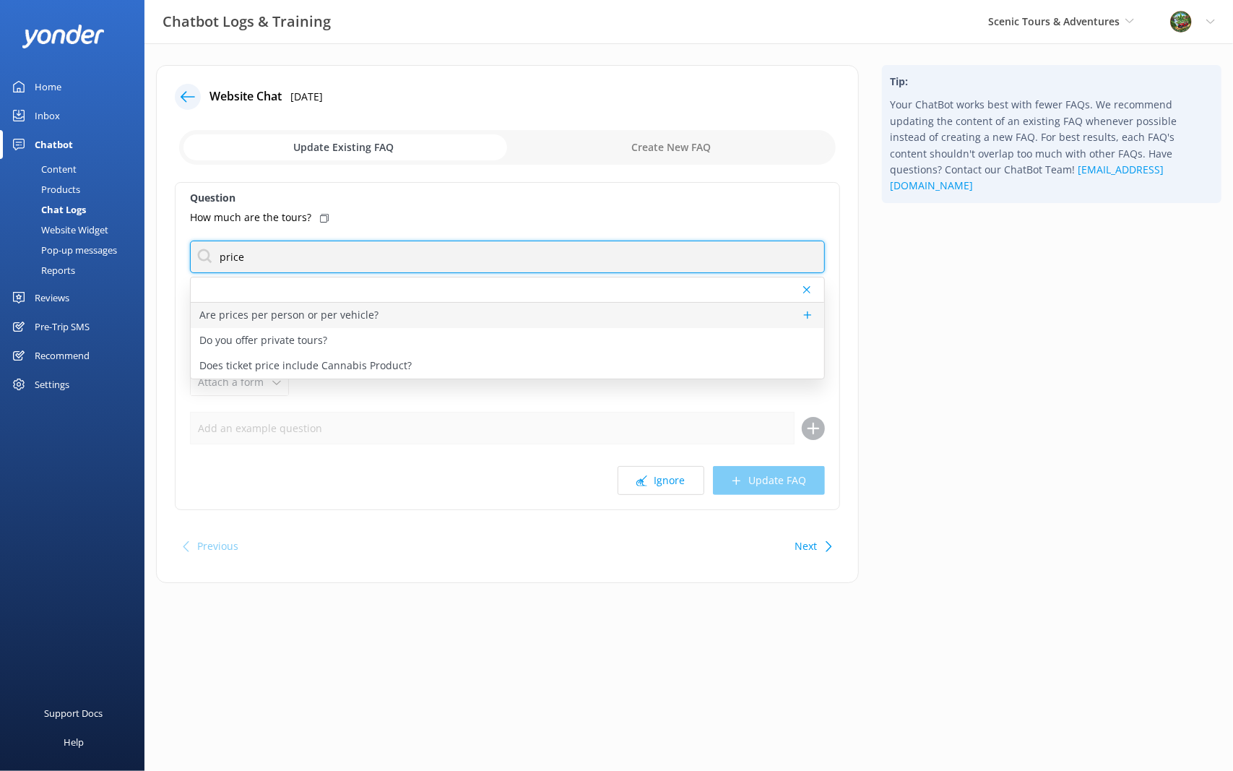
type input "price"
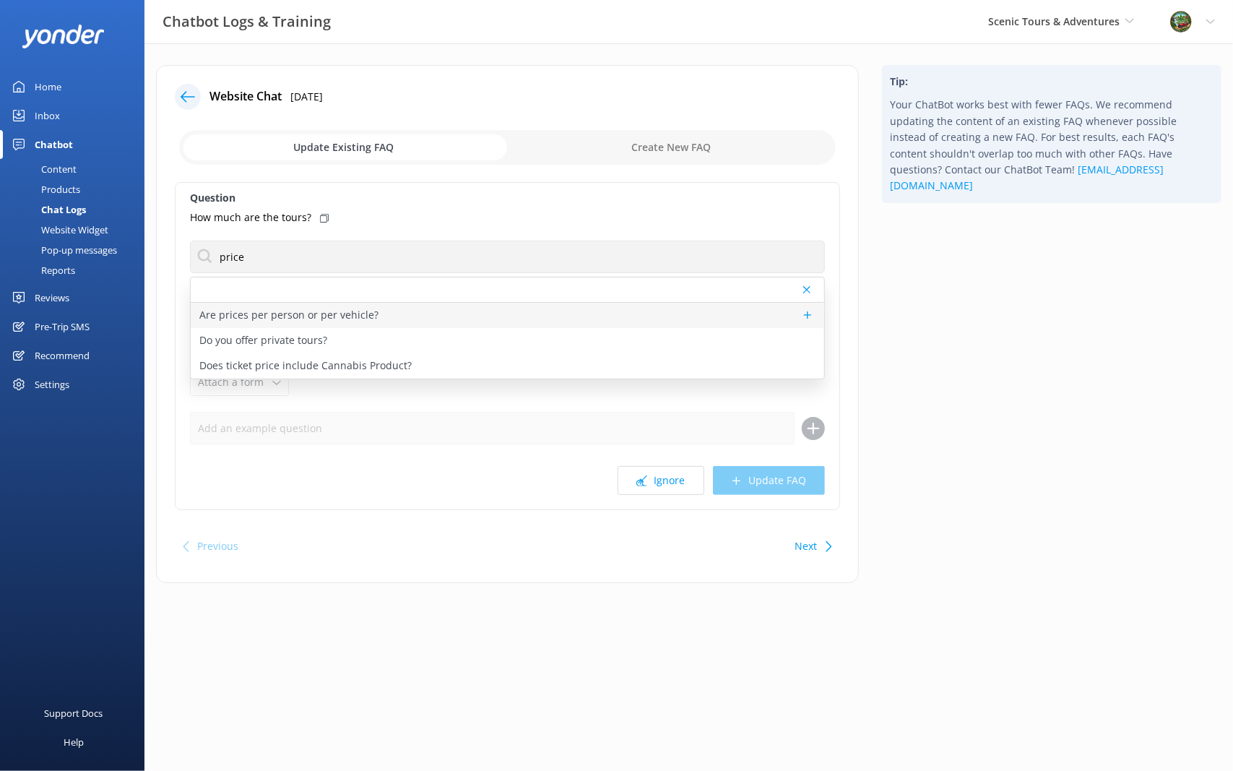
click at [357, 309] on p "Are prices per person or per vehicle?" at bounding box center [288, 315] width 179 height 16
type textarea "Jeep tour prices are per person, while UTV tours are priced per vehicle based o…"
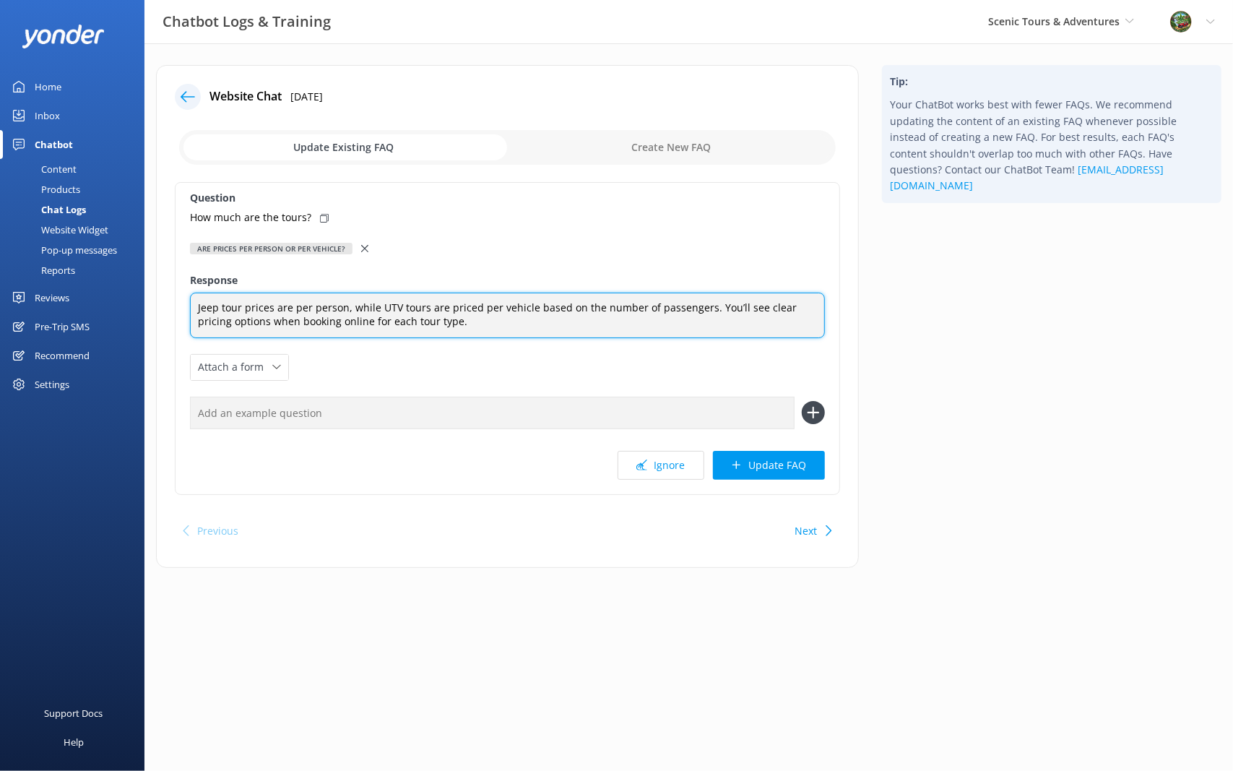
click at [444, 322] on textarea "Jeep tour prices are per person, while UTV tours are priced per vehicle based o…" at bounding box center [507, 316] width 635 height 46
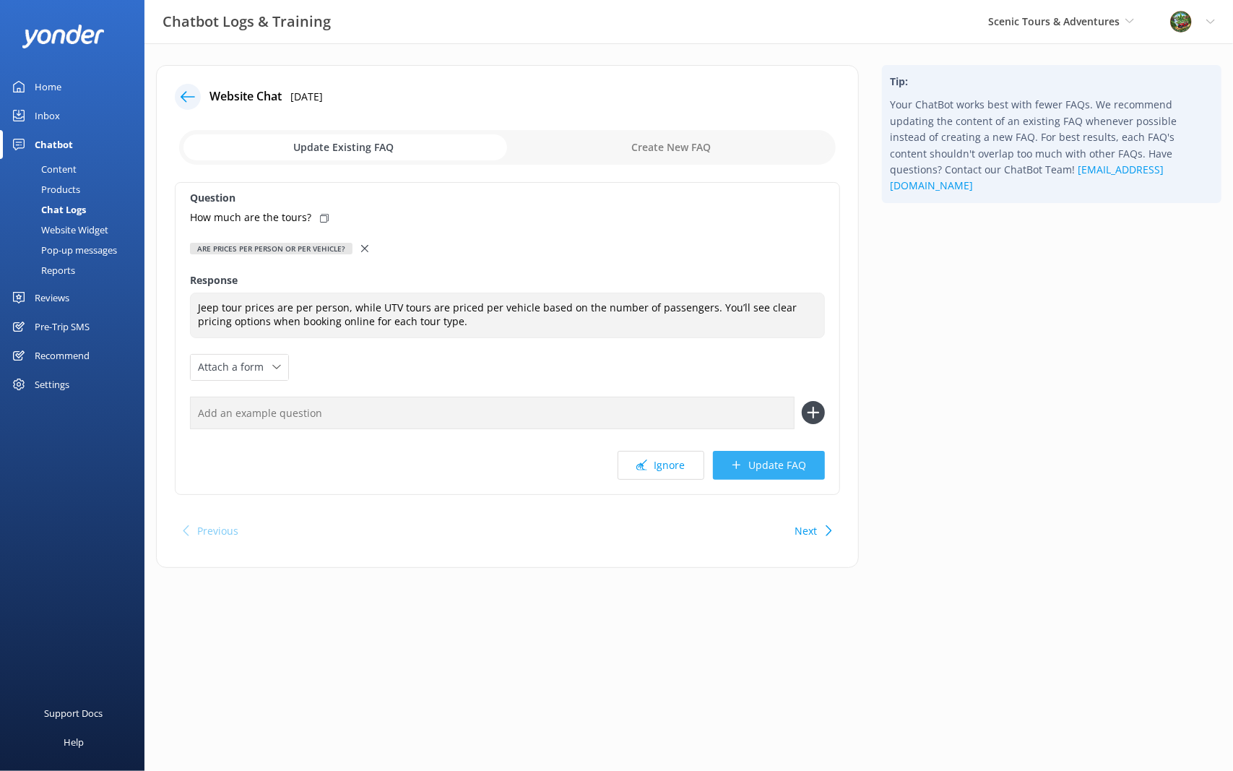
click at [762, 468] on button "Update FAQ" at bounding box center [769, 465] width 112 height 29
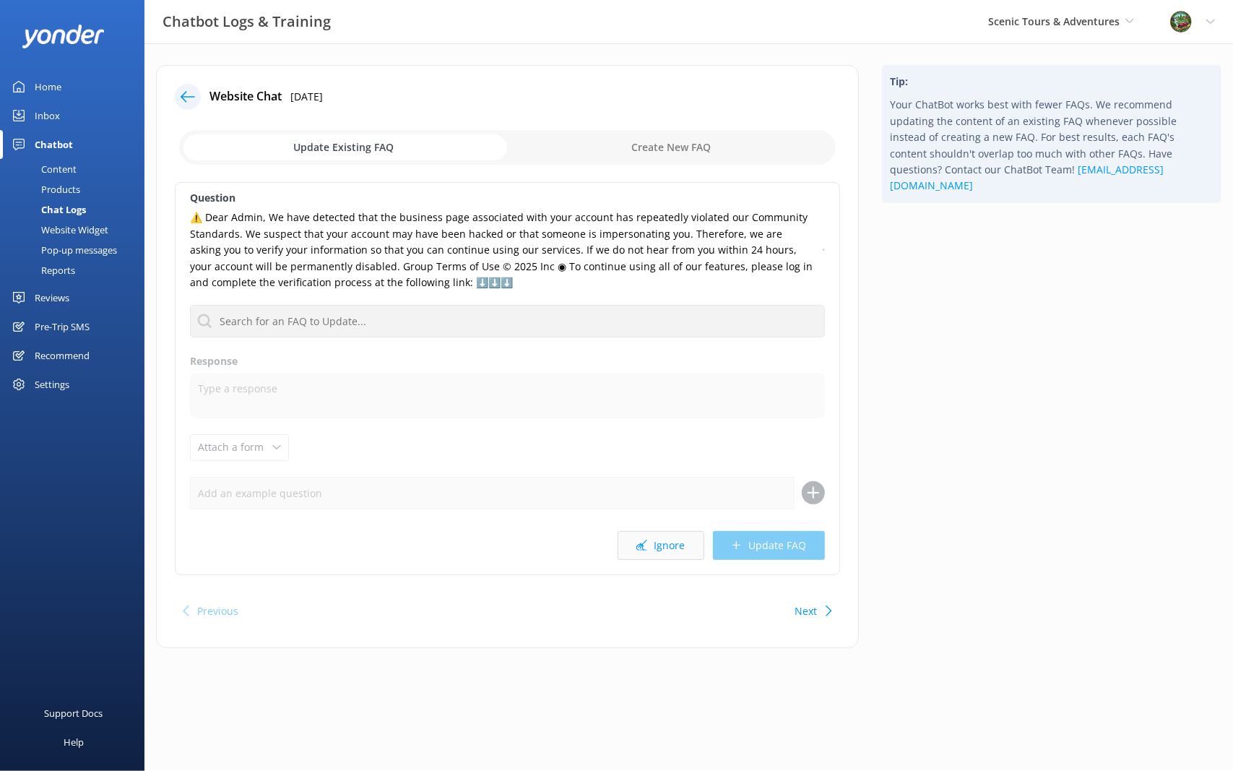
click at [673, 546] on button "Ignore" at bounding box center [661, 545] width 87 height 29
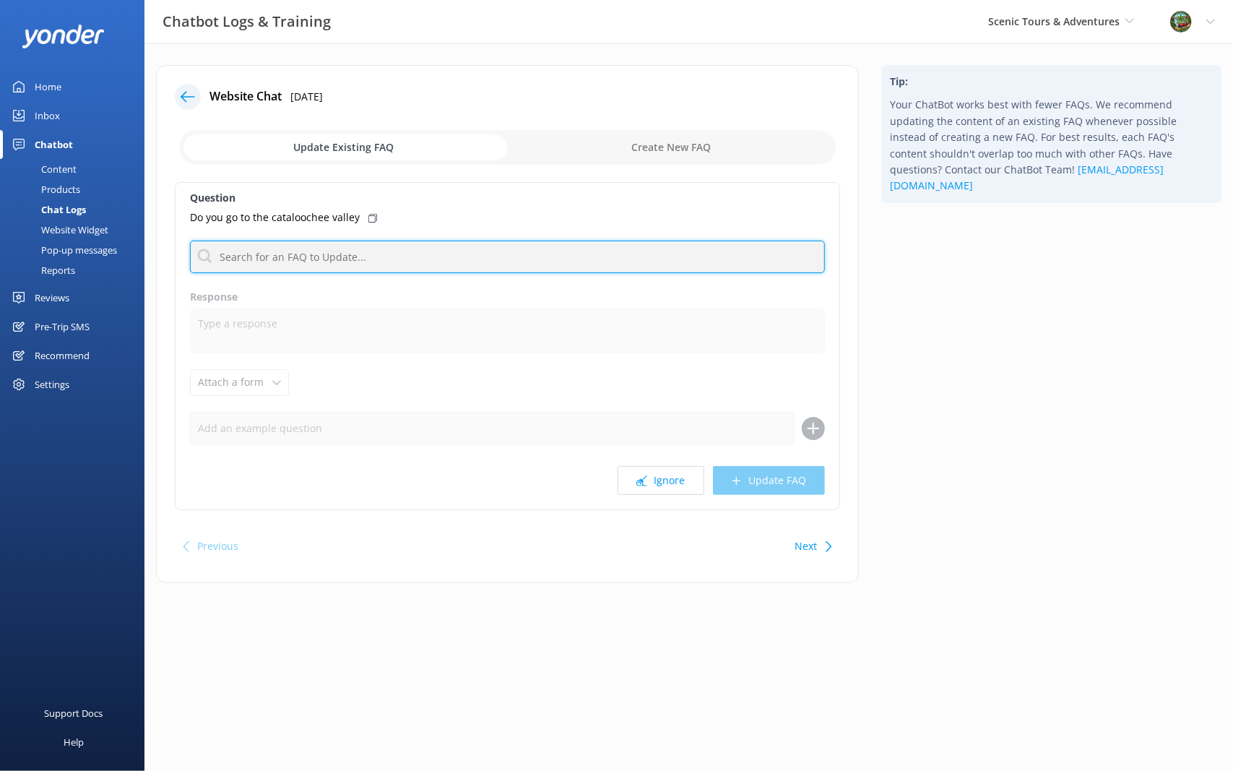
click at [277, 263] on input "text" at bounding box center [507, 257] width 635 height 33
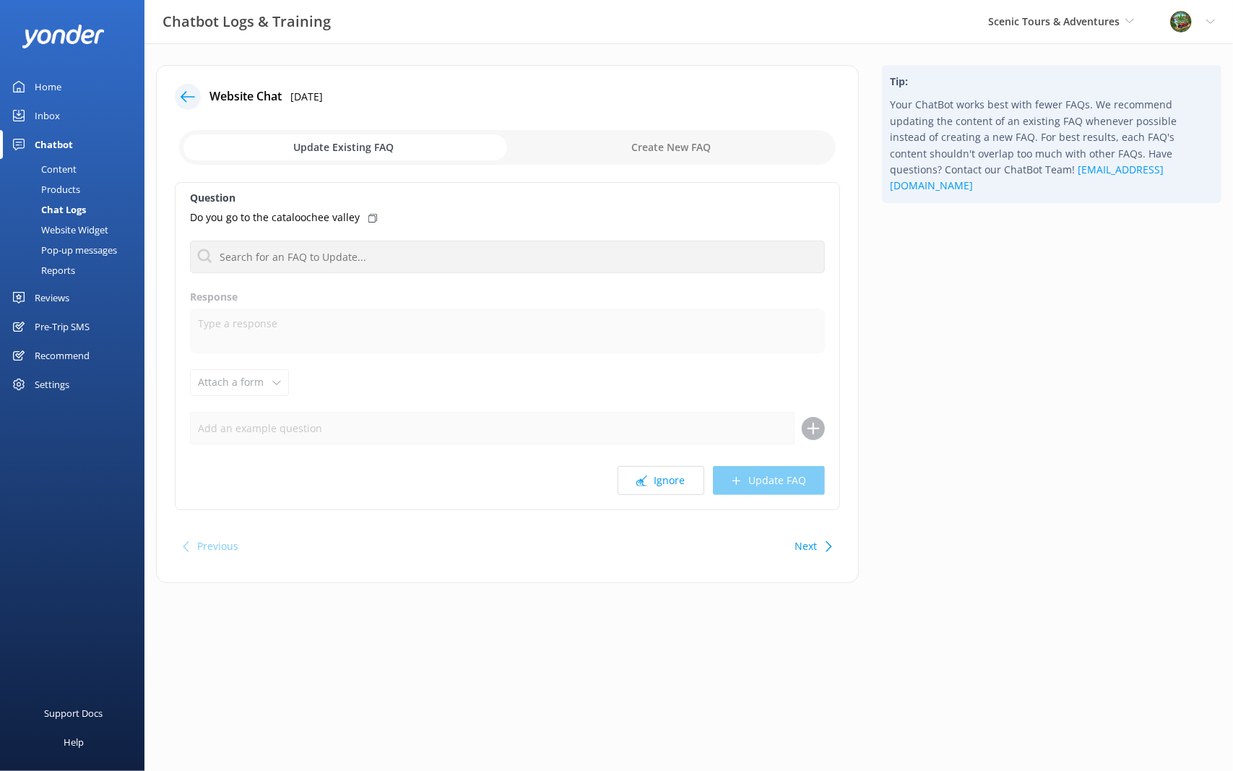
click at [672, 145] on input "checkbox" at bounding box center [507, 147] width 657 height 35
checkbox input "true"
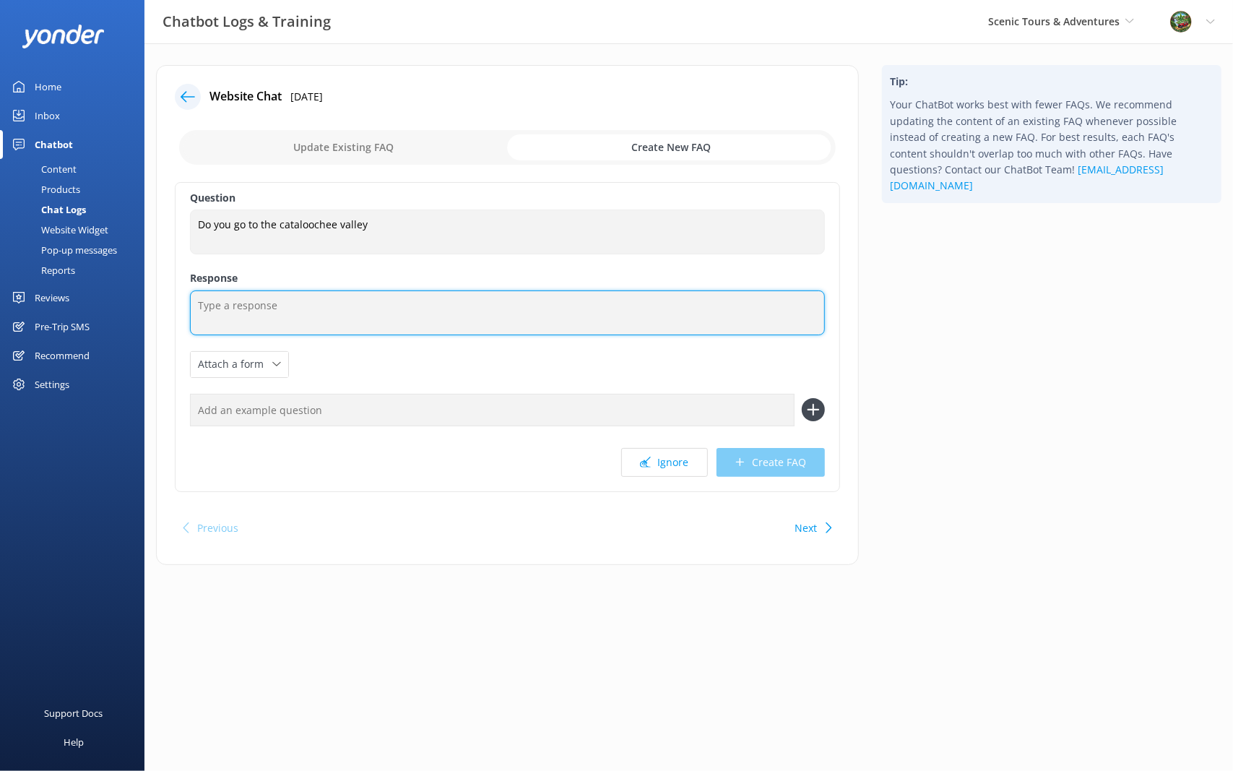
click at [371, 327] on textarea at bounding box center [507, 312] width 635 height 45
type textarea "No, Sorry, at this time we do not visit [GEOGRAPHIC_DATA]."
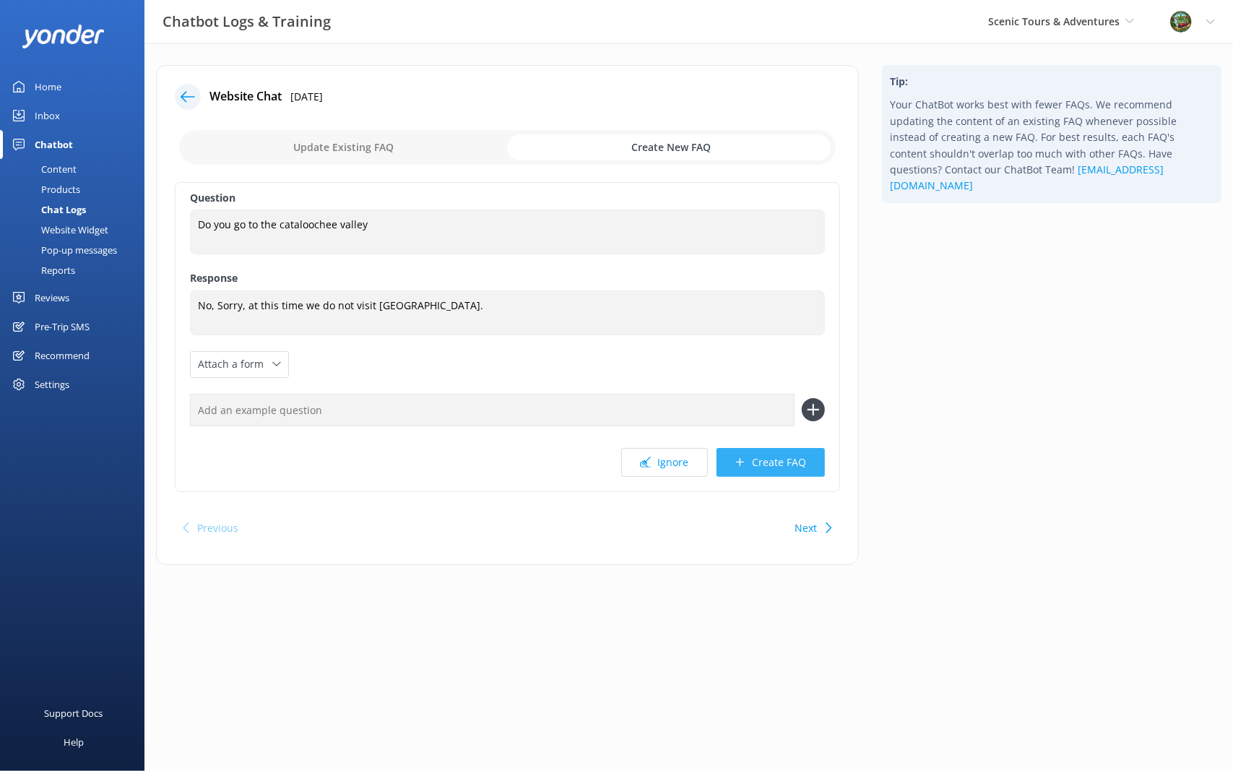
click at [764, 461] on button "Create FAQ" at bounding box center [771, 462] width 108 height 29
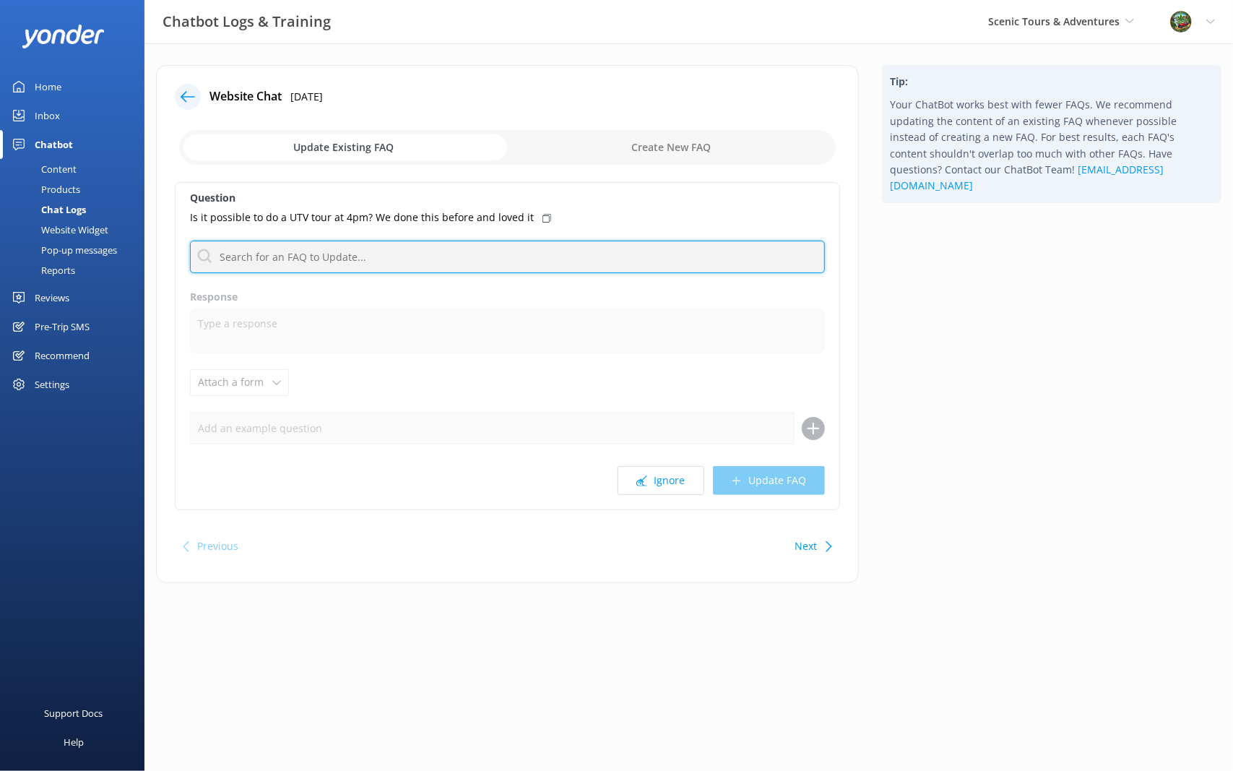
click at [415, 259] on input "text" at bounding box center [507, 257] width 635 height 33
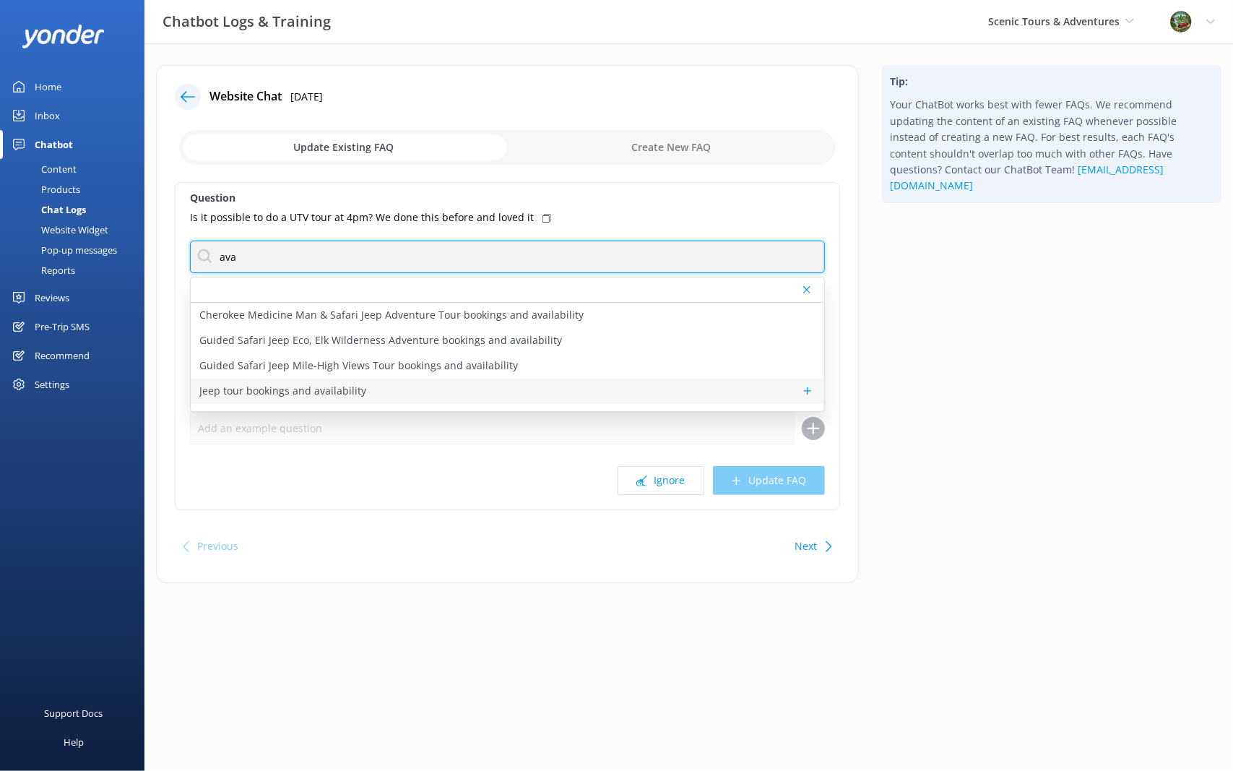
scroll to position [17, 0]
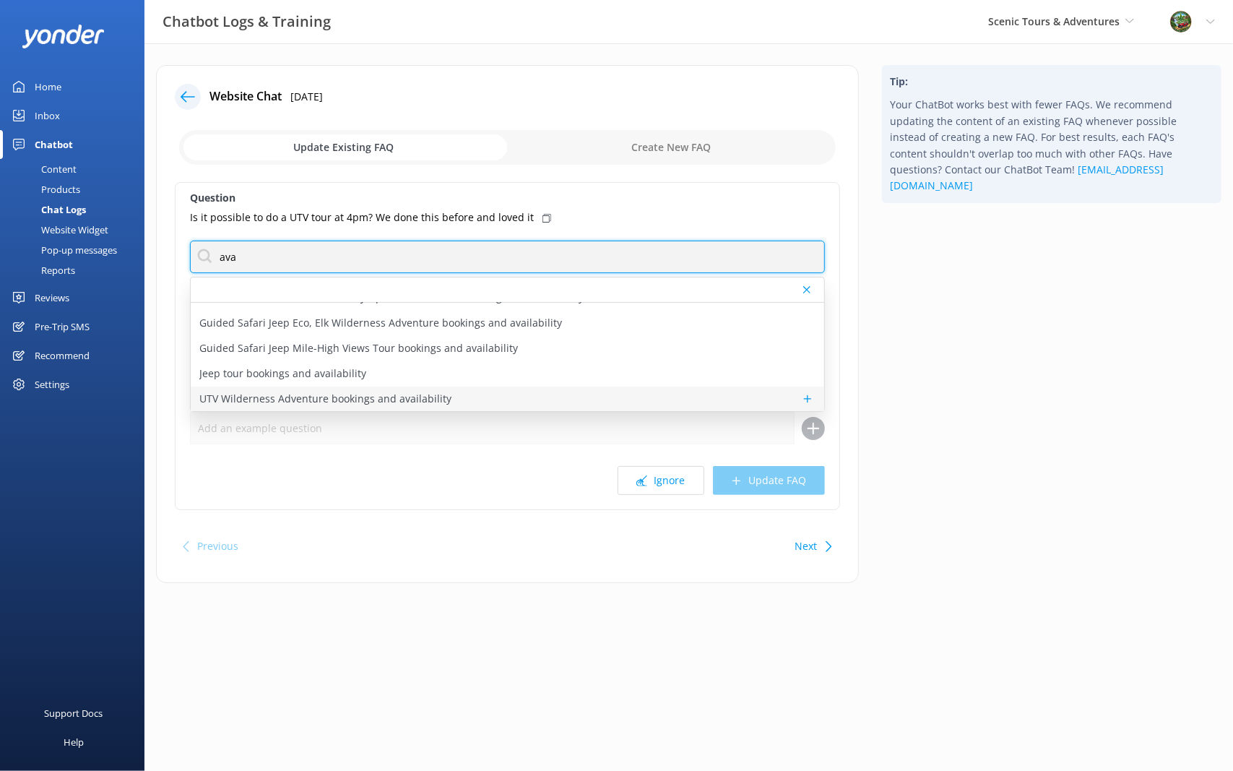
type input "ava"
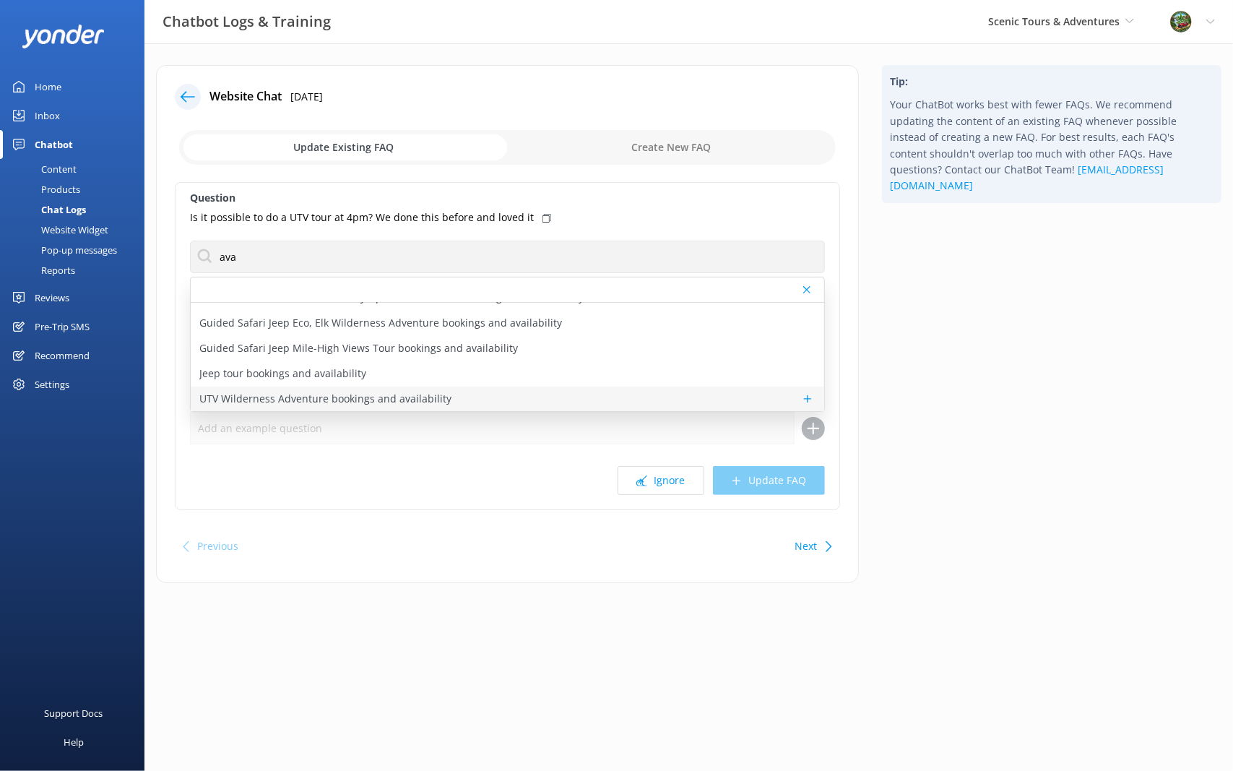
click at [434, 397] on p "UTV Wilderness Adventure bookings and availability" at bounding box center [325, 399] width 252 height 16
type textarea "To view availability and book the UTV Wilderness Adventure, click [URL][DOMAIN_…"
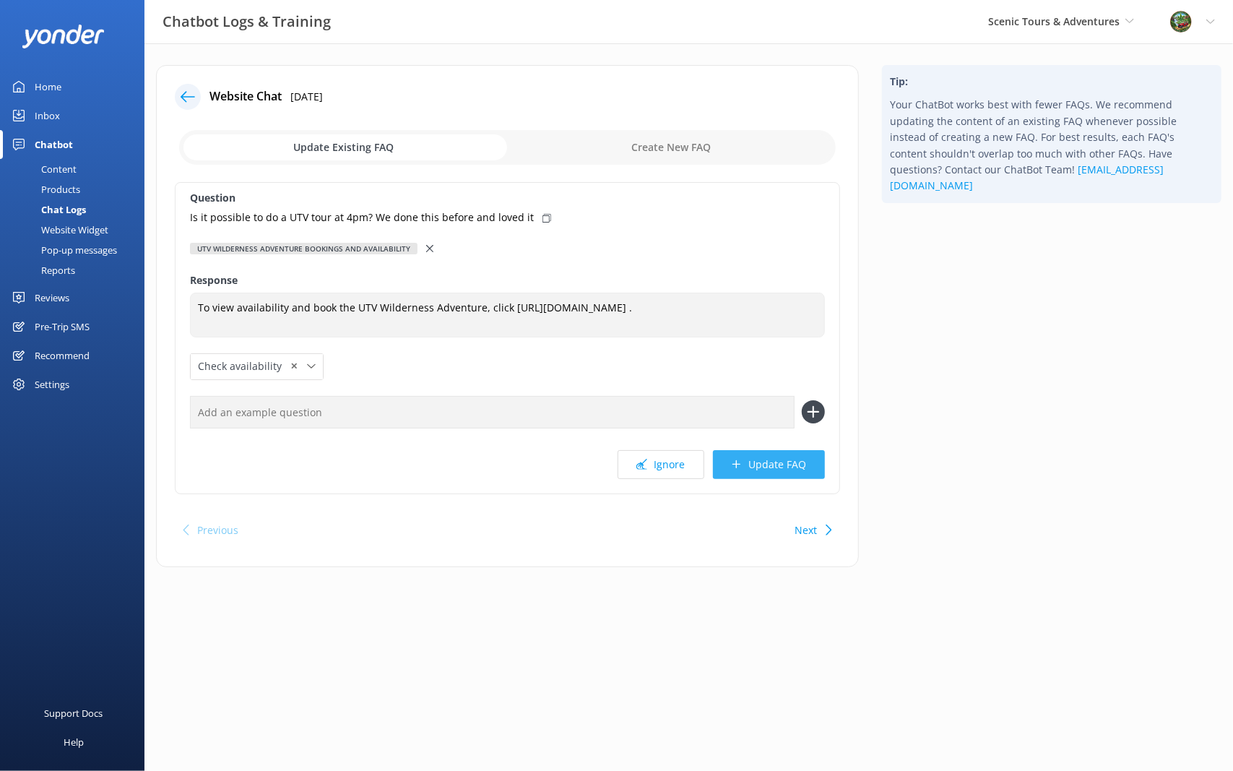
click at [786, 460] on button "Update FAQ" at bounding box center [769, 464] width 112 height 29
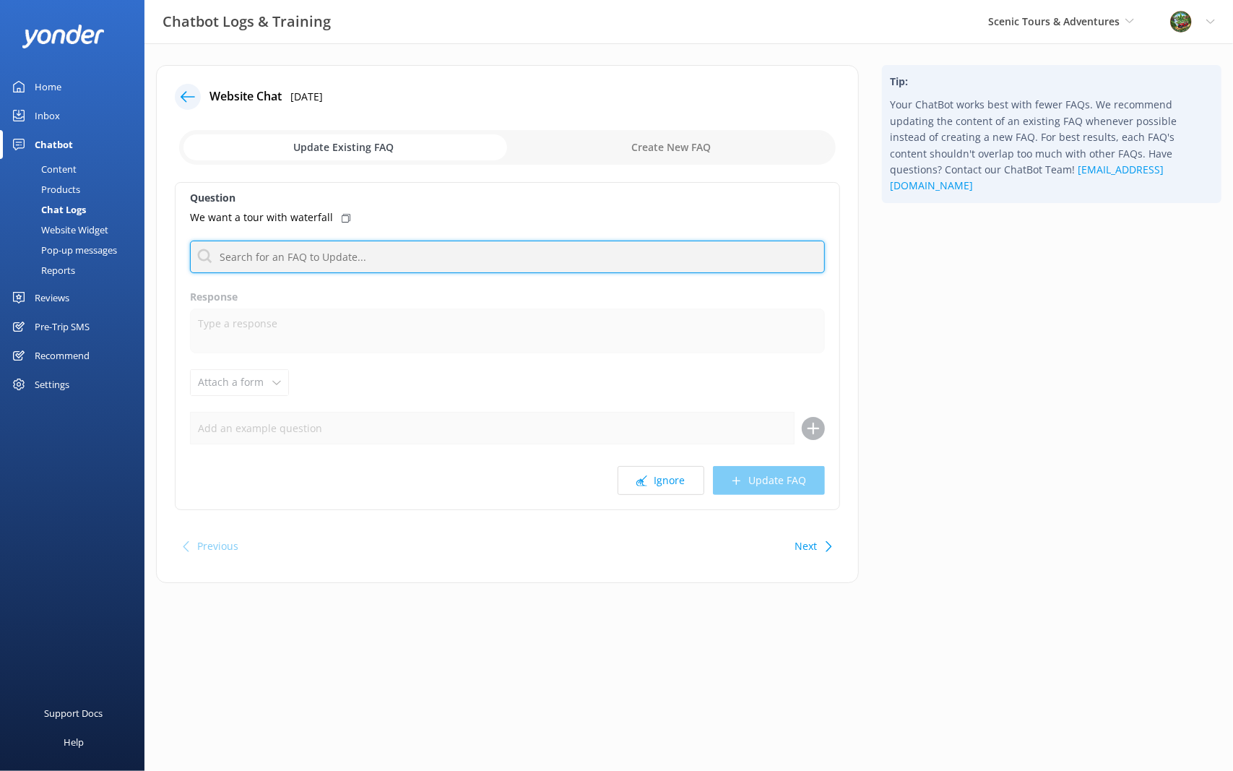
click at [353, 257] on input "text" at bounding box center [507, 257] width 635 height 33
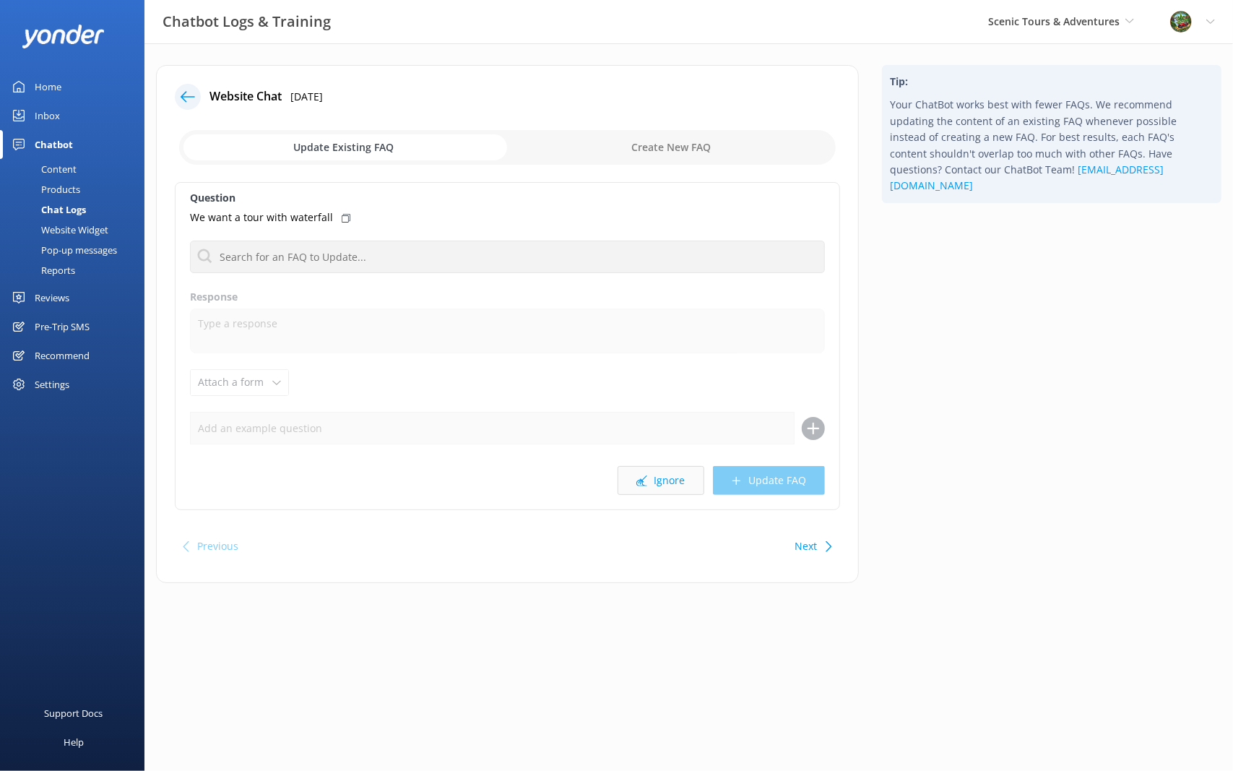
click at [669, 473] on button "Ignore" at bounding box center [661, 480] width 87 height 29
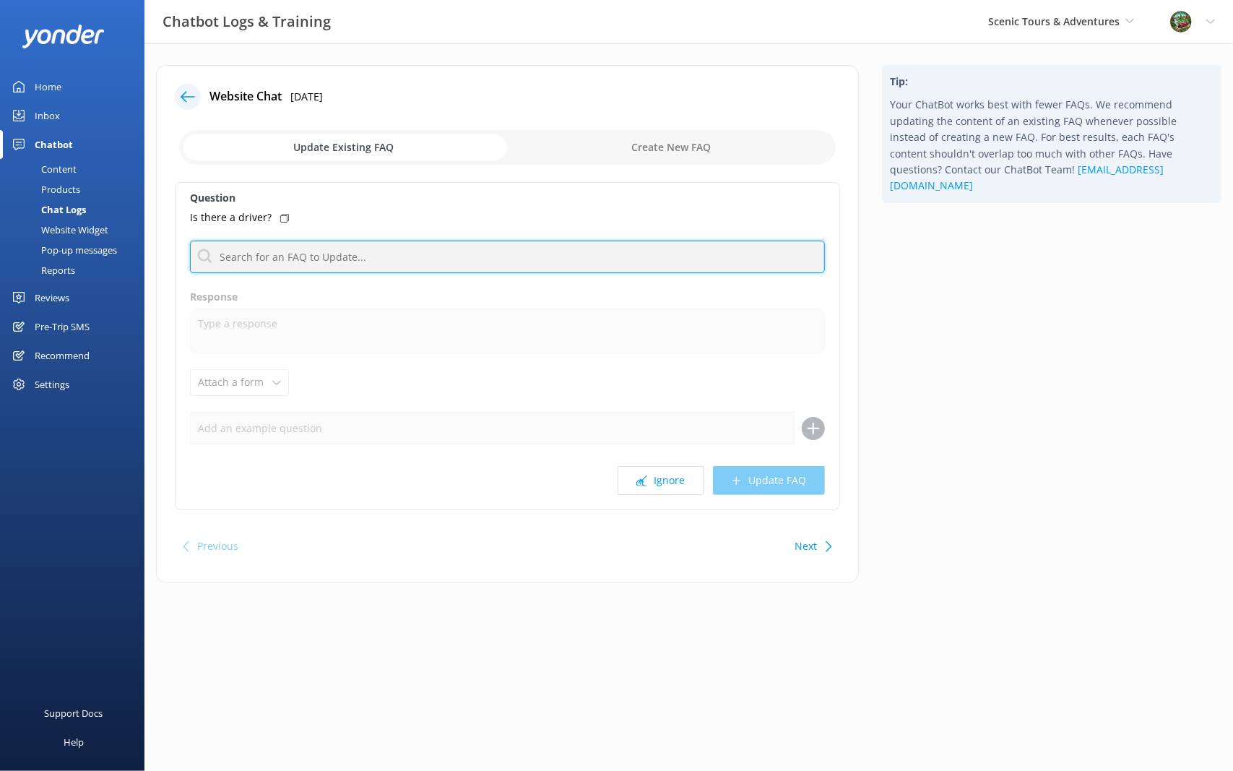
click at [270, 253] on input "text" at bounding box center [507, 257] width 635 height 33
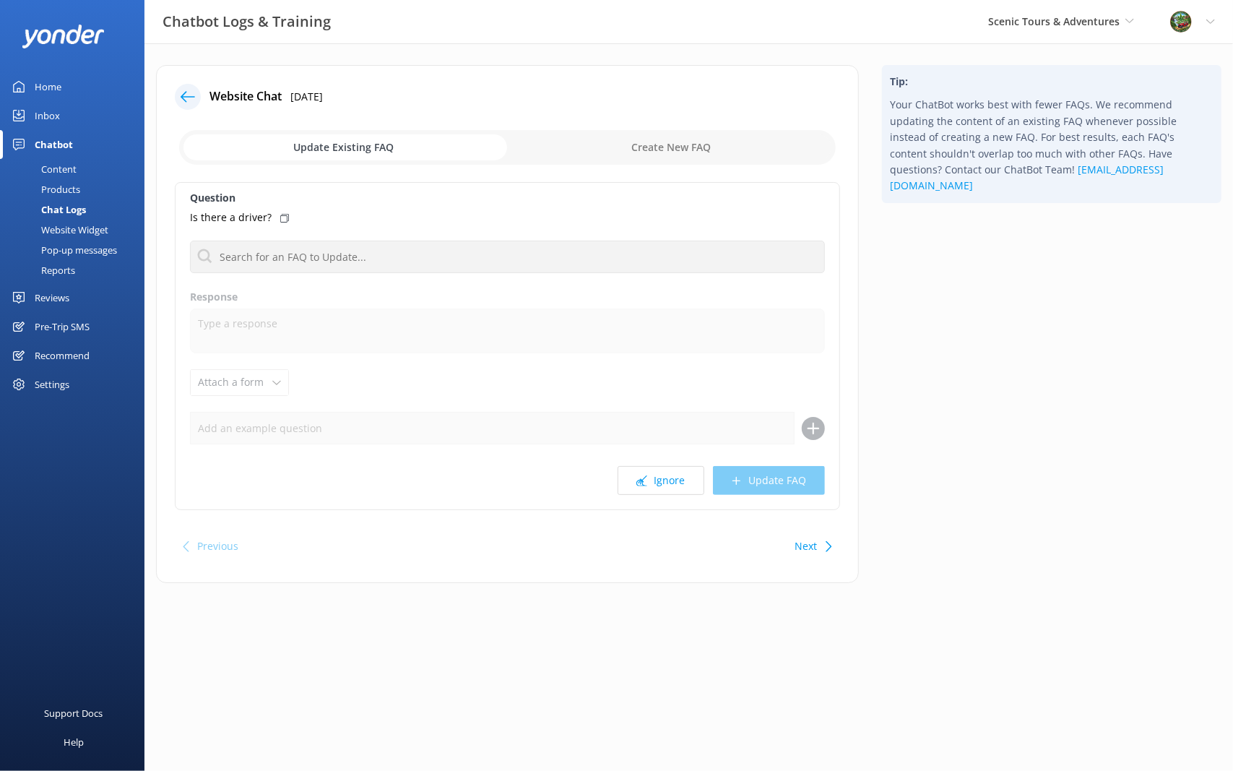
click at [712, 132] on input "checkbox" at bounding box center [507, 147] width 657 height 35
checkbox input "true"
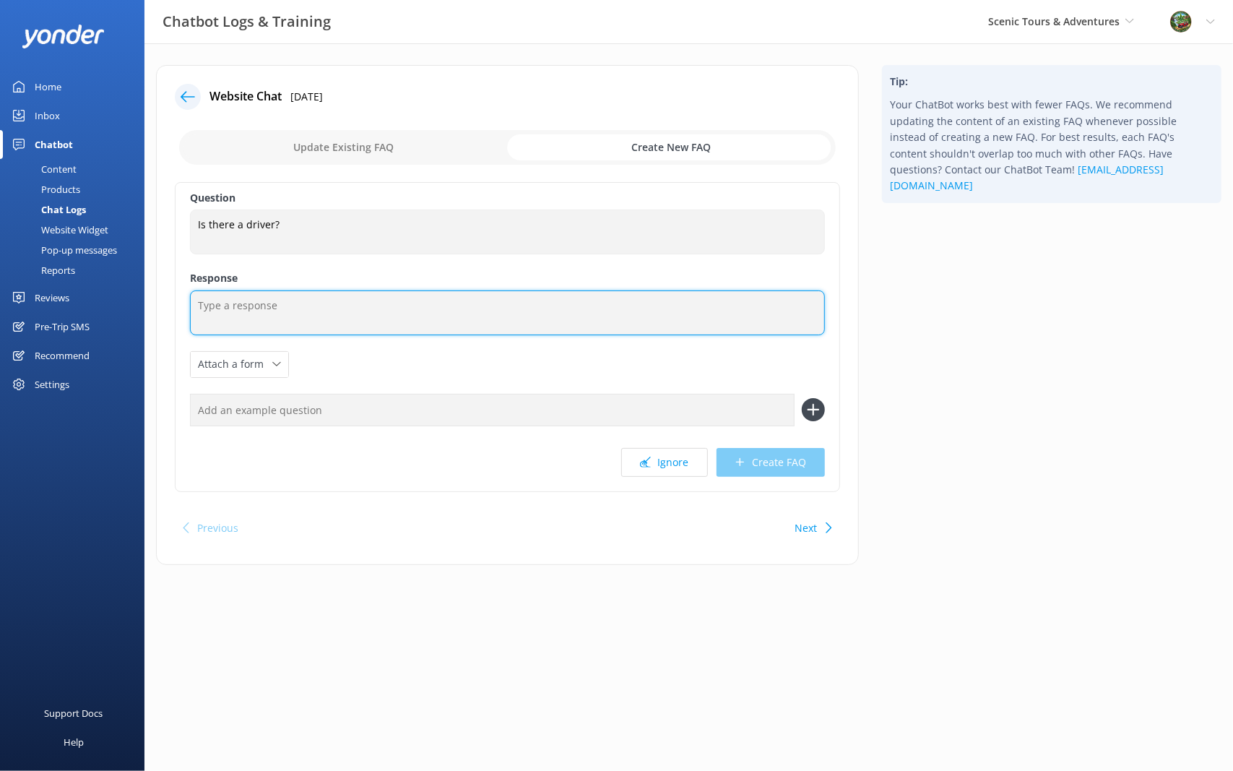
click at [447, 296] on textarea at bounding box center [507, 312] width 635 height 45
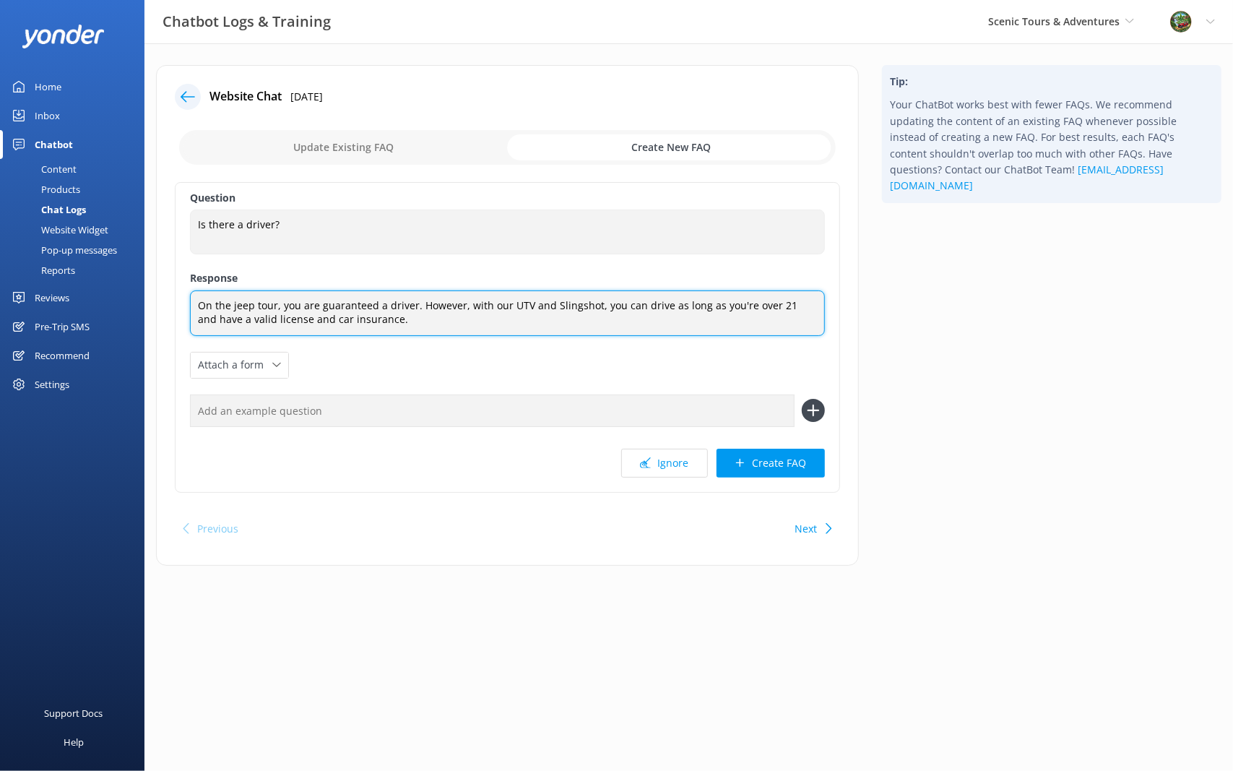
click at [309, 318] on textarea "On the jeep tour, you are guaranteed a driver. However, with our UTV and Slings…" at bounding box center [507, 313] width 635 height 46
click at [407, 317] on textarea "On the jeep tour, you are guaranteed a driver. However, with our UTV and Slings…" at bounding box center [507, 313] width 635 height 46
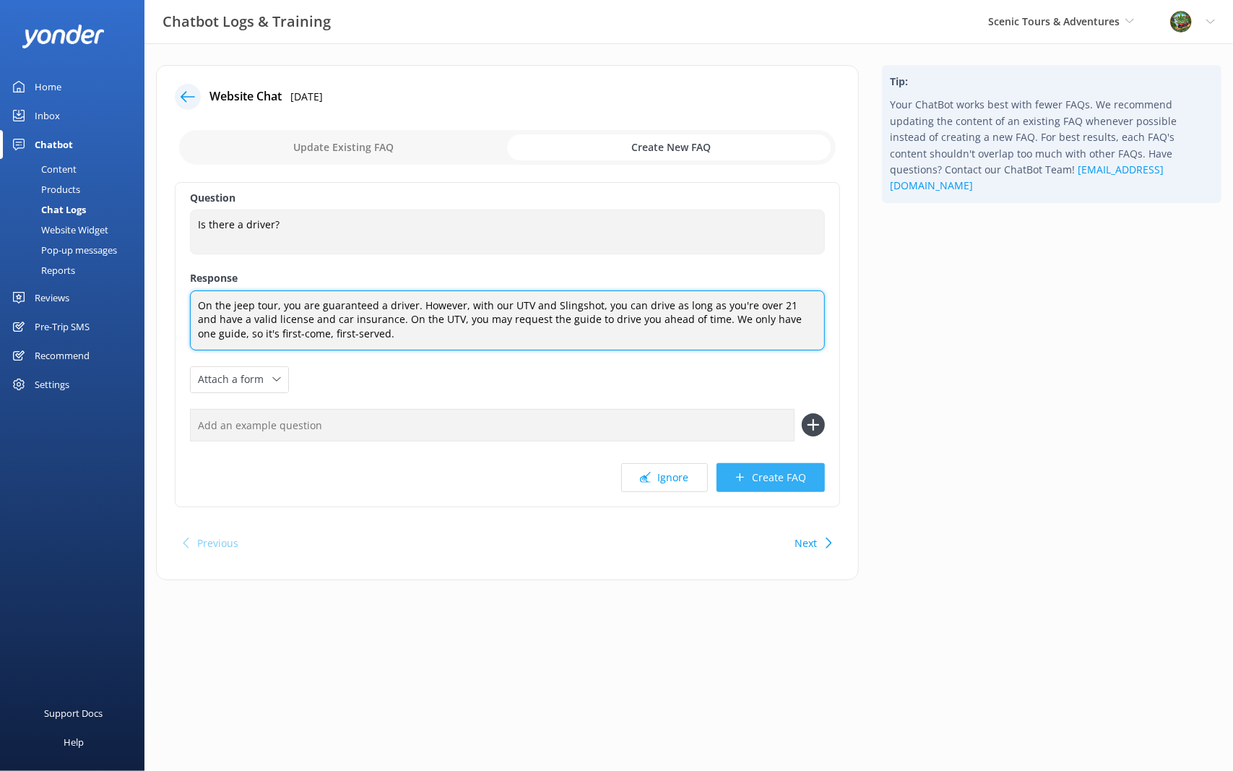
type textarea "On the jeep tour, you are guaranteed a driver. However, with our UTV and Slings…"
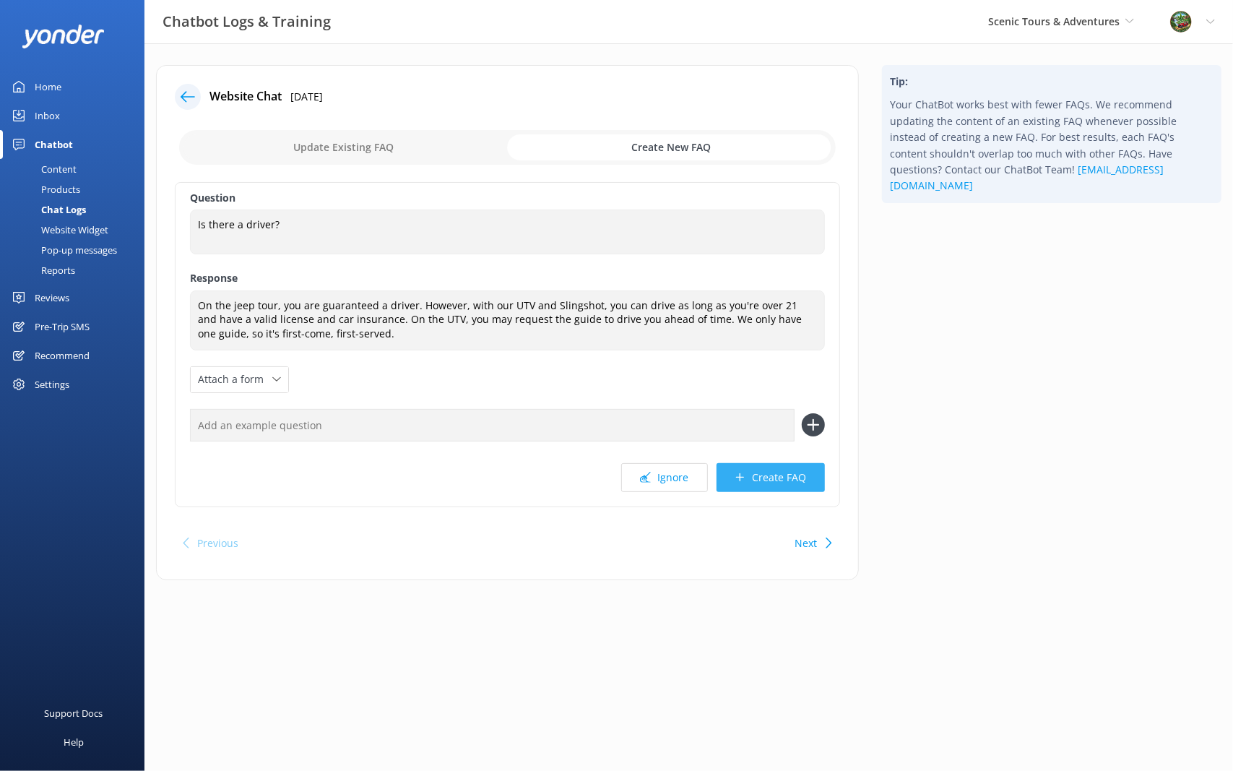
click at [751, 470] on button "Create FAQ" at bounding box center [771, 477] width 108 height 29
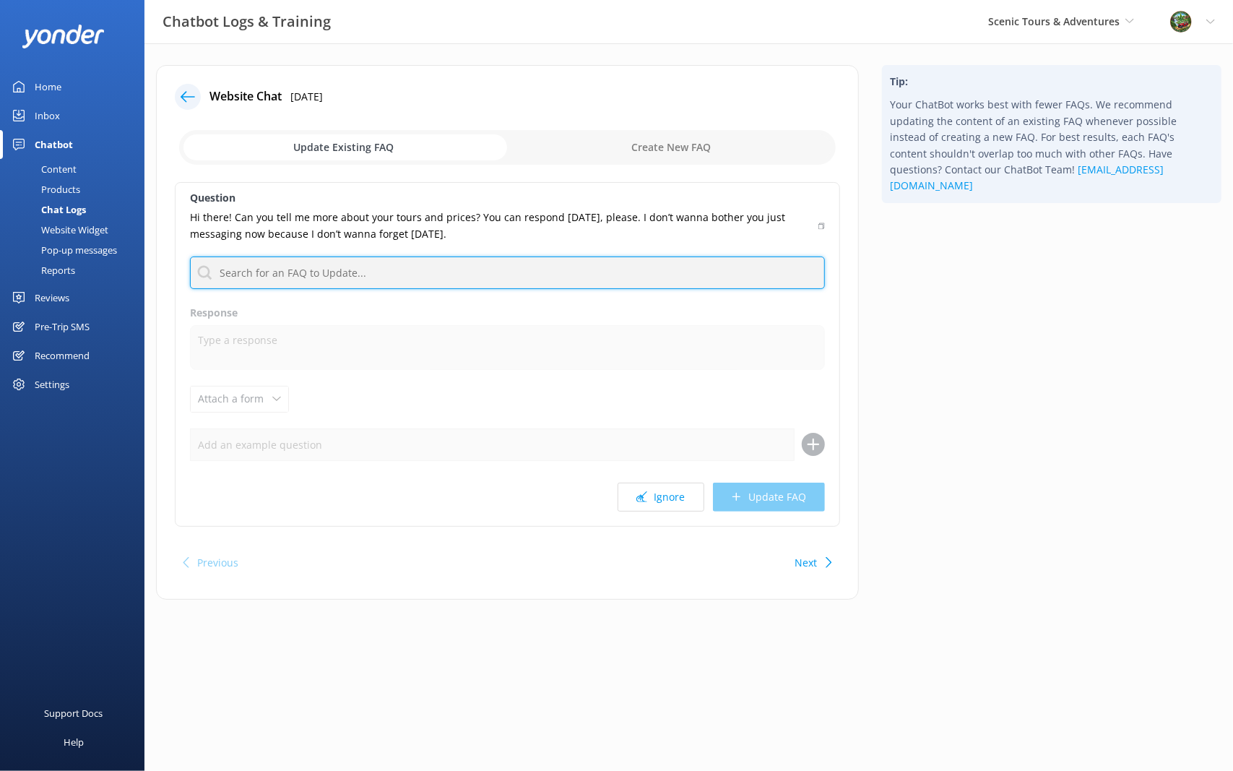
click at [332, 275] on input "text" at bounding box center [507, 273] width 635 height 33
type input "a"
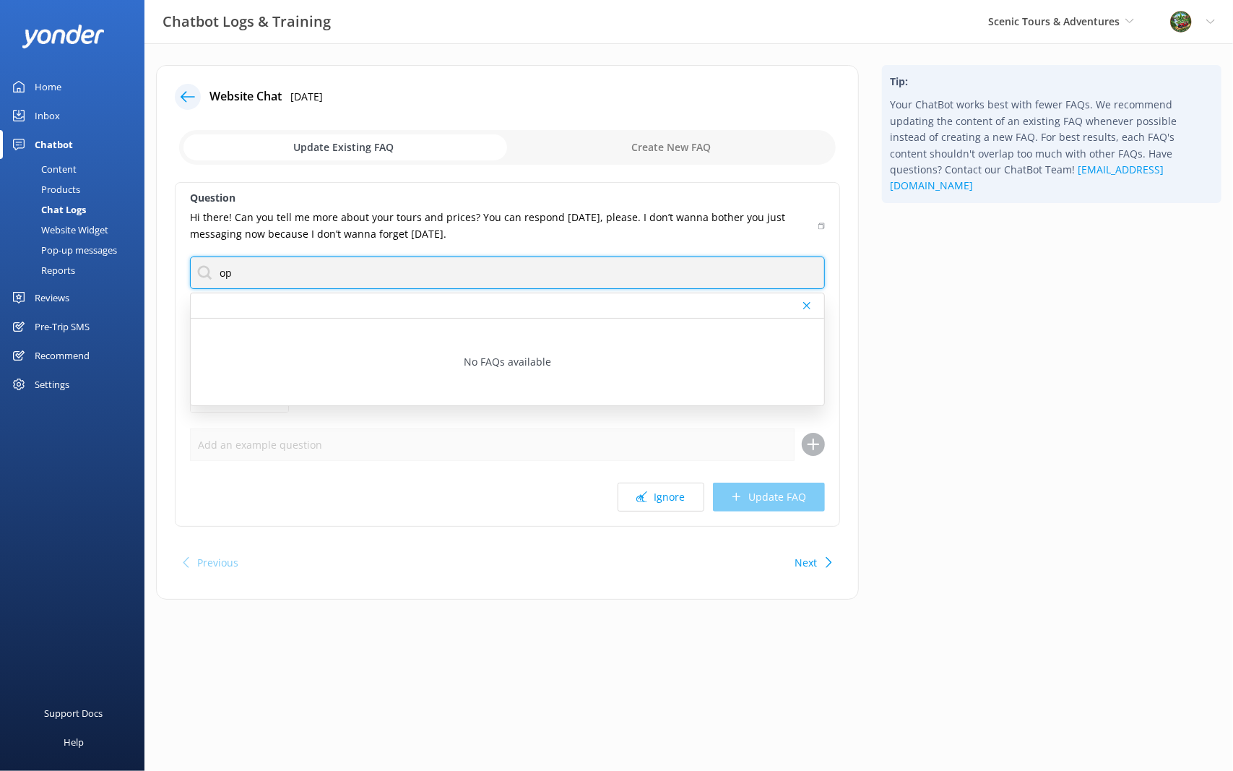
type input "o"
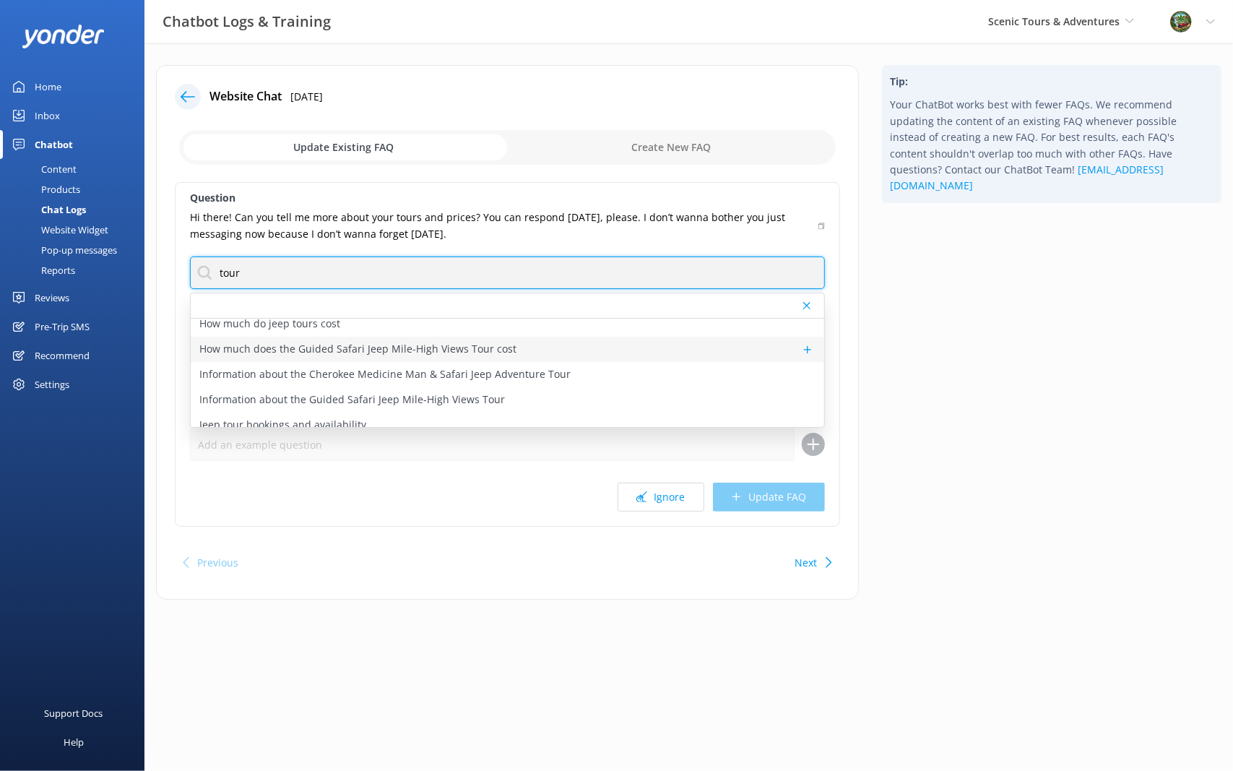
scroll to position [289, 0]
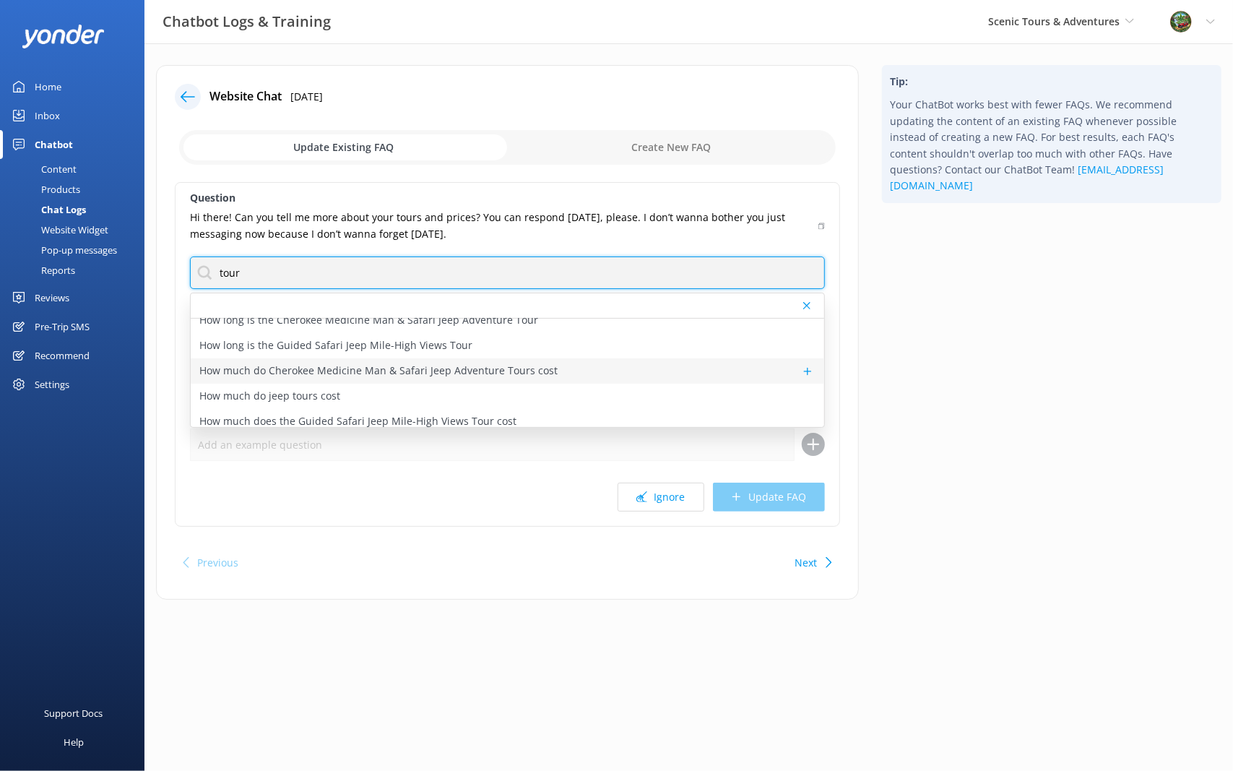
type input "tour"
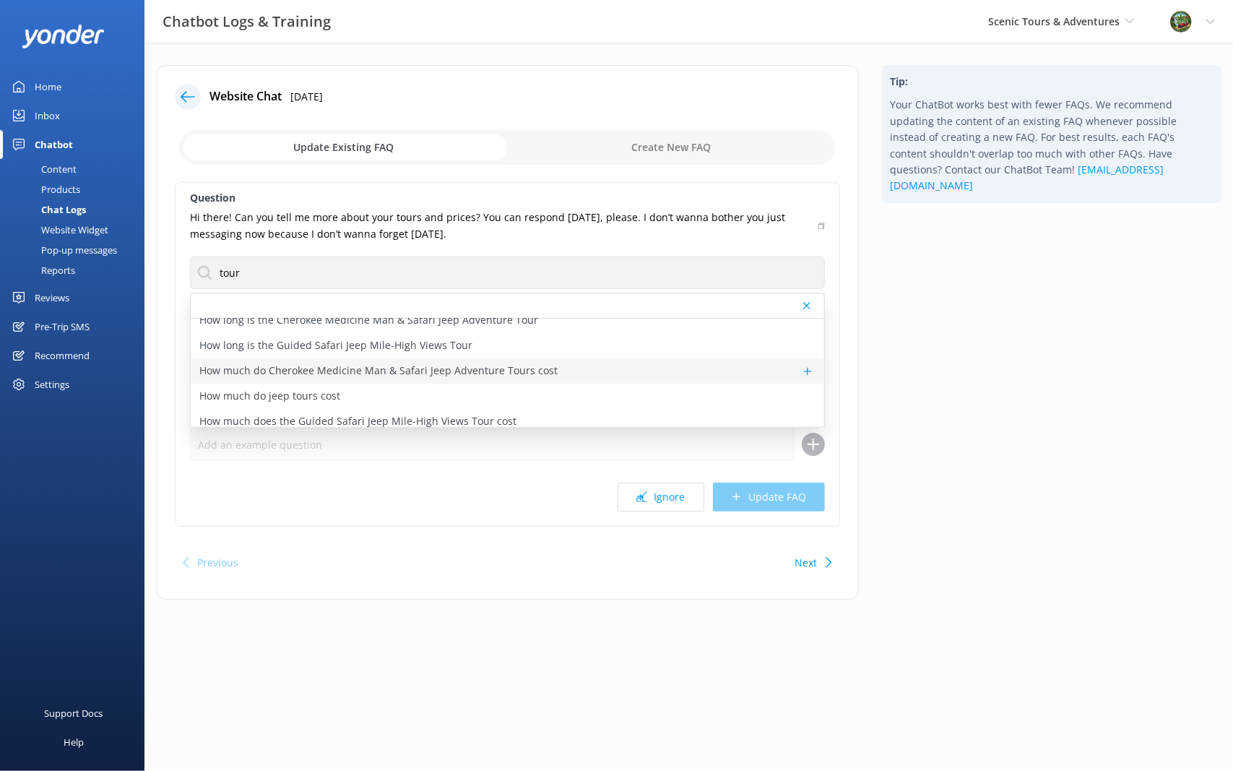
click at [510, 367] on p "How much do Cherokee Medicine Man & Safari Jeep Adventure Tours cost" at bounding box center [378, 371] width 358 height 16
type textarea "Cherokee Medicine Man & Safari Jeep Adventure Tour prices are $139.99 per passe…"
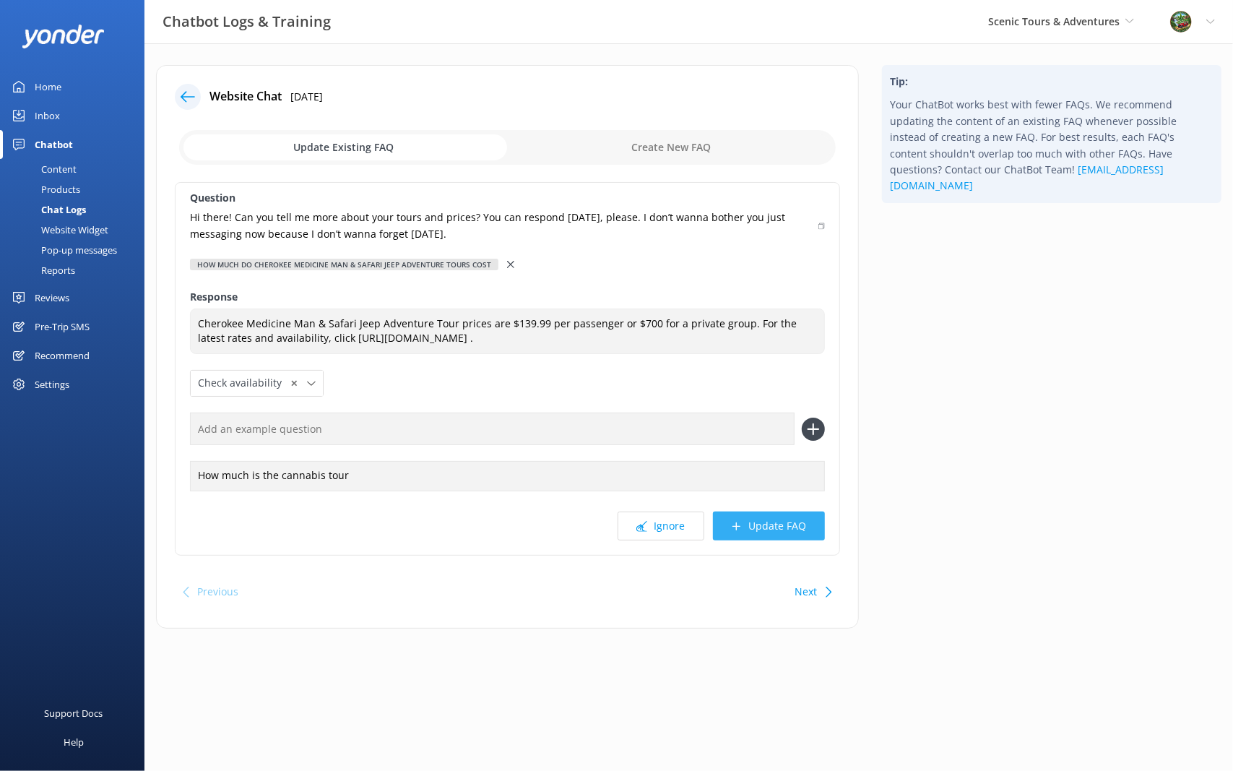
click at [805, 527] on button "Update FAQ" at bounding box center [769, 526] width 112 height 29
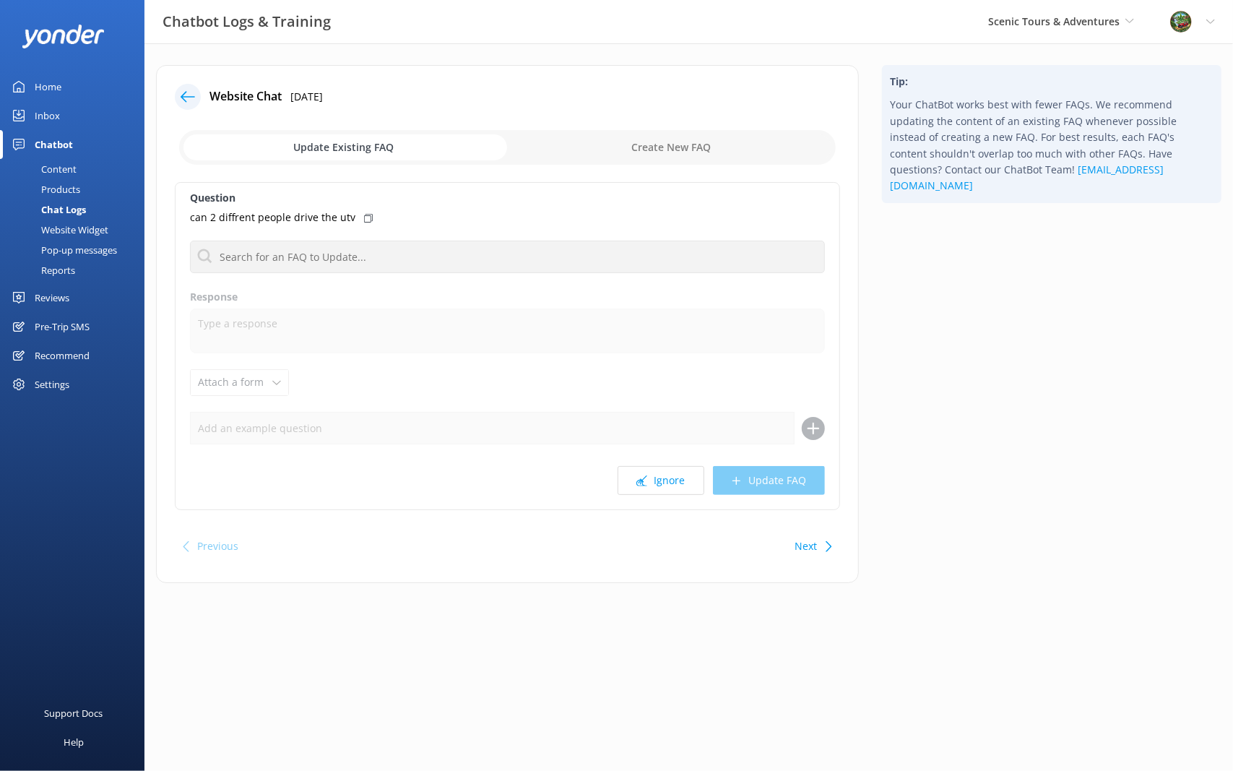
click at [679, 149] on input "checkbox" at bounding box center [507, 147] width 657 height 35
checkbox input "true"
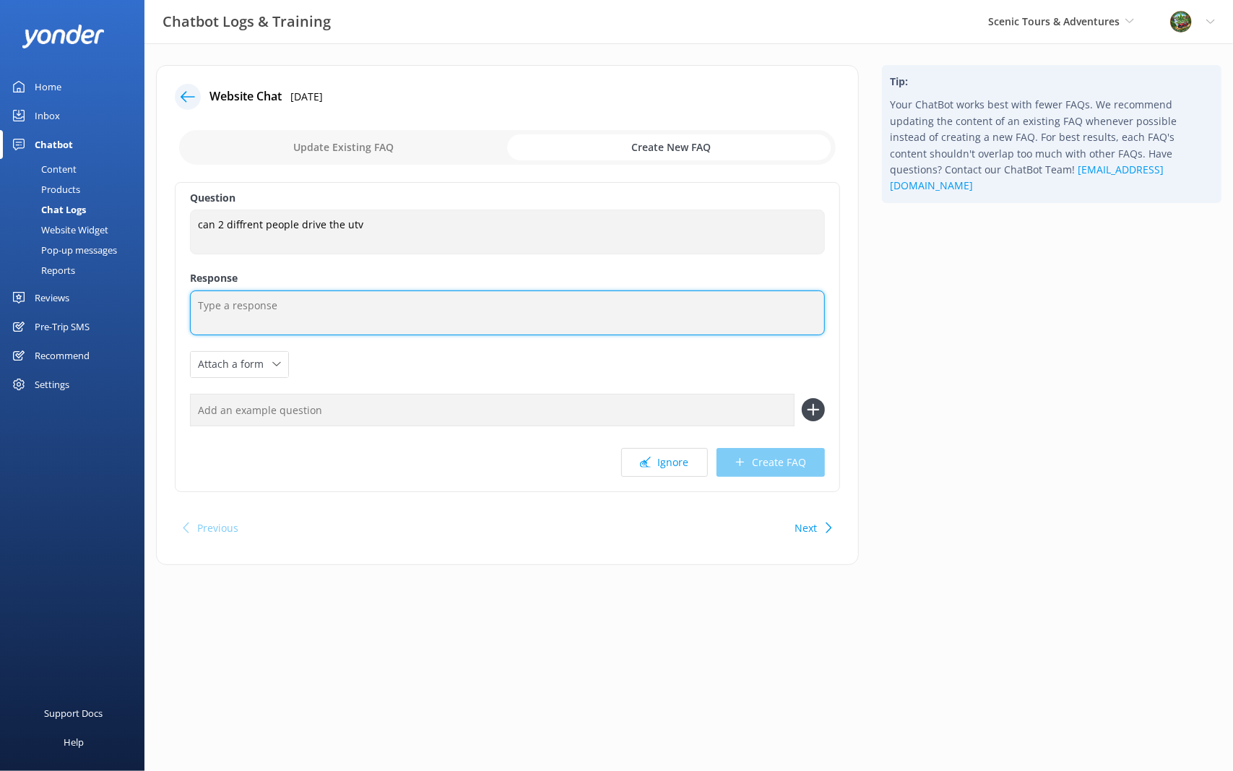
click at [329, 311] on textarea at bounding box center [507, 312] width 635 height 45
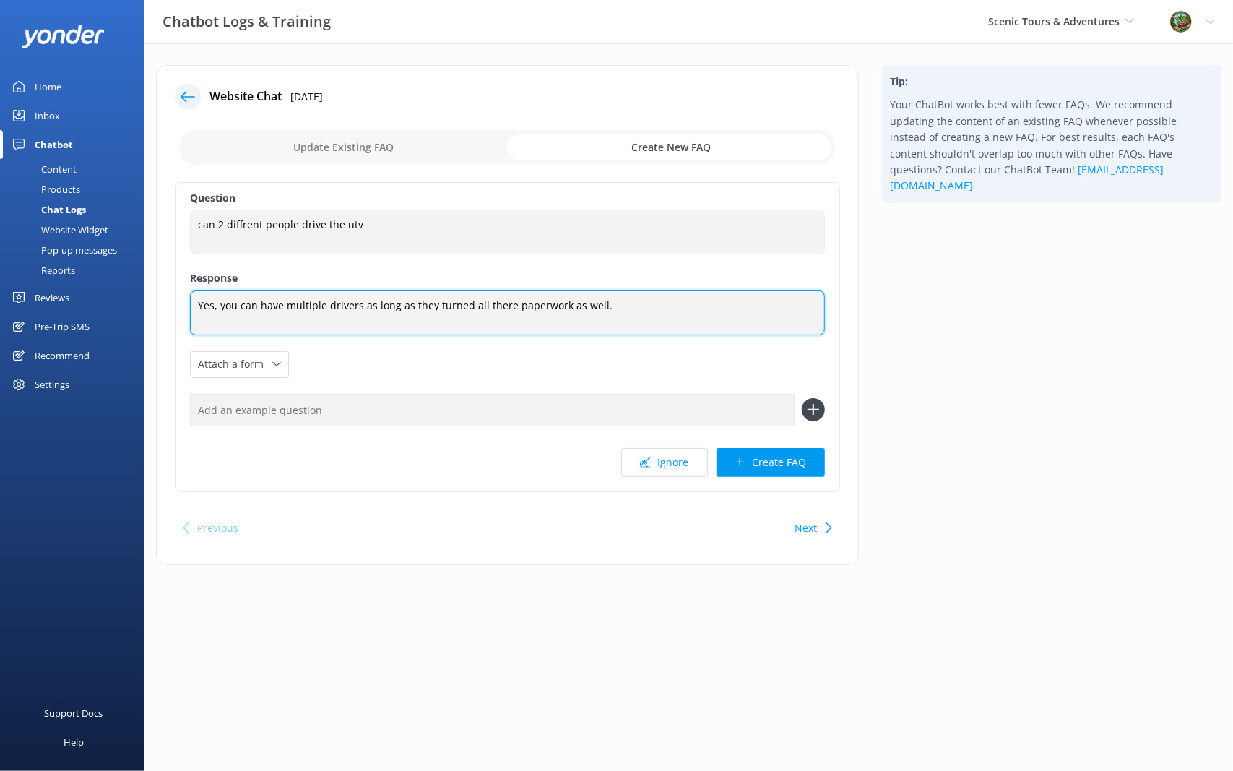
click at [549, 315] on textarea "Yes, you can have multiple drivers as long as they turned all there paperwork a…" at bounding box center [507, 312] width 635 height 45
click at [454, 306] on textarea "Yes, you can have multiple drivers as long as they turned all there paperwork a…" at bounding box center [507, 312] width 635 height 45
click at [535, 311] on textarea "Yes, you can have multiple drivers as long as they have turned in all there pap…" at bounding box center [507, 312] width 635 height 45
click at [659, 308] on textarea "Yes, you can have multiple drivers as long as they have turned in all their pap…" at bounding box center [507, 312] width 635 height 45
type textarea "Yes, you can have multiple drivers as long as they have turned in all their pap…"
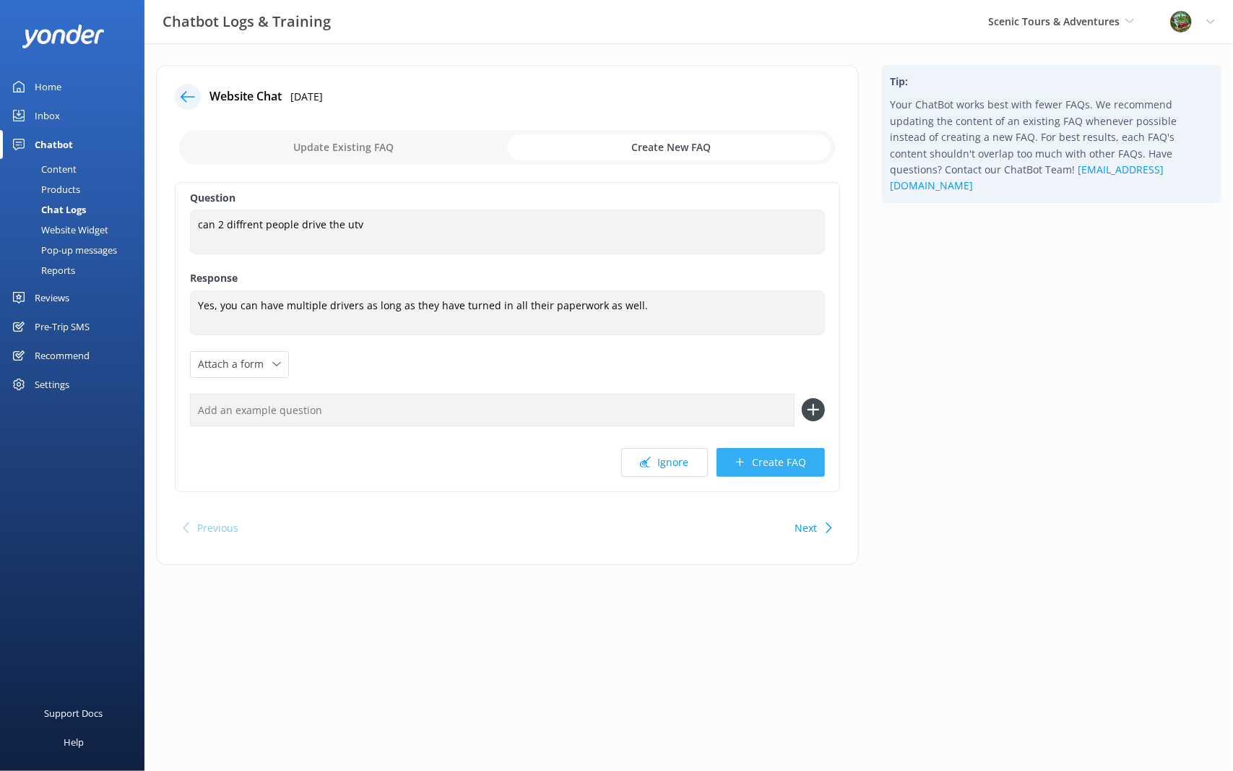
click at [795, 460] on button "Create FAQ" at bounding box center [771, 462] width 108 height 29
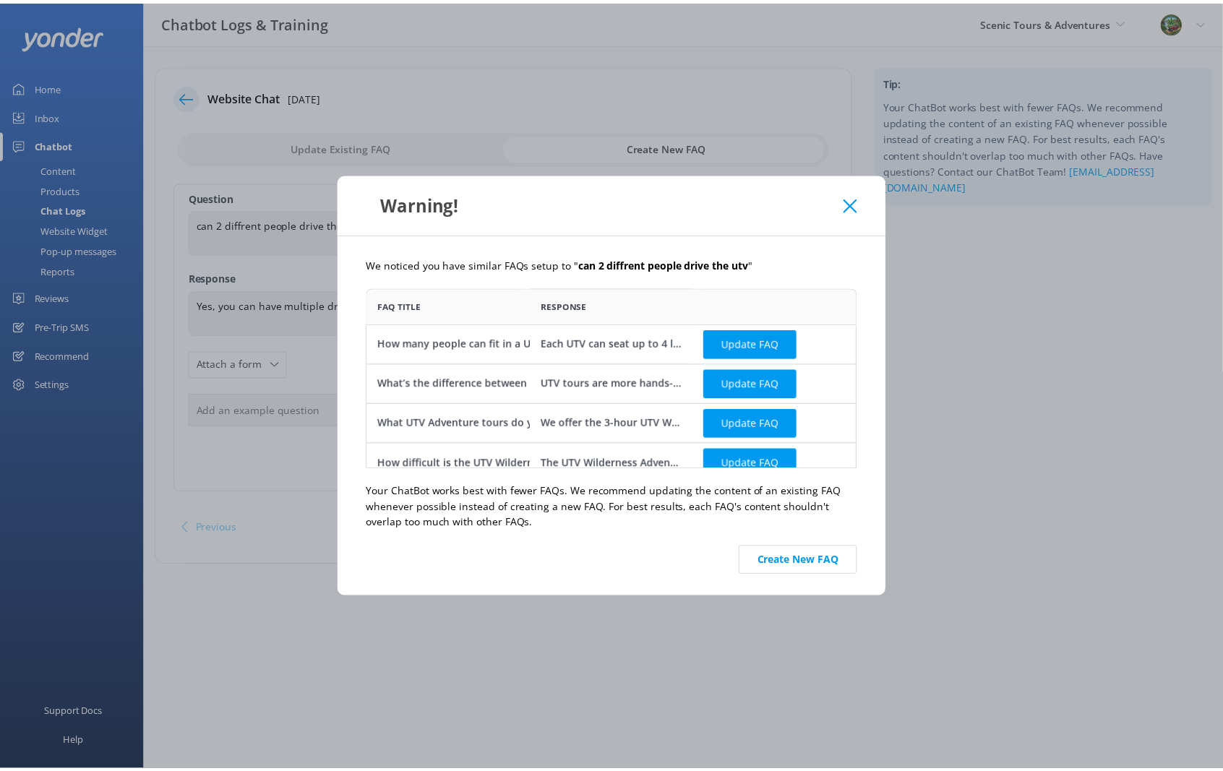
scroll to position [14, 0]
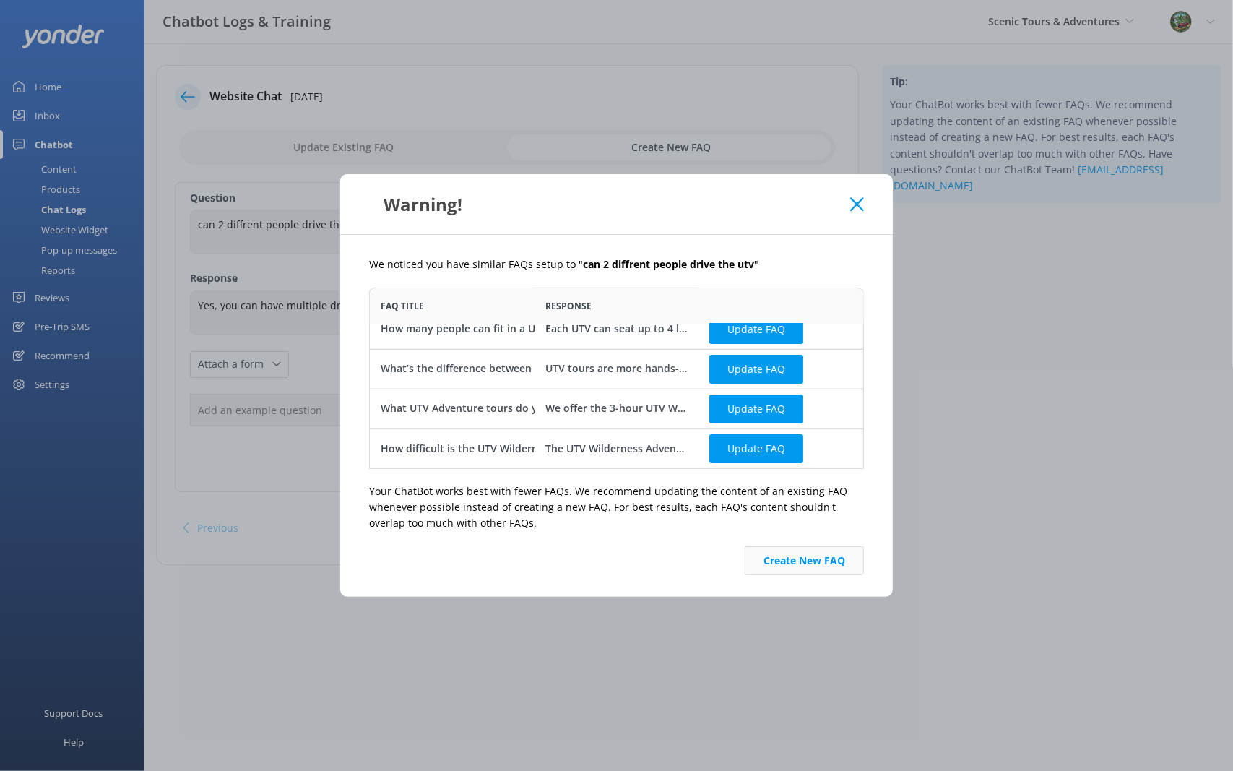
click at [808, 562] on button "Create New FAQ" at bounding box center [804, 560] width 119 height 29
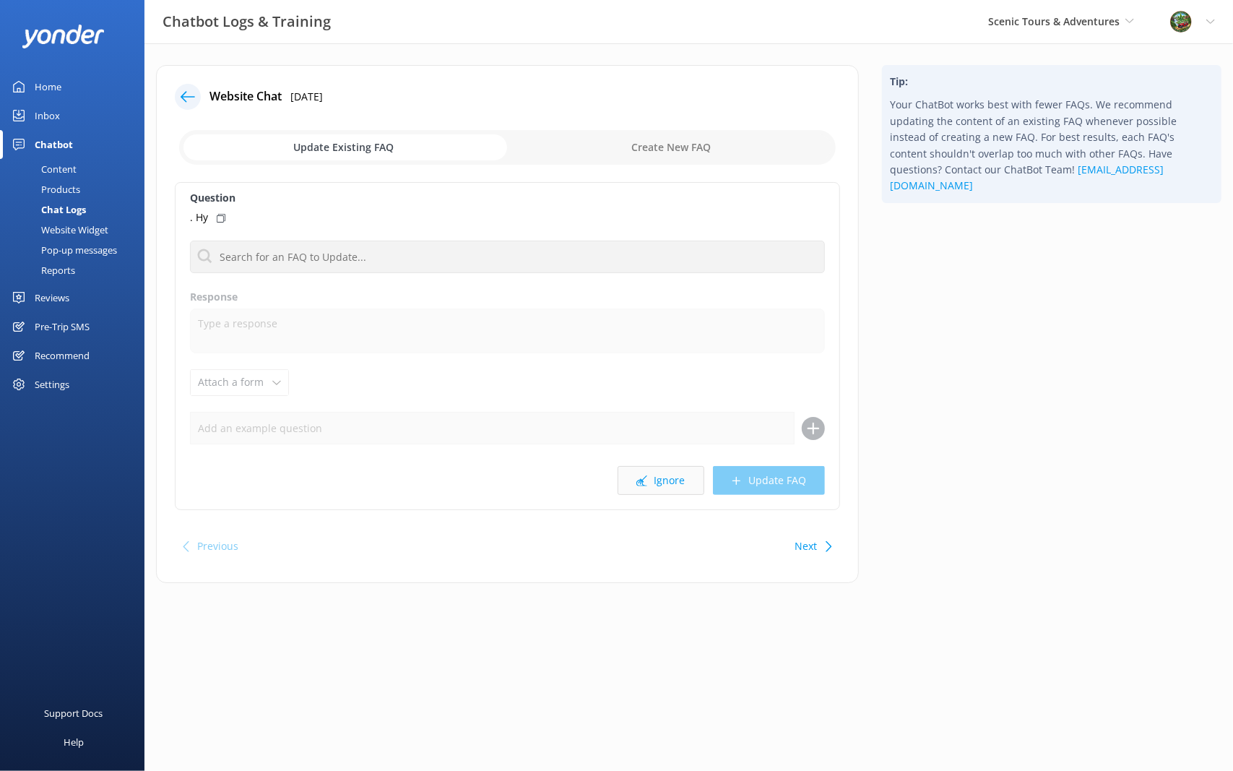
click at [643, 484] on icon at bounding box center [642, 480] width 11 height 11
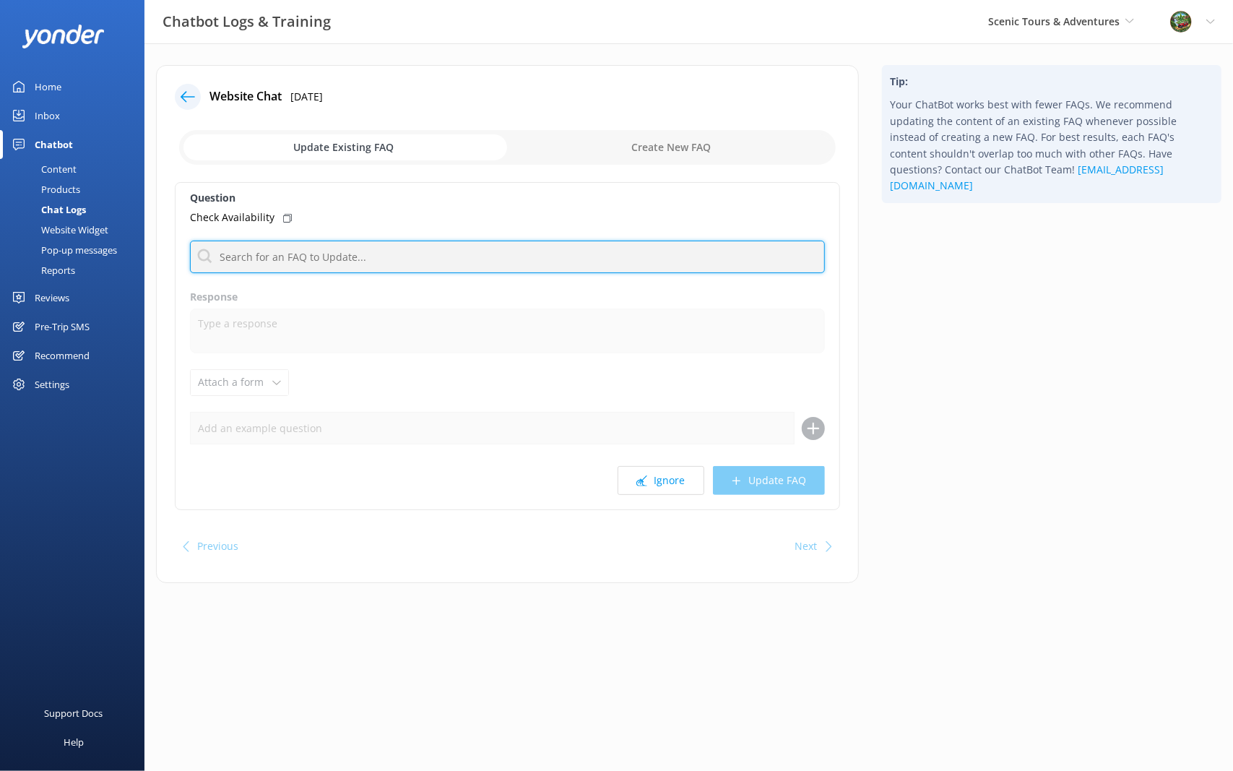
click at [381, 266] on input "text" at bounding box center [507, 257] width 635 height 33
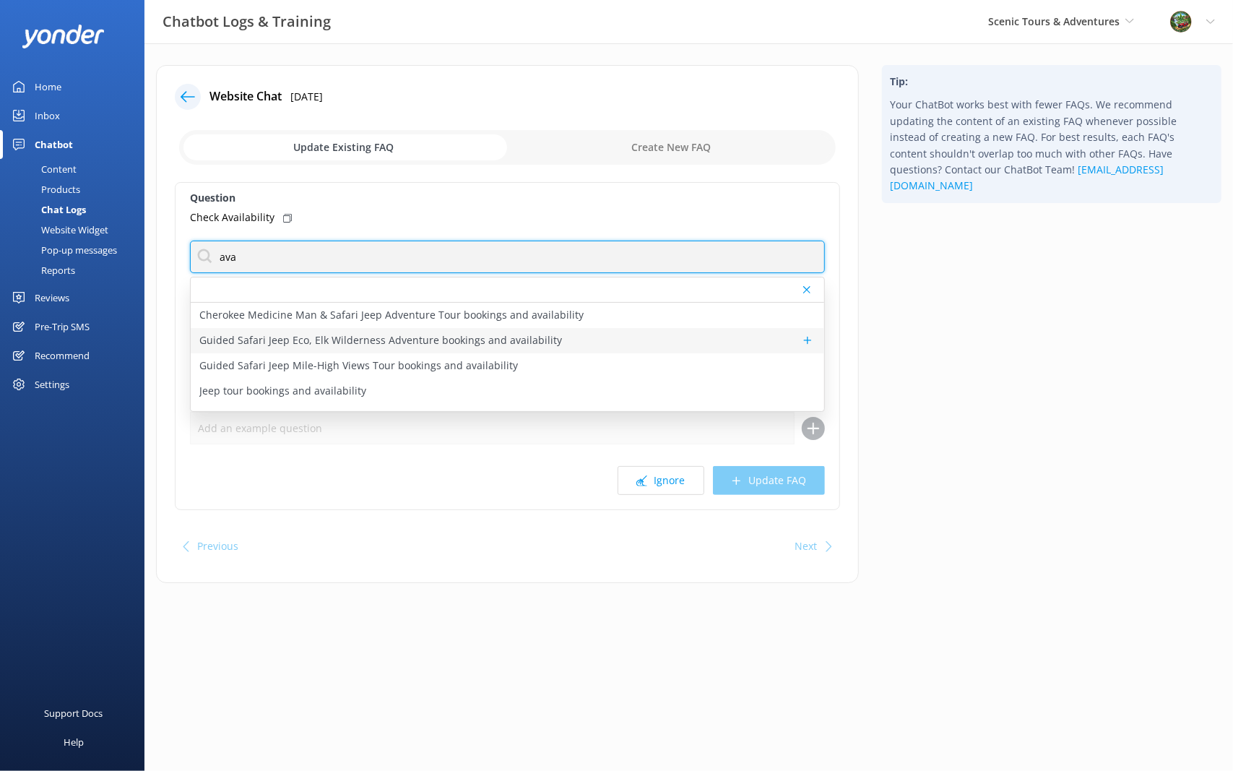
type input "ava"
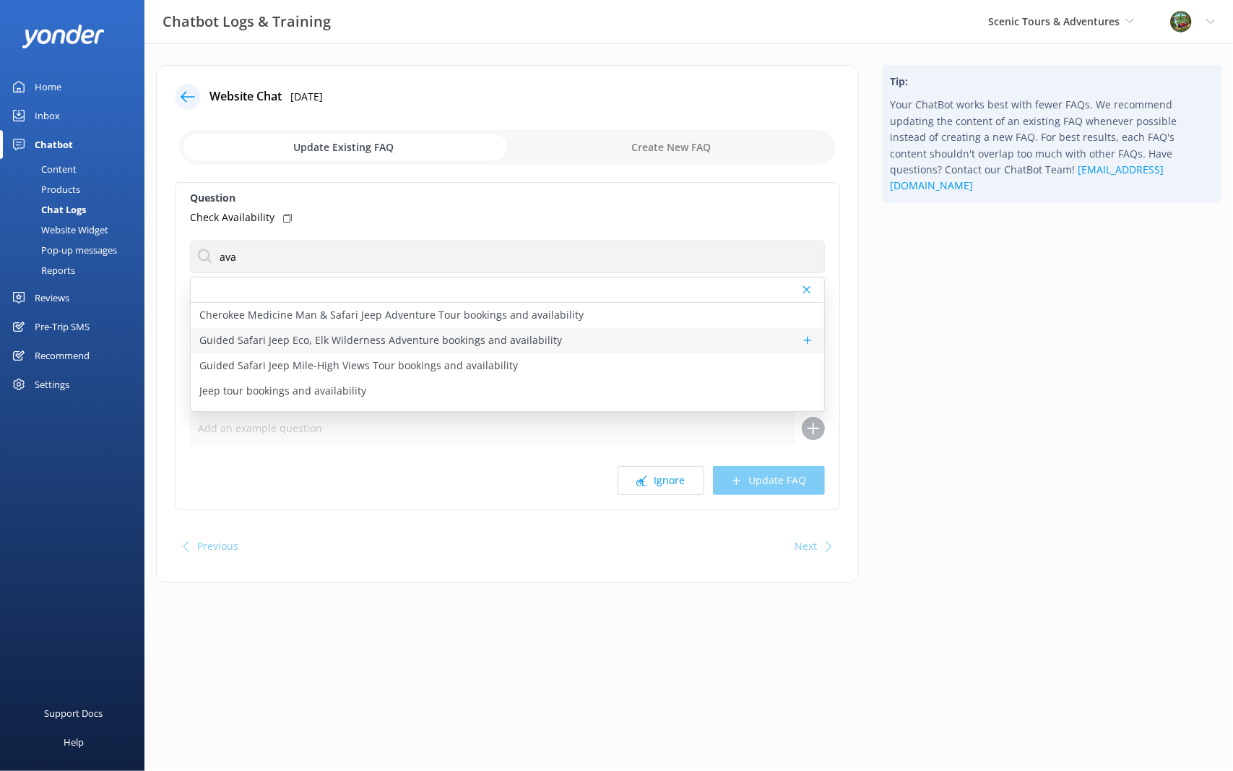
click at [428, 338] on p "Guided Safari Jeep Eco, Elk Wilderness Adventure bookings and availability" at bounding box center [380, 340] width 363 height 16
type textarea "To view real-time availability and book the Guided Safari Jeep Eco, Elk Wildern…"
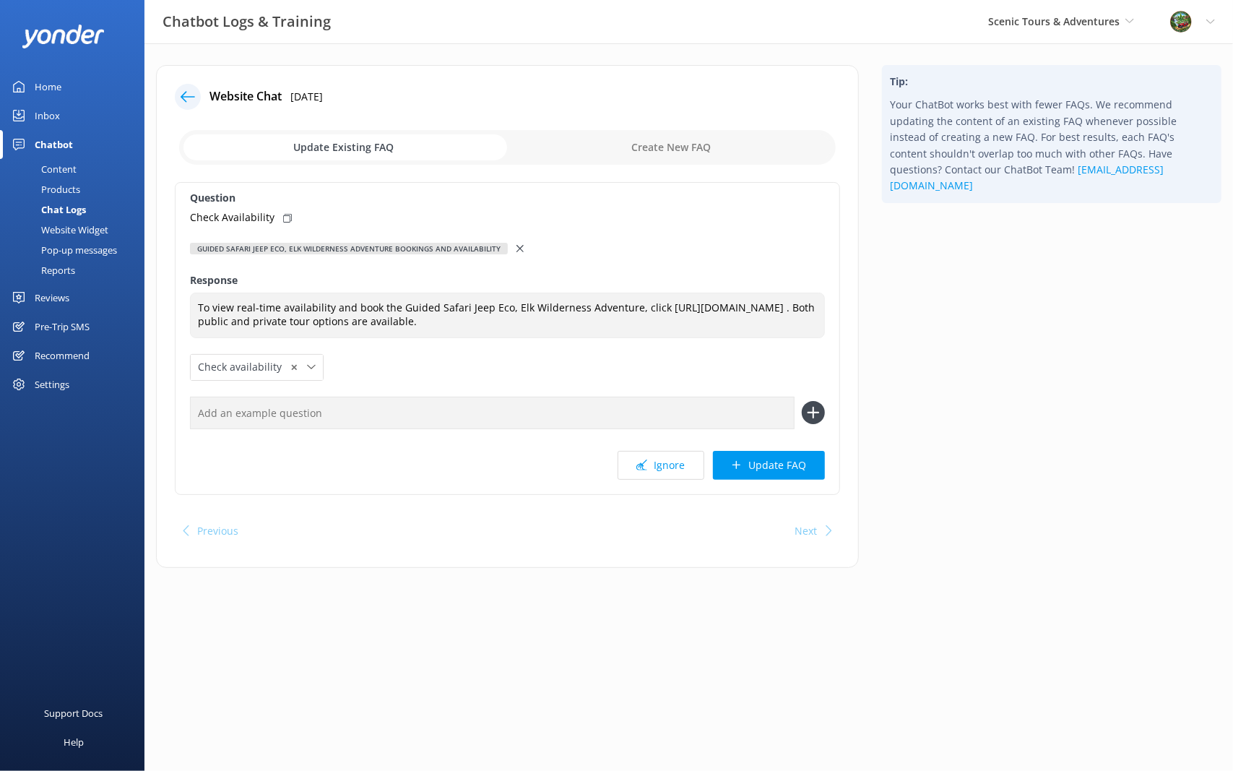
click at [519, 245] on icon at bounding box center [520, 248] width 7 height 7
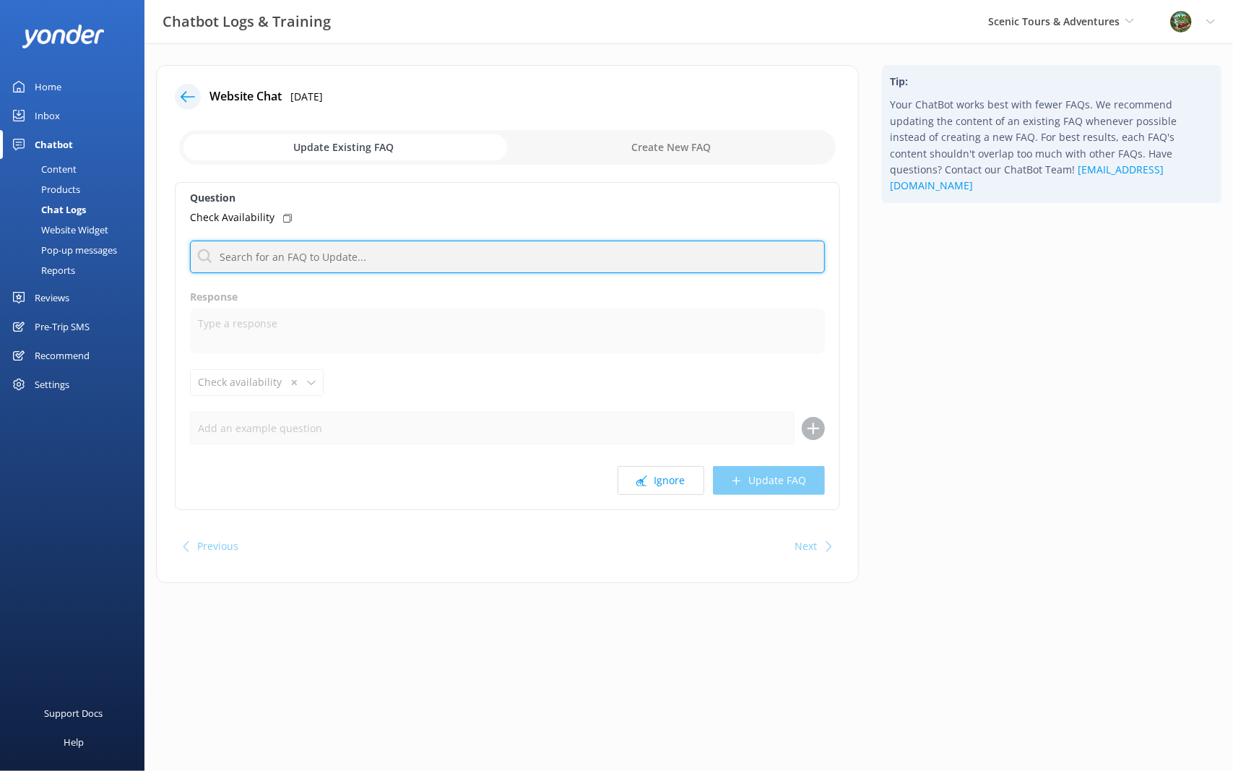
click at [470, 252] on input "text" at bounding box center [507, 257] width 635 height 33
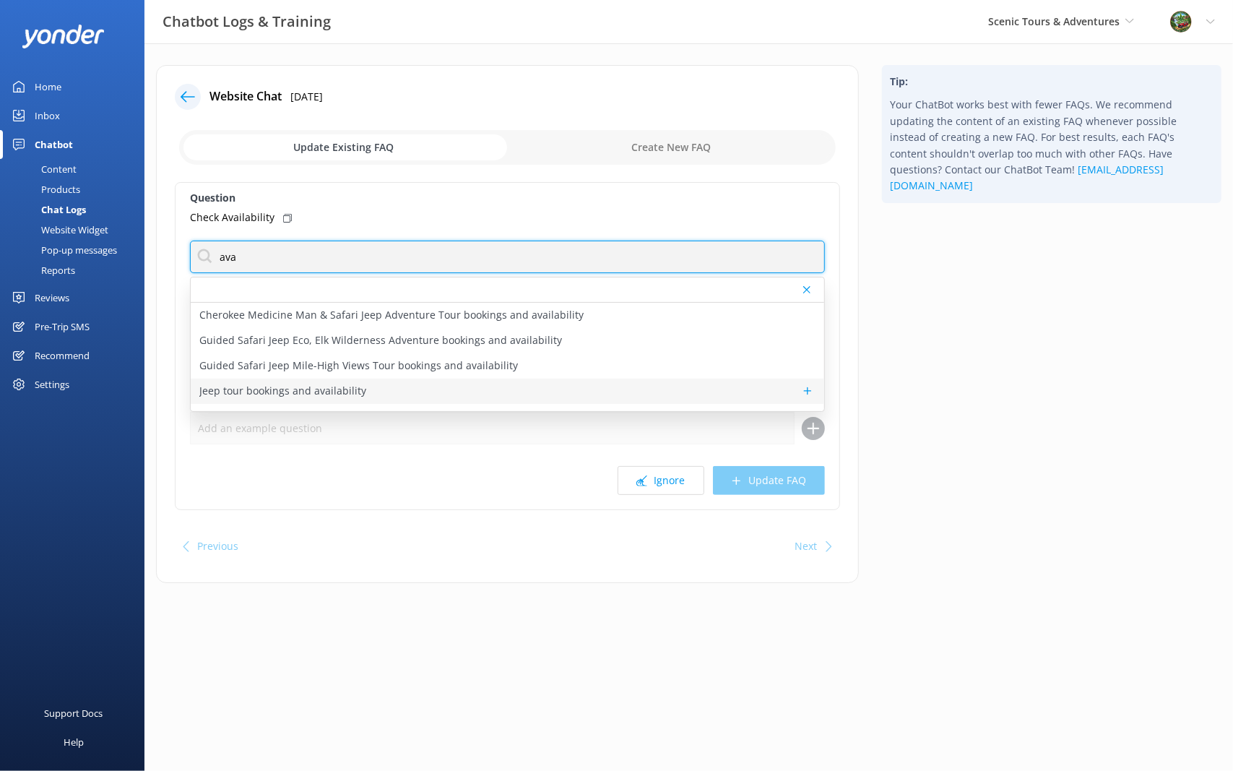
type input "ava"
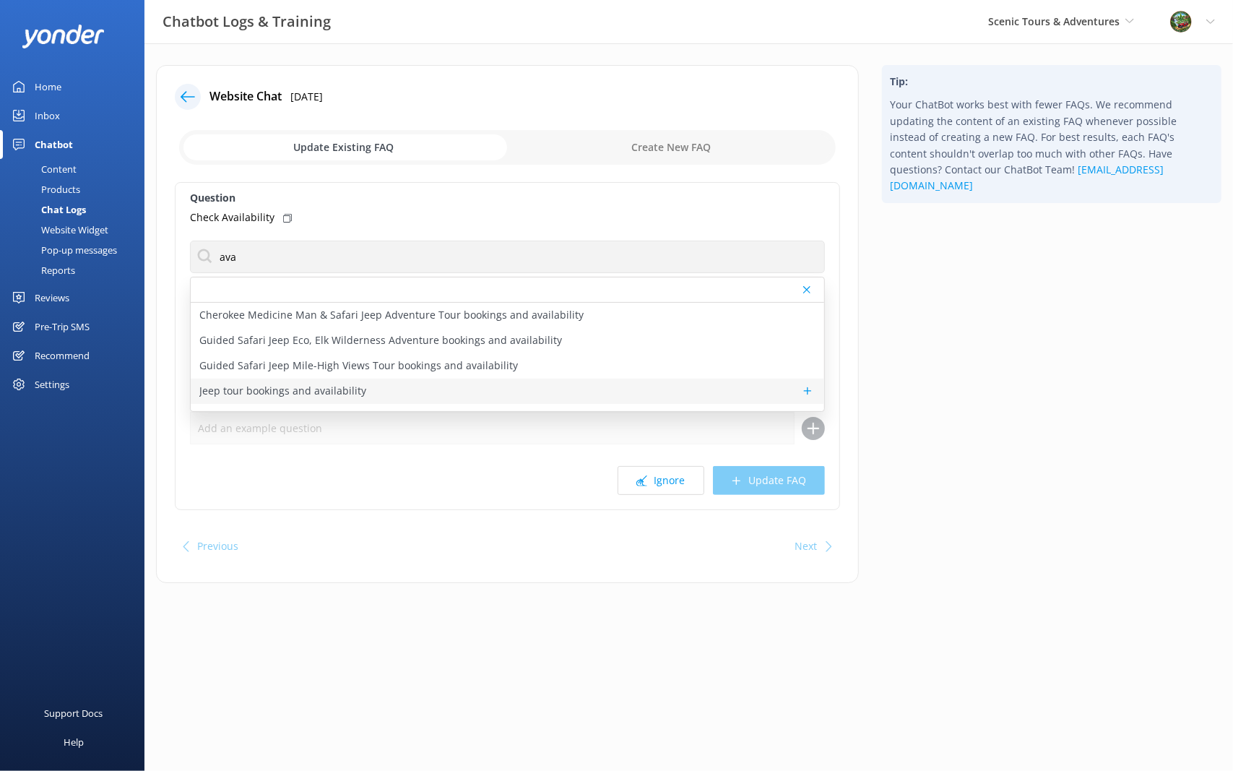
click at [351, 389] on p "Jeep tour bookings and availability" at bounding box center [282, 391] width 167 height 16
type textarea "You can check availability and book any of our Jeep tours using the links below…"
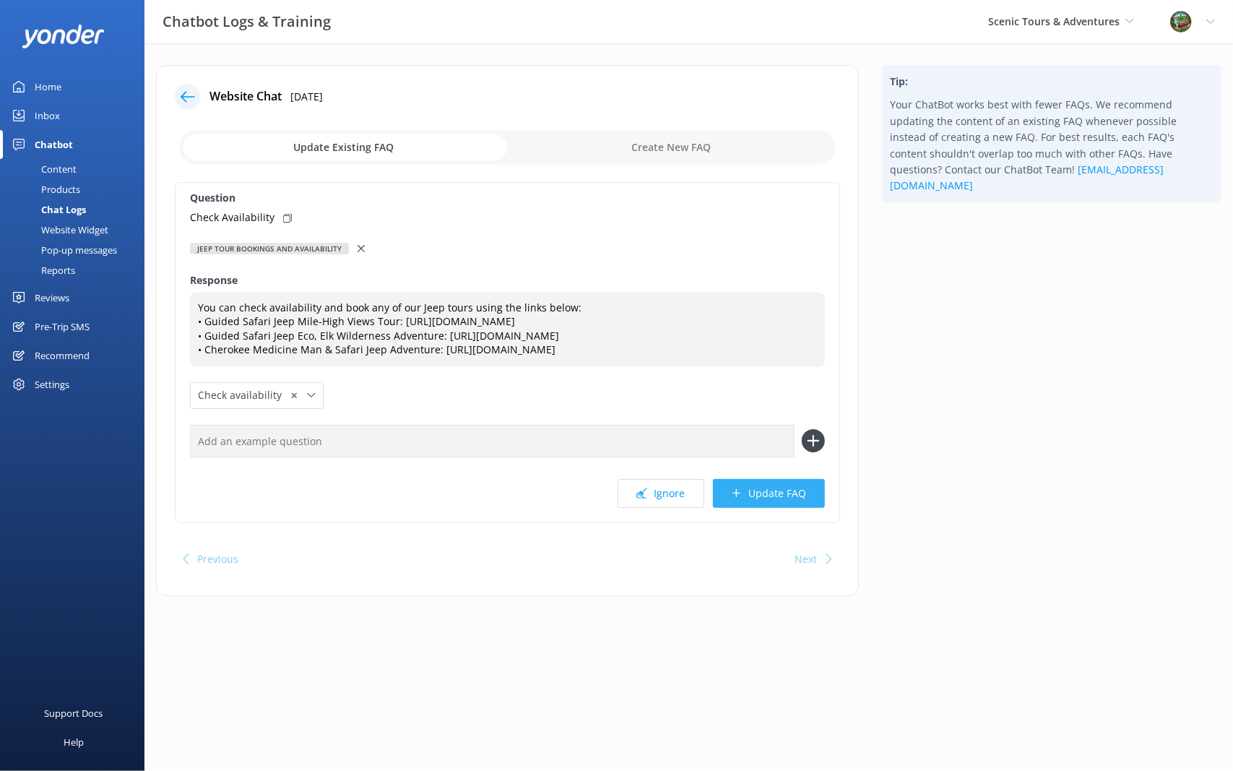
click at [770, 508] on button "Update FAQ" at bounding box center [769, 493] width 112 height 29
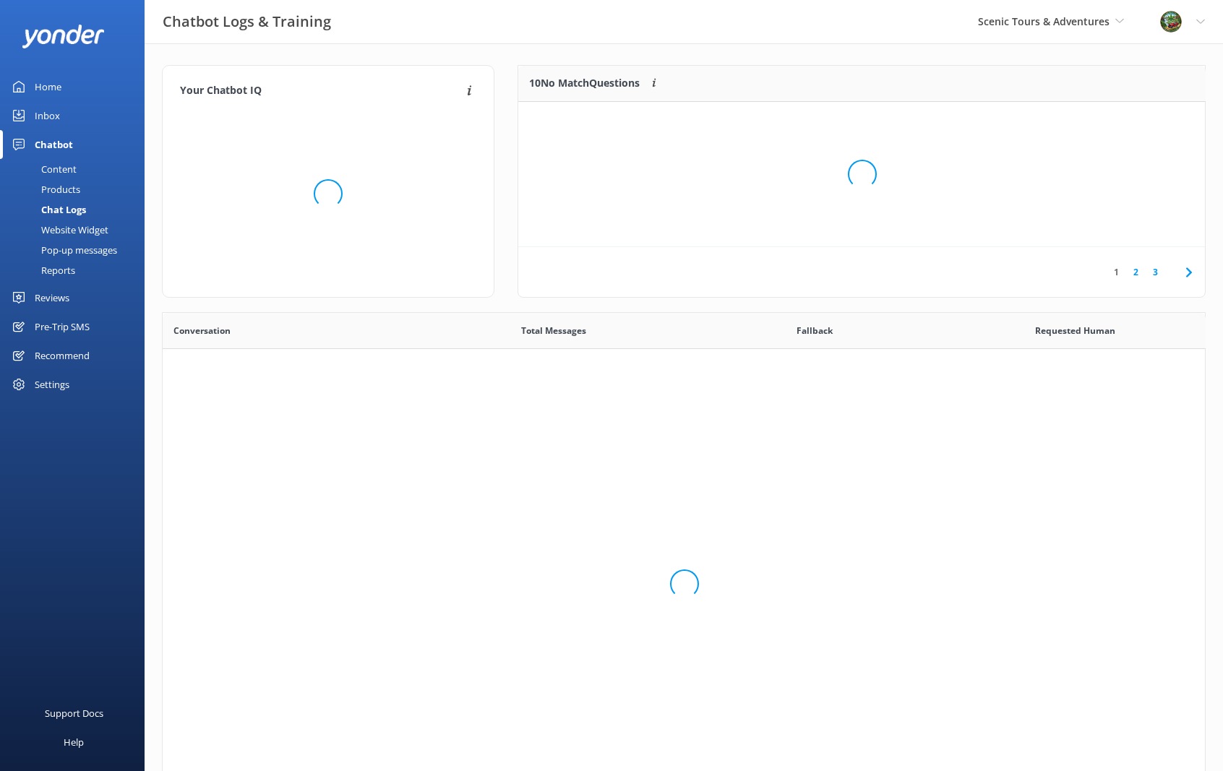
scroll to position [169, 676]
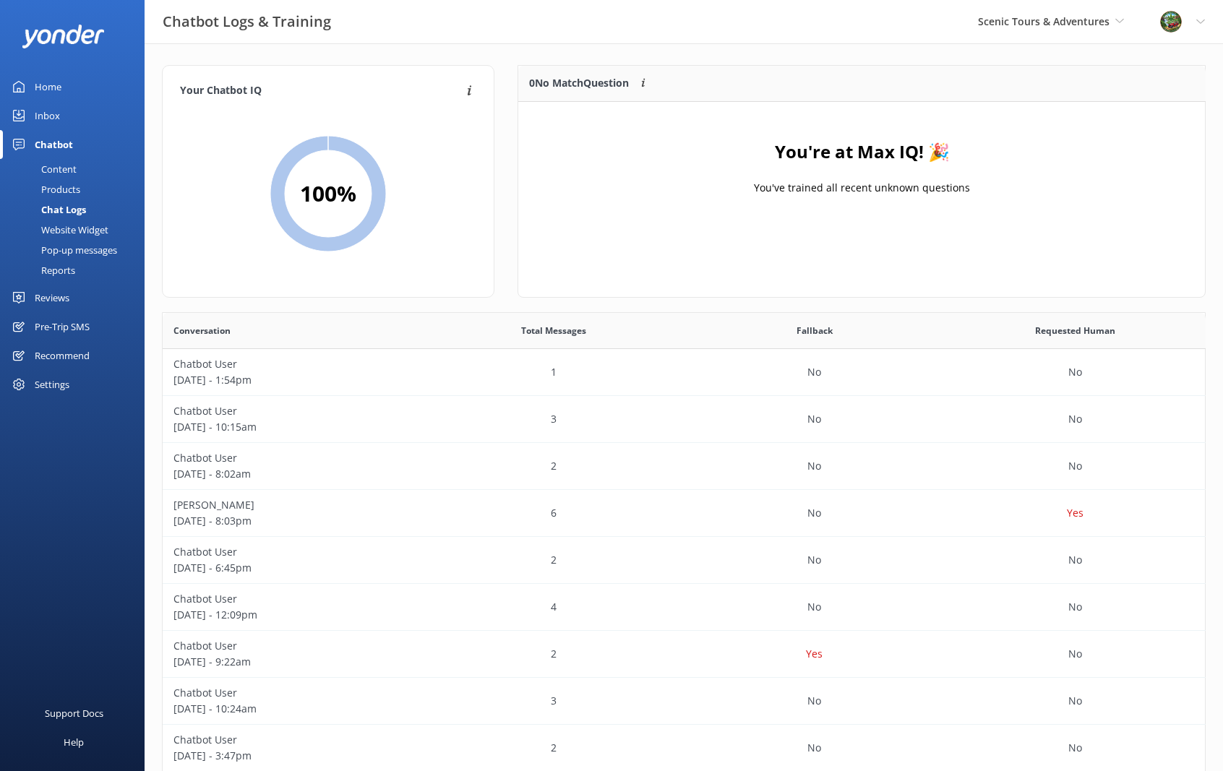
click at [53, 81] on div "Home" at bounding box center [48, 86] width 27 height 29
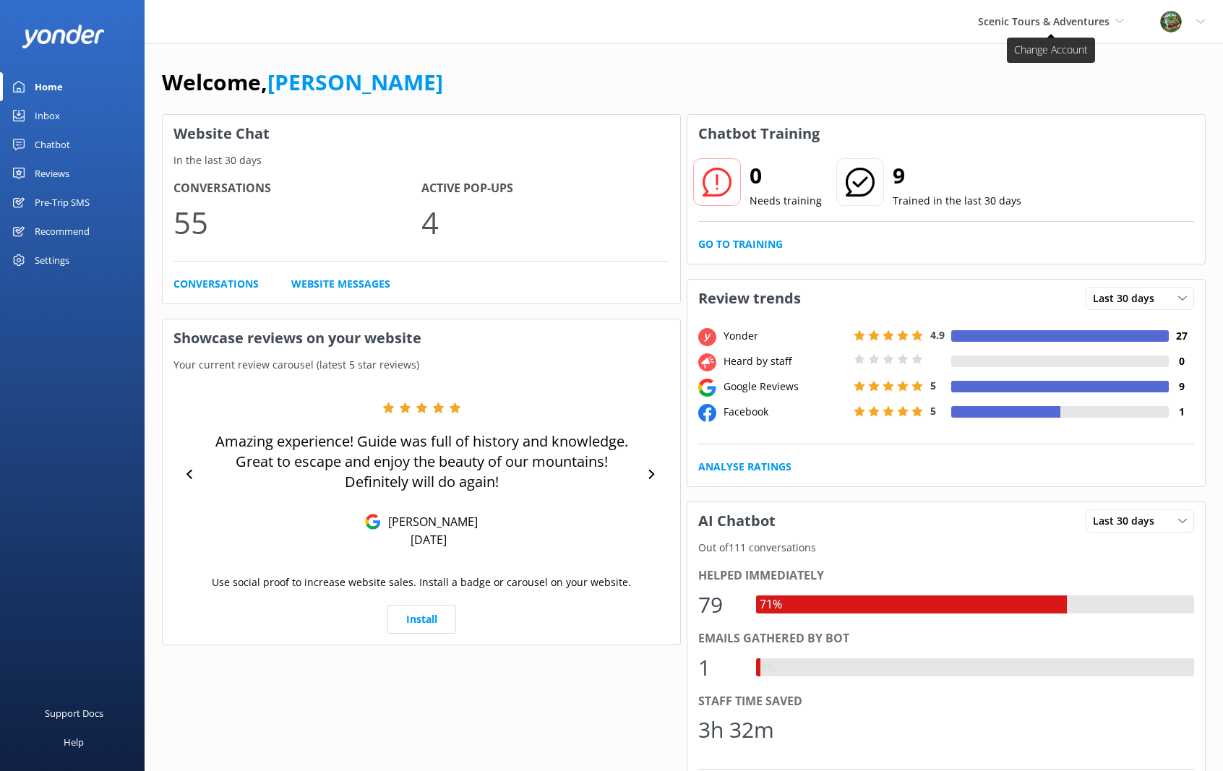
click at [1075, 20] on span "Scenic Tours & Adventures" at bounding box center [1044, 21] width 132 height 14
click at [1004, 92] on link "Cherokee Cannabis Tours" at bounding box center [1032, 95] width 145 height 35
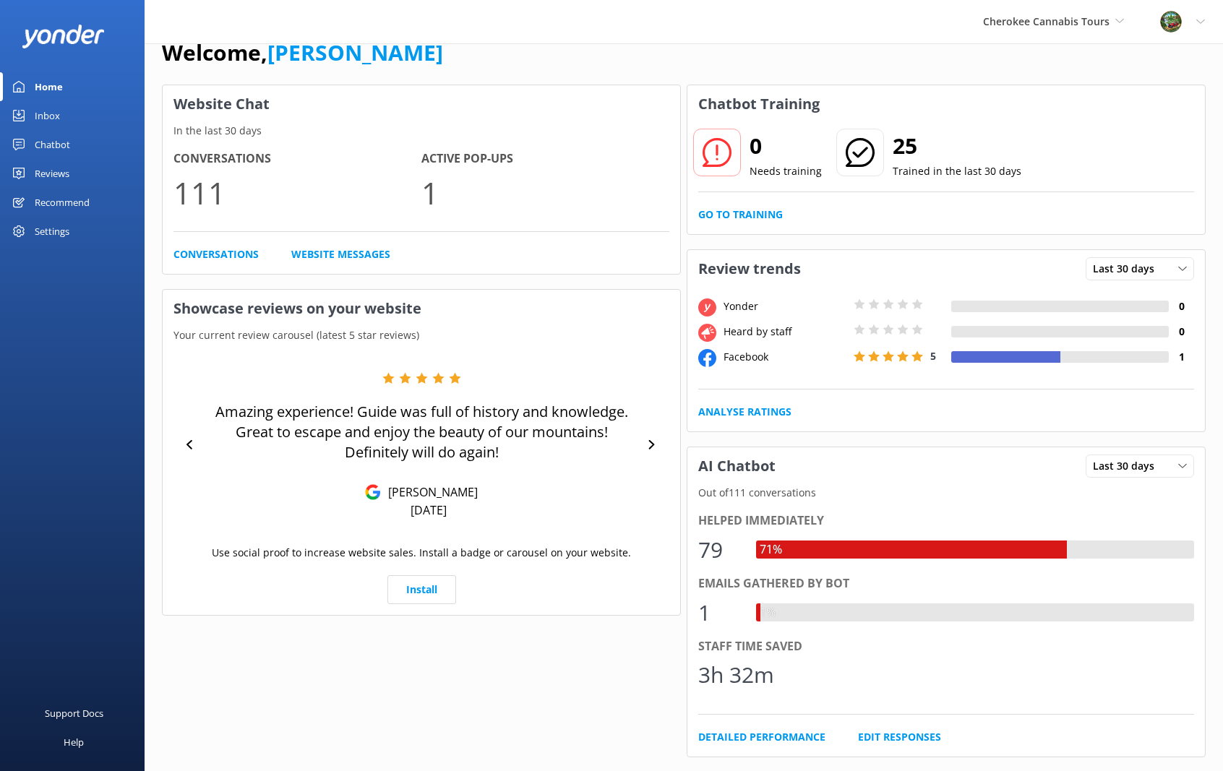
scroll to position [0, 0]
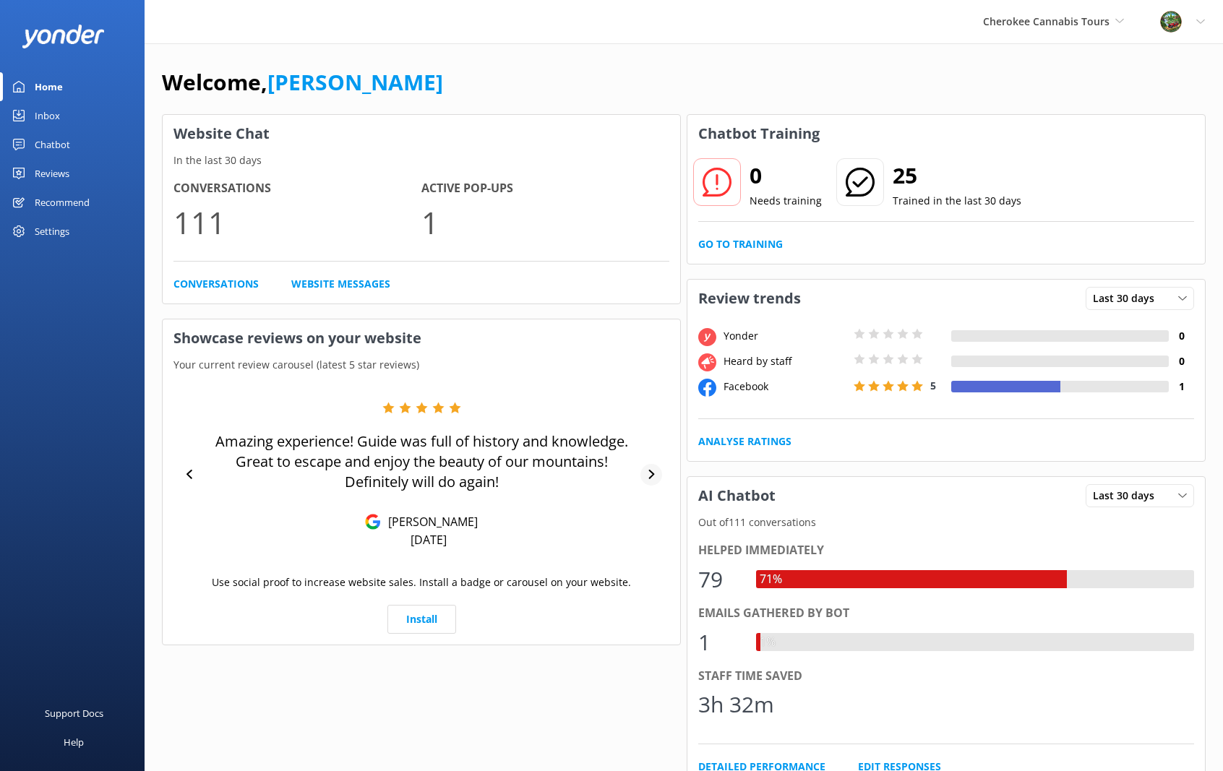
click at [652, 470] on icon at bounding box center [651, 474] width 9 height 9
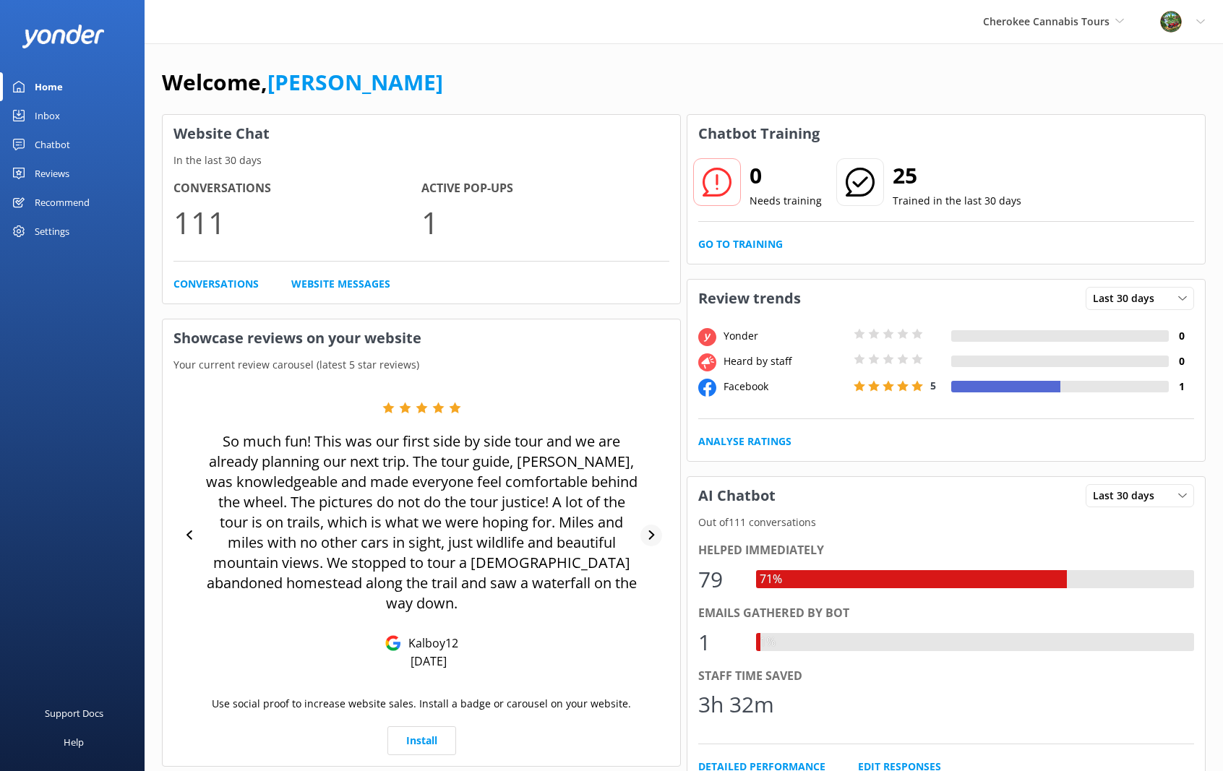
click at [659, 525] on div at bounding box center [651, 536] width 22 height 22
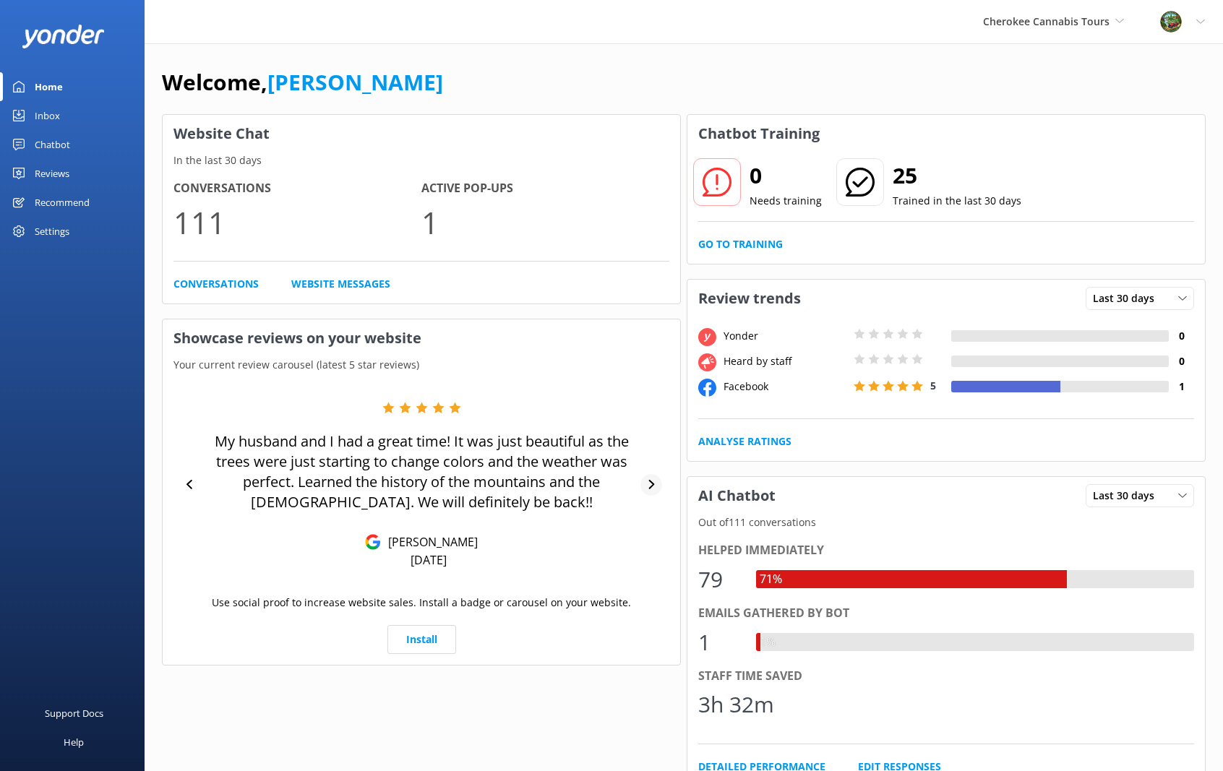
click at [658, 478] on div at bounding box center [651, 485] width 22 height 22
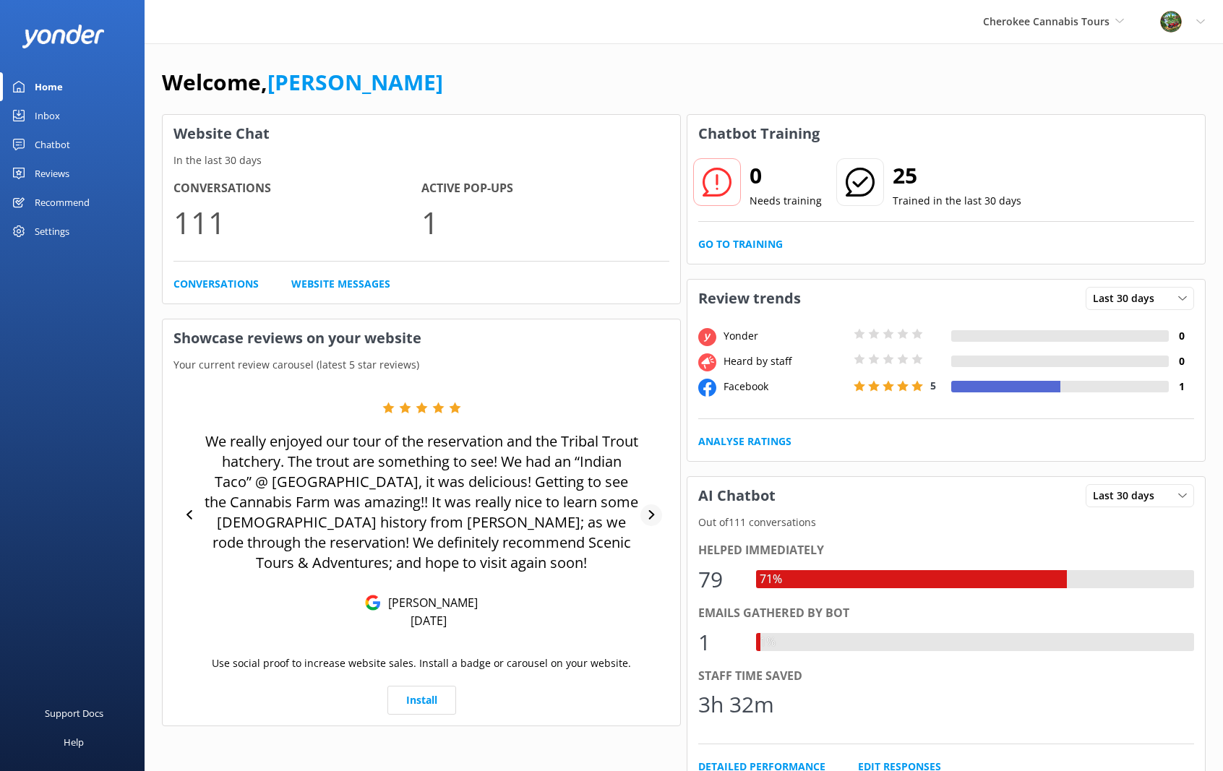
click at [655, 517] on icon at bounding box center [651, 514] width 9 height 9
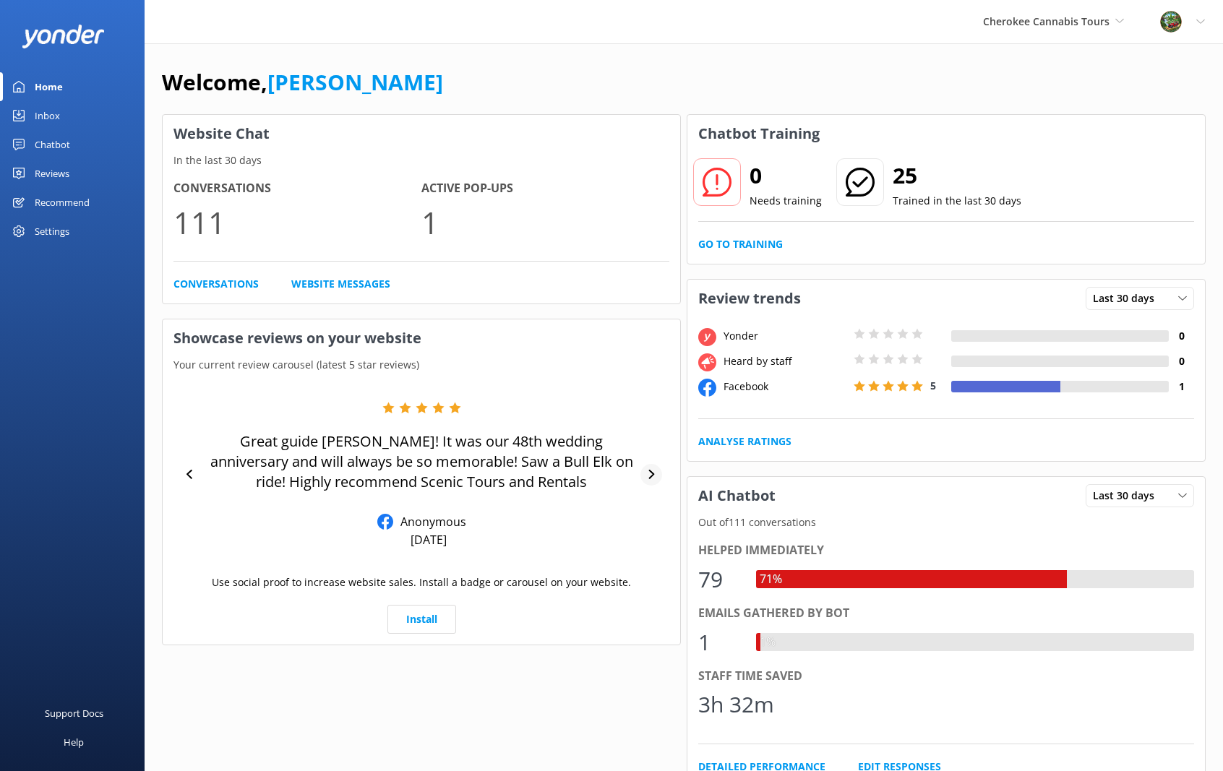
click at [657, 470] on div at bounding box center [651, 475] width 22 height 22
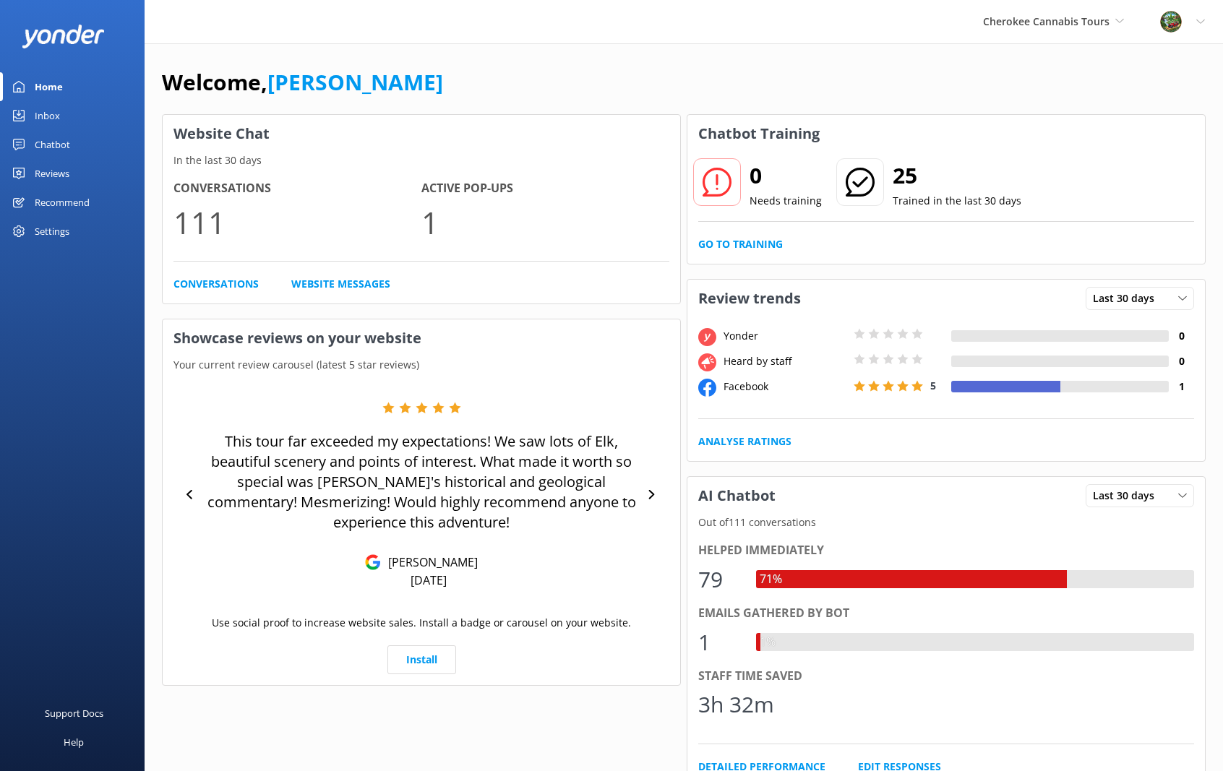
click at [61, 176] on div "Reviews" at bounding box center [52, 173] width 35 height 29
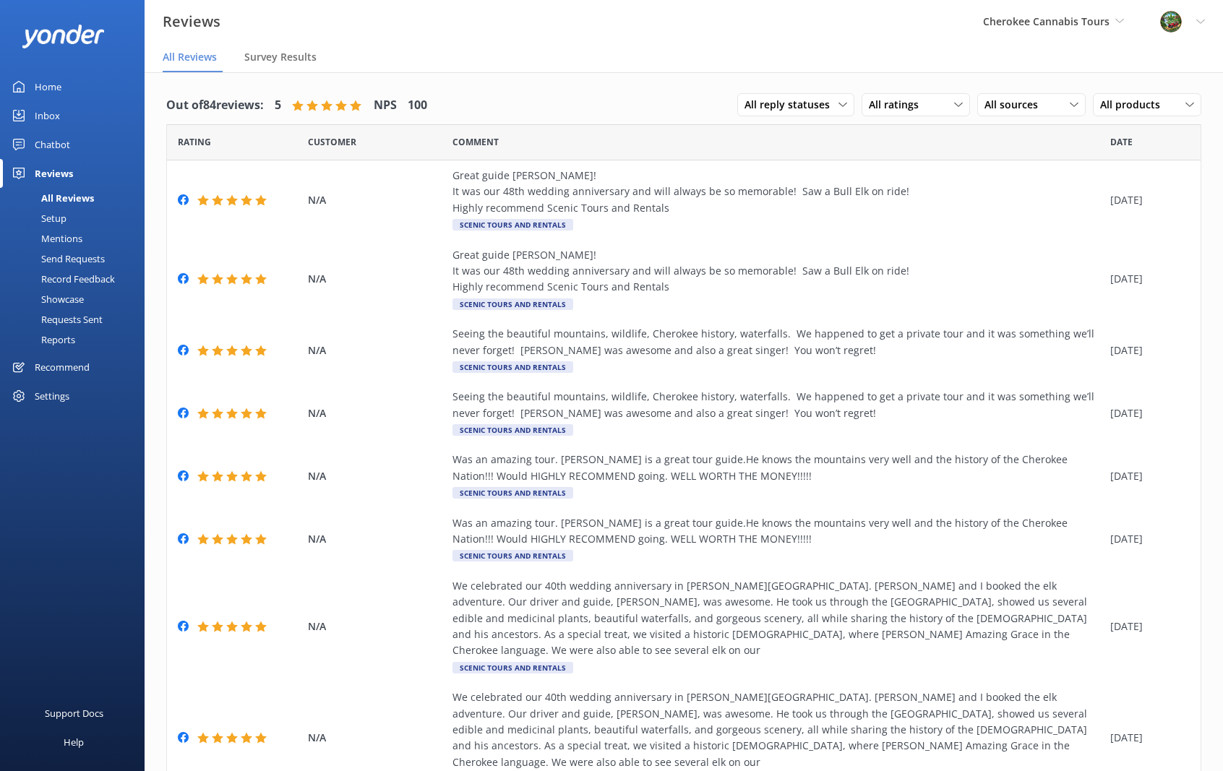
click at [1046, 10] on div "Cherokee Cannabis Tours Scenic Tours & Adventures Cherokee Cannabis Tours" at bounding box center [1053, 21] width 177 height 43
click at [990, 63] on link "Scenic Tours & Adventures" at bounding box center [1037, 60] width 145 height 35
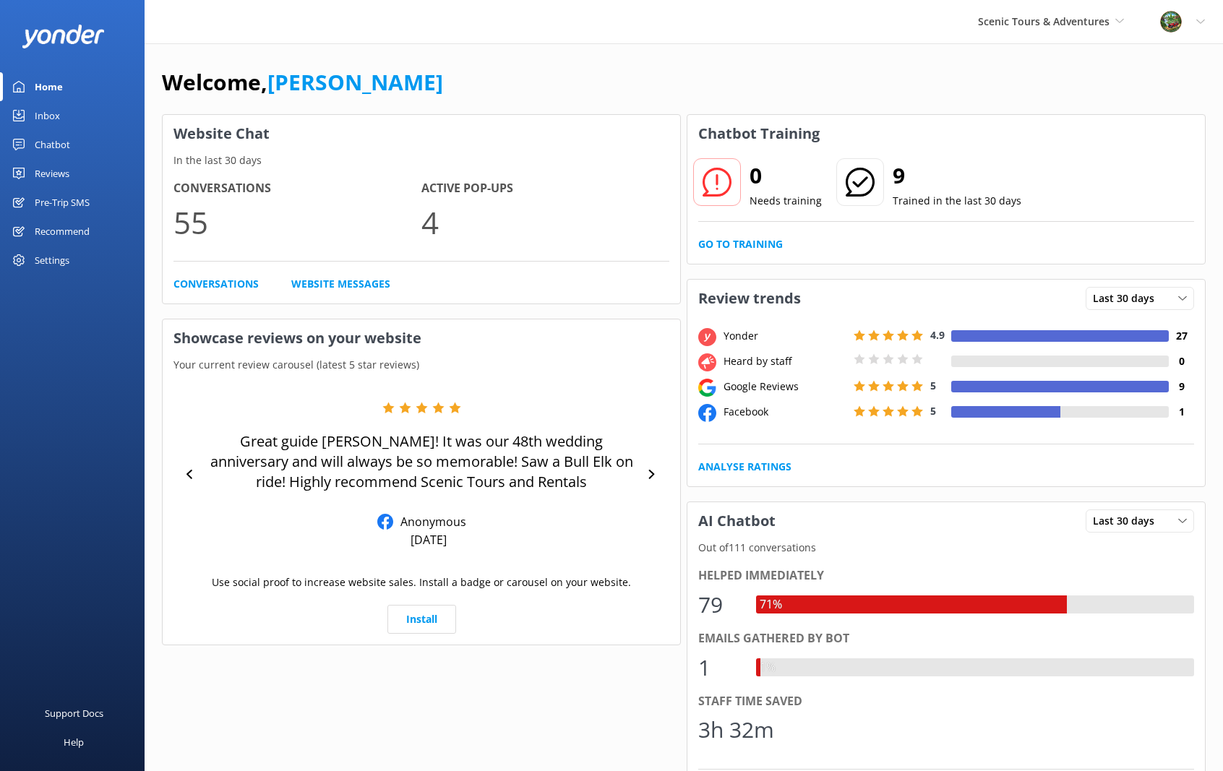
click at [52, 173] on div "Reviews" at bounding box center [52, 173] width 35 height 29
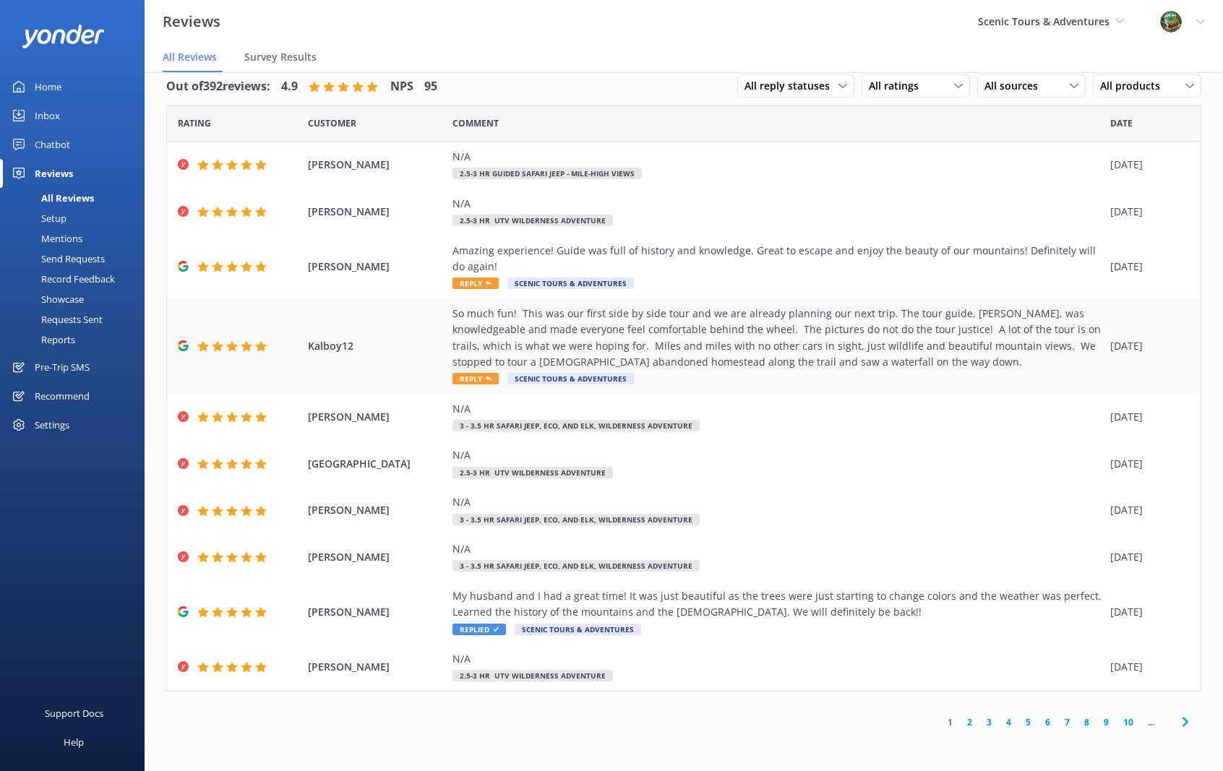
scroll to position [29, 0]
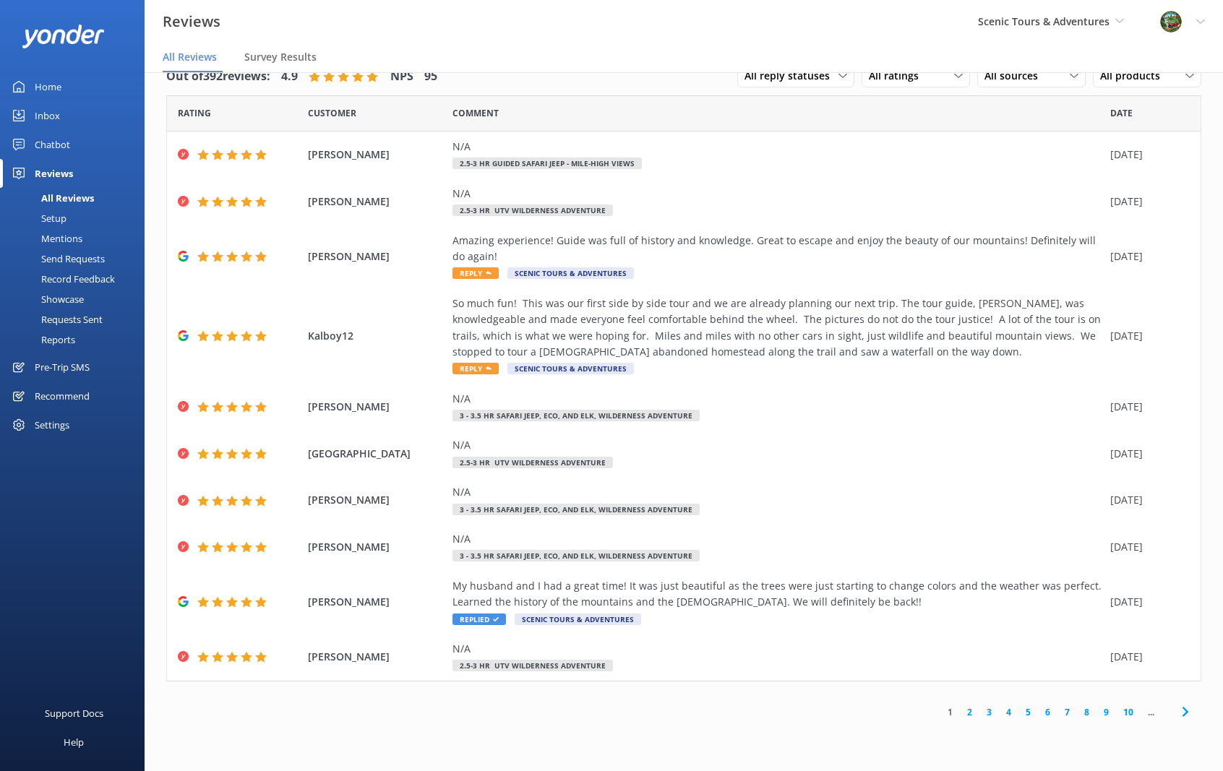
click at [1184, 648] on use at bounding box center [1184, 711] width 6 height 9
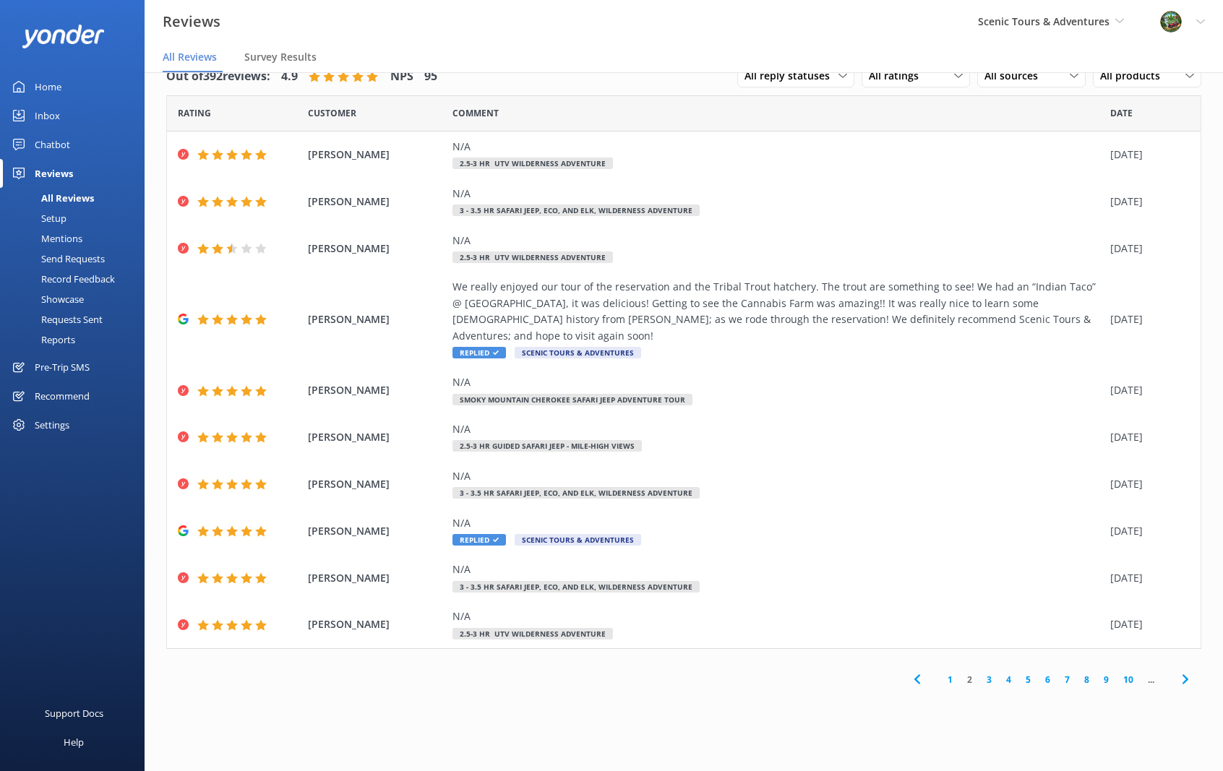
click at [1183, 648] on use at bounding box center [1184, 679] width 6 height 9
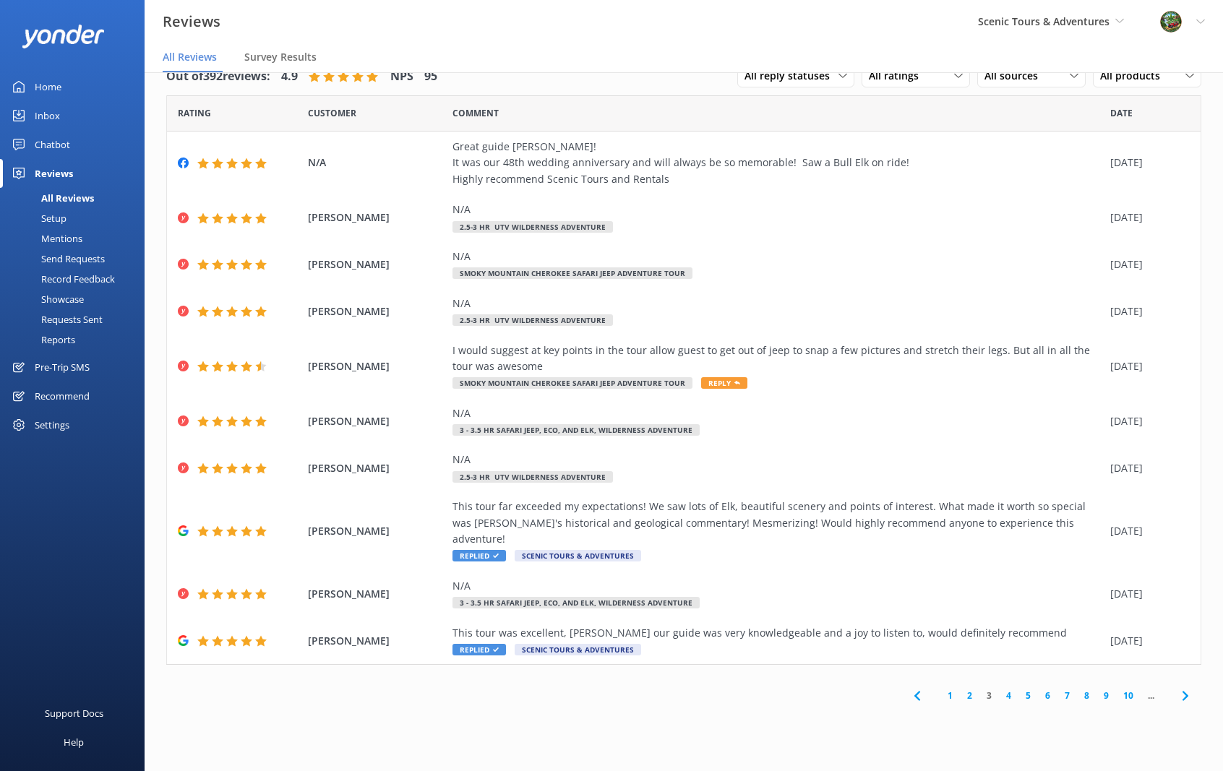
click at [1184, 648] on use at bounding box center [1184, 695] width 6 height 9
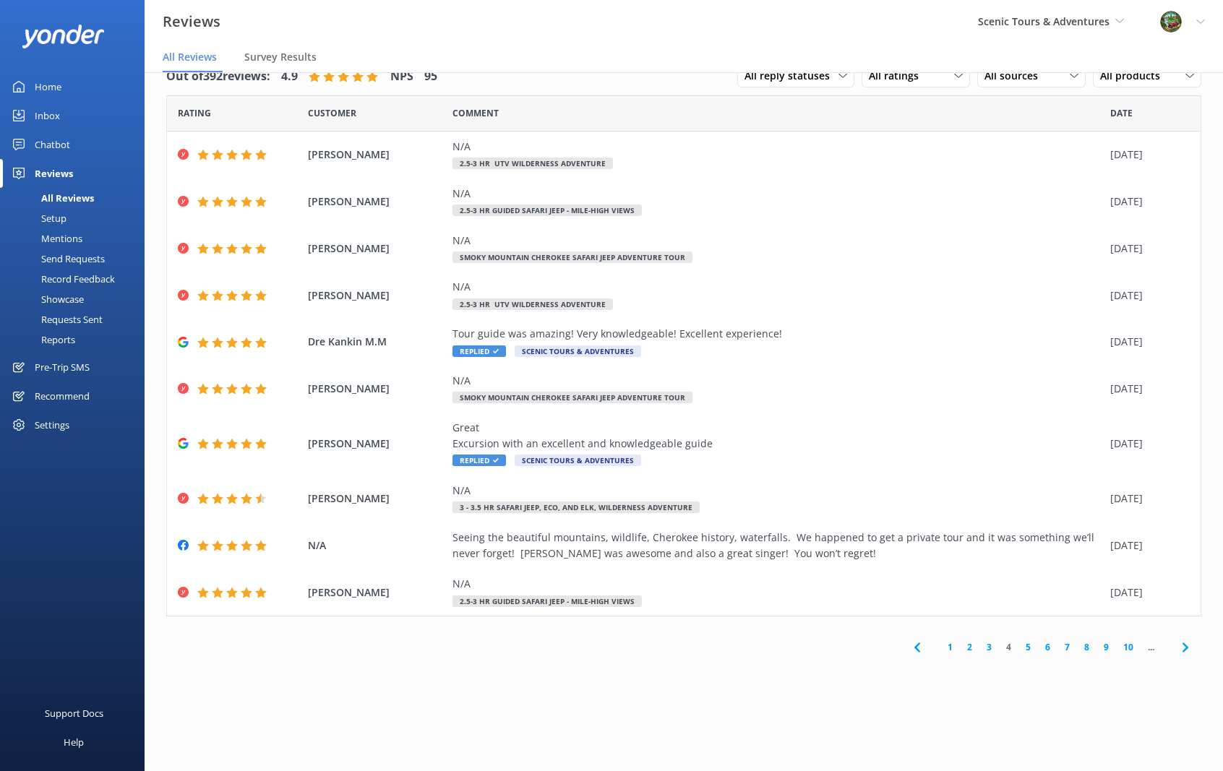
click at [1180, 647] on icon at bounding box center [1184, 647] width 17 height 17
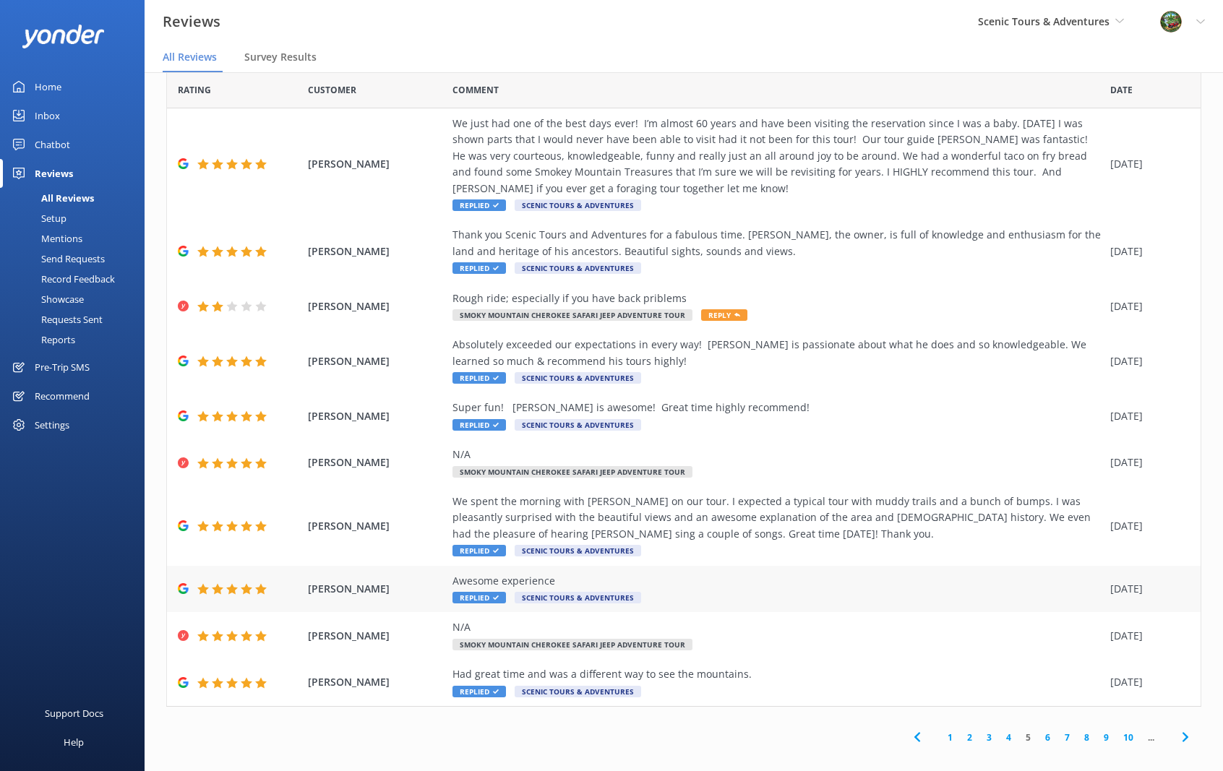
scroll to position [34, 0]
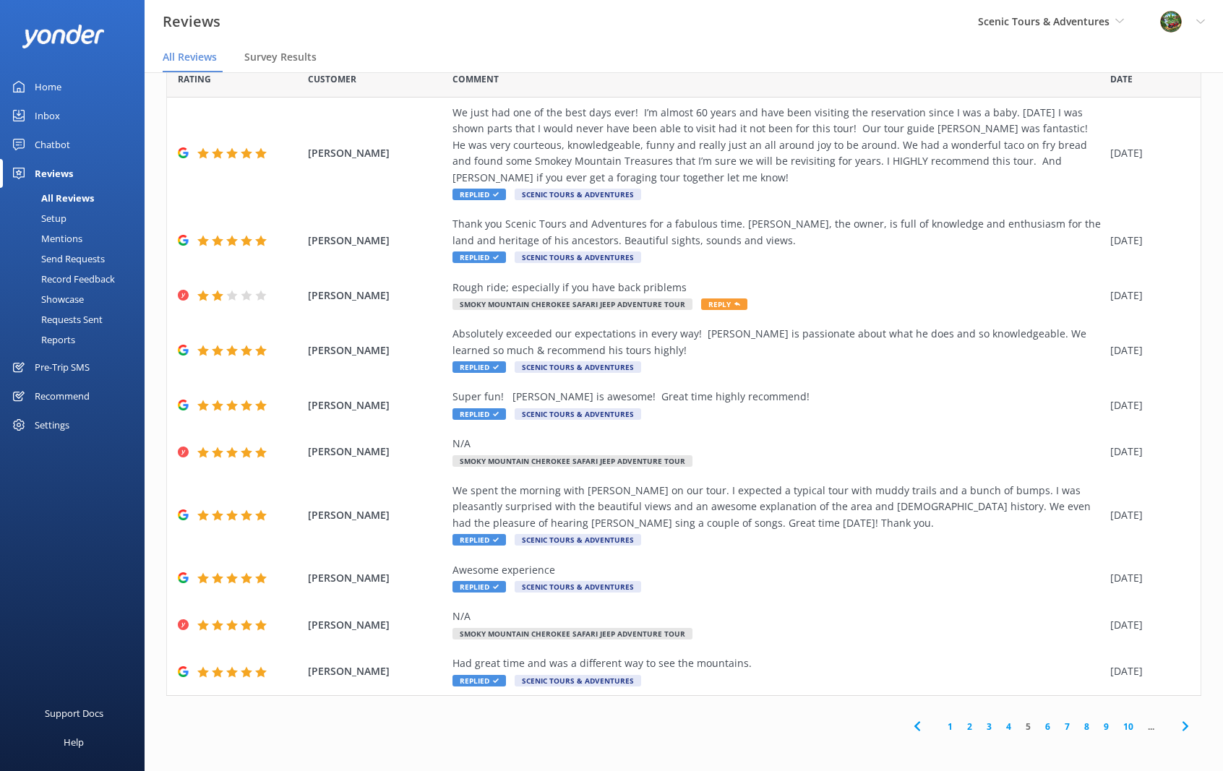
click at [1176, 648] on icon at bounding box center [1184, 726] width 17 height 17
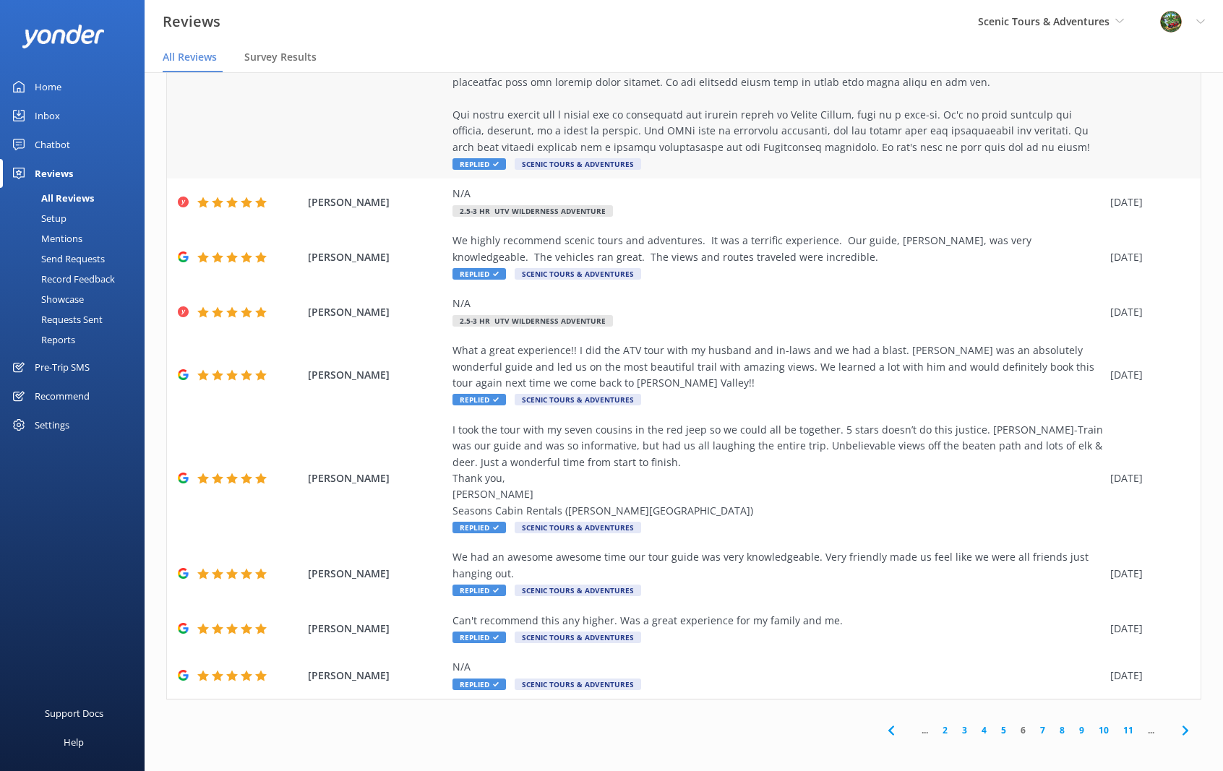
scroll to position [293, 0]
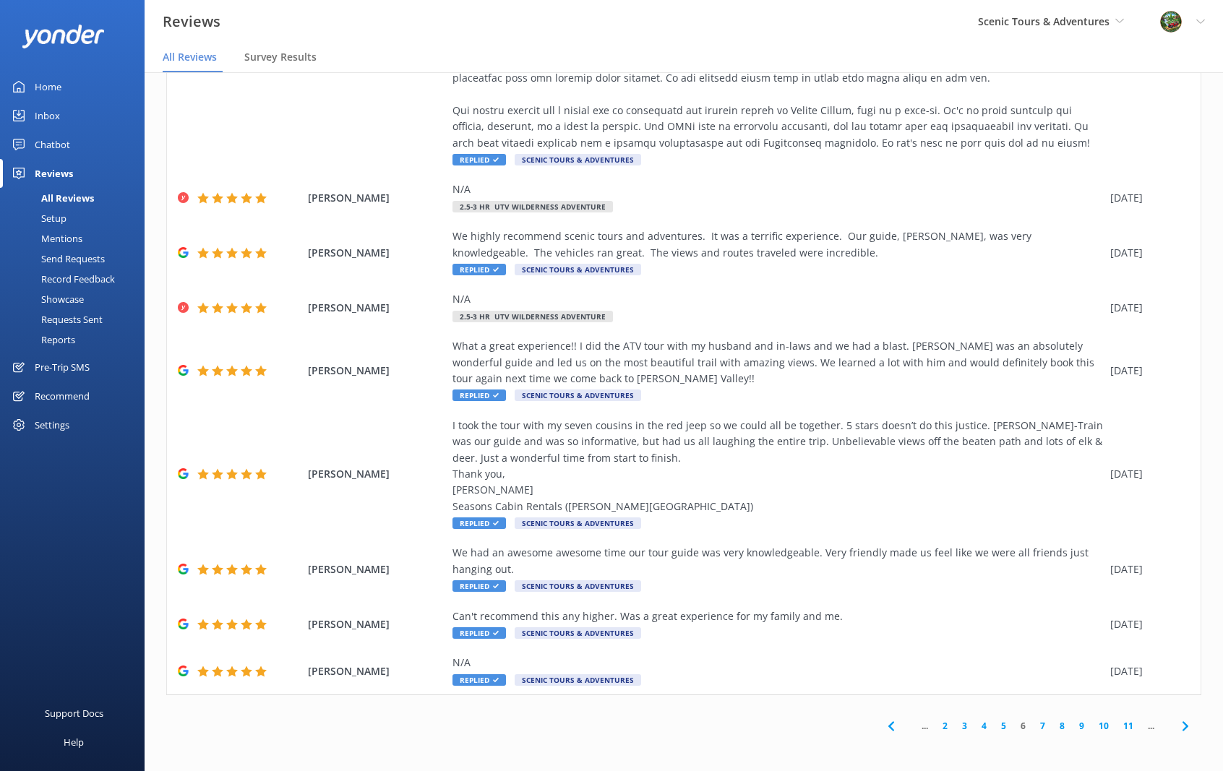
click at [1176, 648] on icon at bounding box center [1184, 726] width 17 height 17
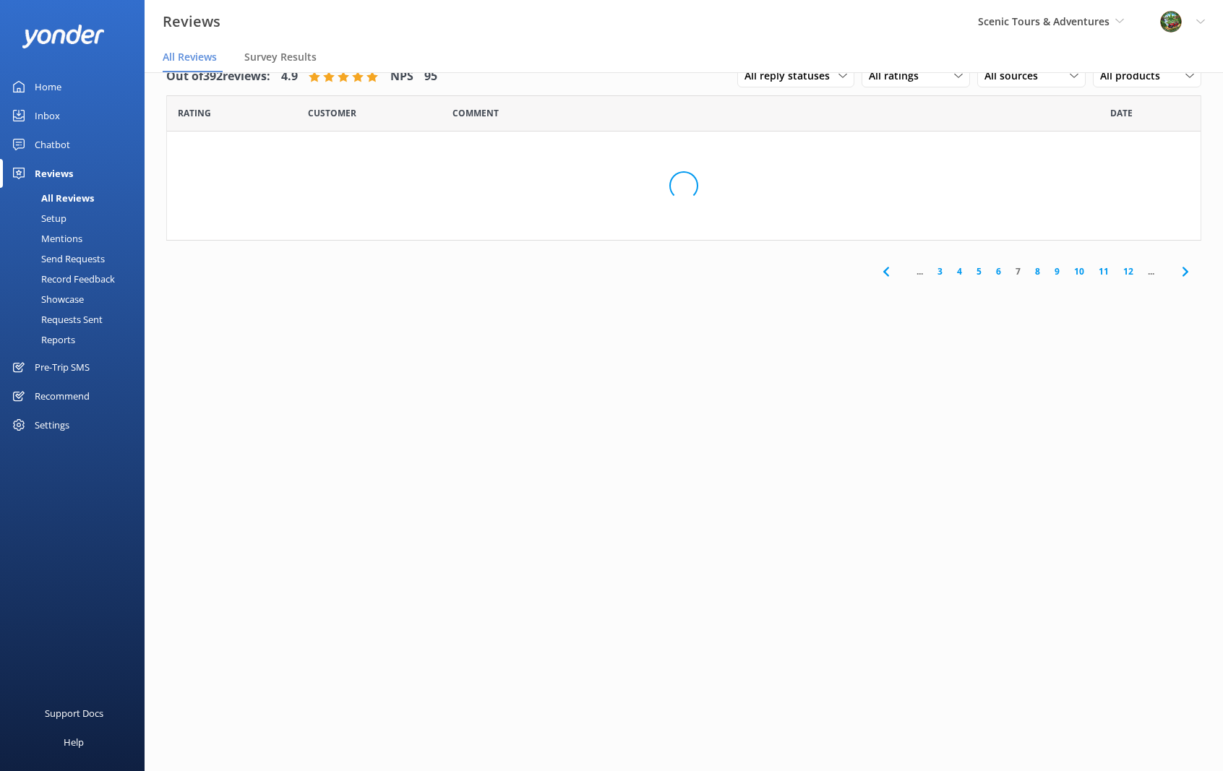
scroll to position [0, 0]
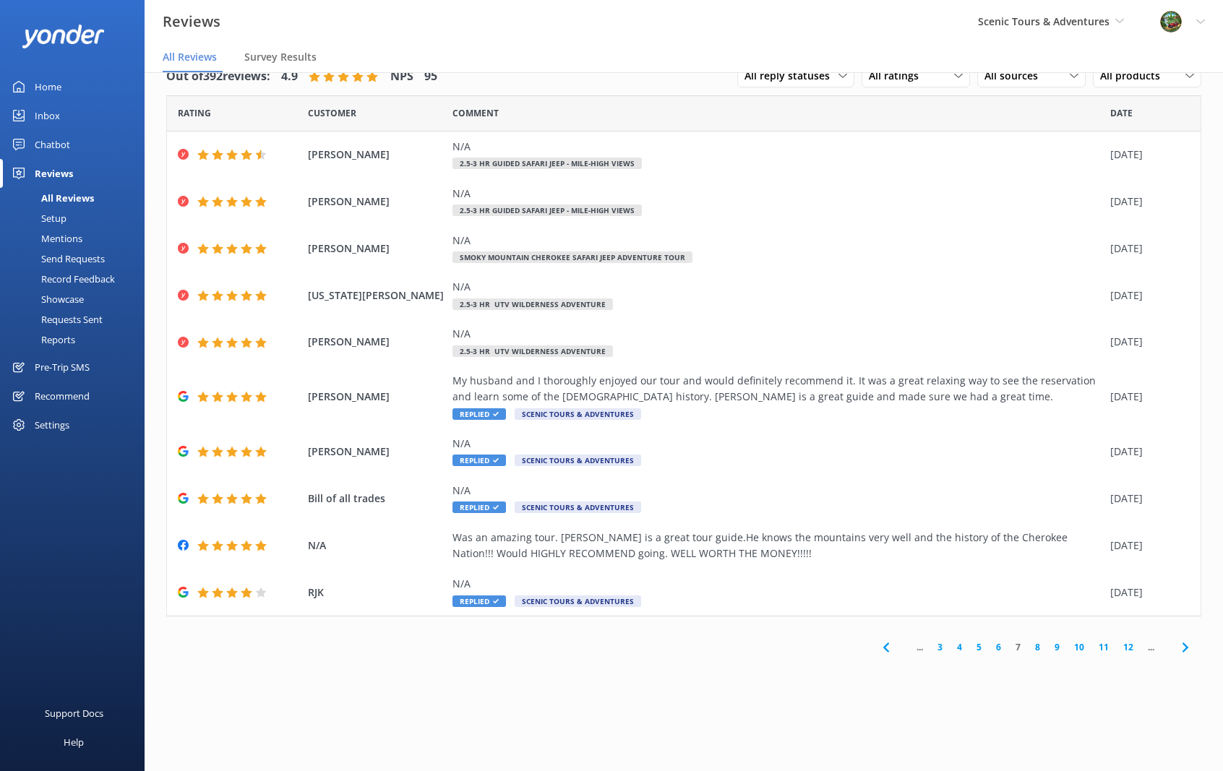
click at [1182, 647] on icon at bounding box center [1184, 647] width 17 height 17
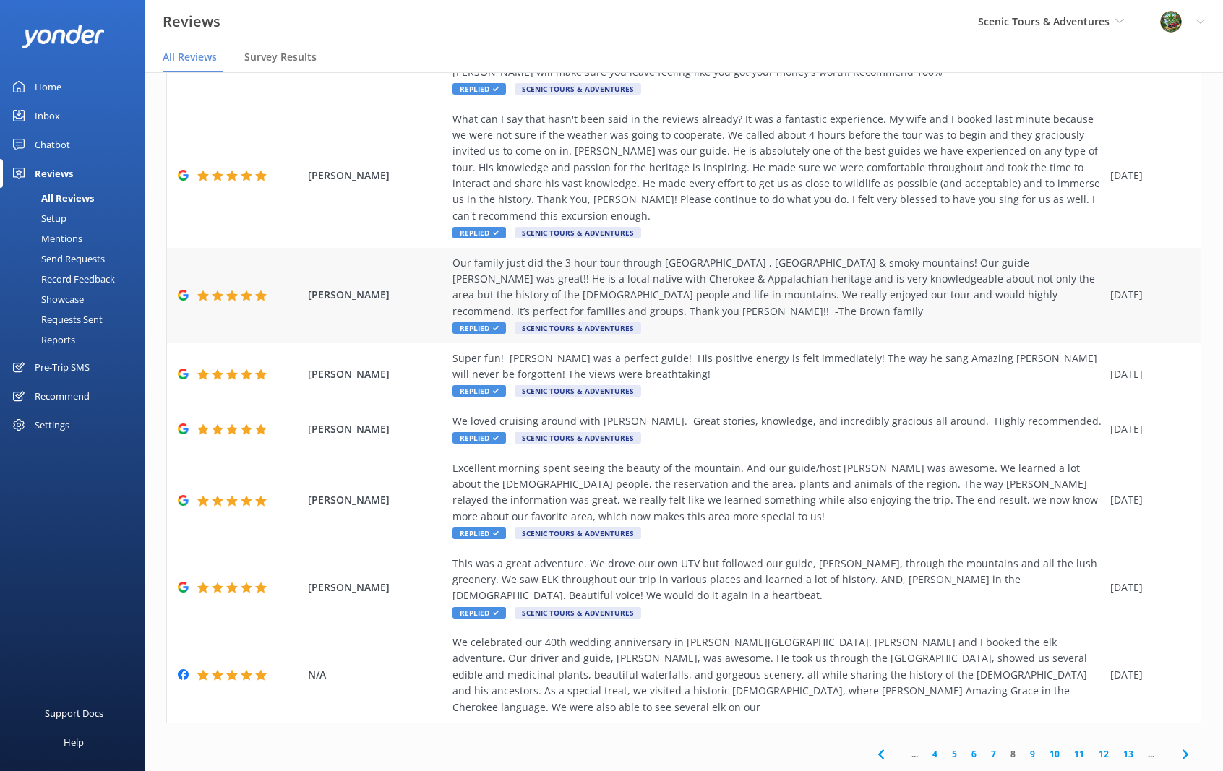
scroll to position [228, 0]
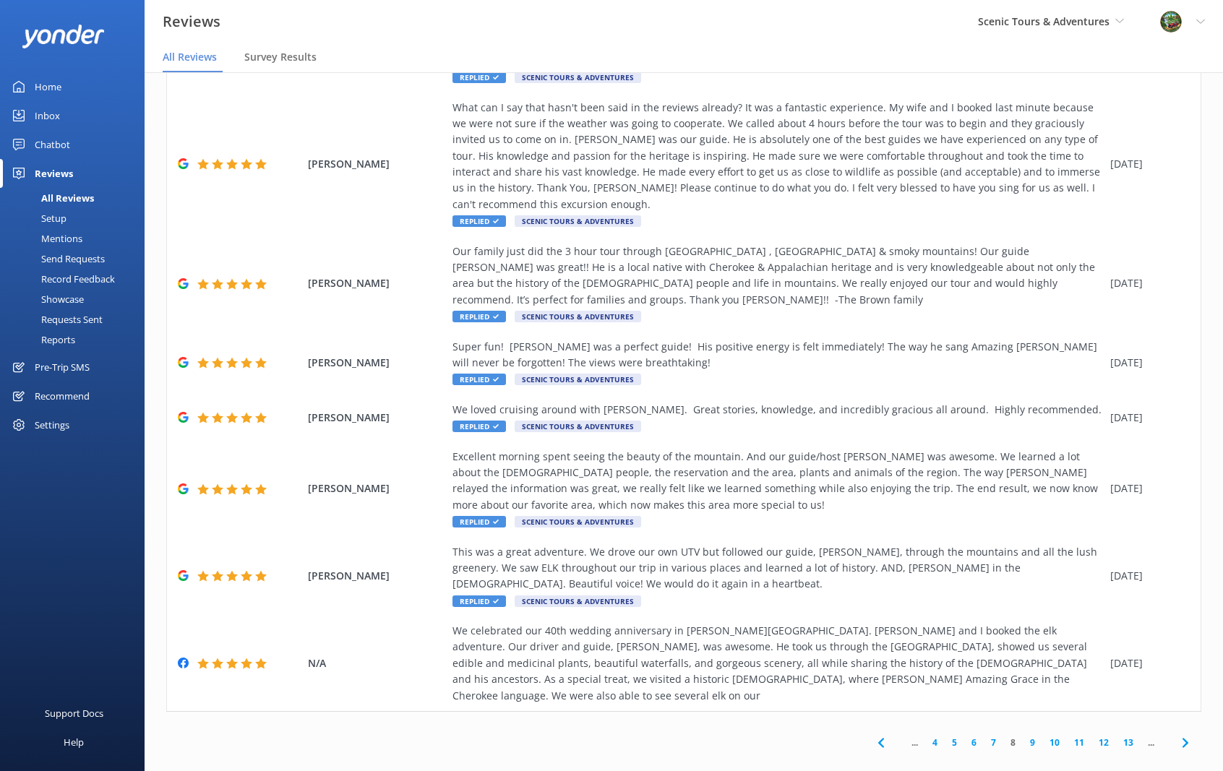
click at [1180, 648] on icon at bounding box center [1184, 742] width 17 height 17
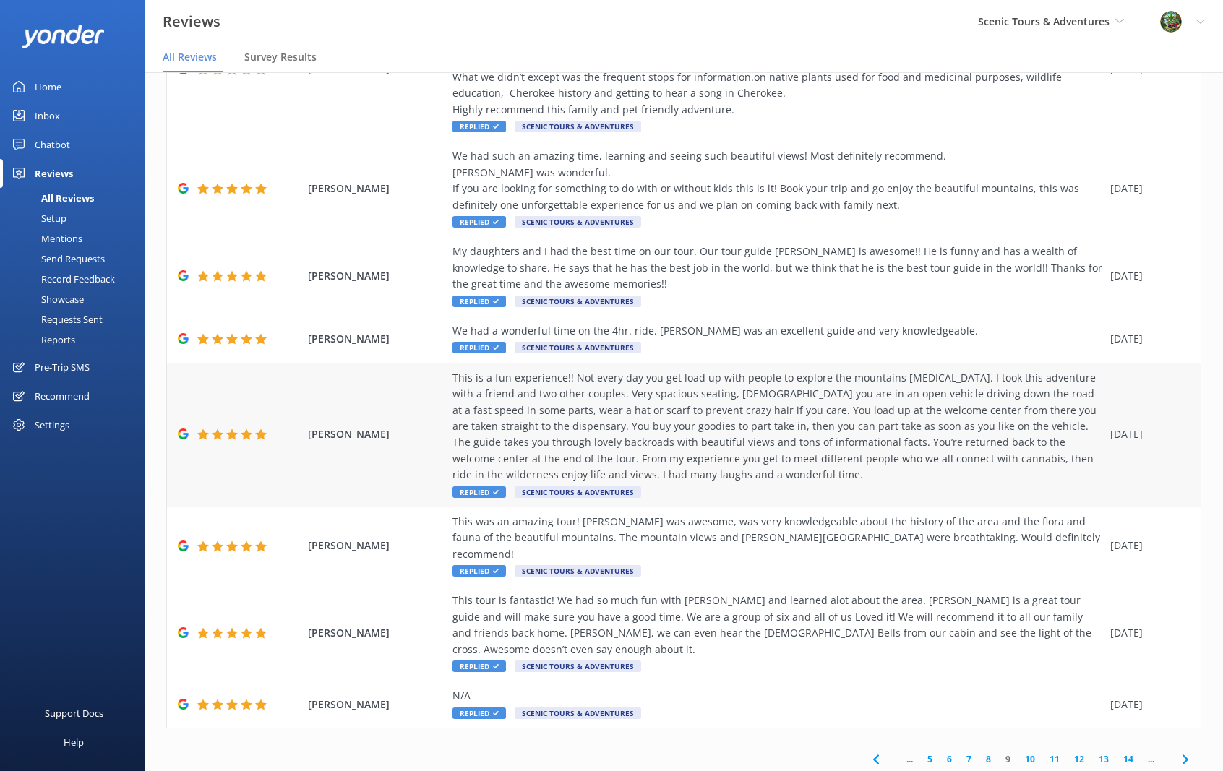
scroll to position [260, 0]
click at [1181, 648] on use at bounding box center [1184, 758] width 6 height 9
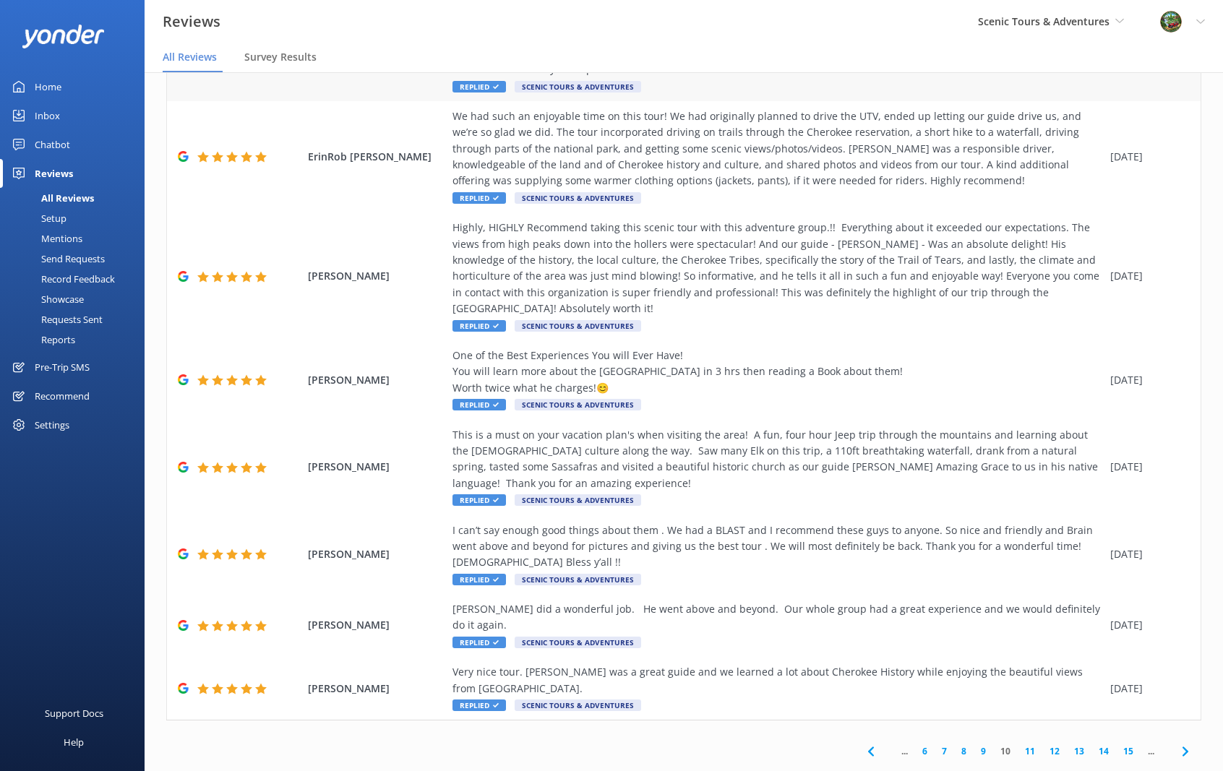
scroll to position [244, 0]
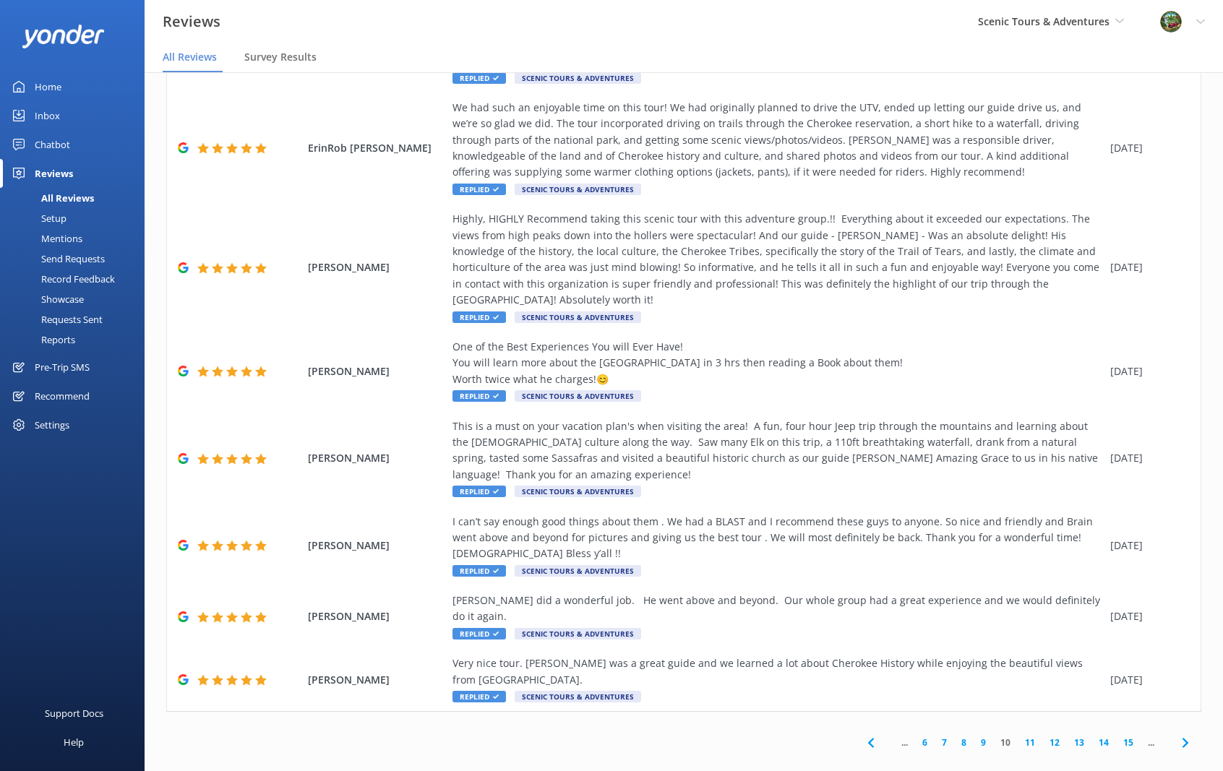
click at [64, 335] on div "Reports" at bounding box center [42, 339] width 66 height 20
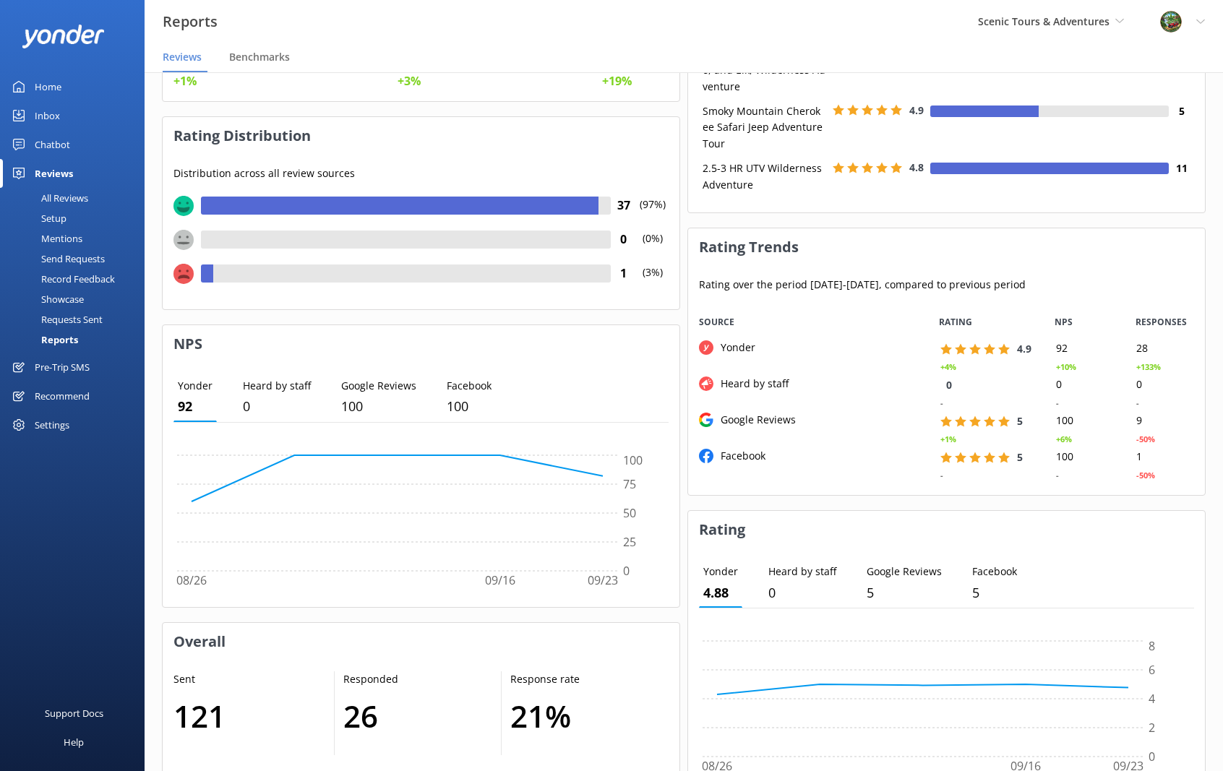
scroll to position [186, 0]
click at [79, 279] on div "Record Feedback" at bounding box center [62, 279] width 106 height 20
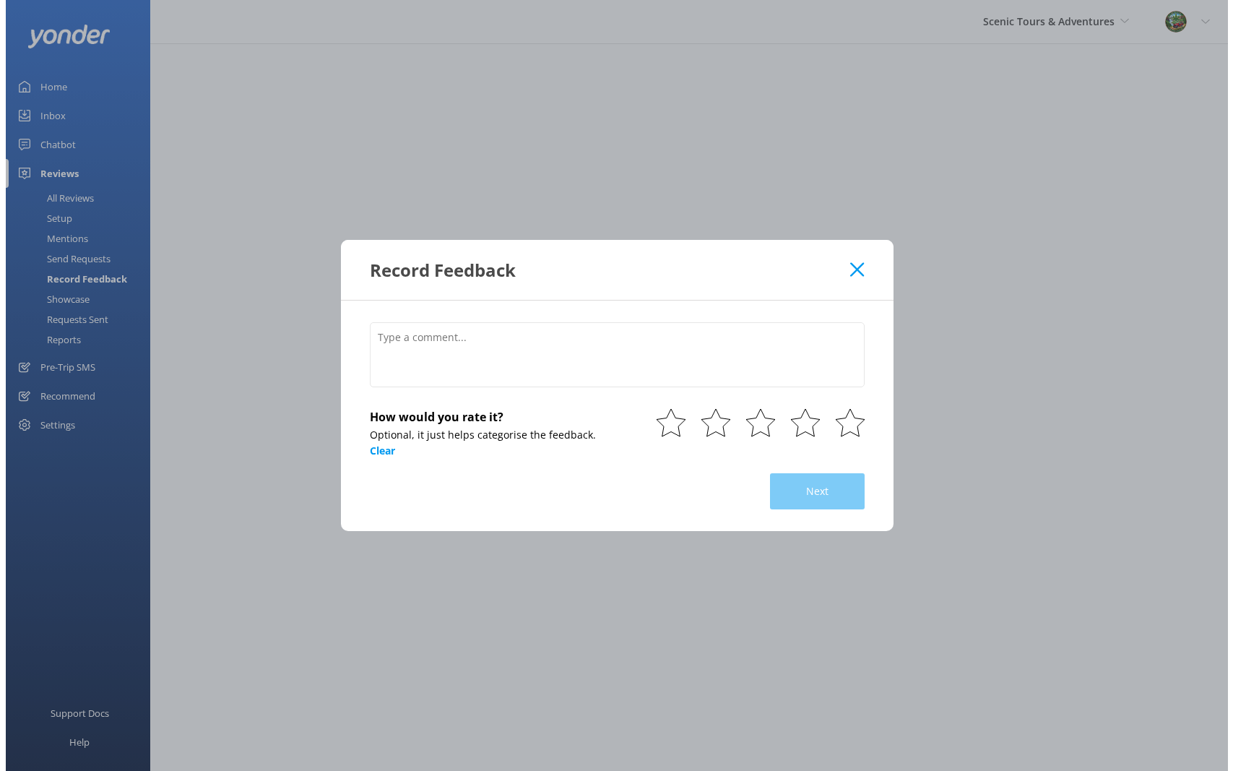
scroll to position [0, 0]
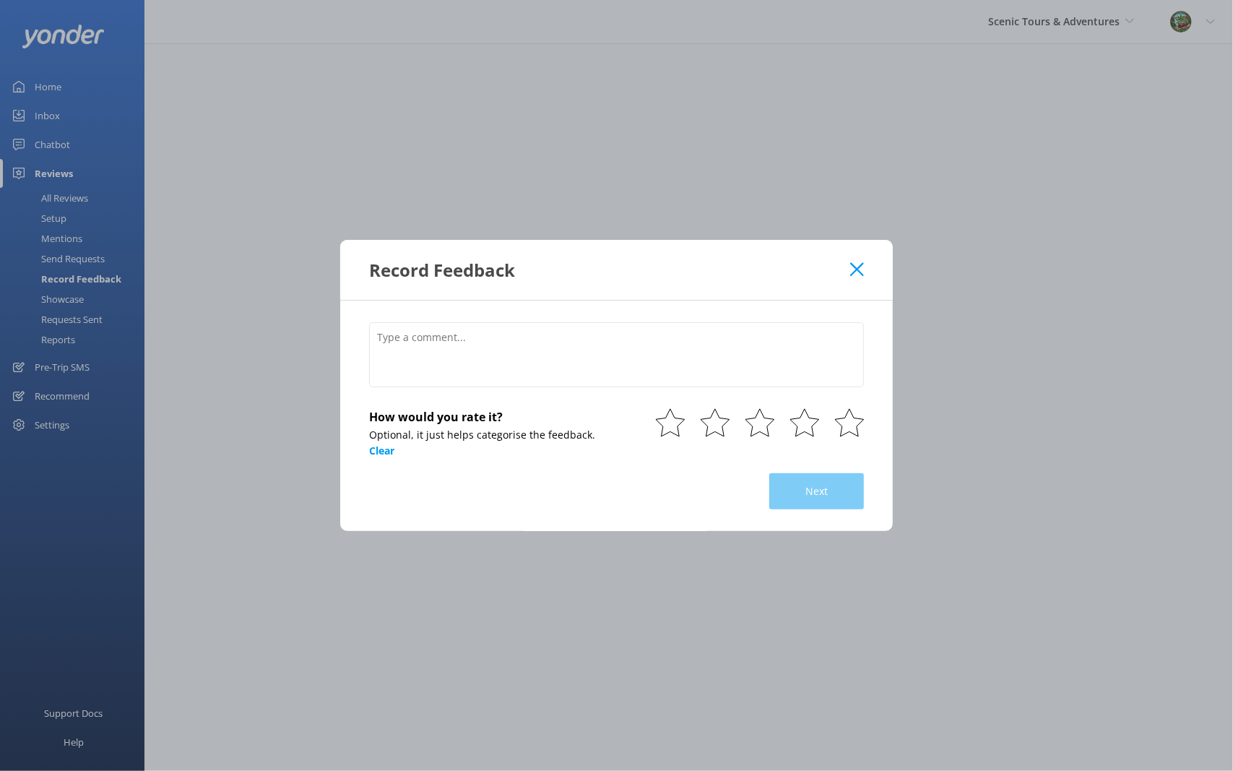
click at [861, 270] on icon at bounding box center [857, 269] width 14 height 14
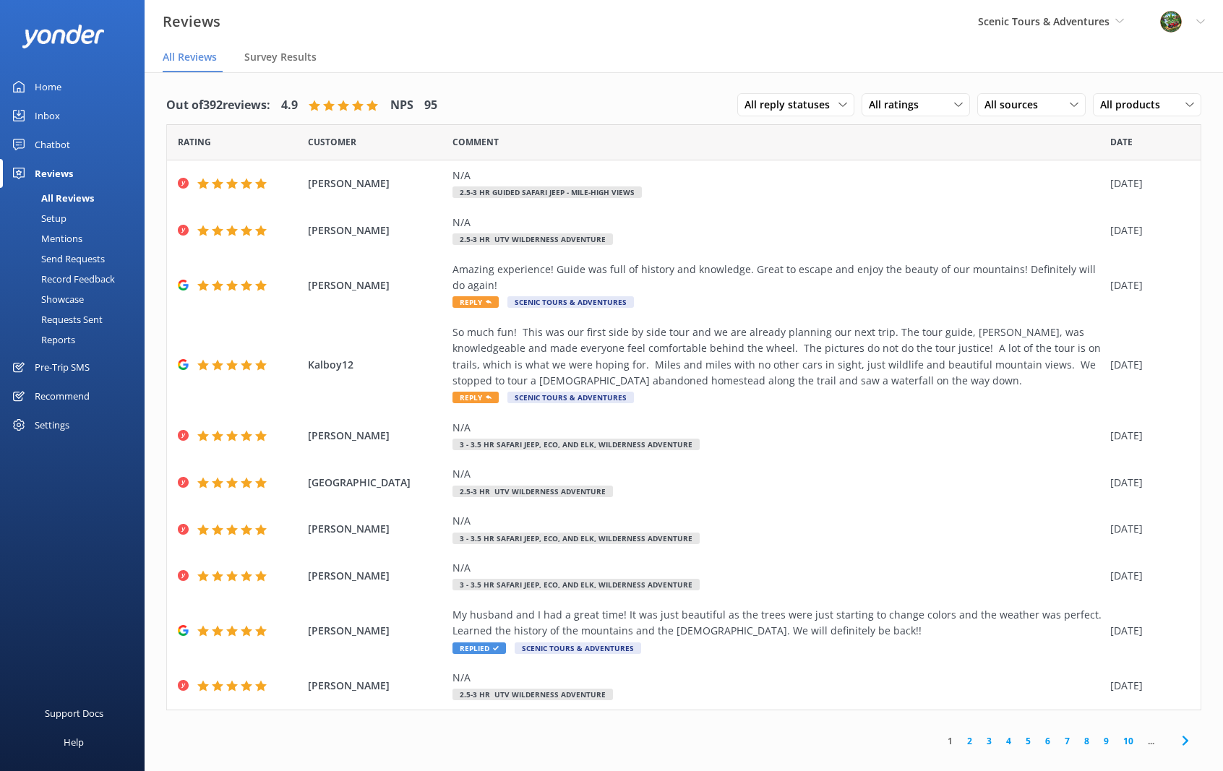
click at [70, 364] on div "Pre-Trip SMS" at bounding box center [62, 367] width 55 height 29
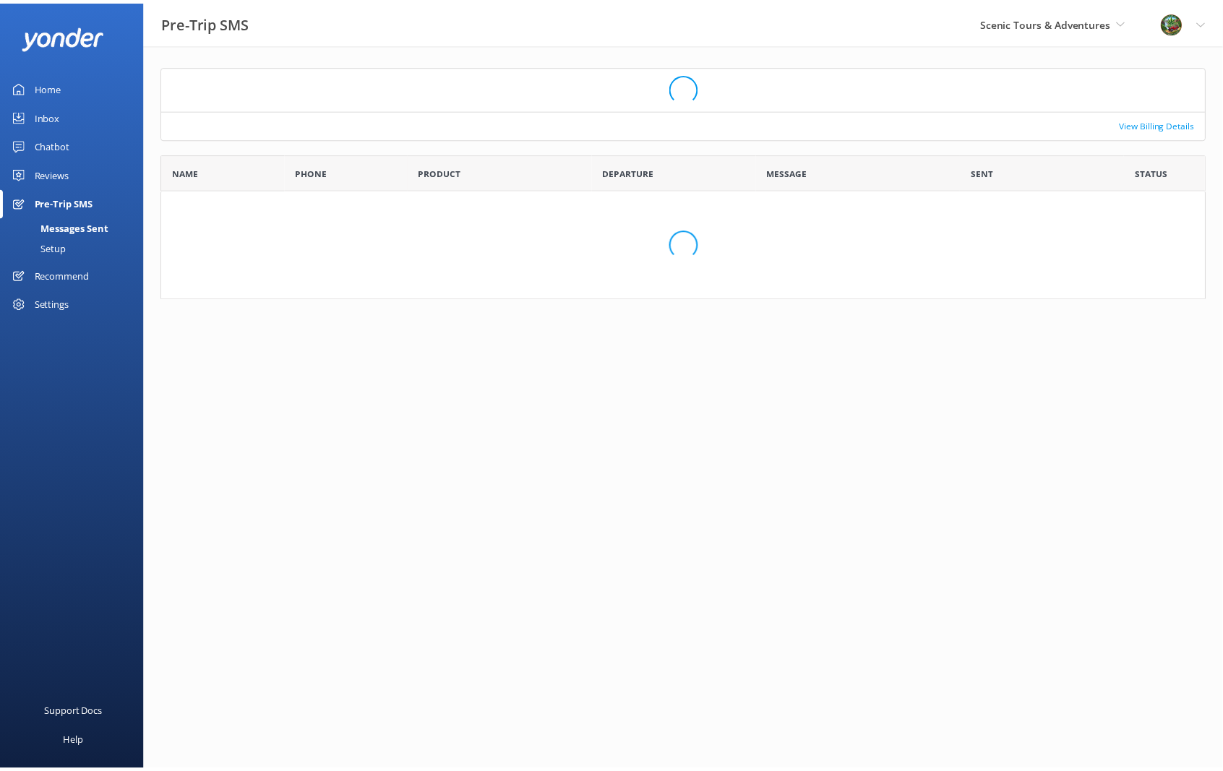
scroll to position [387, 1043]
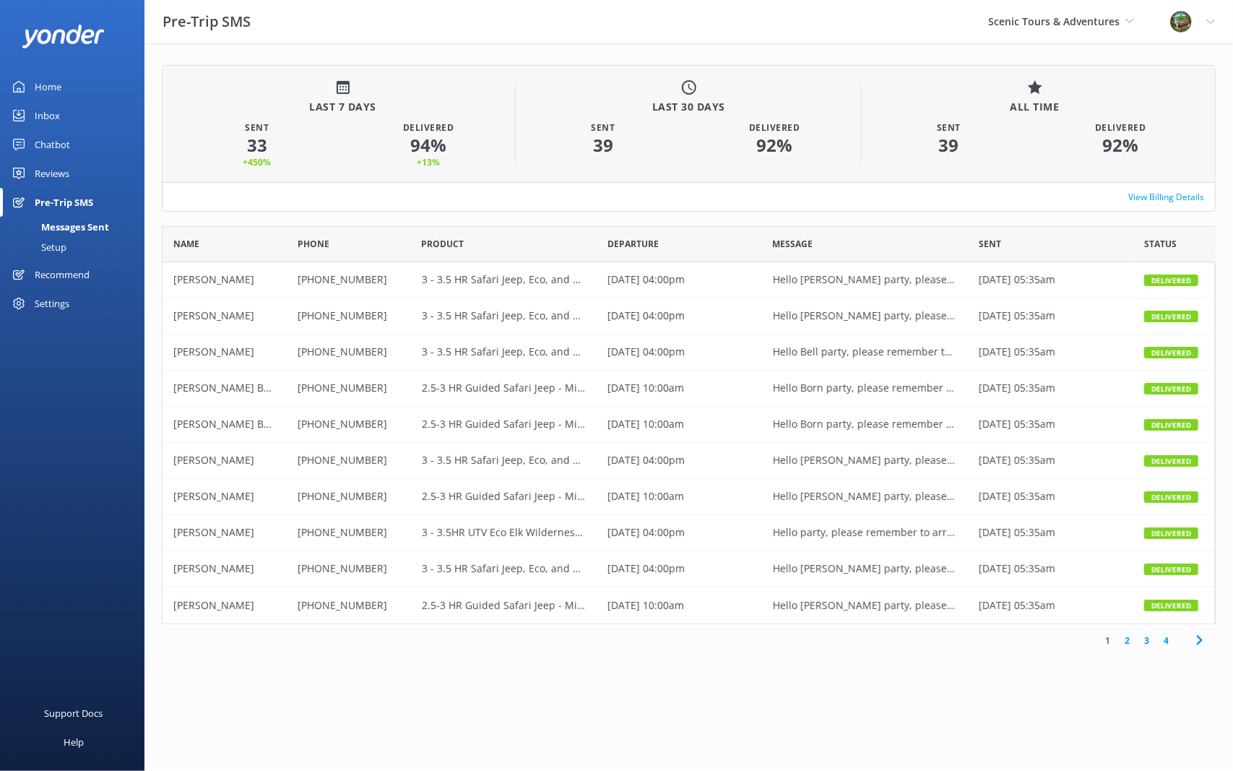
click at [46, 247] on div "Setup" at bounding box center [38, 247] width 58 height 20
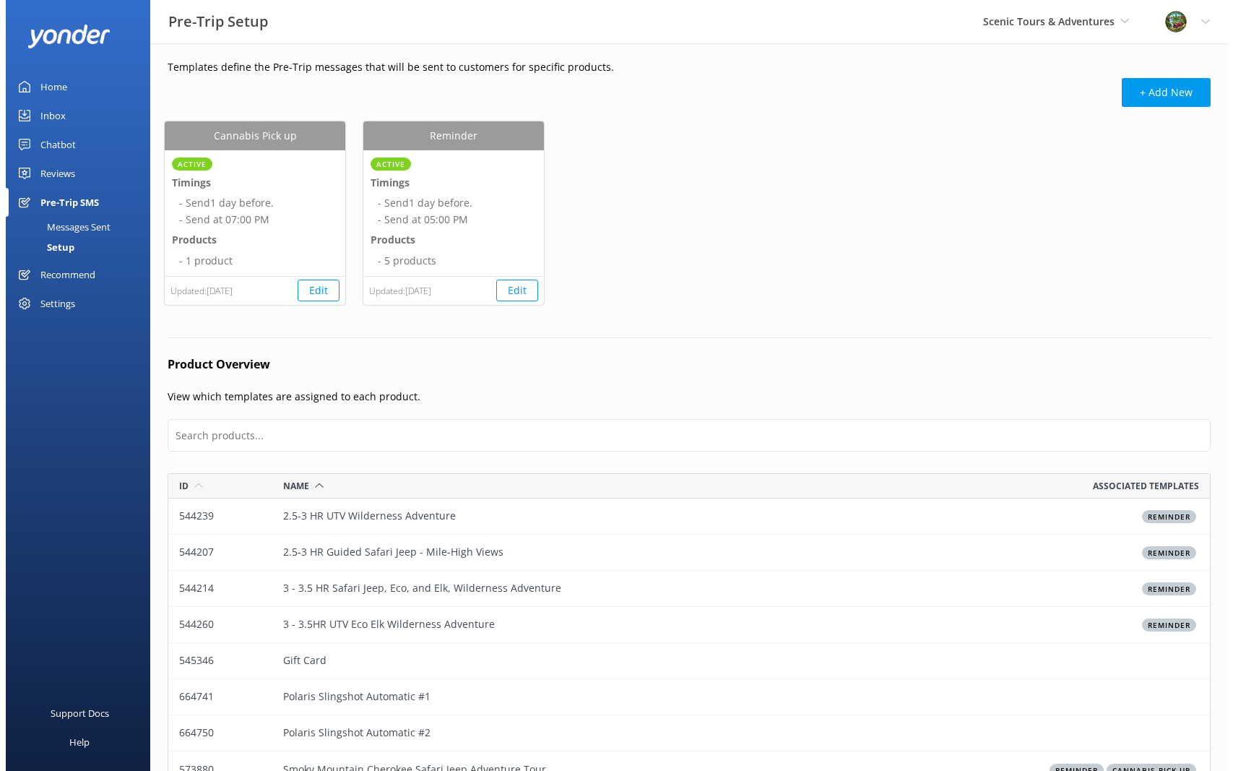
scroll to position [0, 0]
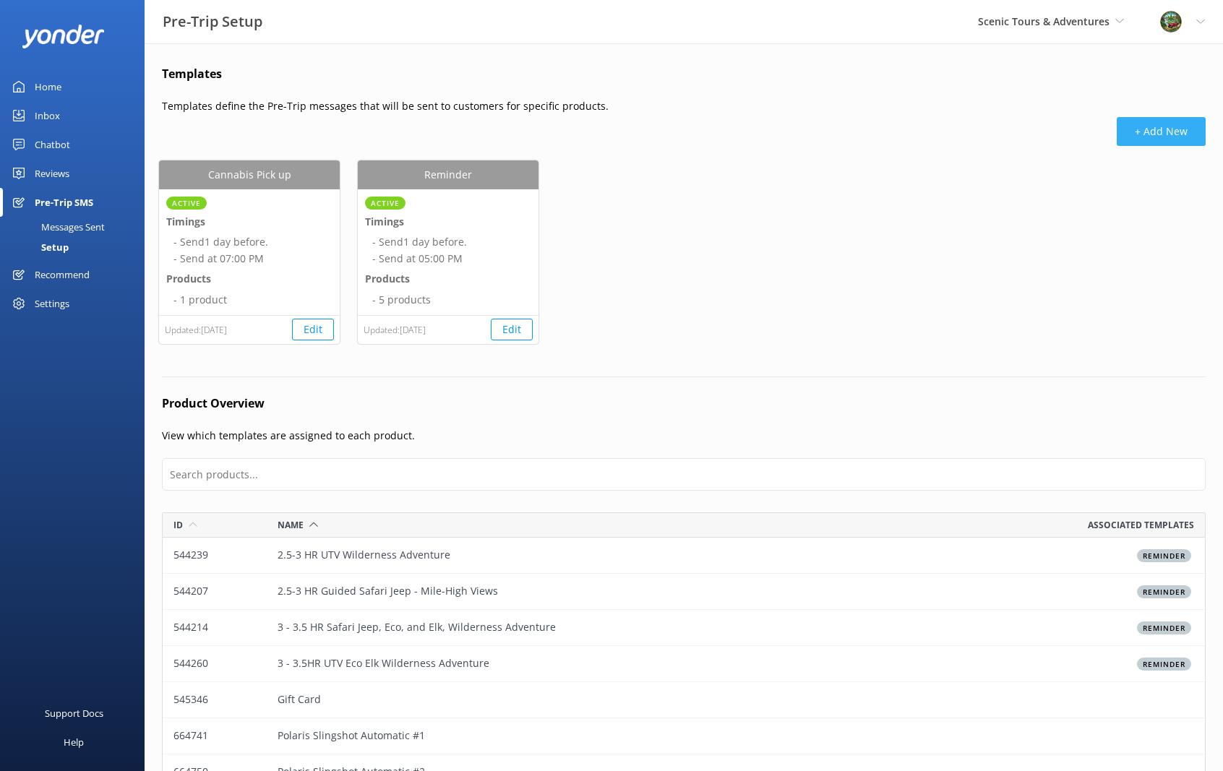
click at [1139, 134] on button "+ Add New" at bounding box center [1160, 131] width 89 height 29
select select "17:00"
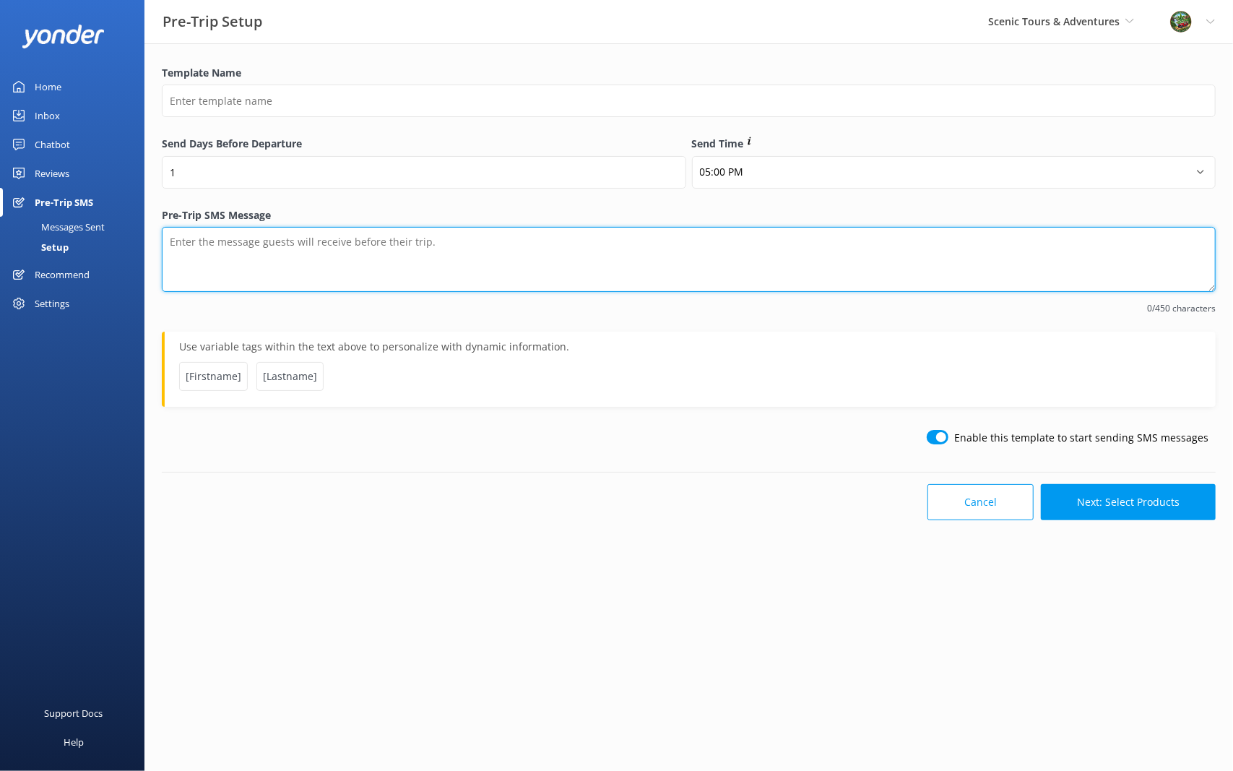
click at [314, 250] on textarea "Pre-Trip SMS Message" at bounding box center [689, 259] width 1054 height 65
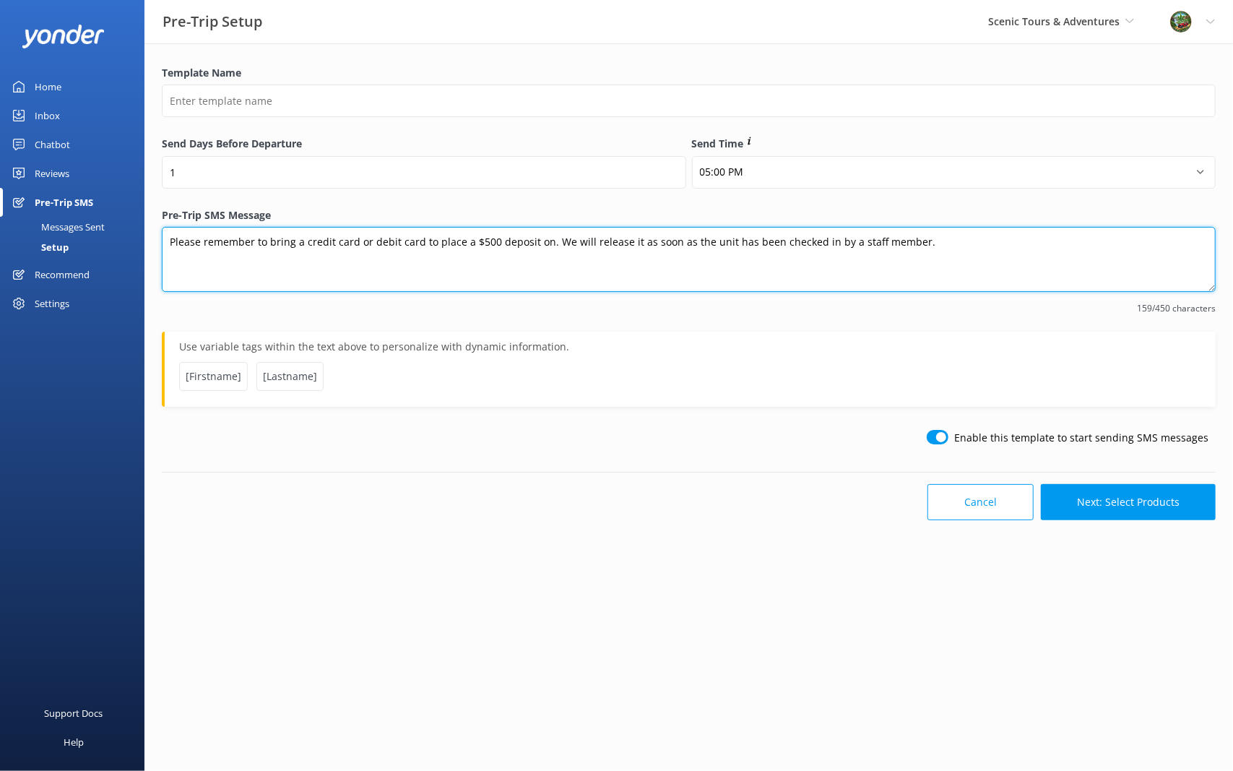
click at [171, 244] on textarea "Please remember to bring a credit card or debit card to place a $500 deposit on…" at bounding box center [689, 259] width 1054 height 65
click at [325, 255] on textarea "Are you as excited as we are for your upcoming Slingshot Rental? Please, just w…" at bounding box center [689, 259] width 1054 height 65
click at [171, 241] on textarea "Are you as excited as we are for your upcoming Slingshot Rental? Please, just w…" at bounding box center [689, 259] width 1054 height 65
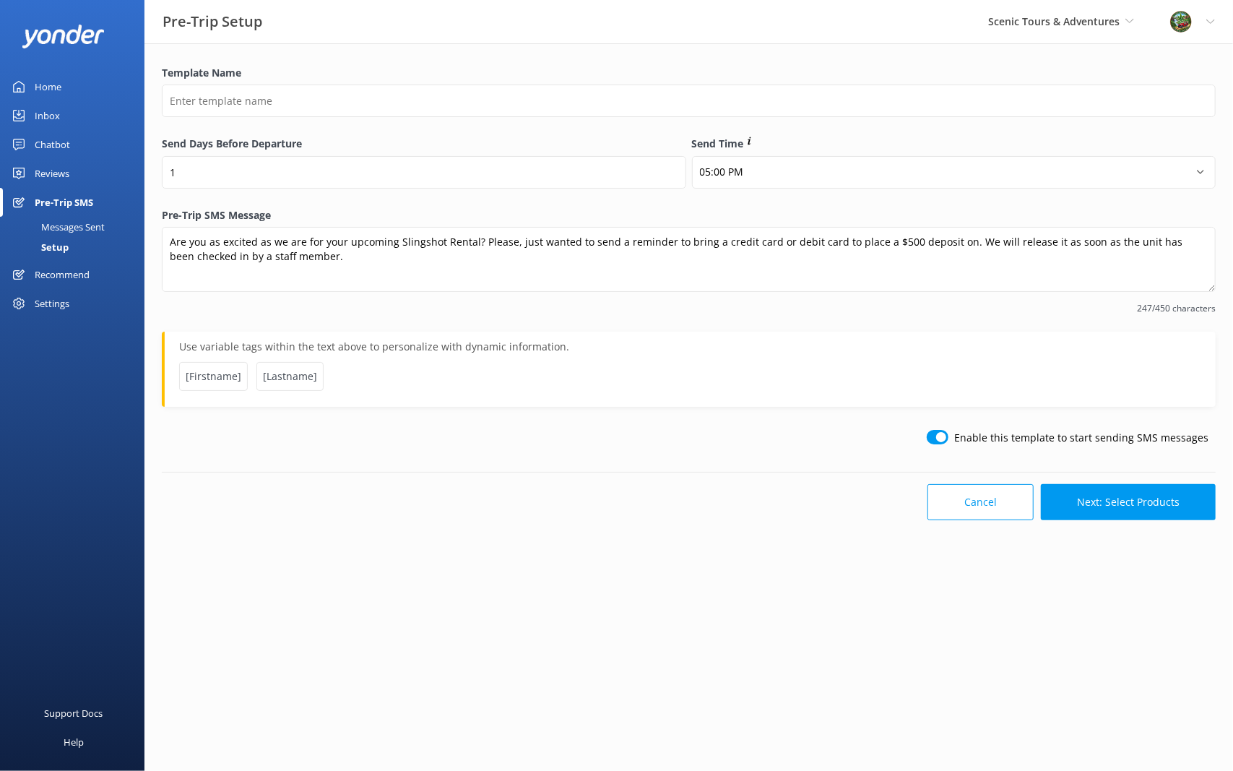
click at [207, 376] on span "[Firstname]" at bounding box center [213, 376] width 69 height 29
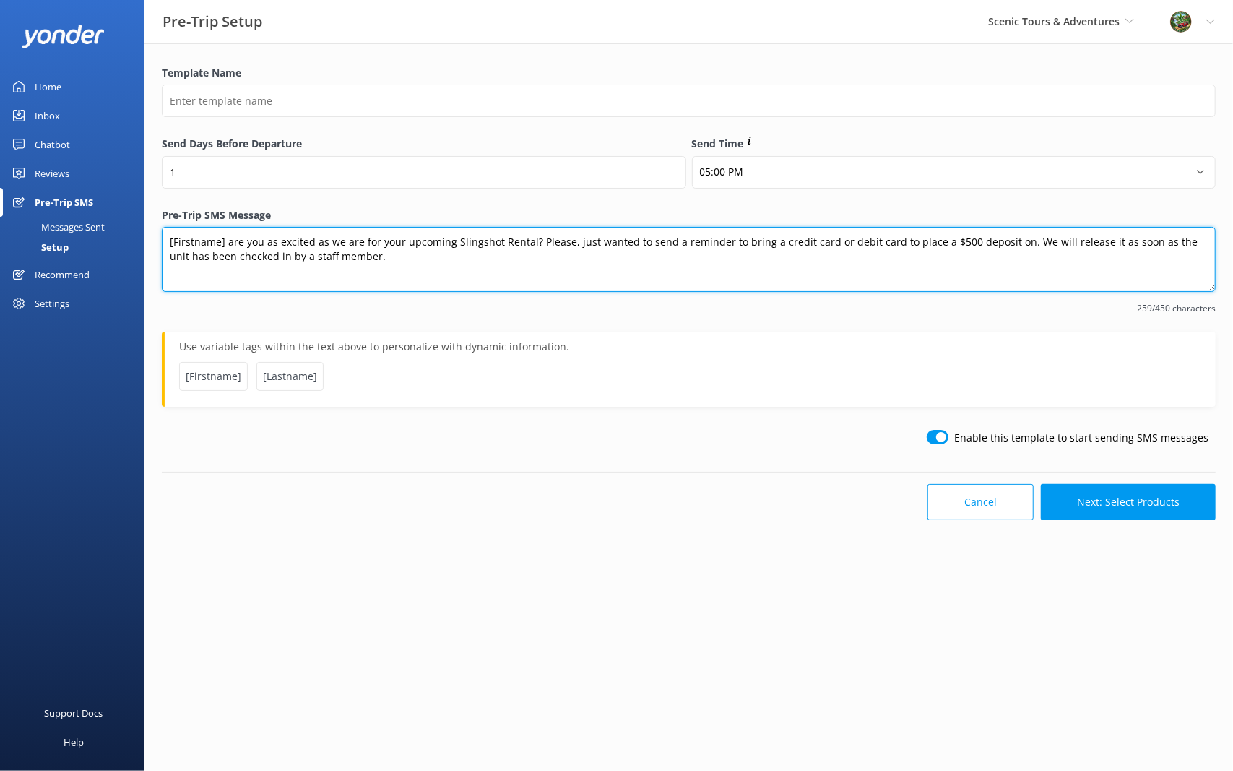
click at [373, 261] on textarea "[Firstname] are you as excited as we are for your upcoming Slingshot Rental? Pl…" at bounding box center [689, 259] width 1054 height 65
type textarea "[Firstname] are you as excited as we are for your upcoming Slingshot Rental? Pl…"
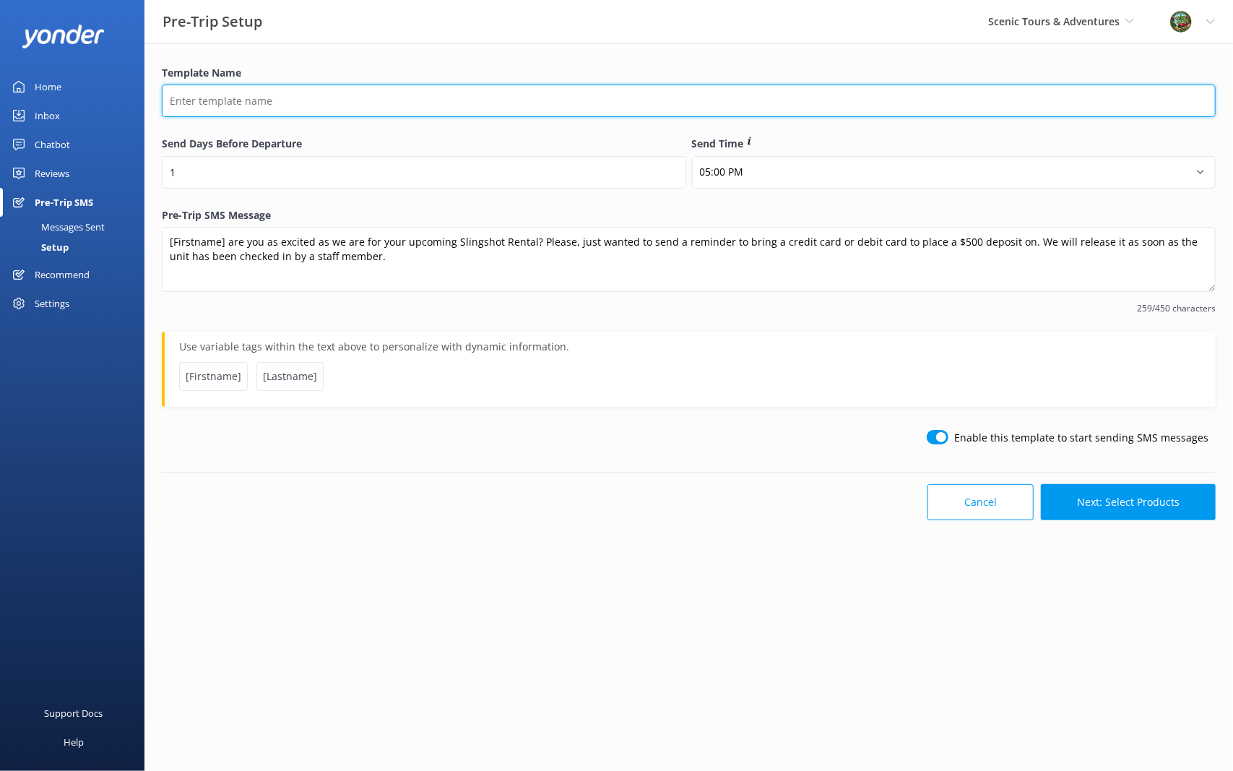
click at [296, 101] on input "Template Name" at bounding box center [689, 101] width 1054 height 33
type input "Slingshot Reminder"
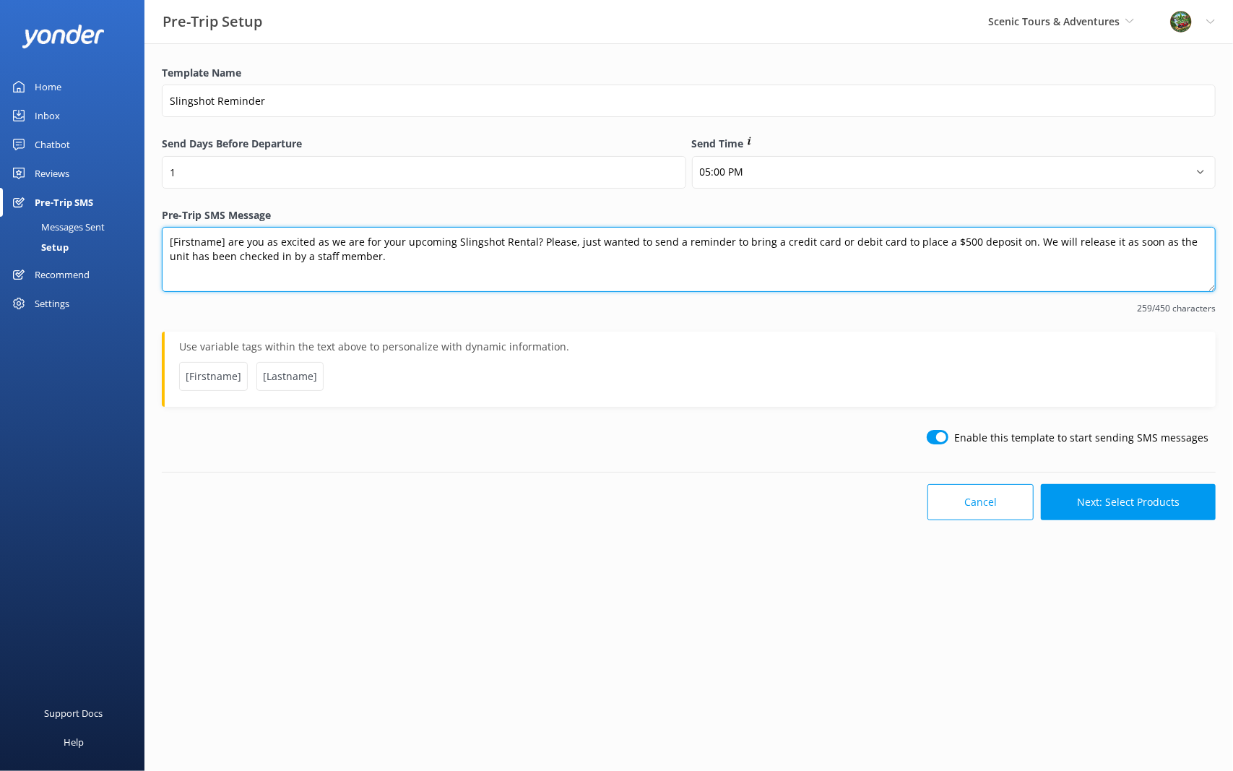
click at [526, 244] on textarea "[Firstname] are you as excited as we are for your upcoming Slingshot Rental? Pl…" at bounding box center [689, 259] width 1054 height 65
click at [600, 241] on textarea "[Firstname] are you as excited as we are for your upcoming Slingshot Rental [DA…" at bounding box center [689, 259] width 1054 height 65
click at [517, 250] on textarea "[Firstname] are you as excited as we are for your upcoming Slingshot Rental [DA…" at bounding box center [689, 259] width 1054 height 65
click at [705, 244] on textarea "[Firstname] are you as excited as we are for your upcoming Slingshot Rental [DA…" at bounding box center [689, 259] width 1054 height 65
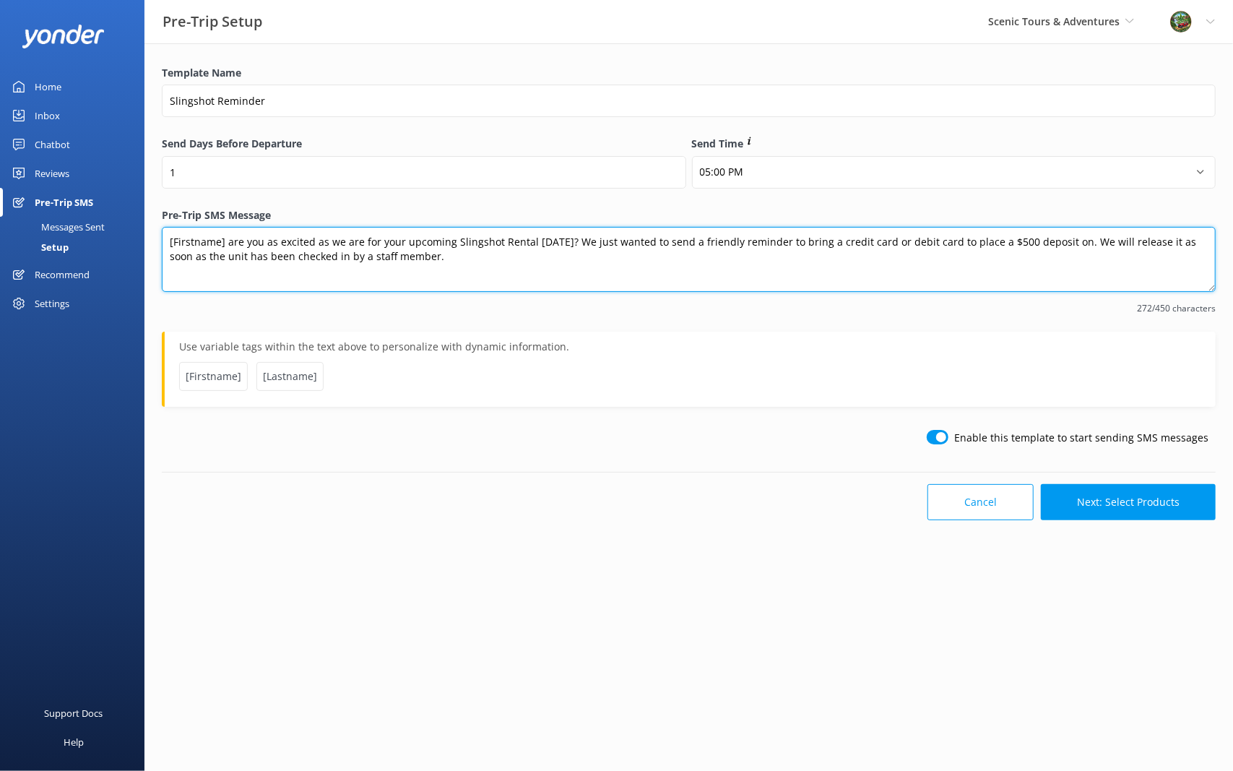
click at [786, 246] on textarea "[Firstname] are you as excited as we are for your upcoming Slingshot Rental [DA…" at bounding box center [689, 259] width 1054 height 65
click at [1079, 244] on textarea "[Firstname] are you as excited as we are for your upcoming Slingshot Rental [DA…" at bounding box center [689, 259] width 1054 height 65
click at [1120, 259] on textarea "[Firstname] are you as excited as we are for your upcoming Slingshot Rental [DA…" at bounding box center [689, 259] width 1054 height 65
type textarea "[Firstname] are you as excited as we are for your upcoming Slingshot Rental [DA…"
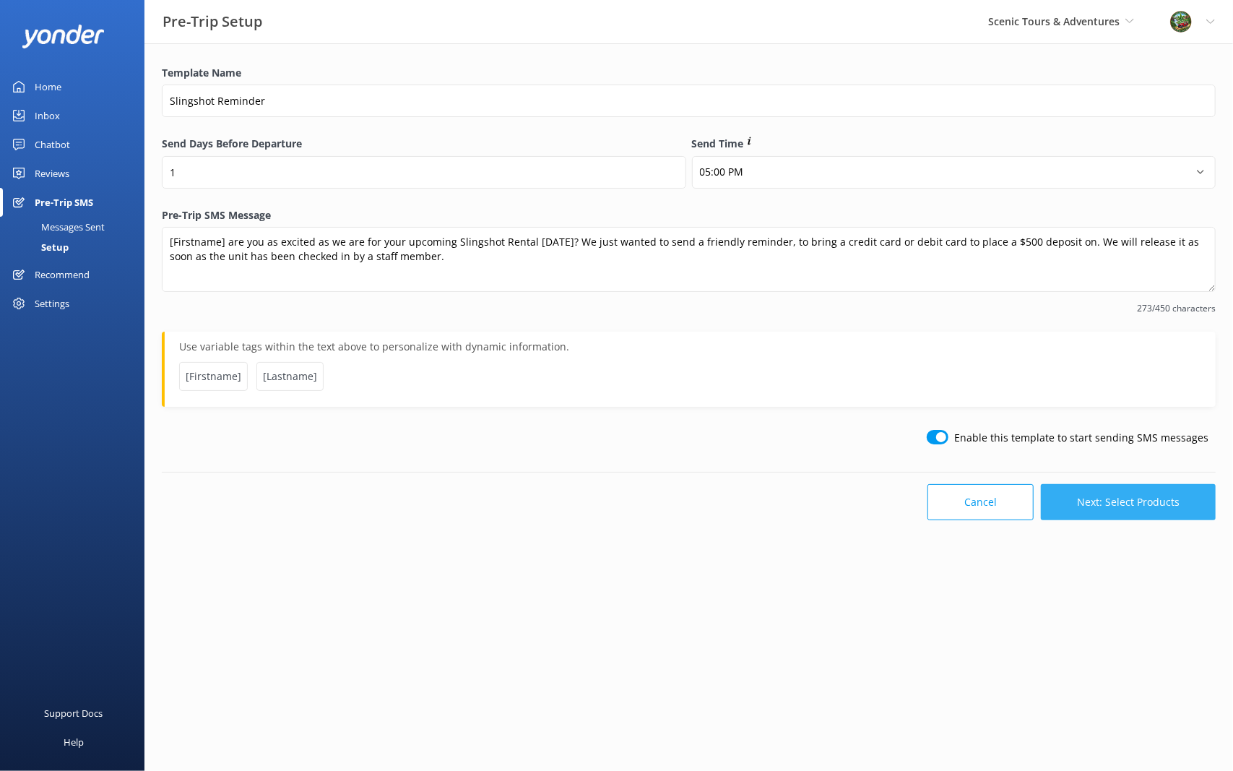
click at [1150, 496] on button "Next: Select Products" at bounding box center [1128, 502] width 175 height 36
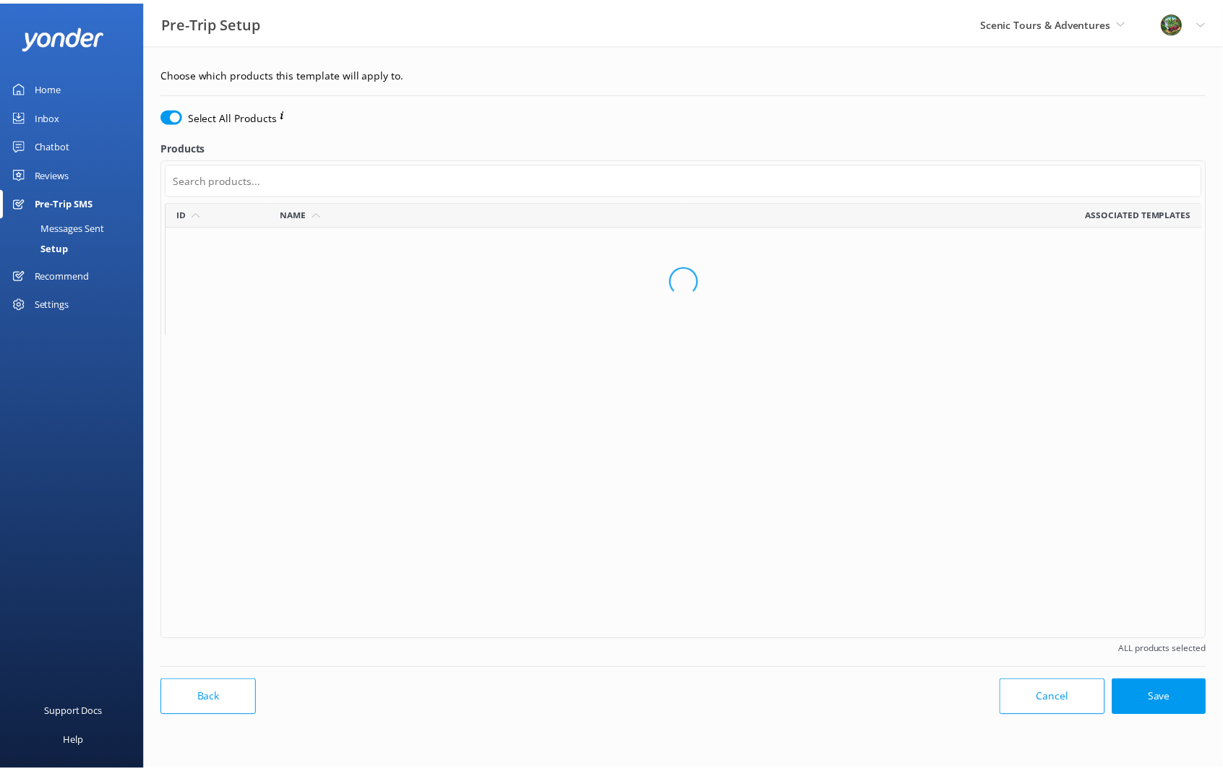
scroll to position [426, 1035]
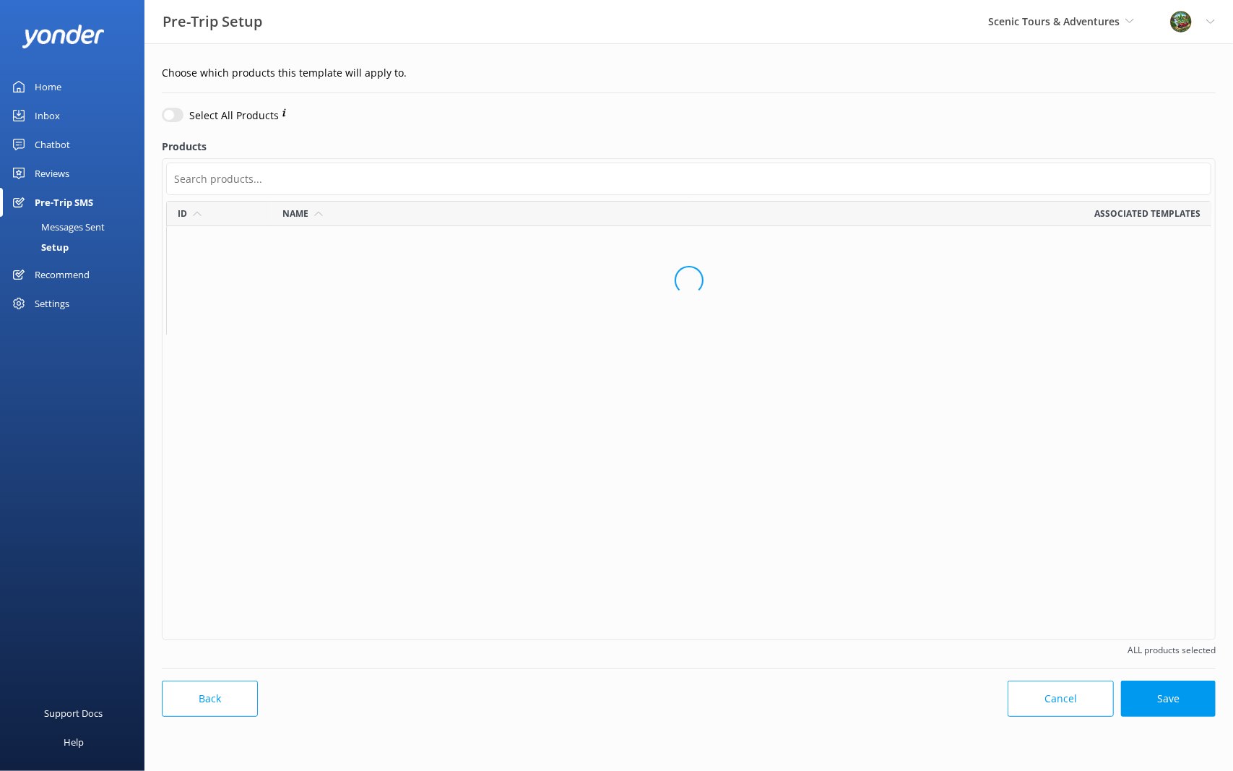
checkbox input "false"
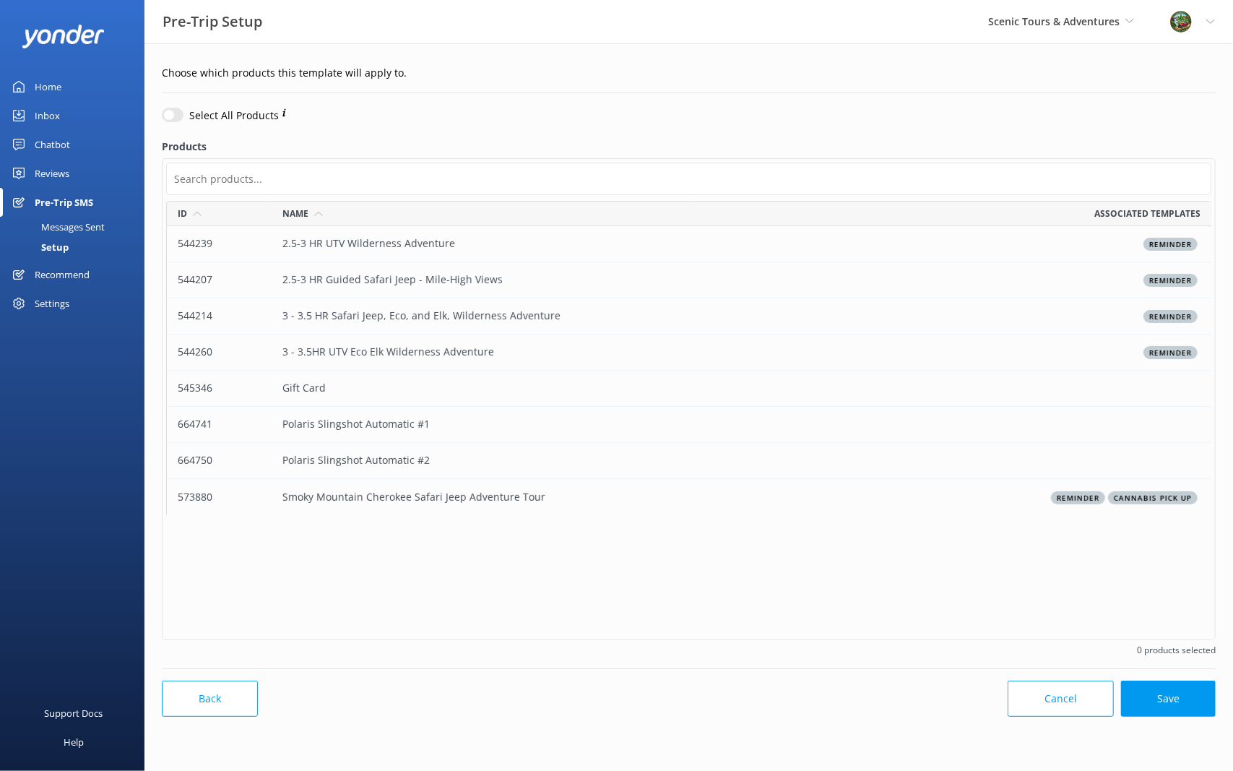
click at [390, 427] on div "Polaris Slingshot Automatic #1" at bounding box center [481, 425] width 418 height 36
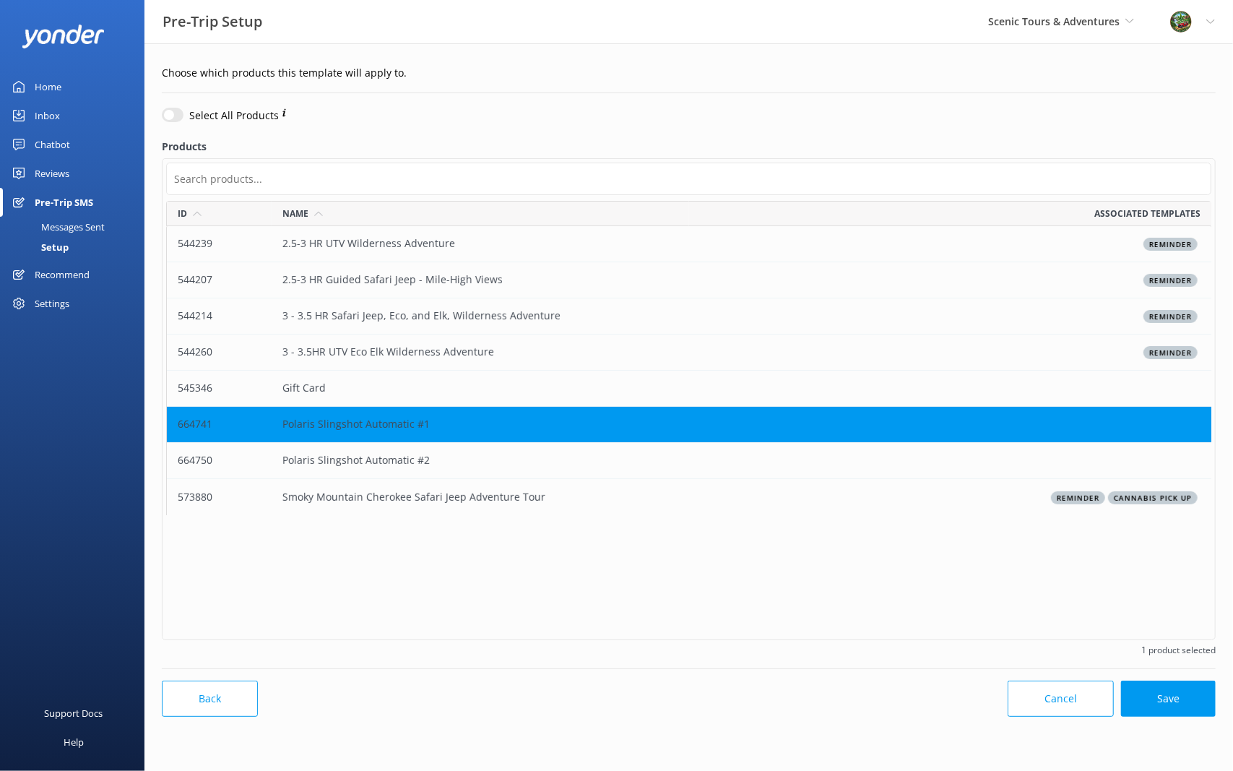
click at [400, 453] on div "Polaris Slingshot Automatic #2" at bounding box center [481, 461] width 418 height 36
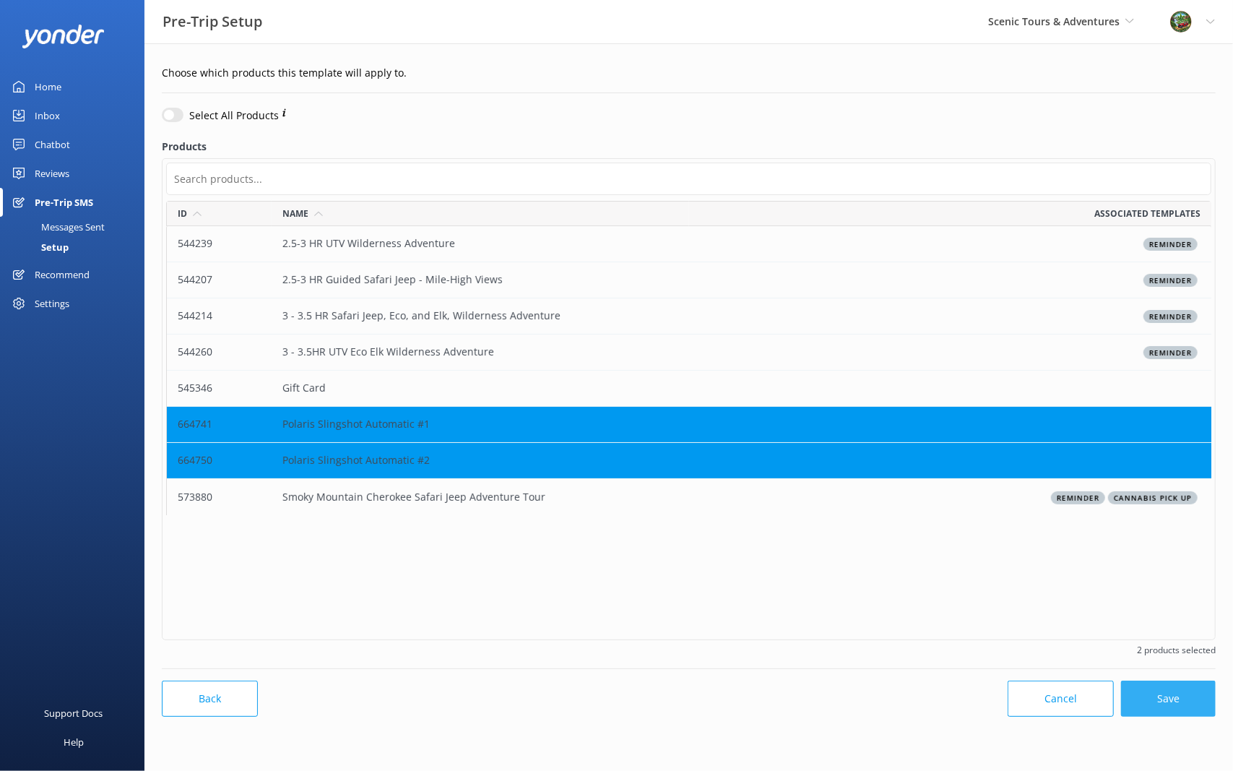
click at [1181, 648] on button "Save" at bounding box center [1168, 699] width 95 height 36
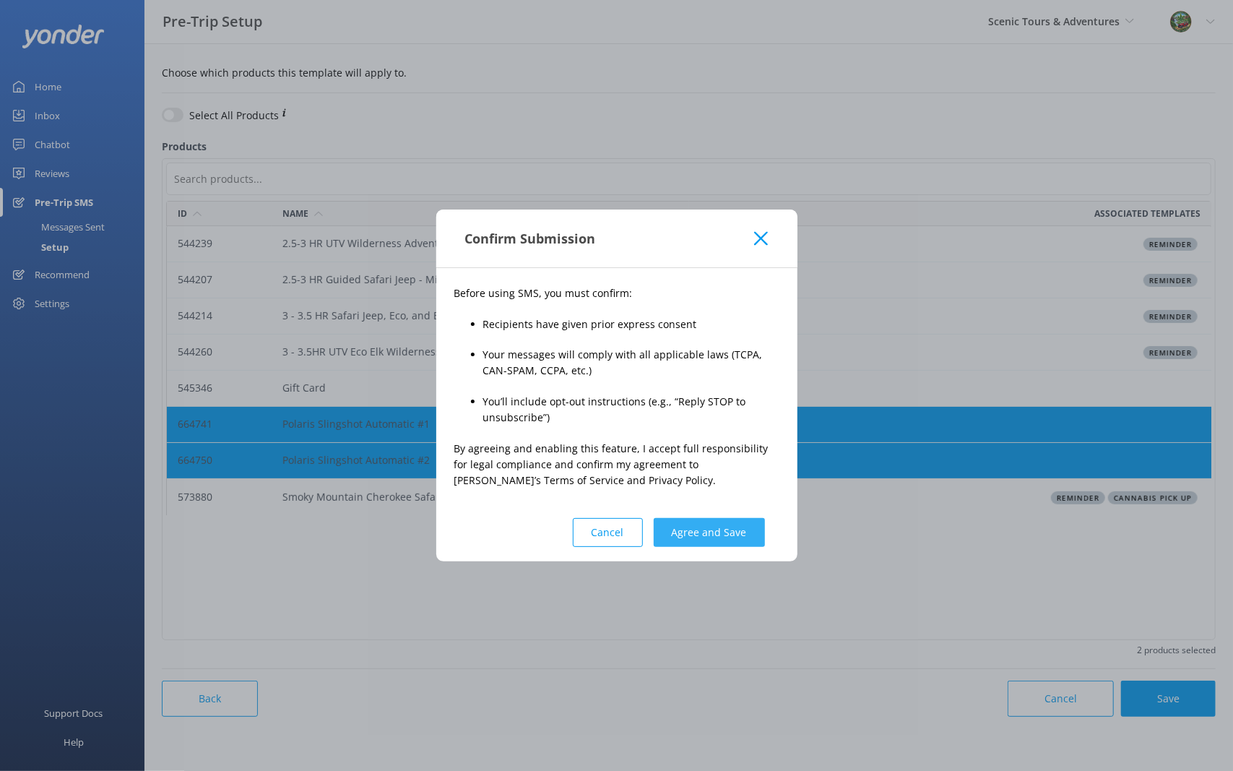
click at [714, 535] on button "Agree and Save" at bounding box center [709, 532] width 111 height 29
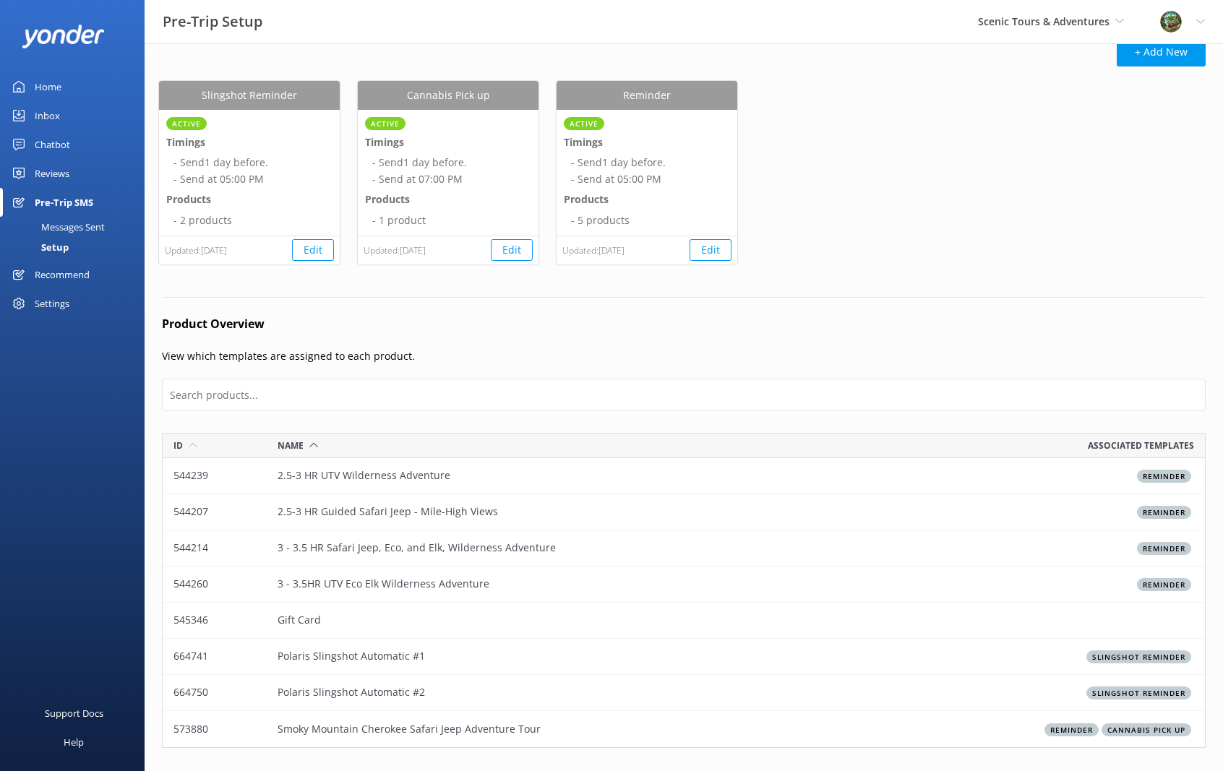
scroll to position [85, 0]
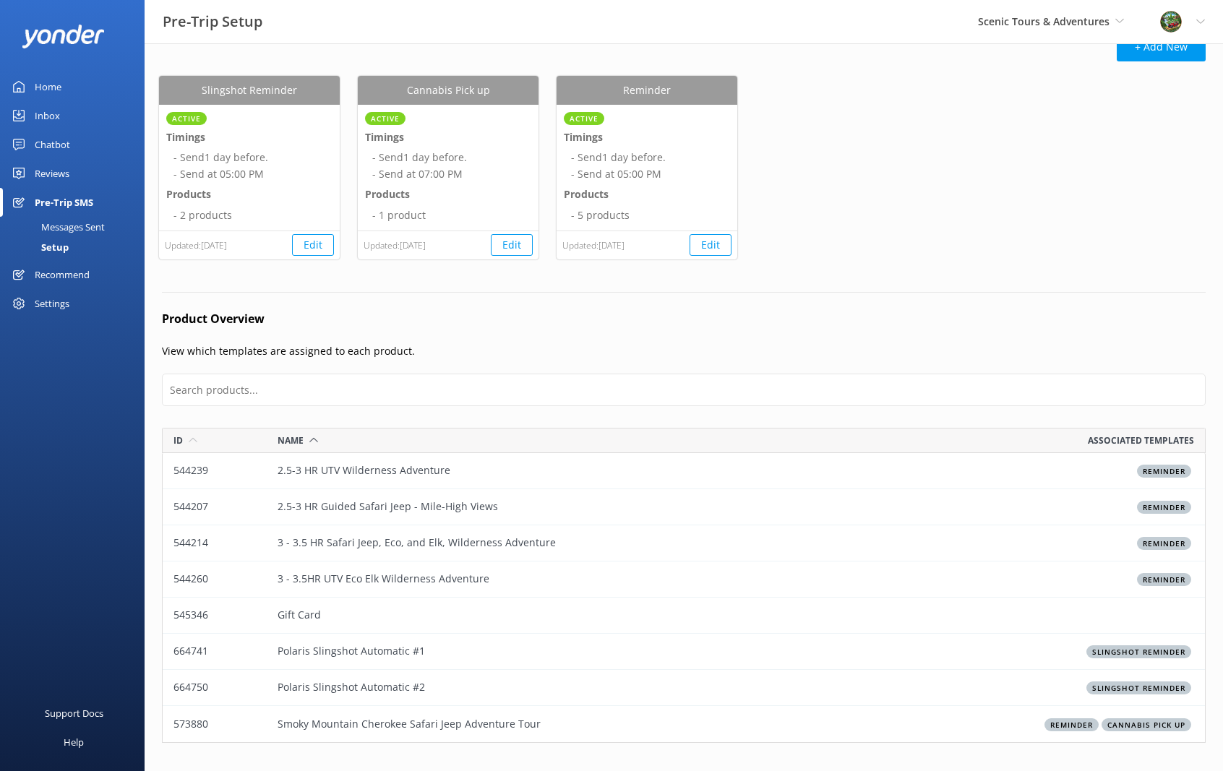
drag, startPoint x: 615, startPoint y: 428, endPoint x: 1033, endPoint y: 238, distance: 458.5
click at [1033, 238] on div "Slingshot Reminder Active Timings - Send 1 day before. - Send at 05:00 PM Produ…" at bounding box center [683, 177] width 1049 height 202
click at [717, 241] on button "Edit" at bounding box center [710, 245] width 42 height 22
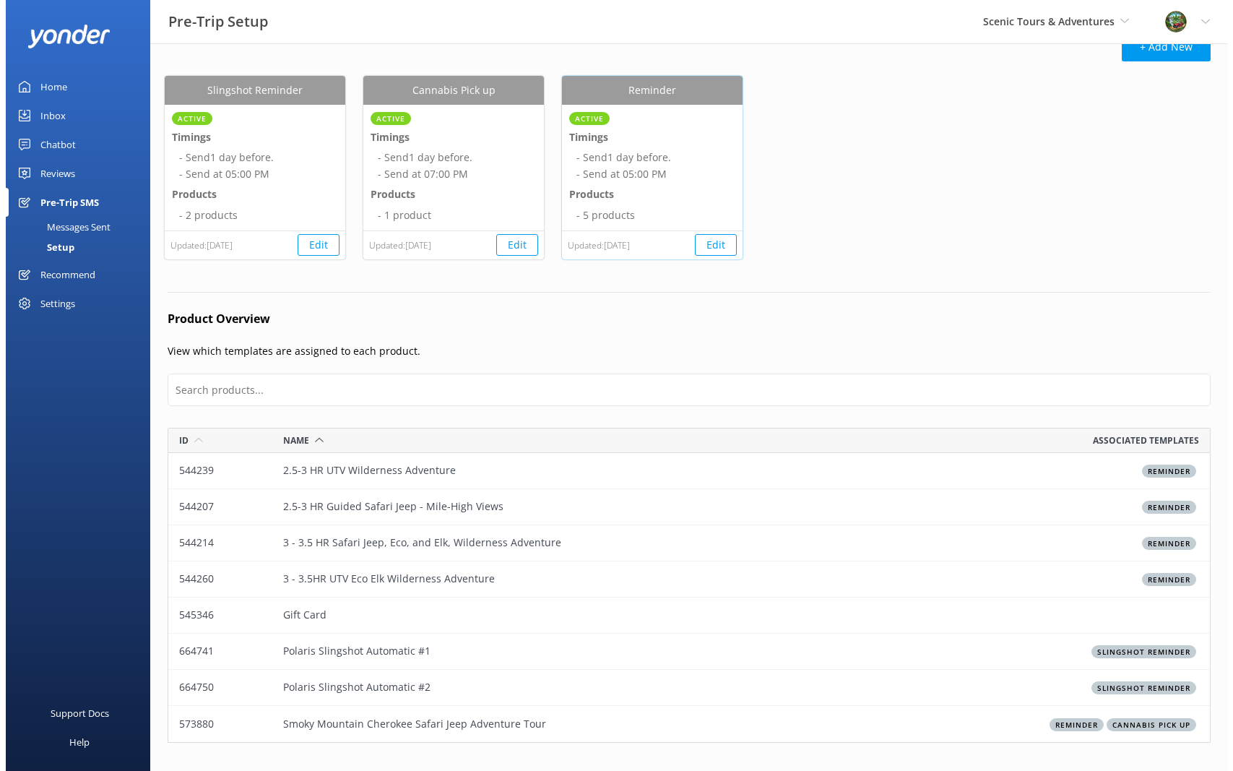
scroll to position [0, 0]
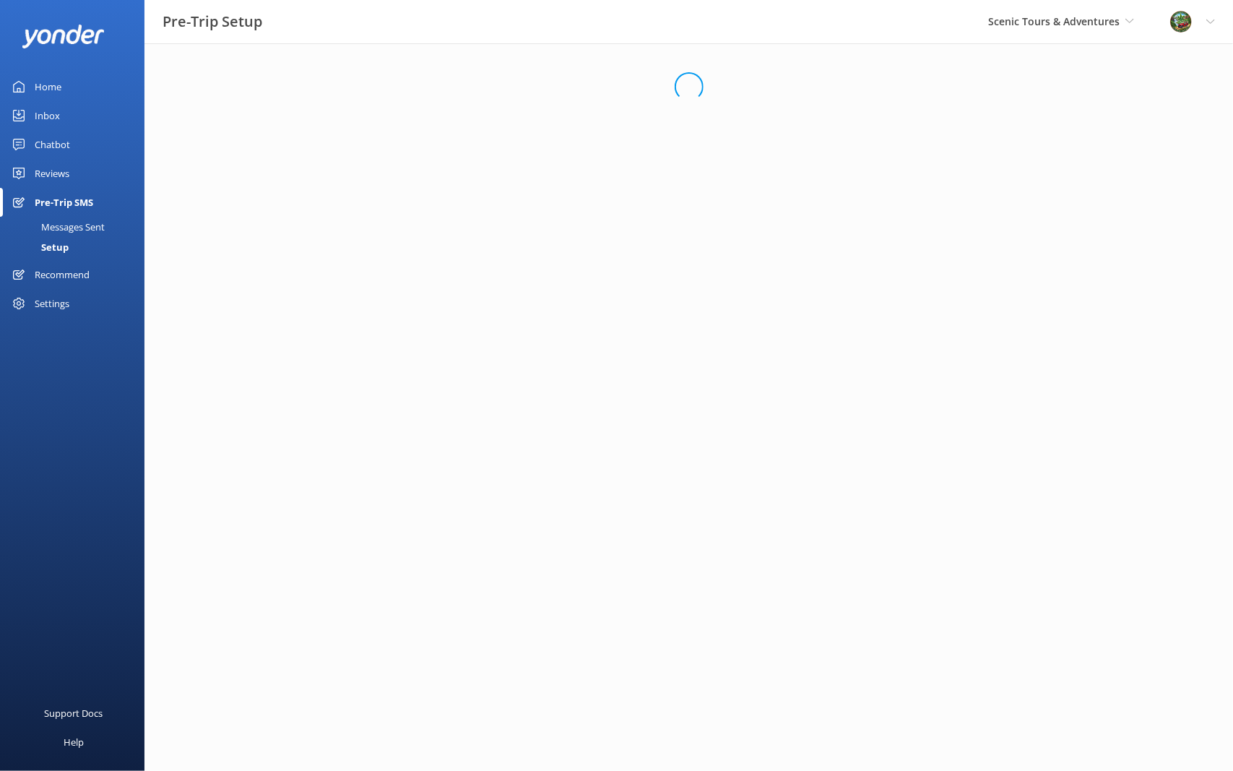
select select "17:00"
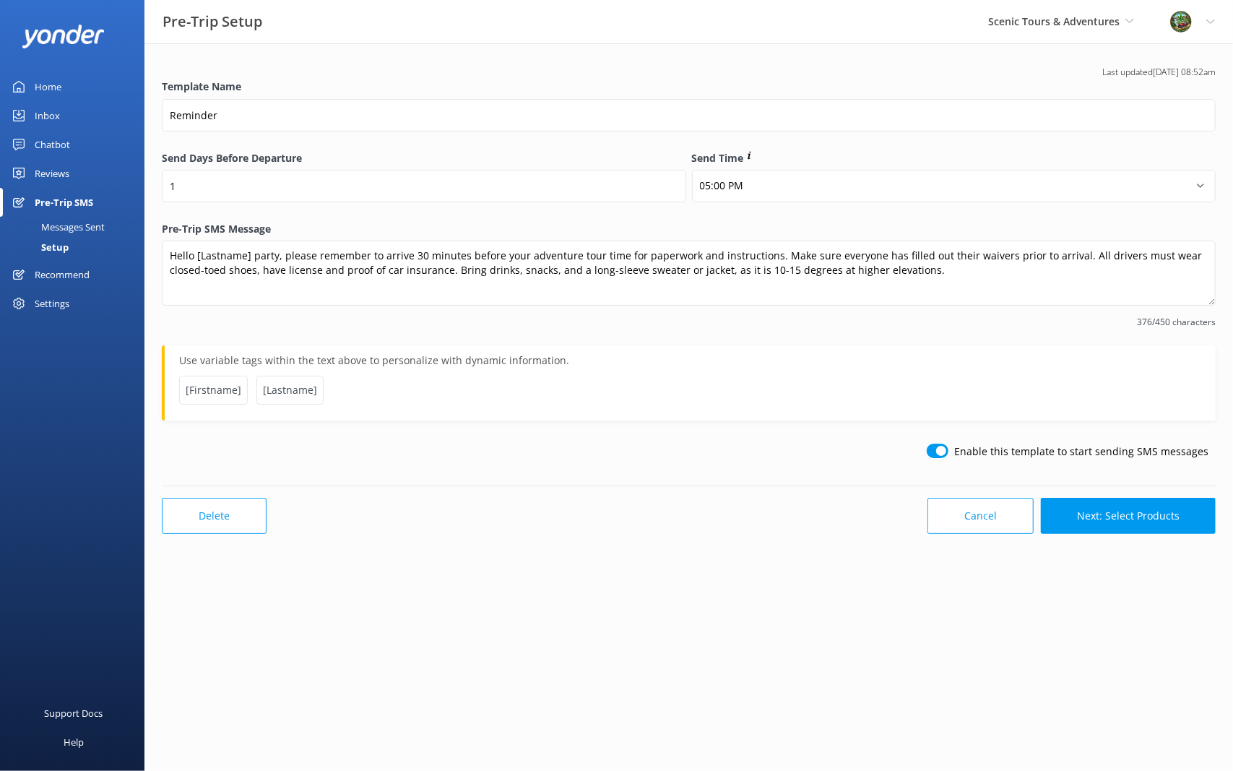
click at [51, 81] on div "Home" at bounding box center [48, 86] width 27 height 29
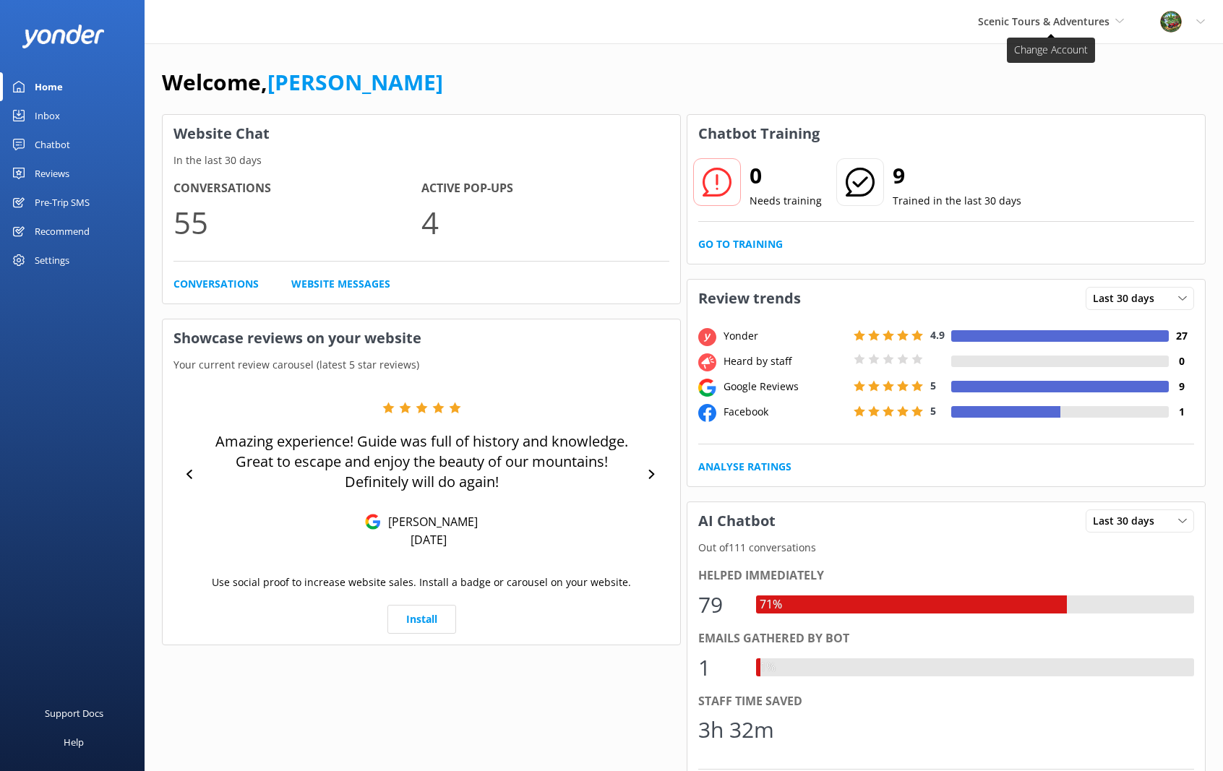
click at [1093, 17] on span "Scenic Tours & Adventures" at bounding box center [1044, 21] width 132 height 14
click at [1020, 94] on link "Cherokee Cannabis Tours" at bounding box center [1032, 95] width 145 height 35
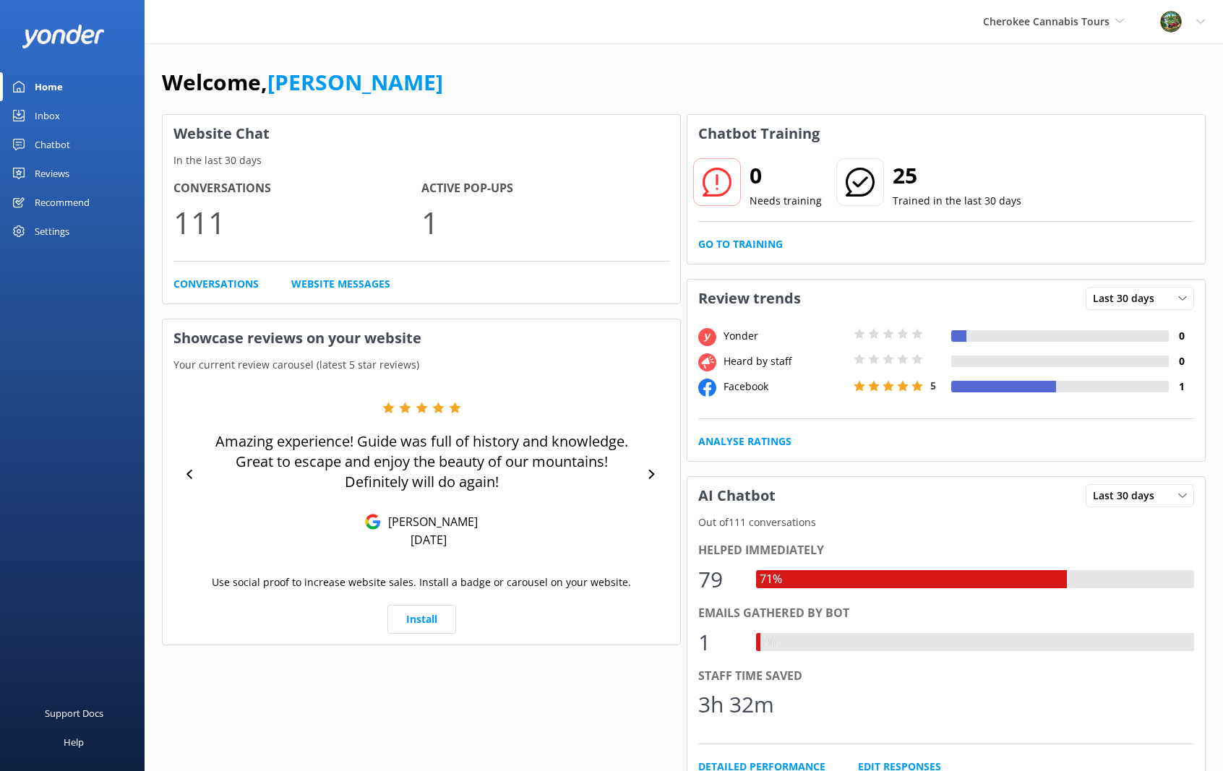
click at [73, 205] on div "Recommend" at bounding box center [62, 202] width 55 height 29
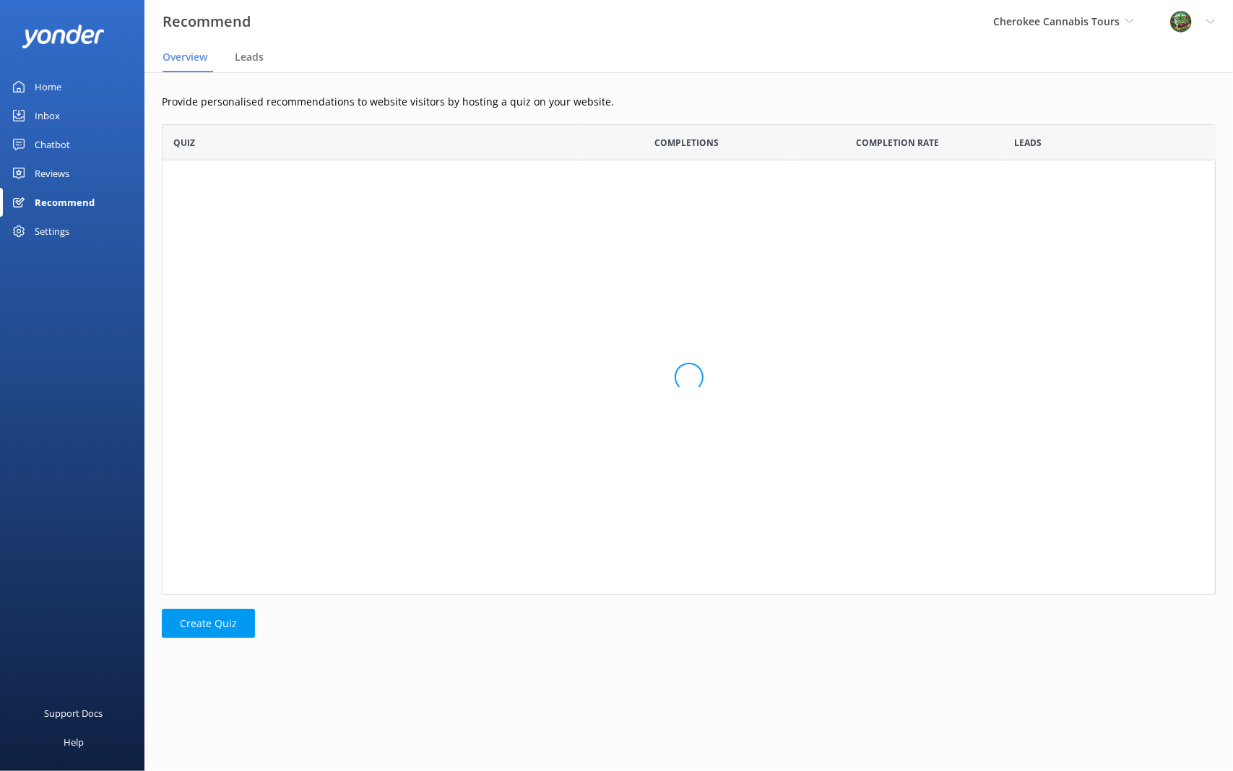
scroll to position [459, 1043]
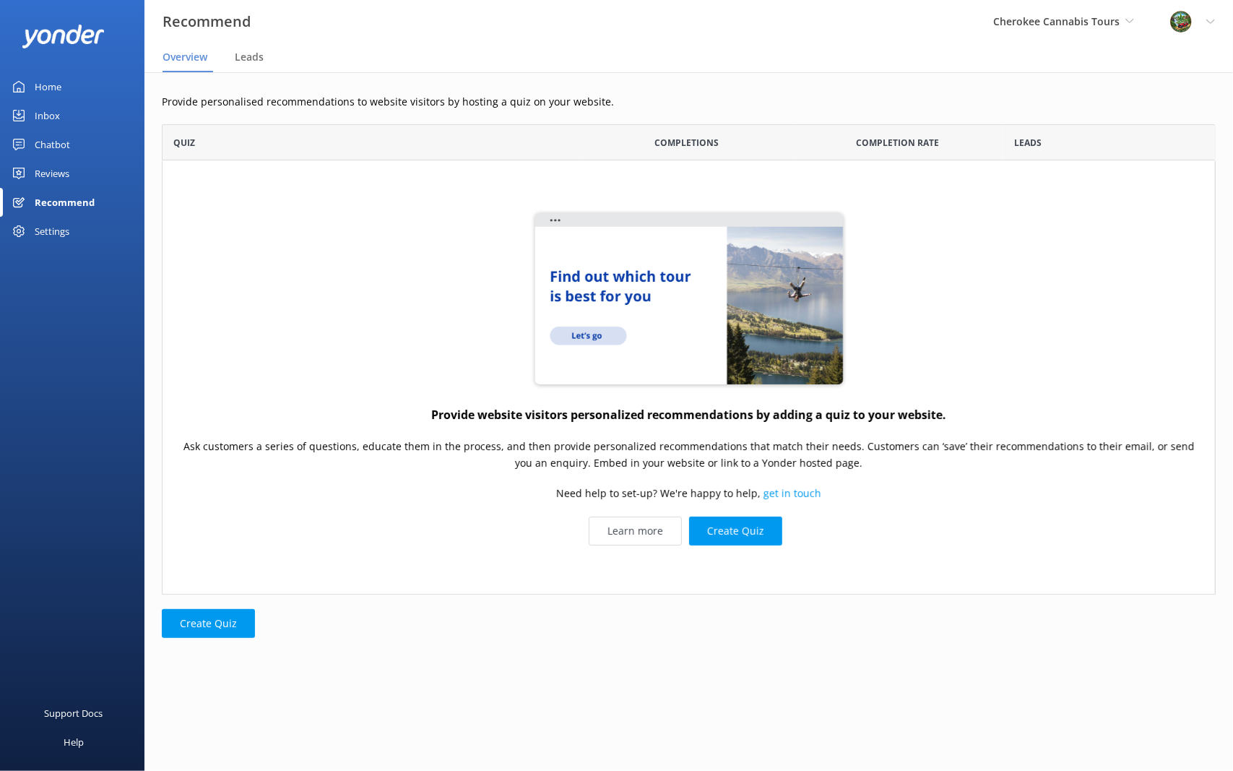
click at [38, 170] on div "Reviews" at bounding box center [52, 173] width 35 height 29
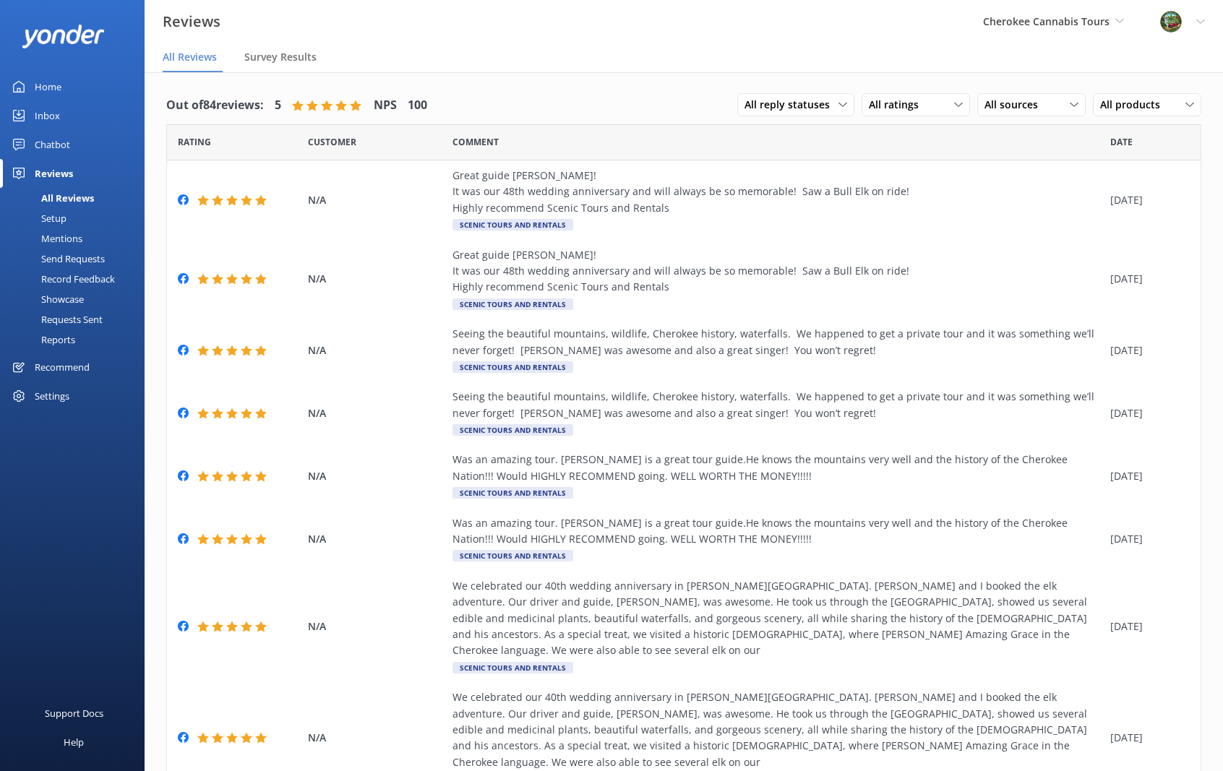
click at [64, 209] on div "Setup" at bounding box center [38, 218] width 58 height 20
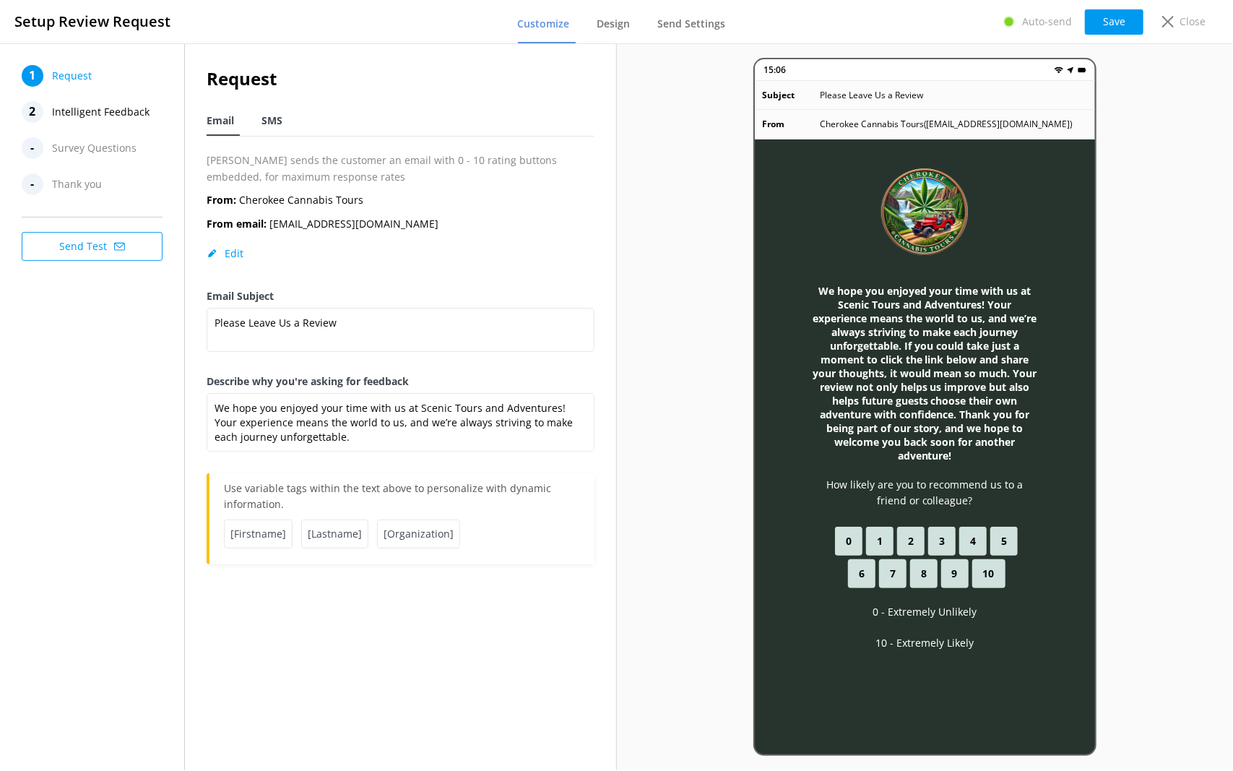
click at [277, 121] on span "SMS" at bounding box center [272, 120] width 21 height 14
type textarea "Hi [Firstname], thanks for visiting us at [Organization]. Just a quick follow u…"
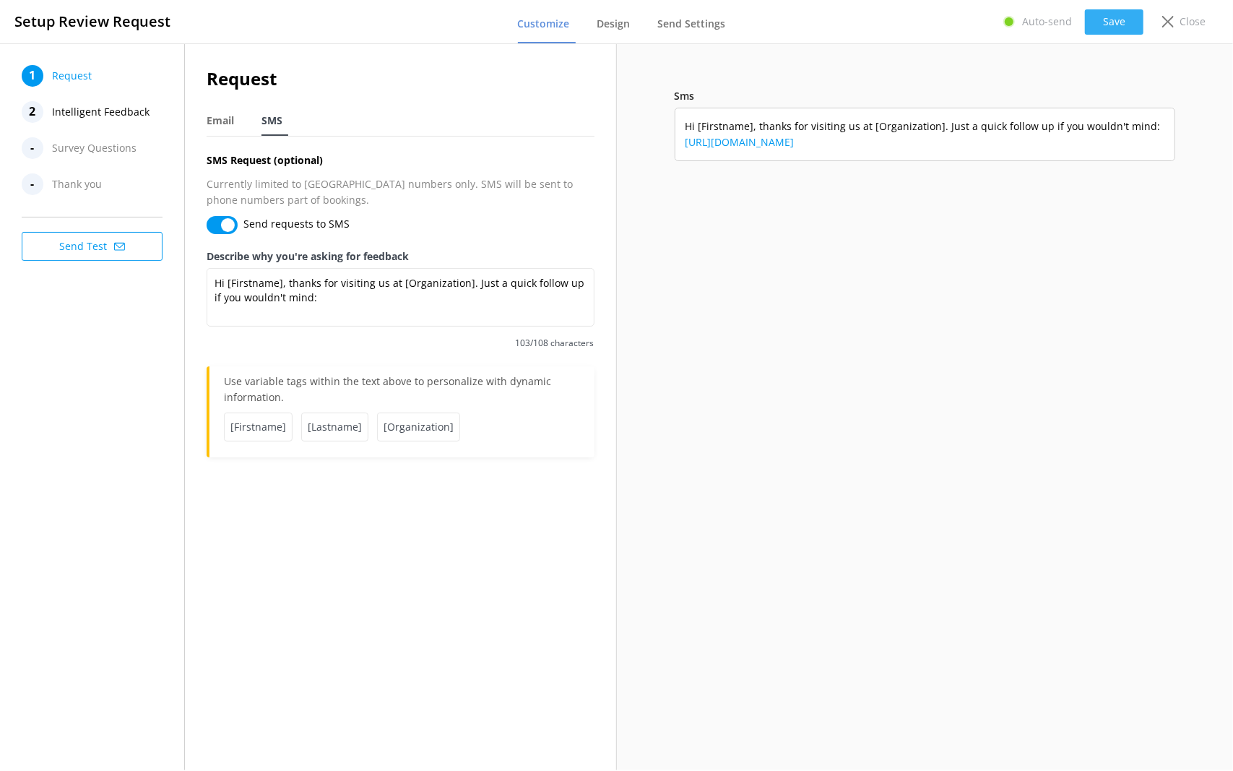
click at [1115, 18] on button "Save" at bounding box center [1114, 21] width 59 height 25
click at [1108, 22] on button "Save" at bounding box center [1114, 21] width 59 height 25
click at [71, 145] on span "Survey Questions" at bounding box center [94, 148] width 85 height 22
click at [33, 155] on div "-" at bounding box center [33, 148] width 22 height 22
click at [103, 163] on nav "1 Request 2 Intelligent Feedback - Survey Questions - Thank you" at bounding box center [94, 130] width 145 height 130
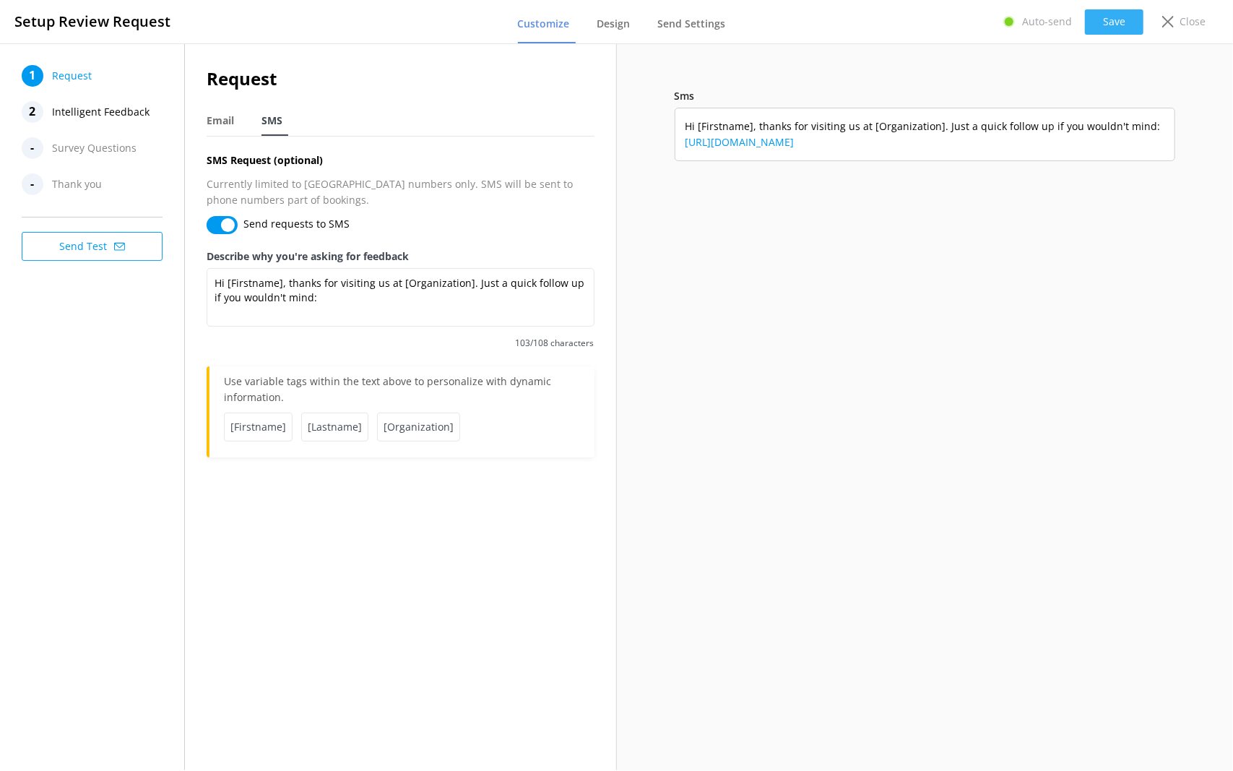
click at [1108, 14] on button "Save" at bounding box center [1114, 21] width 59 height 25
click at [1173, 19] on icon at bounding box center [1169, 22] width 12 height 12
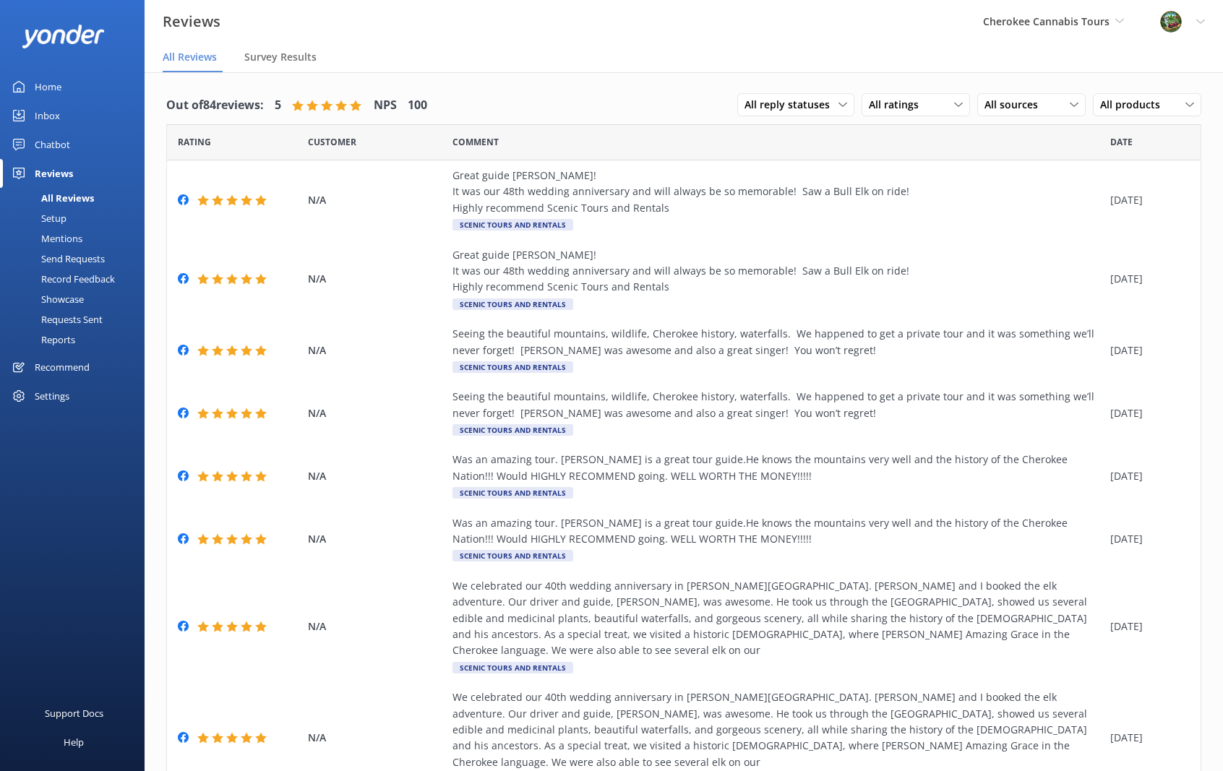
click at [59, 138] on div "Chatbot" at bounding box center [52, 144] width 35 height 29
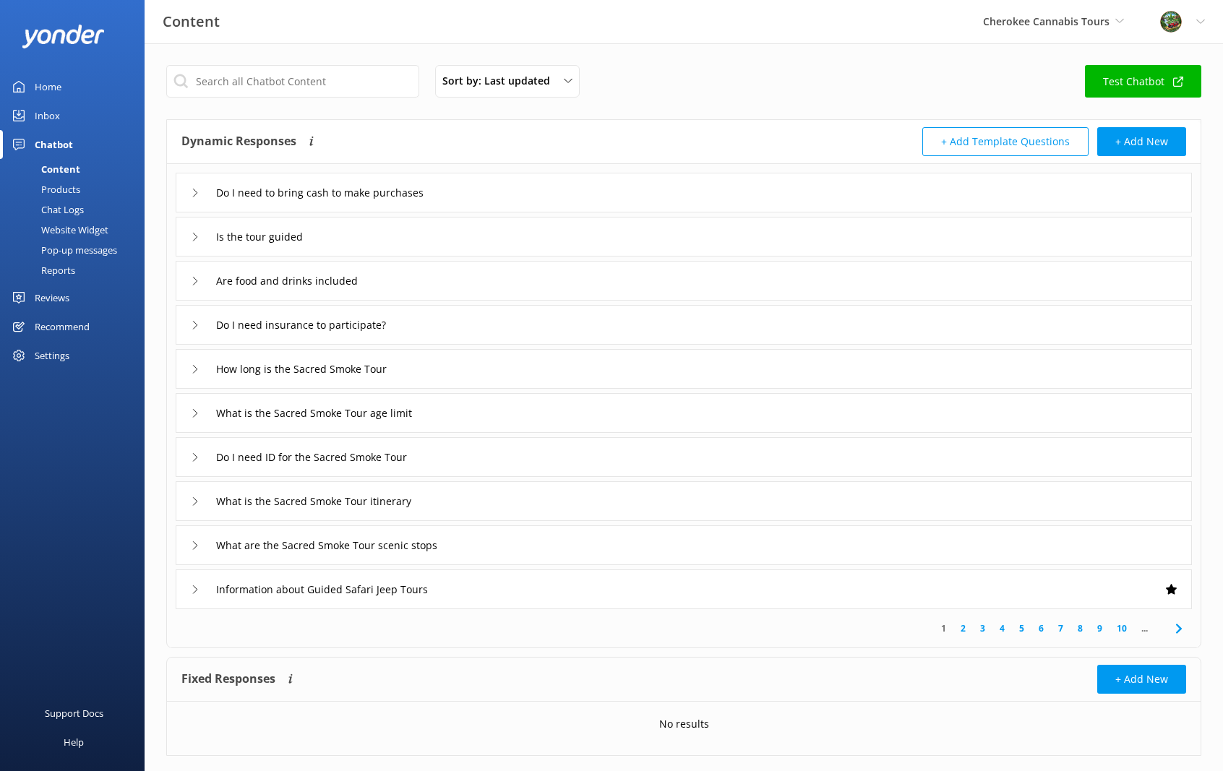
click at [85, 232] on div "Website Widget" at bounding box center [59, 230] width 100 height 20
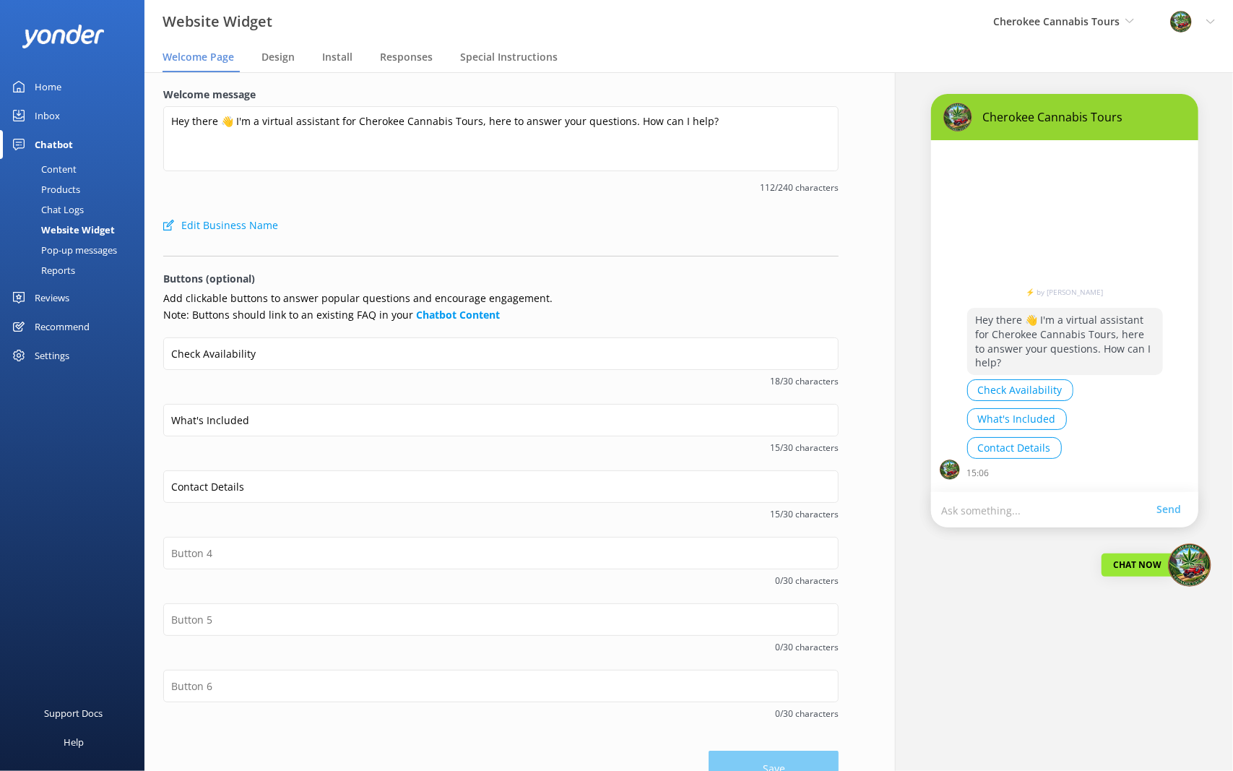
scroll to position [29, 0]
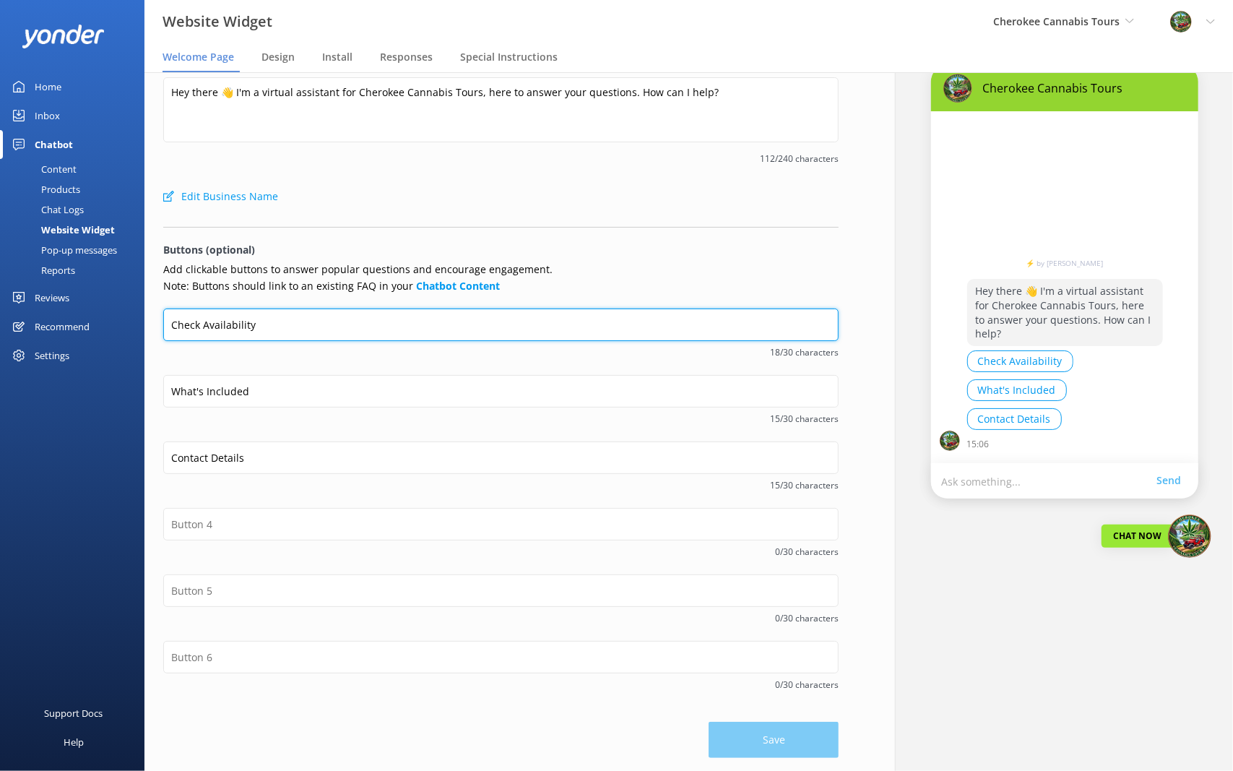
click at [334, 327] on input "Check Availability" at bounding box center [501, 325] width 676 height 33
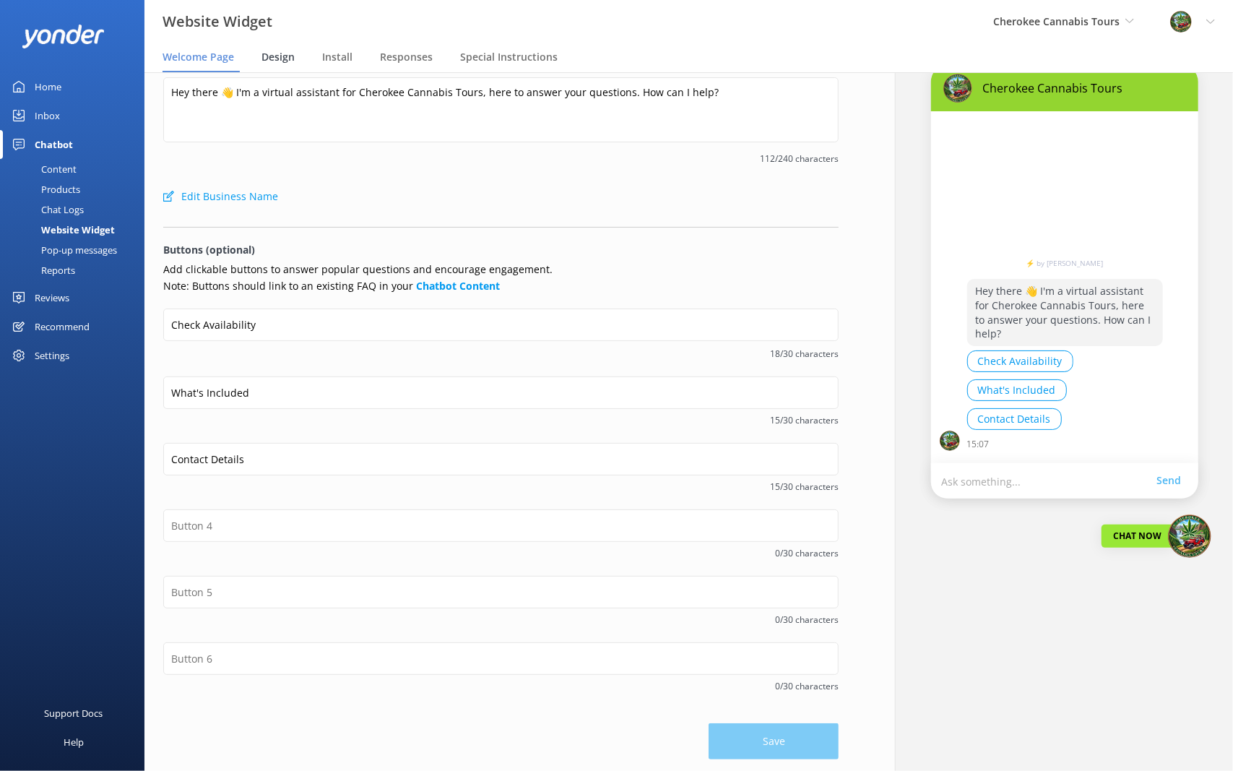
click at [288, 62] on span "Design" at bounding box center [278, 57] width 33 height 14
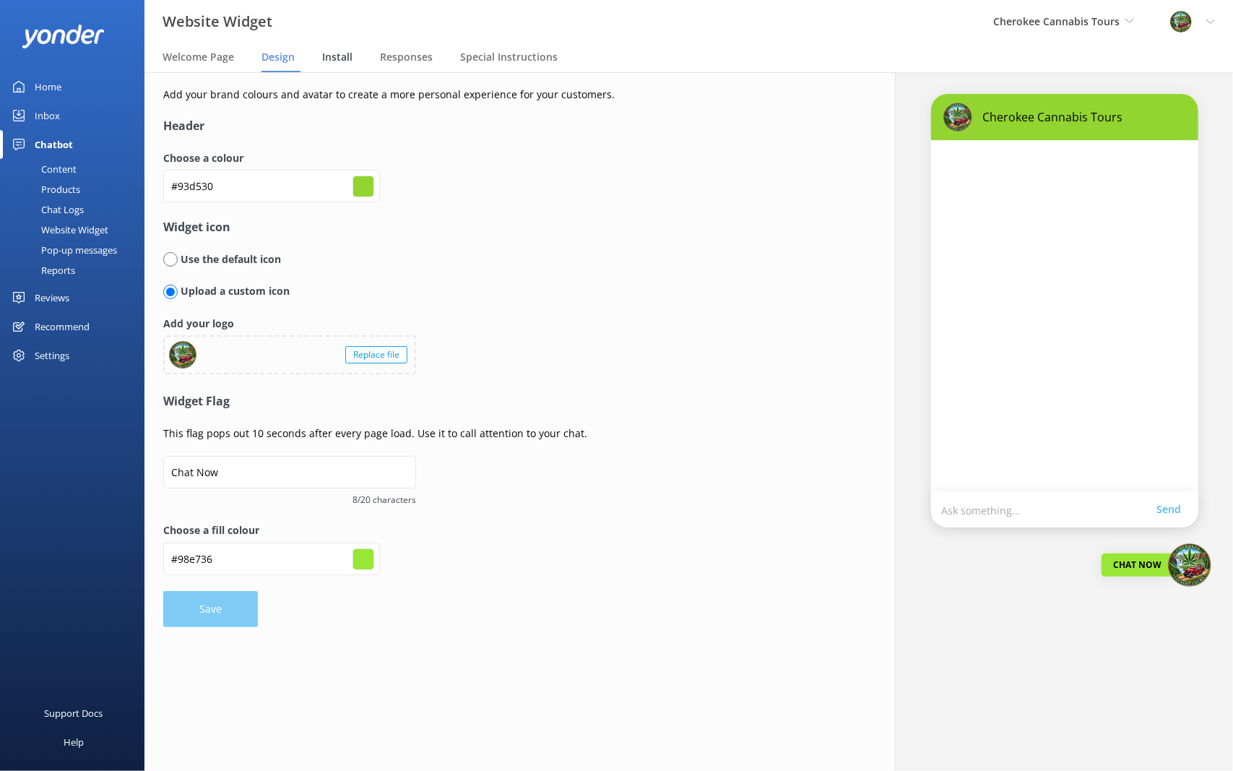
click at [345, 52] on span "Install" at bounding box center [337, 57] width 30 height 14
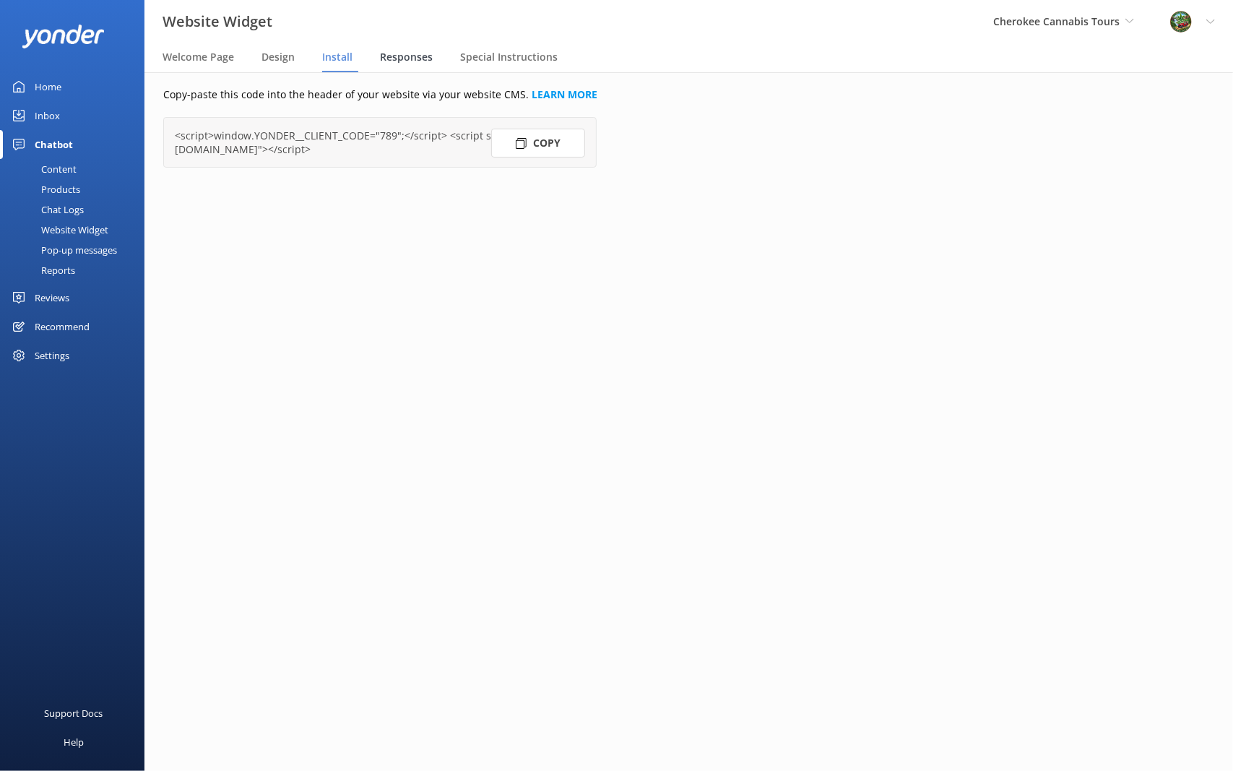
click at [402, 57] on span "Responses" at bounding box center [406, 57] width 53 height 14
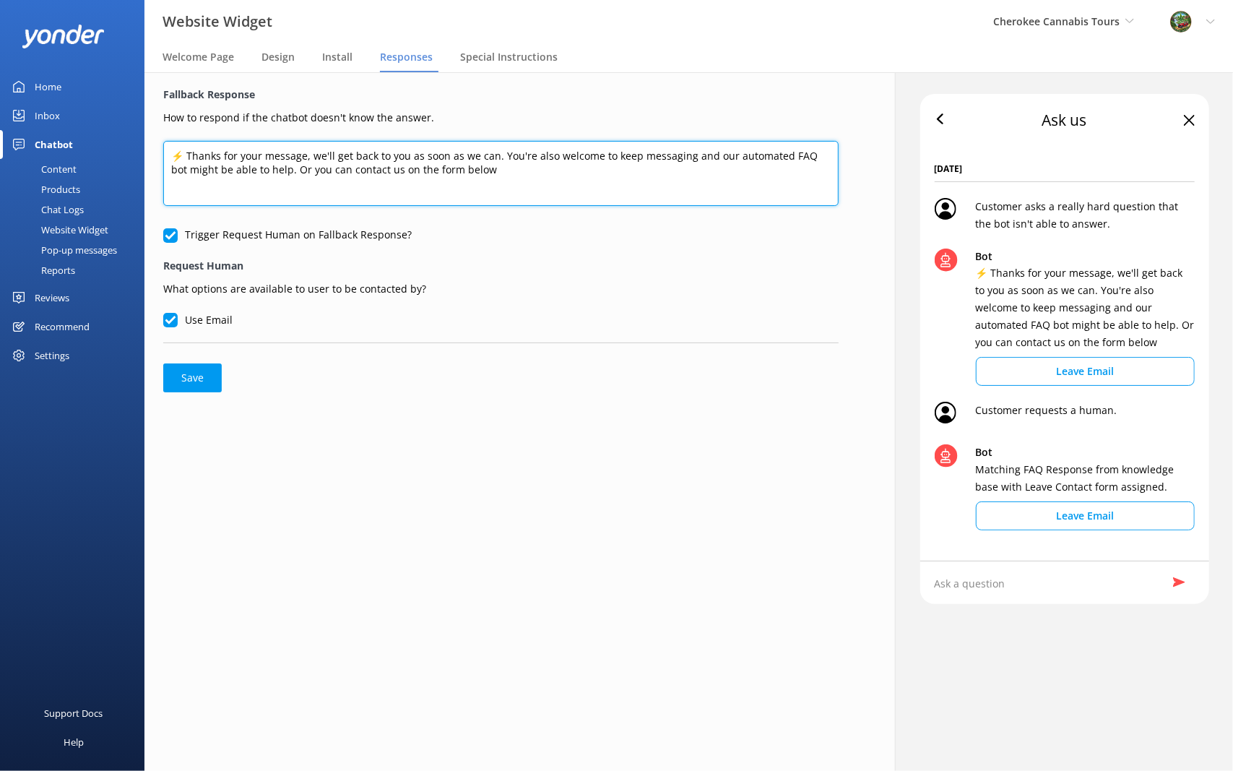
click at [482, 168] on textarea "⚡ Thanks for your message, we'll get back to you as soon as we can. You're also…" at bounding box center [501, 173] width 676 height 65
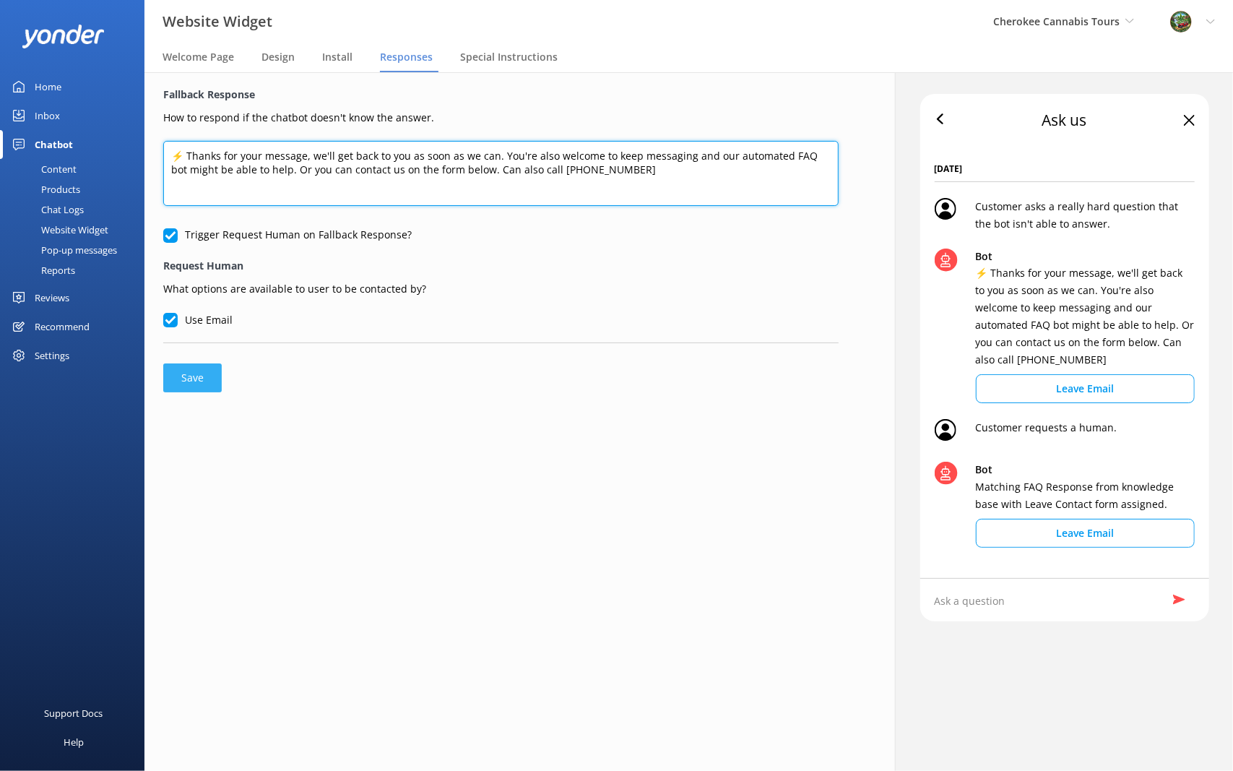
type textarea "⚡ Thanks for your message, we'll get back to you as soon as we can. You're also…"
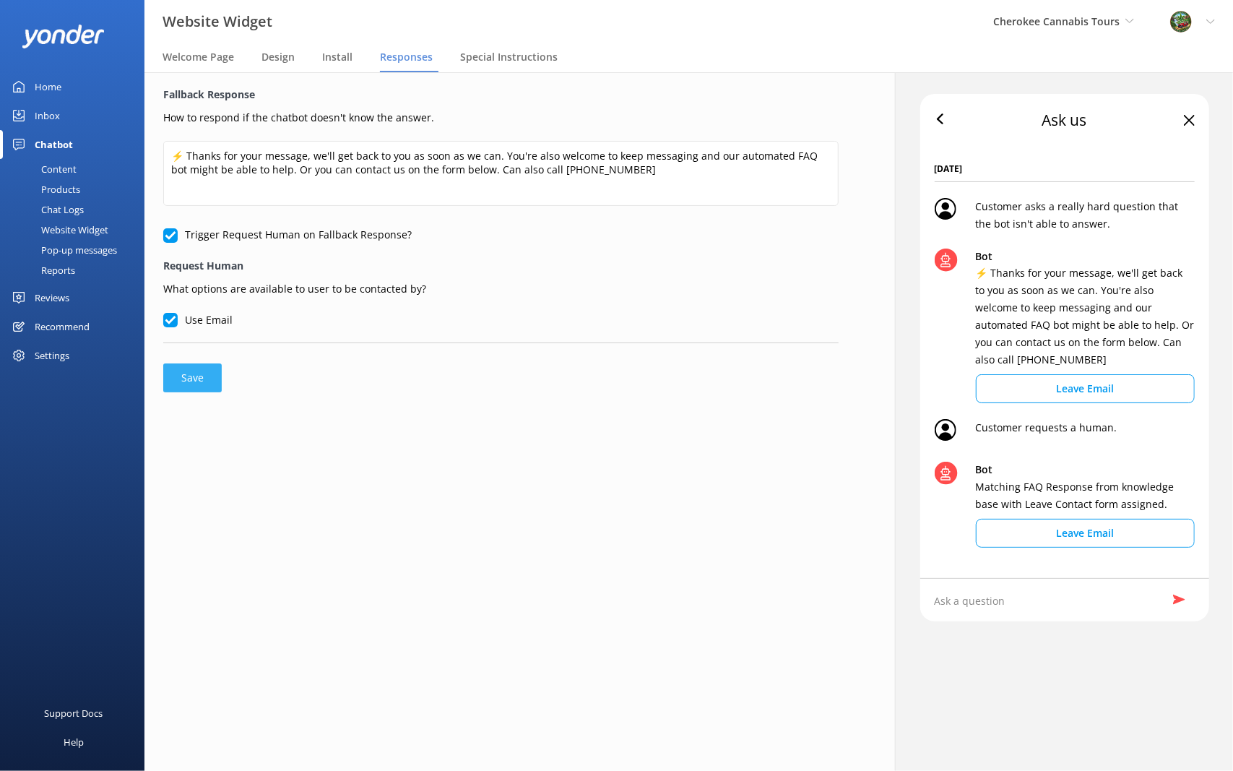
click at [210, 376] on button "Save" at bounding box center [192, 377] width 59 height 29
click at [209, 378] on button "Save" at bounding box center [192, 377] width 59 height 29
click at [500, 58] on span "Special Instructions" at bounding box center [509, 57] width 98 height 14
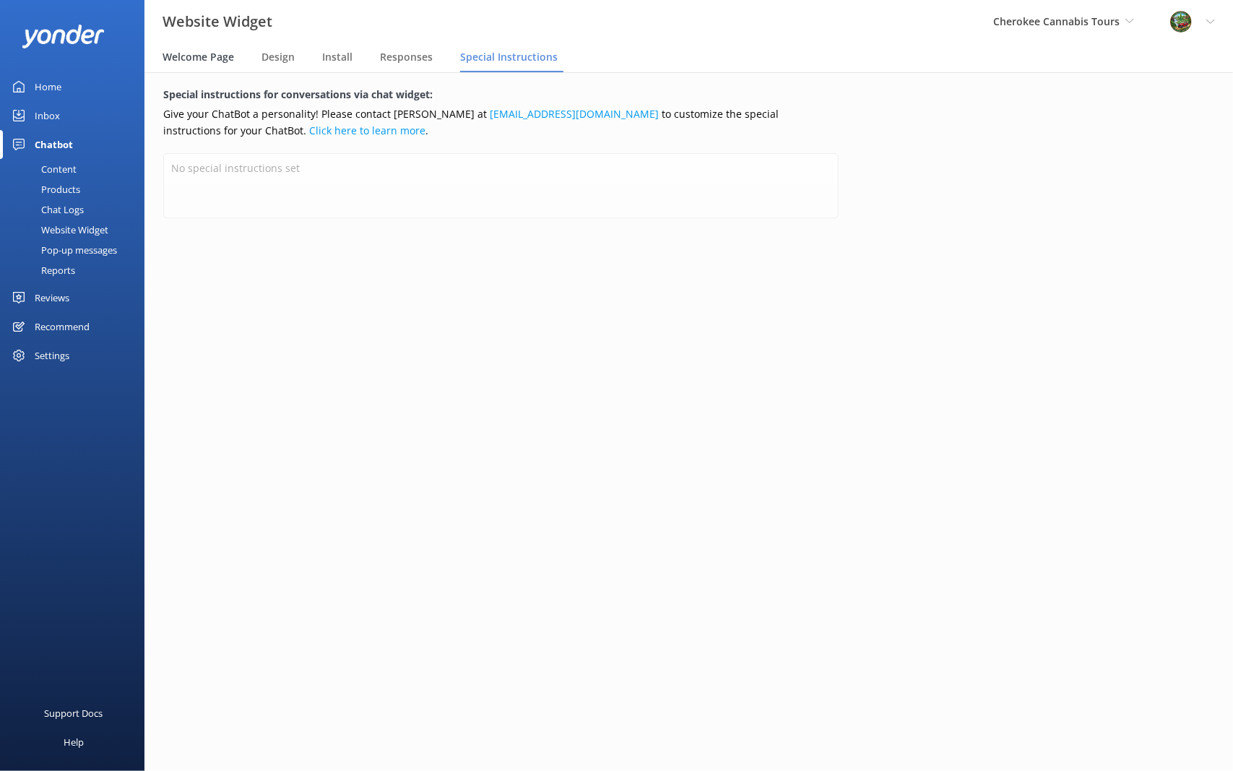
click at [184, 57] on span "Welcome Page" at bounding box center [199, 57] width 72 height 14
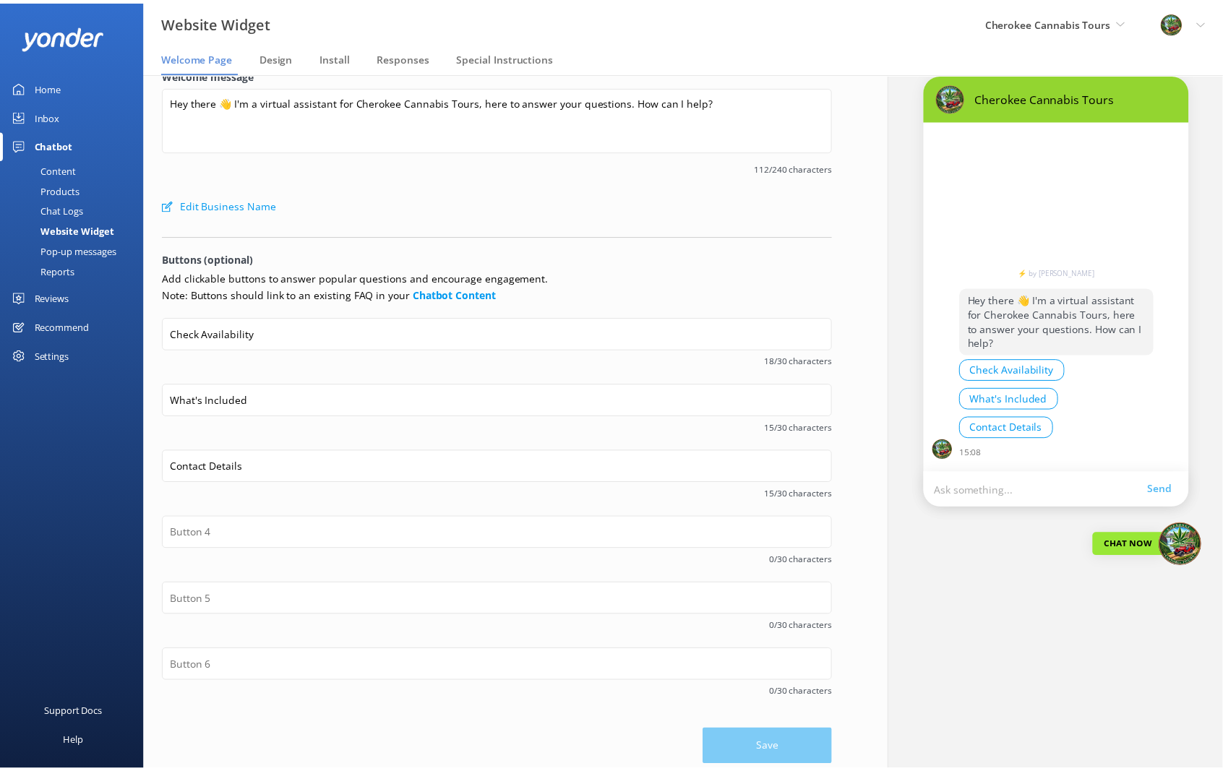
scroll to position [29, 0]
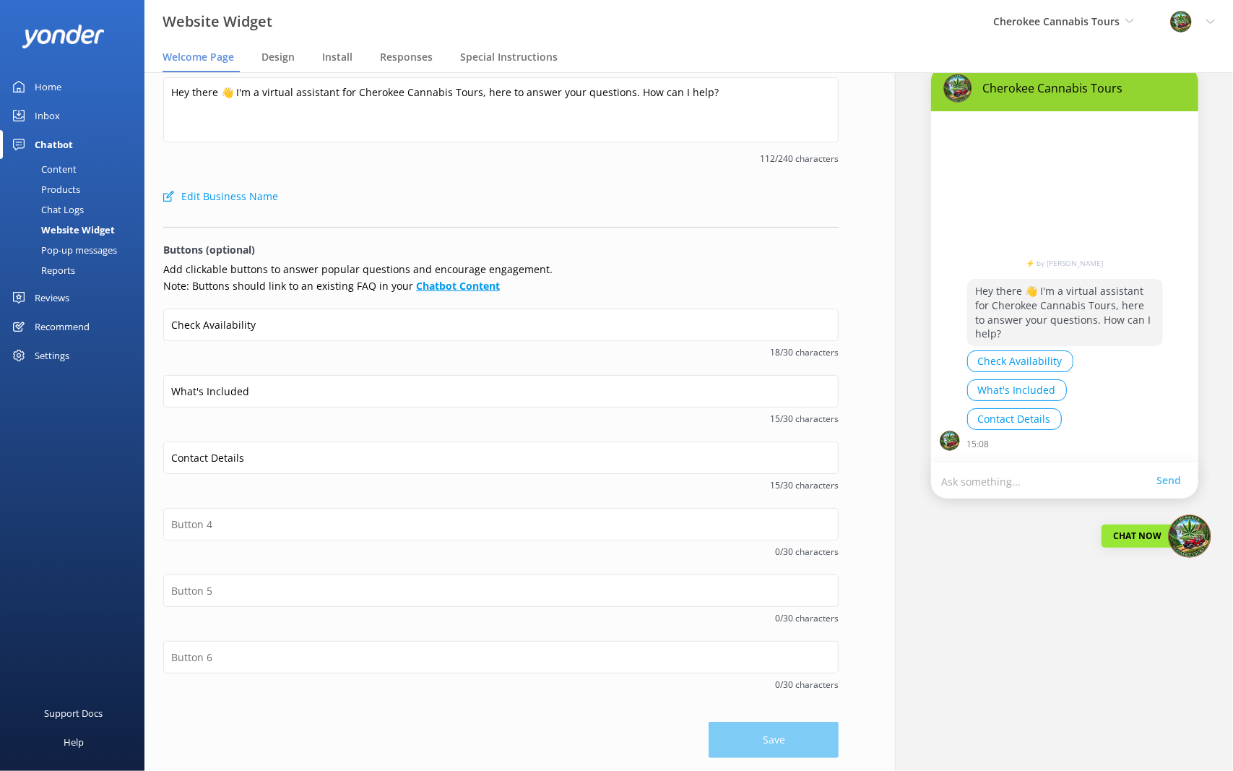
click at [476, 288] on b "Chatbot Content" at bounding box center [458, 286] width 84 height 14
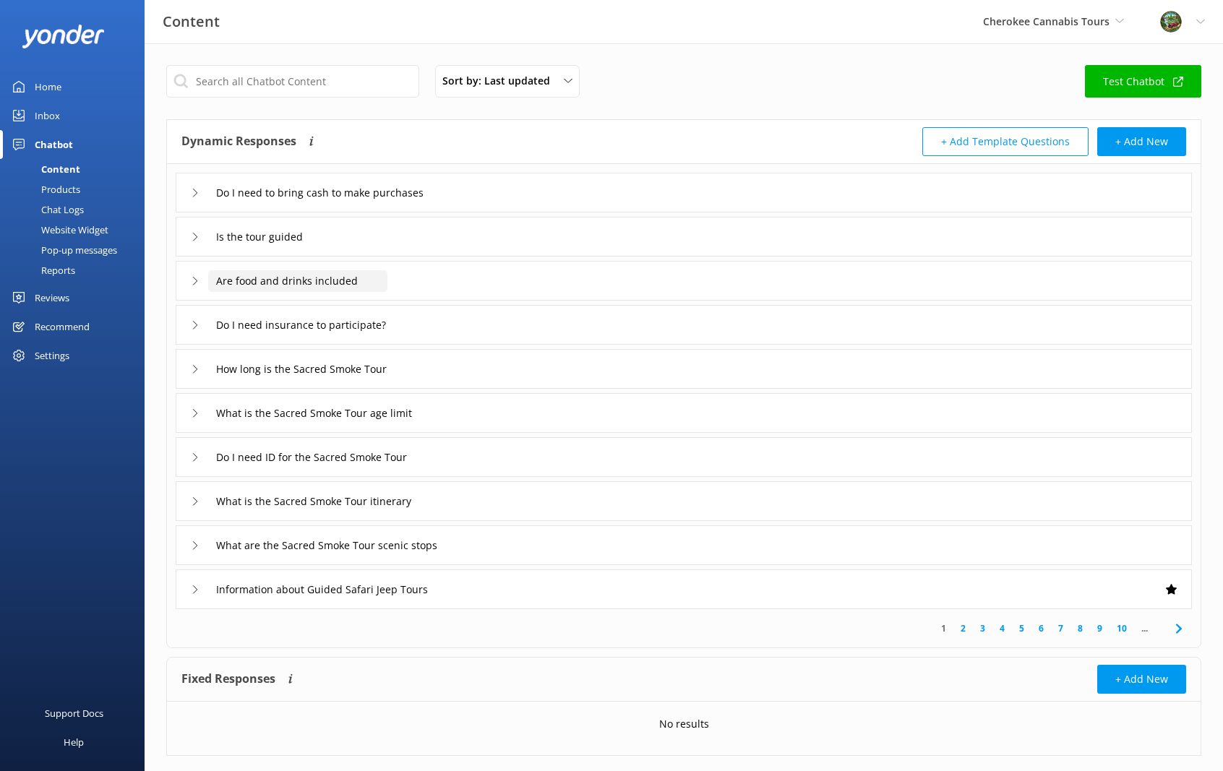
click at [345, 282] on input "Are food and drinks included" at bounding box center [297, 281] width 179 height 22
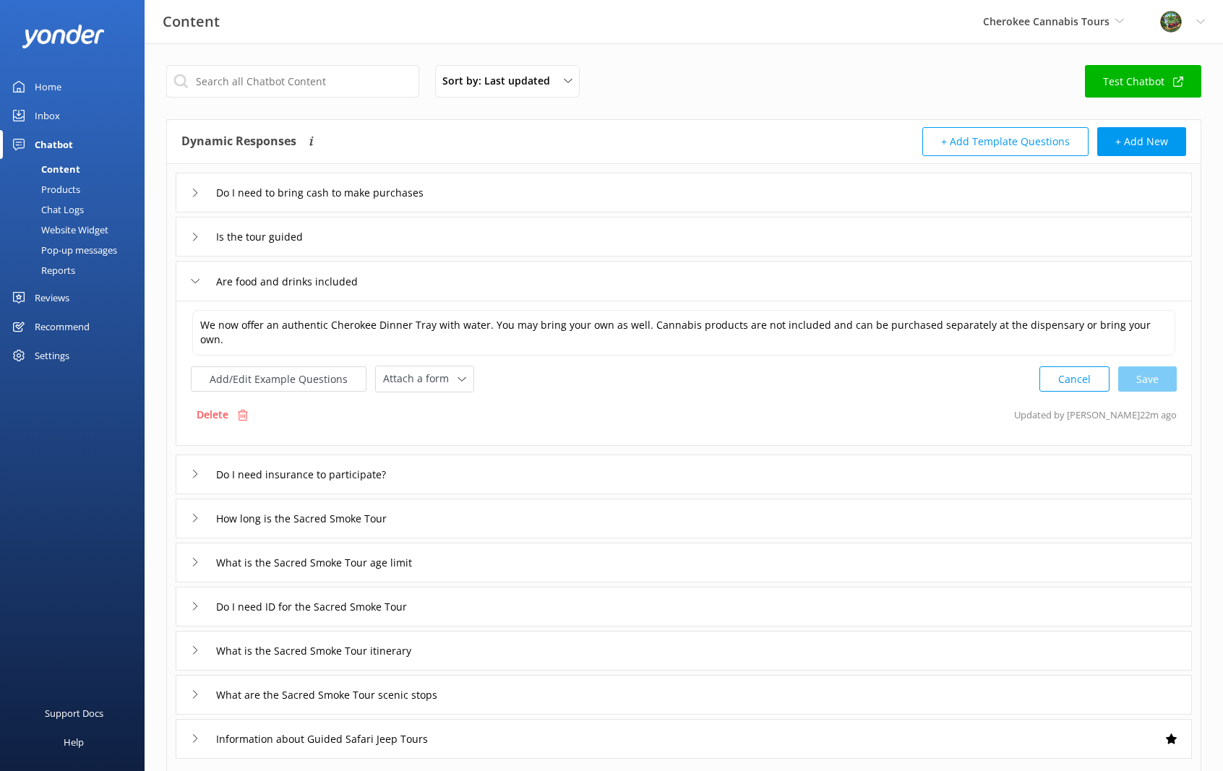
click at [194, 196] on icon at bounding box center [195, 193] width 9 height 9
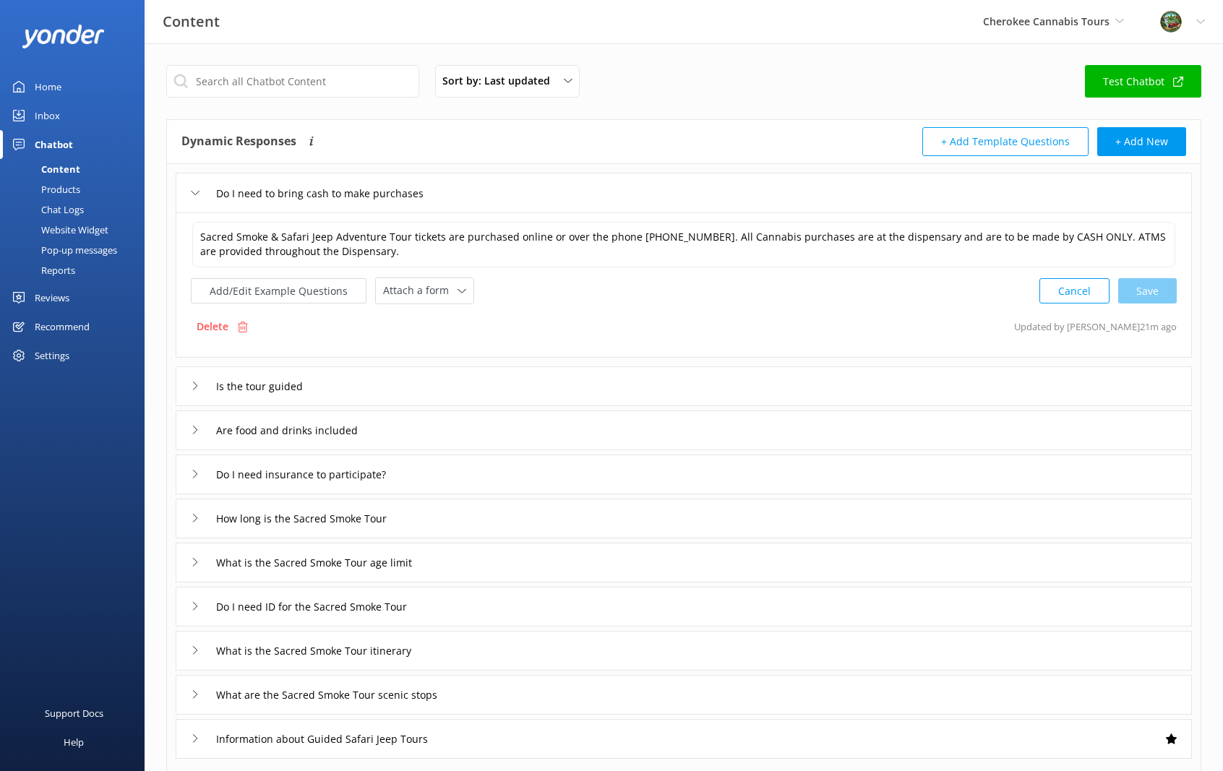
click at [69, 187] on div "Products" at bounding box center [45, 189] width 72 height 20
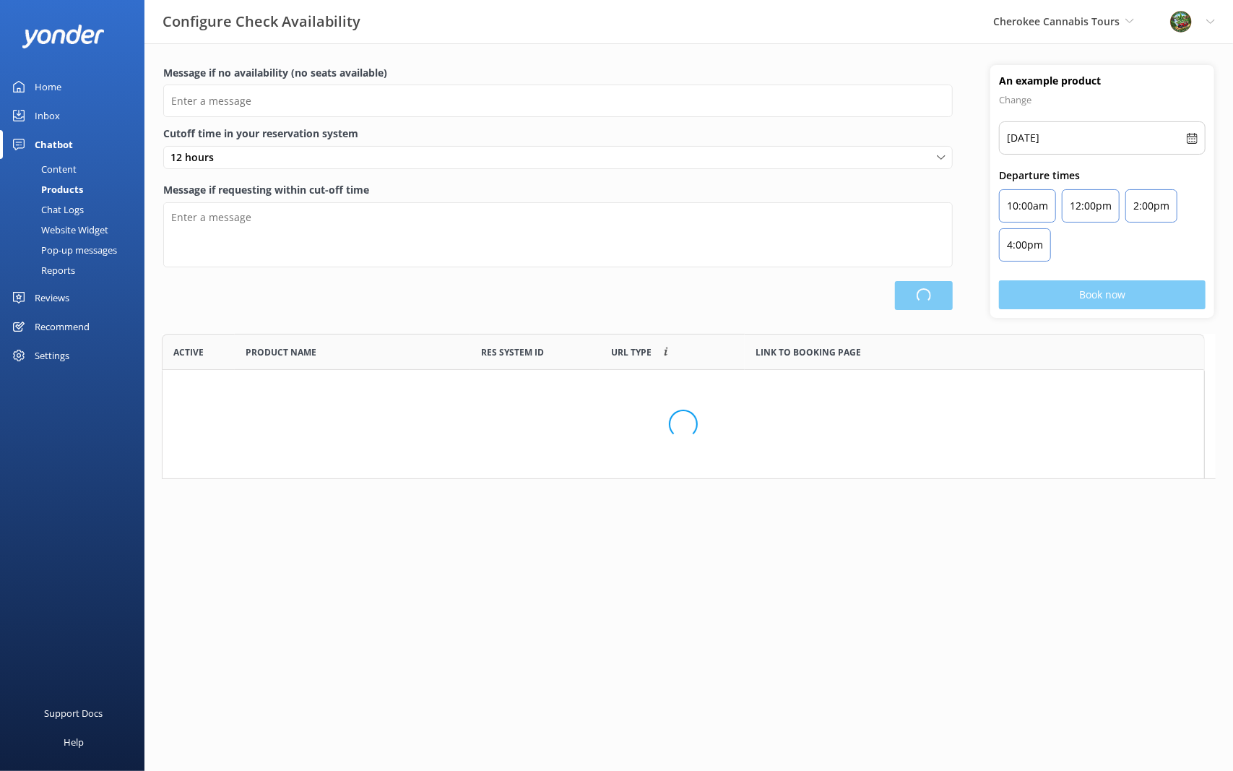
scroll to position [343, 1043]
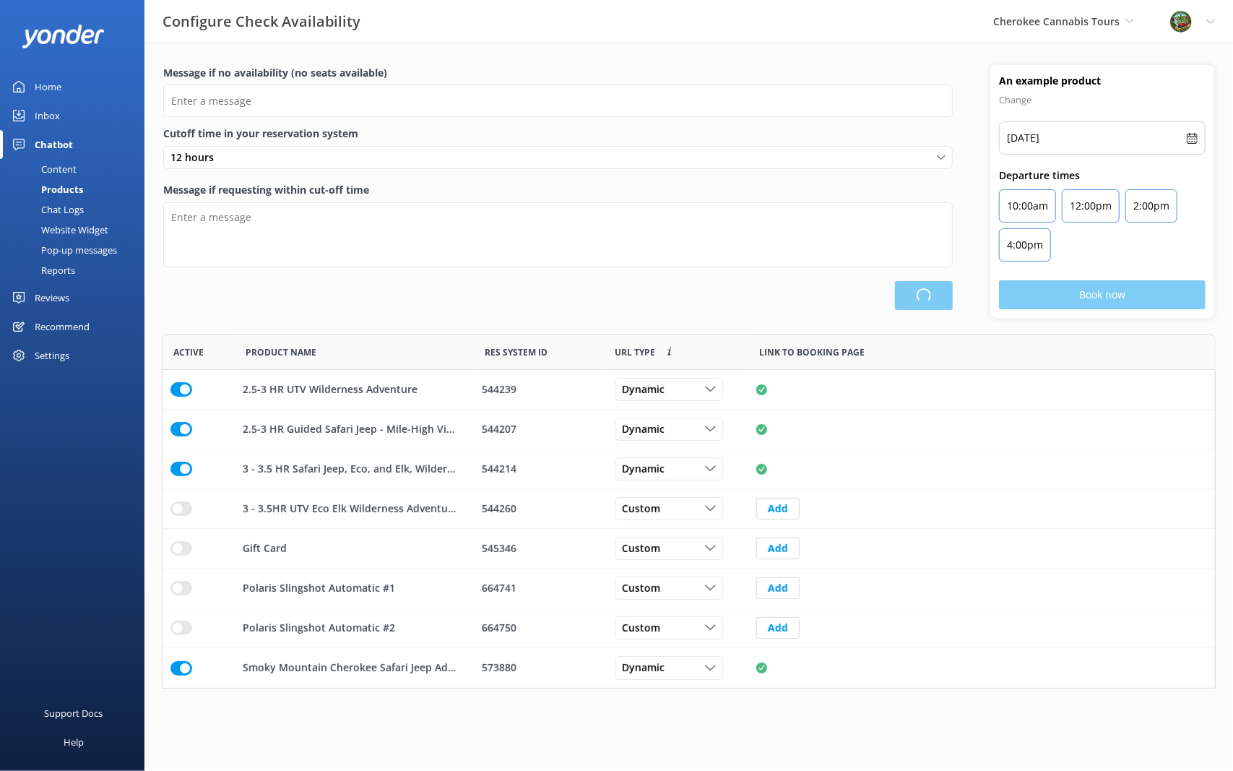
type input "There are no seats available, please check an alternative day"
type textarea "Our online booking system closes {hours} prior to departure. Please contact us …"
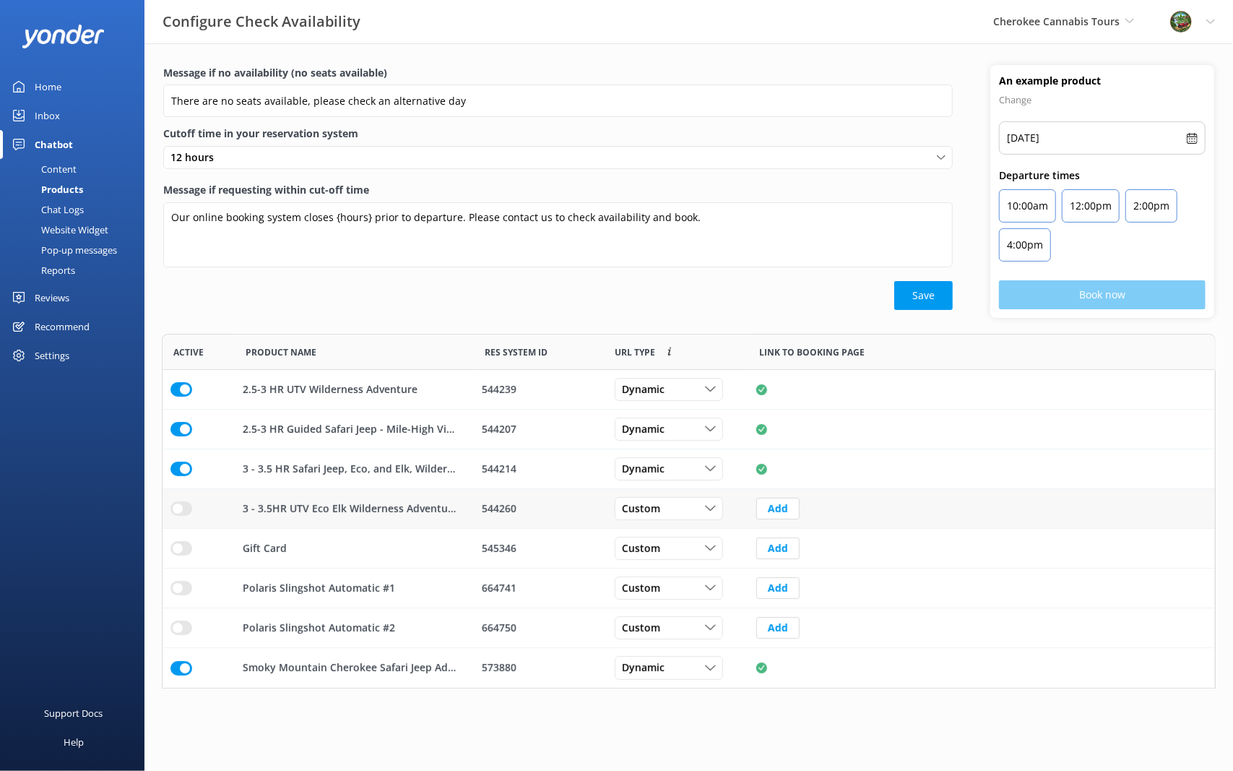
click at [185, 511] on input "row" at bounding box center [182, 508] width 22 height 14
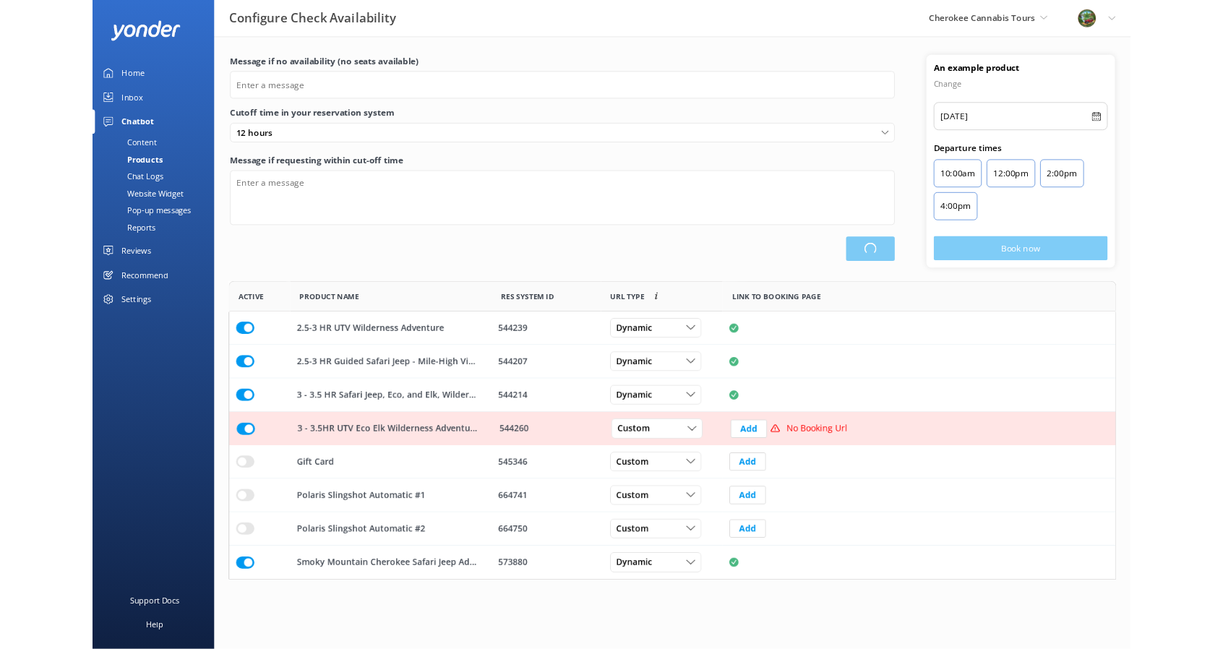
scroll to position [343, 1043]
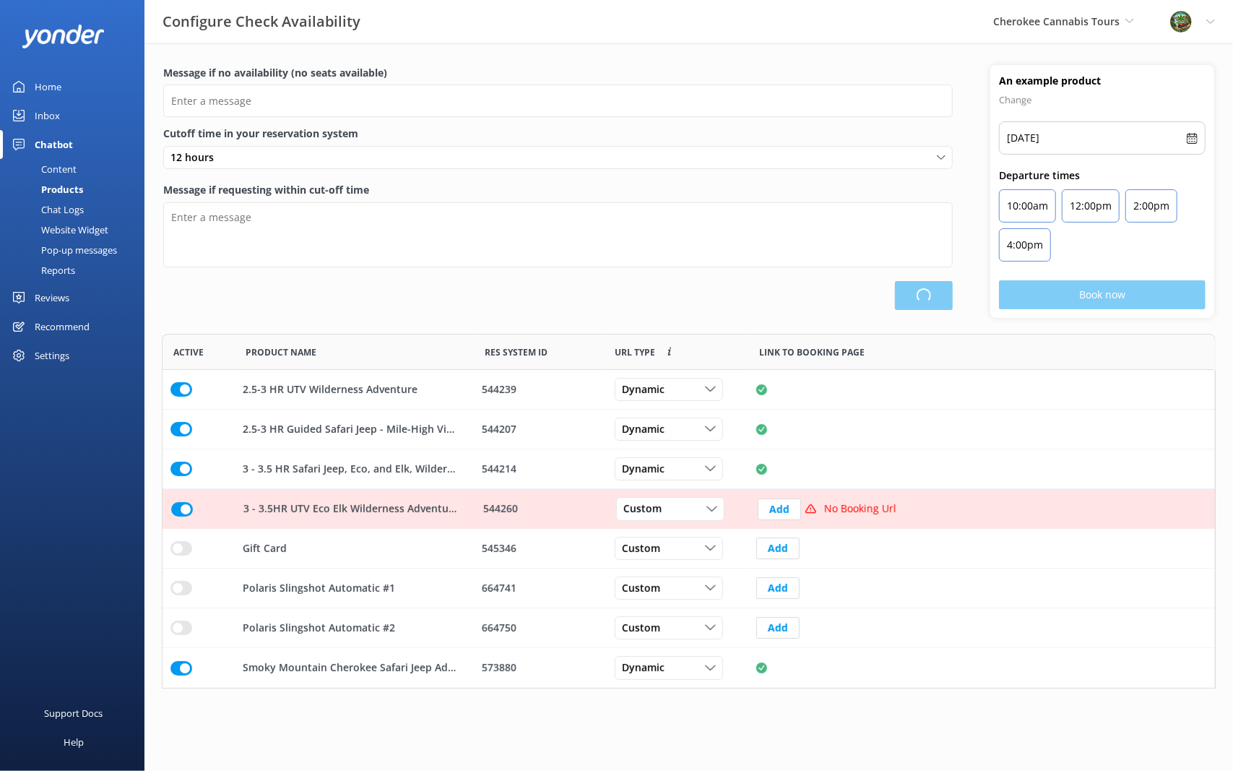
type input "There are no seats available, please check an alternative day"
click at [677, 25] on div "Configure Check Availability Cherokee Cannabis Tours Scenic Tours & Adventures …" at bounding box center [616, 21] width 1233 height 43
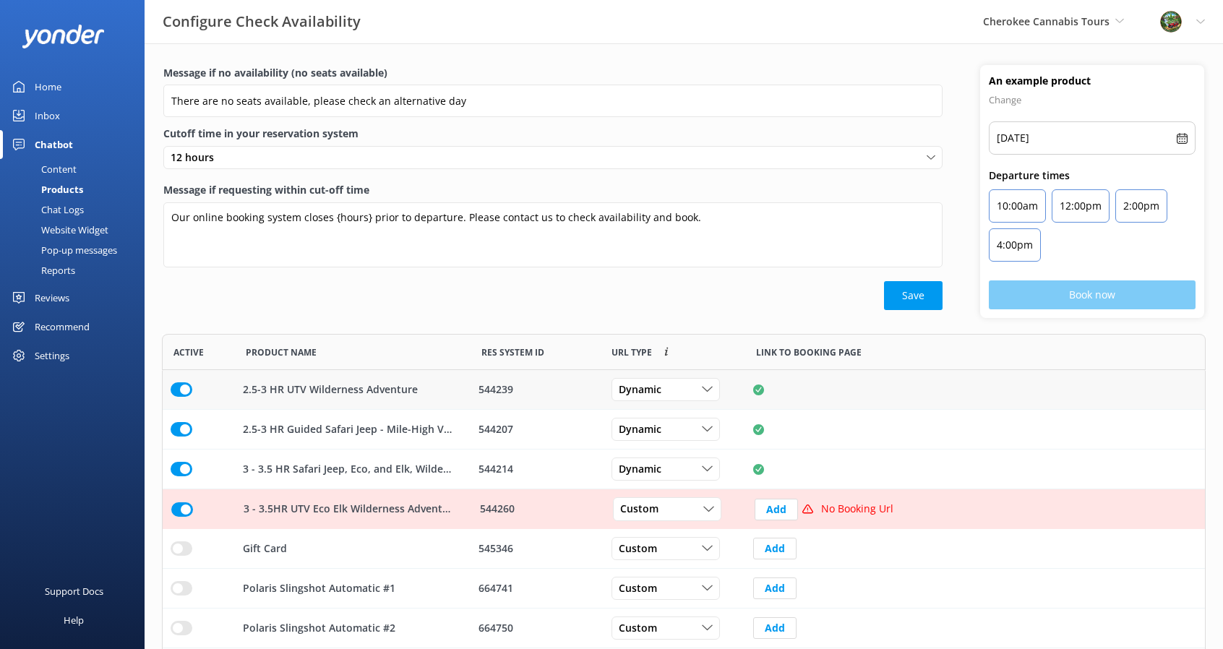
scroll to position [38, 0]
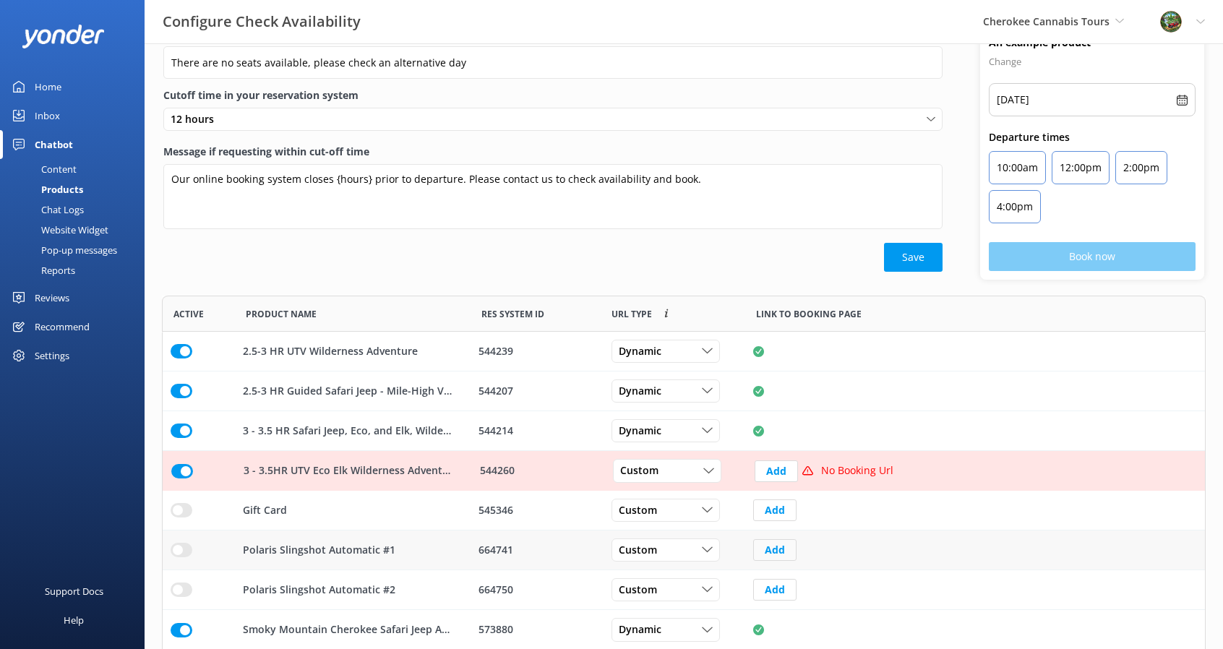
click at [779, 548] on button "Add" at bounding box center [774, 550] width 43 height 22
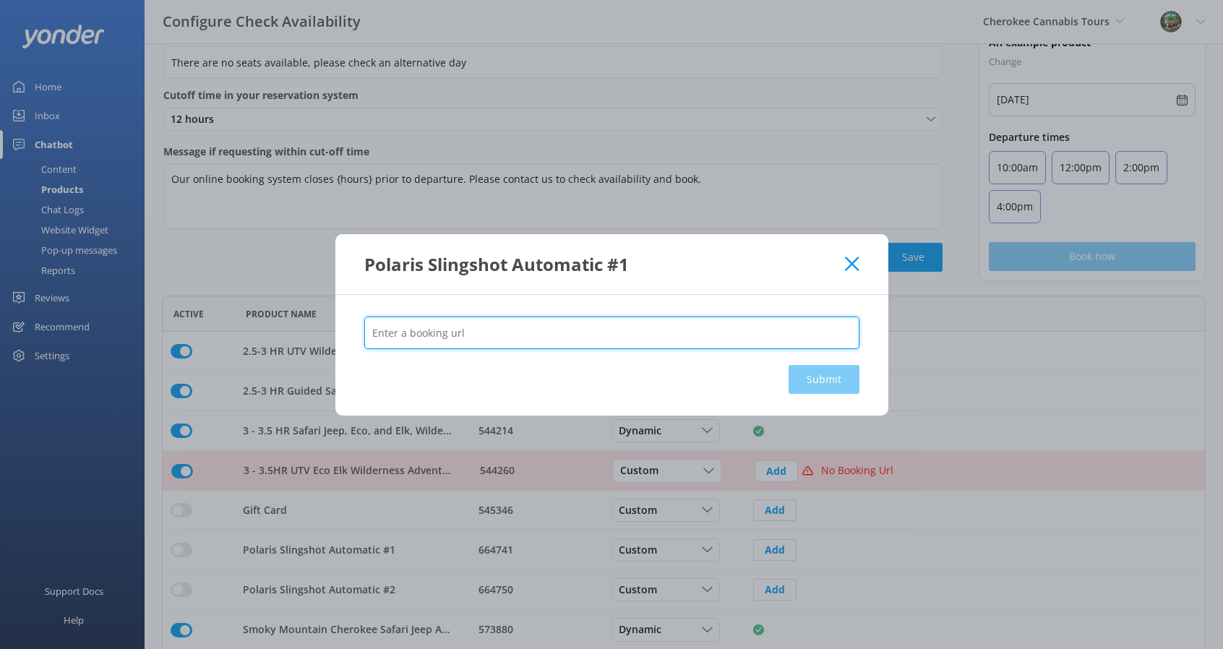
click at [493, 332] on input "text" at bounding box center [611, 332] width 495 height 33
paste input "[URL][DOMAIN_NAME]"
type input "[URL][DOMAIN_NAME]"
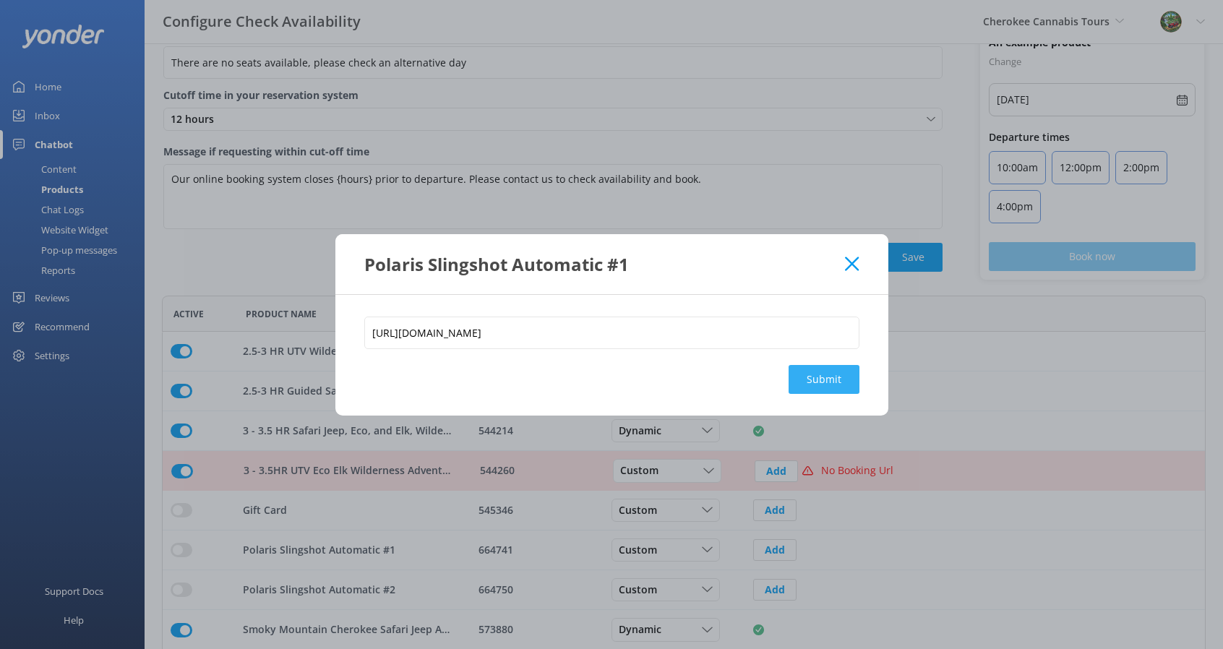
click at [827, 374] on button "Submit" at bounding box center [823, 379] width 71 height 29
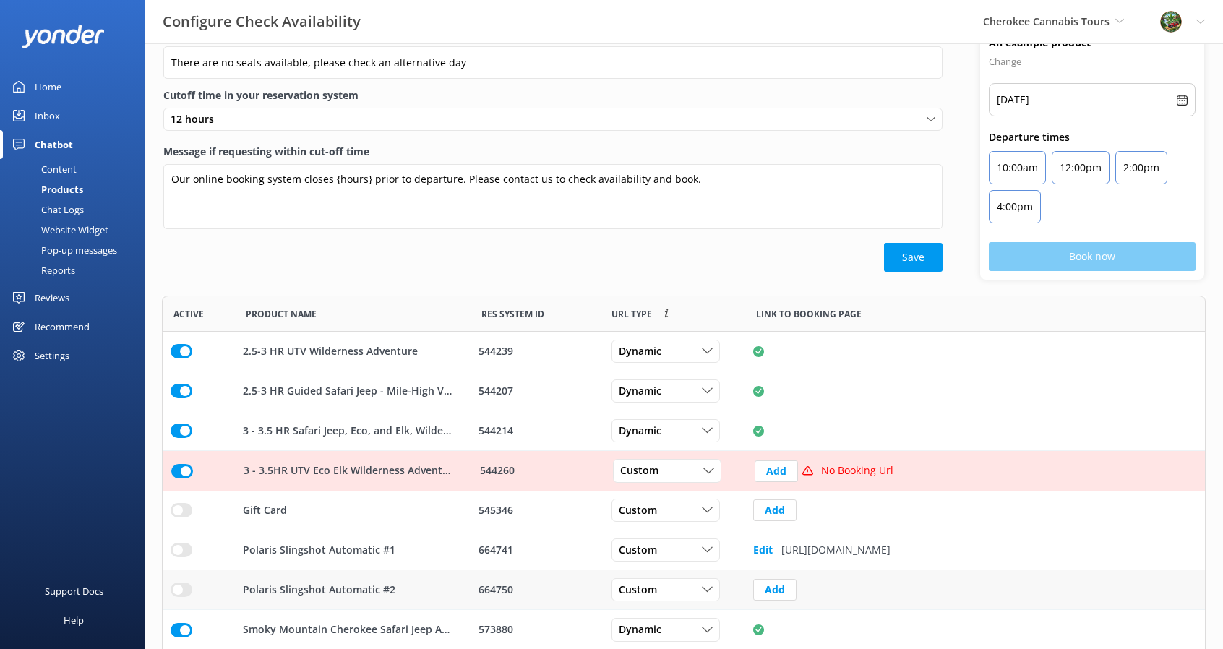
click at [363, 587] on p "Polaris Slingshot Automatic #2" at bounding box center [319, 590] width 152 height 16
click at [754, 587] on button "Add" at bounding box center [774, 590] width 43 height 22
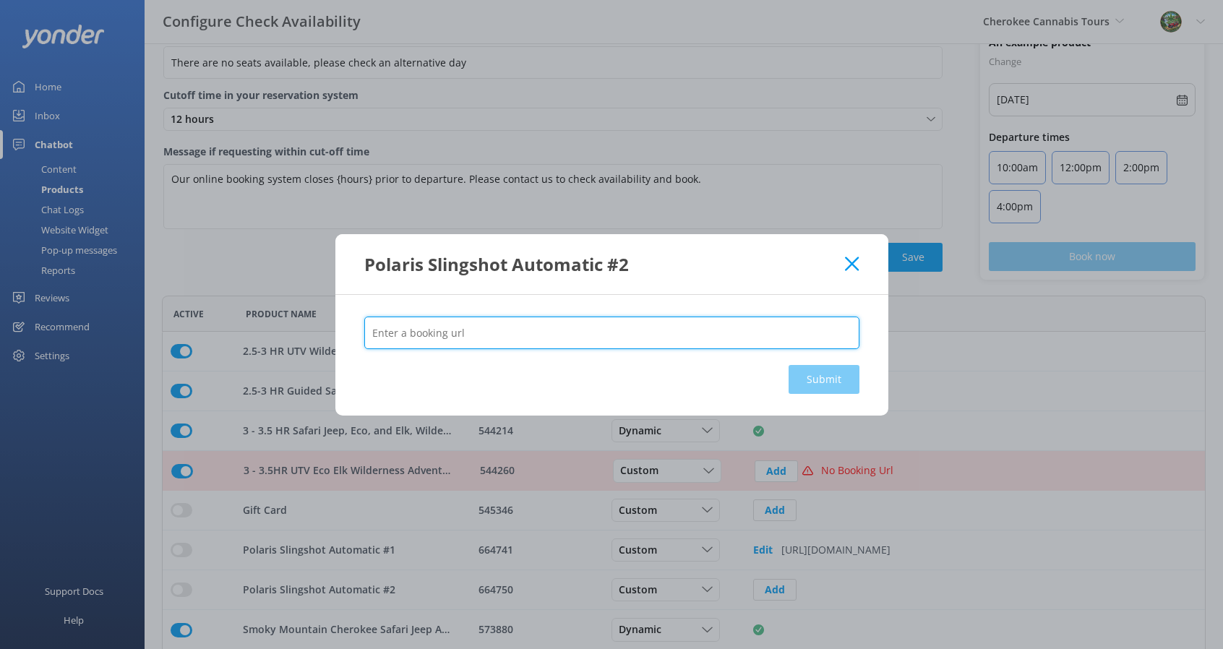
click at [470, 329] on input "text" at bounding box center [611, 332] width 495 height 33
paste input "https://www.scenictoursandadventures.com/adventure/polaris-slingshot-automatic-…"
type input "https://www.scenictoursandadventures.com/adventure/polaris-slingshot-automatic-…"
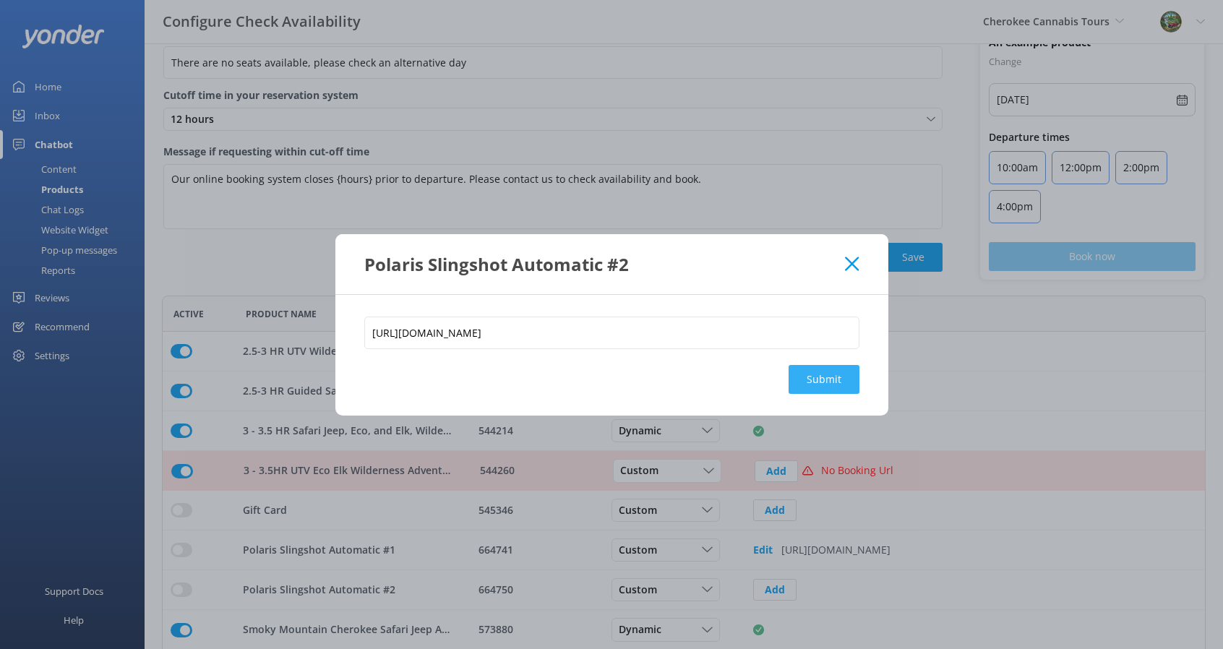
click at [827, 382] on button "Submit" at bounding box center [823, 379] width 71 height 29
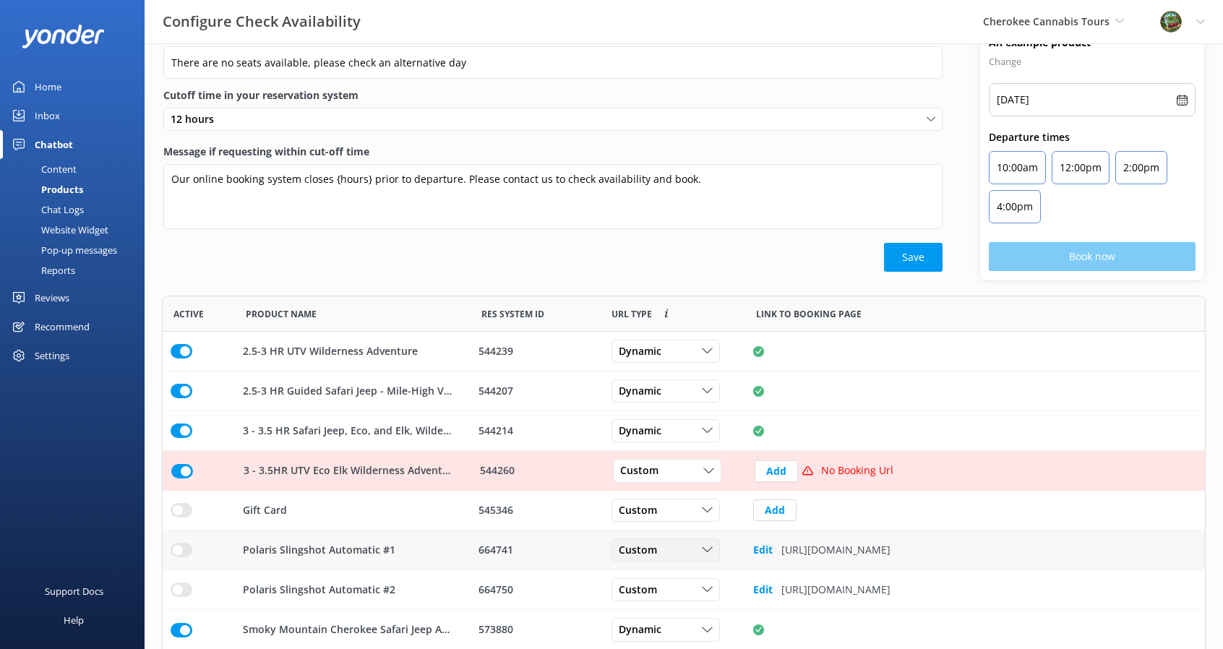
click at [678, 546] on div "Custom" at bounding box center [665, 550] width 101 height 16
click at [665, 624] on span "Dynamic" at bounding box center [644, 630] width 51 height 16
click at [653, 496] on div "2.5-3 HR UTV Wilderness Adventure 544239 Dynamic Custom Dynamic 2.5-3 HR Guided…" at bounding box center [683, 491] width 1043 height 318
click at [653, 551] on span "Custom" at bounding box center [642, 550] width 47 height 16
click at [647, 602] on div "Dynamic" at bounding box center [637, 609] width 36 height 14
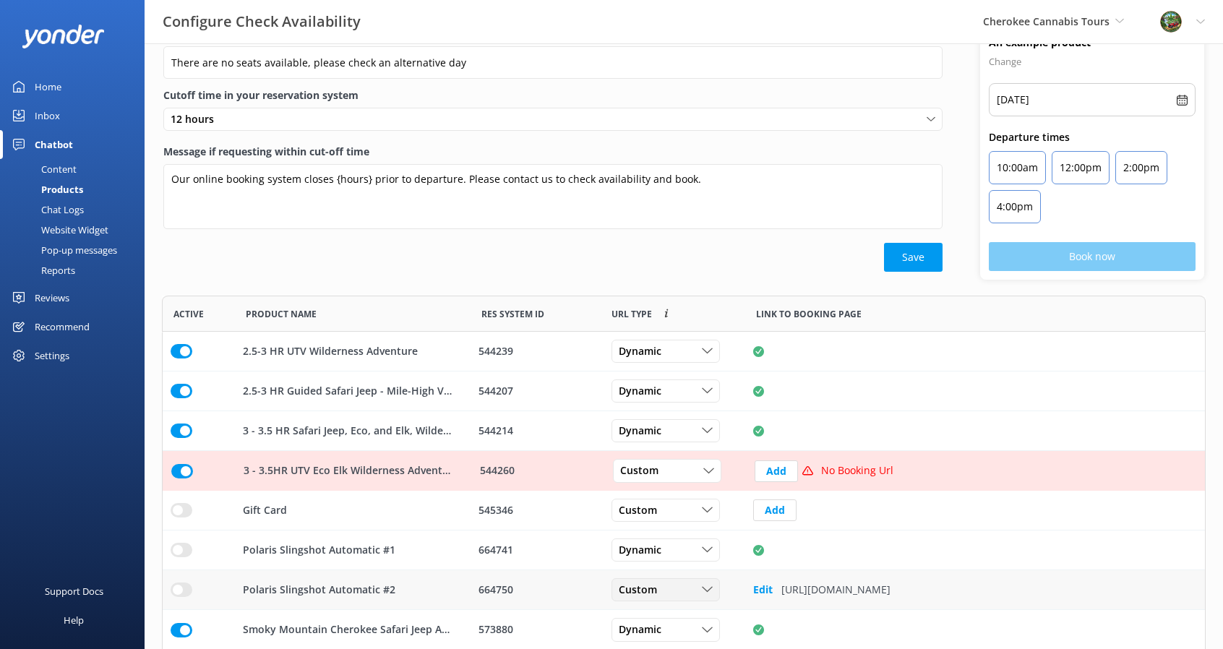
click at [659, 585] on span "Custom" at bounding box center [642, 590] width 47 height 16
click at [653, 637] on link "Dynamic" at bounding box center [676, 648] width 129 height 29
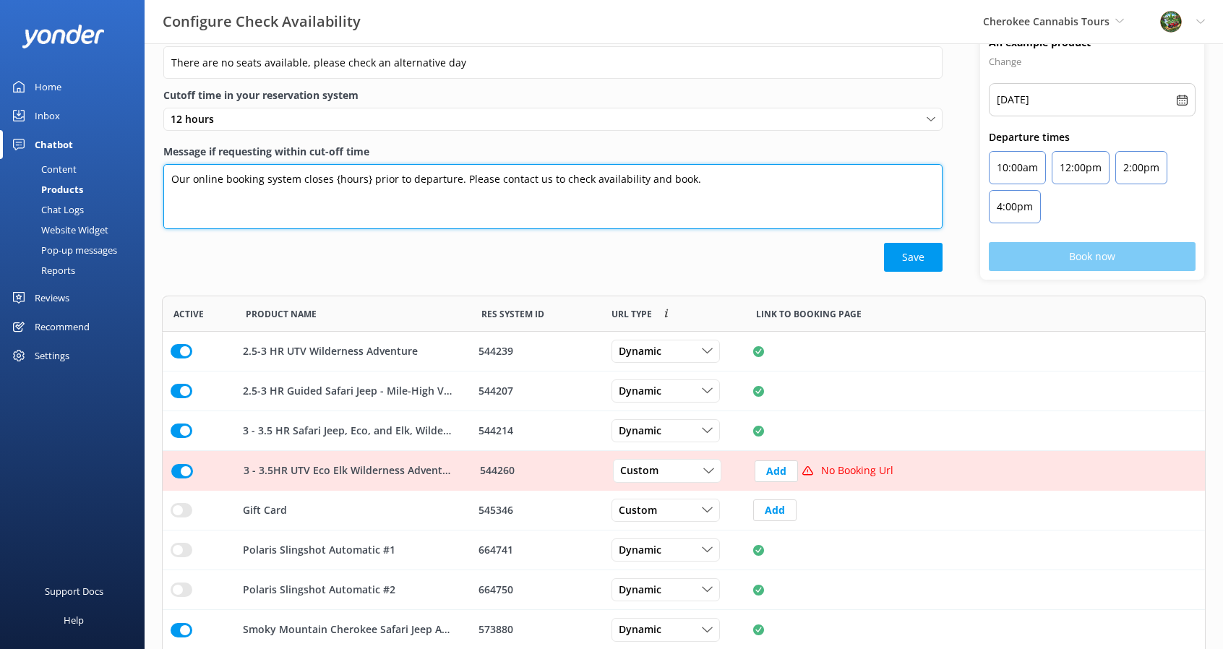
click at [339, 178] on textarea "Our online booking system closes {hours} prior to departure. Please contact us …" at bounding box center [552, 196] width 779 height 65
drag, startPoint x: 329, startPoint y: 178, endPoint x: 364, endPoint y: 178, distance: 34.7
click at [364, 178] on textarea "Our online booking system closes {hours} prior to departure. Please contact us …" at bounding box center [552, 196] width 779 height 65
type textarea "Our online booking system closes 12 prior to departure. Please contact us to ch…"
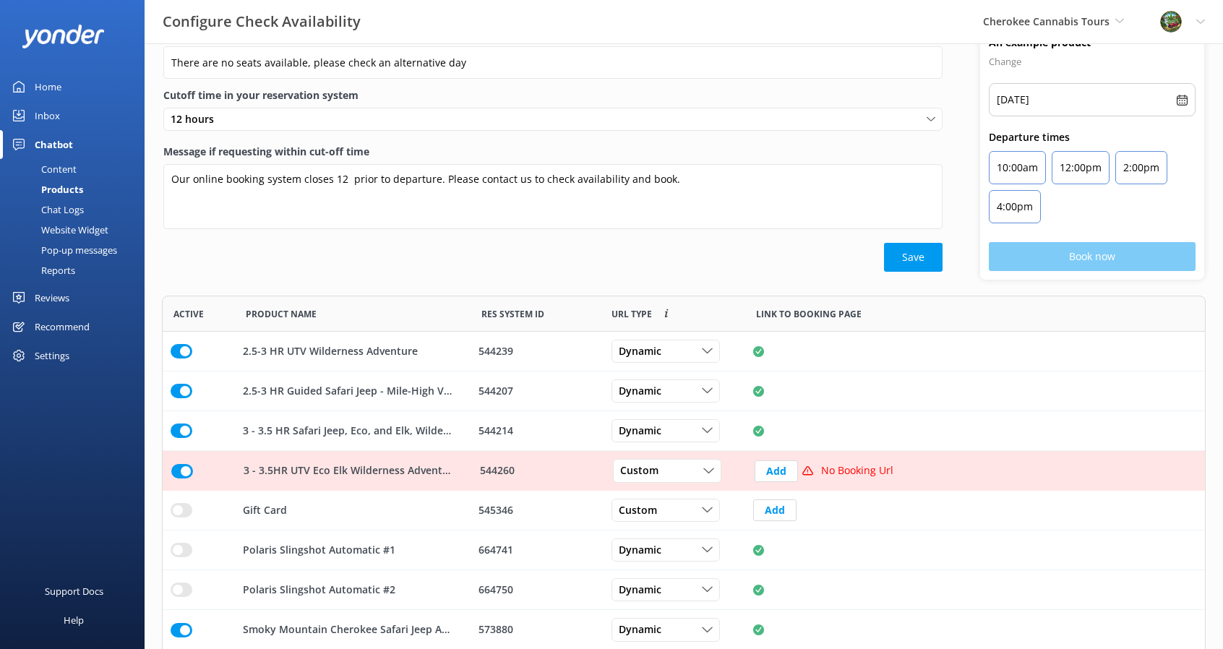
click at [914, 257] on button "Save" at bounding box center [913, 257] width 59 height 29
click at [202, 464] on div "row" at bounding box center [198, 471] width 55 height 14
click at [194, 475] on div "row" at bounding box center [198, 471] width 55 height 14
click at [165, 473] on div "row" at bounding box center [199, 471] width 72 height 40
click at [191, 473] on input "row" at bounding box center [182, 471] width 22 height 14
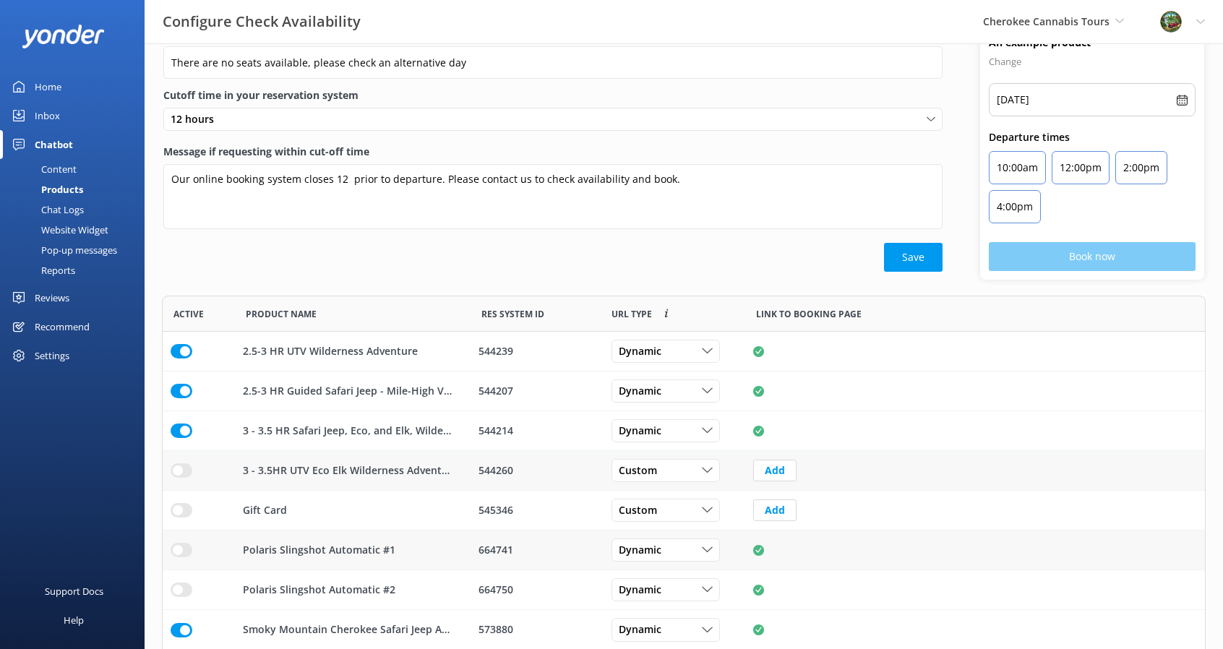
click at [175, 545] on input "row" at bounding box center [182, 550] width 22 height 14
click at [182, 589] on input "row" at bounding box center [182, 589] width 22 height 14
click at [917, 259] on button "Save" at bounding box center [913, 257] width 59 height 29
click at [74, 204] on div "Chat Logs" at bounding box center [46, 209] width 75 height 20
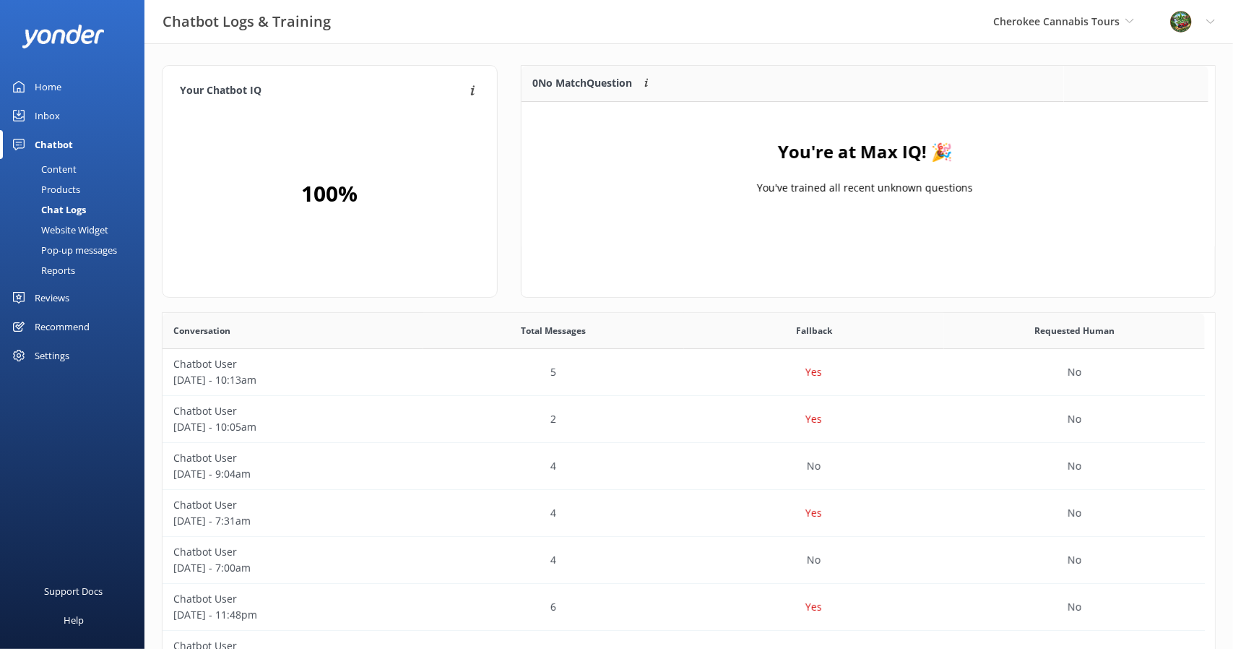
scroll to position [169, 676]
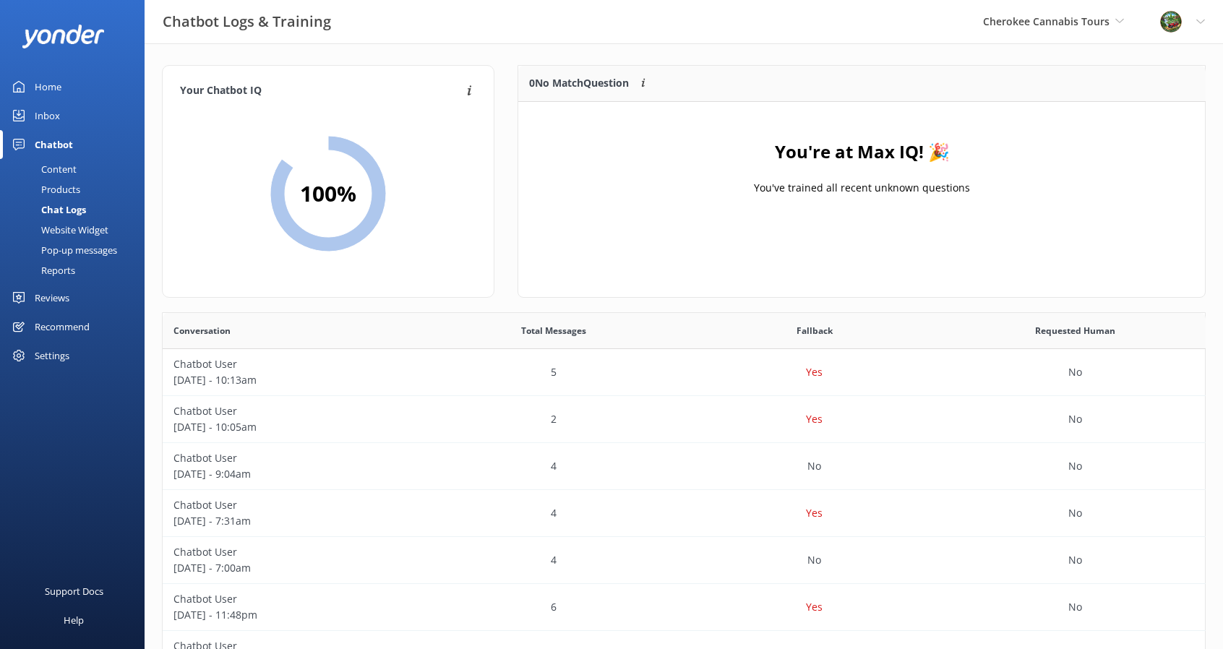
click at [68, 230] on div "Website Widget" at bounding box center [59, 230] width 100 height 20
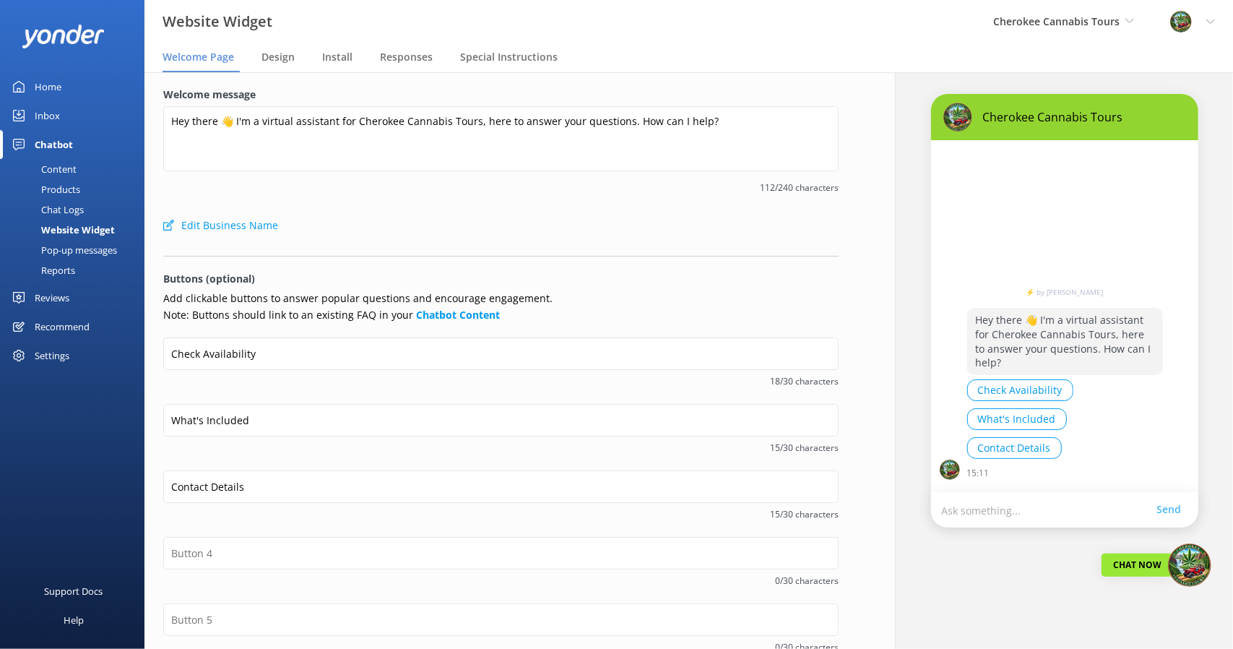
click at [75, 251] on div "Pop-up messages" at bounding box center [63, 250] width 108 height 20
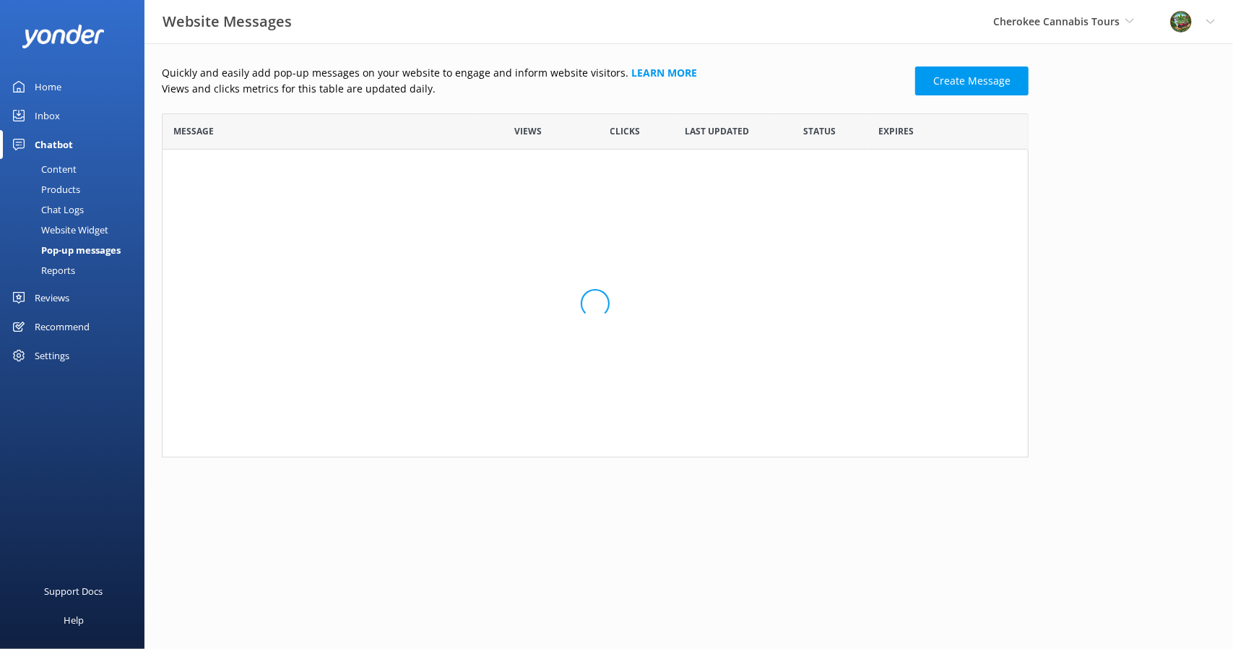
scroll to position [210, 856]
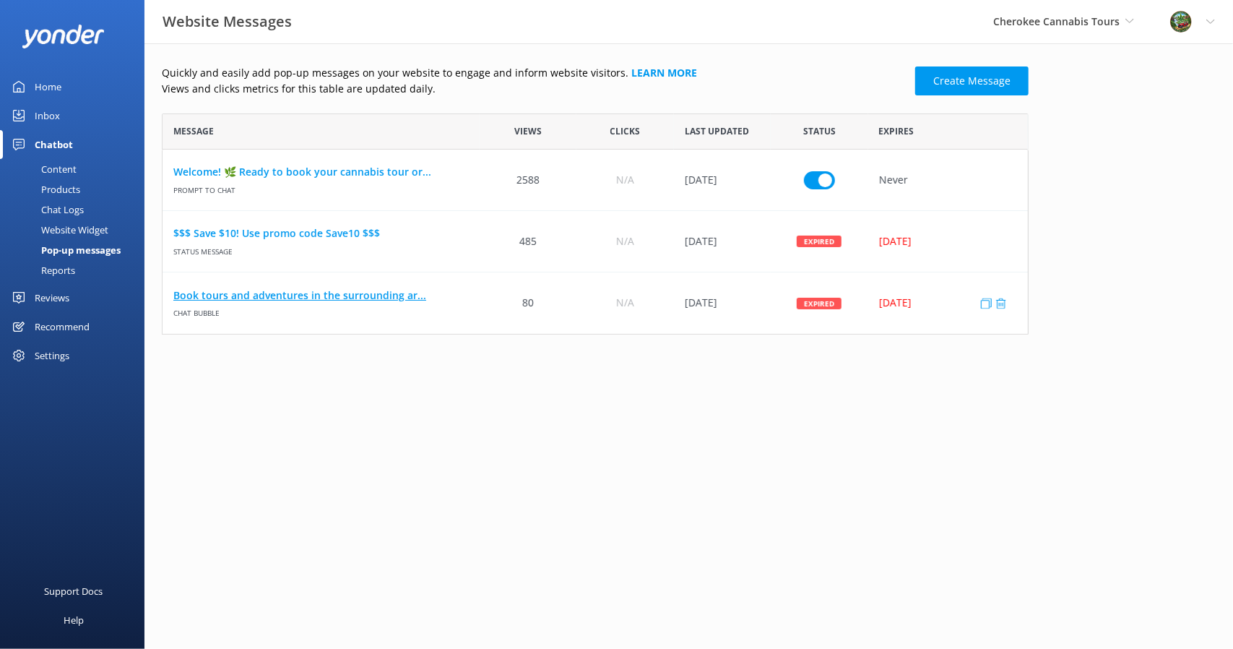
click at [324, 297] on link "Book tours and adventures in the surrounding ar..." at bounding box center [321, 296] width 296 height 16
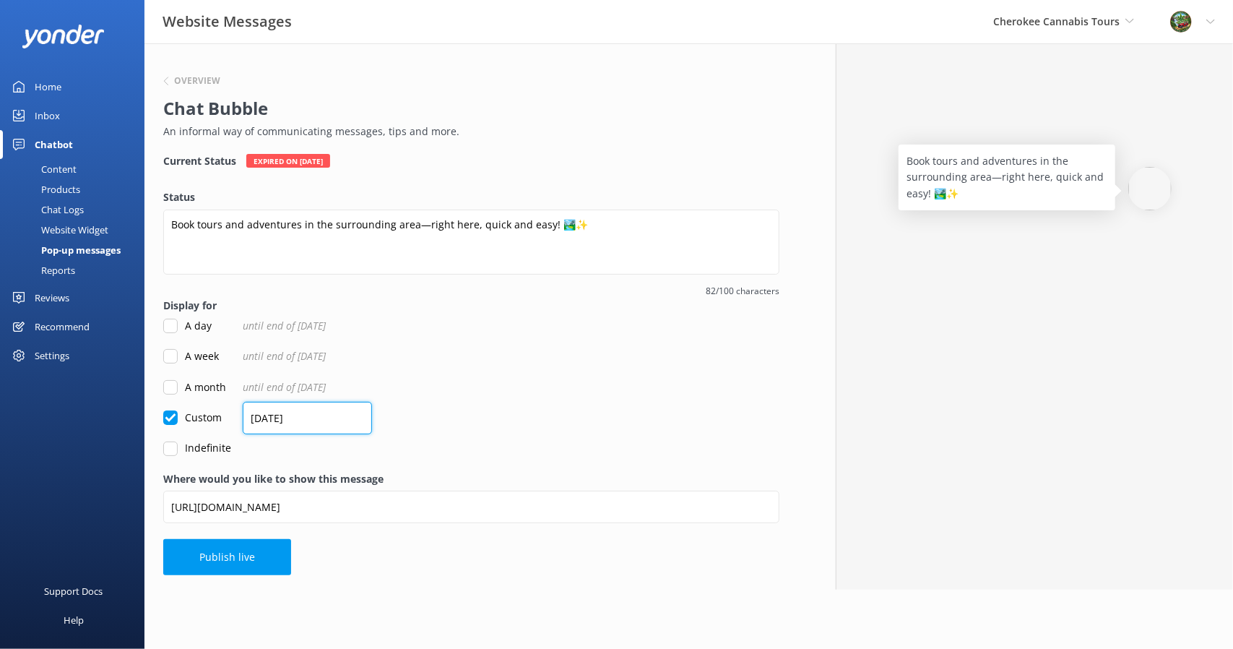
drag, startPoint x: 319, startPoint y: 413, endPoint x: 189, endPoint y: 412, distance: 130.1
click at [189, 412] on div "Custom 05/09/2025" at bounding box center [471, 418] width 616 height 16
click at [322, 415] on input "05/09/2025" at bounding box center [307, 418] width 129 height 33
drag, startPoint x: 322, startPoint y: 415, endPoint x: 191, endPoint y: 415, distance: 130.8
click at [191, 415] on div "Custom 05/09/2025" at bounding box center [471, 418] width 616 height 16
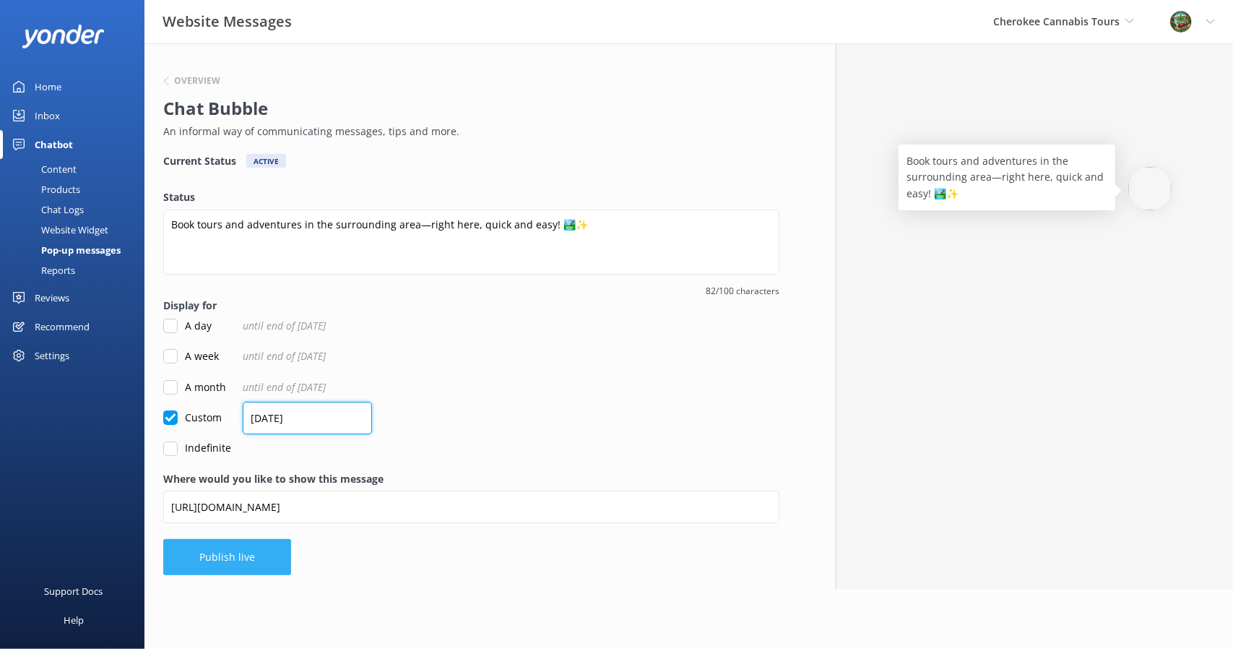
type input "01/01/2026"
click at [228, 563] on button "Publish live" at bounding box center [227, 557] width 128 height 36
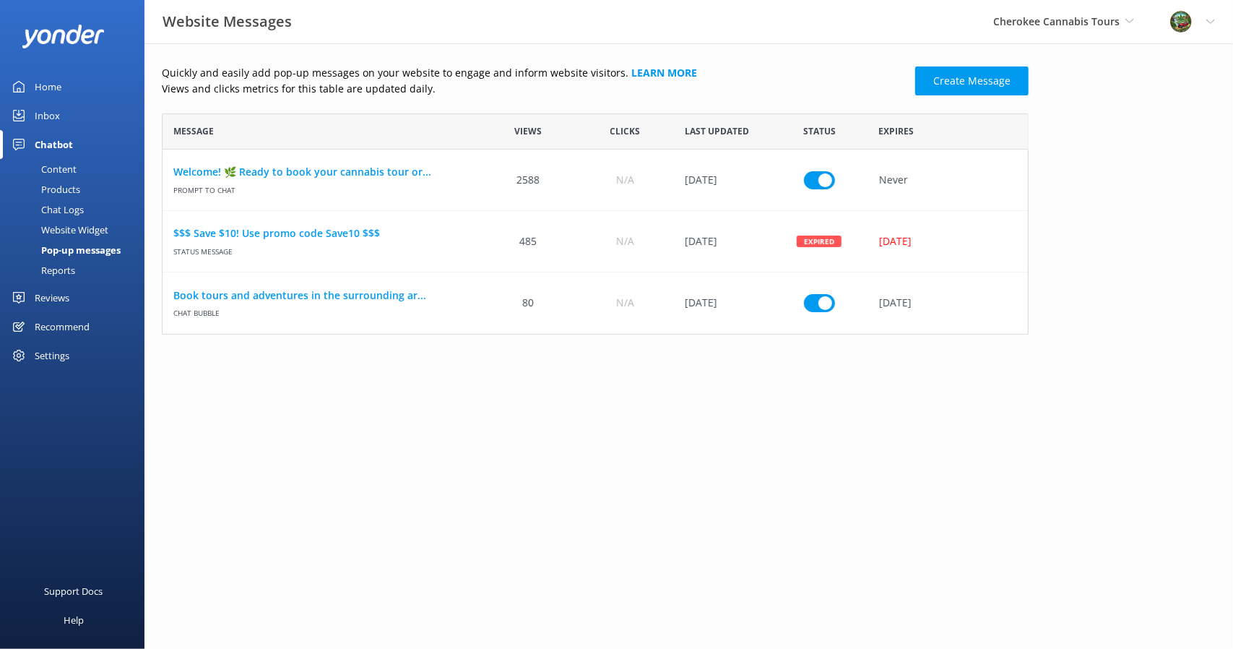
scroll to position [210, 856]
click at [328, 225] on div "$$$ Save $10! Use promo code Save10 $$$ Status message" at bounding box center [321, 241] width 317 height 61
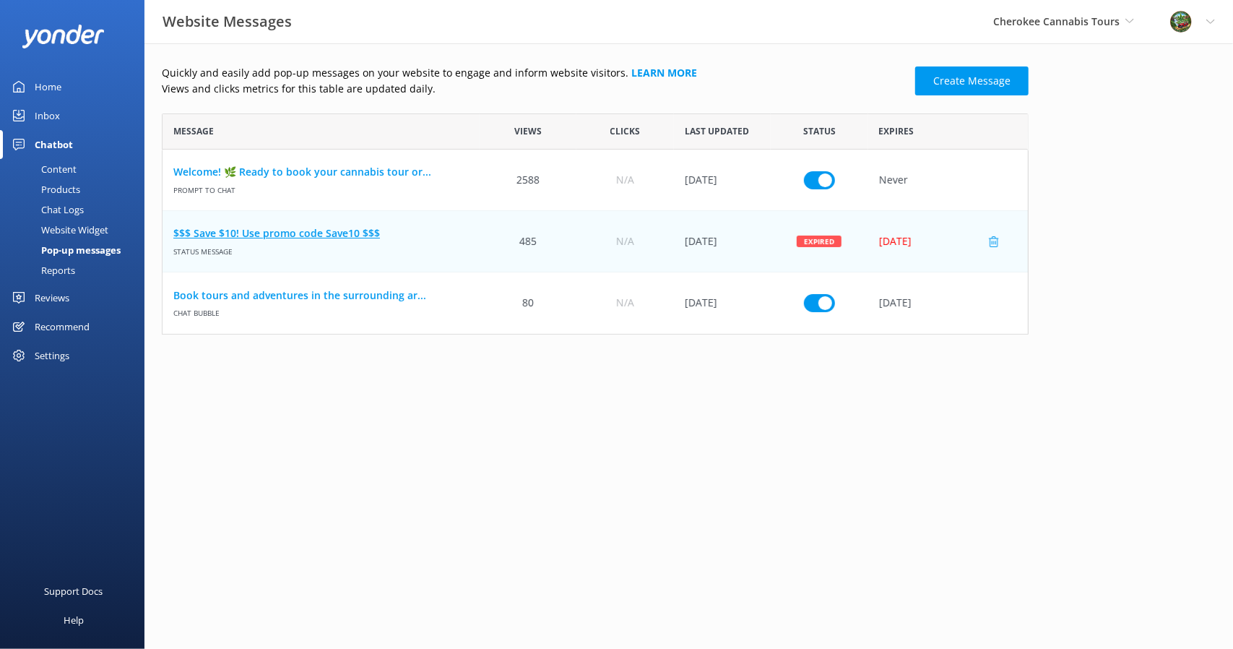
click at [333, 236] on link "$$$ Save $10! Use promo code Save10 $$$" at bounding box center [321, 233] width 296 height 16
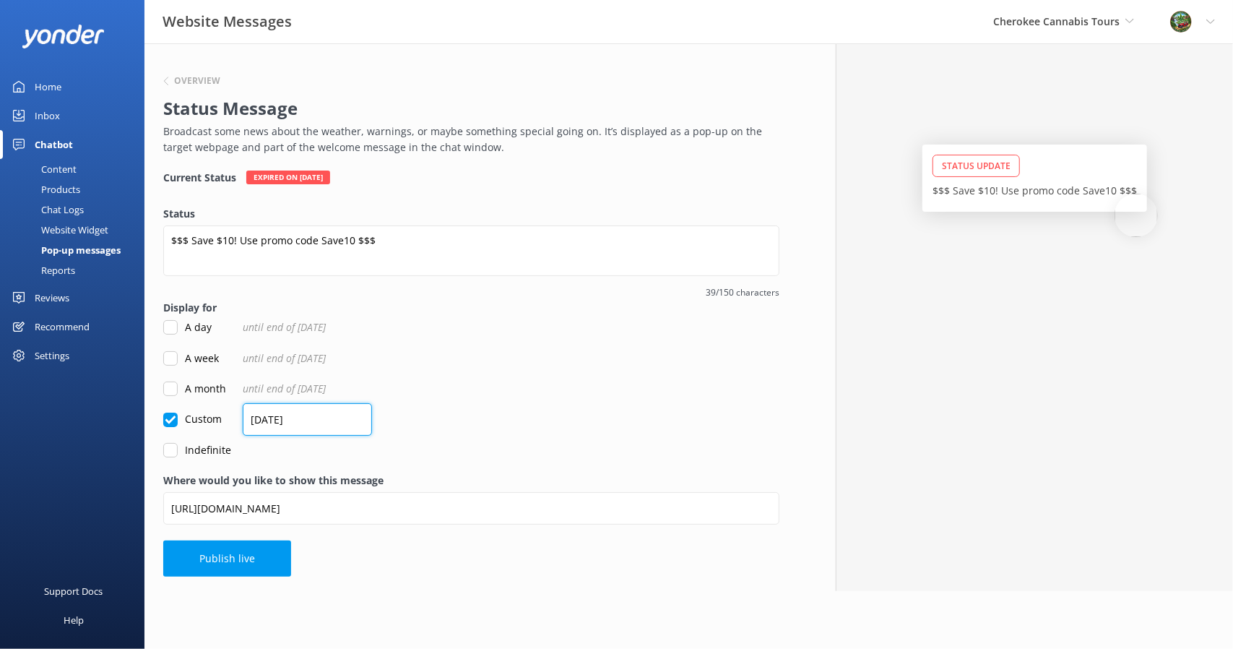
drag, startPoint x: 312, startPoint y: 421, endPoint x: 150, endPoint y: 408, distance: 162.4
click at [150, 408] on div "Overview Status Message Broadcast some news about the weather, warnings, or may…" at bounding box center [472, 317] width 654 height 548
type input "01/01/2026"
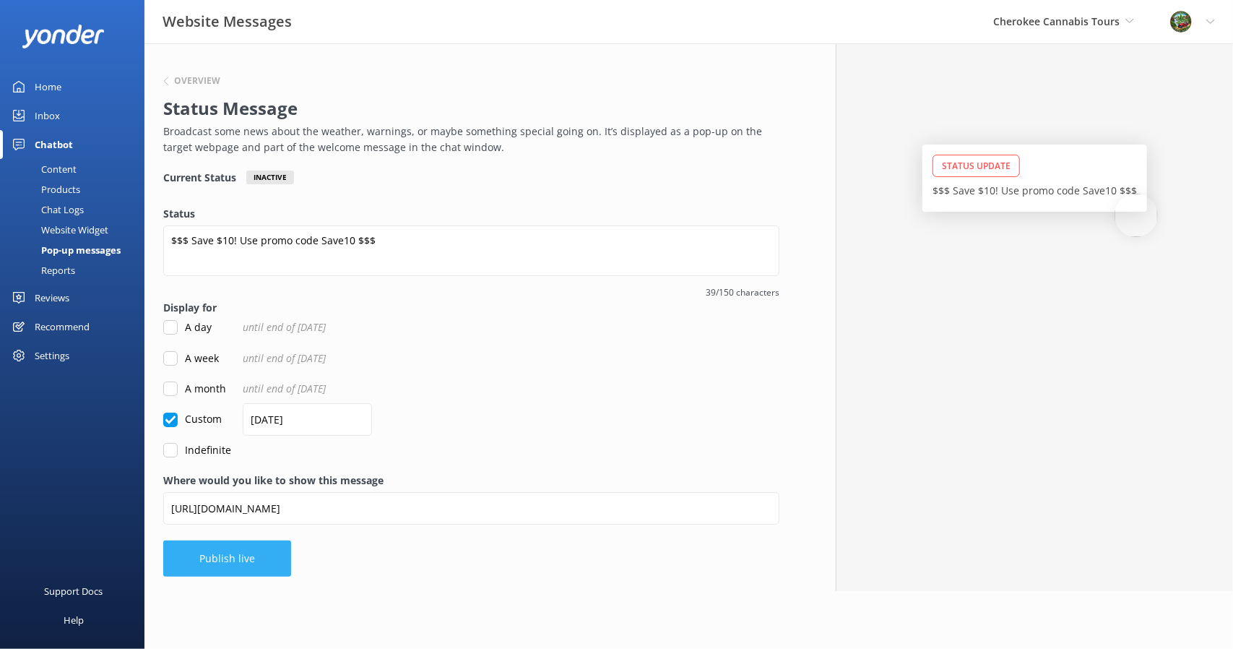
click at [249, 561] on button "Publish live" at bounding box center [227, 558] width 128 height 36
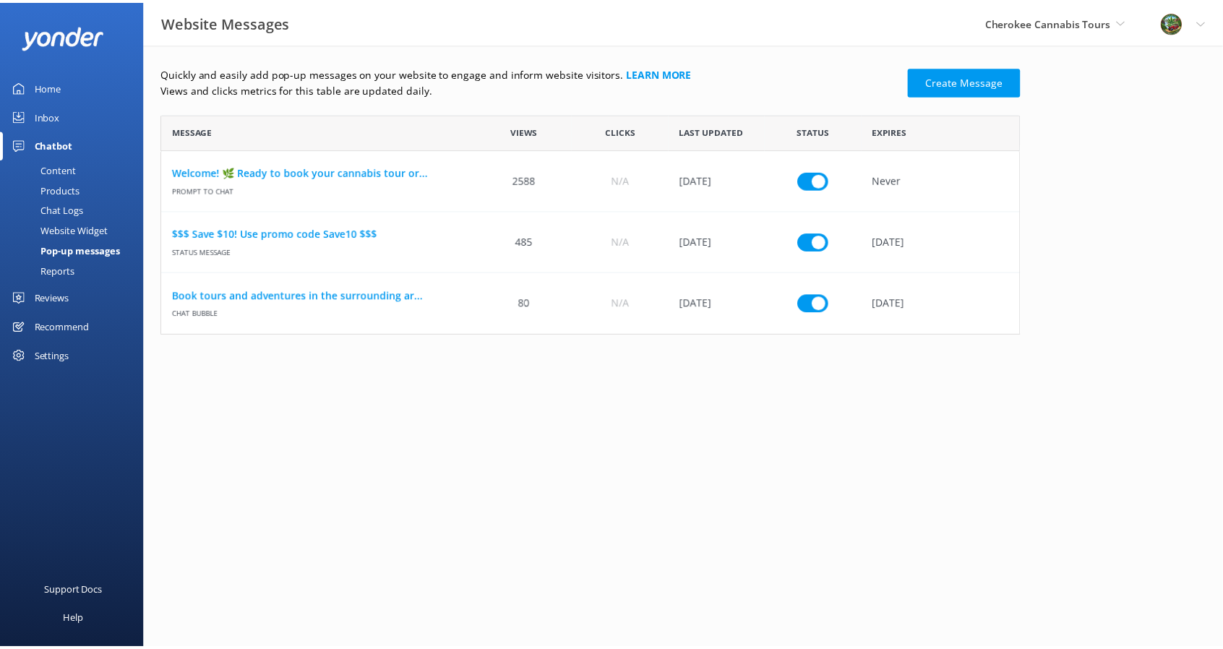
scroll to position [210, 856]
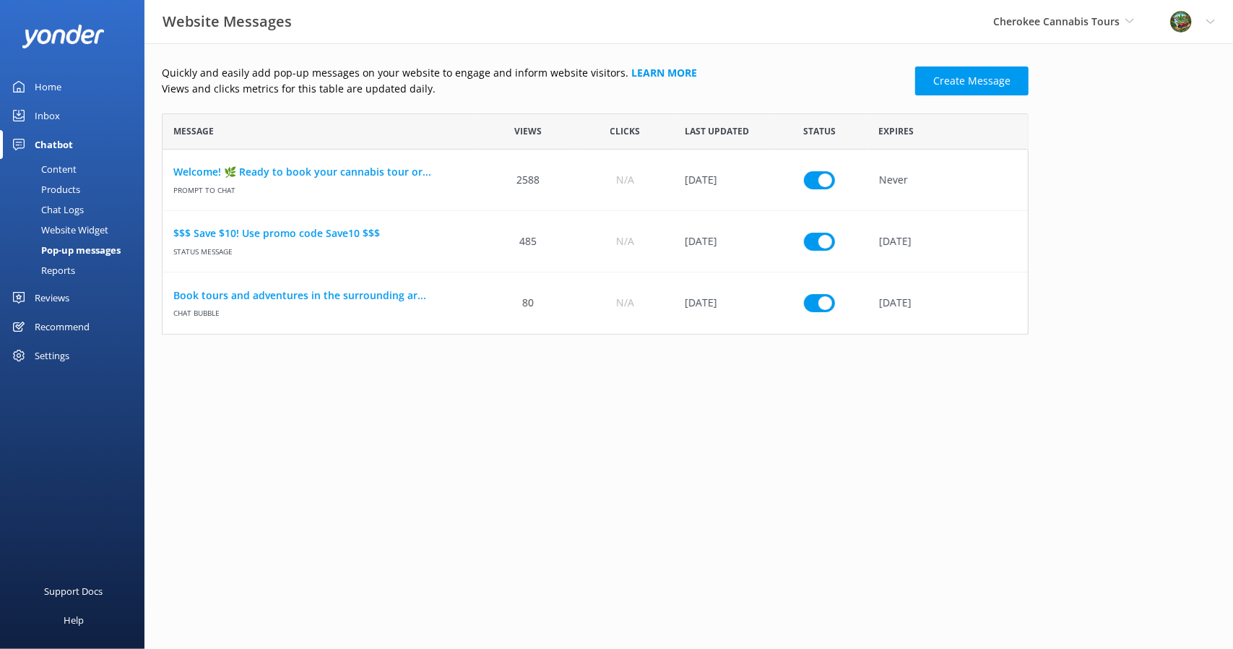
click at [61, 270] on div "Reports" at bounding box center [42, 270] width 66 height 20
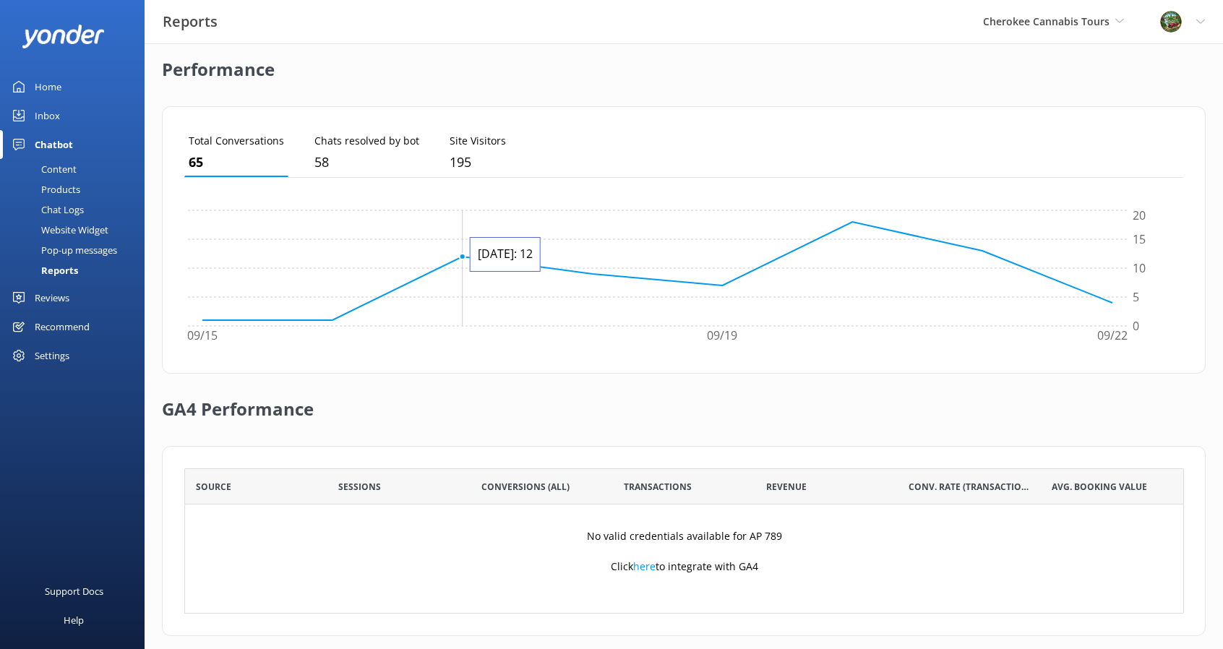
scroll to position [67, 0]
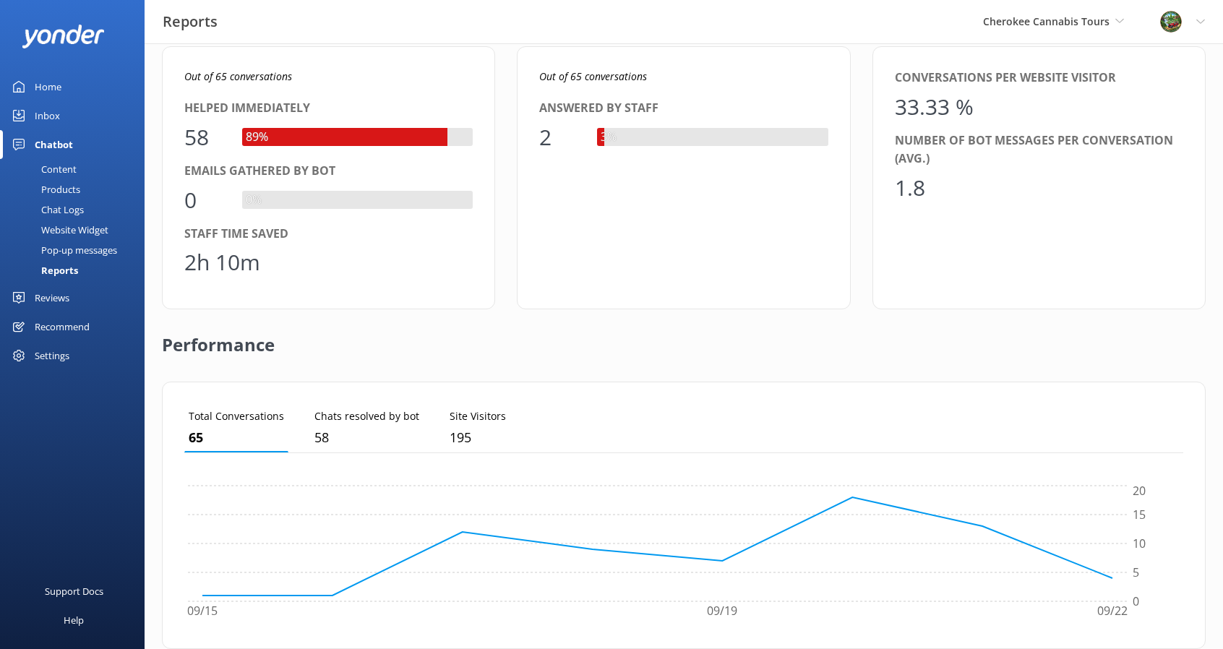
click at [56, 120] on div "Inbox" at bounding box center [47, 115] width 25 height 29
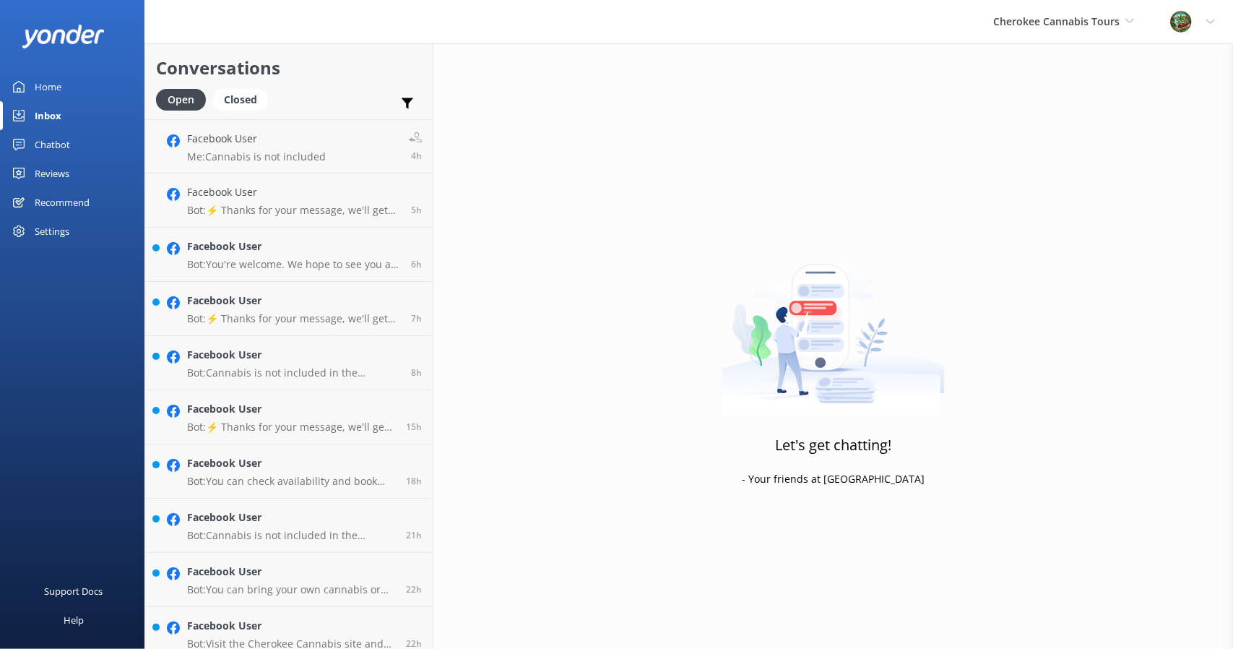
click at [46, 103] on div "Inbox" at bounding box center [48, 115] width 27 height 29
click at [46, 87] on div "Home" at bounding box center [48, 86] width 27 height 29
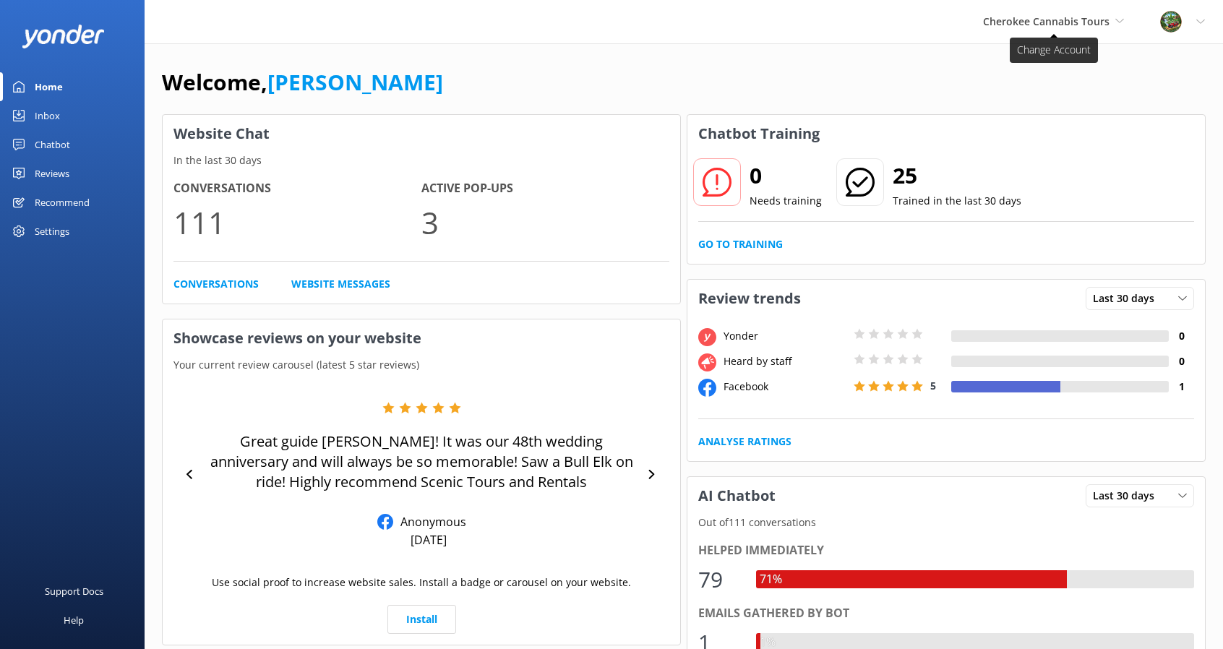
click at [1077, 16] on span "Cherokee Cannabis Tours" at bounding box center [1046, 21] width 126 height 14
click at [1033, 59] on link "Scenic Tours & Adventures" at bounding box center [1037, 60] width 145 height 35
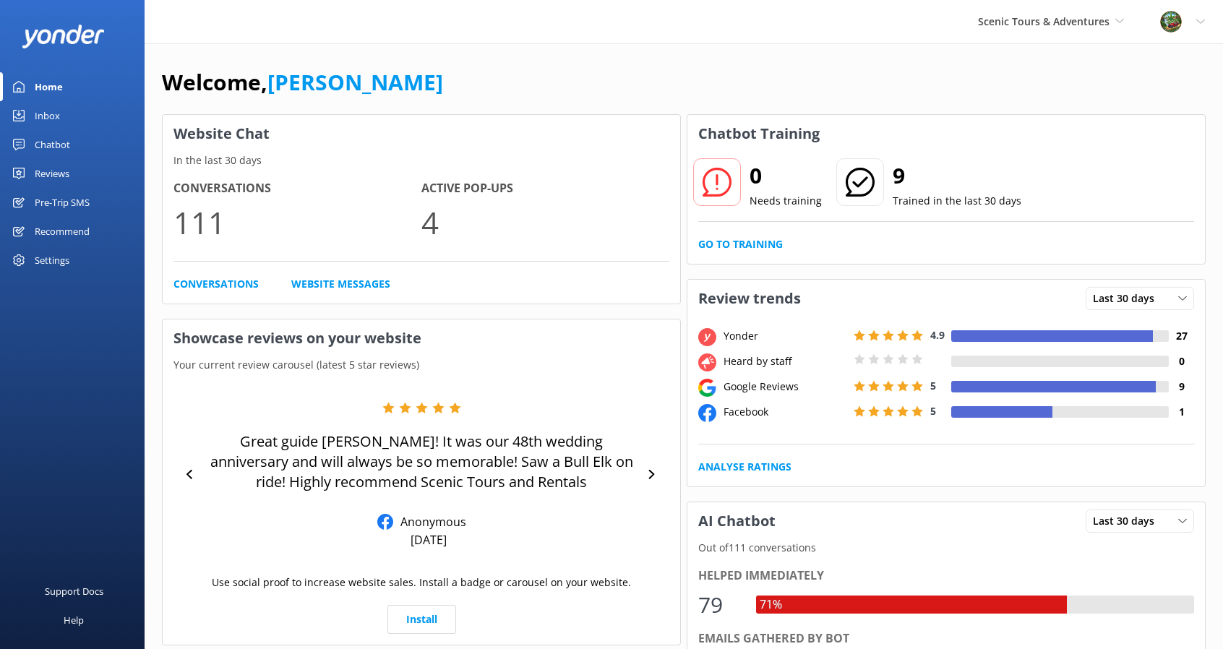
click at [44, 151] on div "Chatbot" at bounding box center [52, 144] width 35 height 29
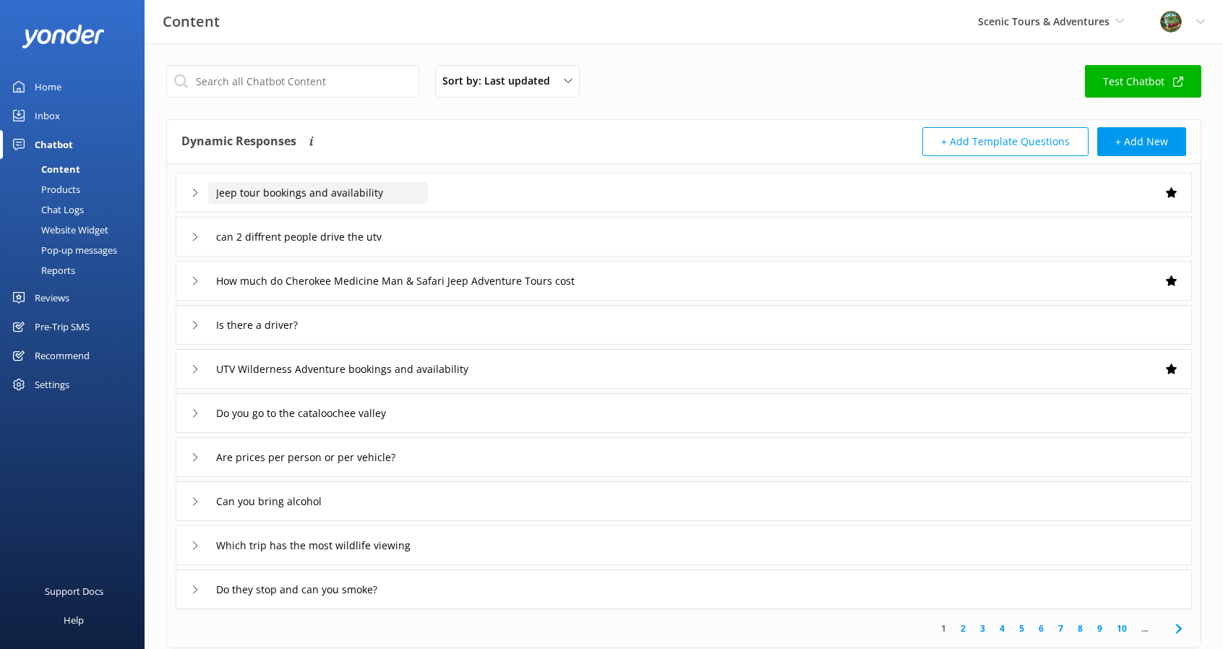
click at [378, 196] on input "Jeep tour bookings and availability" at bounding box center [318, 193] width 220 height 22
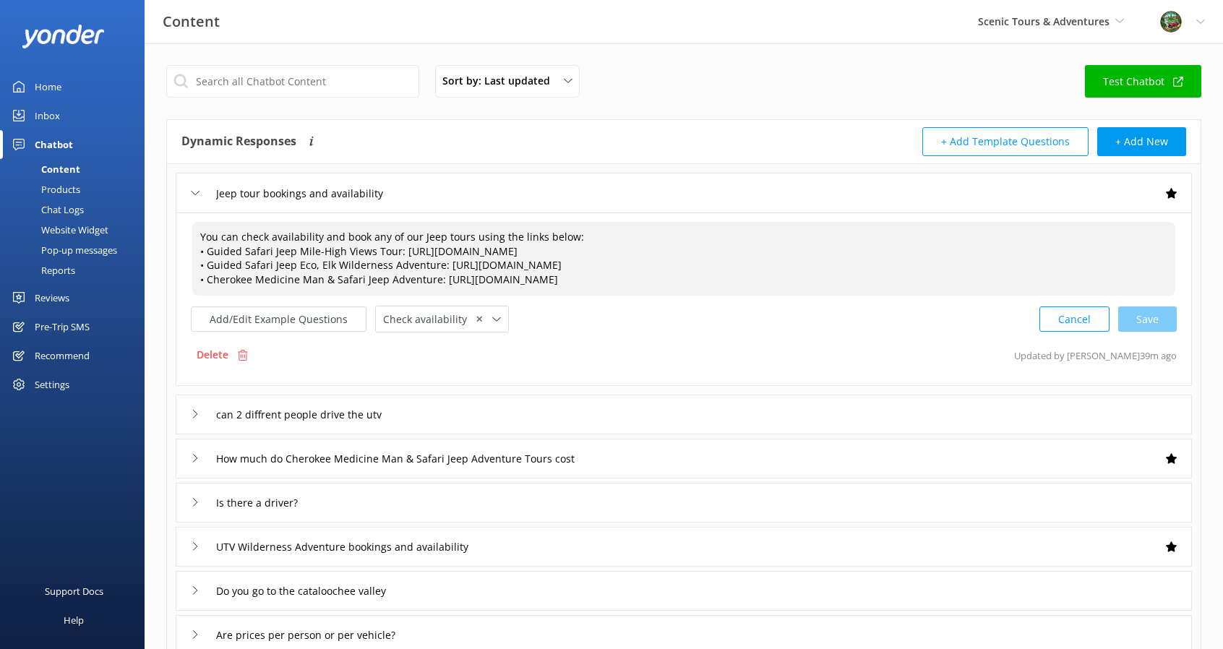
drag, startPoint x: 320, startPoint y: 278, endPoint x: 254, endPoint y: 278, distance: 65.8
click at [254, 278] on textarea "You can check availability and book any of our Jeep tours using the links below…" at bounding box center [683, 259] width 983 height 74
click at [1139, 316] on div "Cancel Save" at bounding box center [1107, 319] width 137 height 27
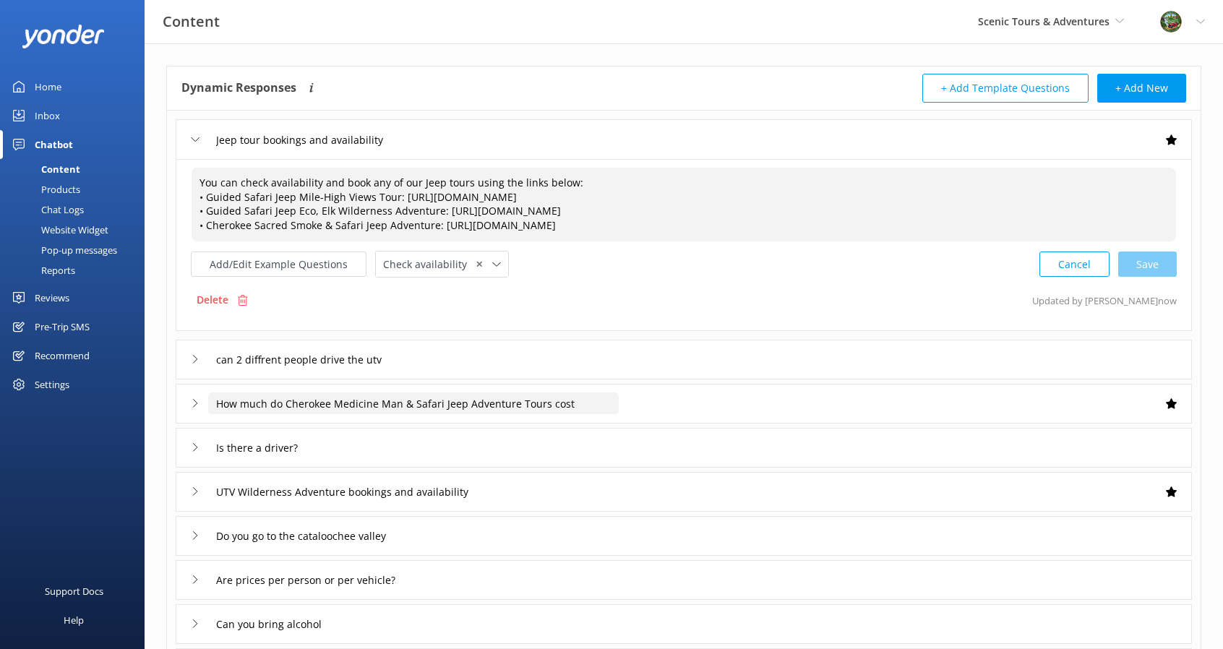
scroll to position [72, 0]
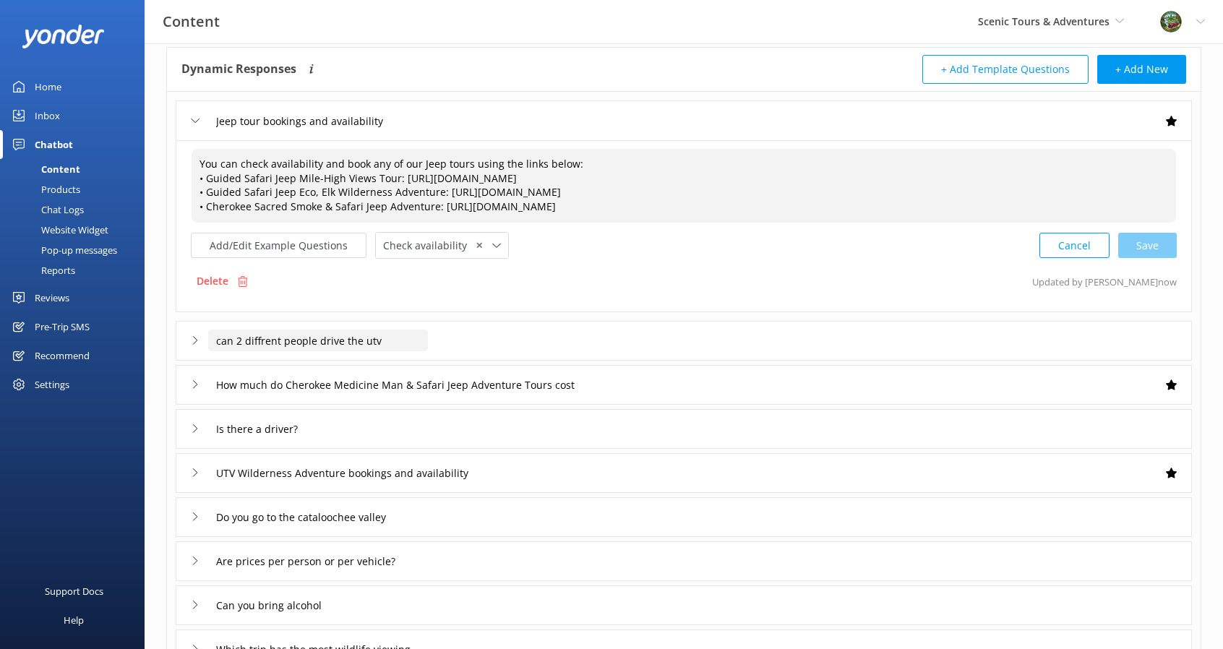
type textarea "You can check availability and book any of our Jeep tours using the links below…"
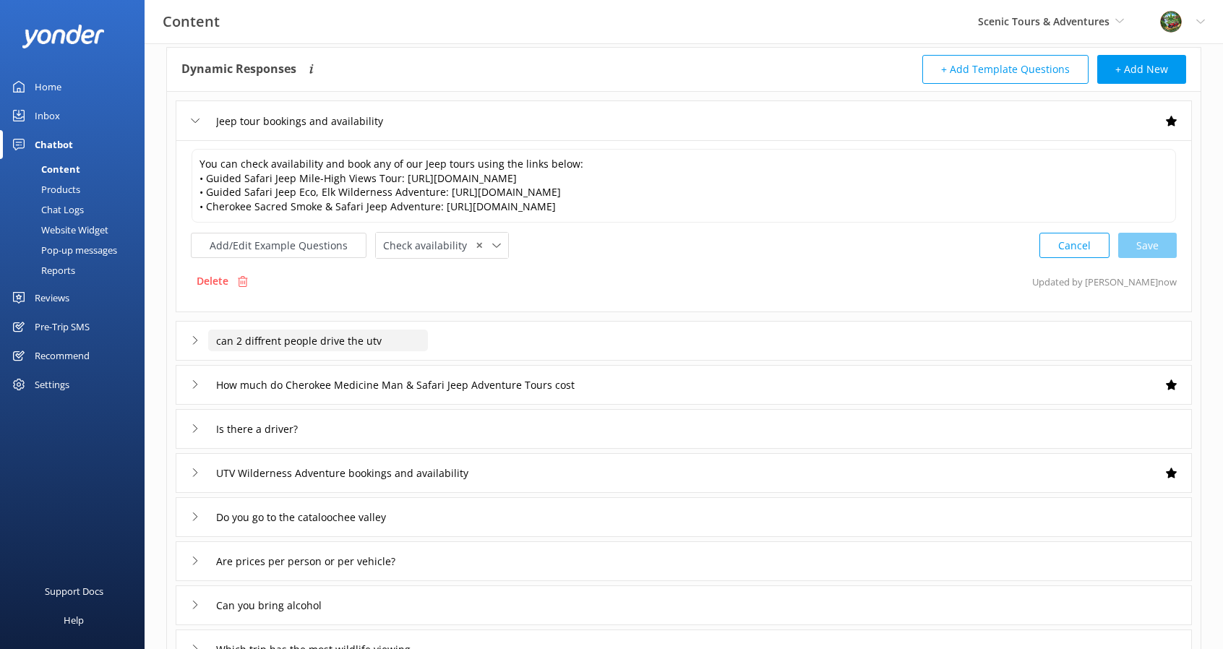
click at [300, 340] on input "can 2 diffrent people drive the utv" at bounding box center [318, 340] width 220 height 22
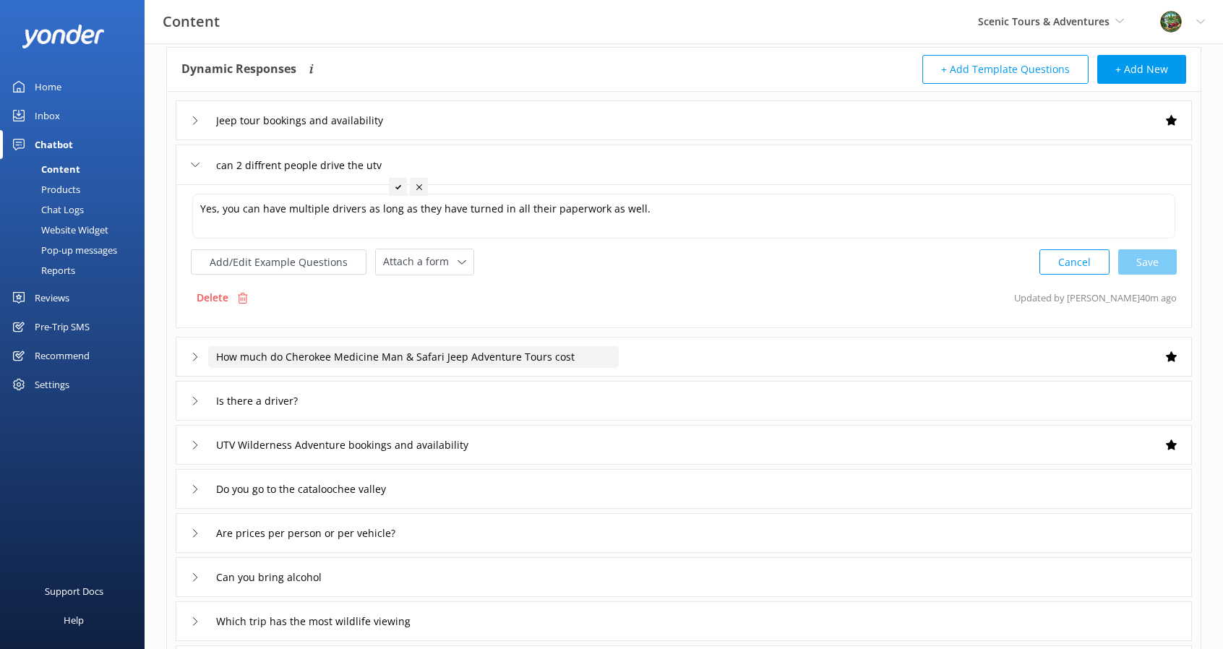
click at [396, 356] on input "How much do Cherokee Medicine Man & Safari Jeep Adventure Tours cost" at bounding box center [413, 357] width 410 height 22
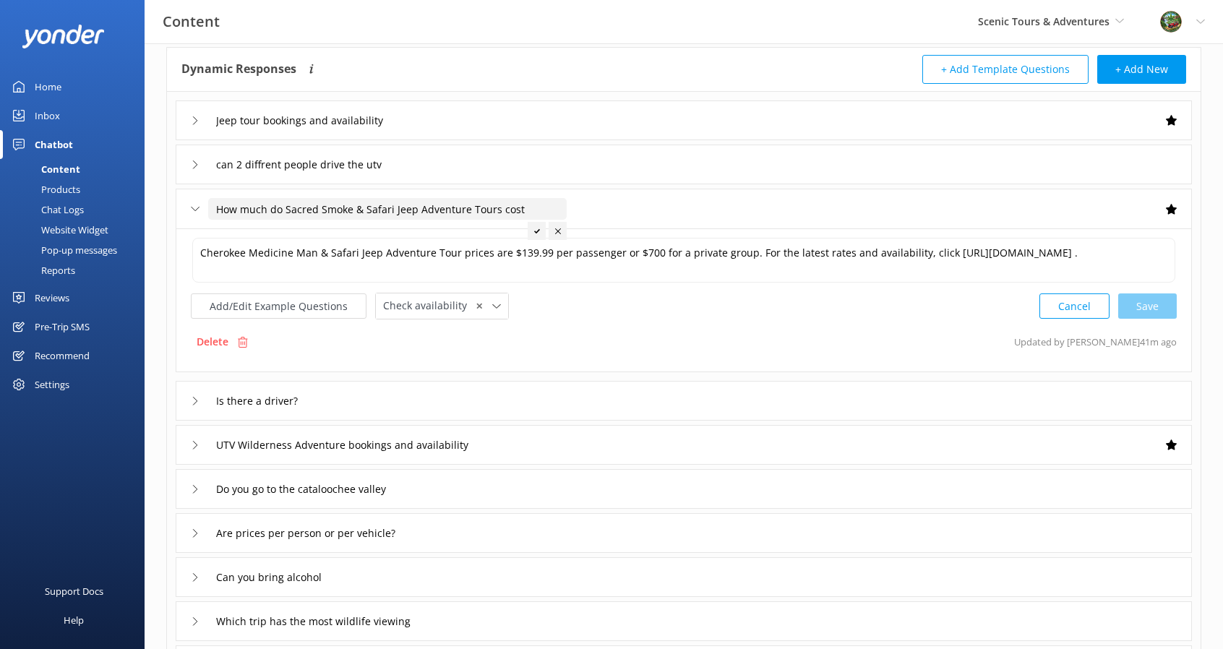
type input "How much do Sacred Smoke & Safari Jeep Adventure Tours cost"
click at [532, 232] on div at bounding box center [536, 231] width 18 height 18
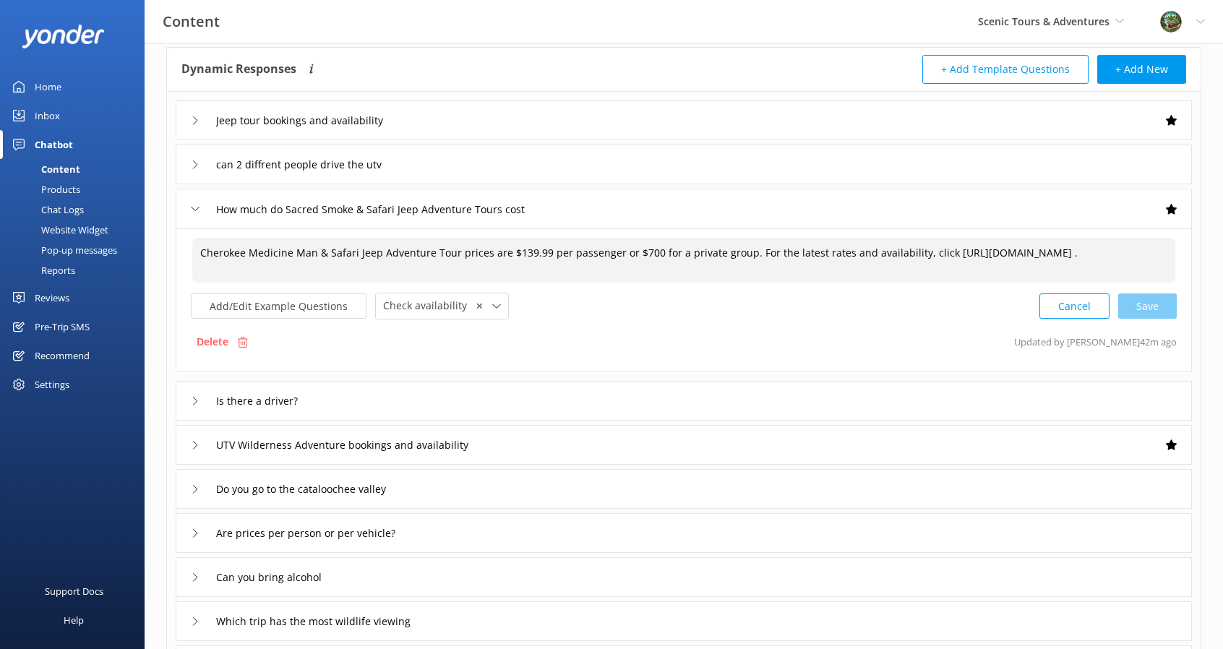
drag, startPoint x: 279, startPoint y: 244, endPoint x: 176, endPoint y: 252, distance: 103.7
click at [176, 252] on div "Cherokee Medicine Man & Safari Jeep Adventure Tour prices are $139.99 per passe…" at bounding box center [684, 300] width 1016 height 144
click at [590, 245] on textarea "Sacred Smoke & Safari Jeep Adventure Tour prices are $139.99 per passenger or $…" at bounding box center [683, 260] width 983 height 45
click at [1155, 301] on div "Cancel Save" at bounding box center [1107, 306] width 137 height 27
type textarea "Sacred Smoke & Safari Jeep Adventure Tour prices are $139.99 per passenger or $…"
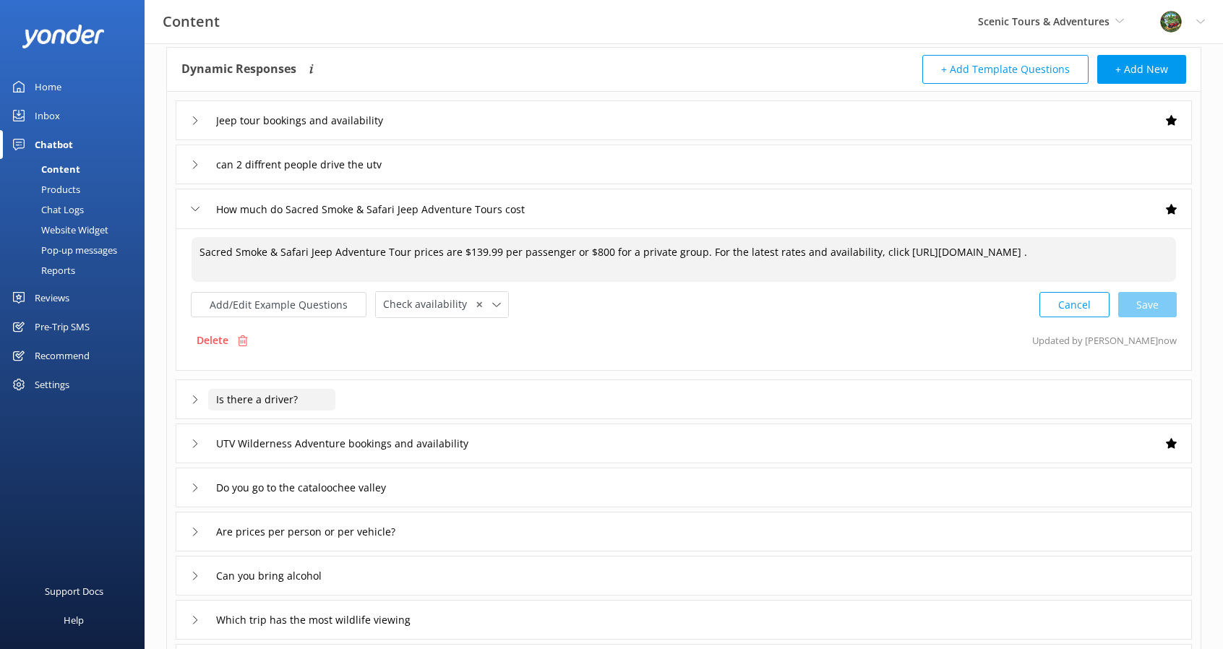
click at [228, 401] on input "Is there a driver?" at bounding box center [271, 400] width 127 height 22
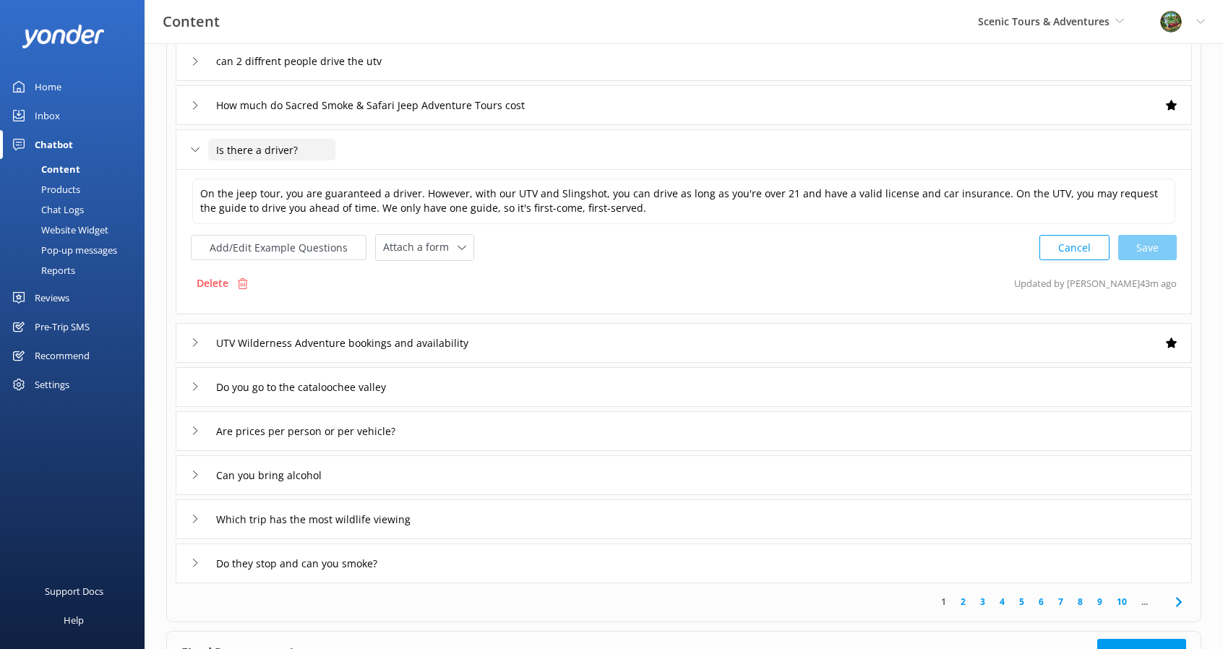
scroll to position [217, 0]
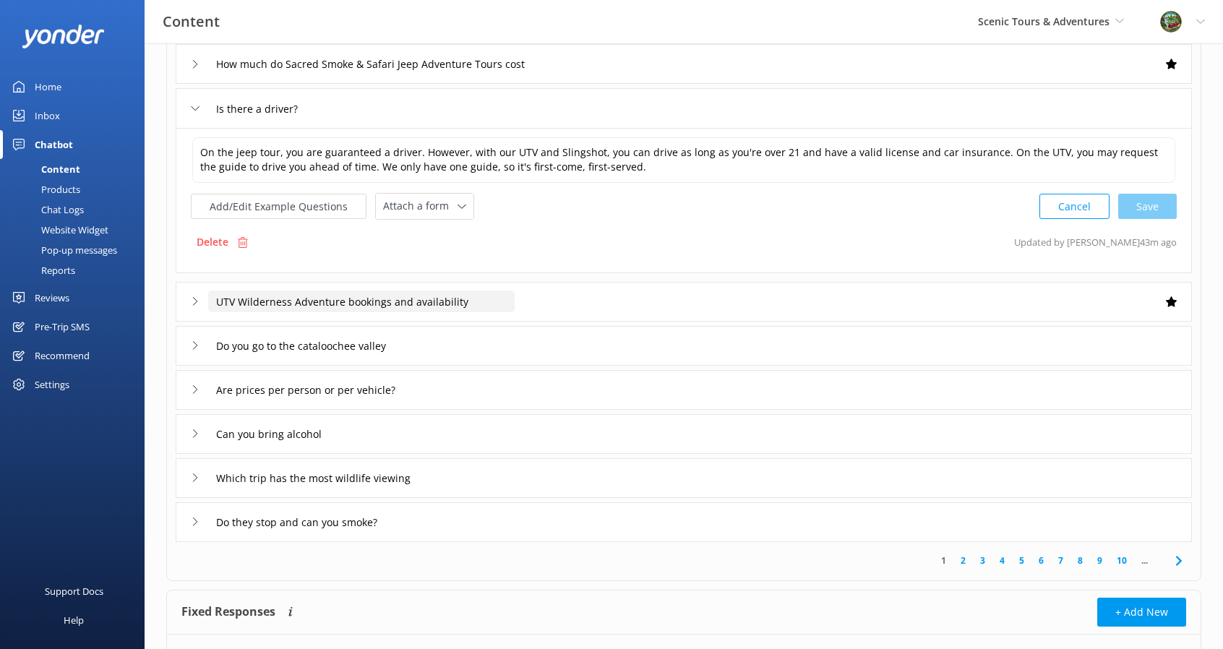
click at [241, 302] on input "UTV Wilderness Adventure bookings and availability" at bounding box center [361, 301] width 306 height 22
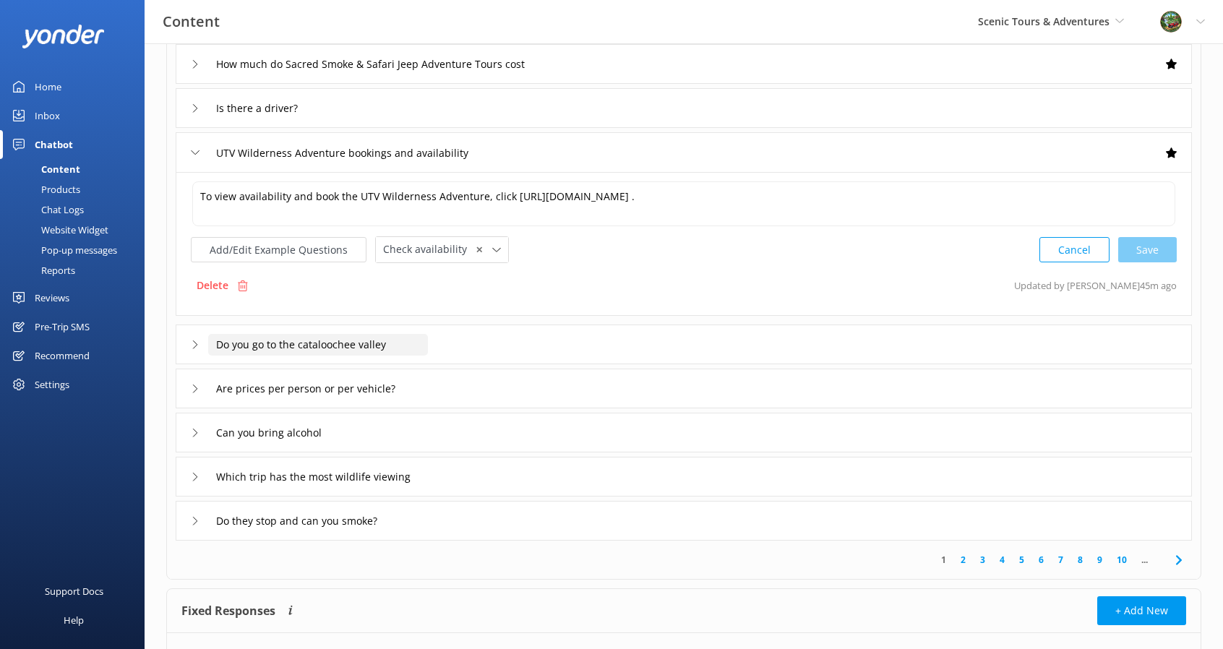
click at [259, 349] on input "Do you go to the cataloochee valley" at bounding box center [318, 345] width 220 height 22
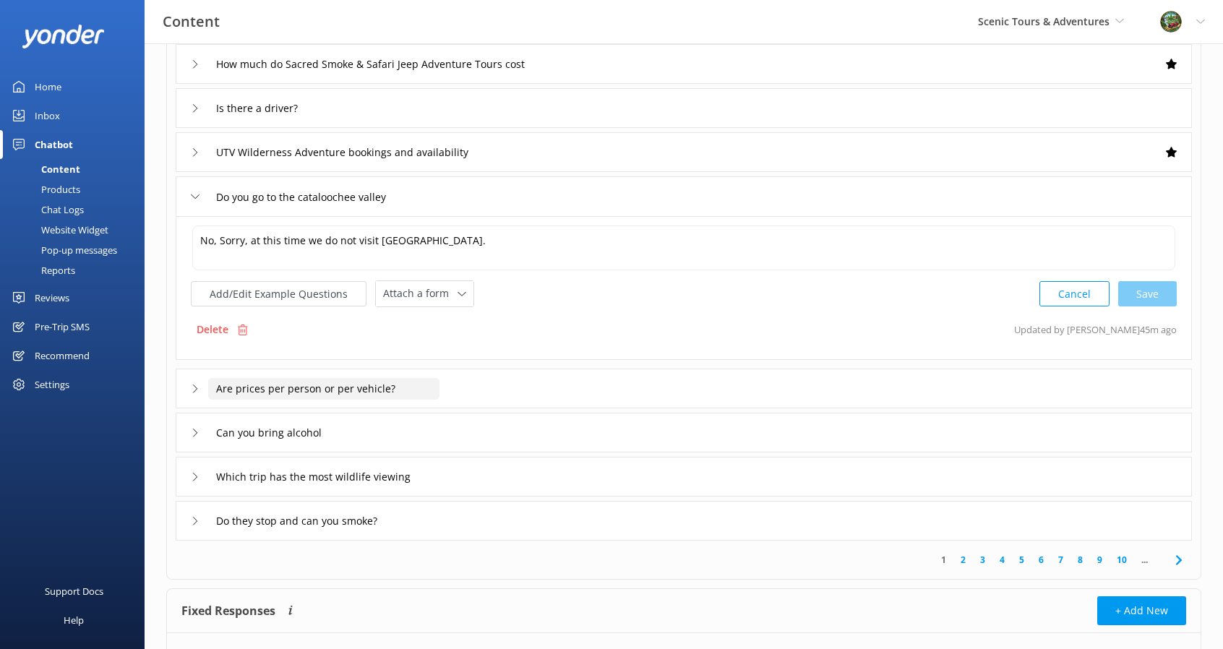
click at [276, 392] on input "Are prices per person or per vehicle?" at bounding box center [323, 389] width 231 height 22
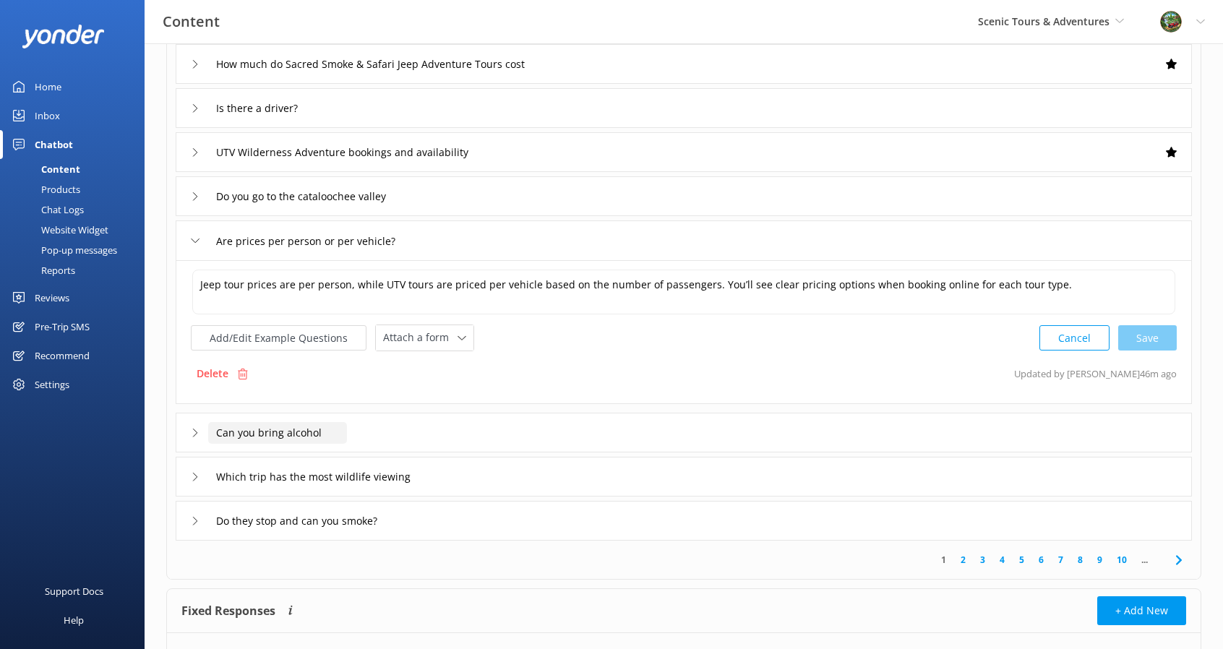
click at [286, 431] on input "Can you bring alcohol" at bounding box center [277, 433] width 139 height 22
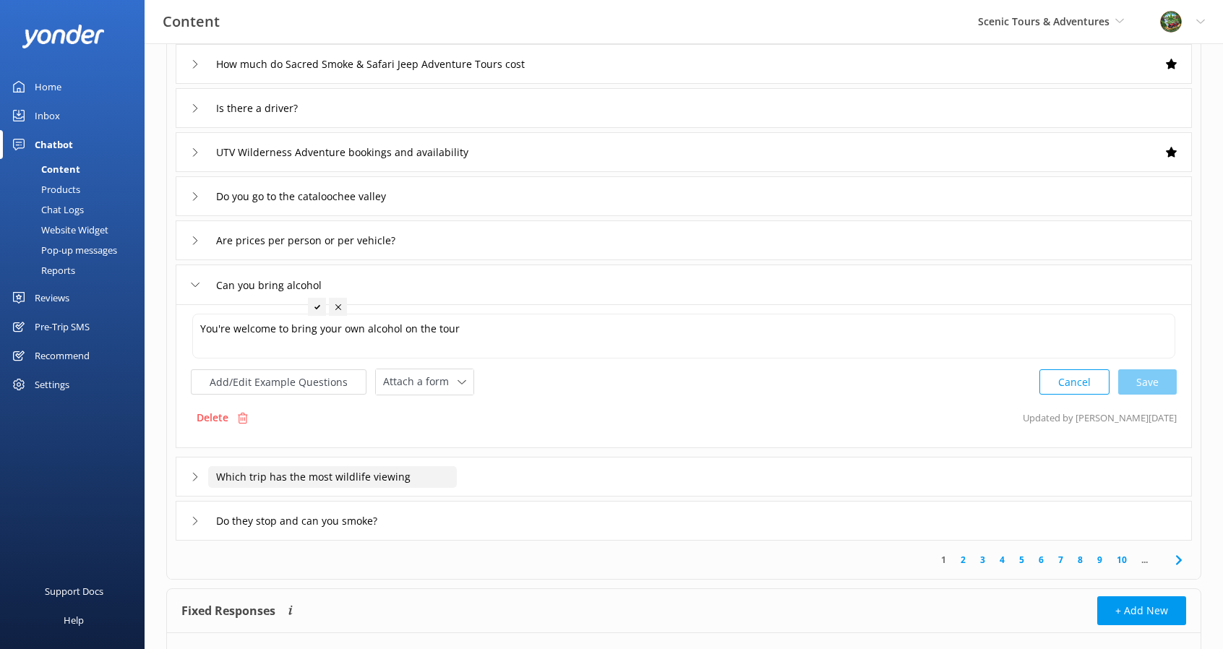
click at [339, 478] on input "Which trip has the most wildlife viewing" at bounding box center [332, 477] width 249 height 22
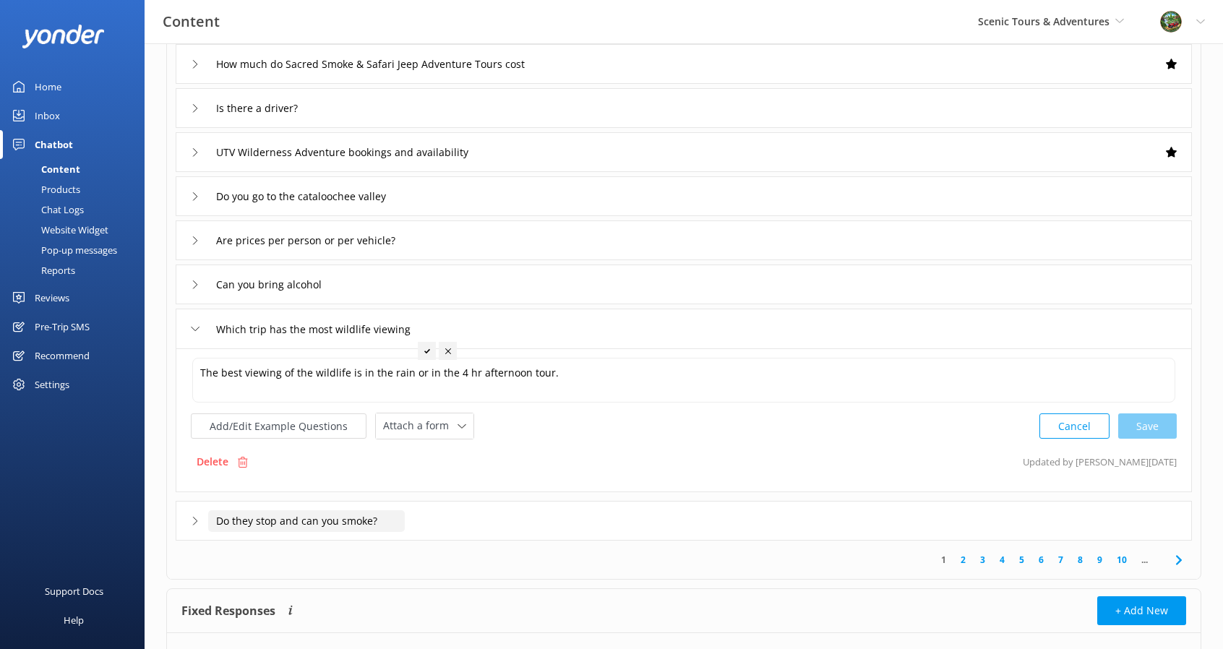
click at [334, 518] on input "Do they stop and can you smoke?" at bounding box center [306, 521] width 197 height 22
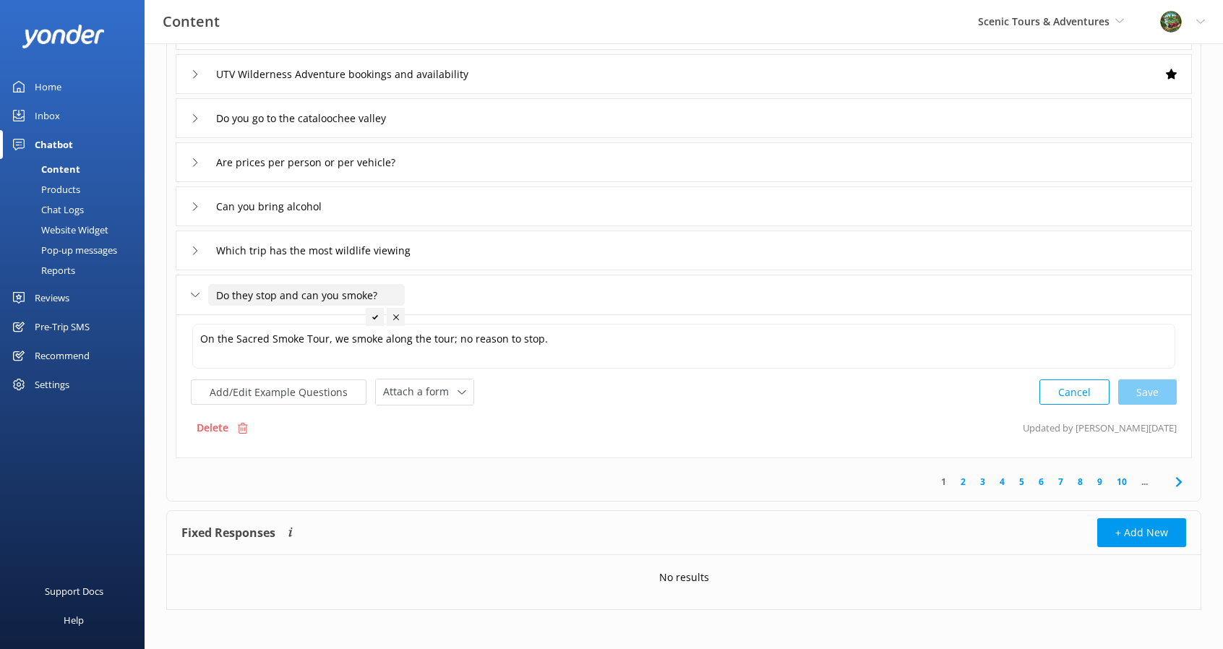
scroll to position [296, 0]
click at [1176, 476] on use at bounding box center [1178, 480] width 6 height 9
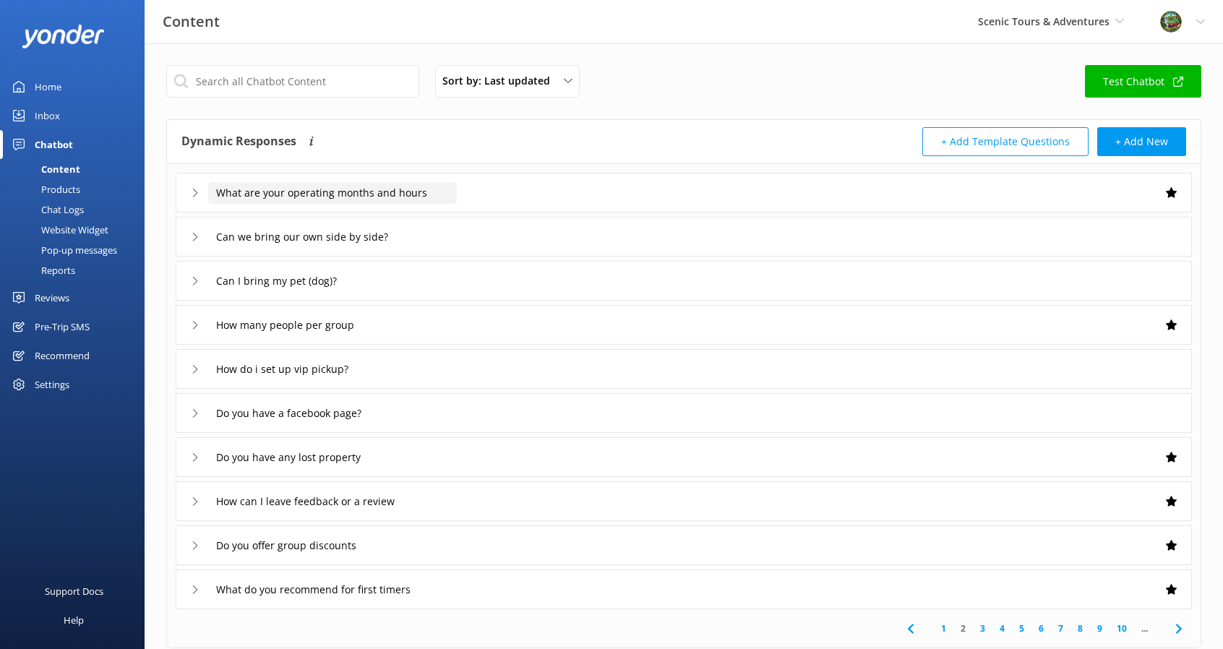
click at [423, 202] on input "What are your operating months and hours" at bounding box center [332, 193] width 249 height 22
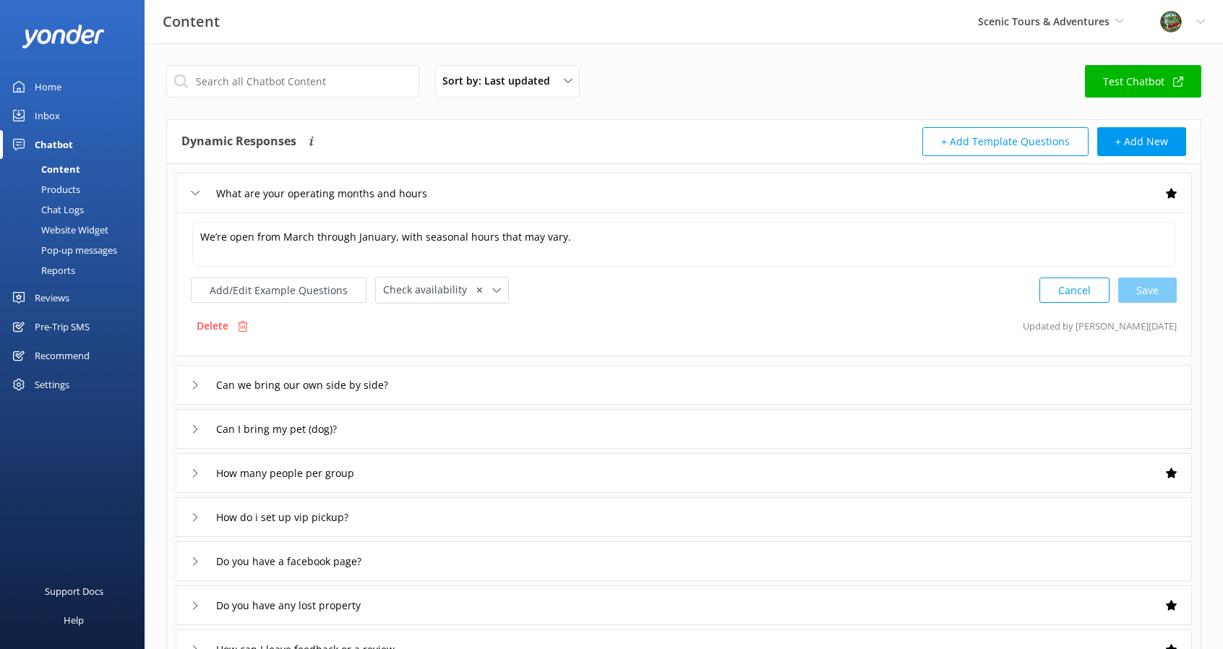
click at [434, 382] on div "Can we bring our own side by side?" at bounding box center [684, 385] width 1016 height 40
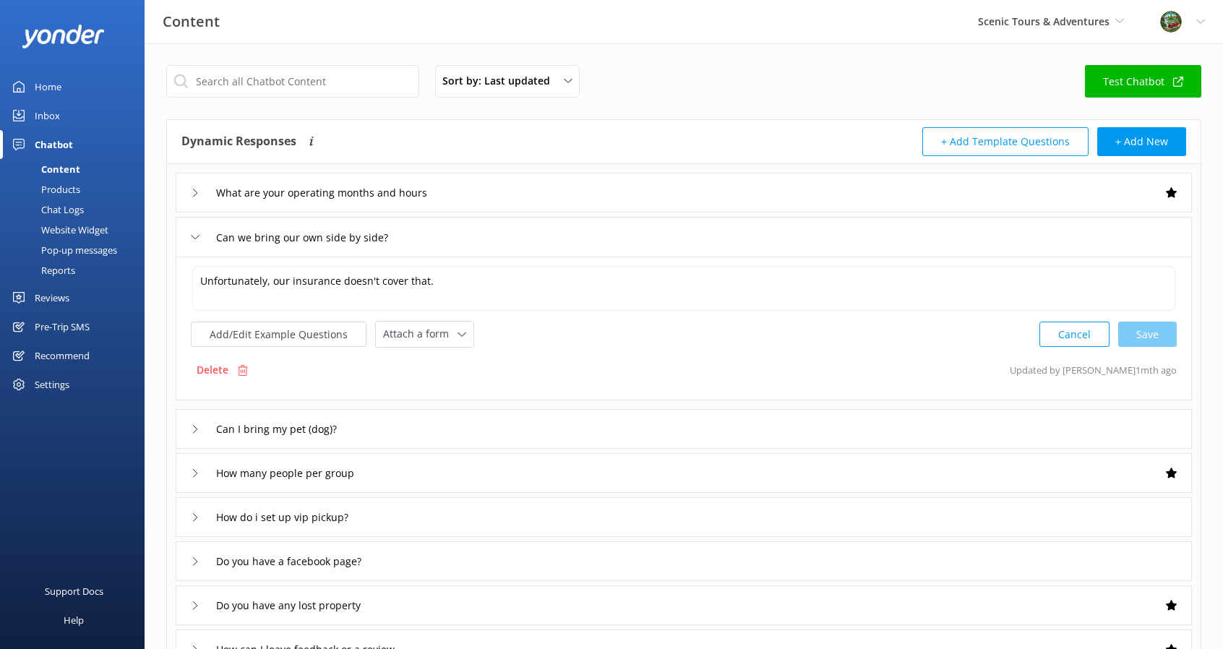
click at [385, 426] on div "Can I bring my pet (dog)?" at bounding box center [684, 429] width 1016 height 40
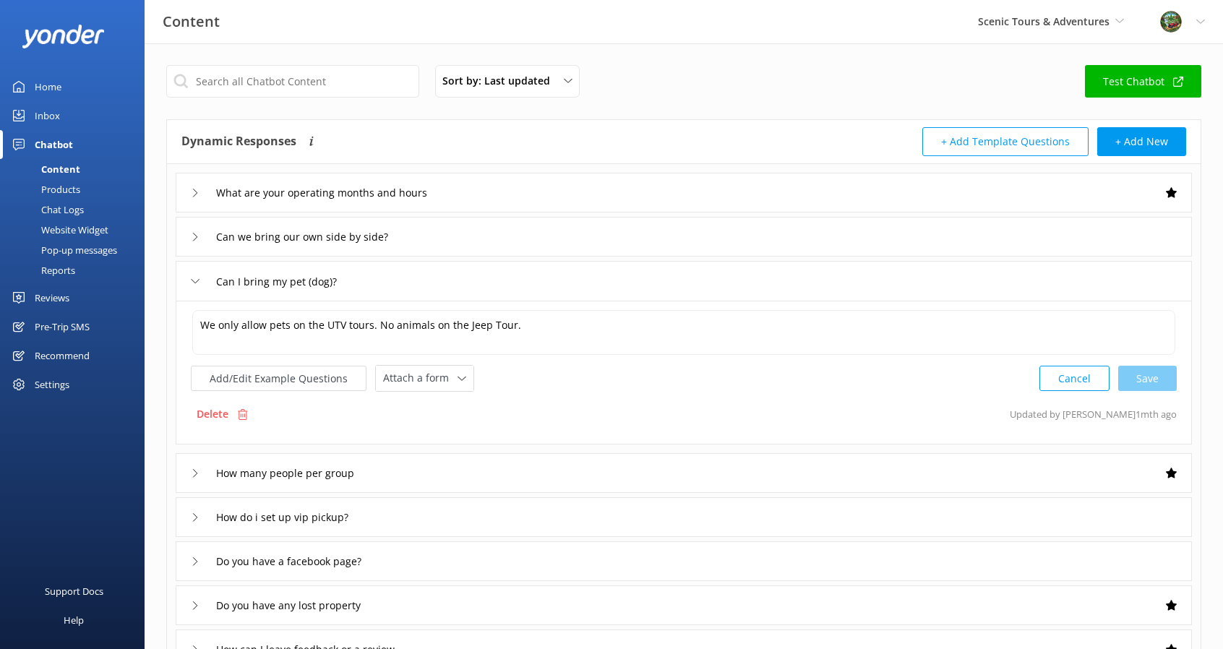
click at [390, 462] on div "How many people per group" at bounding box center [684, 473] width 1016 height 40
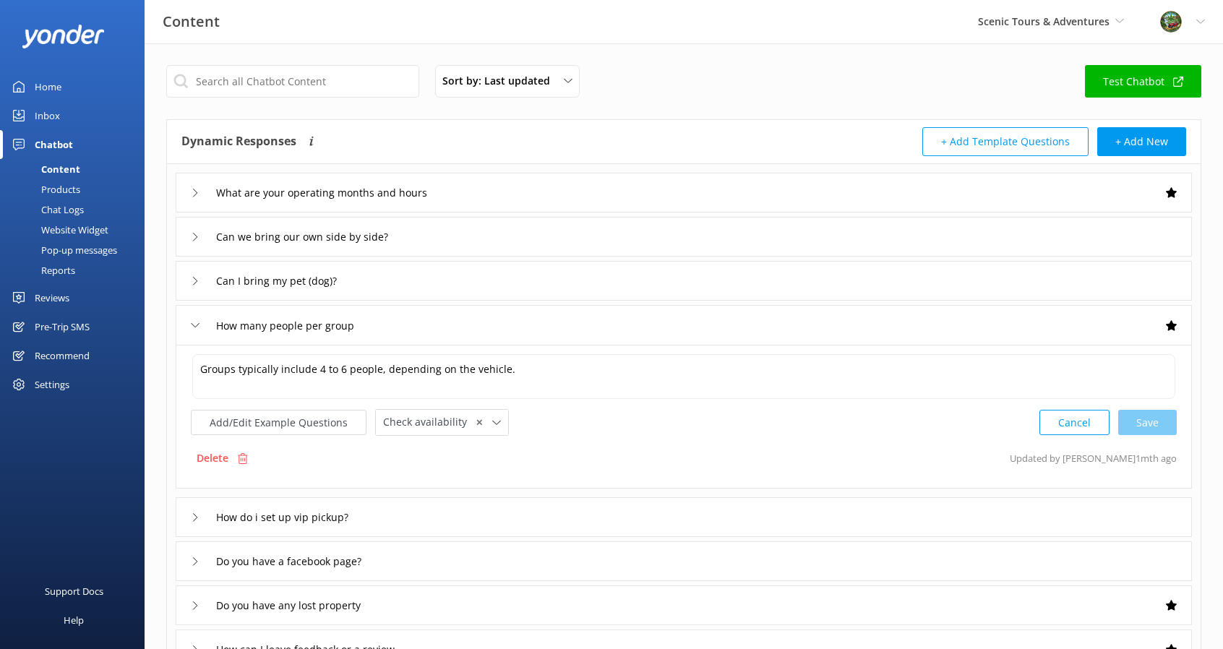
click at [384, 501] on div "How do i set up vip pickup?" at bounding box center [684, 517] width 1016 height 40
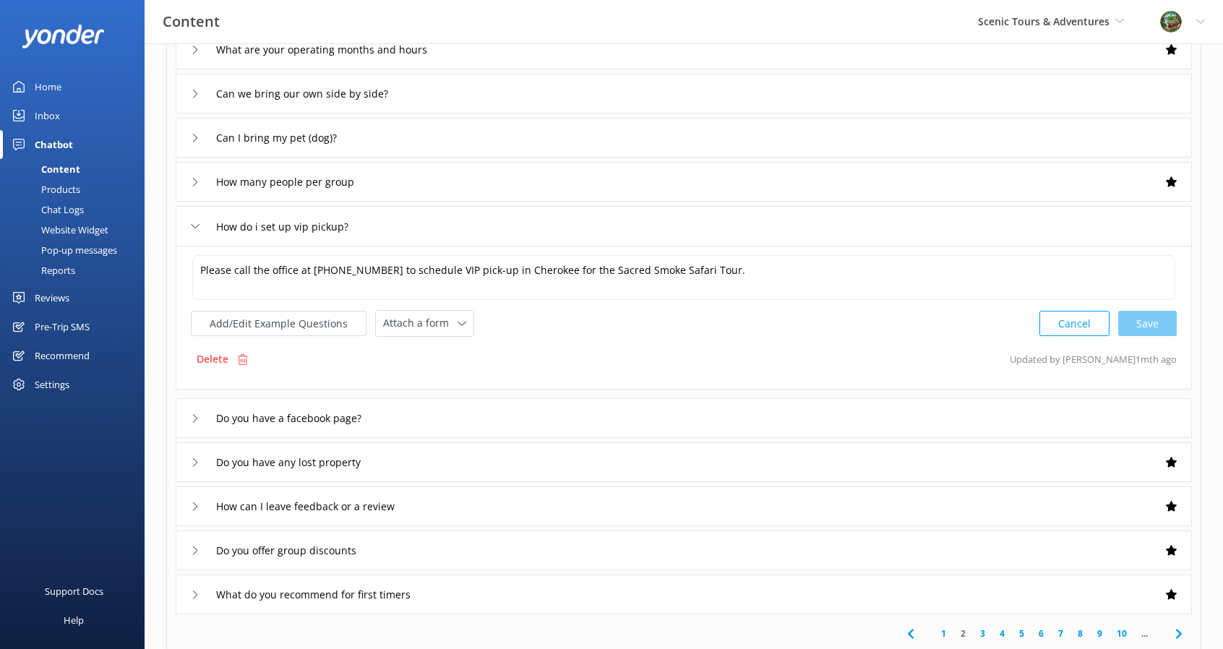
scroll to position [145, 0]
click at [349, 411] on input "Do you have a facebook page?" at bounding box center [297, 417] width 179 height 22
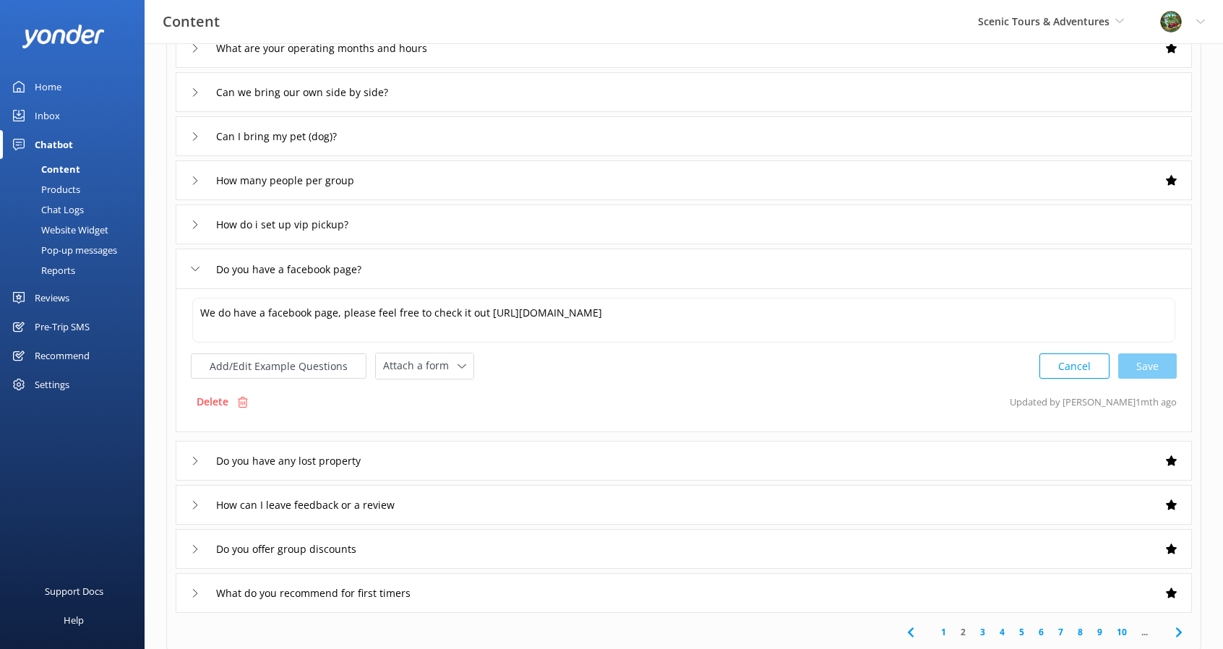
click at [364, 472] on div "Do you have any lost property" at bounding box center [684, 461] width 1016 height 40
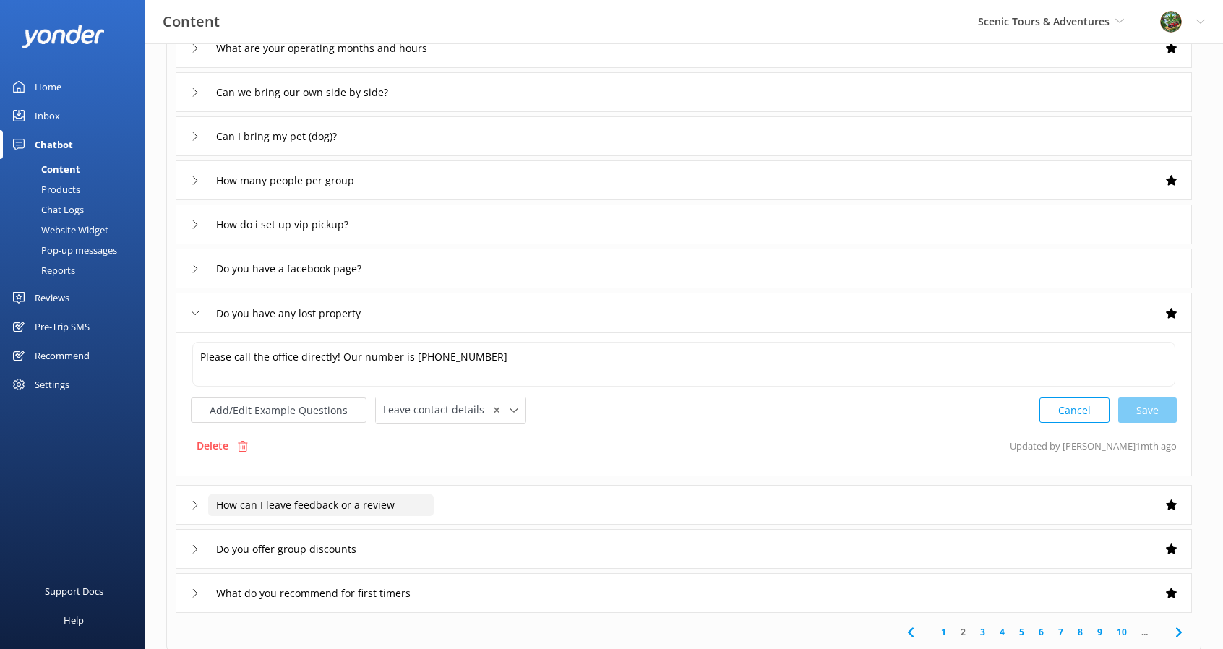
click at [374, 505] on input "How can I leave feedback or a review" at bounding box center [320, 505] width 225 height 22
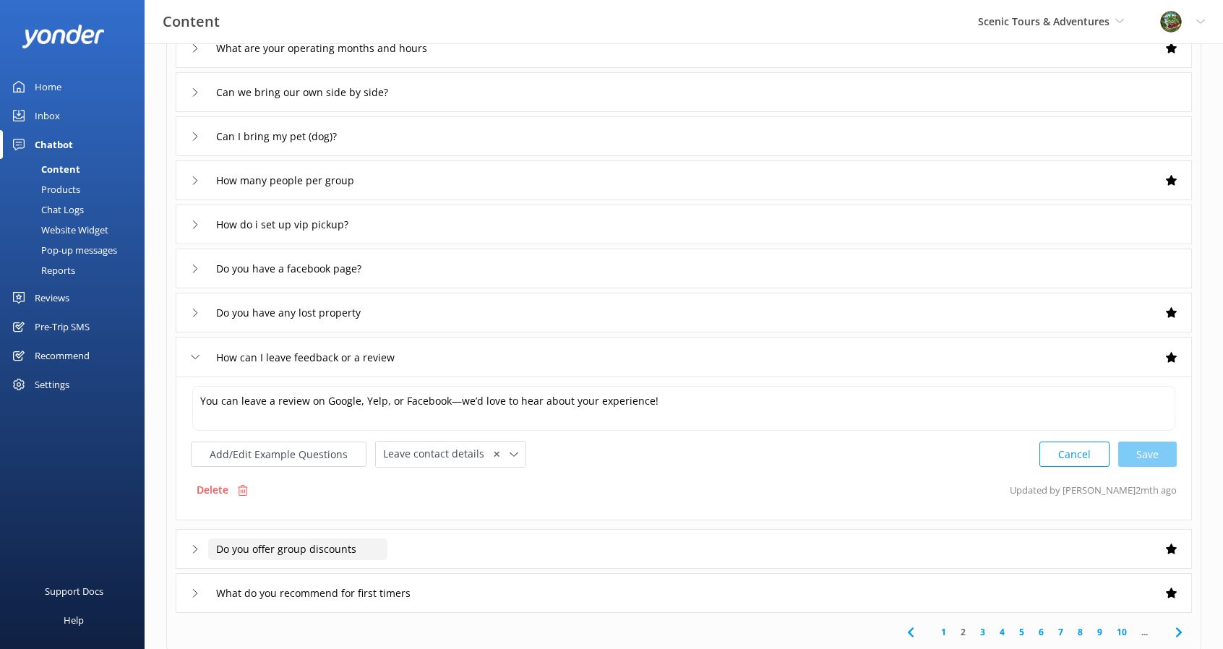
click at [335, 542] on input "Do you offer group discounts" at bounding box center [297, 549] width 179 height 22
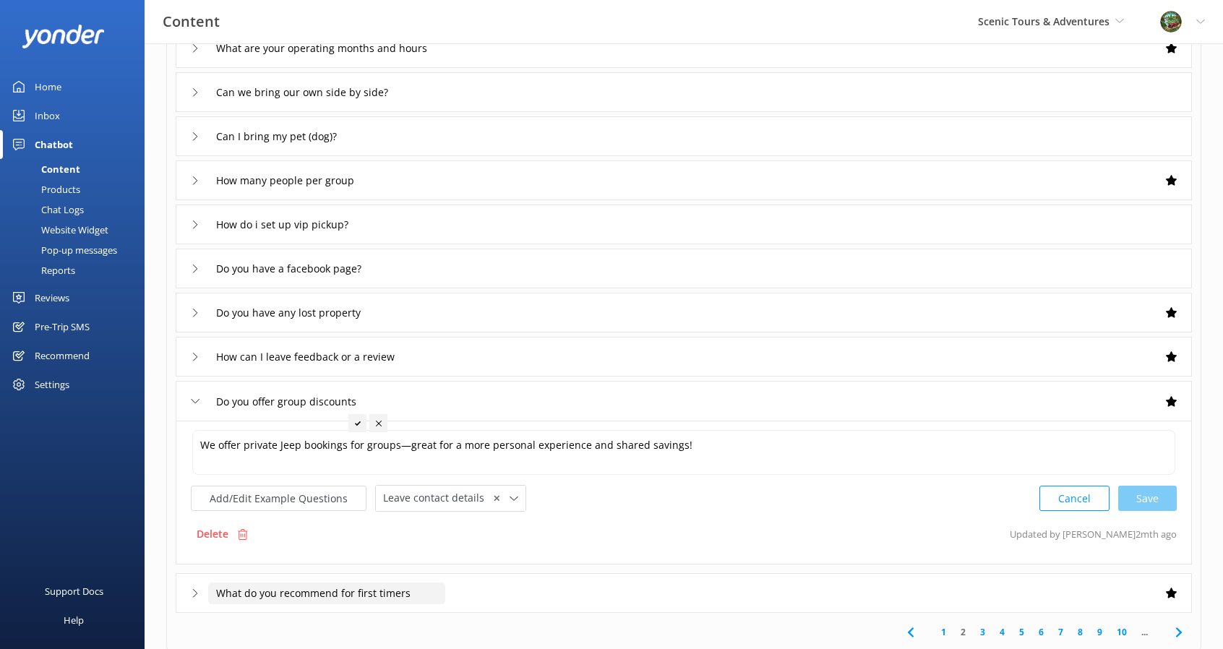
click at [392, 584] on input "What do you recommend for first timers" at bounding box center [326, 593] width 237 height 22
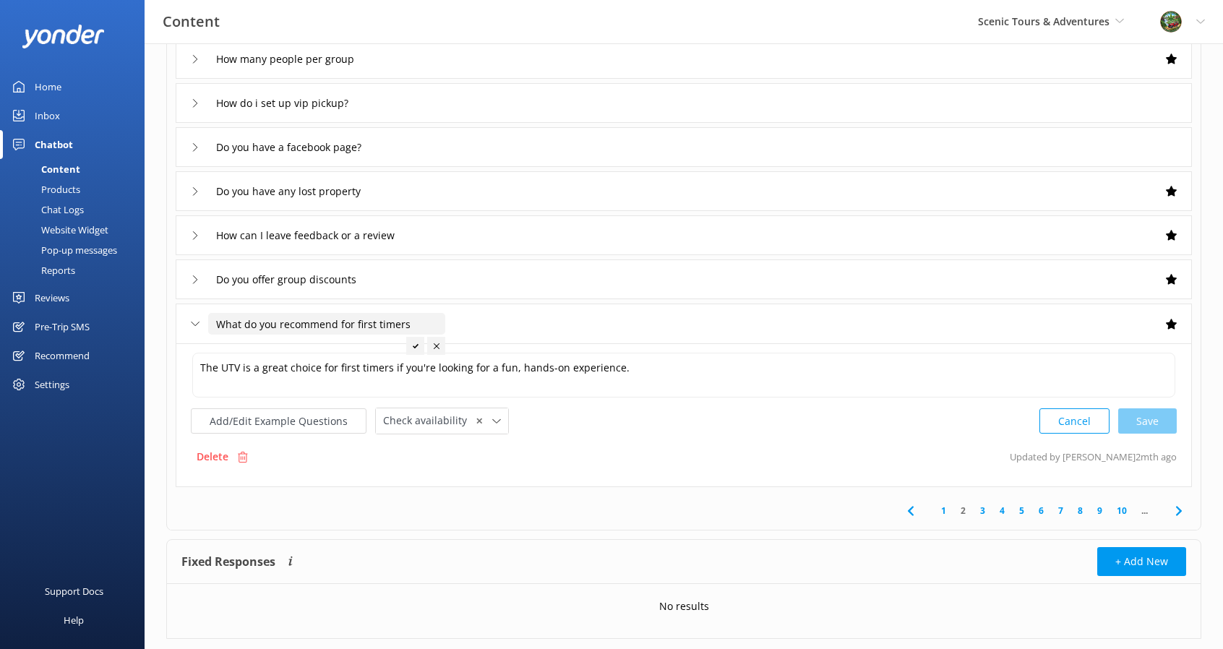
scroll to position [289, 0]
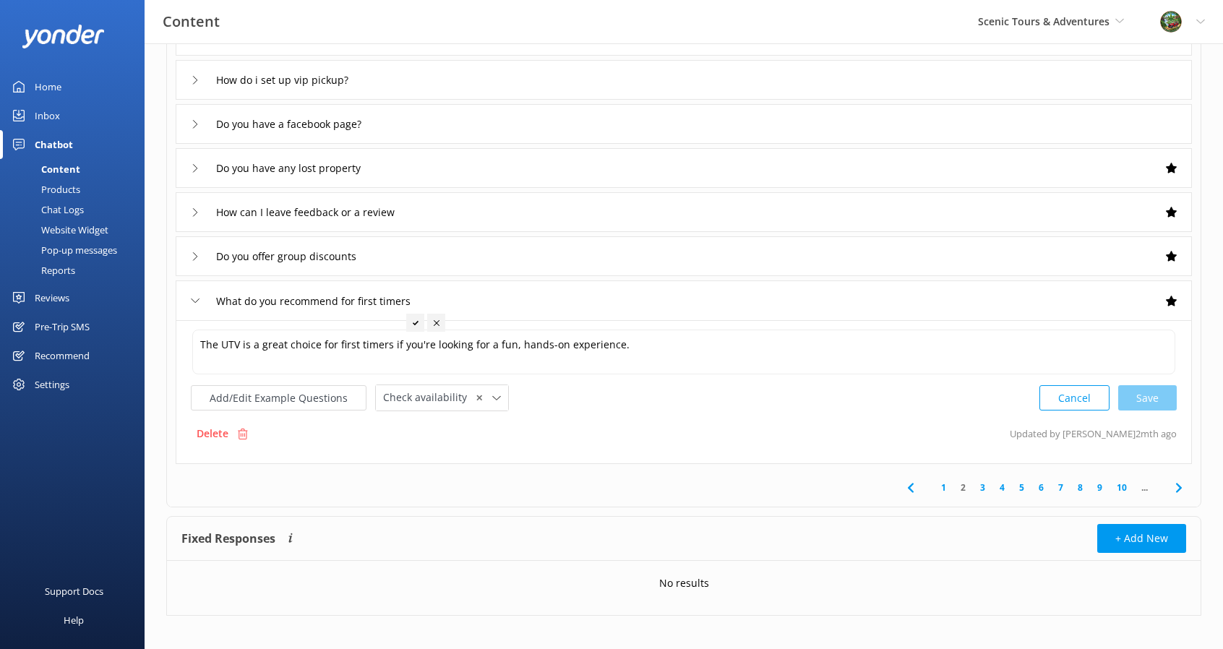
click at [1184, 475] on span at bounding box center [1178, 487] width 33 height 33
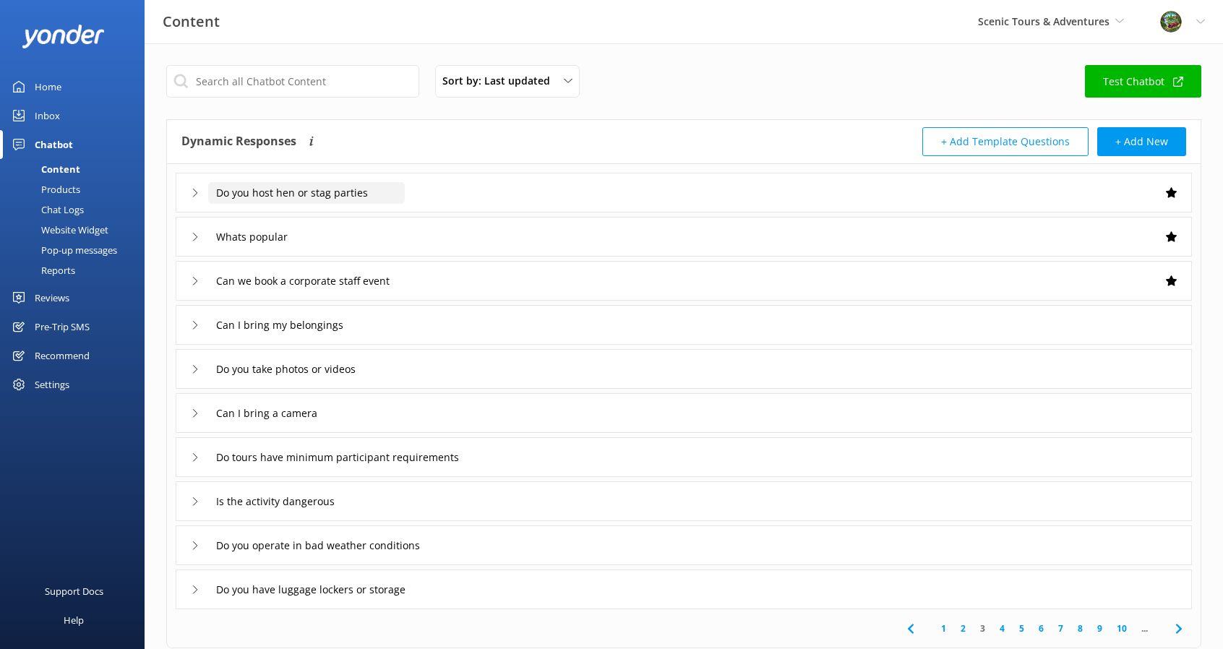
click at [397, 192] on input "Do you host hen or stag parties" at bounding box center [306, 193] width 197 height 22
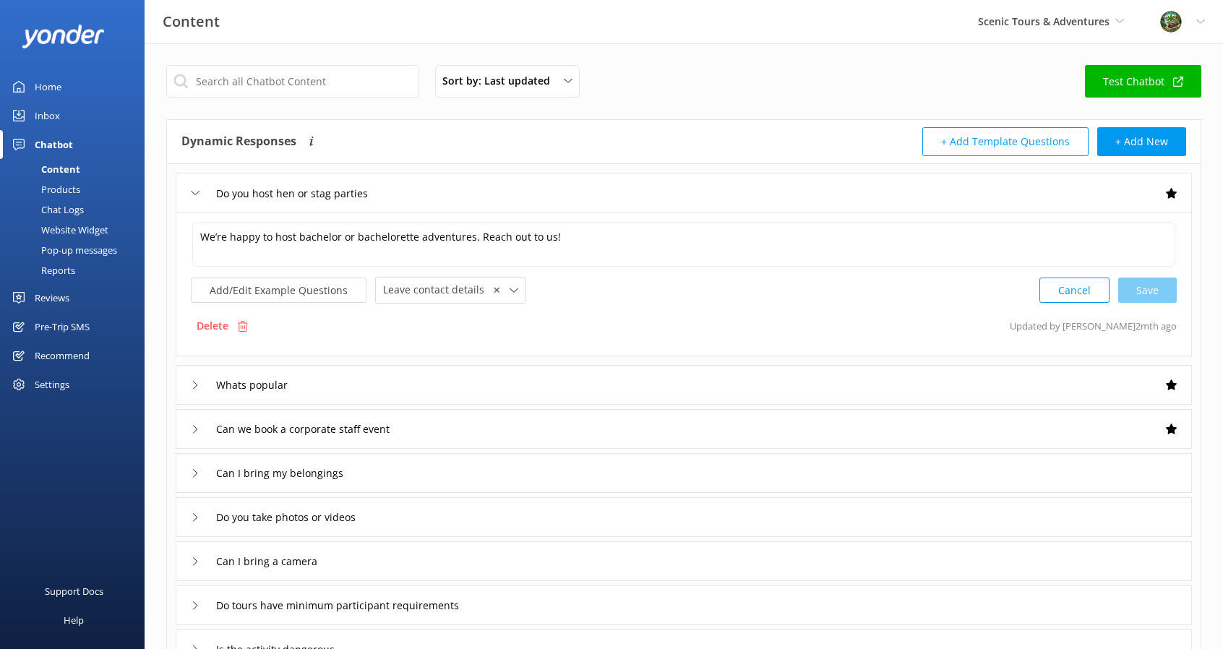
click at [316, 376] on div "Whats popular" at bounding box center [684, 385] width 1016 height 40
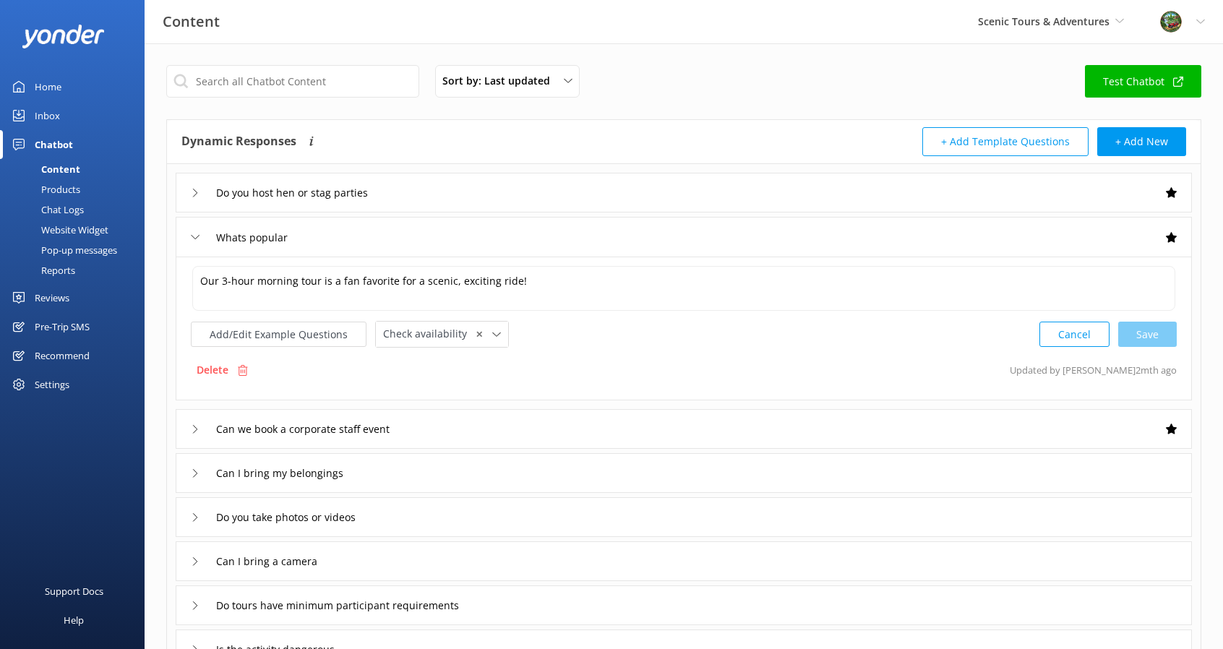
click at [470, 432] on div "Can we book a corporate staff event" at bounding box center [684, 429] width 1016 height 40
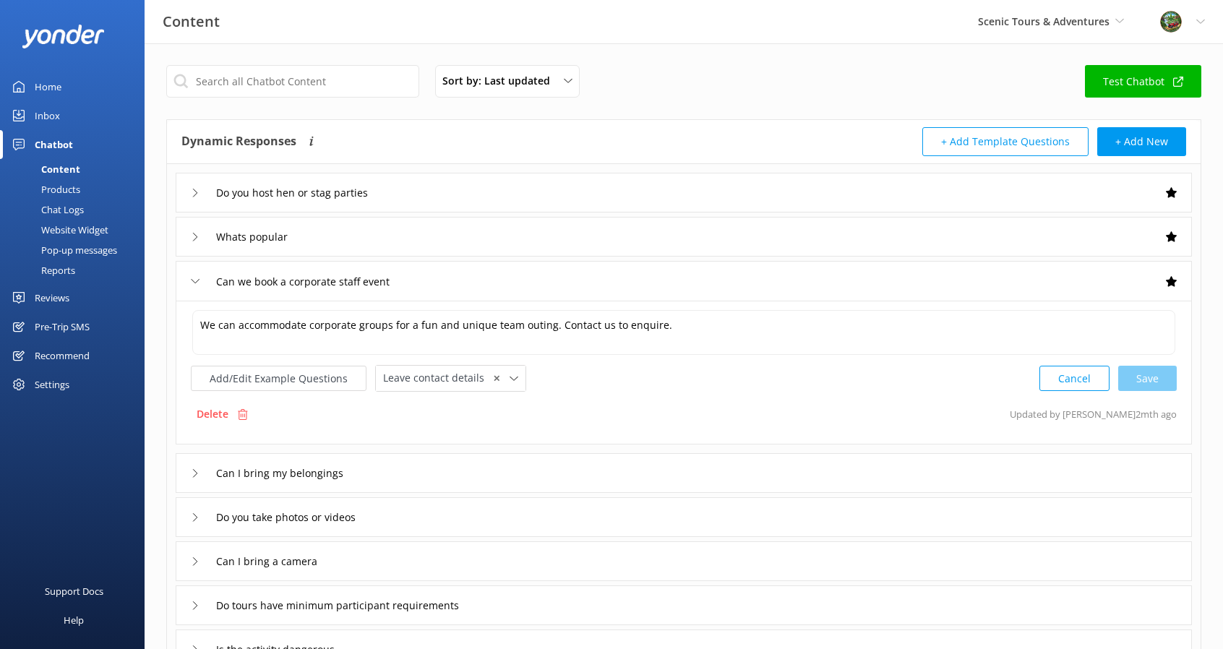
click at [400, 470] on div "Can I bring my belongings" at bounding box center [684, 473] width 1016 height 40
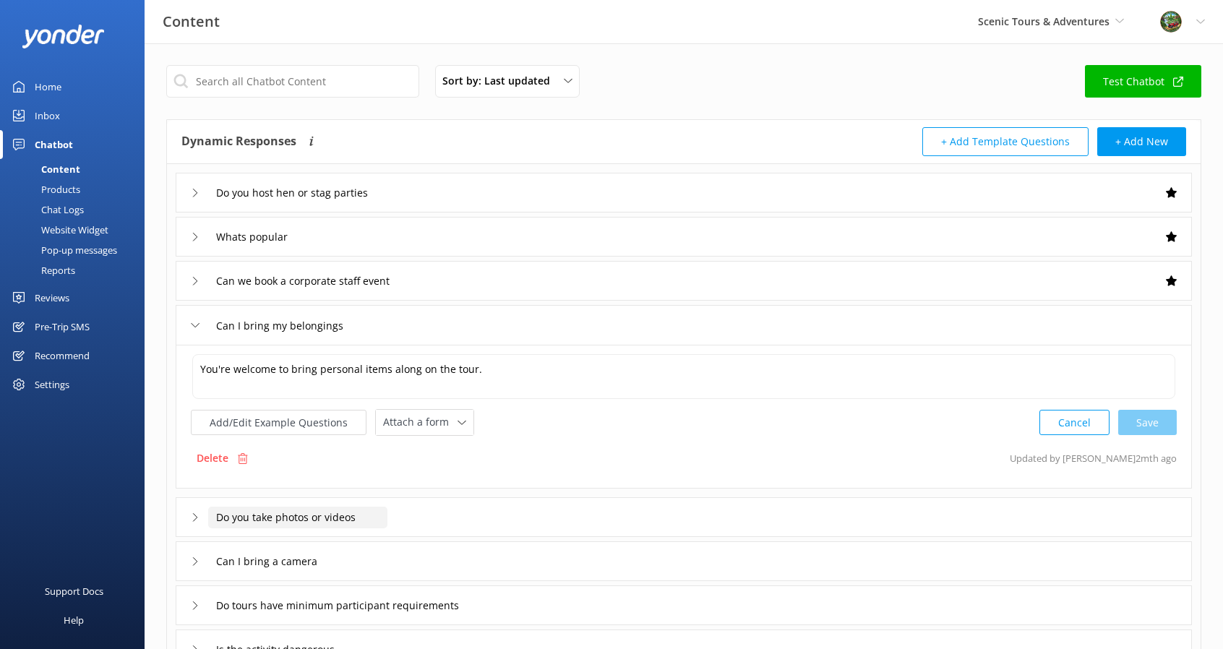
click at [374, 523] on input "Do you take photos or videos" at bounding box center [297, 518] width 179 height 22
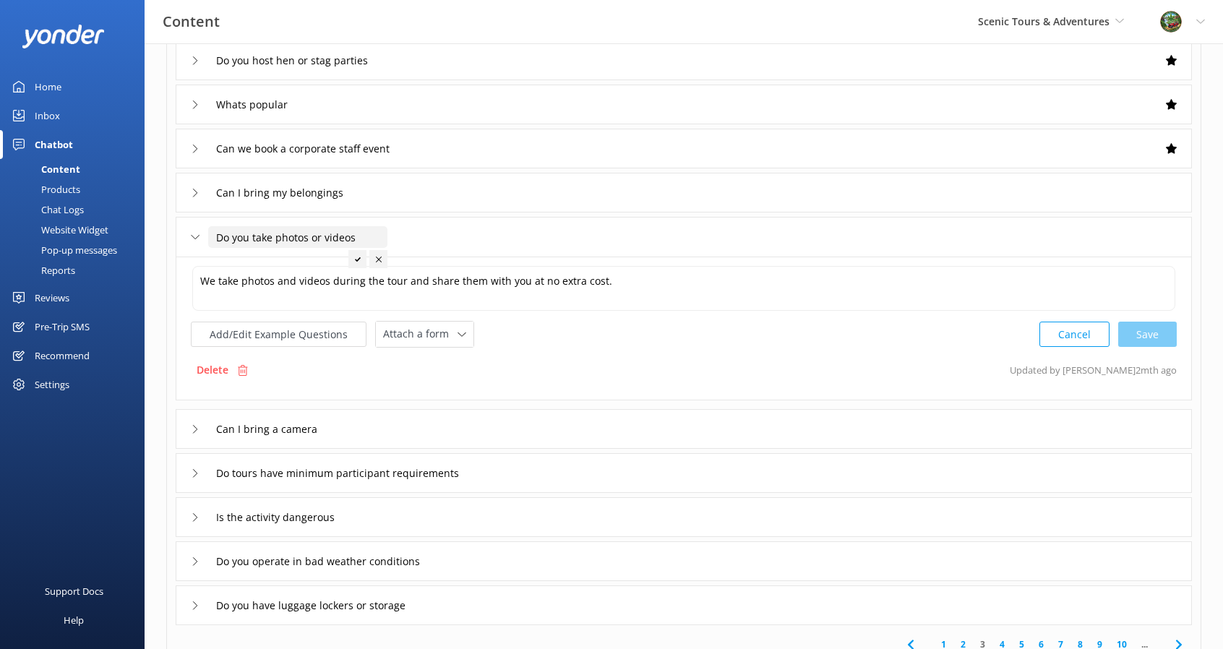
scroll to position [145, 0]
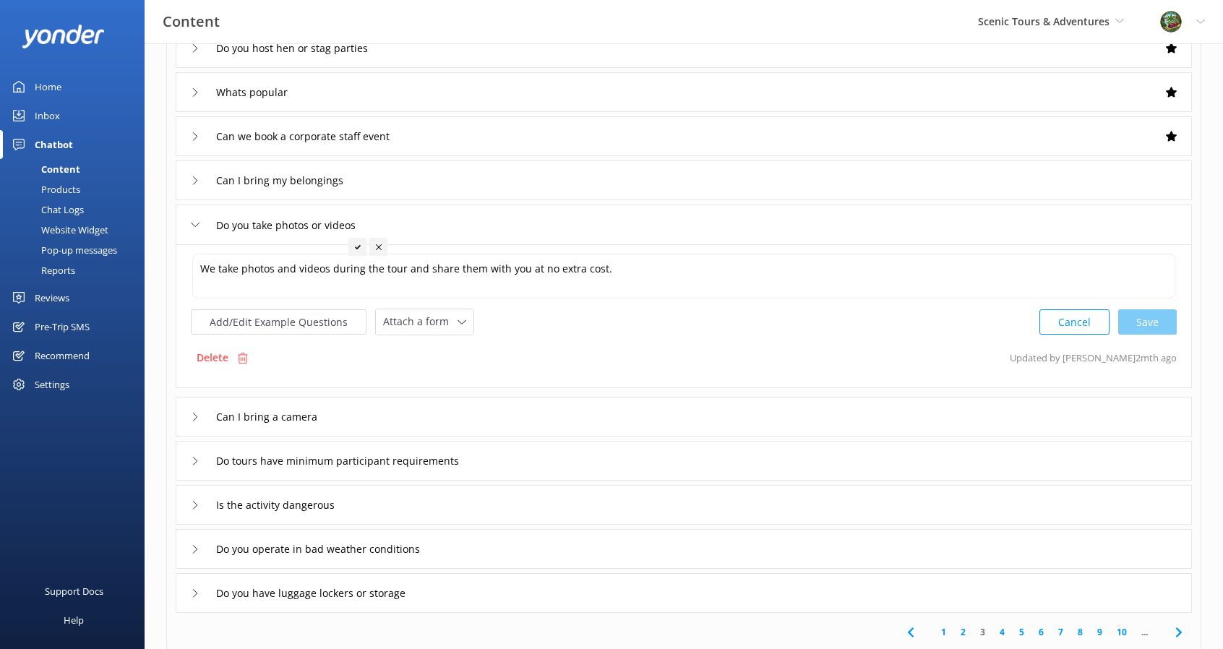
click at [367, 418] on div "Can I bring a camera" at bounding box center [684, 417] width 1016 height 40
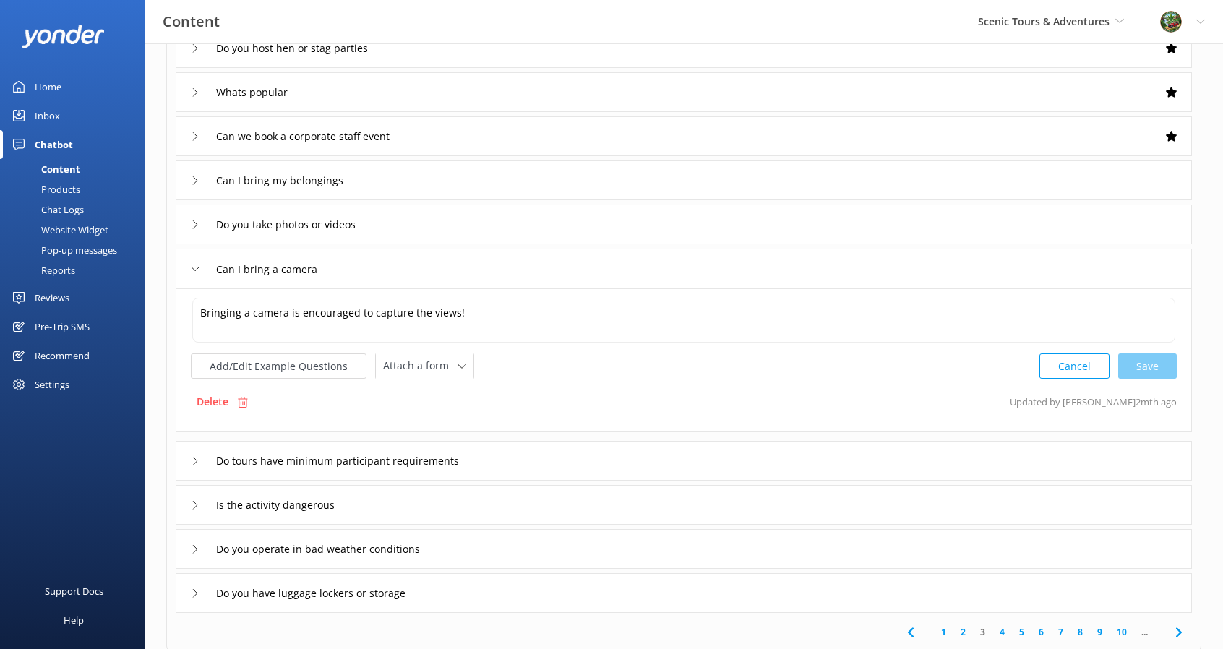
click at [518, 459] on div "Do tours have minimum participant requirements" at bounding box center [684, 461] width 1016 height 40
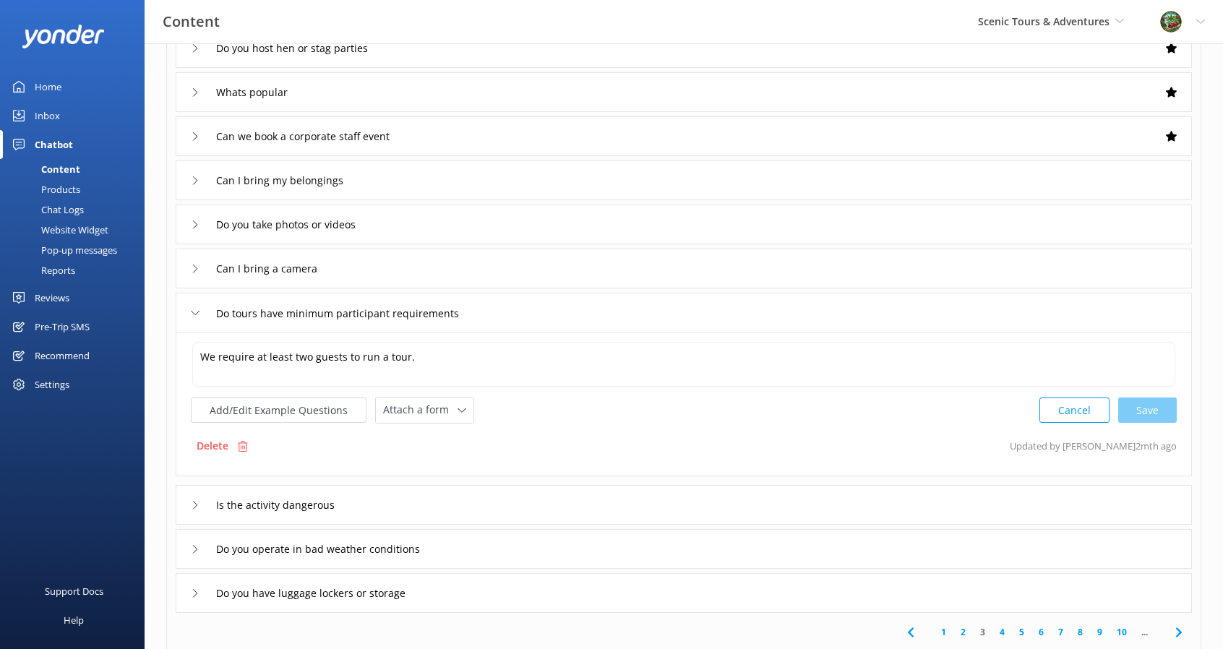
click at [452, 501] on div "Is the activity dangerous" at bounding box center [684, 505] width 1016 height 40
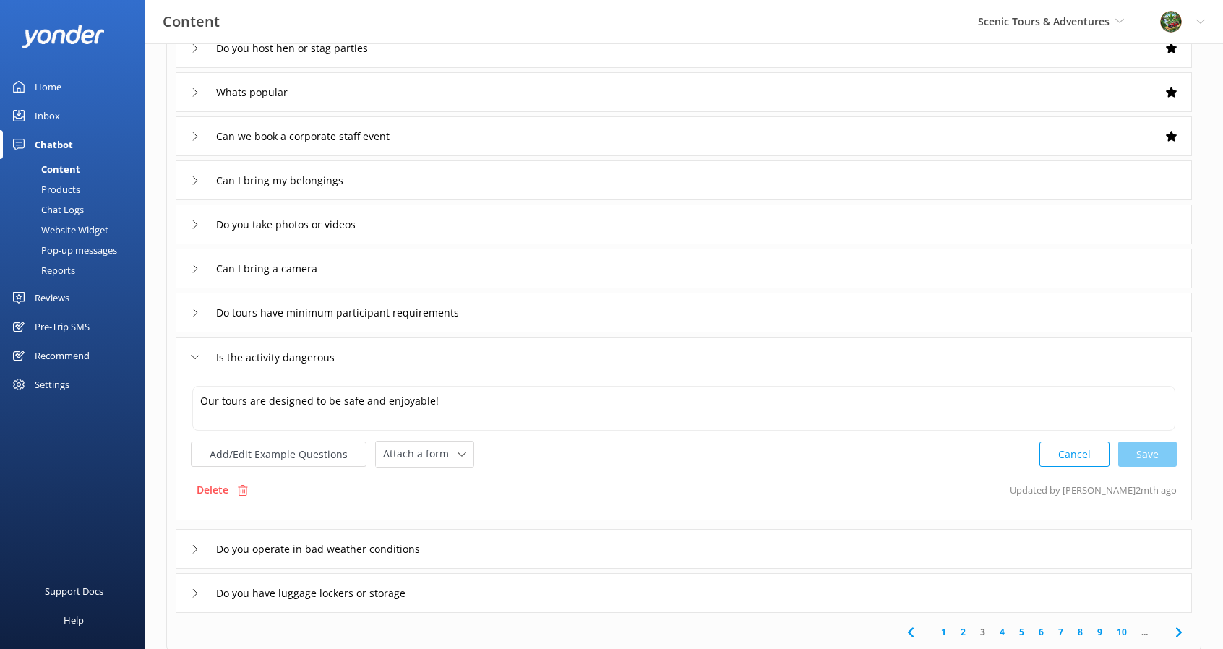
click at [484, 535] on div "Do you operate in bad weather conditions" at bounding box center [684, 549] width 1016 height 40
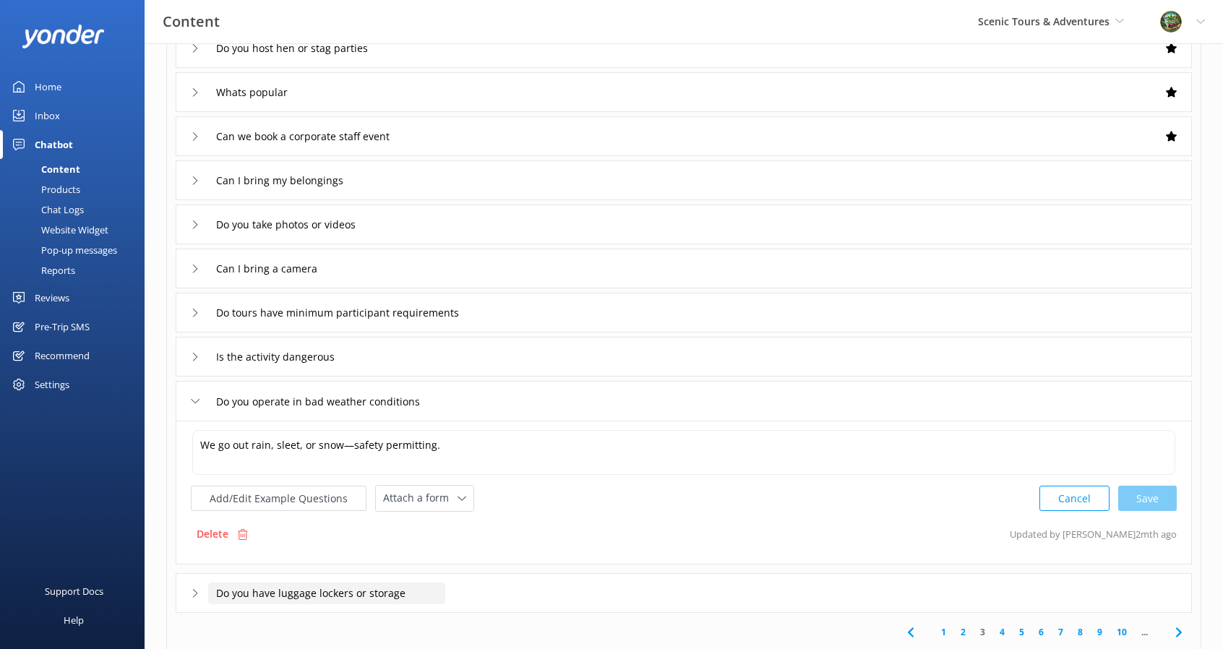
click at [438, 582] on input "Do you have luggage lockers or storage" at bounding box center [326, 593] width 237 height 22
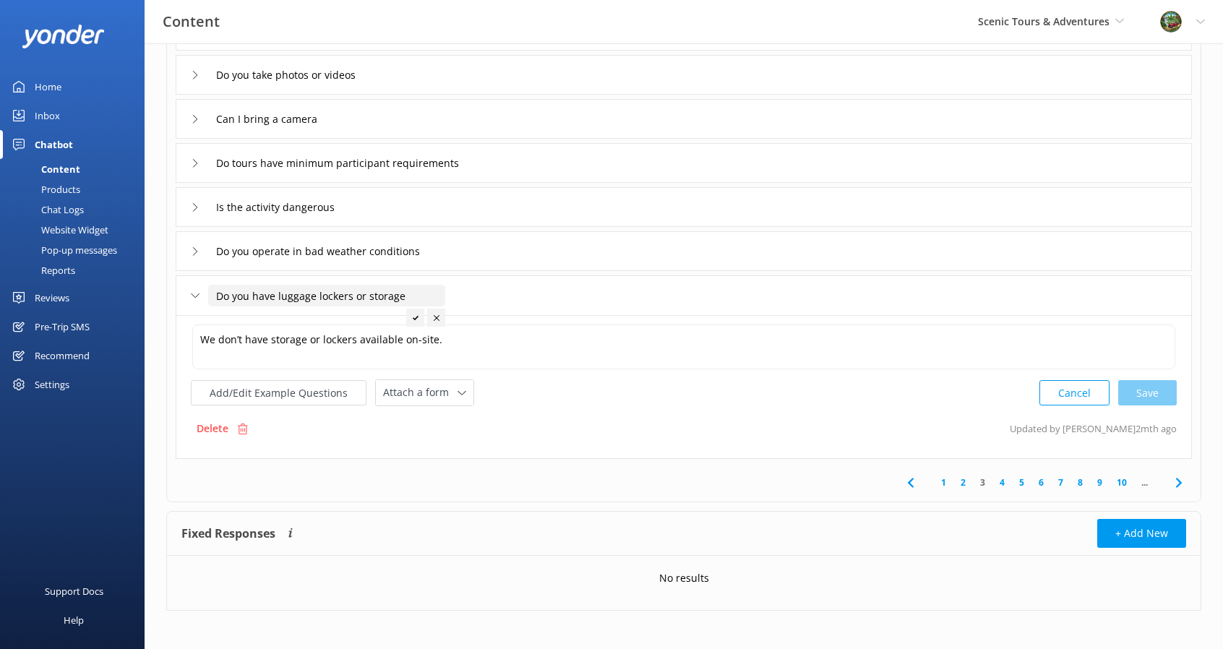
scroll to position [296, 0]
click at [1188, 478] on span at bounding box center [1178, 481] width 33 height 33
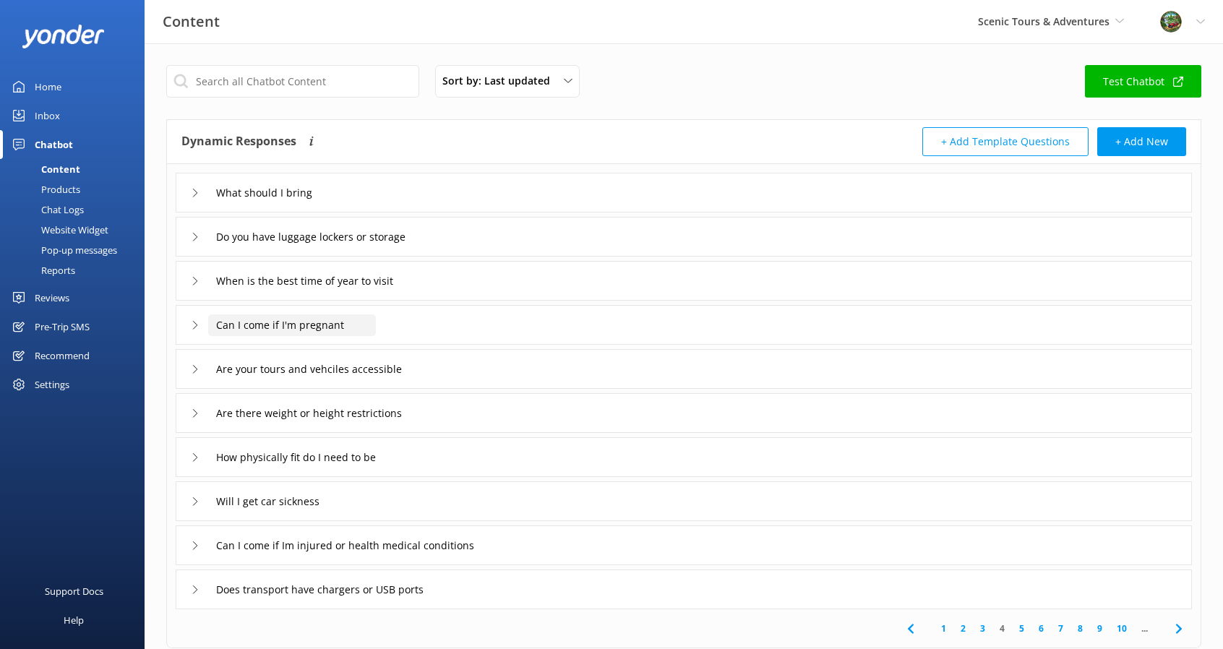
click at [302, 323] on input "Can I come if I'm pregnant" at bounding box center [292, 325] width 168 height 22
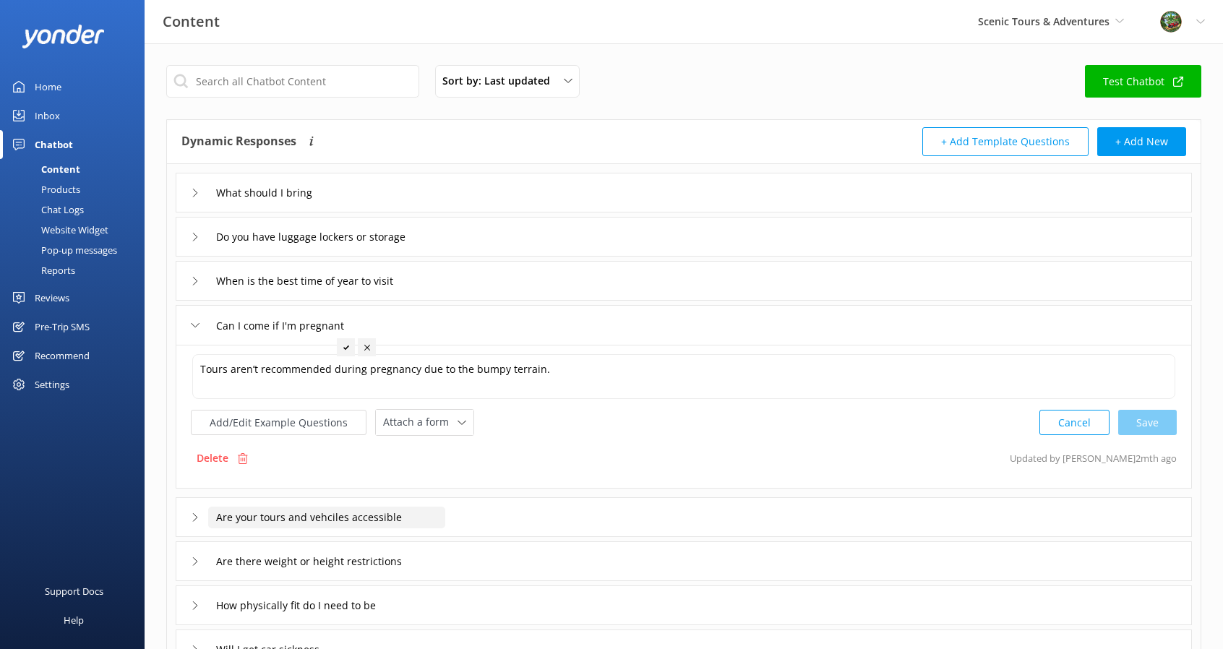
click at [358, 514] on input "Are your tours and vehciles accessible" at bounding box center [326, 518] width 237 height 22
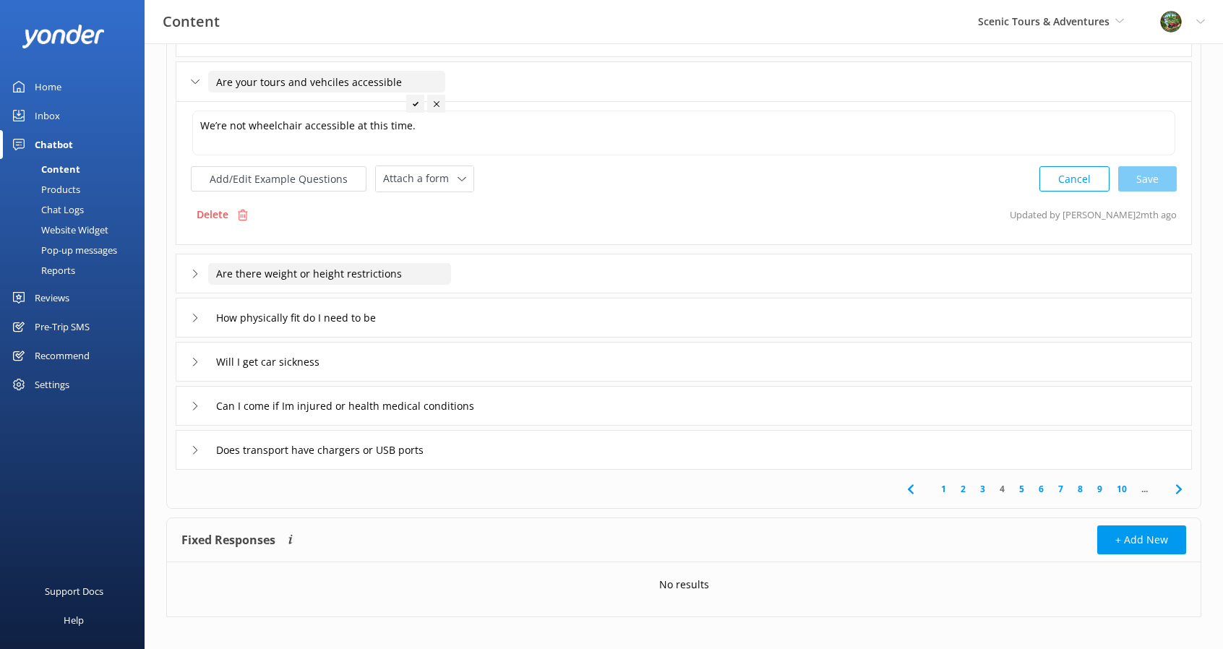
scroll to position [296, 0]
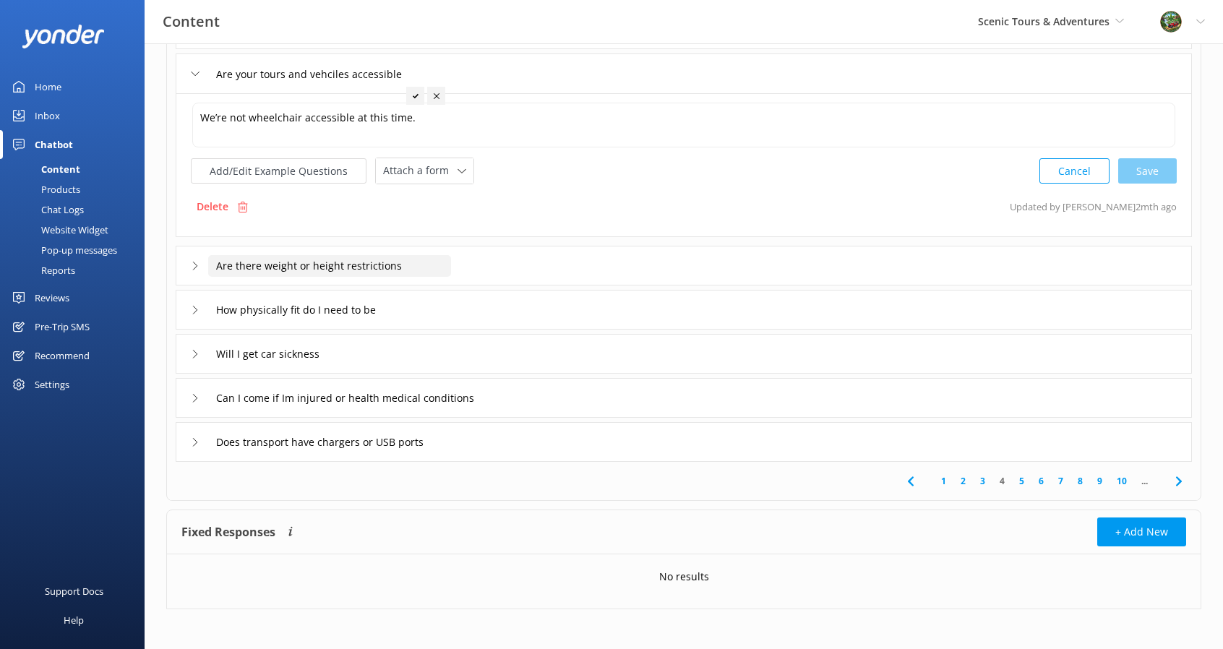
click at [327, 266] on input "Are there weight or height restrictions" at bounding box center [329, 266] width 243 height 22
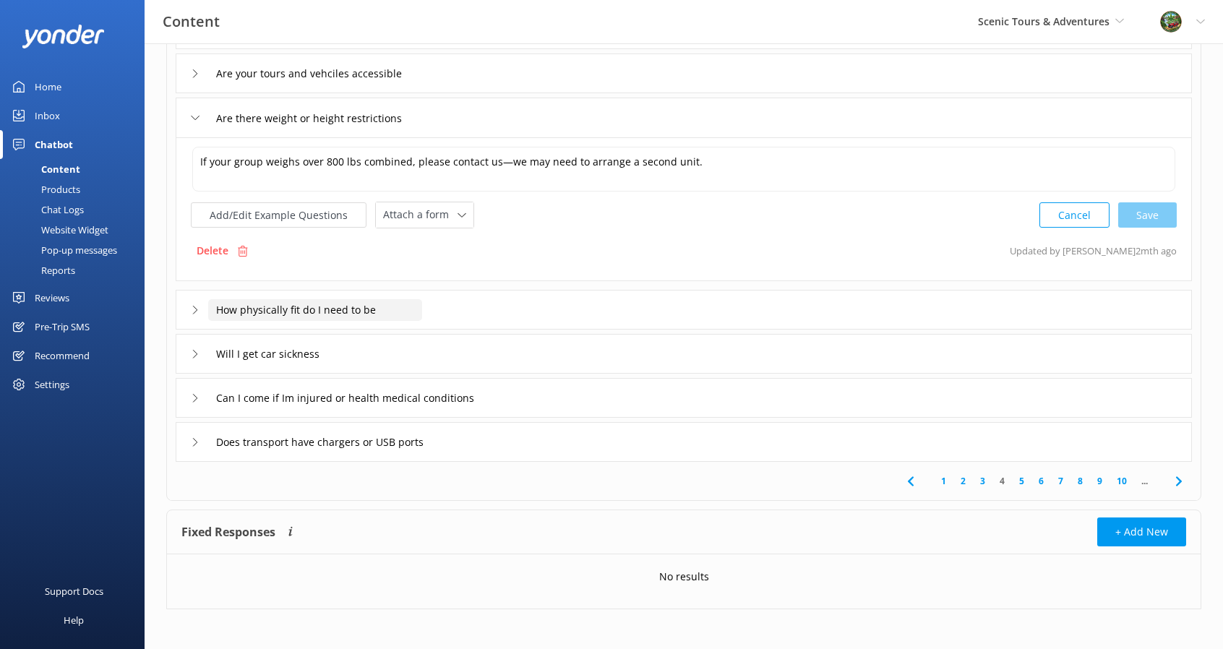
click at [311, 306] on input "How physically fit do I need to be" at bounding box center [315, 310] width 214 height 22
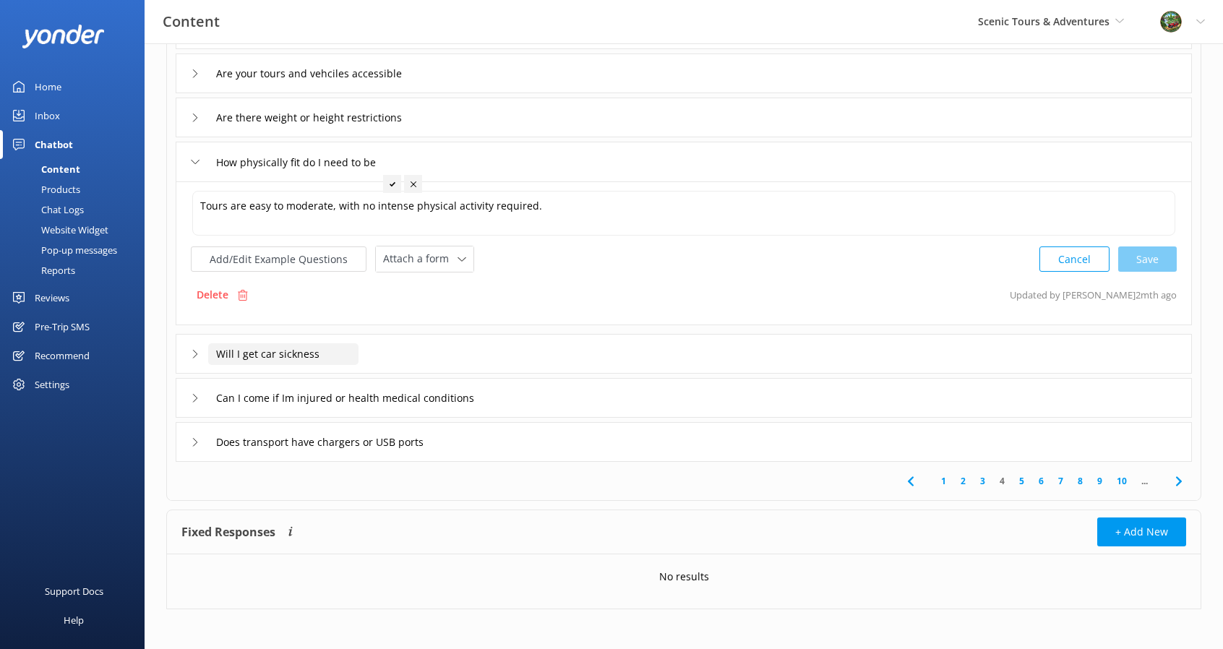
click at [286, 356] on input "Will I get car sickness" at bounding box center [283, 354] width 150 height 22
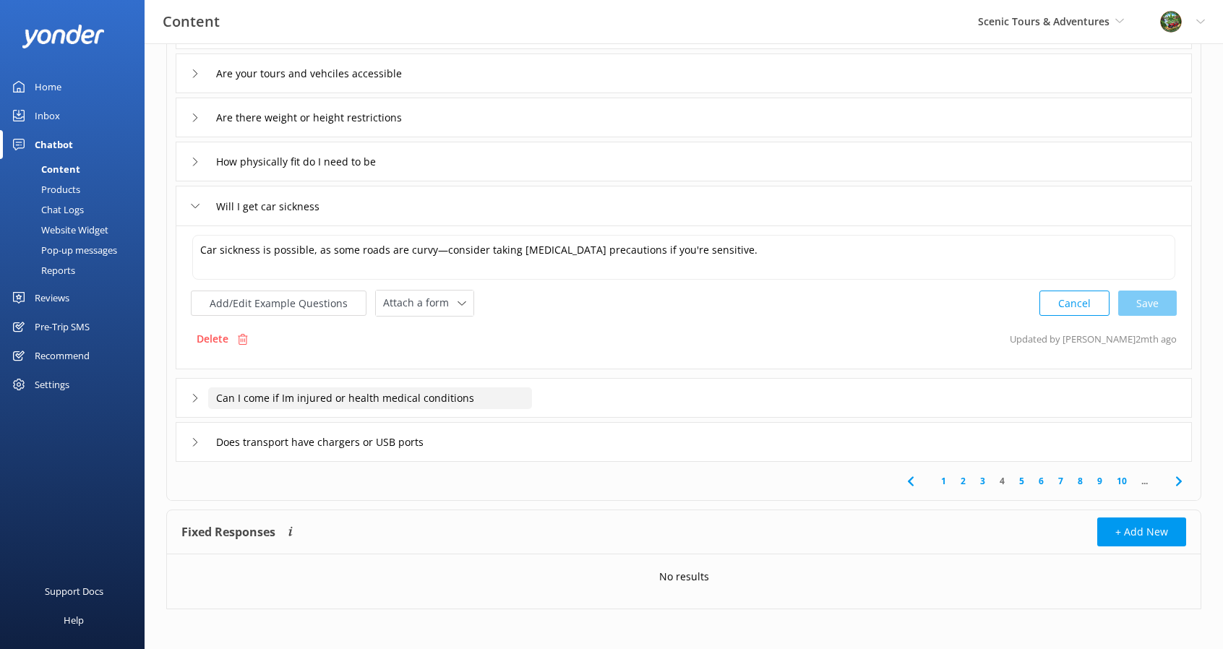
click at [342, 405] on input "Can I come if Im injured or health medical conditions" at bounding box center [370, 398] width 324 height 22
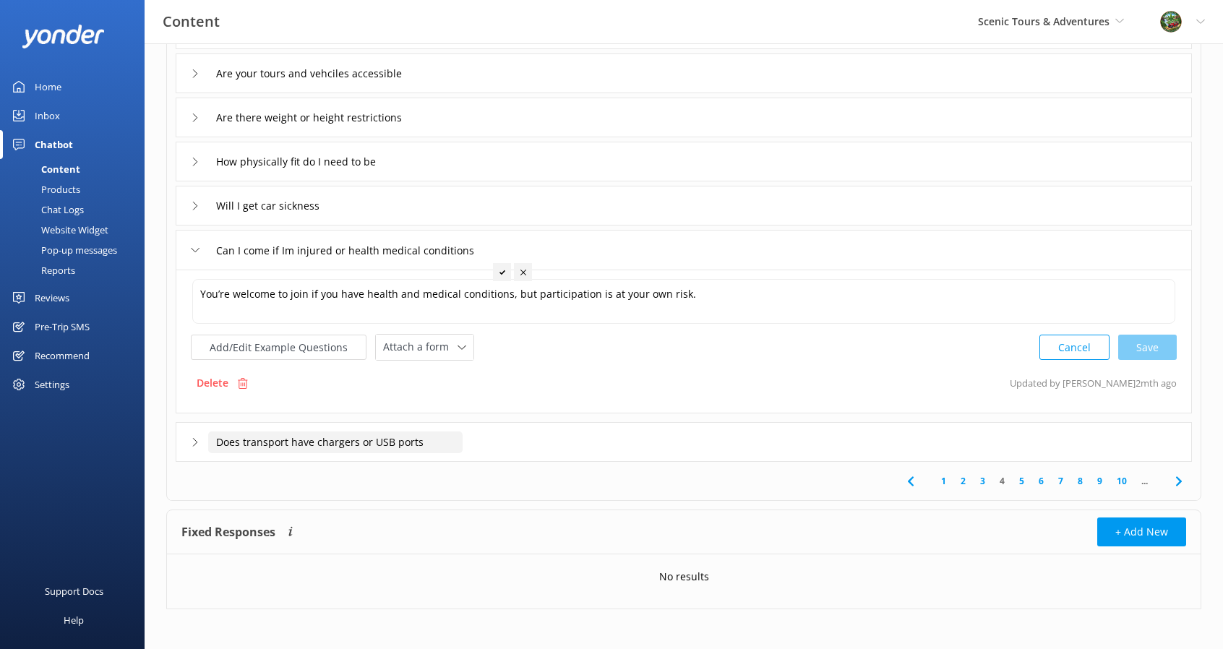
click at [357, 448] on input "Does transport have chargers or USB ports" at bounding box center [335, 442] width 254 height 22
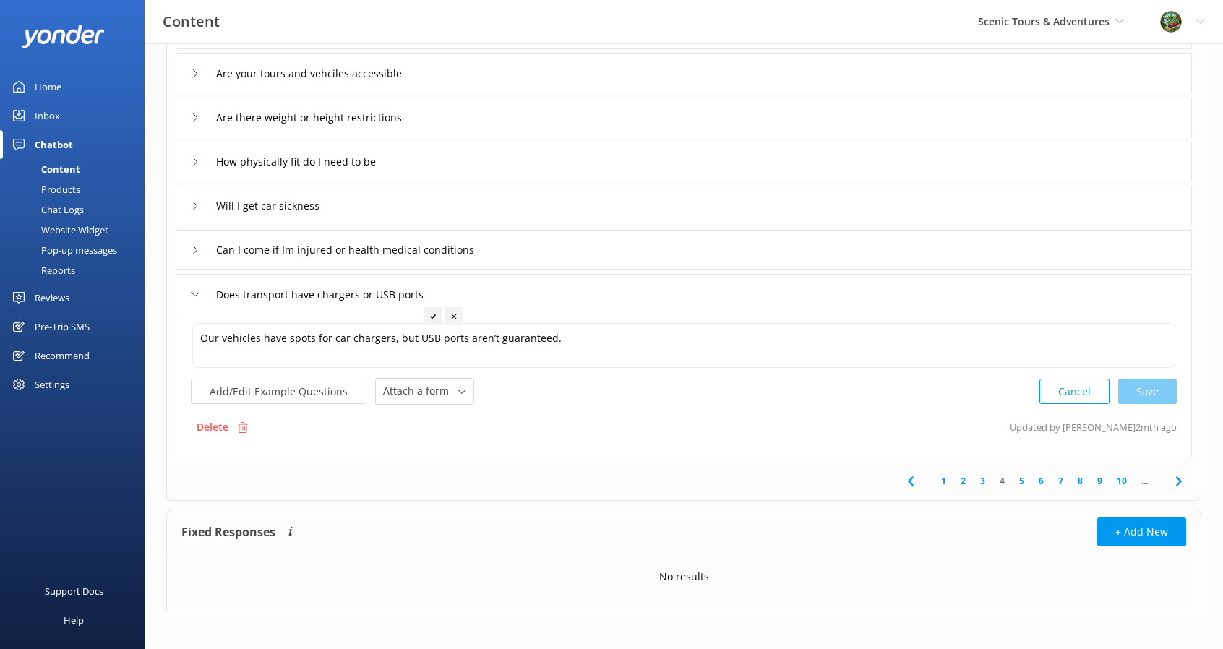
click at [1186, 475] on span at bounding box center [1178, 481] width 33 height 33
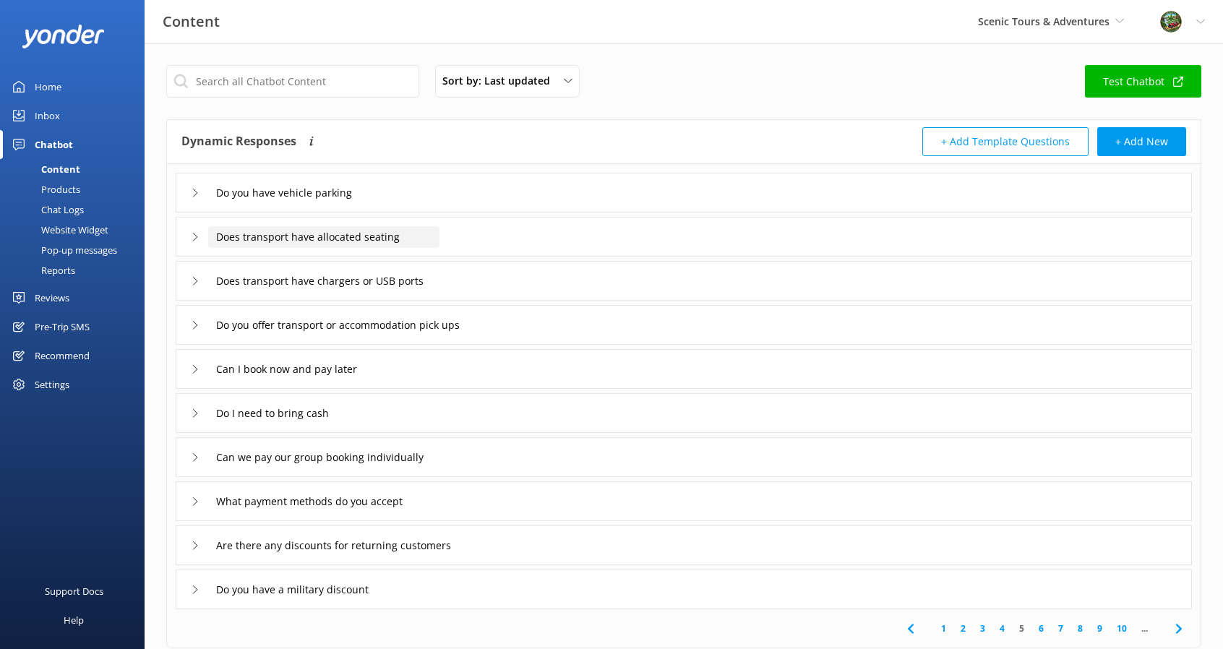
click at [301, 246] on input "Does transport have allocated seating" at bounding box center [323, 237] width 231 height 22
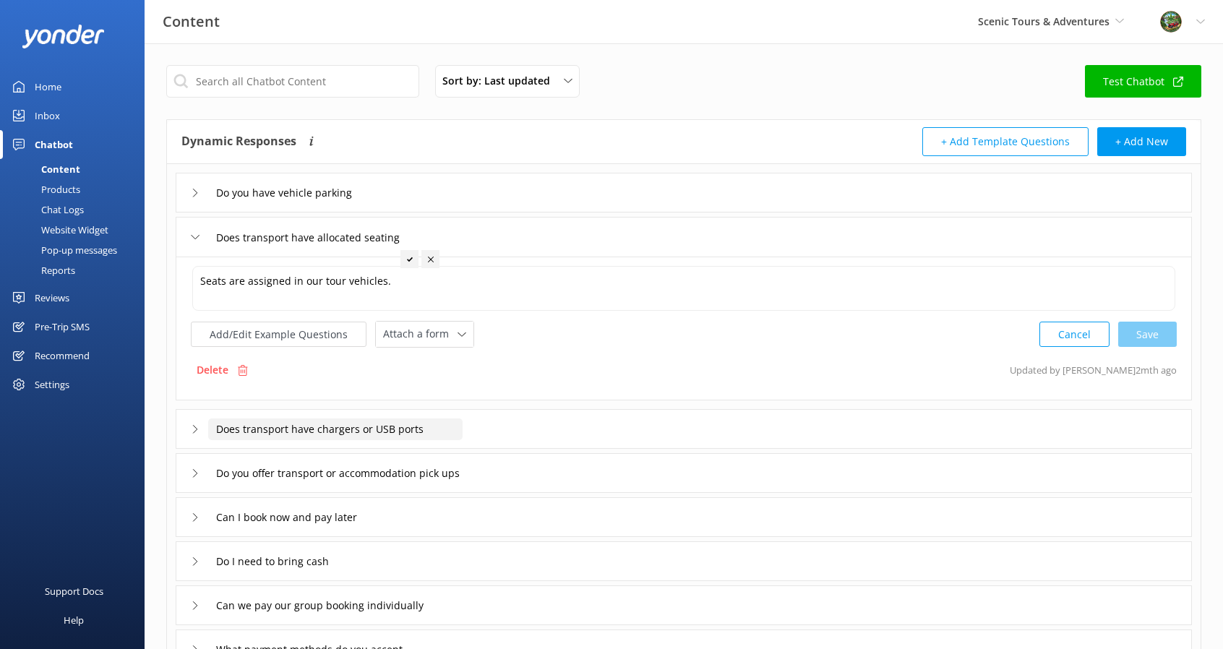
click at [355, 422] on input "Does transport have chargers or USB ports" at bounding box center [335, 429] width 254 height 22
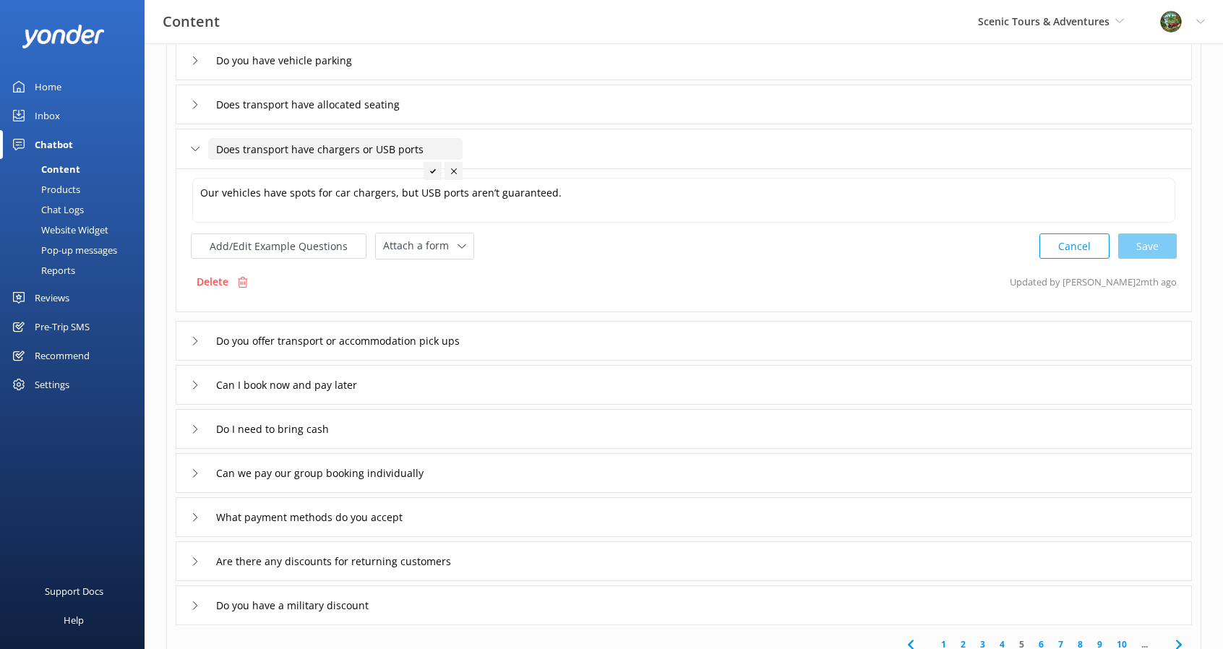
scroll to position [145, 0]
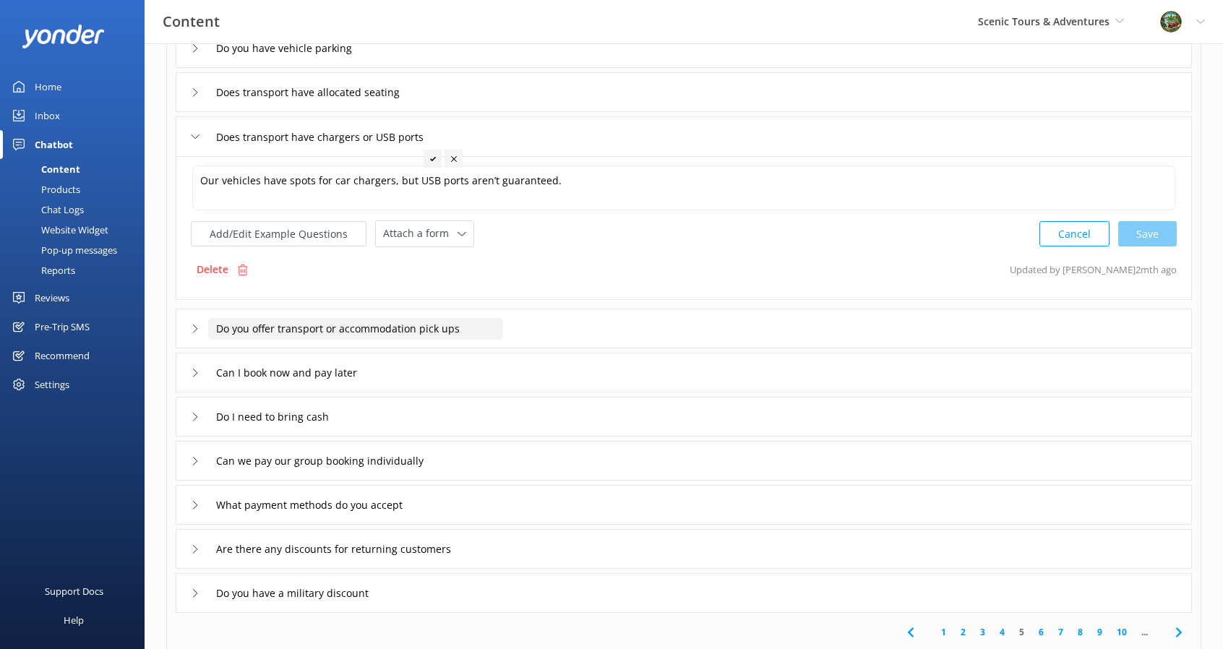
click at [282, 322] on input "Do you offer transport or accommodation pick ups" at bounding box center [355, 329] width 295 height 22
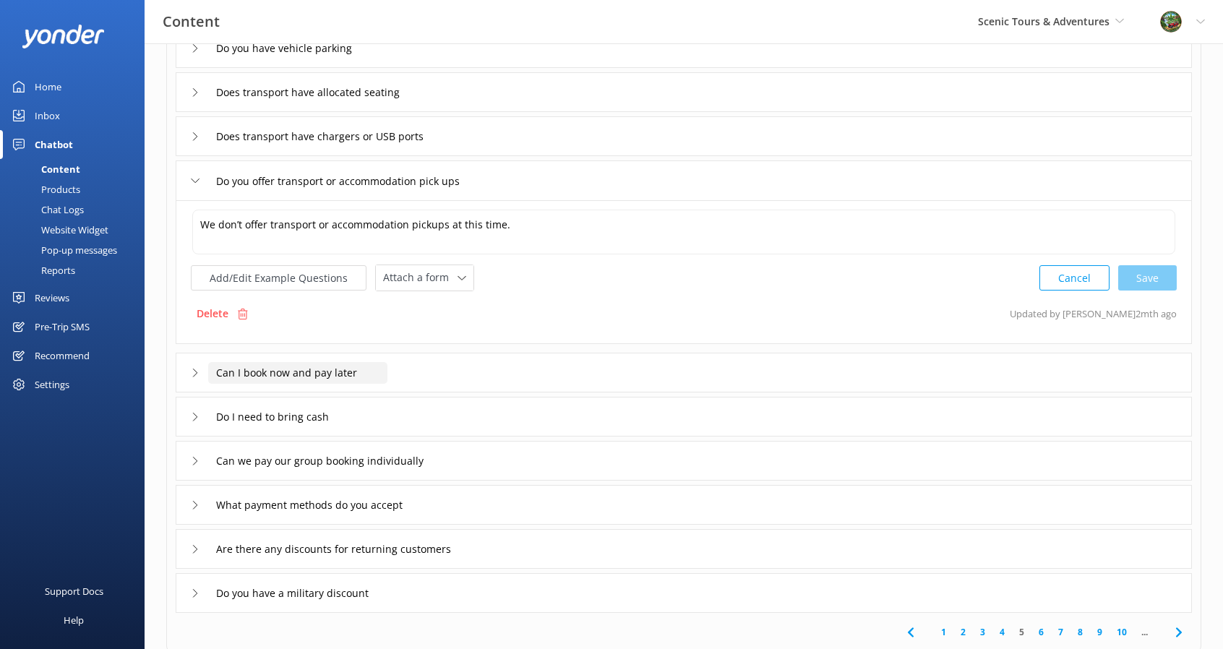
click at [284, 380] on input "Can I book now and pay later" at bounding box center [297, 373] width 179 height 22
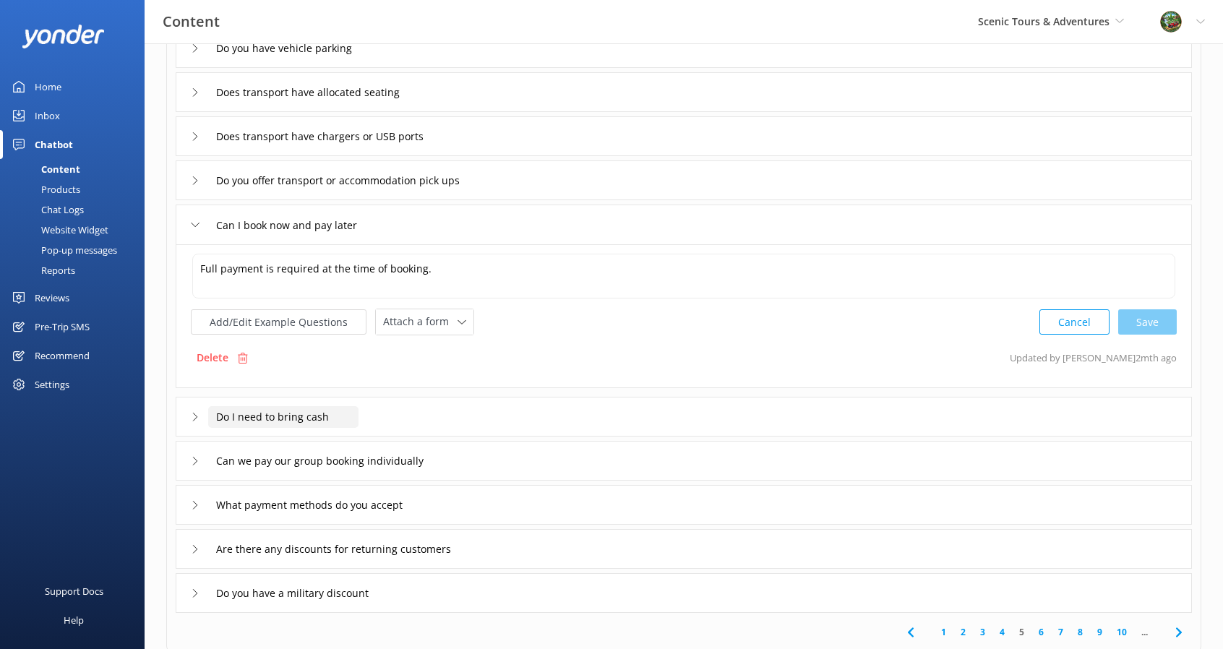
click at [280, 407] on input "Do I need to bring cash" at bounding box center [283, 417] width 150 height 22
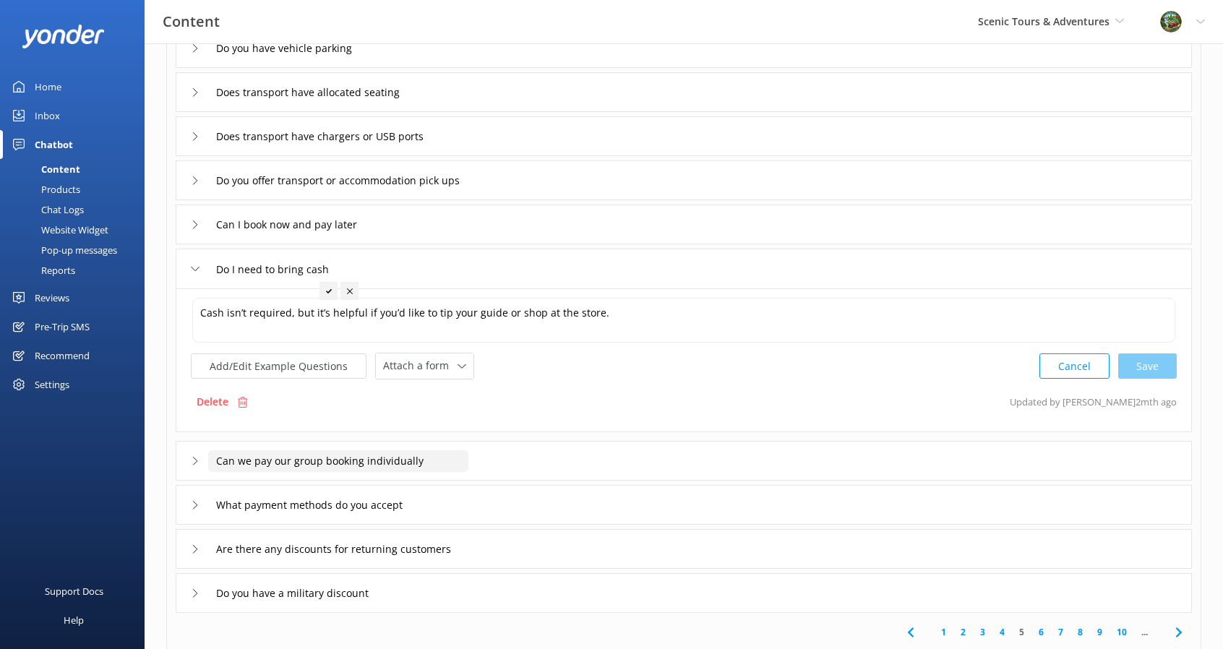
click at [298, 467] on input "Can we pay our group booking individually" at bounding box center [338, 461] width 260 height 22
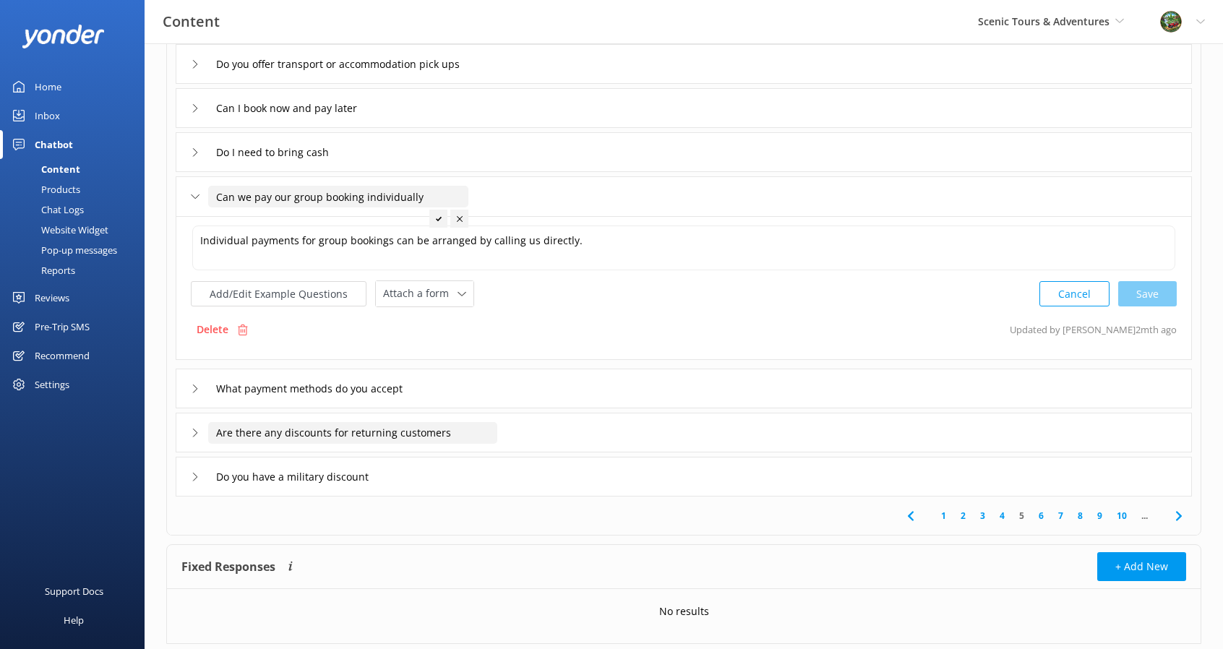
scroll to position [289, 0]
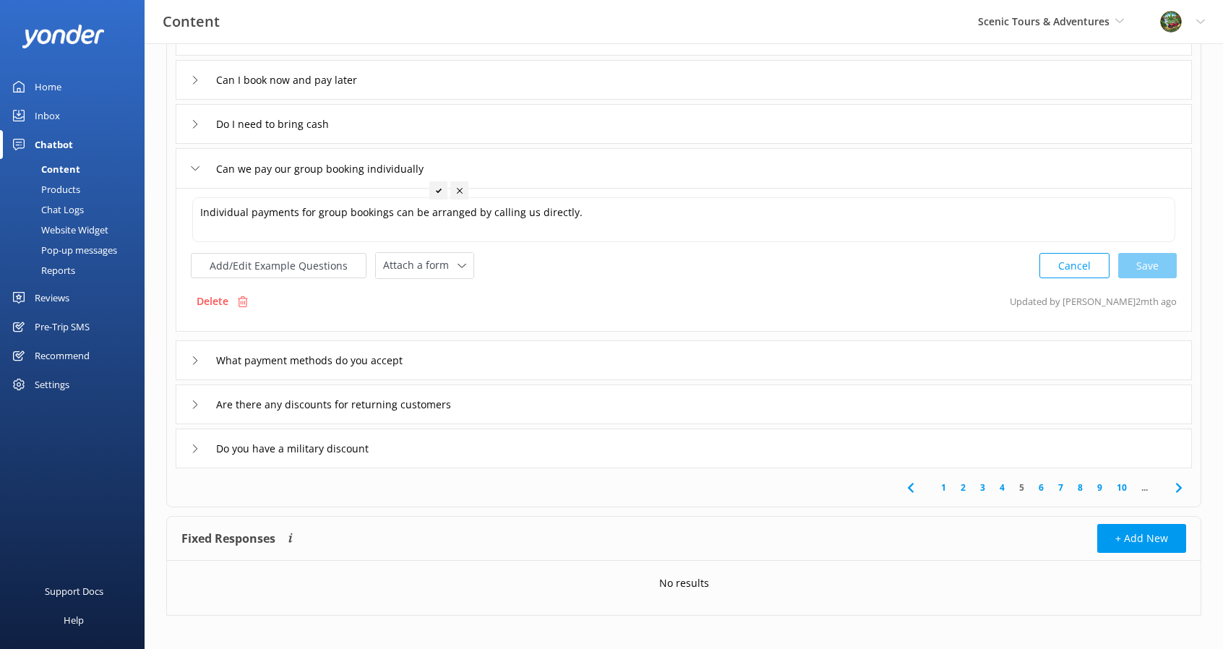
click at [1183, 483] on icon at bounding box center [1178, 487] width 17 height 17
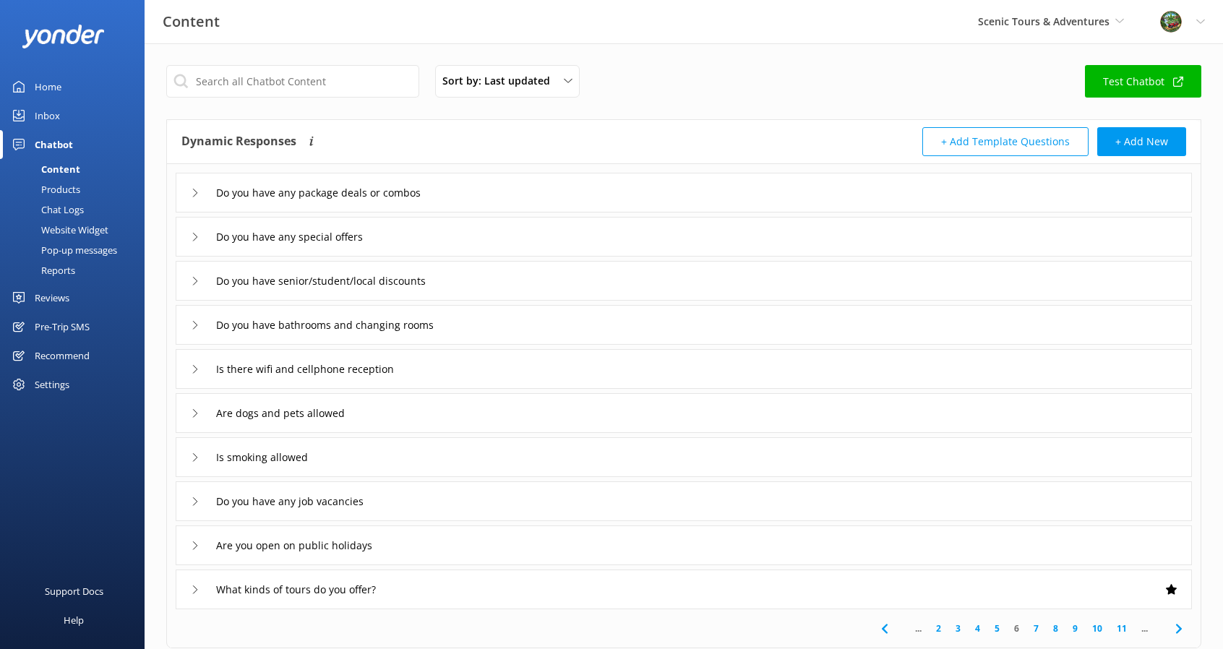
click at [415, 179] on div "Do you have any package deals or combos" at bounding box center [684, 193] width 1016 height 40
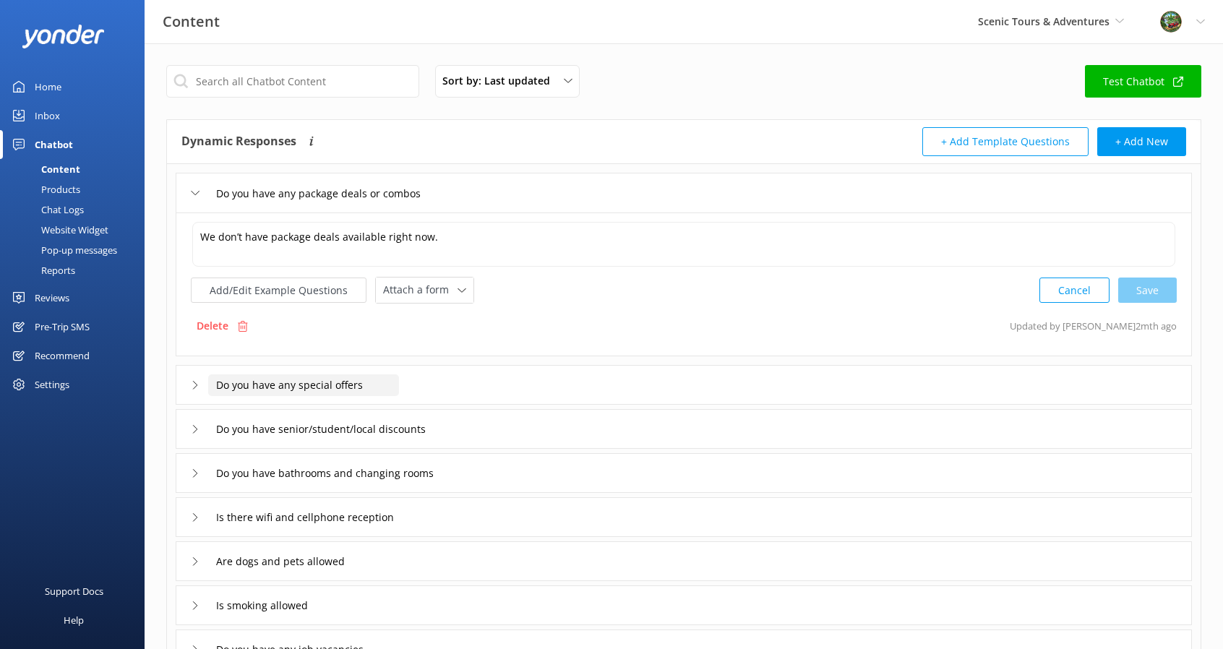
click at [384, 391] on input "Do you have any special offers" at bounding box center [303, 385] width 191 height 22
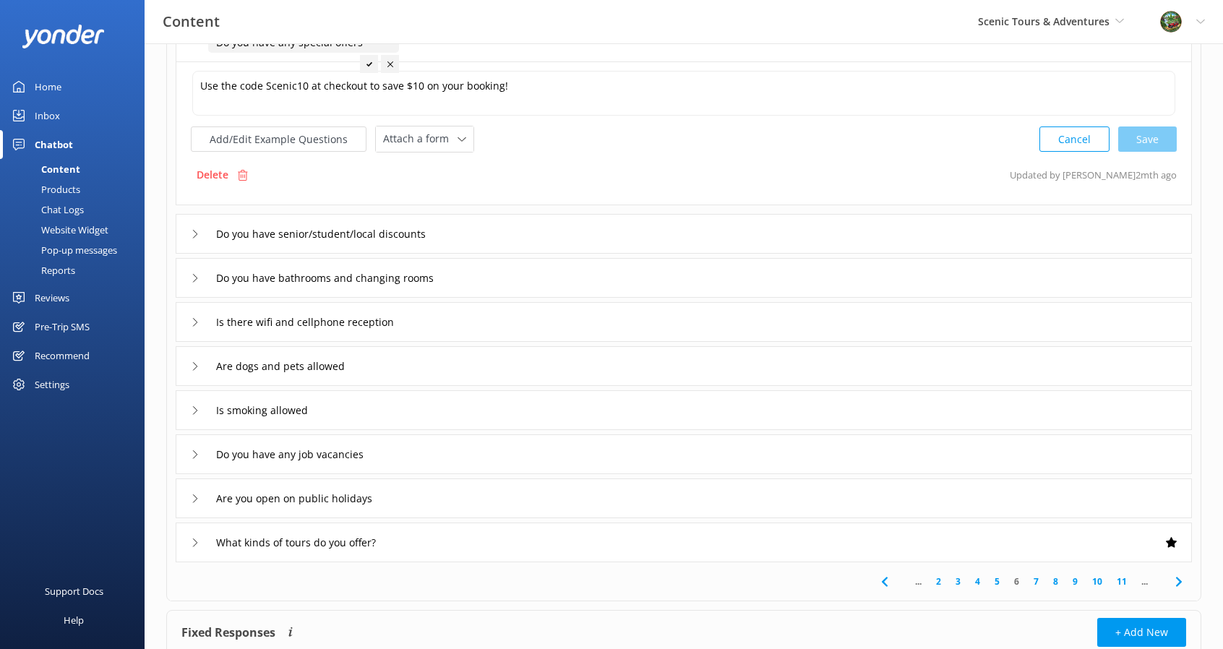
scroll to position [217, 0]
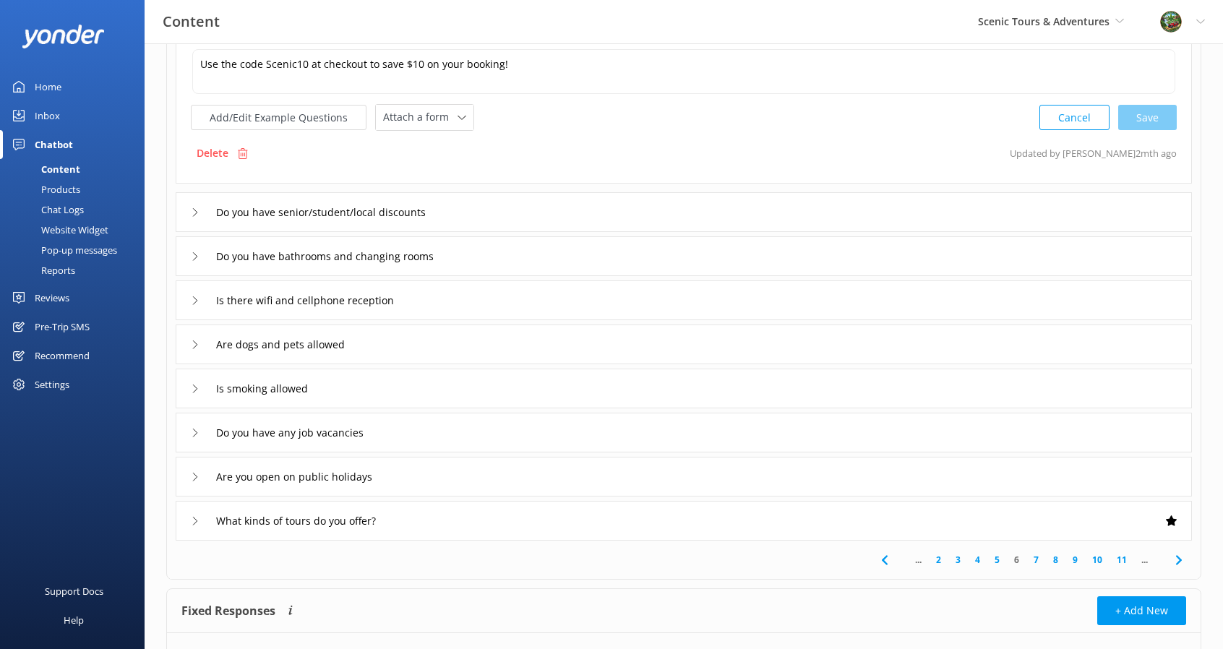
click at [348, 381] on div "Is smoking allowed" at bounding box center [684, 389] width 1016 height 40
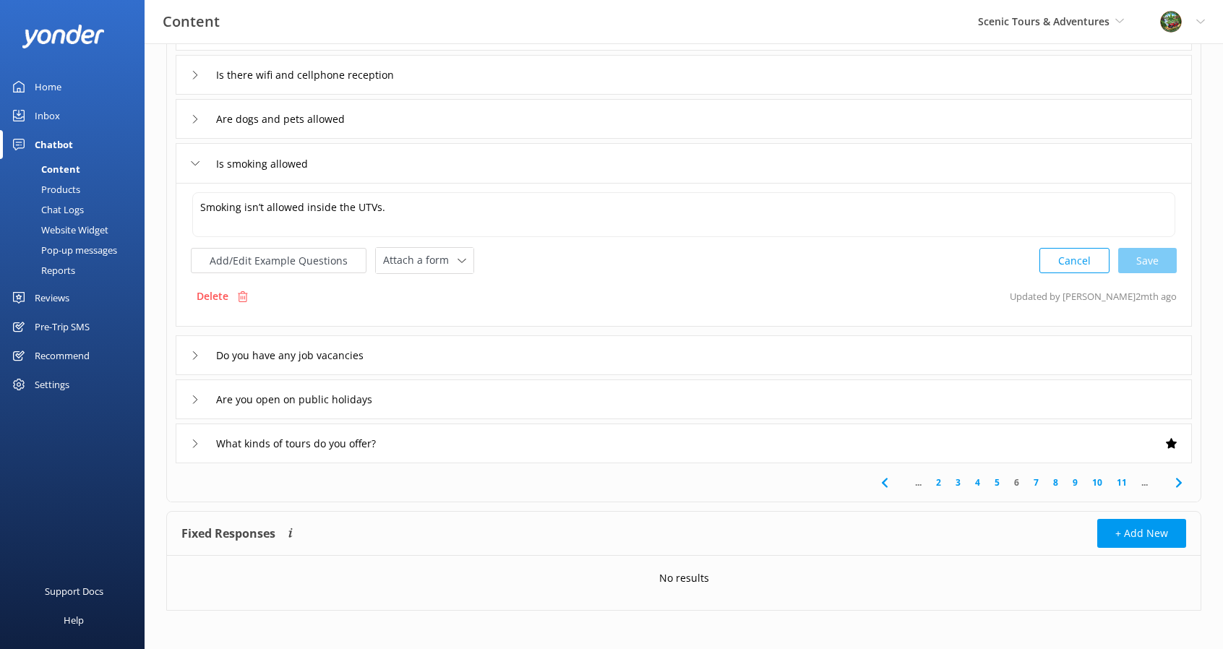
scroll to position [296, 0]
click at [406, 447] on input "What kinds of tours do you offer?" at bounding box center [312, 442] width 208 height 22
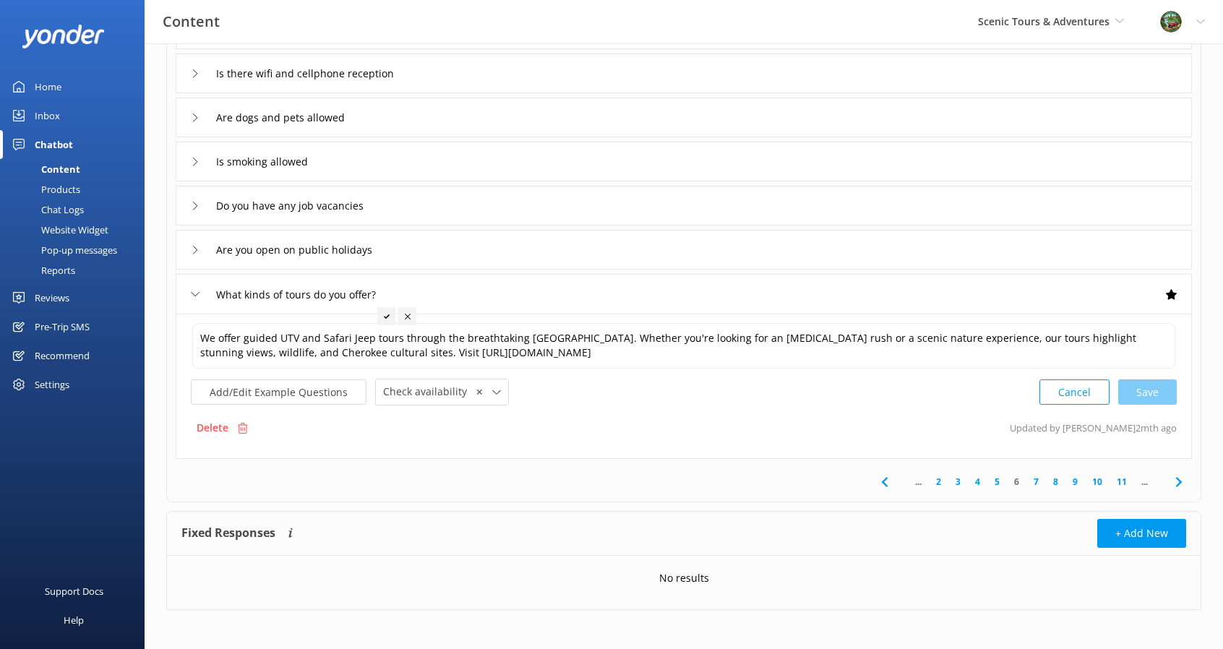
click at [1178, 479] on icon at bounding box center [1178, 481] width 17 height 17
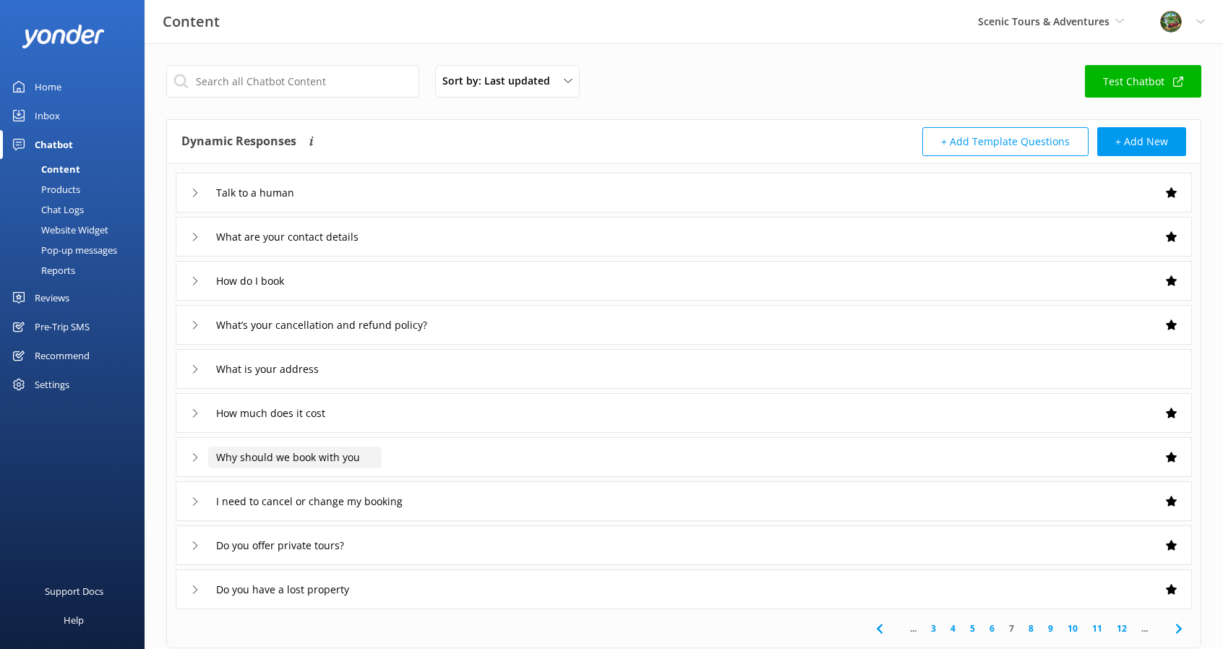
click at [321, 460] on input "Why should we book with you" at bounding box center [294, 458] width 173 height 22
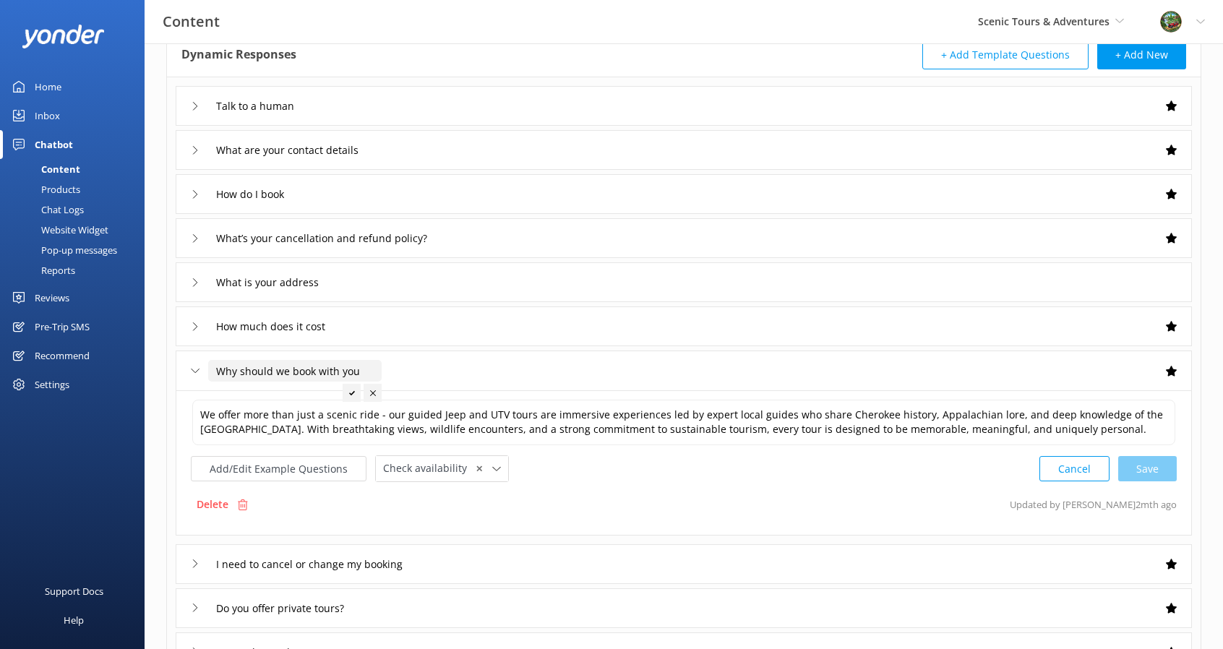
scroll to position [217, 0]
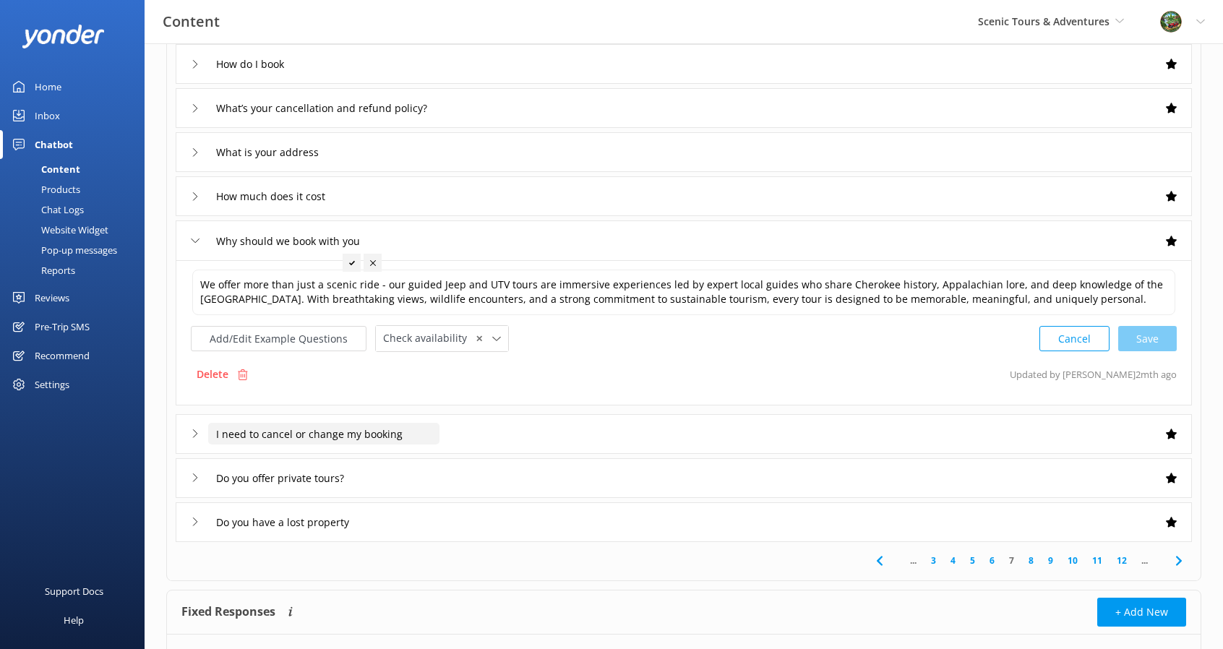
click at [280, 431] on input "I need to cancel or change my booking" at bounding box center [323, 434] width 231 height 22
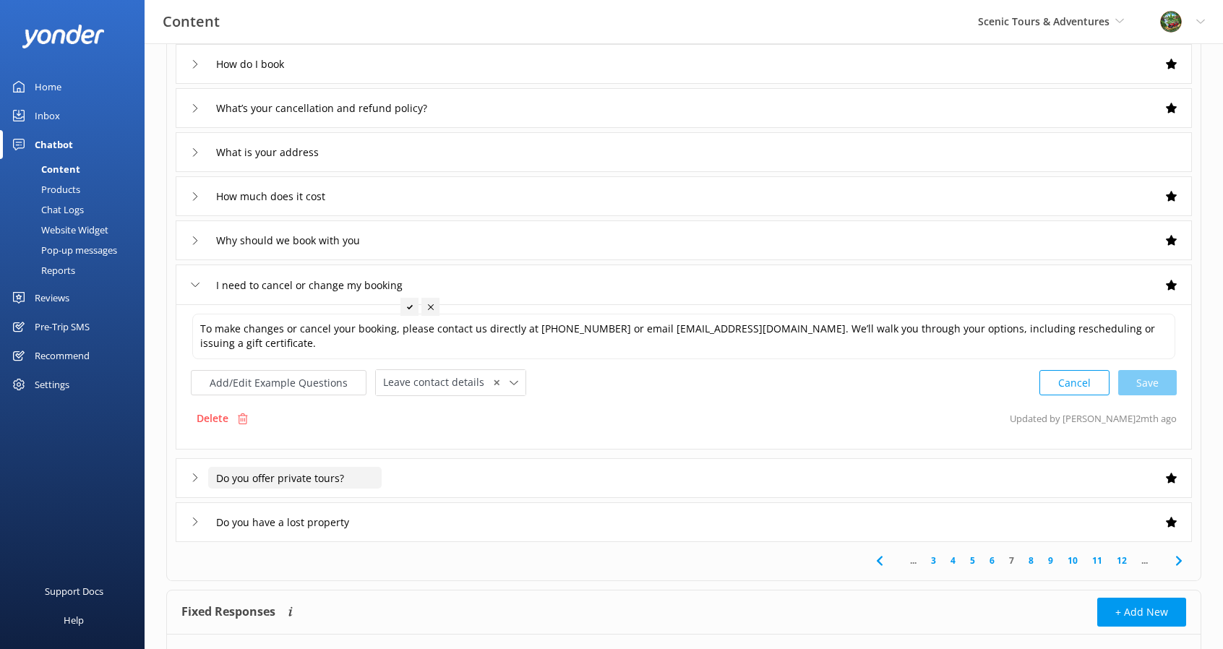
click at [277, 479] on input "Do you offer private tours?" at bounding box center [294, 478] width 173 height 22
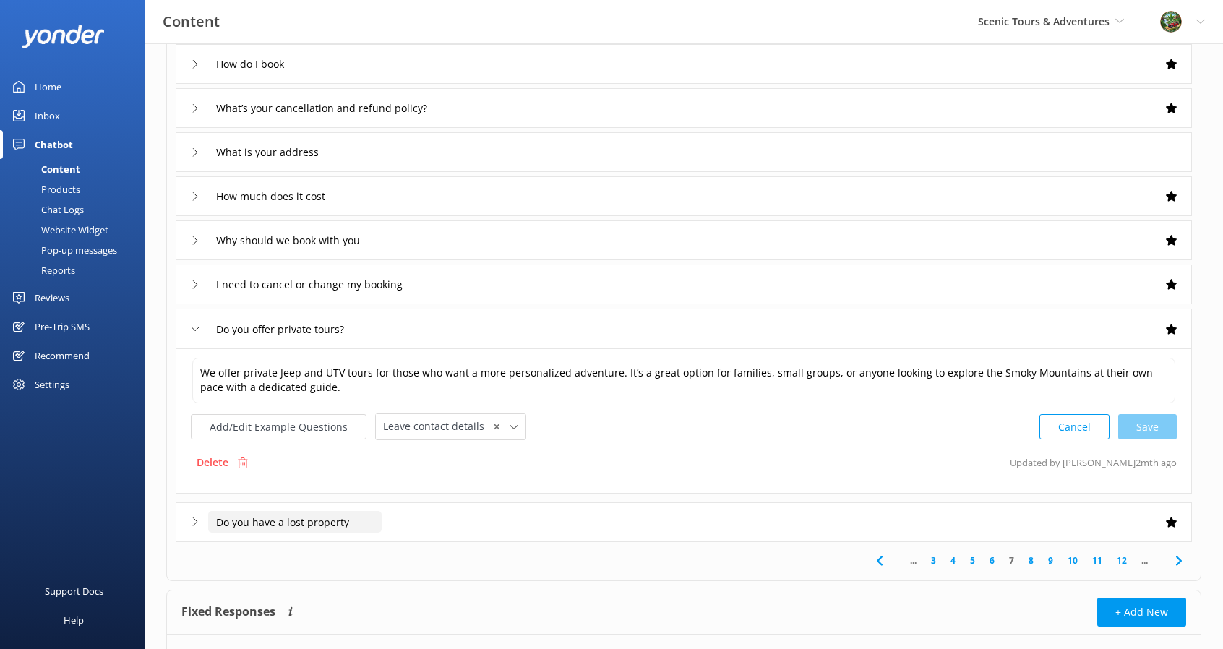
click at [299, 522] on input "Do you have a lost property" at bounding box center [294, 522] width 173 height 22
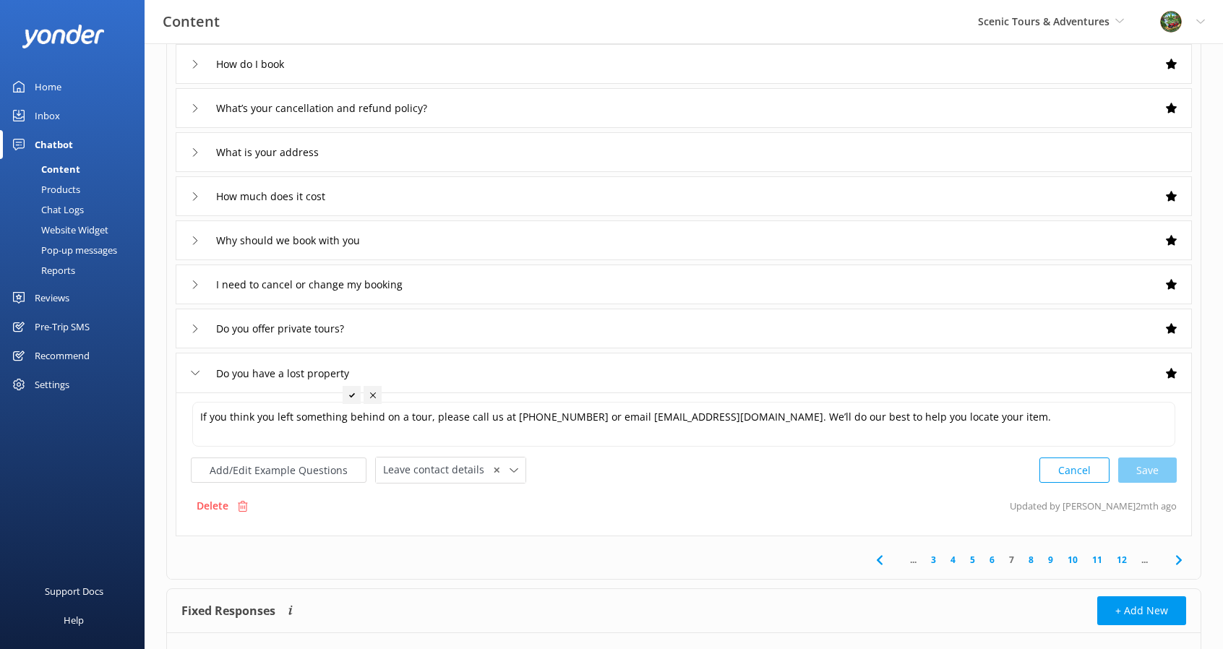
click at [1172, 560] on icon at bounding box center [1178, 559] width 17 height 17
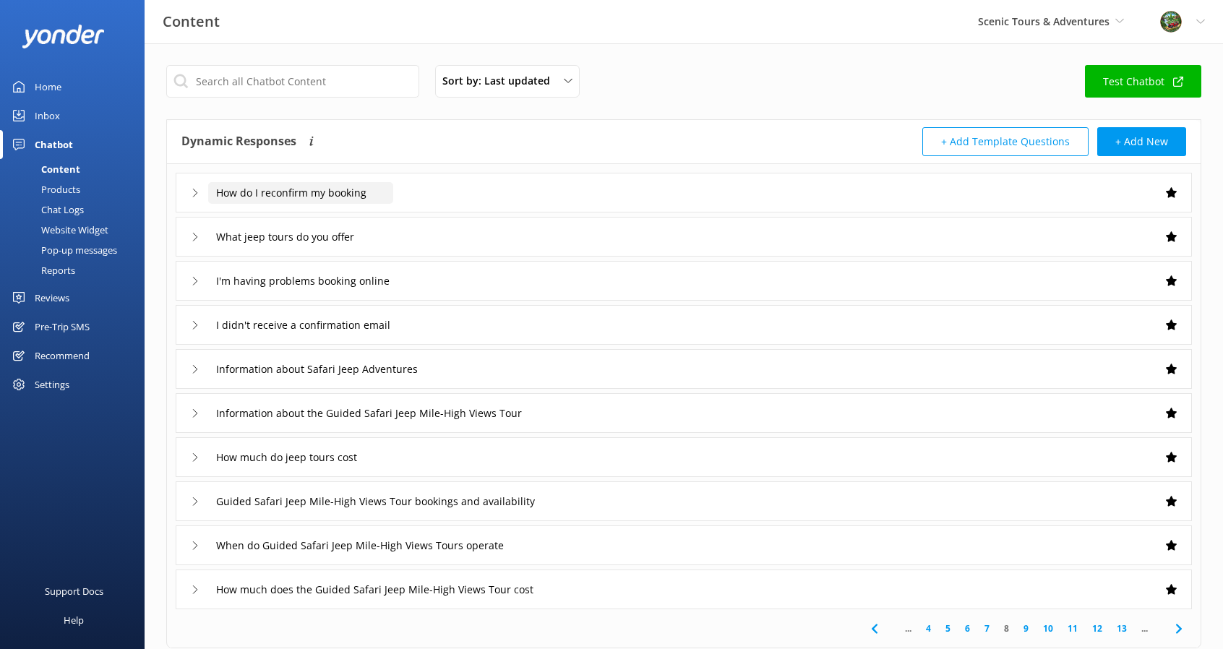
click at [275, 197] on input "How do I reconfirm my booking" at bounding box center [300, 193] width 185 height 22
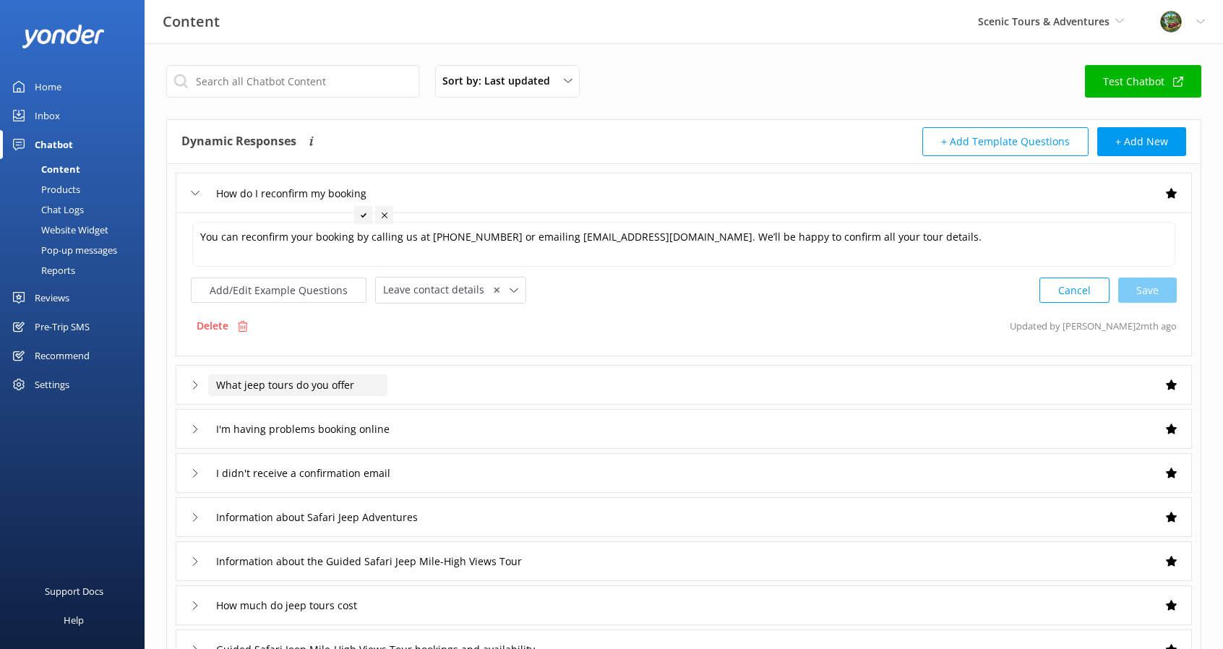
click at [340, 382] on input "What jeep tours do you offer" at bounding box center [297, 385] width 179 height 22
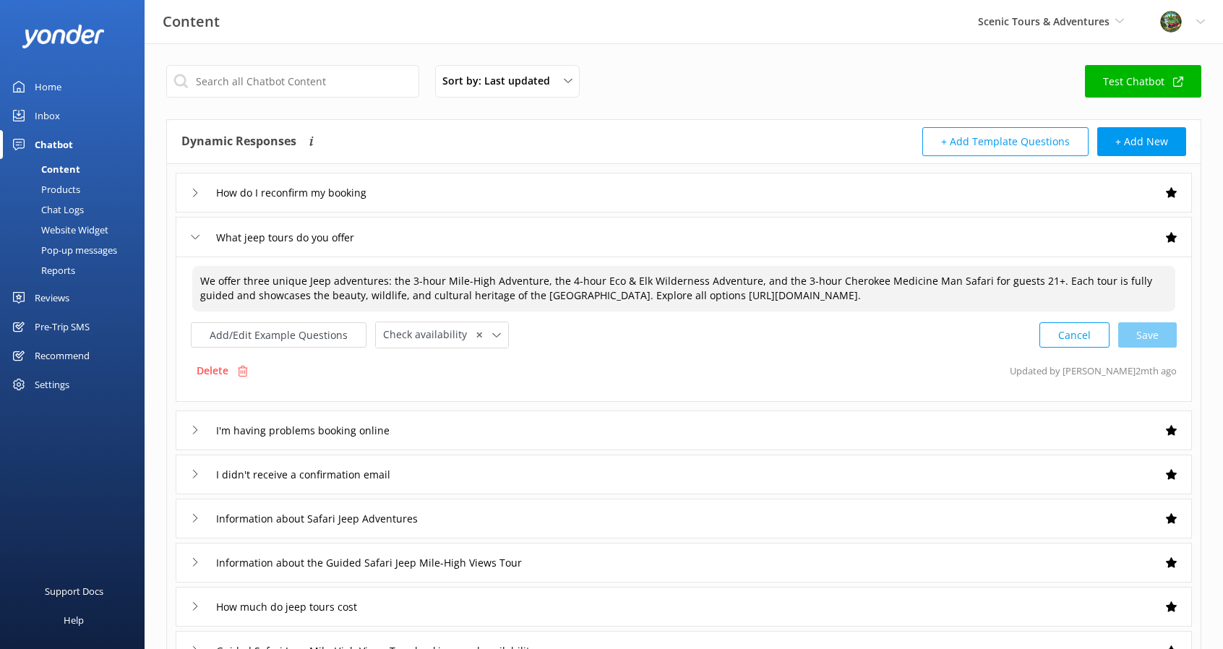
drag, startPoint x: 871, startPoint y: 280, endPoint x: 935, endPoint y: 273, distance: 63.9
click at [935, 273] on textarea "We offer three unique Jeep adventures: the 3-hour Mile-High Adventure, the 4-ho…" at bounding box center [683, 289] width 983 height 46
click at [1152, 329] on div "Cancel Loading.." at bounding box center [1108, 333] width 137 height 27
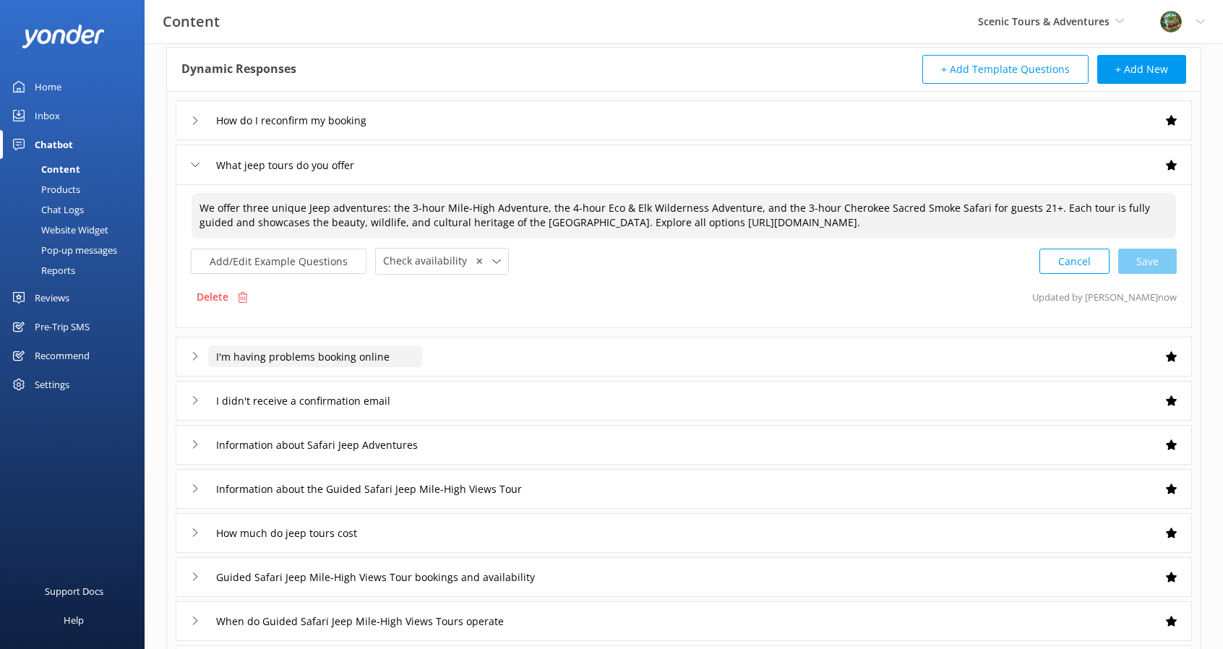
scroll to position [145, 0]
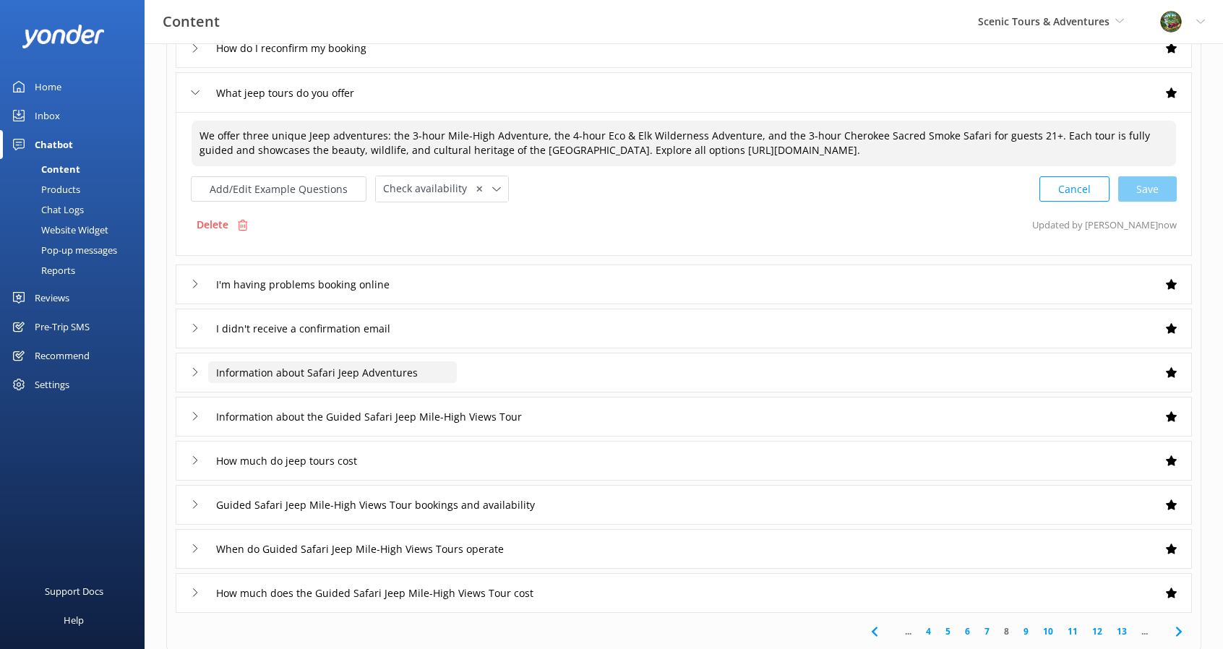
type textarea "We offer three unique Jeep adventures: the 3-hour Mile-High Adventure, the 4-ho…"
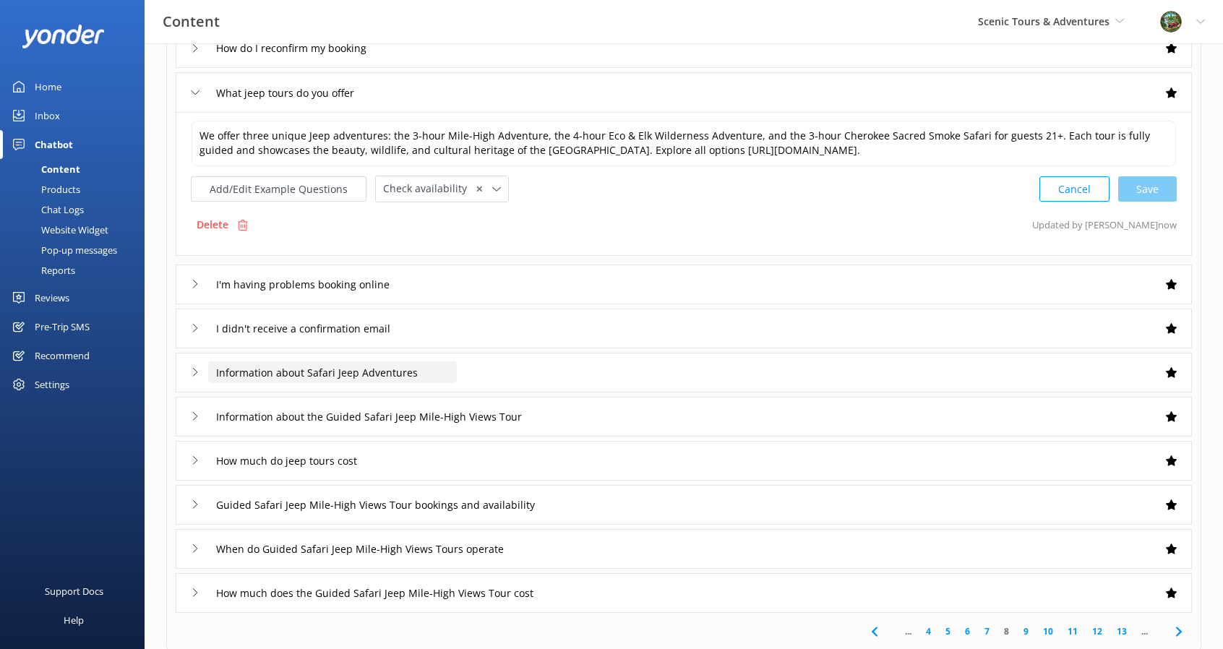
click at [382, 369] on input "Information about Safari Jeep Adventures" at bounding box center [332, 372] width 249 height 22
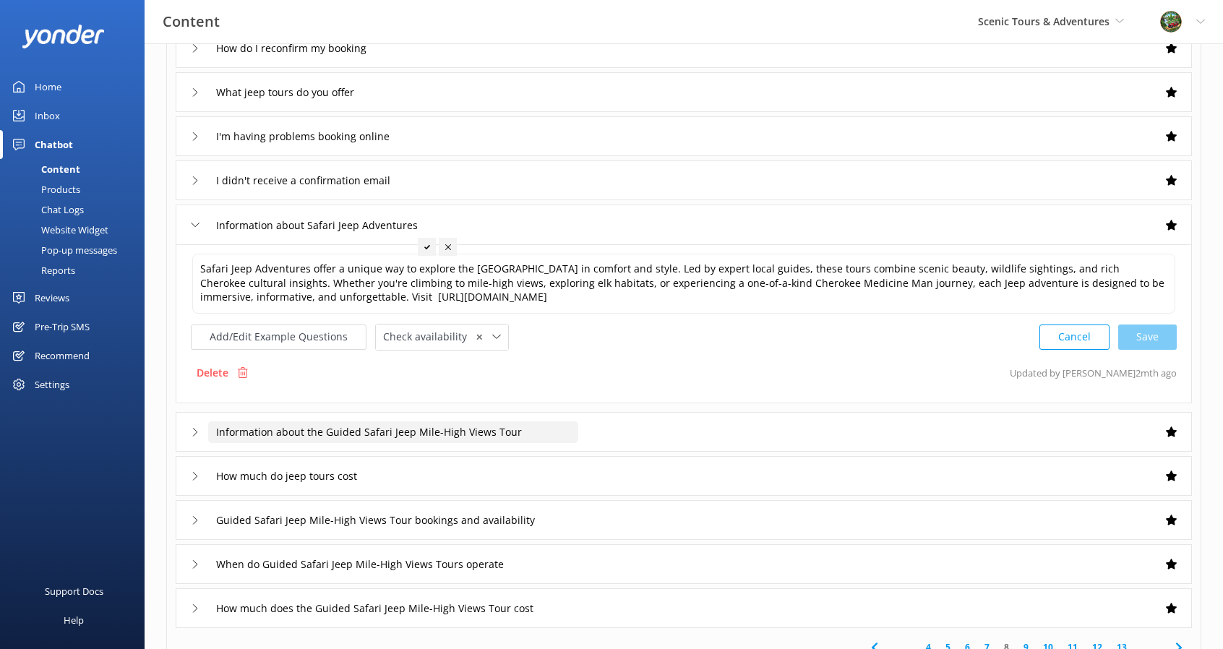
click at [347, 436] on input "Information about the Guided Safari Jeep Mile-High Views Tour" at bounding box center [393, 432] width 370 height 22
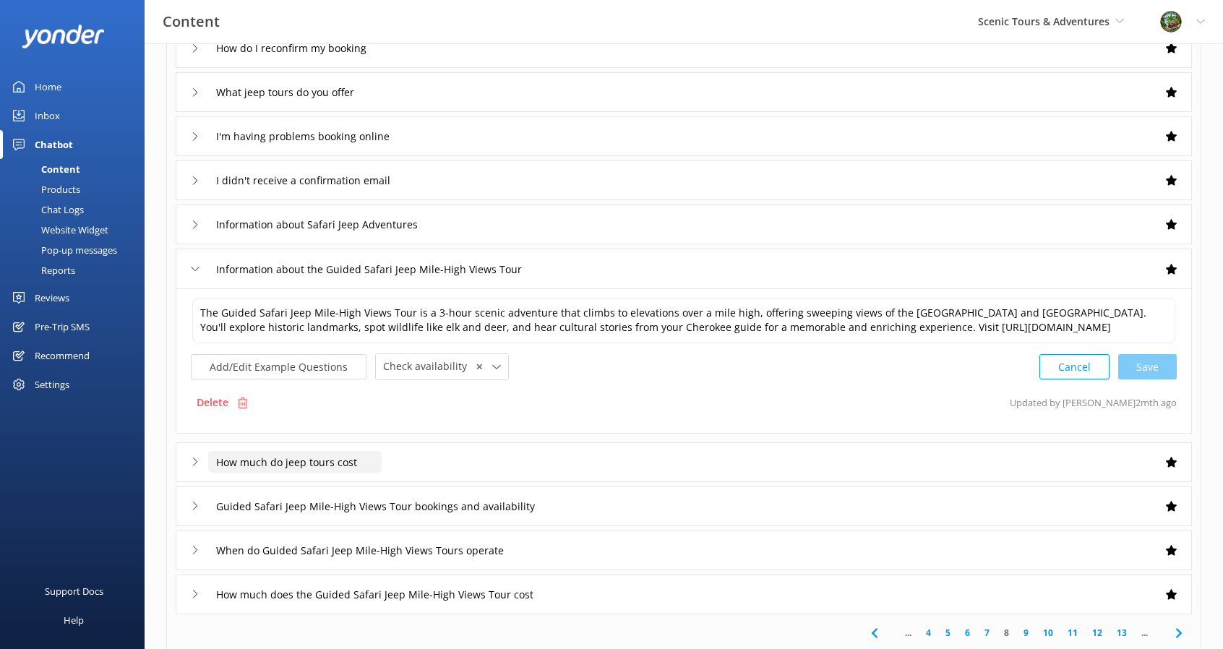
click at [325, 472] on input "How much do jeep tours cost" at bounding box center [294, 462] width 173 height 22
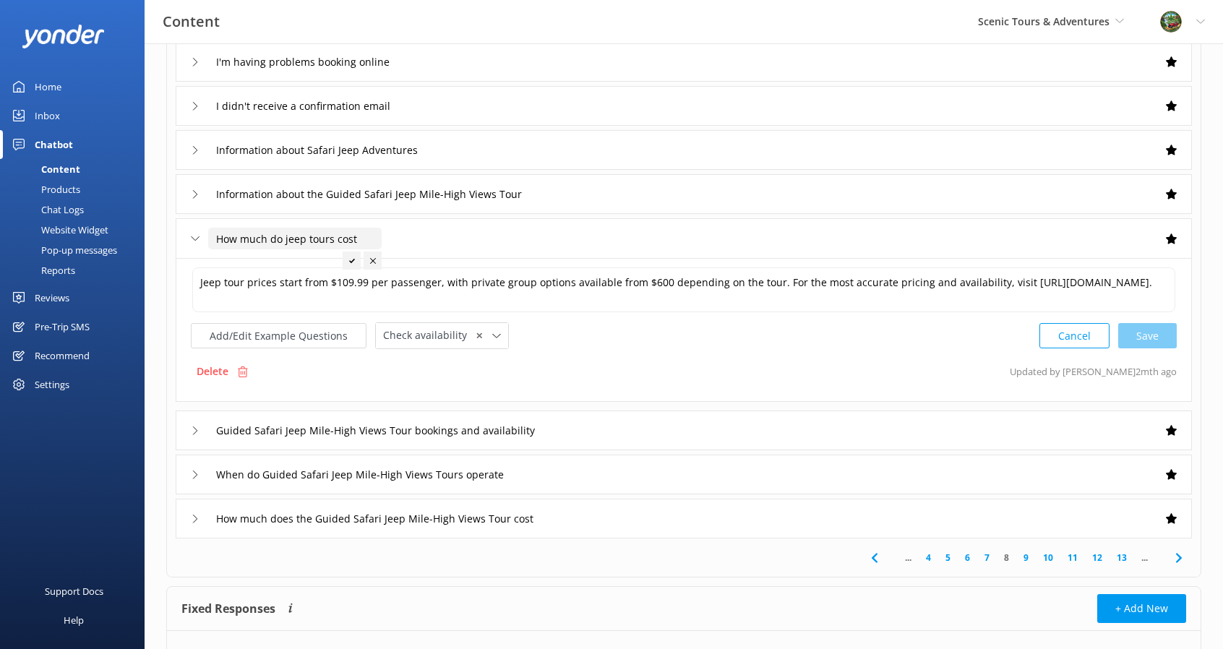
scroll to position [289, 0]
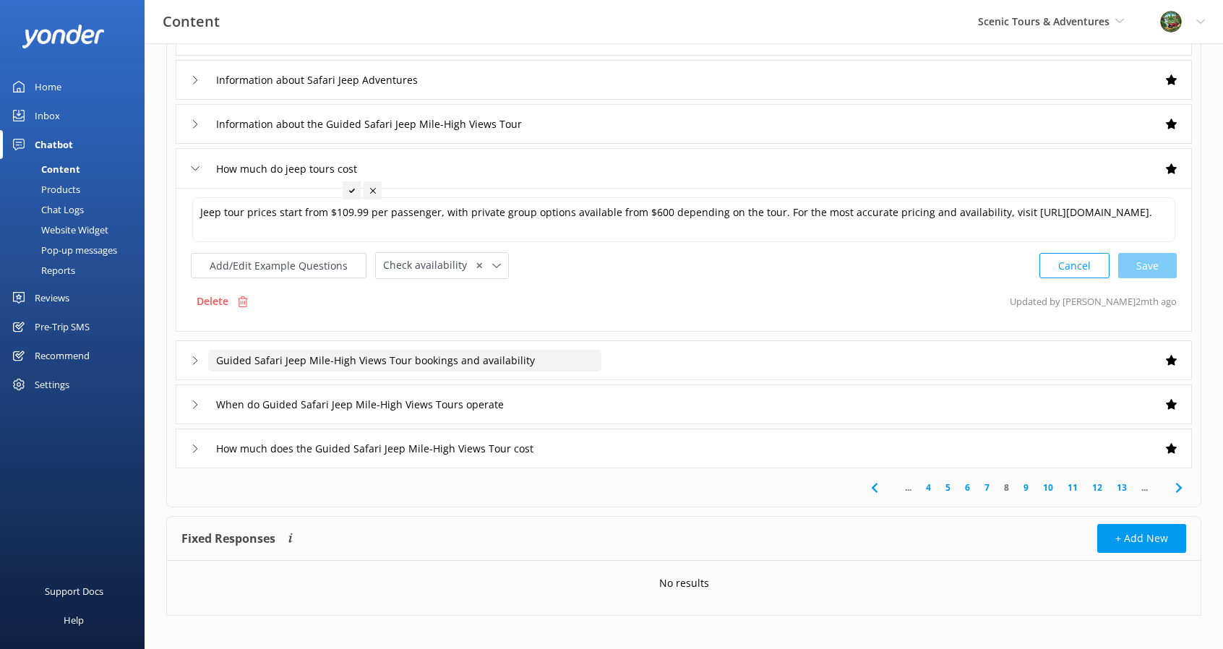
click at [330, 369] on input "Guided Safari Jeep Mile-High Views Tour bookings and availability" at bounding box center [404, 361] width 393 height 22
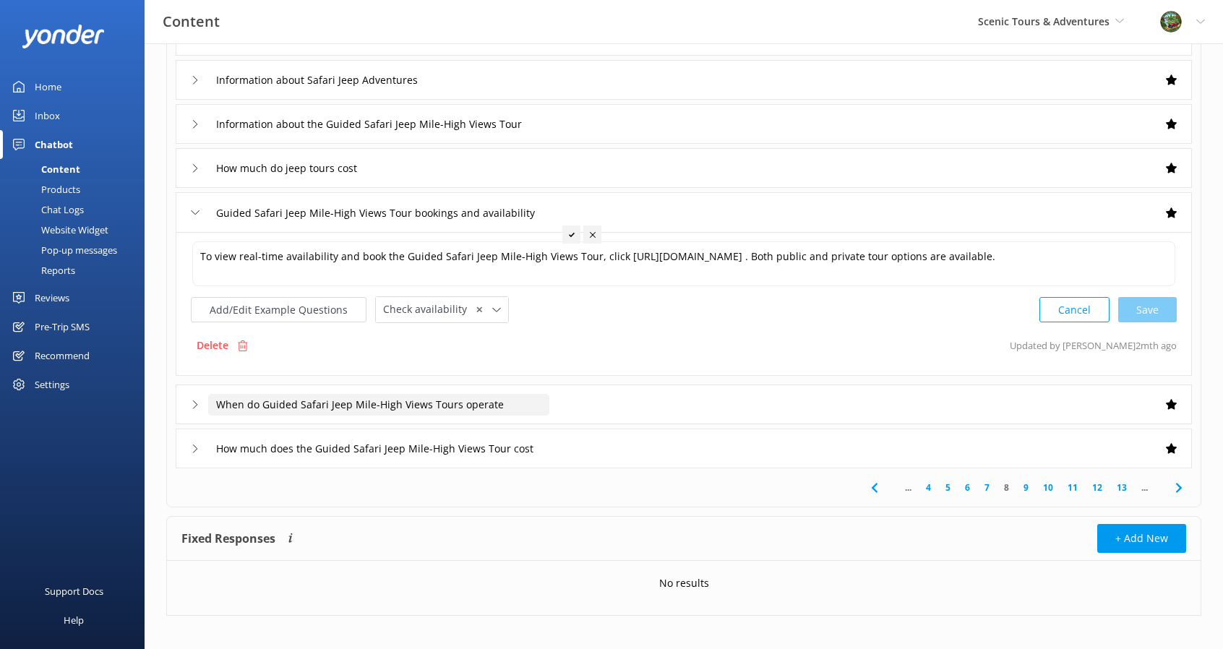
click at [371, 411] on input "When do Guided Safari Jeep Mile-High Views Tours operate" at bounding box center [378, 405] width 341 height 22
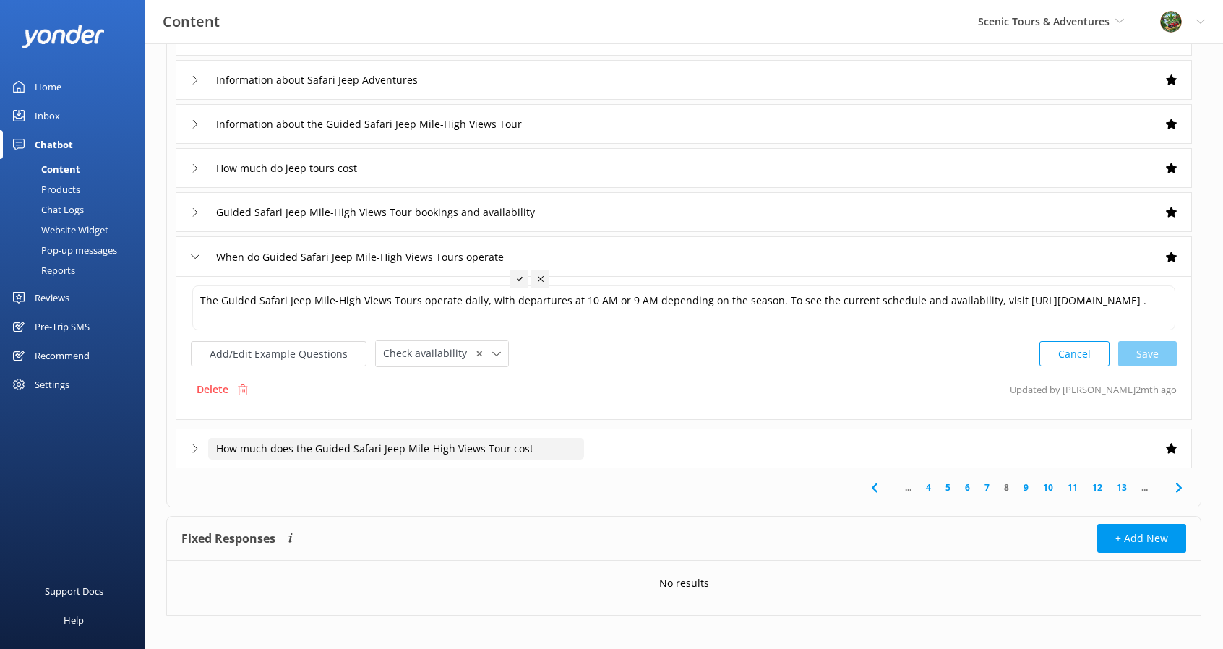
click at [397, 446] on input "How much does the Guided Safari Jeep Mile-High Views Tour cost" at bounding box center [396, 449] width 376 height 22
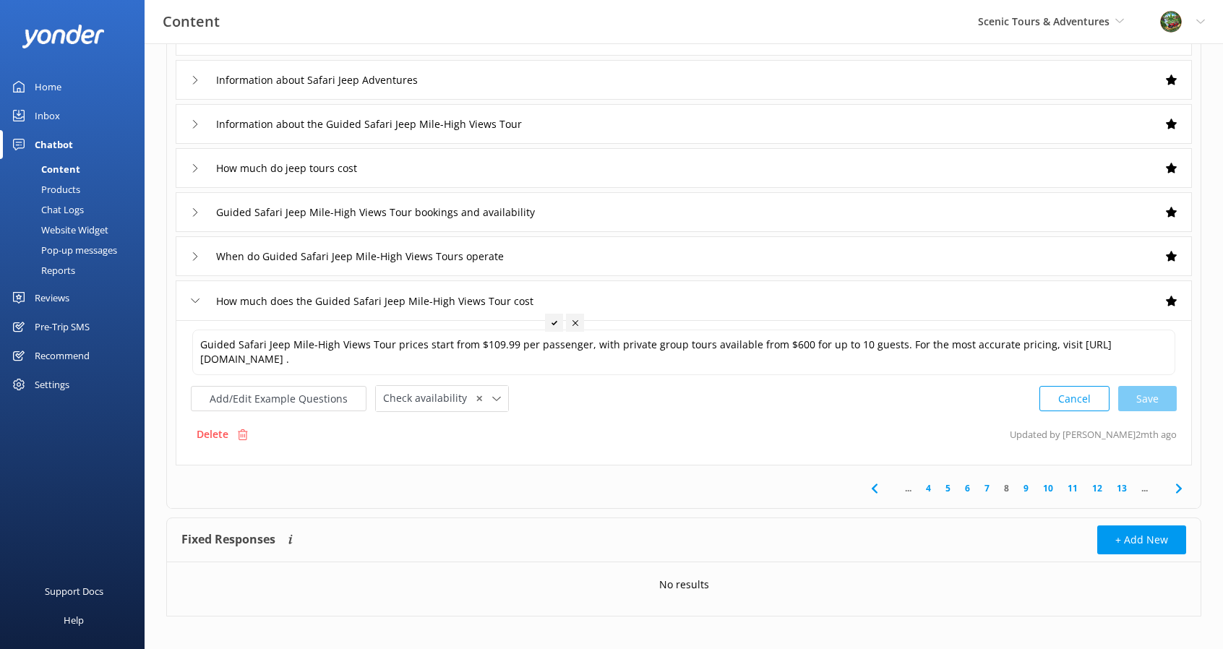
click at [1182, 483] on icon at bounding box center [1178, 488] width 17 height 17
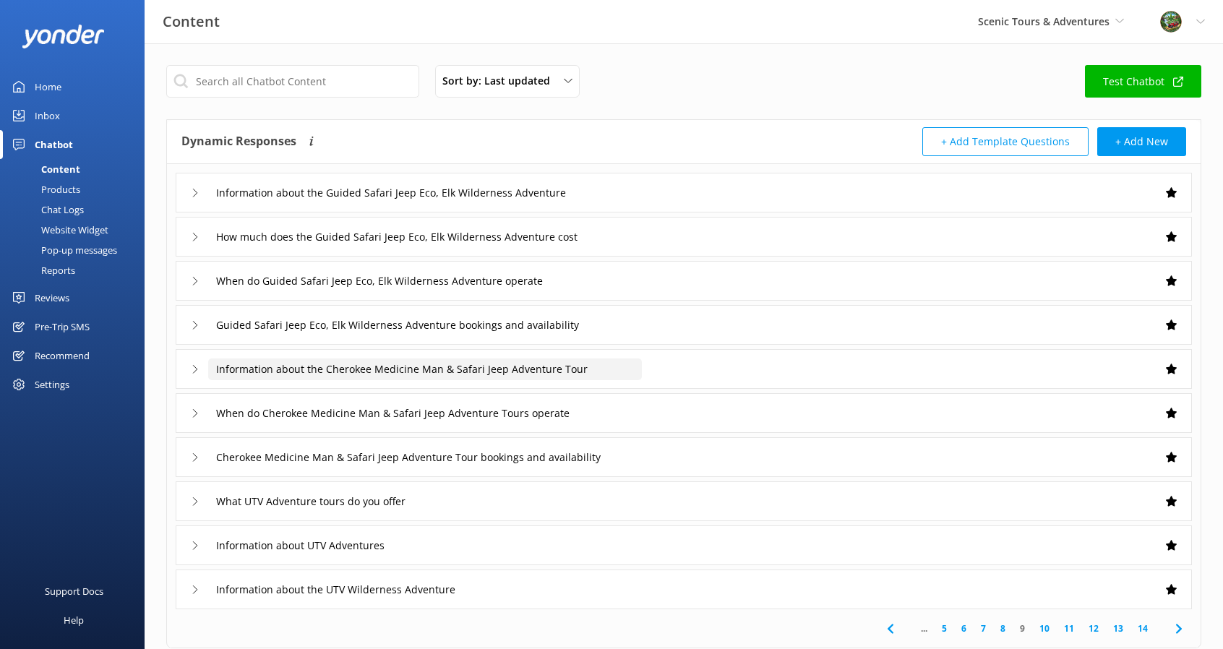
click at [385, 371] on input "Information about the Cherokee Medicine Man & Safari Jeep Adventure Tour" at bounding box center [425, 369] width 434 height 22
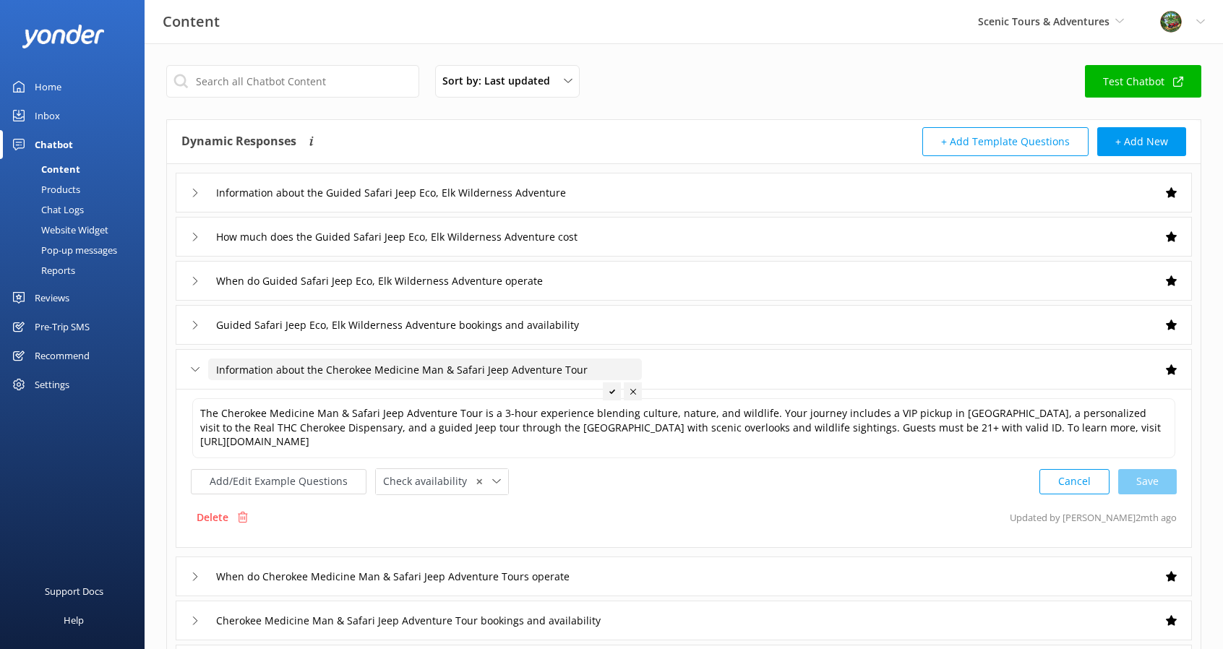
click at [432, 371] on input "Information about the Cherokee Medicine Man & Safari Jeep Adventure Tour" at bounding box center [425, 369] width 434 height 22
drag, startPoint x: 434, startPoint y: 368, endPoint x: 322, endPoint y: 361, distance: 111.5
click at [322, 361] on input "Information about the Cherokee Medicine Man & Safari Jeep Adventure Tour" at bounding box center [425, 369] width 434 height 22
type input "Information about the Sacred Smoke & Safari Jeep Adventure Tour"
click at [557, 393] on icon at bounding box center [560, 392] width 6 height 6
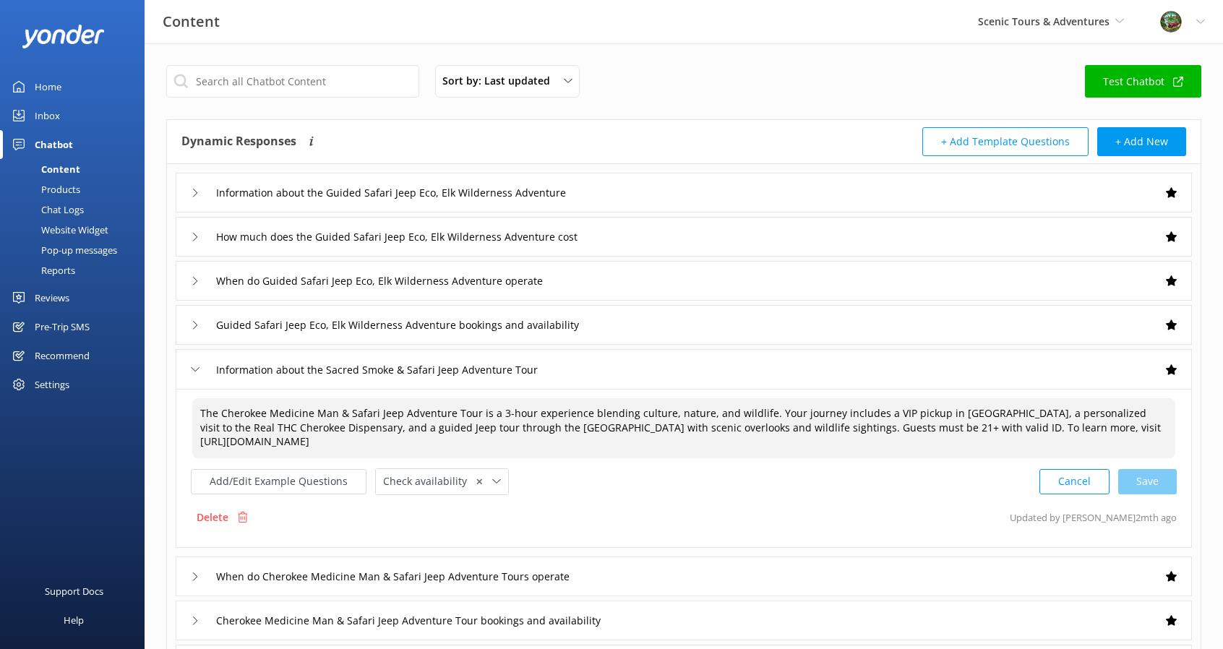
drag, startPoint x: 331, startPoint y: 411, endPoint x: 222, endPoint y: 408, distance: 109.1
click at [222, 408] on textarea "The Cherokee Medicine Man & Safari Jeep Adventure Tour is a 3-hour experience b…" at bounding box center [683, 428] width 983 height 60
click at [1149, 478] on div "Cancel Save" at bounding box center [1107, 481] width 137 height 27
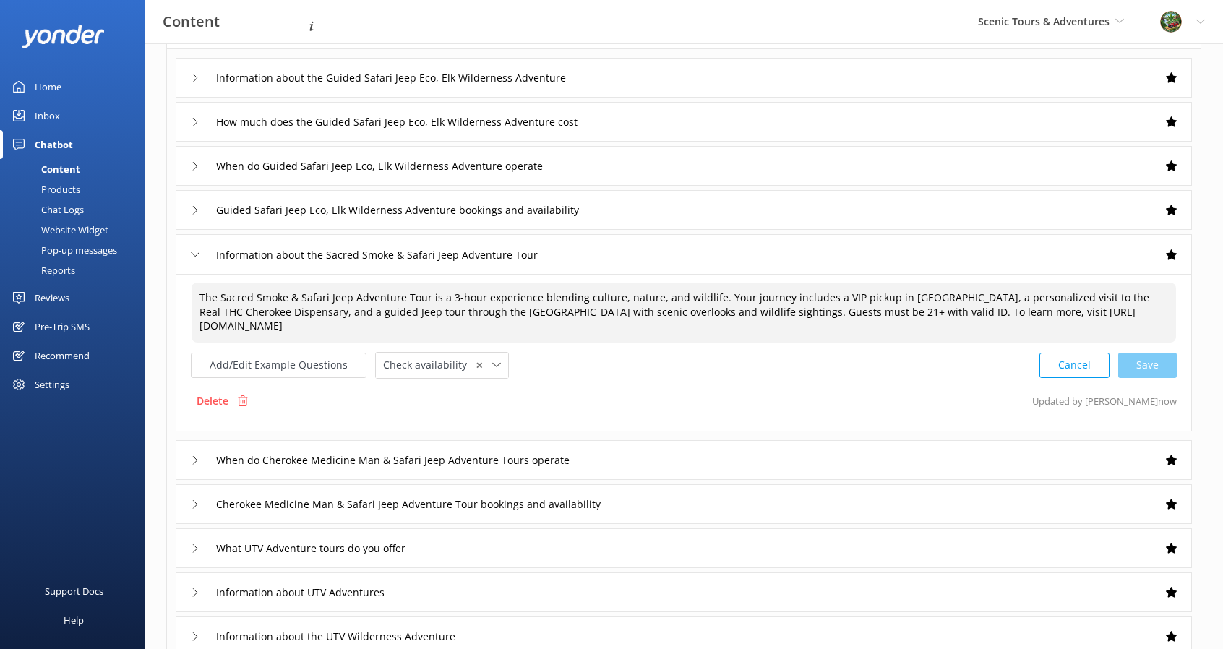
scroll to position [145, 0]
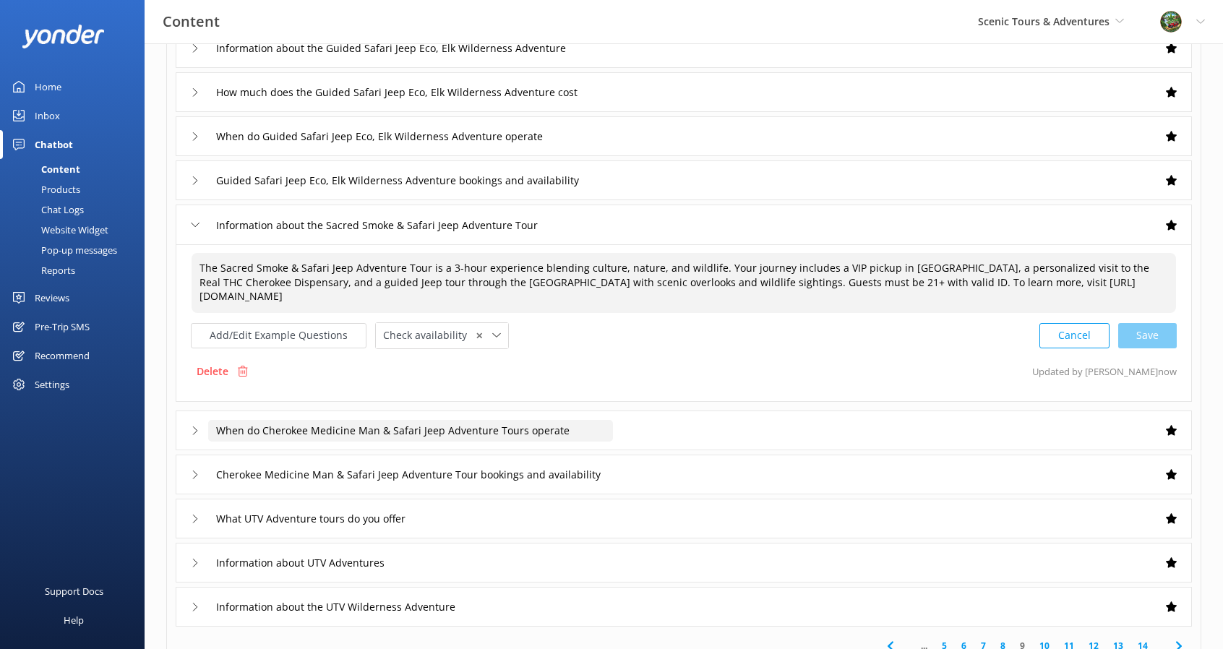
type textarea "The Sacred Smoke & Safari Jeep Adventure Tour is a 3-hour experience blending c…"
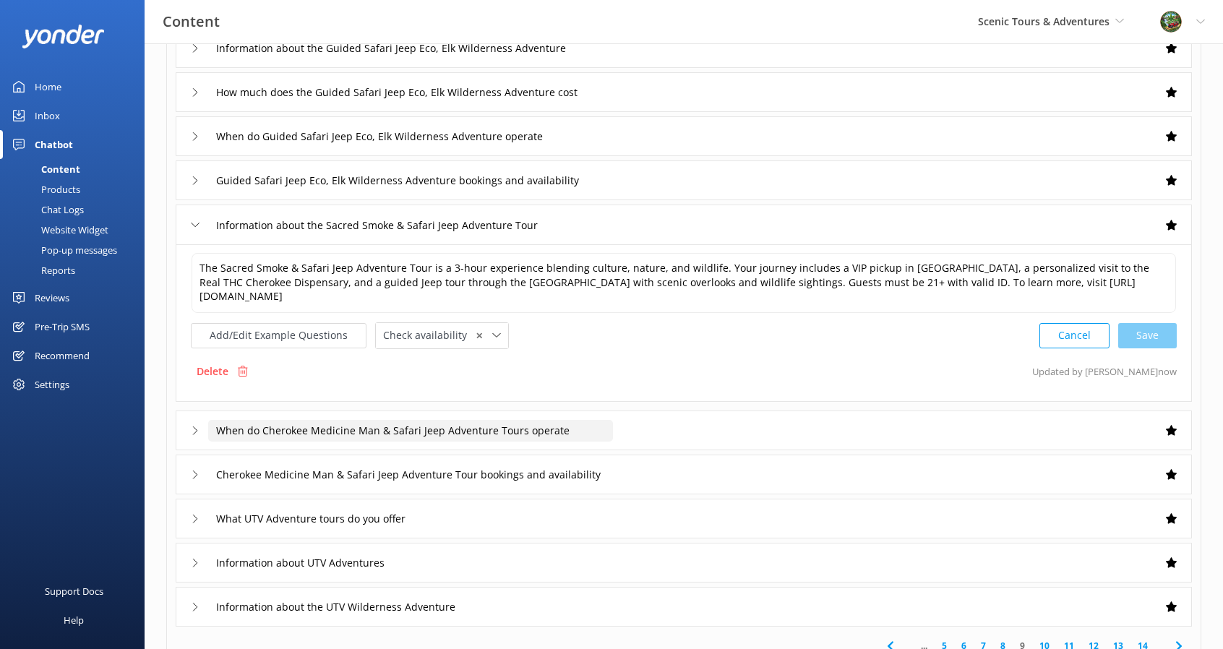
click at [553, 436] on input "When do Cherokee Medicine Man & Safari Jeep Adventure Tours operate" at bounding box center [410, 431] width 405 height 22
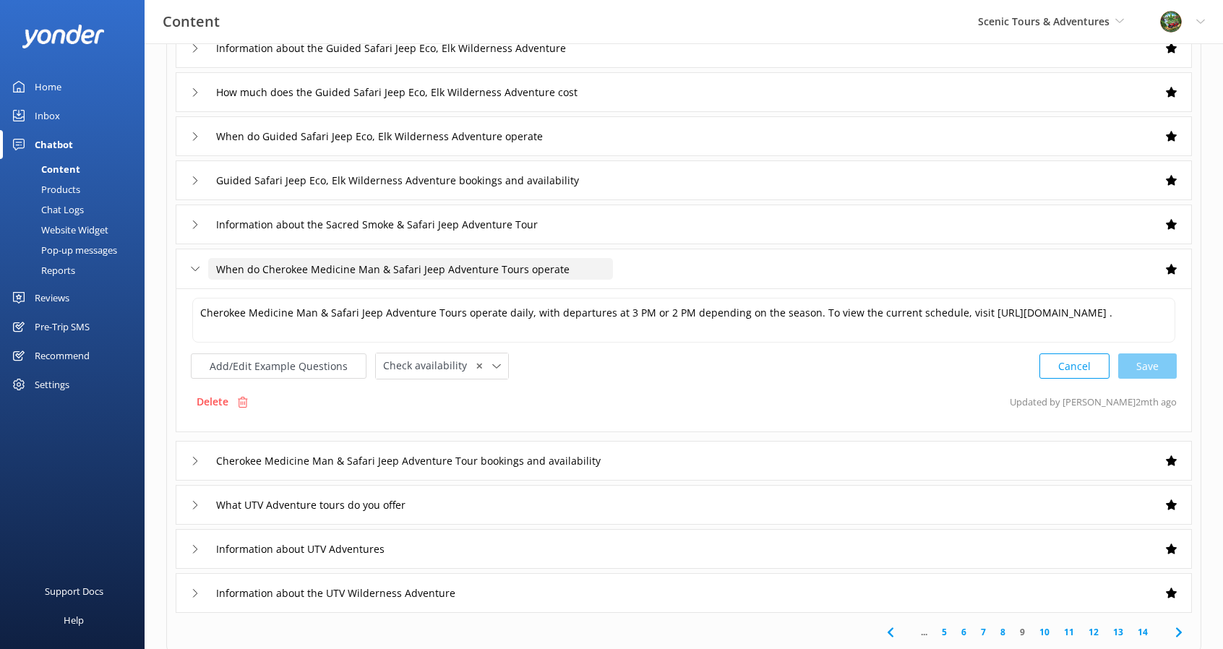
drag, startPoint x: 373, startPoint y: 268, endPoint x: 264, endPoint y: 267, distance: 108.4
click at [264, 267] on input "When do Cherokee Medicine Man & Safari Jeep Adventure Tours operate" at bounding box center [410, 269] width 405 height 22
type input "When do Sacred Smoke & Safari Jeep Adventure Tours operate"
click at [525, 295] on div at bounding box center [531, 291] width 18 height 18
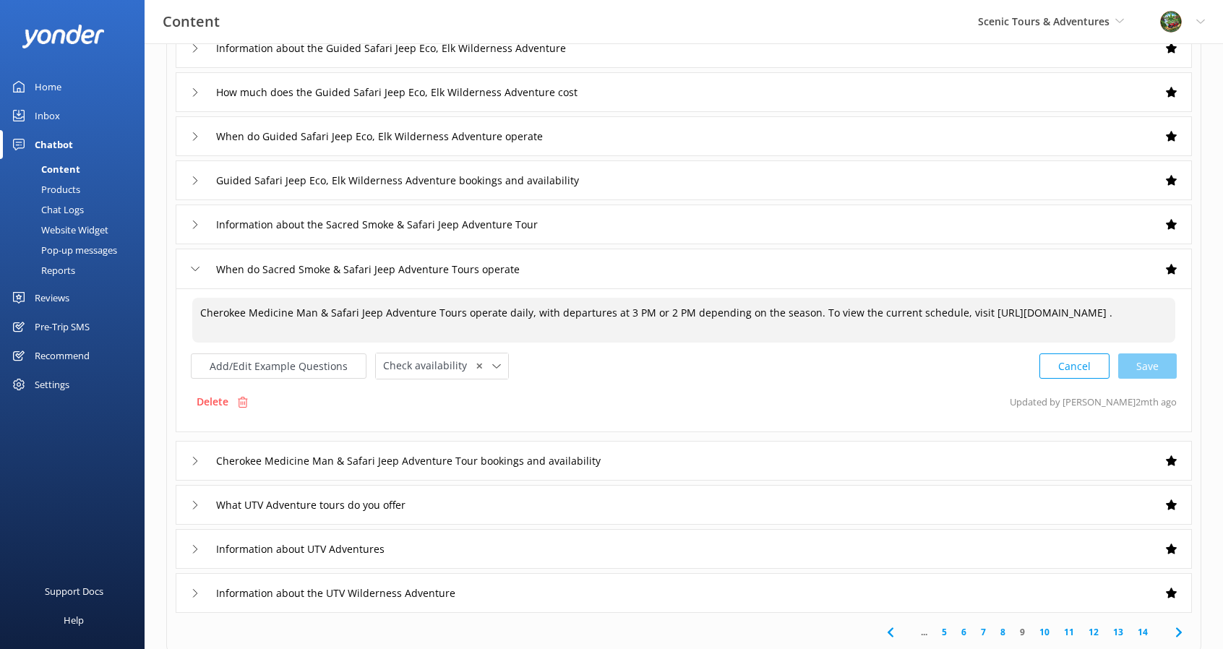
drag, startPoint x: 312, startPoint y: 311, endPoint x: 202, endPoint y: 311, distance: 110.6
click at [202, 311] on textarea "Cherokee Medicine Man & Safari Jeep Adventure Tours operate daily, with departu…" at bounding box center [683, 320] width 983 height 45
click at [1142, 368] on div "Cancel Save" at bounding box center [1107, 366] width 137 height 27
type textarea "Sacred Smoke & Safari Jeep Adventure Tours operate daily, with departures at 3 …"
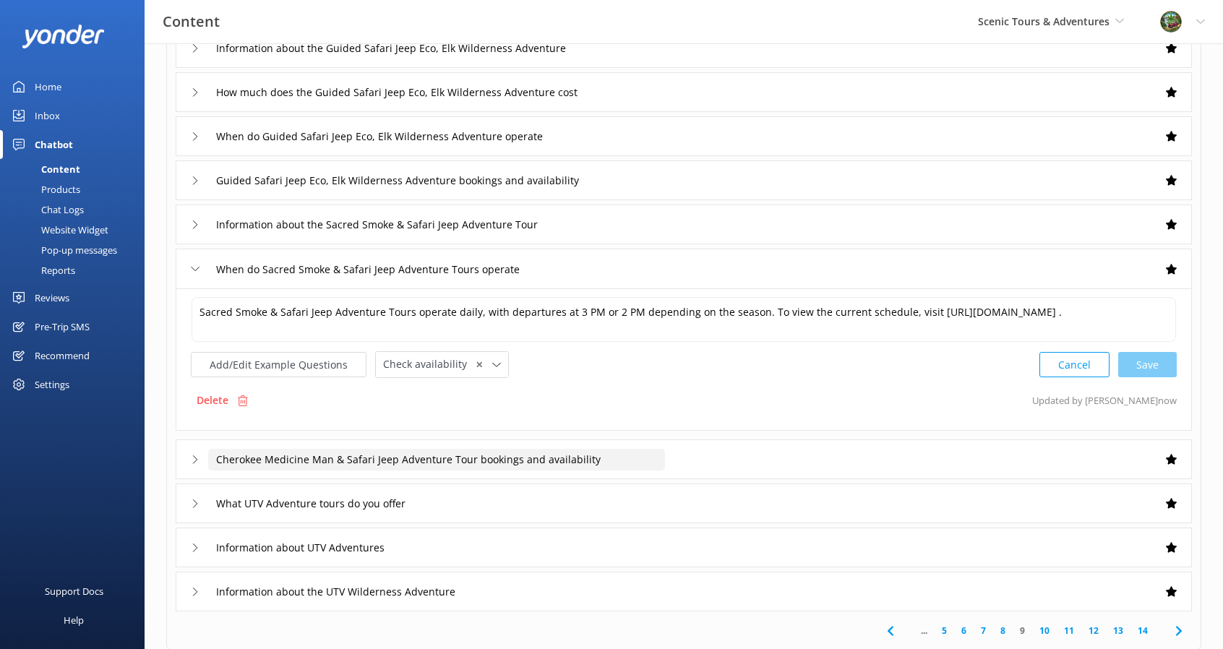
click at [329, 457] on input "Cherokee Medicine Man & Safari Jeep Adventure Tour bookings and availability" at bounding box center [436, 460] width 457 height 22
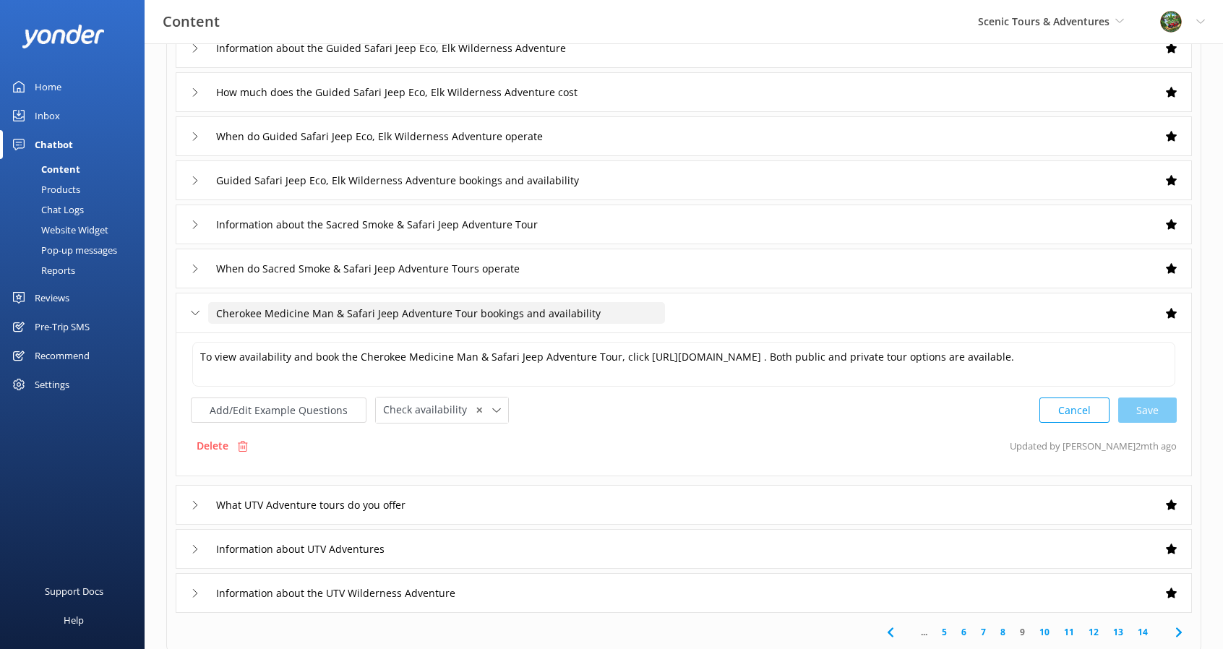
drag, startPoint x: 267, startPoint y: 317, endPoint x: 85, endPoint y: 326, distance: 182.3
click at [85, 326] on div "Content Scenic Tours & Adventures Scenic Tours & Adventures Cherokee Cannabis T…" at bounding box center [611, 351] width 1223 height 905
type input "Sacred Smoke & Safari Jeep Adventure Tour bookings and availability"
click at [585, 332] on icon at bounding box center [583, 335] width 6 height 6
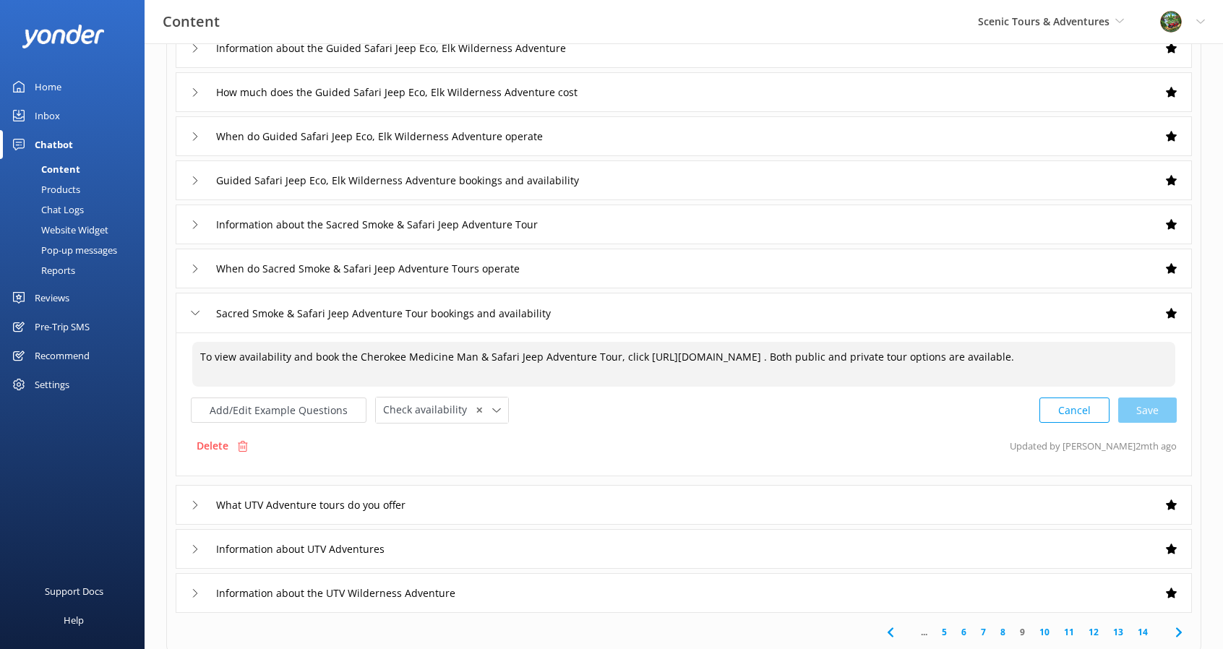
drag, startPoint x: 470, startPoint y: 358, endPoint x: 357, endPoint y: 352, distance: 113.6
click at [357, 352] on textarea "To view availability and book the Cherokee Medicine Man & Safari Jeep Adventure…" at bounding box center [683, 364] width 983 height 45
click at [1139, 408] on div "Cancel Save" at bounding box center [1107, 410] width 137 height 27
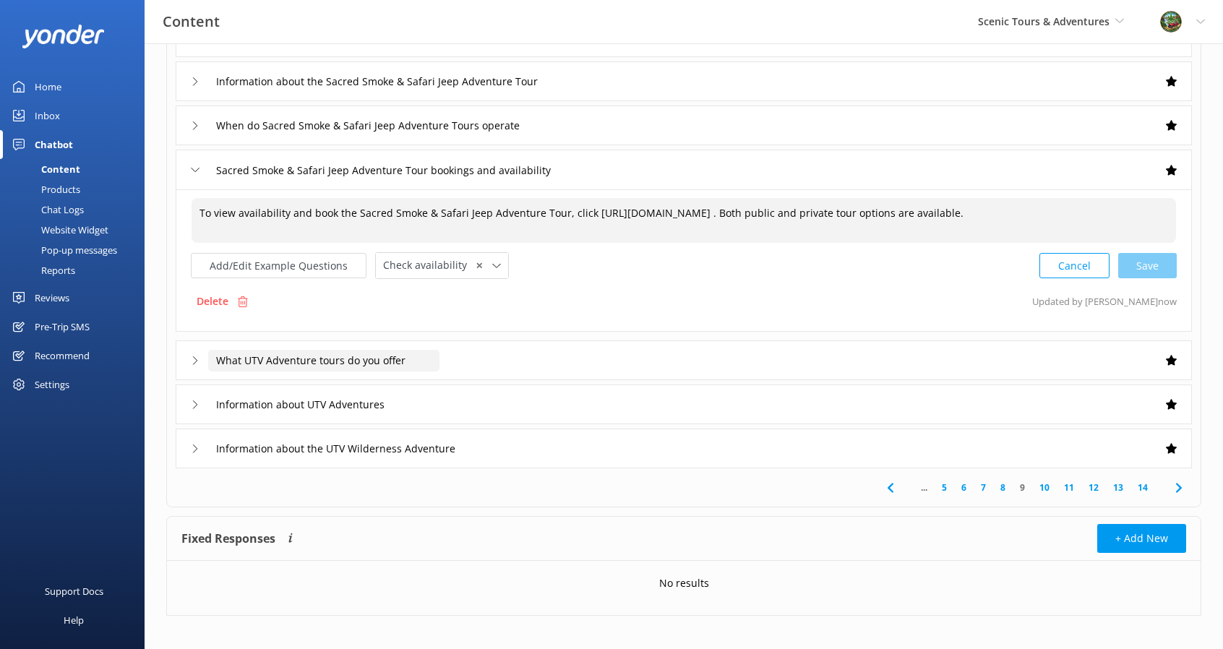
scroll to position [289, 0]
type textarea "To view availability and book the Sacred Smoke & Safari Jeep Adventure Tour, cl…"
click at [1172, 488] on icon at bounding box center [1178, 486] width 17 height 17
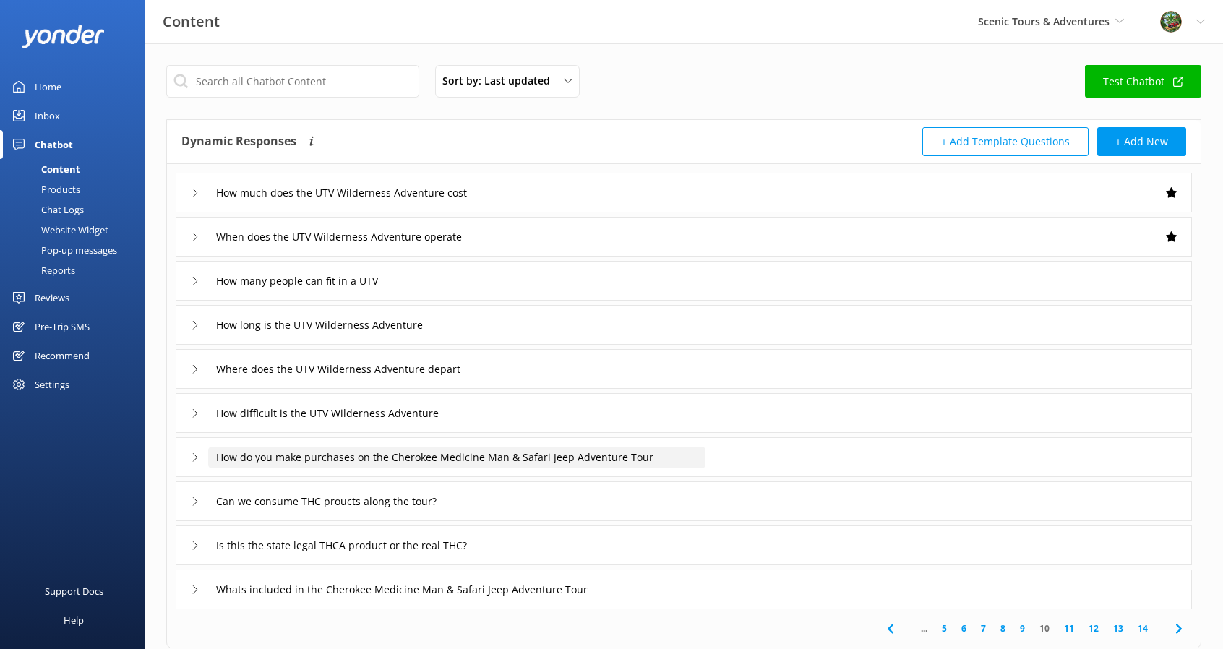
click at [406, 465] on input "How do you make purchases on the Cherokee Medicine Man & Safari Jeep Adventure …" at bounding box center [456, 458] width 497 height 22
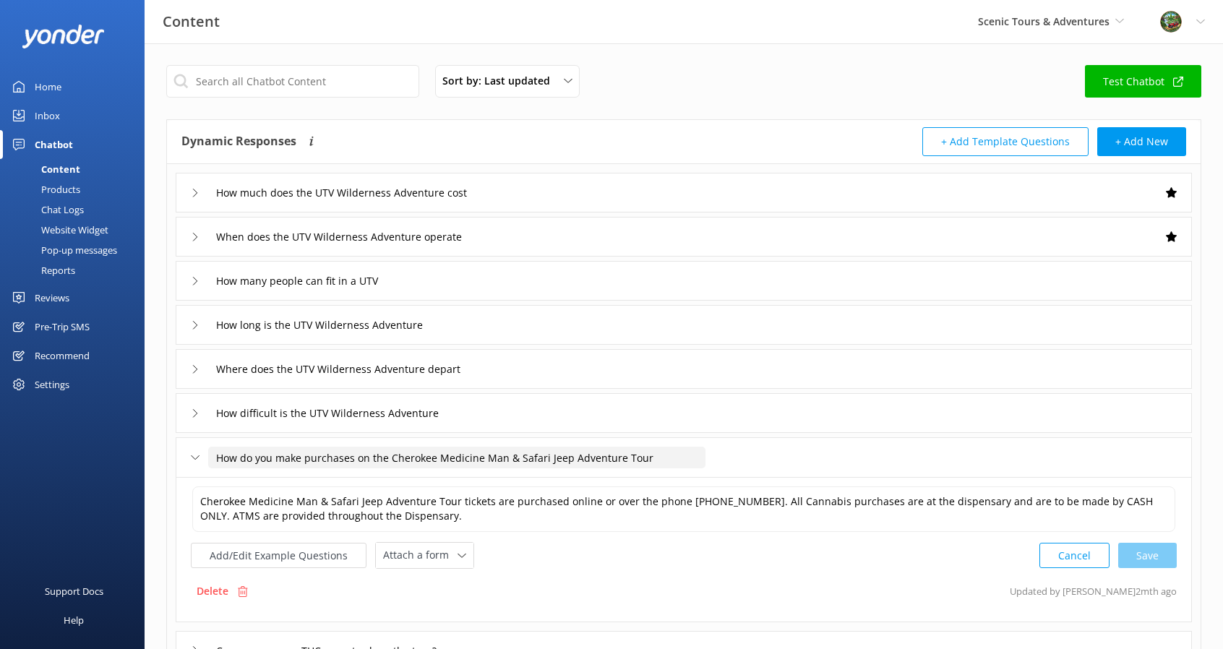
drag, startPoint x: 500, startPoint y: 456, endPoint x: 390, endPoint y: 453, distance: 109.9
click at [390, 453] on input "How do you make purchases on the Cherokee Medicine Man & Safari Jeep Adventure …" at bounding box center [456, 458] width 497 height 22
type input "How do you make purchases on the Sacred Smoke & Safari Jeep Adventure Tour"
click at [621, 481] on icon at bounding box center [624, 480] width 6 height 6
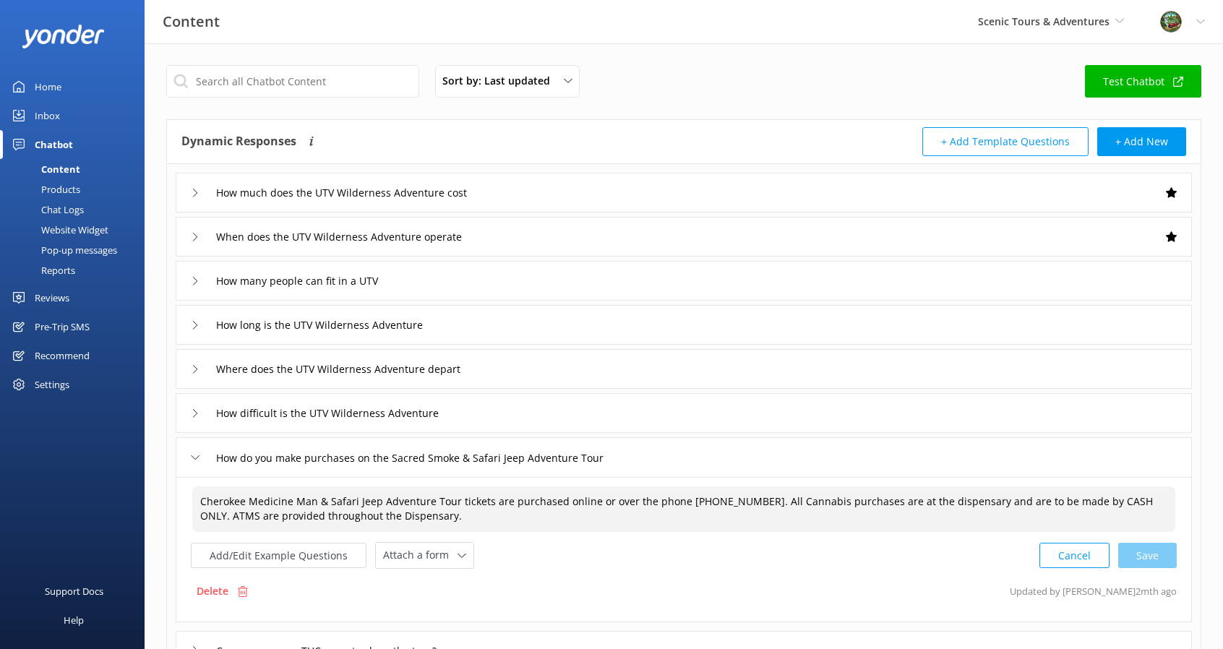
drag, startPoint x: 199, startPoint y: 501, endPoint x: 421, endPoint y: 473, distance: 223.6
click at [318, 505] on textarea "Cherokee Medicine Man & Safari Jeep Adventure Tour tickets are purchased online…" at bounding box center [683, 509] width 983 height 46
click at [1142, 544] on div "Cancel Save" at bounding box center [1107, 555] width 137 height 27
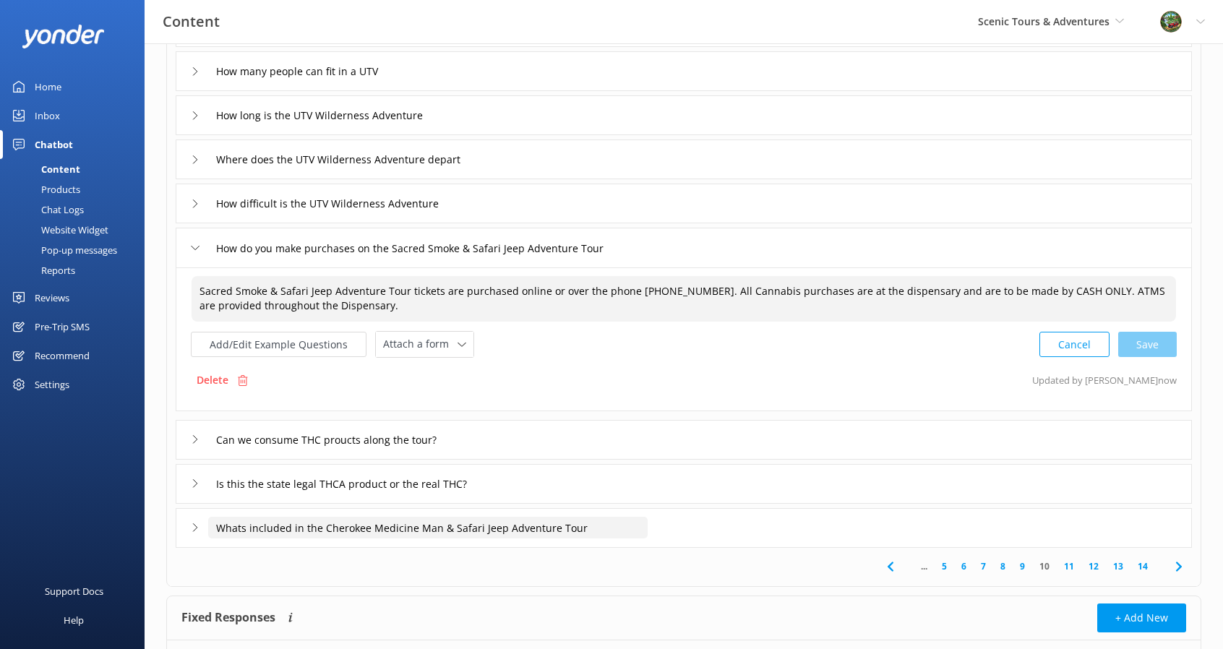
scroll to position [217, 0]
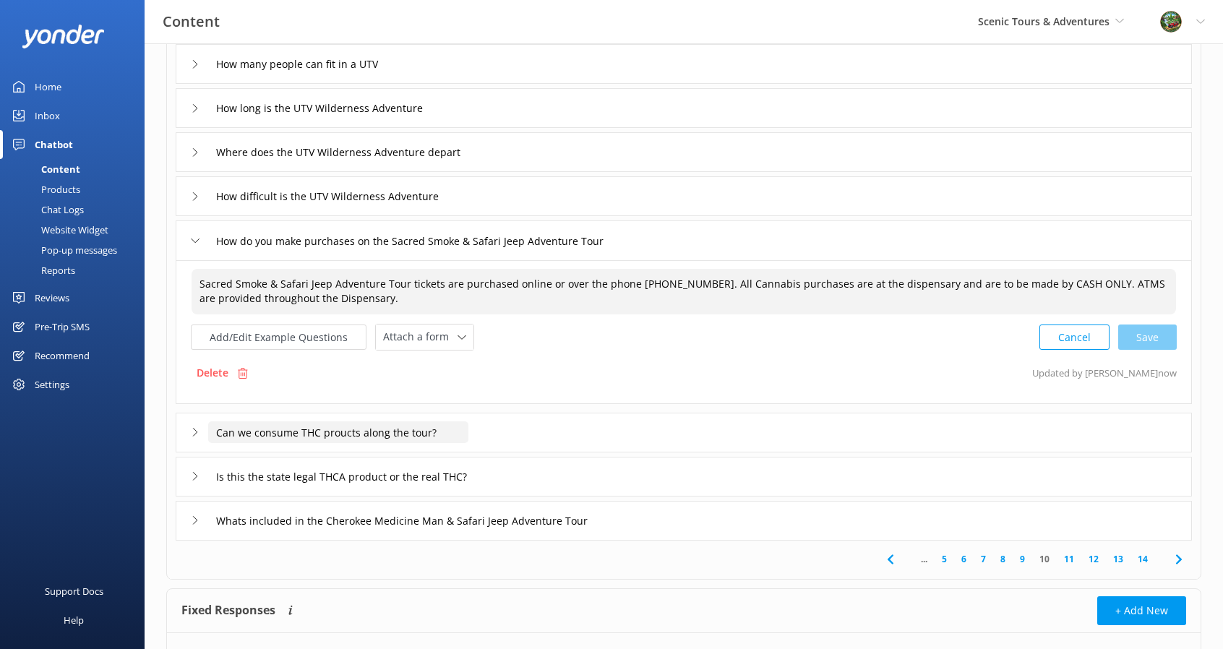
type textarea "Sacred Smoke & Safari Jeep Adventure Tour tickets are purchased online or over …"
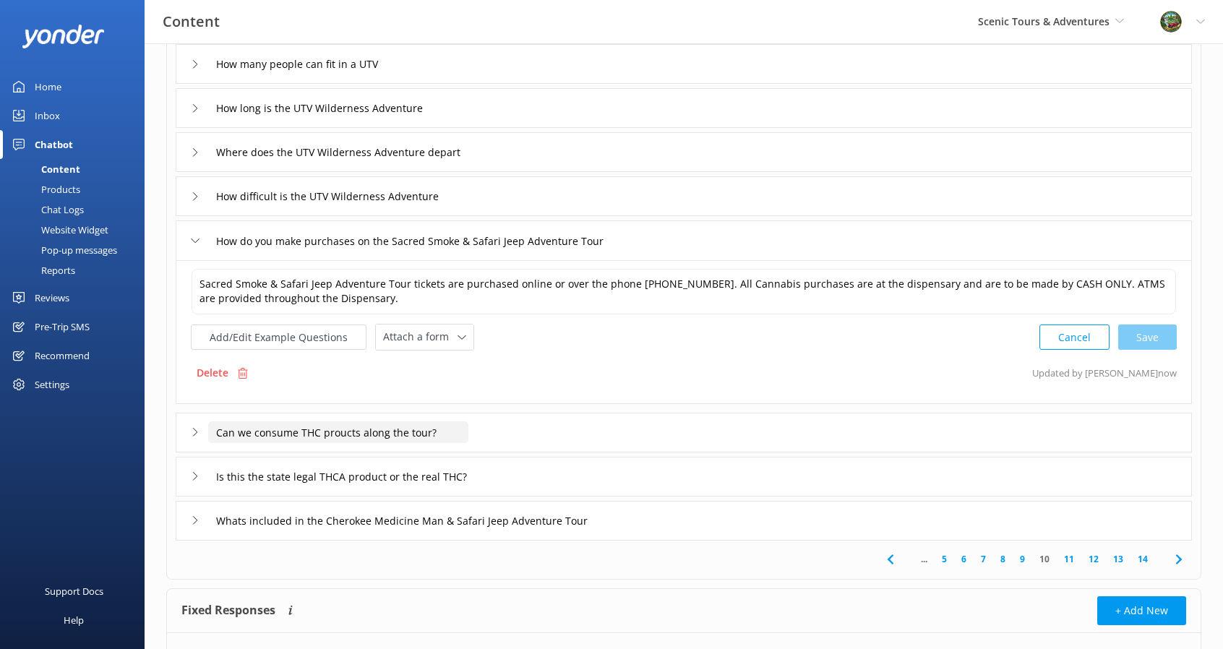
click at [383, 439] on input "Can we consume THC proucts along the tour?" at bounding box center [338, 432] width 260 height 22
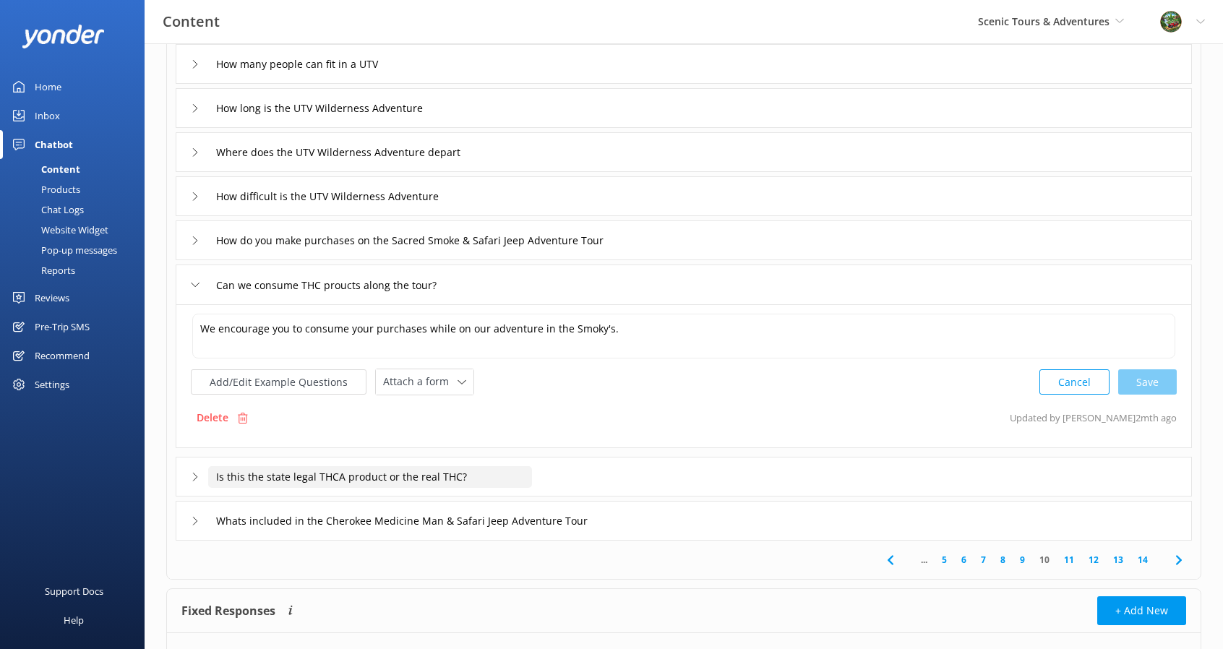
click at [445, 483] on input "Is this the state legal THCA product or the real THC?" at bounding box center [370, 477] width 324 height 22
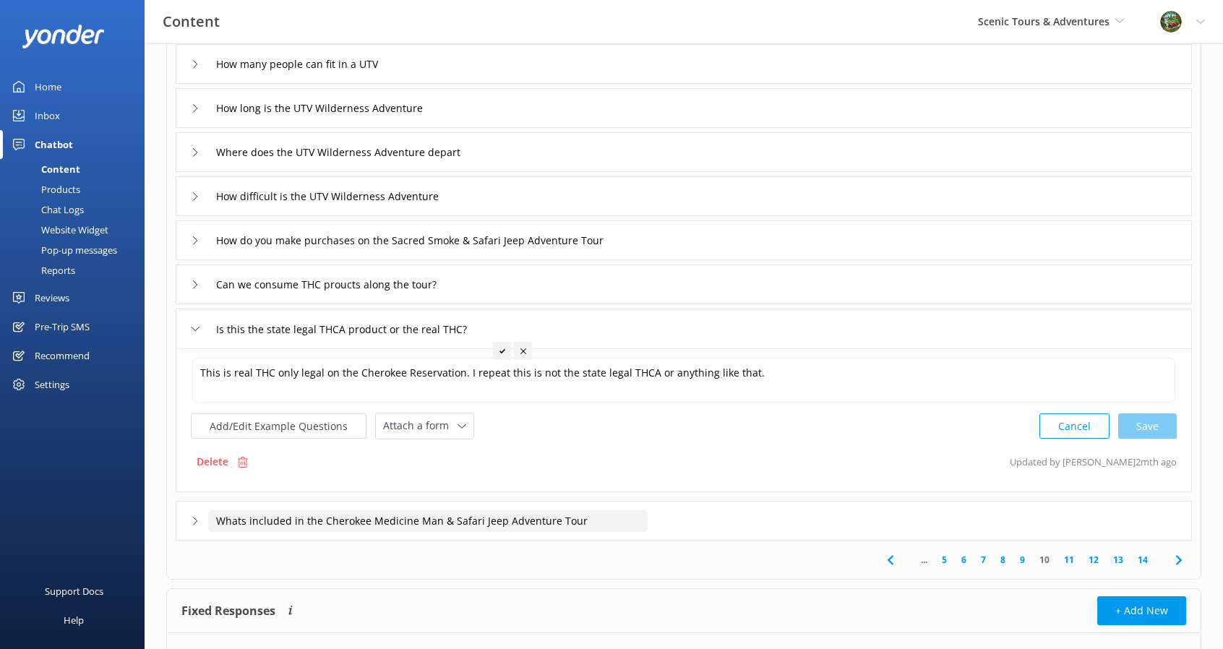
click at [474, 522] on input "Whats included in the Cherokee Medicine Man & Safari Jeep Adventure Tour" at bounding box center [427, 521] width 439 height 22
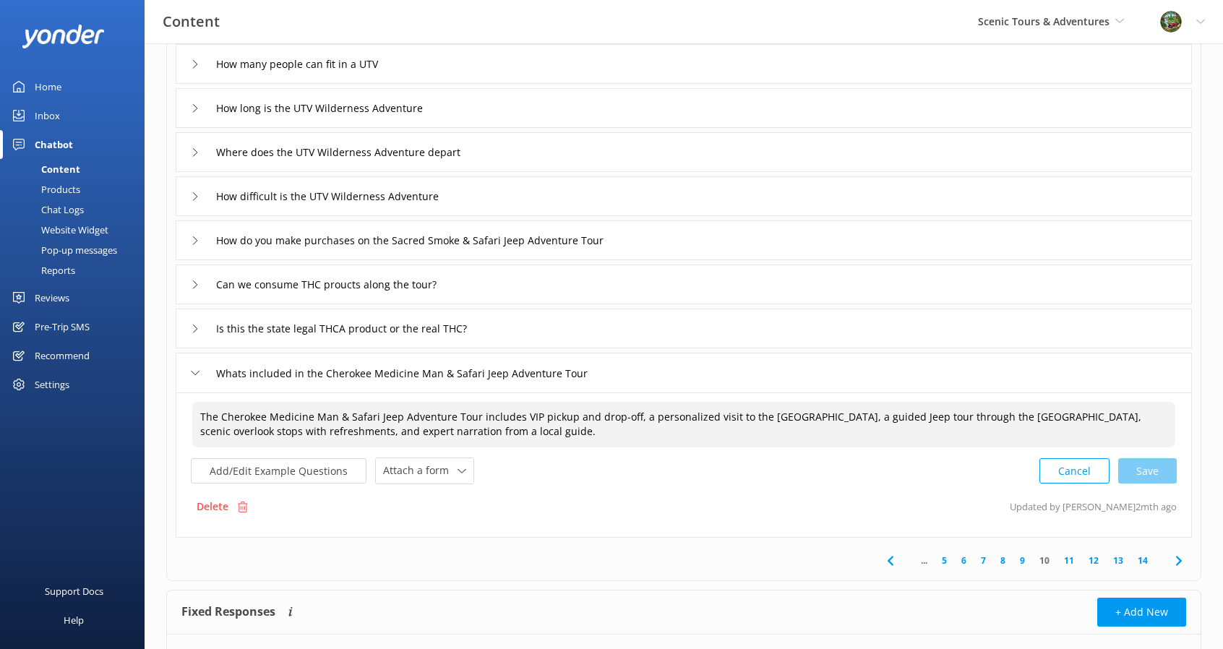
drag, startPoint x: 329, startPoint y: 419, endPoint x: 278, endPoint y: 414, distance: 51.6
click at [278, 414] on textarea "The Cherokee Medicine Man & Safari Jeep Adventure Tour includes VIP pickup and …" at bounding box center [683, 425] width 983 height 46
drag, startPoint x: 332, startPoint y: 411, endPoint x: 220, endPoint y: 415, distance: 111.4
click at [220, 415] on textarea "The Cherokee Medicine Man & Safari Jeep Adventure Tour includes VIP pickup and …" at bounding box center [683, 425] width 983 height 46
click at [1143, 466] on div "Cancel Save" at bounding box center [1107, 470] width 137 height 27
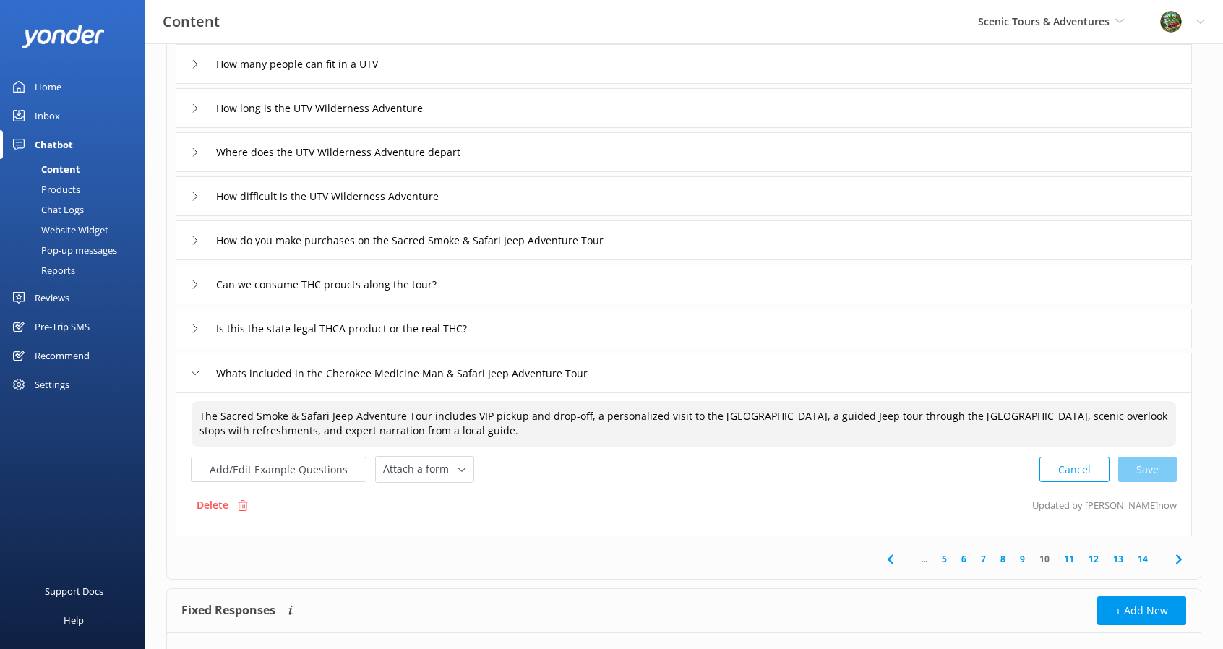
type textarea "The Sacred Smoke & Safari Jeep Adventure Tour includes VIP pickup and drop-off,…"
click at [1181, 552] on icon at bounding box center [1178, 559] width 17 height 17
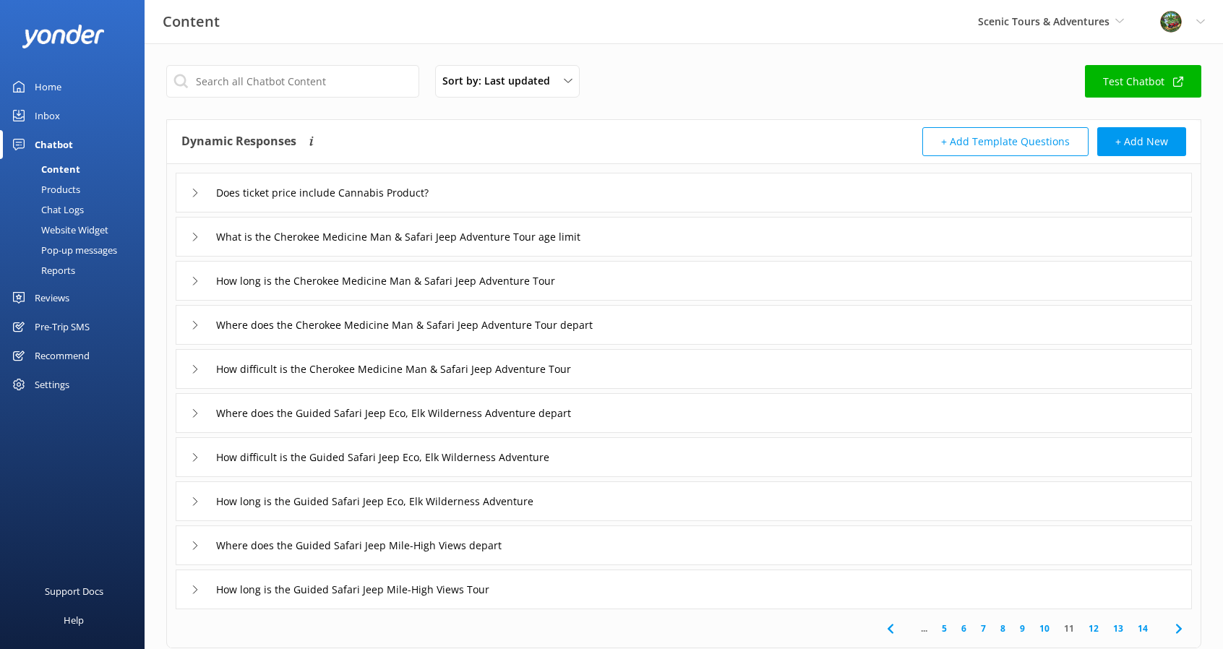
click at [397, 203] on div "Does ticket price include Cannabis Product?" at bounding box center [324, 193] width 266 height 24
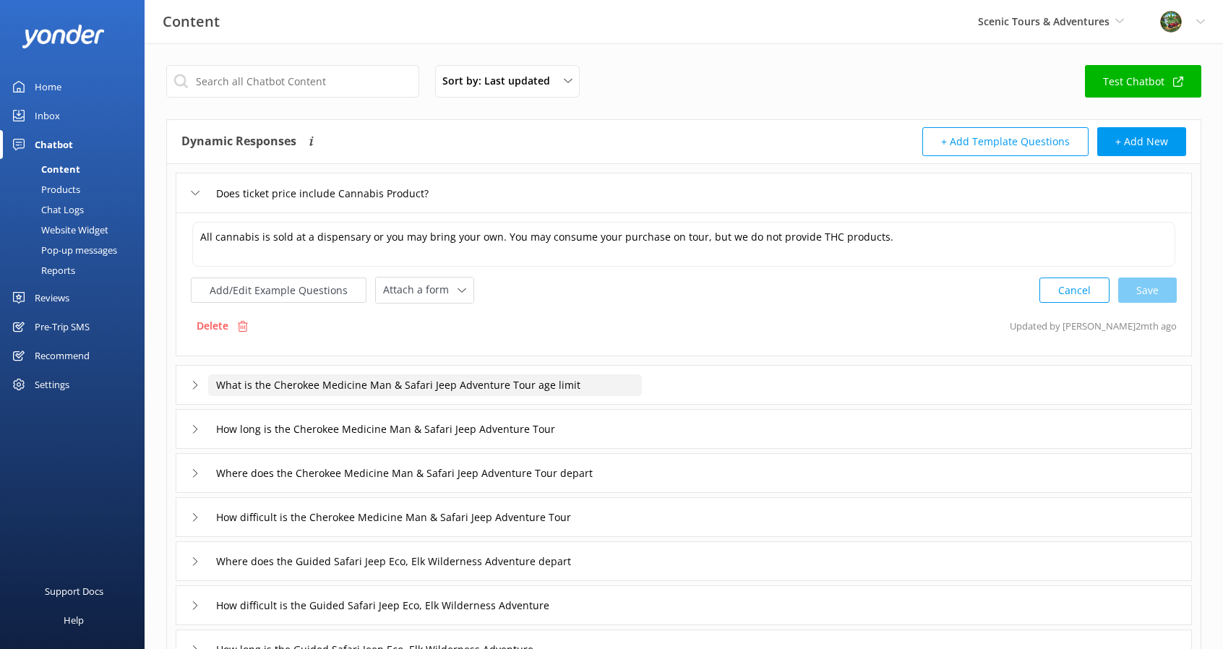
drag, startPoint x: 273, startPoint y: 384, endPoint x: 382, endPoint y: 392, distance: 109.5
click at [382, 392] on input "What is the Cherokee Medicine Man & Safari Jeep Adventure Tour age limit" at bounding box center [425, 385] width 434 height 22
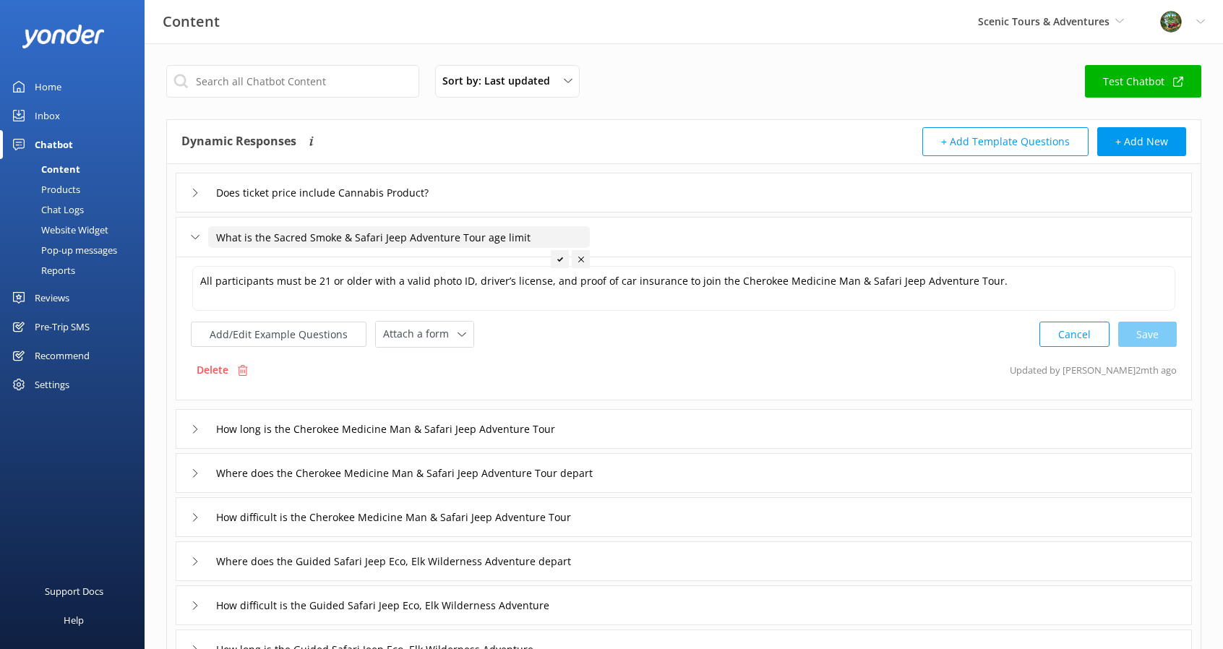
type input "What is the Sacred Smoke & Safari Jeep Adventure Tour age limit"
click at [557, 262] on div at bounding box center [560, 259] width 18 height 18
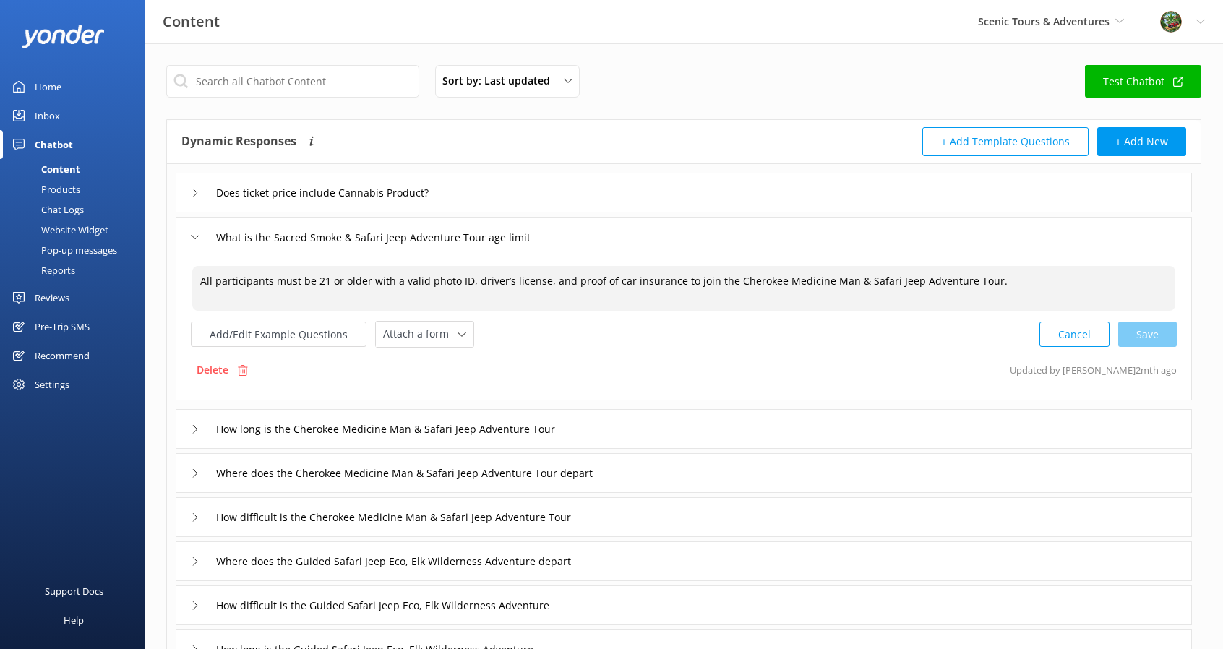
drag, startPoint x: 835, startPoint y: 280, endPoint x: 723, endPoint y: 276, distance: 112.8
click at [723, 276] on textarea "All participants must be 21 or older with a valid photo ID, driver’s license, a…" at bounding box center [683, 288] width 983 height 45
click at [1143, 340] on div "Cancel Save" at bounding box center [1107, 334] width 137 height 27
type textarea "All participants must be 21 or older with a valid photo ID, driver’s license, a…"
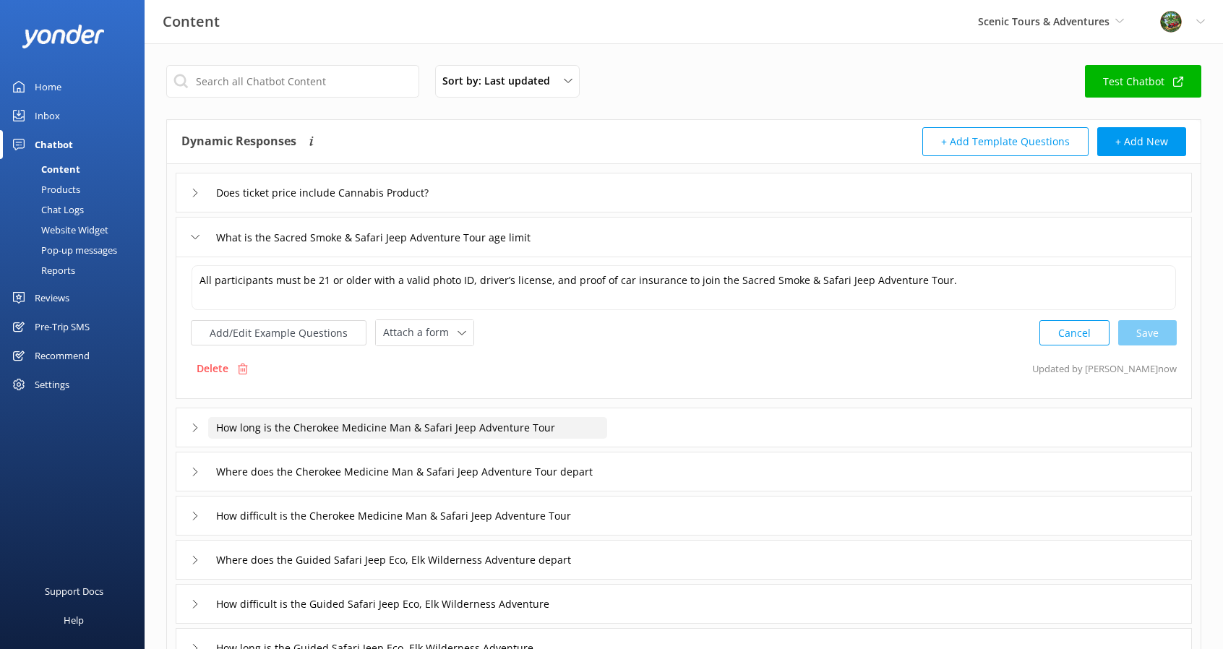
drag, startPoint x: 402, startPoint y: 423, endPoint x: 292, endPoint y: 413, distance: 111.0
click at [292, 415] on div "How long is the Cherokee Medicine Man & Safari Jeep Adventure Tour" at bounding box center [390, 427] width 399 height 24
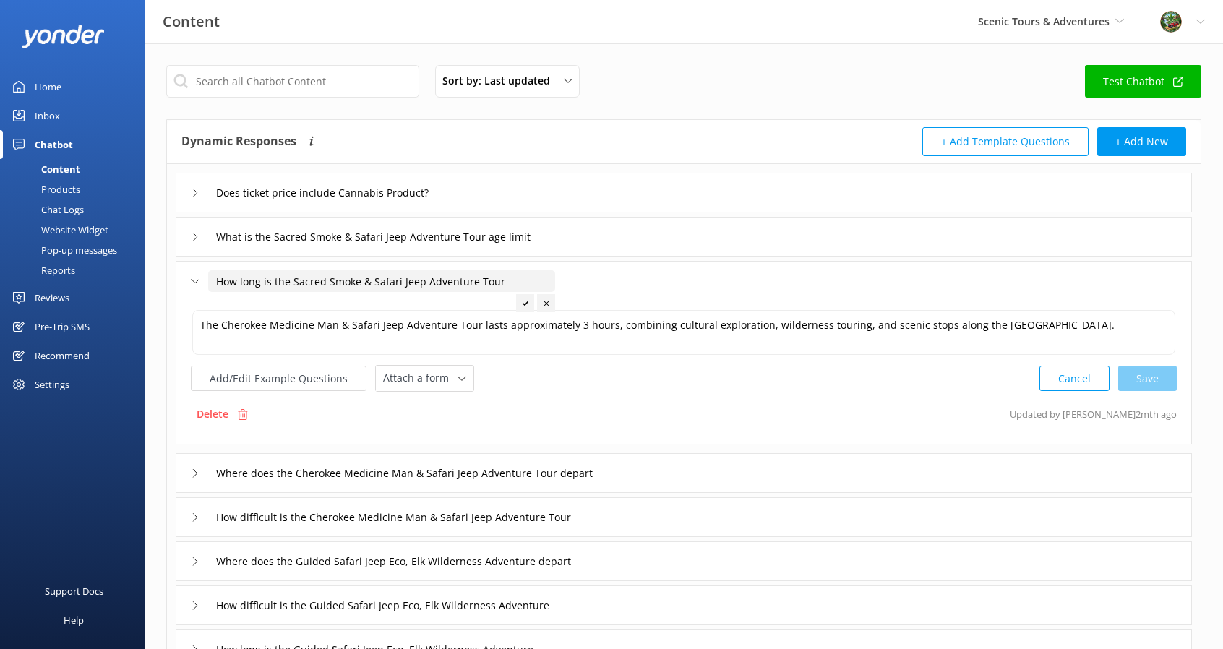
type input "How long is the Sacred Smoke & Safari Jeep Adventure Tour"
click at [527, 305] on icon at bounding box center [525, 304] width 6 height 6
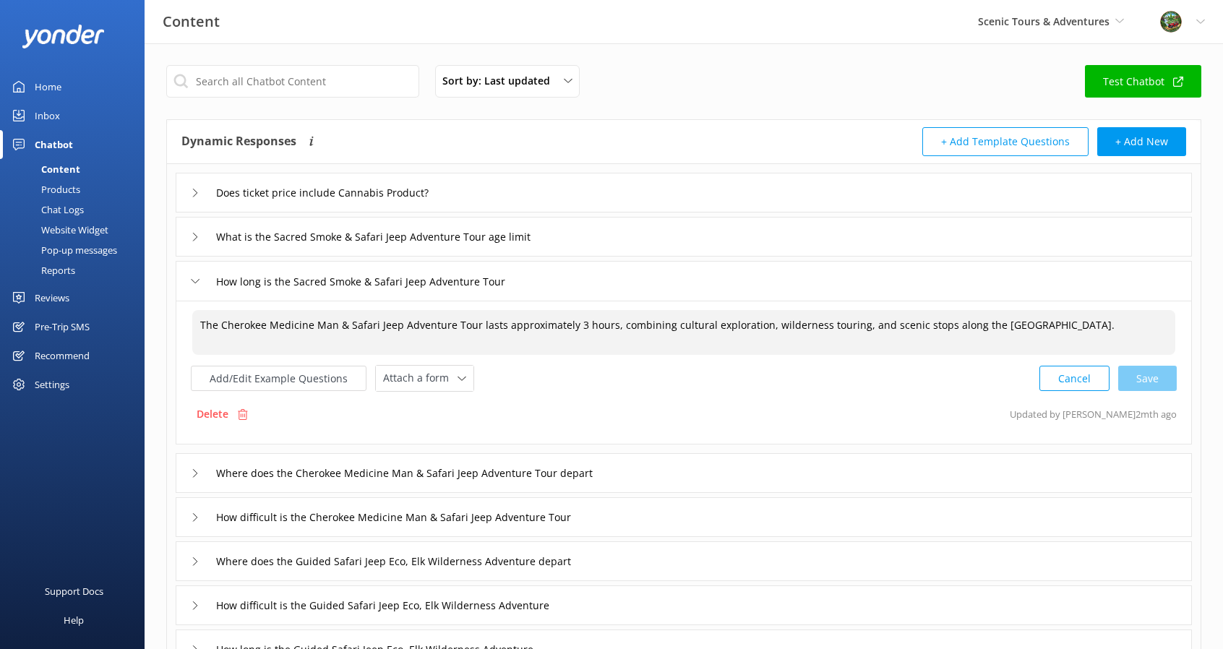
drag, startPoint x: 221, startPoint y: 324, endPoint x: 334, endPoint y: 328, distance: 112.8
click at [334, 328] on textarea "The Cherokee Medicine Man & Safari Jeep Adventure Tour lasts approximately 3 ho…" at bounding box center [683, 332] width 983 height 45
click at [1156, 387] on div "Cancel Save" at bounding box center [1107, 378] width 137 height 27
type textarea "The Sacred Smoke & Safari Jeep Adventure Tour lasts approximately 3 hours, comb…"
click at [384, 472] on input "Where does the Cherokee Medicine Man & Safari Jeep Adventure Tour depart" at bounding box center [427, 472] width 439 height 22
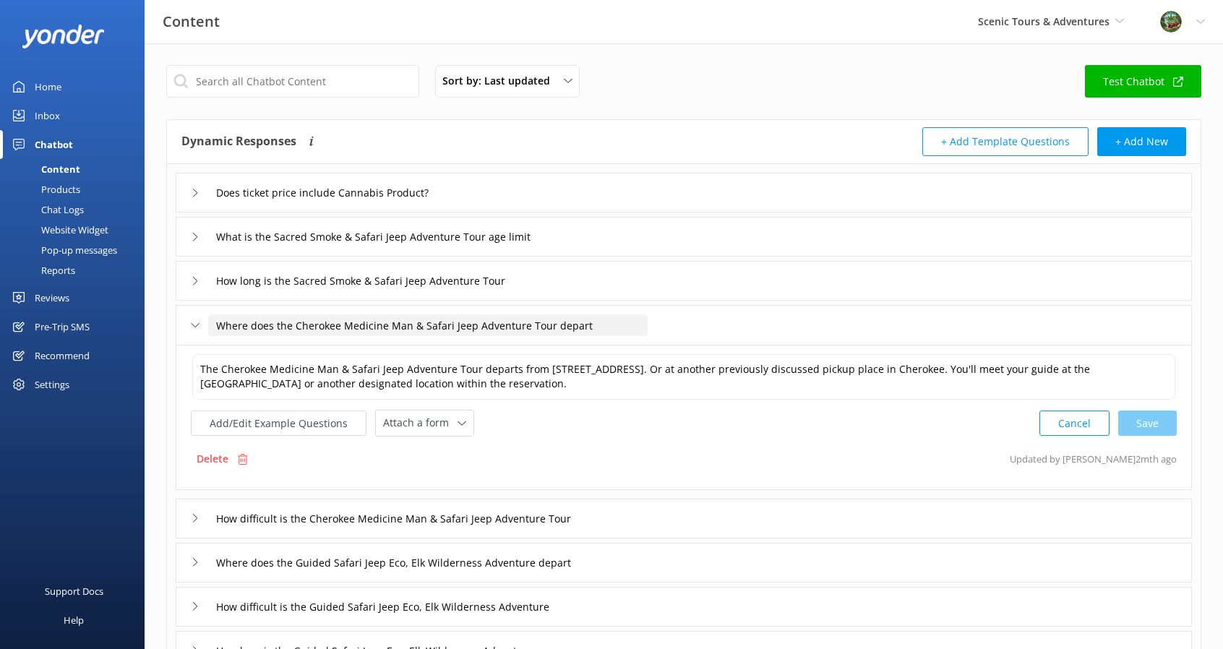
drag, startPoint x: 406, startPoint y: 323, endPoint x: 295, endPoint y: 321, distance: 111.3
click at [295, 321] on input "Where does the Cherokee Medicine Man & Safari Jeep Adventure Tour depart" at bounding box center [427, 325] width 439 height 22
type input "Where does the Sacred Smoke & Safari Jeep Adventure Tour depart"
click at [572, 347] on div at bounding box center [565, 347] width 18 height 18
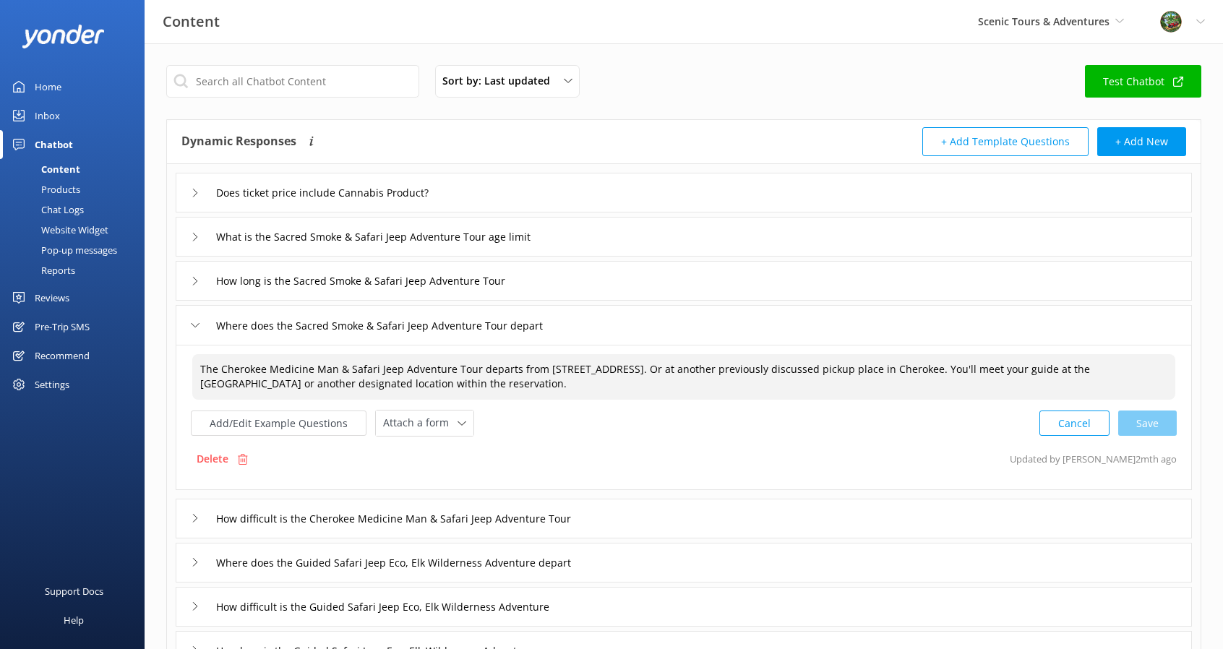
drag, startPoint x: 220, startPoint y: 365, endPoint x: 332, endPoint y: 370, distance: 112.1
click at [332, 370] on textarea "The Cherokee Medicine Man & Safari Jeep Adventure Tour departs from 498 Tsali B…" at bounding box center [683, 377] width 983 height 46
click at [1145, 423] on div "Cancel Save" at bounding box center [1107, 423] width 137 height 27
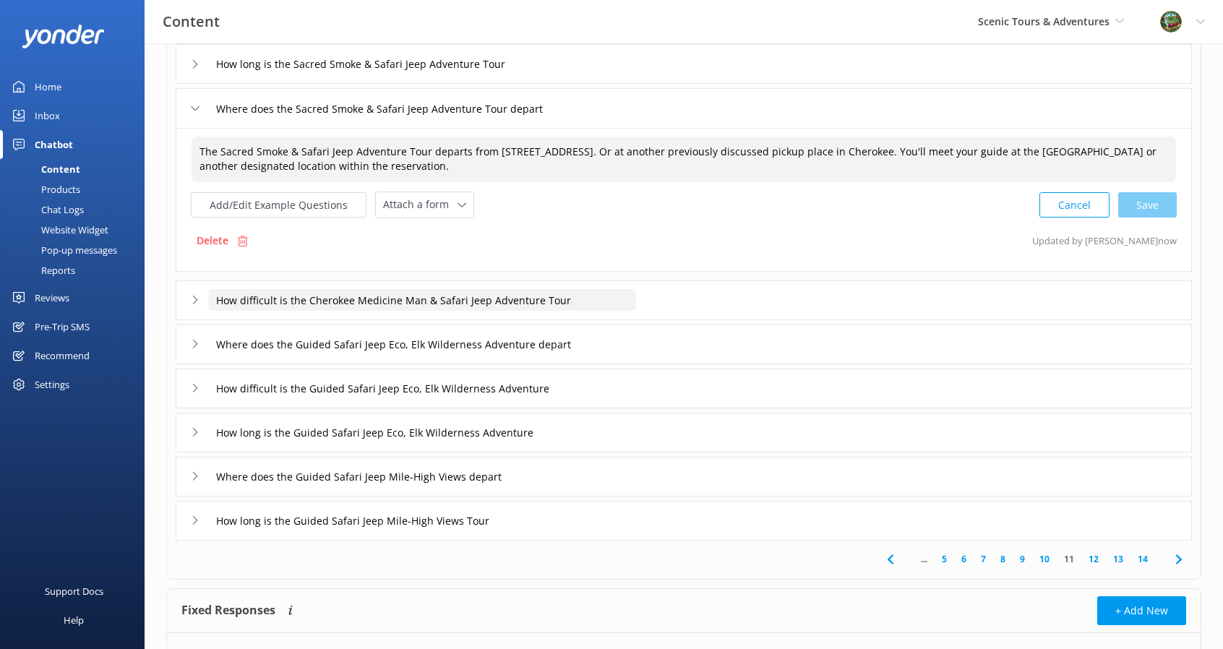
type textarea "The Sacred Smoke & Safari Jeep Adventure Tour departs from 498 Tsali Blvd, Cher…"
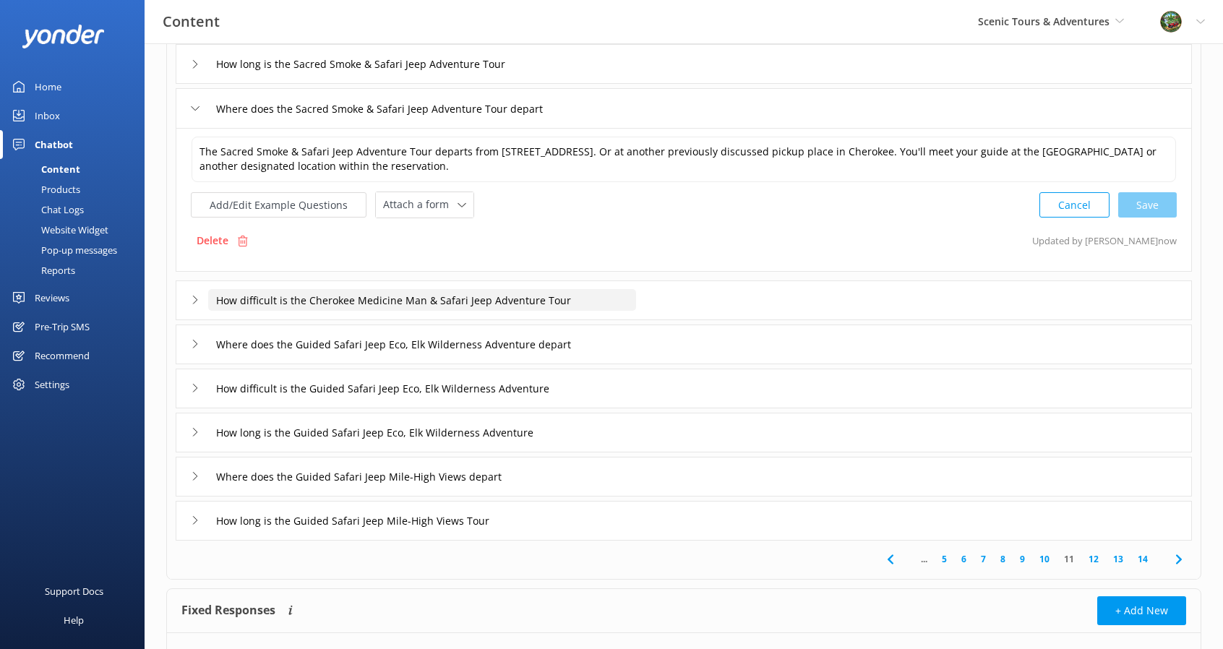
drag, startPoint x: 418, startPoint y: 297, endPoint x: 305, endPoint y: 293, distance: 112.8
click at [305, 293] on input "How difficult is the Cherokee Medicine Man & Safari Jeep Adventure Tour" at bounding box center [422, 300] width 428 height 22
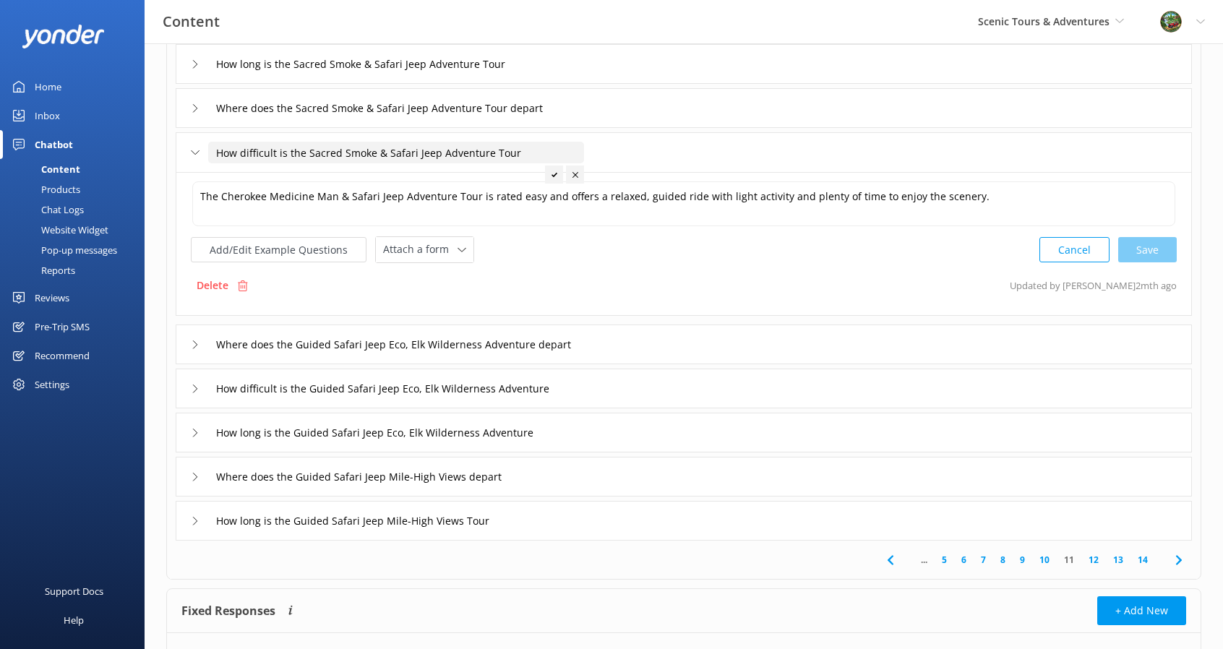
type input "How difficult is the Sacred Smoke & Safari Jeep Adventure Tour"
click at [551, 168] on div at bounding box center [554, 174] width 18 height 18
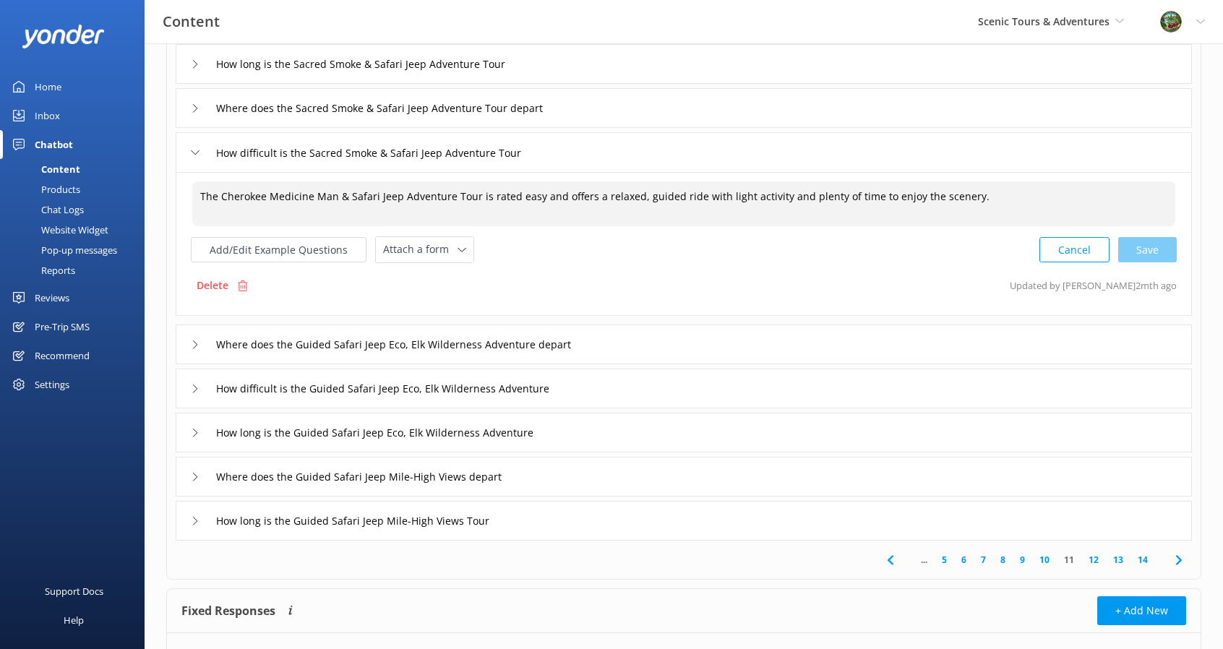
drag, startPoint x: 220, startPoint y: 195, endPoint x: 332, endPoint y: 197, distance: 112.7
click at [332, 197] on textarea "The Cherokee Medicine Man & Safari Jeep Adventure Tour is rated easy and offers…" at bounding box center [683, 203] width 983 height 45
click at [1136, 249] on div "Cancel Save" at bounding box center [1107, 249] width 137 height 27
type textarea "The Sacred Smoke & Safari Jeep Adventure Tour is rated easy and offers a relaxe…"
click at [1177, 561] on icon at bounding box center [1178, 558] width 17 height 17
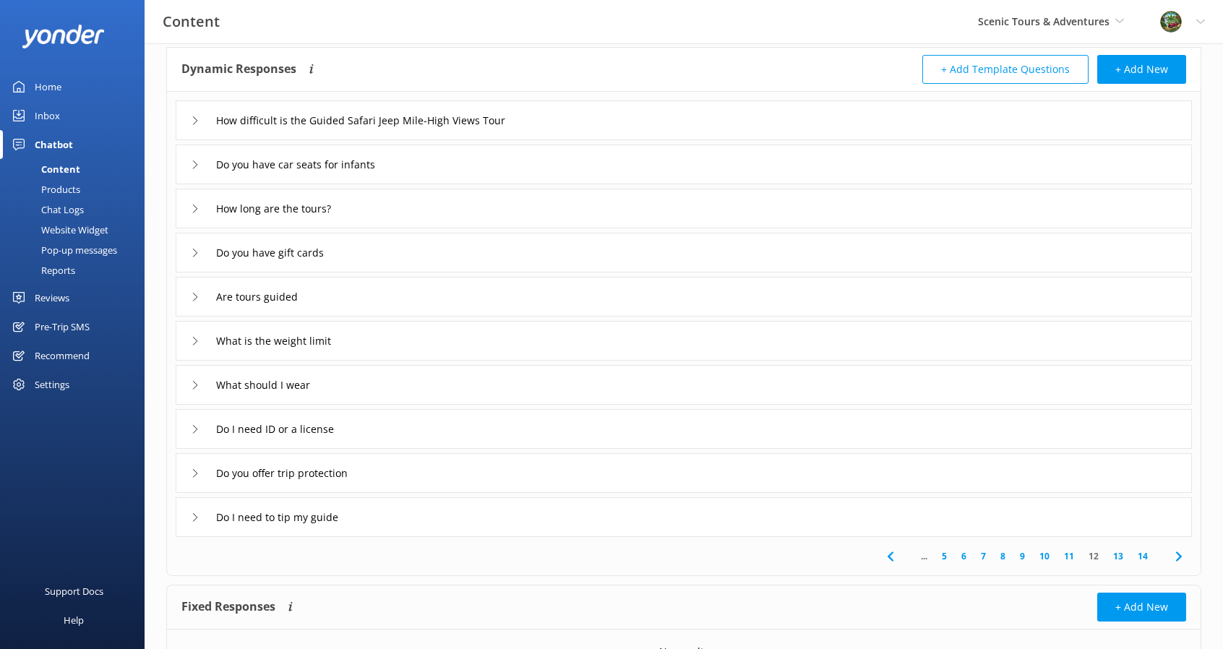
scroll to position [145, 0]
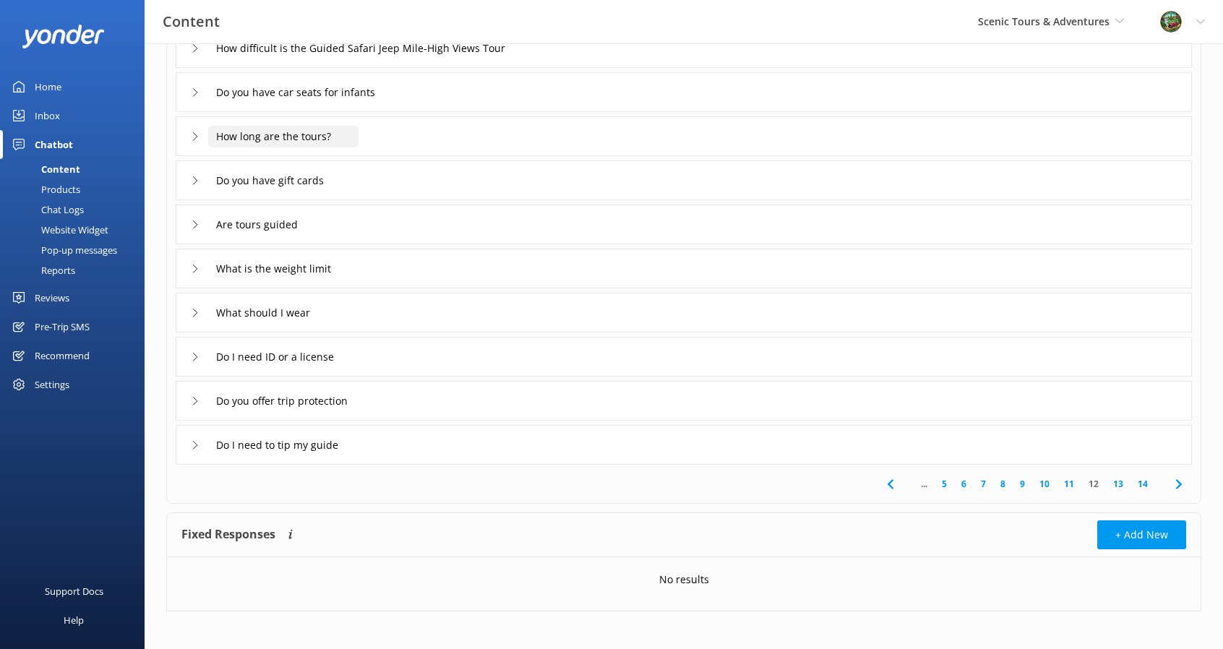
click at [311, 140] on input "How long are the tours?" at bounding box center [283, 137] width 150 height 22
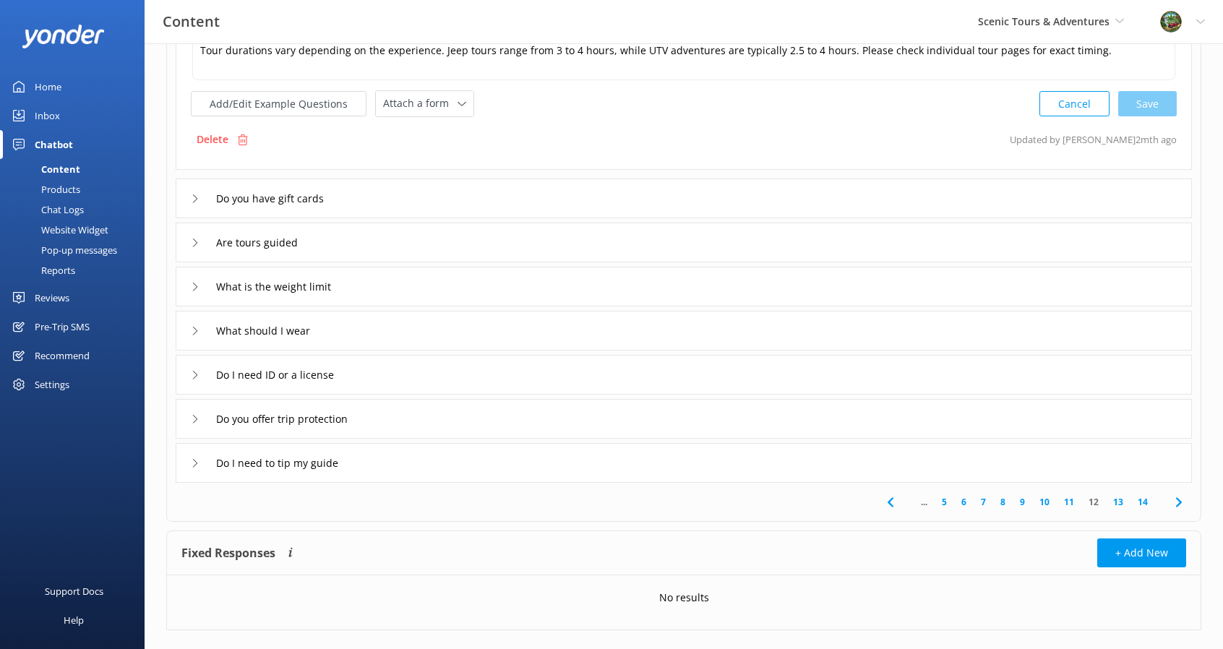
scroll to position [296, 0]
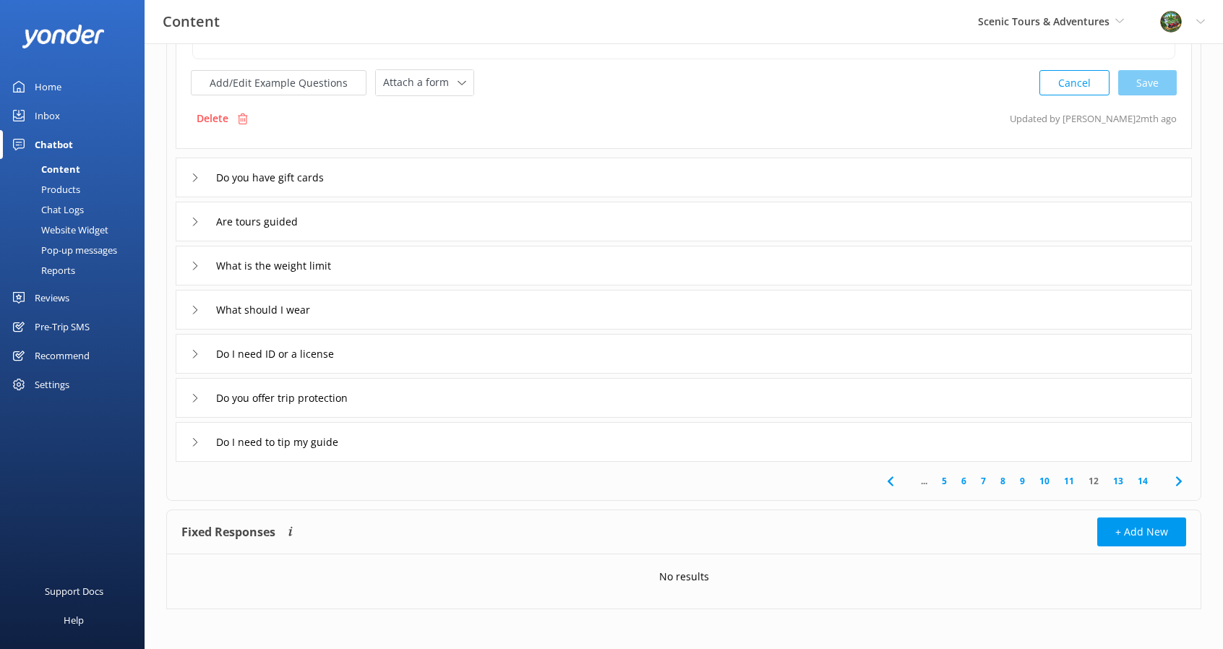
click at [1117, 484] on link "13" at bounding box center [1118, 481] width 25 height 14
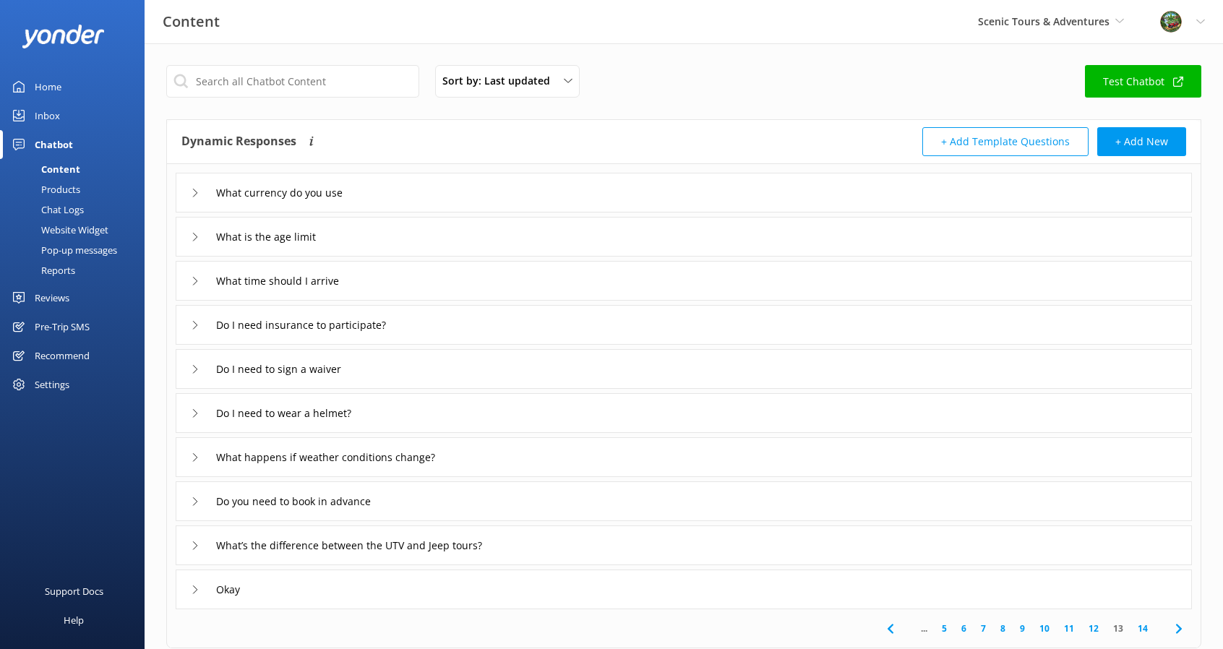
click at [280, 247] on div "What is the age limit" at bounding box center [260, 237] width 139 height 24
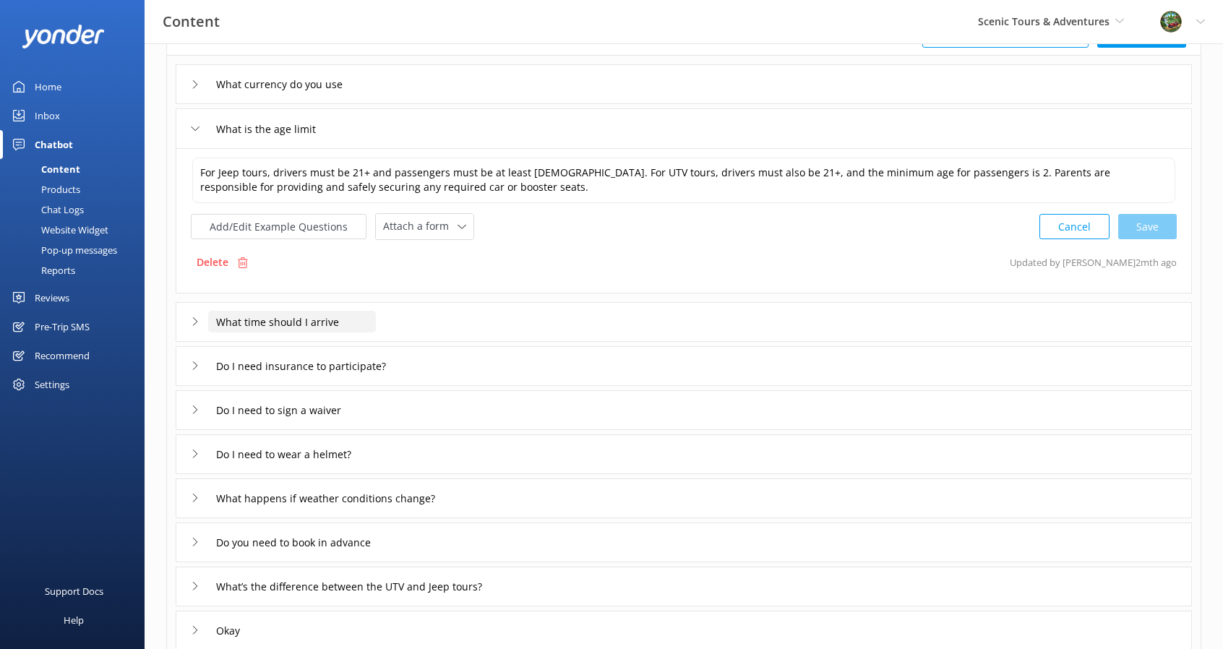
scroll to position [145, 0]
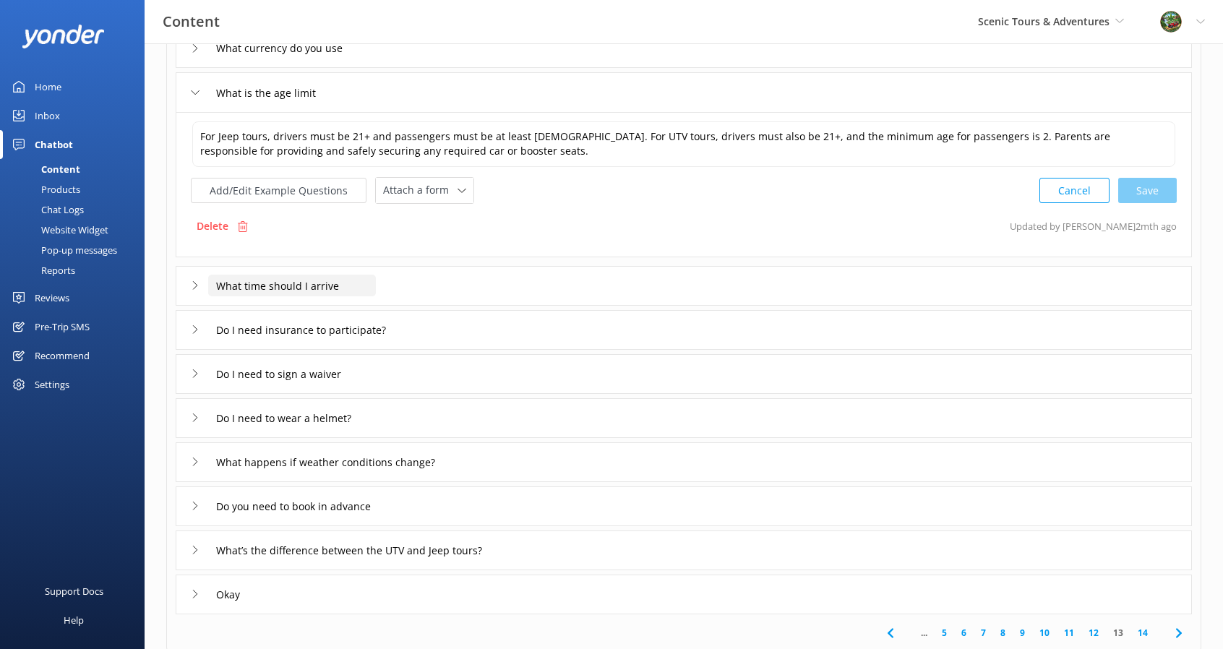
click at [277, 279] on input "What time should I arrive" at bounding box center [292, 286] width 168 height 22
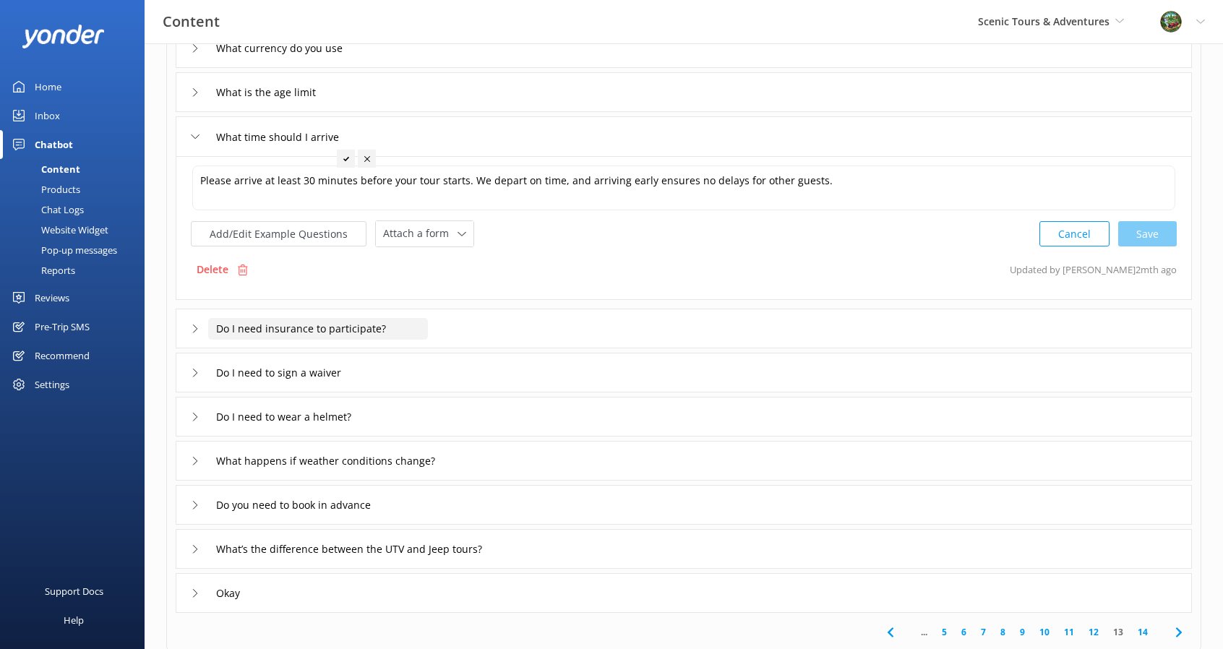
click at [289, 327] on input "Do I need insurance to participate?" at bounding box center [318, 329] width 220 height 22
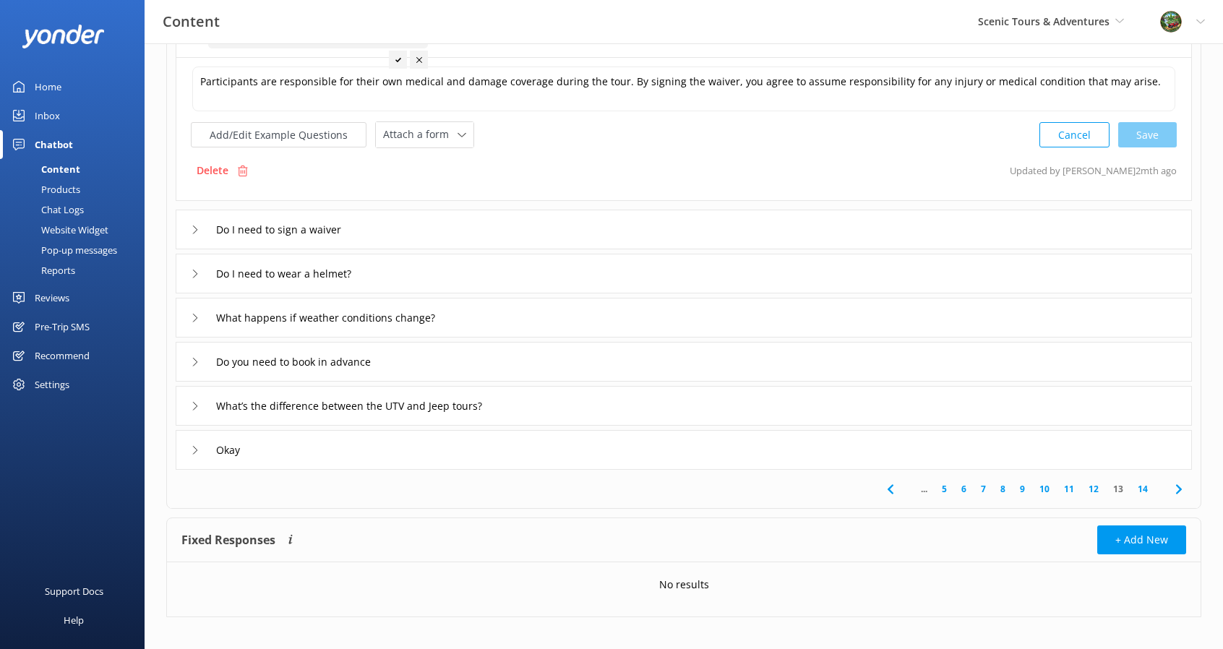
scroll to position [289, 0]
click at [43, 69] on div at bounding box center [72, 36] width 145 height 72
click at [43, 77] on div "Home" at bounding box center [48, 86] width 27 height 29
